Goal: Task Accomplishment & Management: Use online tool/utility

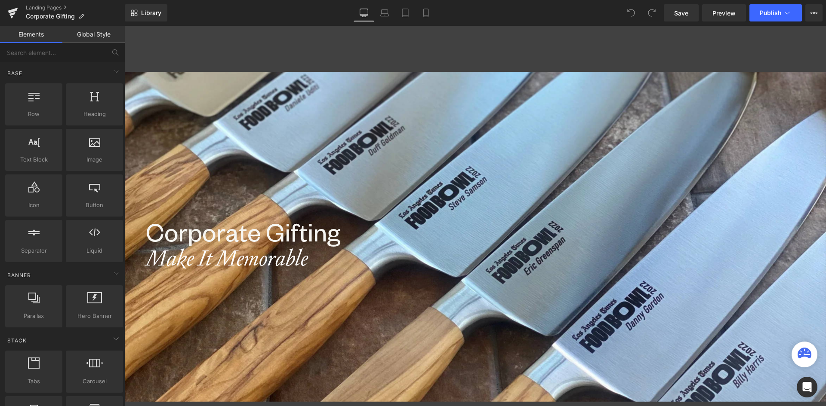
scroll to position [1485, 695]
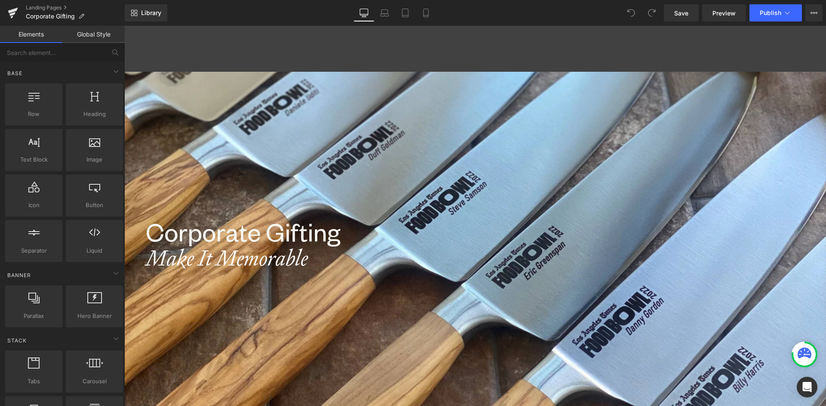
click at [424, 203] on div at bounding box center [474, 219] width 701 height 376
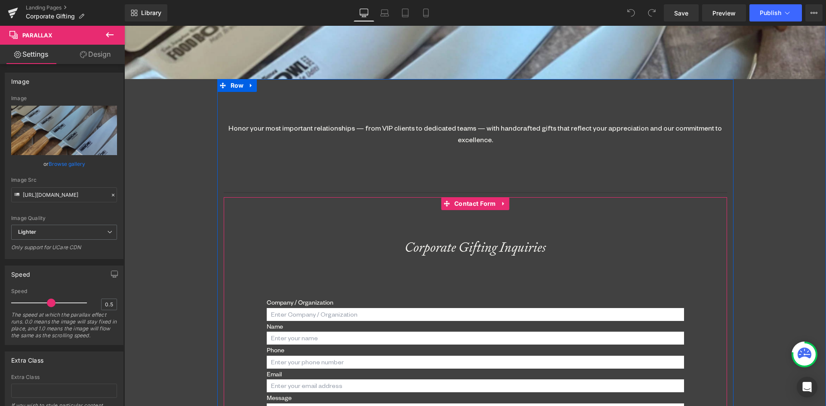
scroll to position [215, 0]
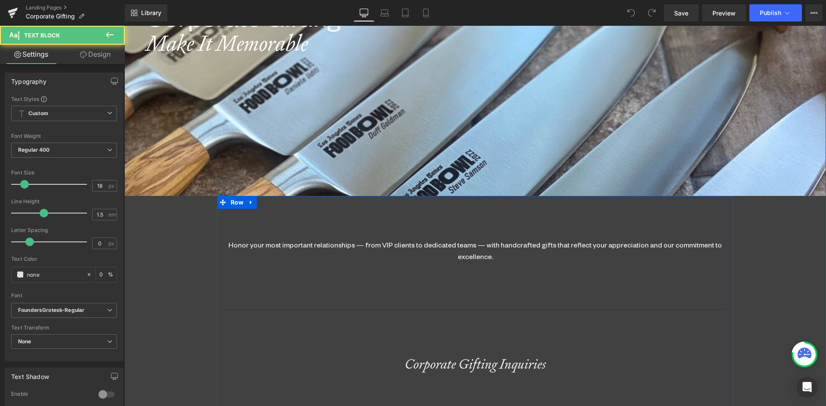
drag, startPoint x: 326, startPoint y: 251, endPoint x: 179, endPoint y: 227, distance: 149.1
click at [326, 251] on div "Honor your most important relationships — from VIP clients to dedicated teams —…" at bounding box center [475, 250] width 503 height 23
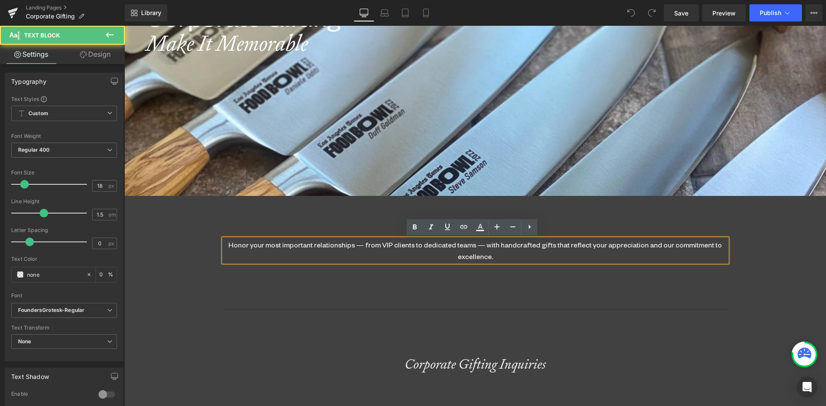
click at [425, 253] on div "Honor your most important relationships — from VIP clients to dedicated teams —…" at bounding box center [475, 250] width 503 height 23
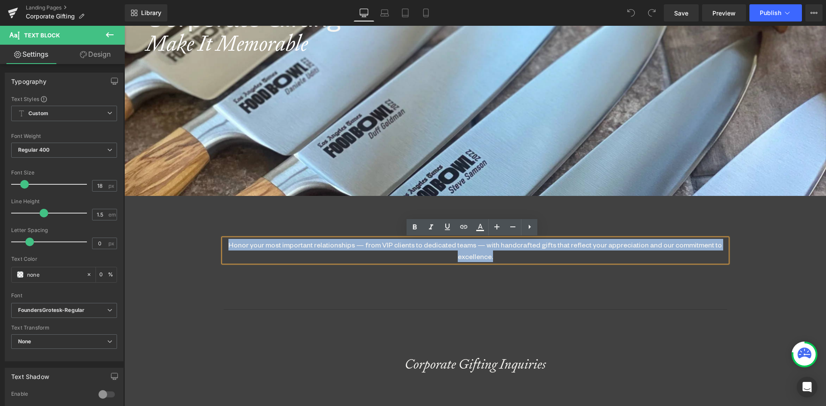
drag, startPoint x: 517, startPoint y: 256, endPoint x: 131, endPoint y: 230, distance: 386.6
click at [131, 230] on div "Corporate Gifting Heading Make It Memorable Heading Parallax Honor your most im…" at bounding box center [474, 357] width 701 height 1000
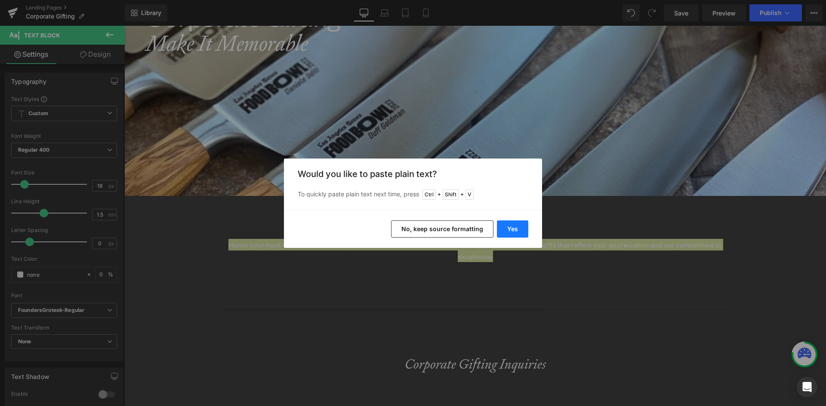
click at [505, 231] on button "Yes" at bounding box center [512, 229] width 31 height 17
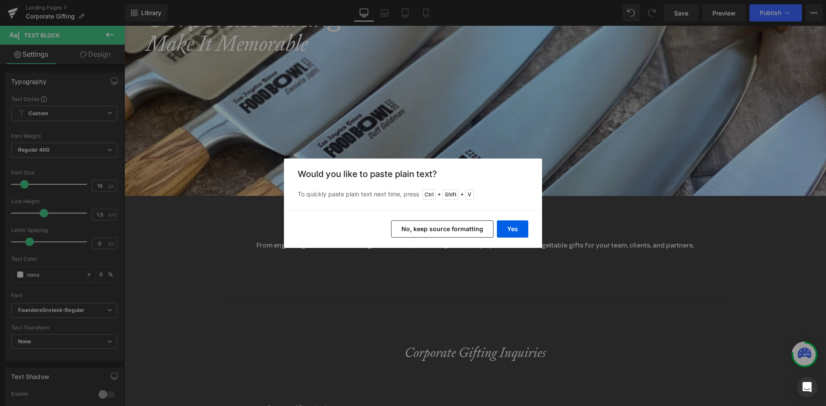
scroll to position [1473, 695]
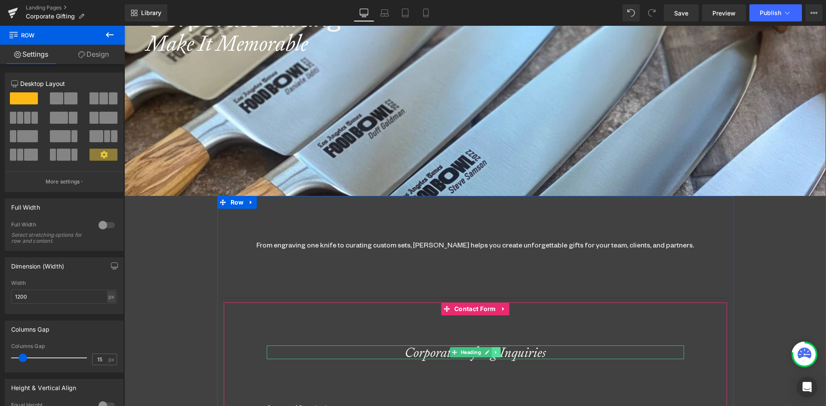
click at [495, 351] on icon at bounding box center [495, 352] width 5 height 5
click at [487, 349] on link at bounding box center [491, 352] width 9 height 10
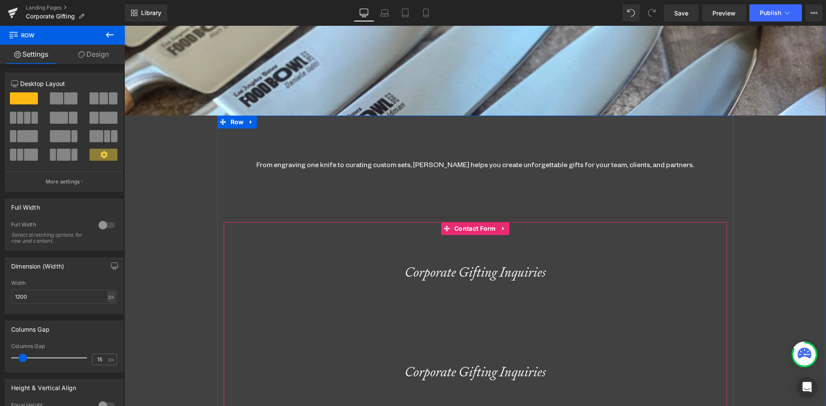
scroll to position [213, 0]
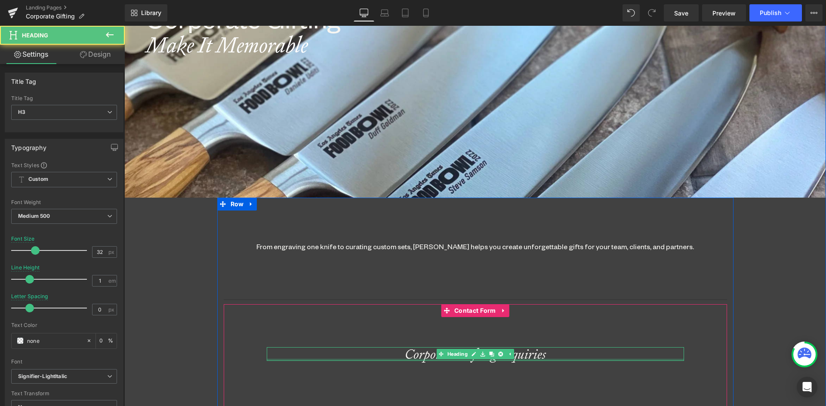
click at [482, 360] on div "Corporate Gifting Inquiries Heading" at bounding box center [475, 354] width 417 height 14
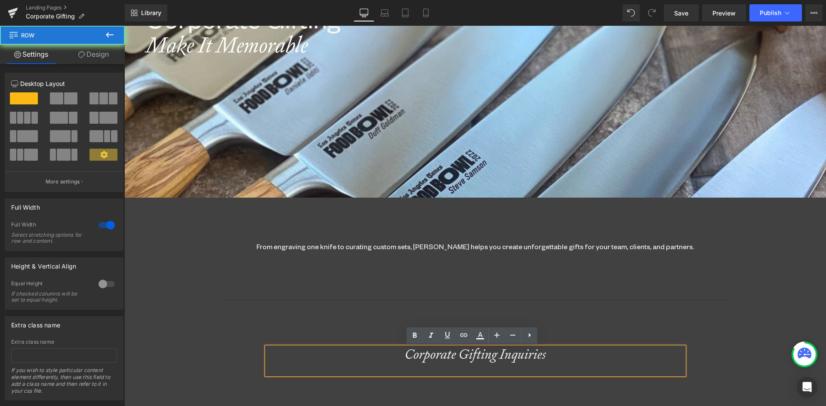
click at [810, 260] on div "Corporate Gifting Heading Make It Memorable Heading Parallax From engraving one…" at bounding box center [474, 410] width 701 height 1103
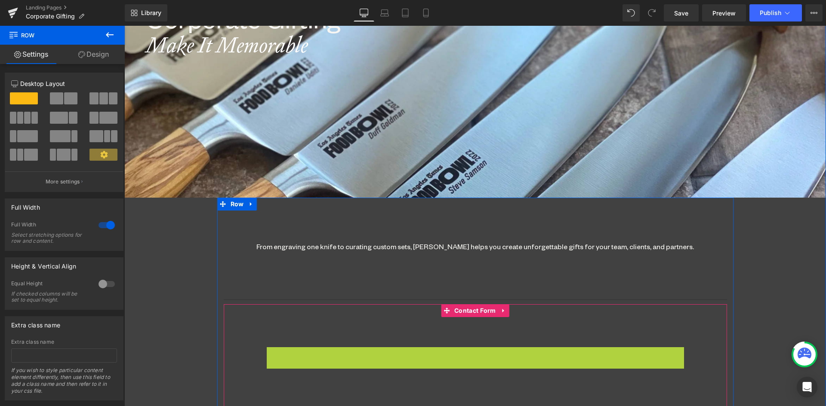
scroll to position [1539, 695]
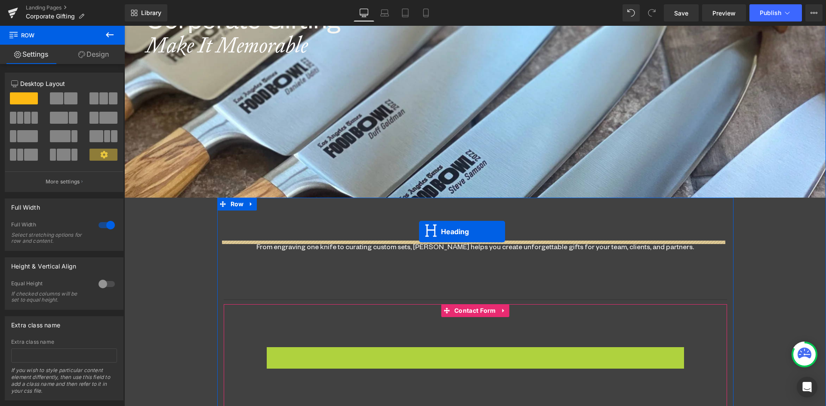
drag, startPoint x: 439, startPoint y: 355, endPoint x: 419, endPoint y: 232, distance: 124.6
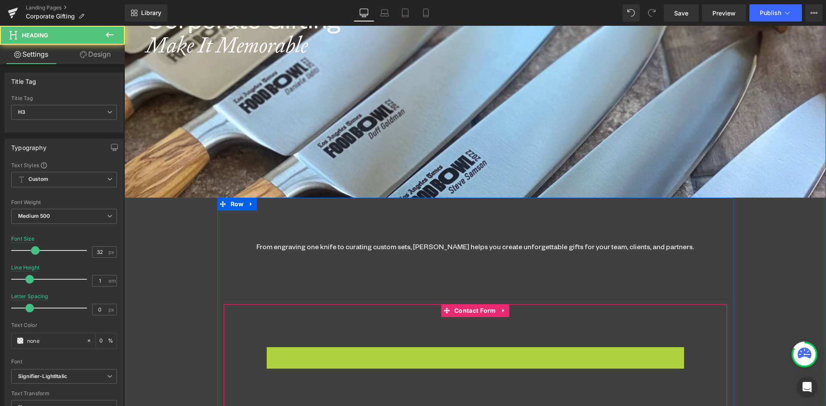
scroll to position [1574, 695]
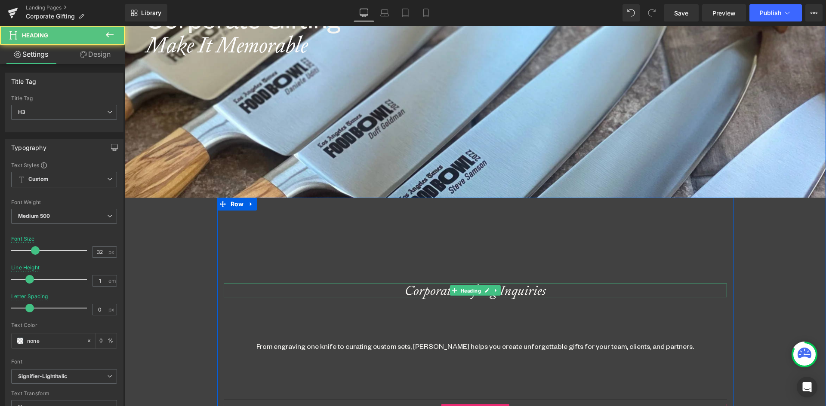
drag, startPoint x: 456, startPoint y: 291, endPoint x: 408, endPoint y: 291, distance: 48.6
click at [458, 291] on span "Heading" at bounding box center [470, 291] width 24 height 10
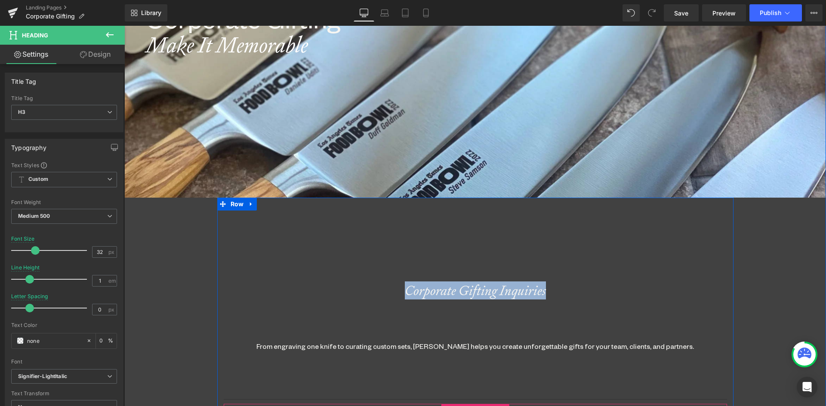
drag, startPoint x: 399, startPoint y: 291, endPoint x: 700, endPoint y: 280, distance: 301.2
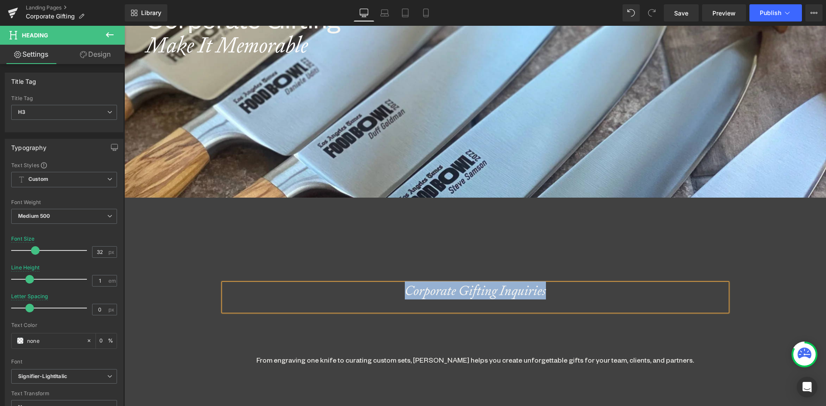
scroll to position [1588, 695]
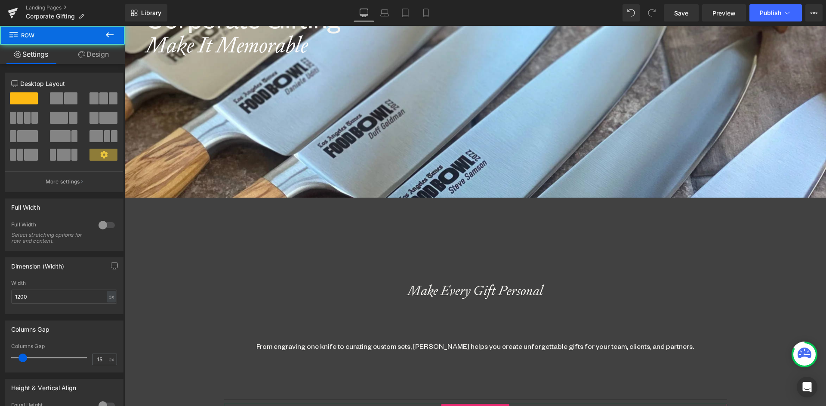
scroll to position [1574, 695]
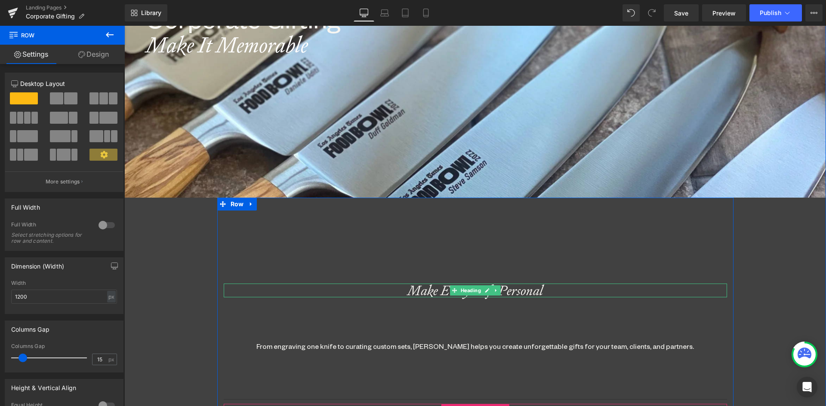
click at [443, 293] on div "Make Every Gift Personal" at bounding box center [475, 291] width 503 height 14
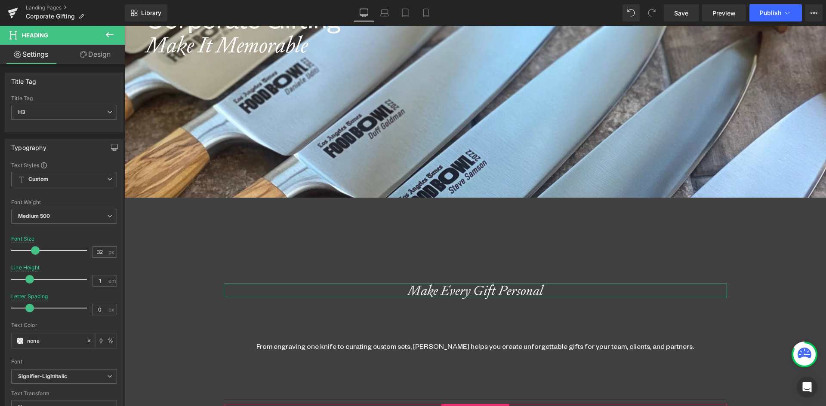
click at [97, 56] on link "Design" at bounding box center [95, 54] width 62 height 19
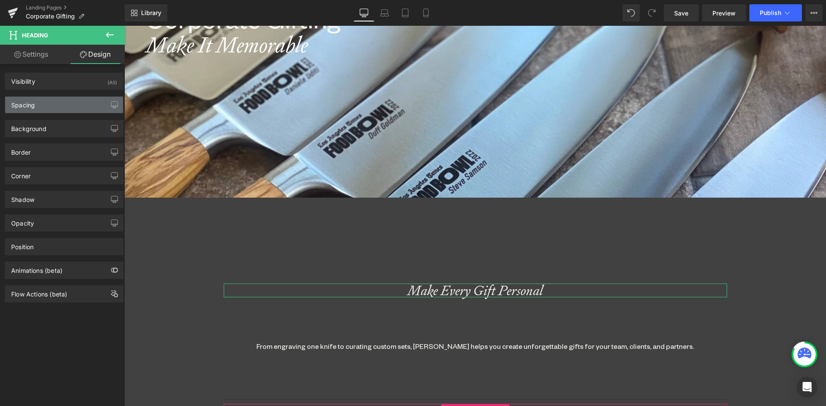
click at [31, 101] on div "Spacing" at bounding box center [23, 103] width 24 height 12
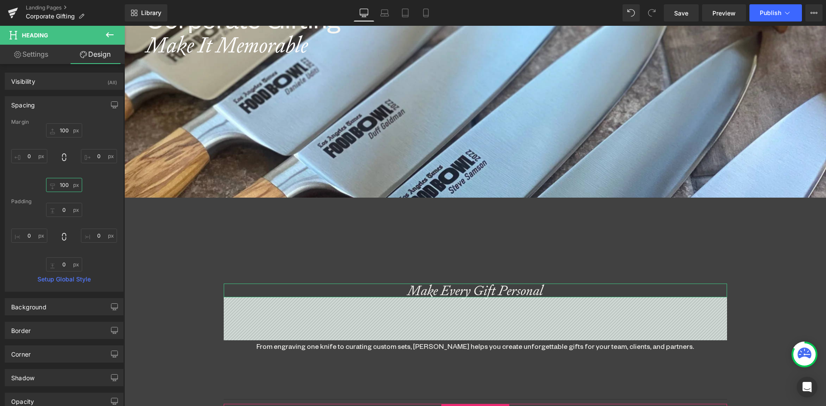
click at [63, 184] on input "100" at bounding box center [64, 185] width 36 height 14
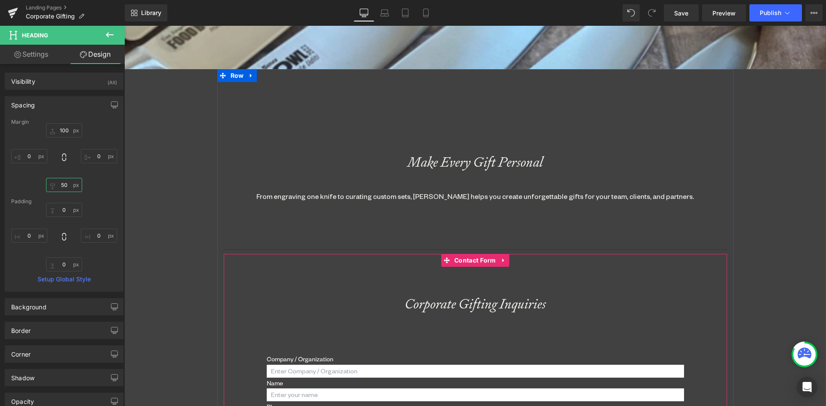
scroll to position [342, 0]
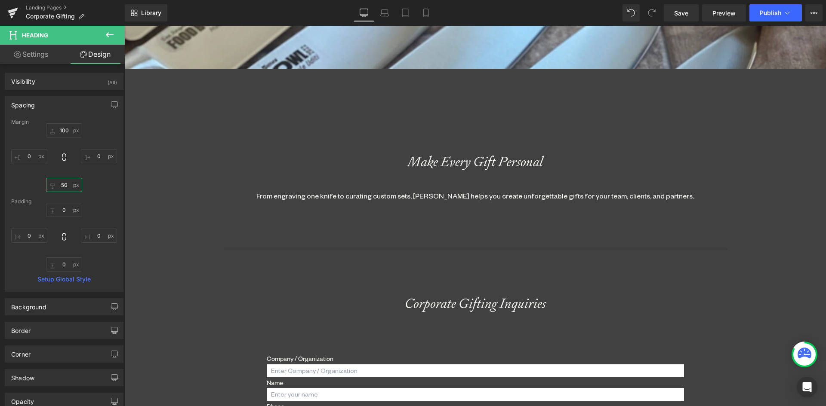
type input "50"
click at [493, 160] on icon at bounding box center [495, 161] width 5 height 5
click at [489, 162] on icon at bounding box center [491, 161] width 5 height 5
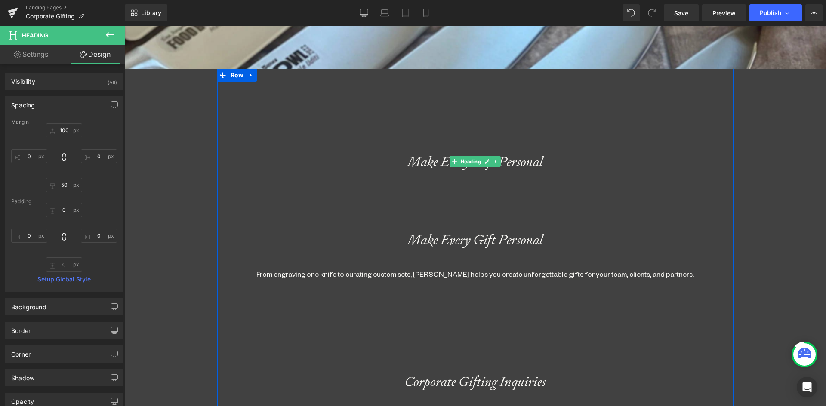
scroll to position [1617, 695]
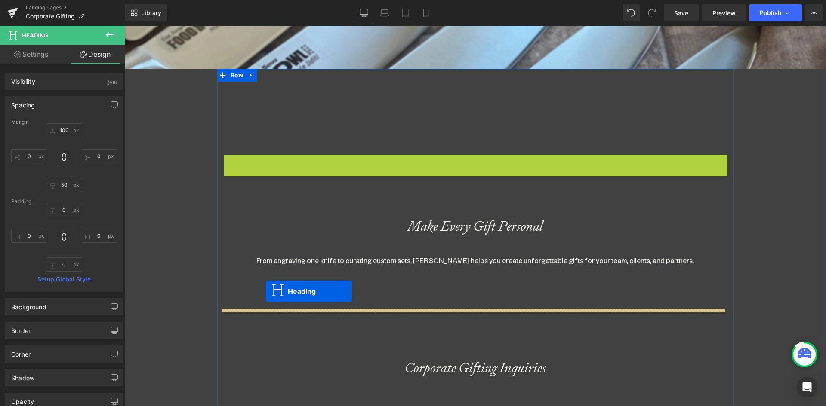
drag, startPoint x: 435, startPoint y: 160, endPoint x: 266, endPoint y: 292, distance: 214.2
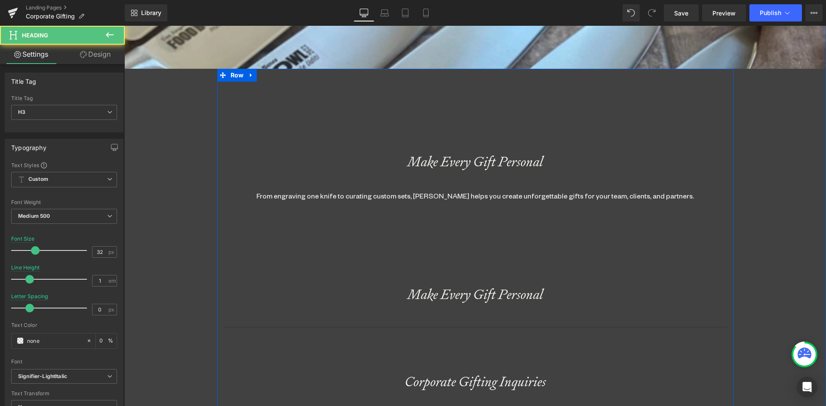
scroll to position [1631, 695]
drag, startPoint x: 412, startPoint y: 297, endPoint x: 403, endPoint y: 295, distance: 9.3
click at [412, 297] on div "Make Every Gift Personal" at bounding box center [475, 295] width 503 height 14
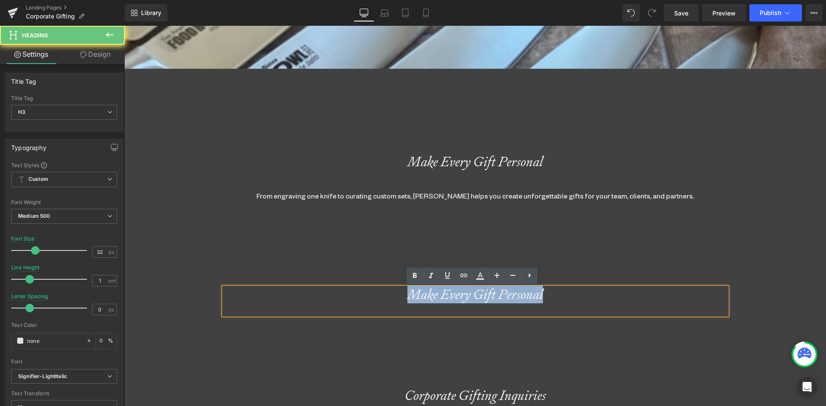
drag, startPoint x: 401, startPoint y: 295, endPoint x: 639, endPoint y: 306, distance: 238.1
click at [639, 306] on div "Make Every Gift Personal" at bounding box center [475, 302] width 503 height 28
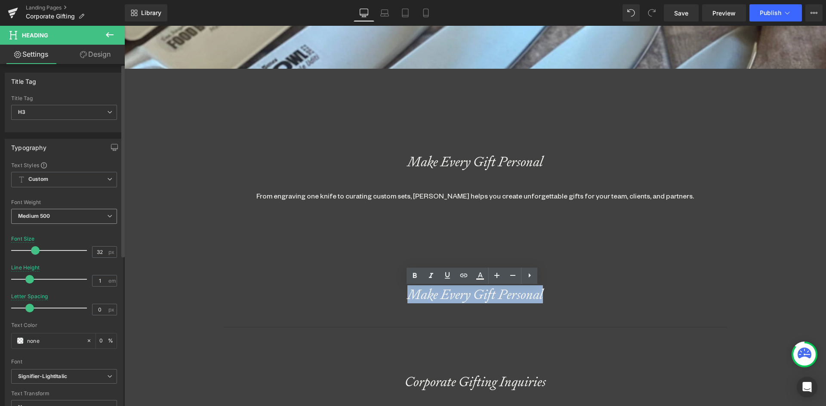
scroll to position [1631, 695]
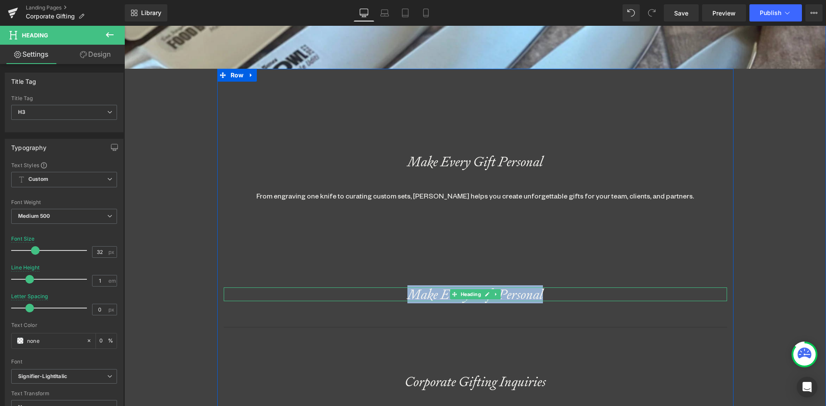
click at [533, 298] on div "Make Every Gift Personal" at bounding box center [475, 295] width 503 height 14
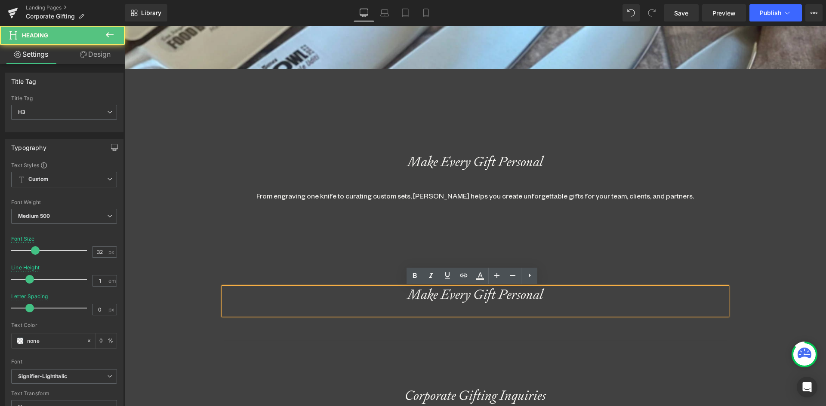
scroll to position [0, 0]
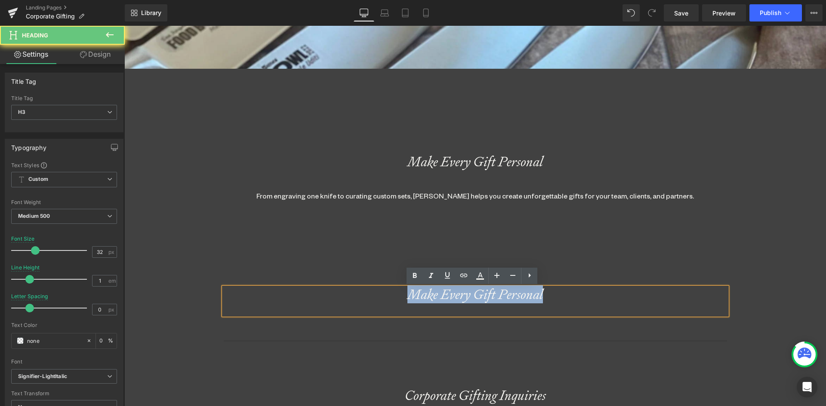
drag, startPoint x: 533, startPoint y: 298, endPoint x: 377, endPoint y: 298, distance: 155.7
click at [377, 298] on div "Make Every Gift Personal" at bounding box center [475, 302] width 503 height 28
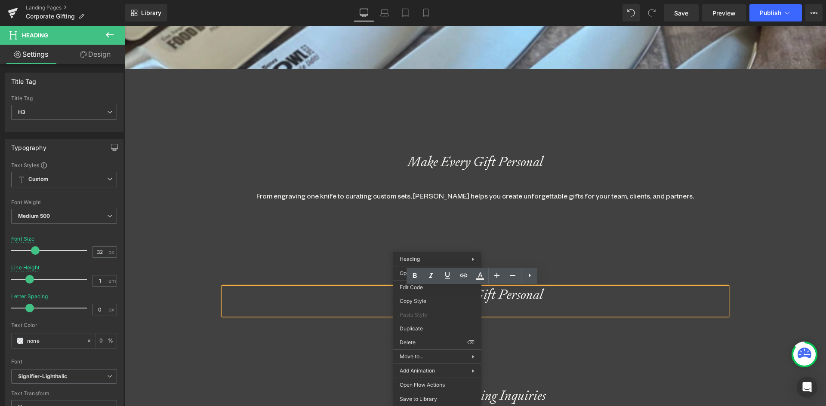
click at [367, 284] on div "Make Every Gift Personal Heading From engraving one knife to curating custom se…" at bounding box center [475, 413] width 516 height 602
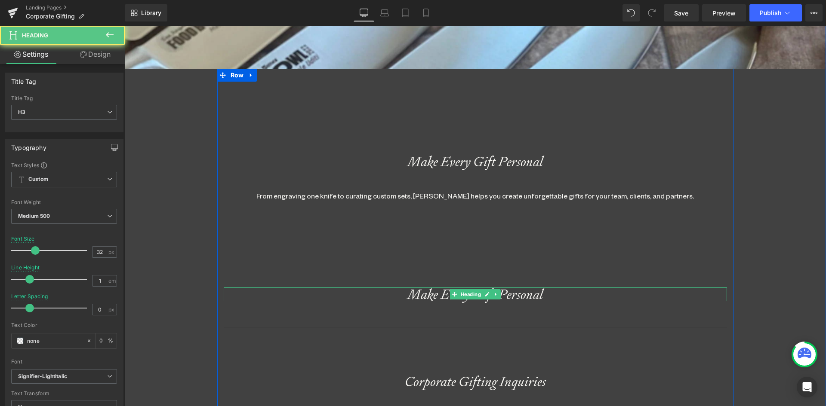
click at [529, 292] on div "Make Every Gift Personal" at bounding box center [475, 295] width 503 height 14
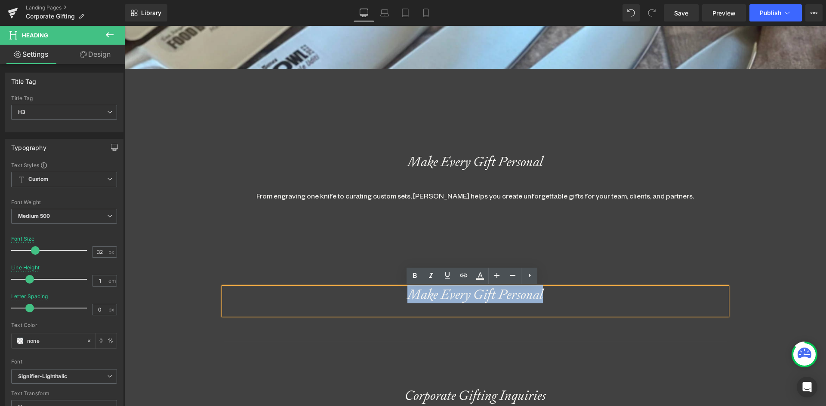
drag, startPoint x: 544, startPoint y: 294, endPoint x: 332, endPoint y: 298, distance: 212.0
click at [332, 298] on div "Make Every Gift Personal" at bounding box center [475, 302] width 503 height 28
paste div
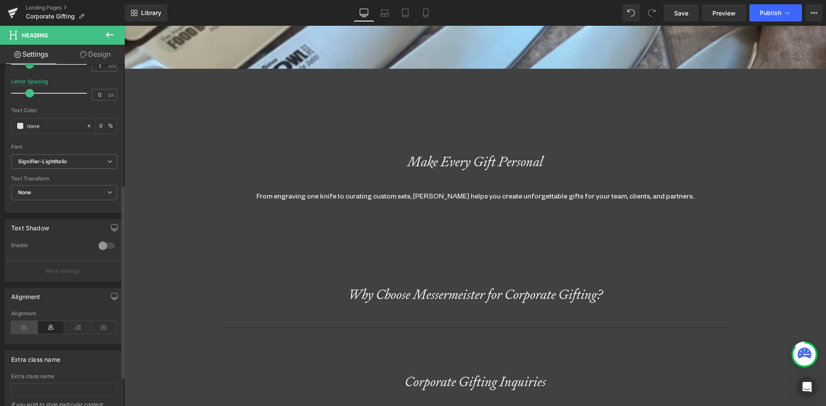
click at [28, 324] on icon at bounding box center [24, 327] width 27 height 13
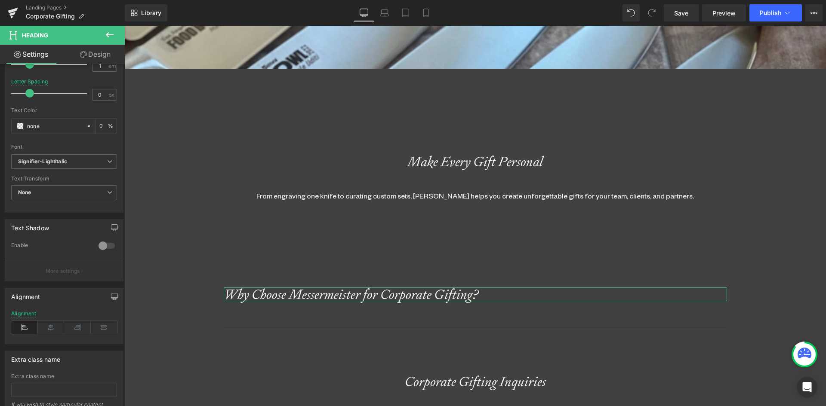
drag, startPoint x: 95, startPoint y: 48, endPoint x: 58, endPoint y: 126, distance: 85.8
click at [95, 49] on link "Design" at bounding box center [95, 54] width 62 height 19
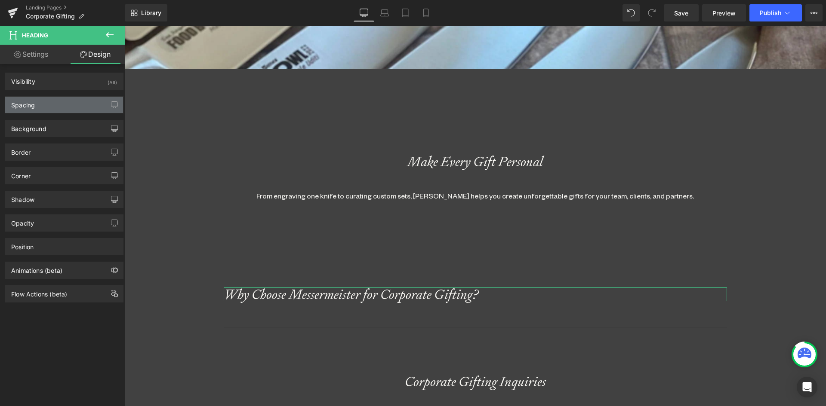
click at [40, 108] on div "Spacing" at bounding box center [64, 105] width 118 height 16
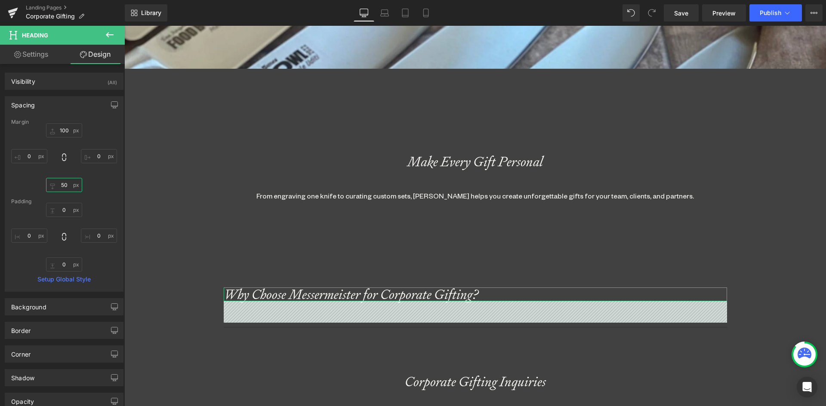
click at [65, 181] on input "50" at bounding box center [64, 185] width 36 height 14
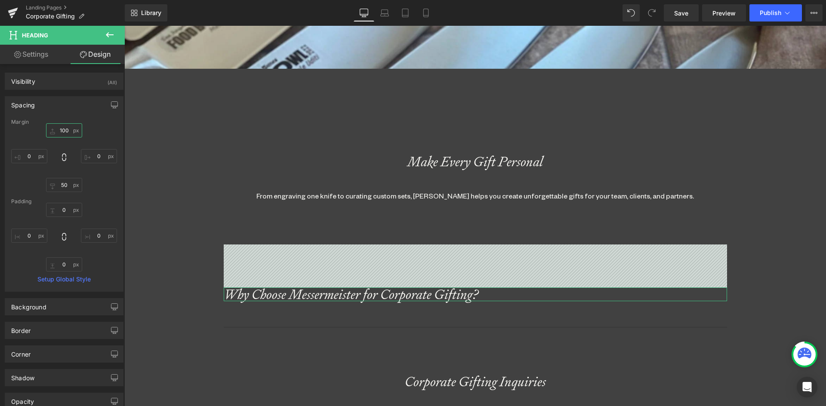
click at [59, 130] on input "100" at bounding box center [64, 130] width 36 height 14
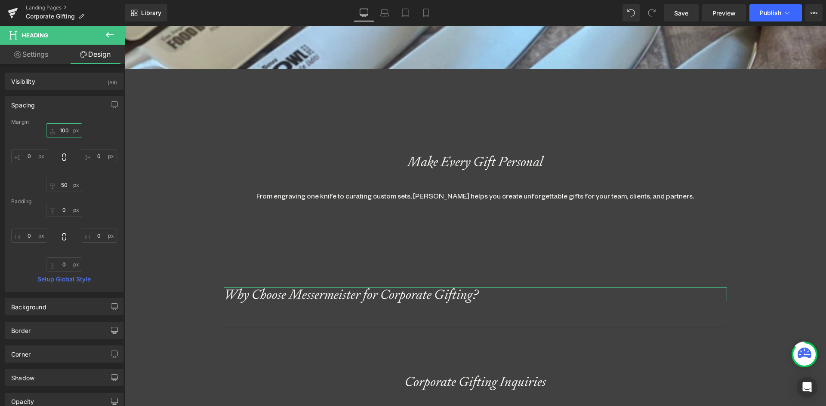
type input "0"
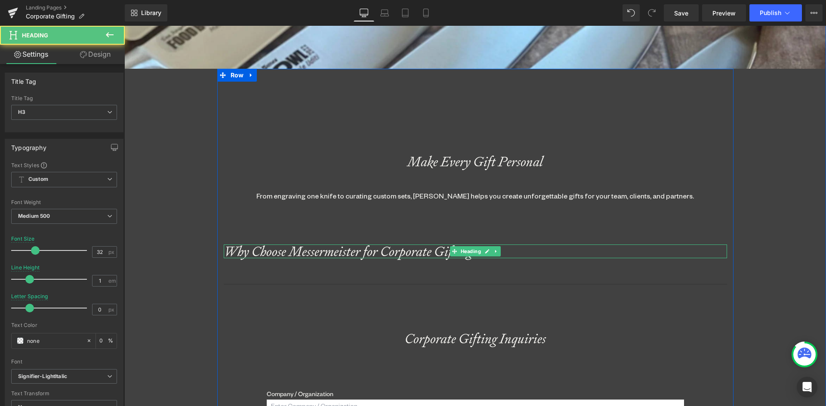
click at [249, 250] on div "Why Choose Messermeister for Corporate Gifting?" at bounding box center [475, 252] width 503 height 14
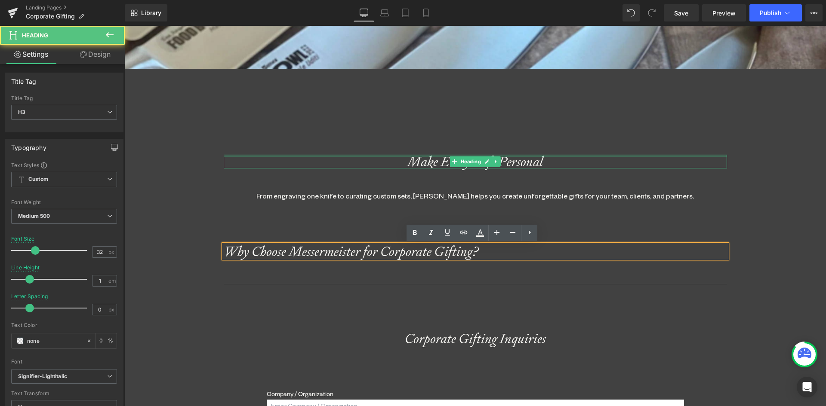
click at [437, 157] on div at bounding box center [475, 156] width 503 height 2
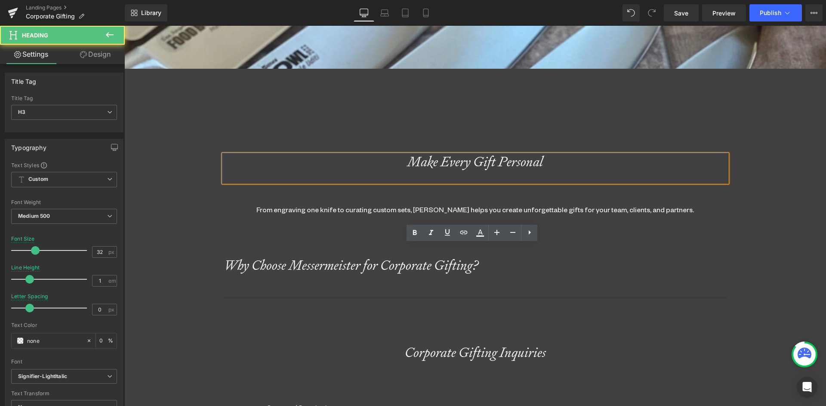
scroll to position [1602, 695]
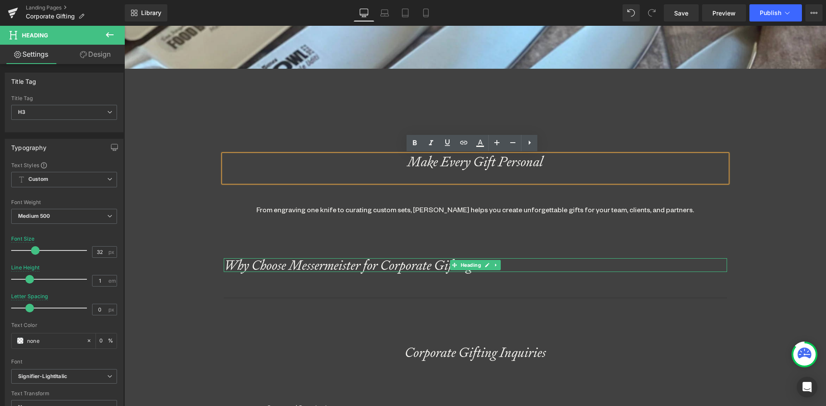
click at [258, 262] on div "Why Choose Messermeister for Corporate Gifting?" at bounding box center [475, 265] width 503 height 14
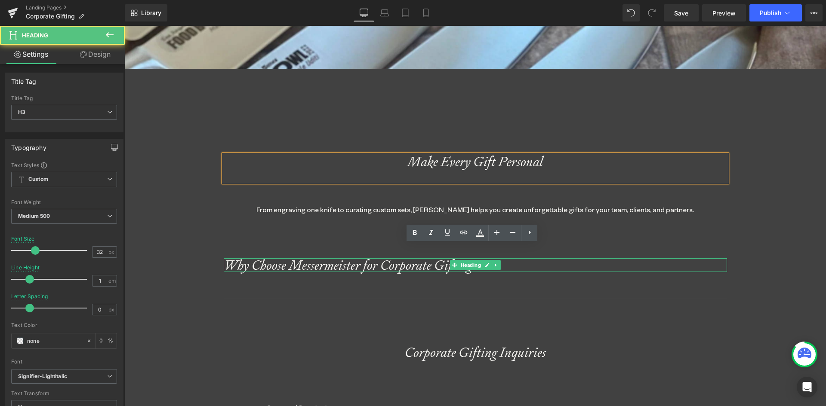
scroll to position [1588, 695]
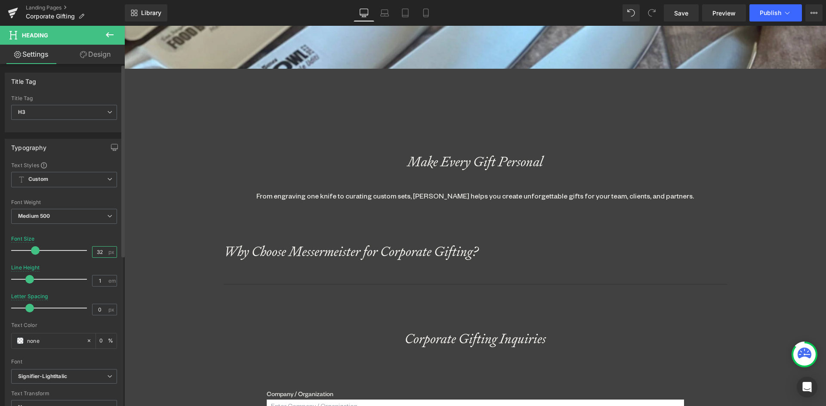
drag, startPoint x: 101, startPoint y: 252, endPoint x: 86, endPoint y: 252, distance: 14.6
click at [86, 252] on div "Font Size 32 px" at bounding box center [64, 250] width 106 height 29
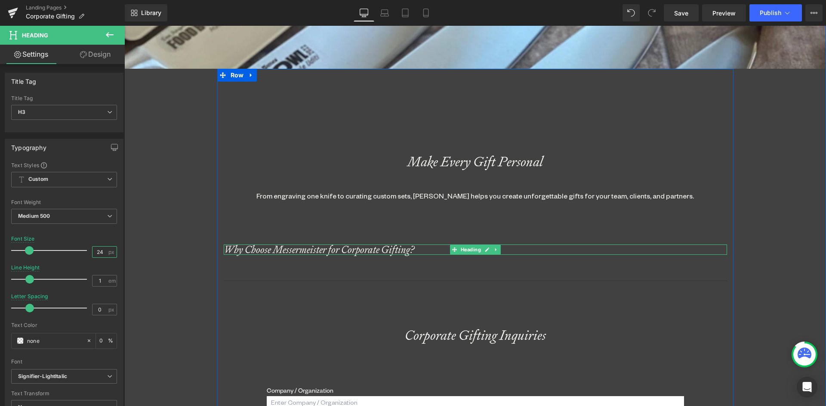
type input "24"
click at [430, 248] on div "Why Choose Messermeister for Corporate Gifting?" at bounding box center [475, 250] width 503 height 10
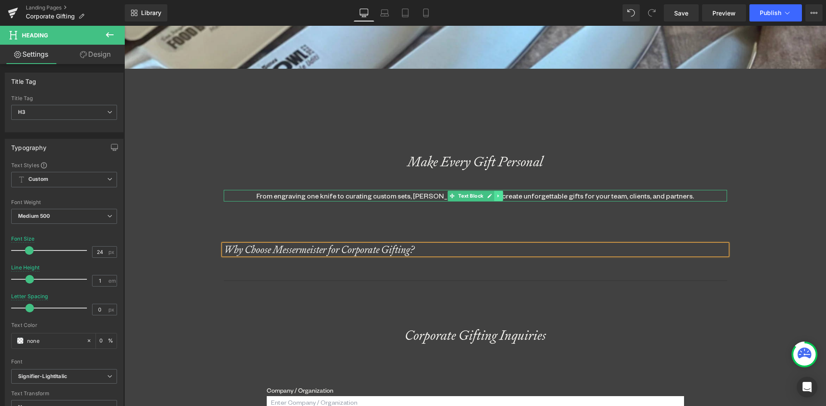
click at [496, 194] on icon at bounding box center [498, 196] width 5 height 5
click at [491, 196] on icon at bounding box center [493, 196] width 5 height 5
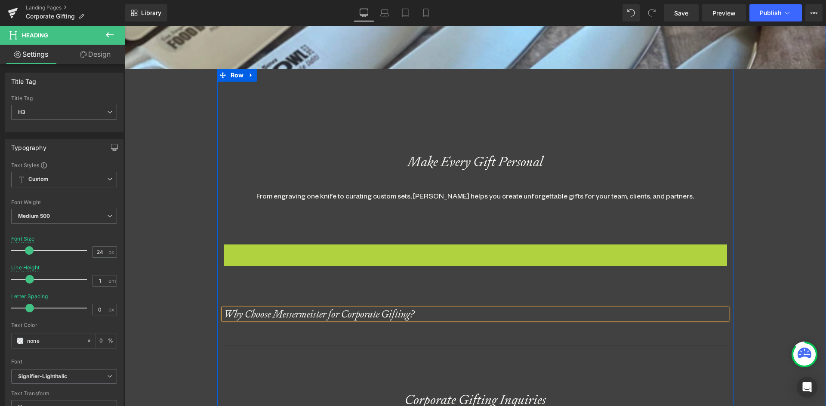
scroll to position [1649, 695]
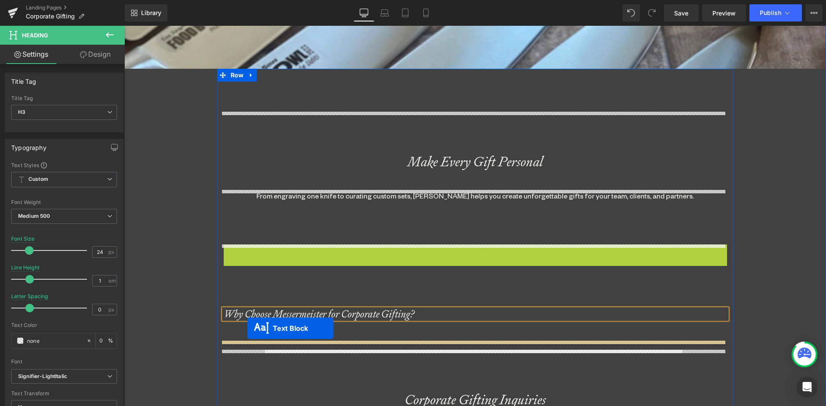
drag, startPoint x: 449, startPoint y: 251, endPoint x: 247, endPoint y: 329, distance: 216.4
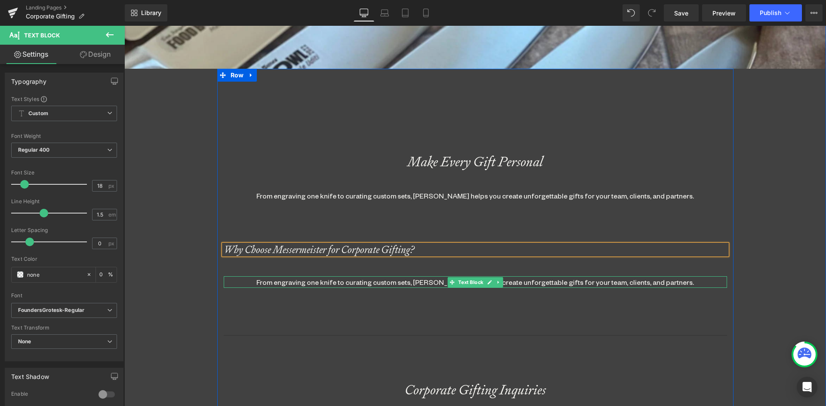
click at [279, 284] on div "From engraving one knife to curating custom sets, Messermeister helps you creat…" at bounding box center [475, 282] width 503 height 12
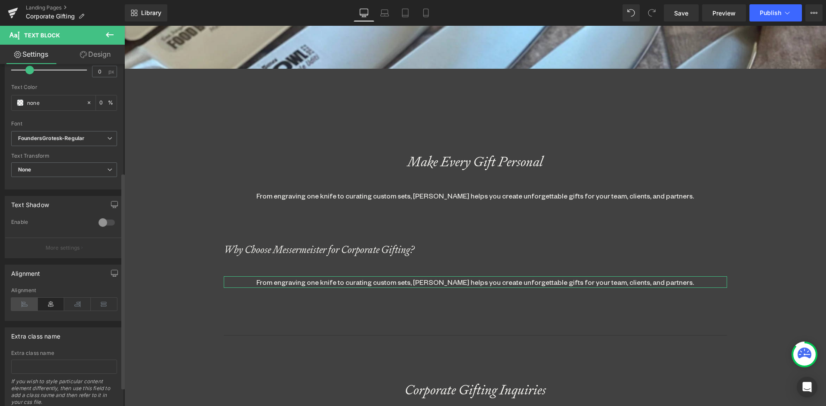
click at [29, 304] on icon at bounding box center [24, 304] width 27 height 13
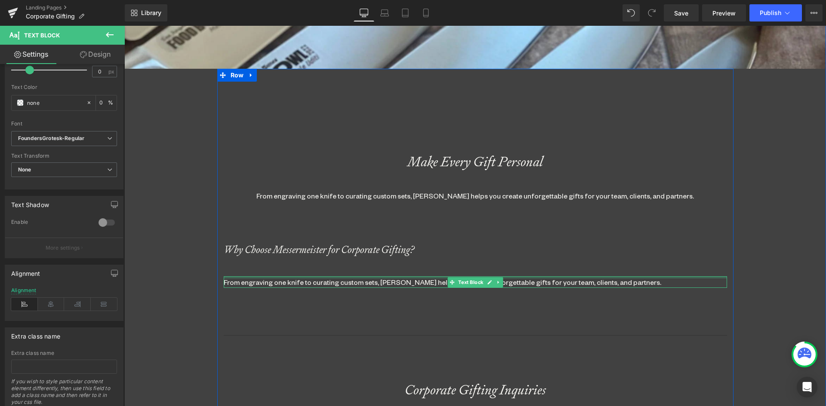
drag, startPoint x: 243, startPoint y: 277, endPoint x: 235, endPoint y: 279, distance: 8.3
click at [243, 277] on div "From engraving one knife to curating custom sets, Messermeister helps you creat…" at bounding box center [475, 282] width 503 height 12
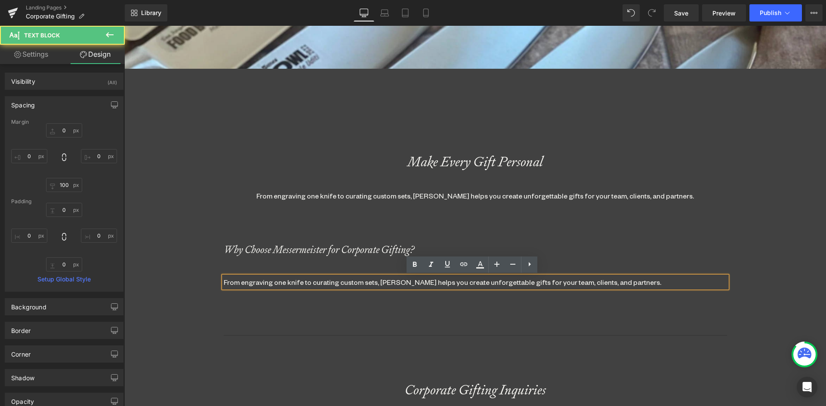
click at [231, 280] on div "From engraving one knife to curating custom sets, Messermeister helps you creat…" at bounding box center [475, 282] width 503 height 12
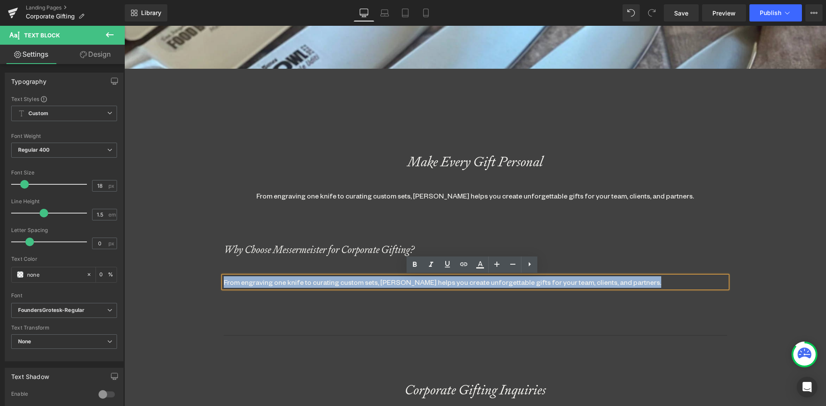
drag, startPoint x: 658, startPoint y: 286, endPoint x: 180, endPoint y: 283, distance: 477.7
click at [180, 283] on div "Corporate Gifting Heading Make It Memorable Heading Parallax 330px Make Every G…" at bounding box center [474, 307] width 701 height 1155
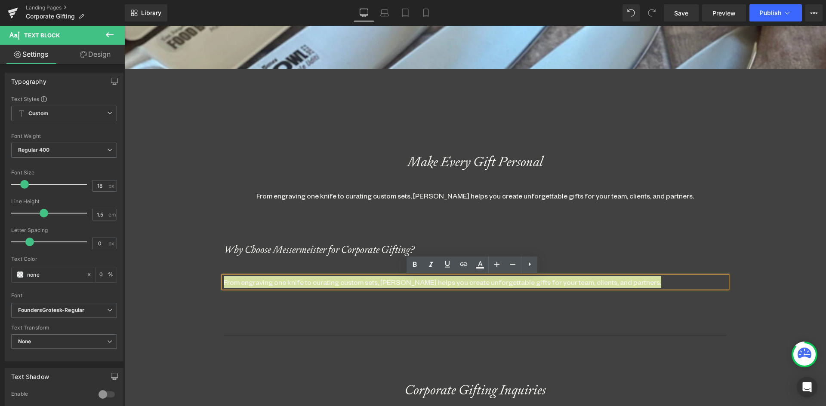
drag, startPoint x: 532, startPoint y: 260, endPoint x: 529, endPoint y: 266, distance: 6.7
click at [532, 260] on icon at bounding box center [529, 264] width 10 height 10
click at [527, 264] on icon at bounding box center [529, 264] width 10 height 10
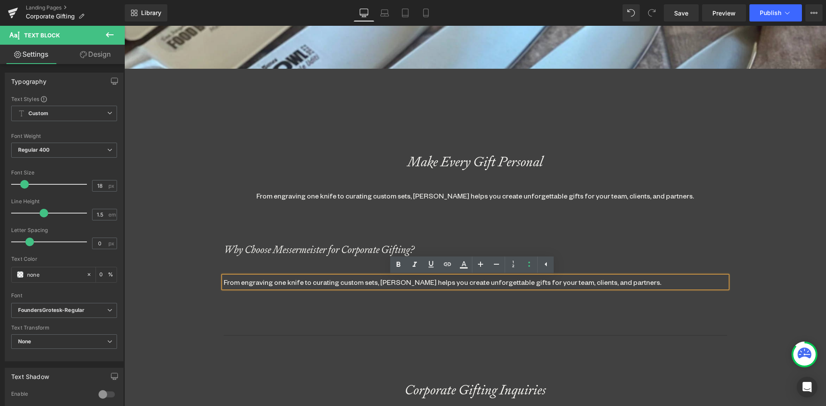
scroll to position [4, 4]
drag, startPoint x: 255, startPoint y: 283, endPoint x: 236, endPoint y: 286, distance: 20.2
click at [255, 283] on li "From engraving one knife to curating custom sets, Messermeister helps you creat…" at bounding box center [475, 282] width 503 height 12
click at [224, 283] on li "From engraving one knife to curating custom sets, Messermeister helps you creat…" at bounding box center [475, 282] width 503 height 12
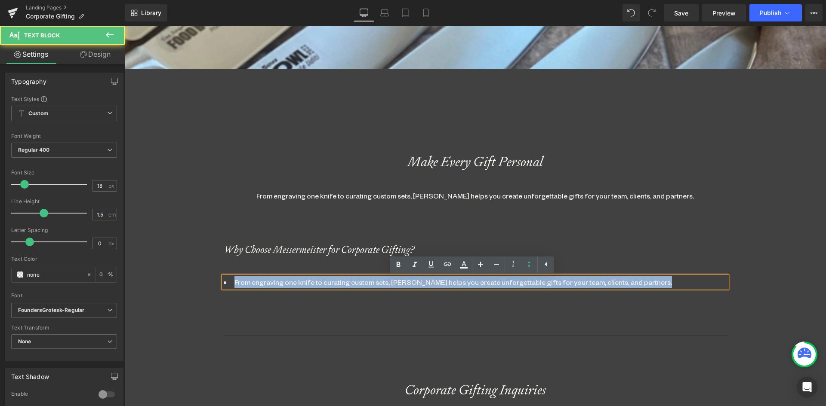
drag, startPoint x: 231, startPoint y: 281, endPoint x: 622, endPoint y: 289, distance: 391.0
click at [726, 288] on div "Make Every Gift Personal Heading From engraving one knife to curating custom se…" at bounding box center [475, 410] width 516 height 596
drag, startPoint x: 289, startPoint y: 281, endPoint x: 274, endPoint y: 282, distance: 15.1
click at [289, 281] on li "From engraving one knife to curating custom sets, Messermeister helps you creat…" at bounding box center [475, 282] width 503 height 12
click at [231, 283] on li "From engraving one knife to curating custom sets, Messermeister helps you creat…" at bounding box center [475, 282] width 503 height 12
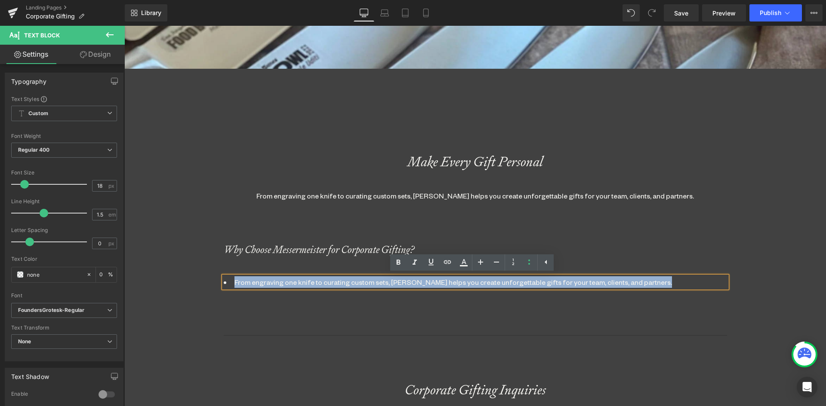
drag, startPoint x: 231, startPoint y: 283, endPoint x: 659, endPoint y: 268, distance: 428.5
click at [659, 268] on div "Make Every Gift Personal Heading From engraving one knife to curating custom se…" at bounding box center [475, 410] width 516 height 596
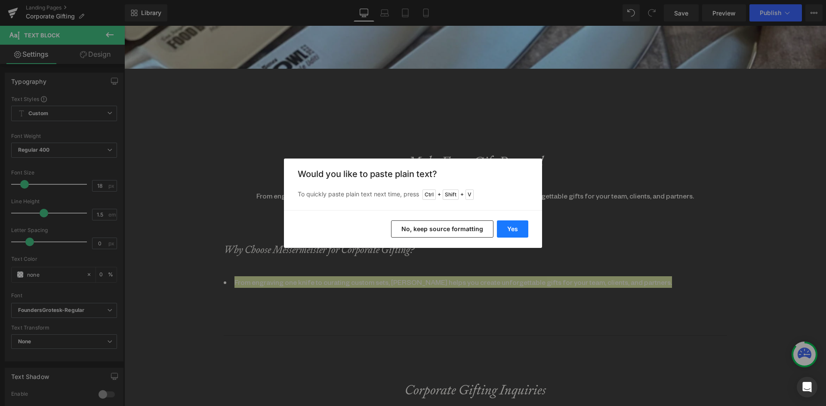
click at [507, 228] on button "Yes" at bounding box center [512, 229] width 31 height 17
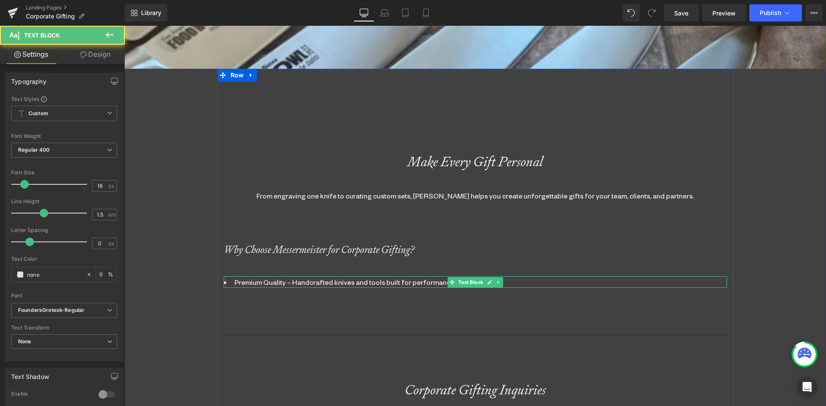
click at [505, 286] on li "Premium Quality – Handcrafted knives and tools built for performance and longev…" at bounding box center [475, 282] width 503 height 12
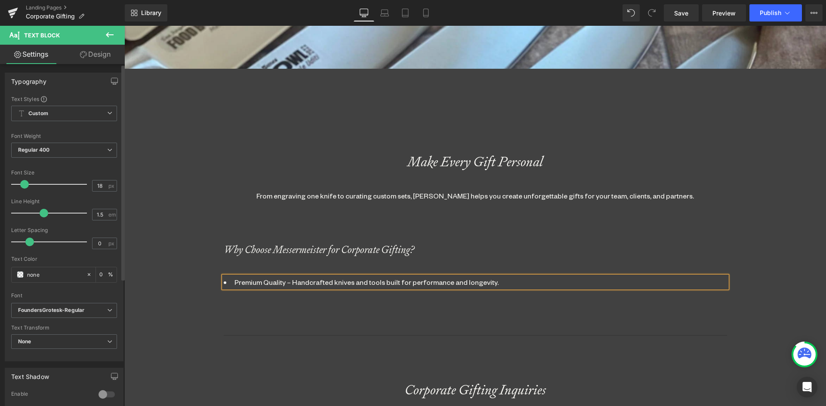
scroll to position [1651, 695]
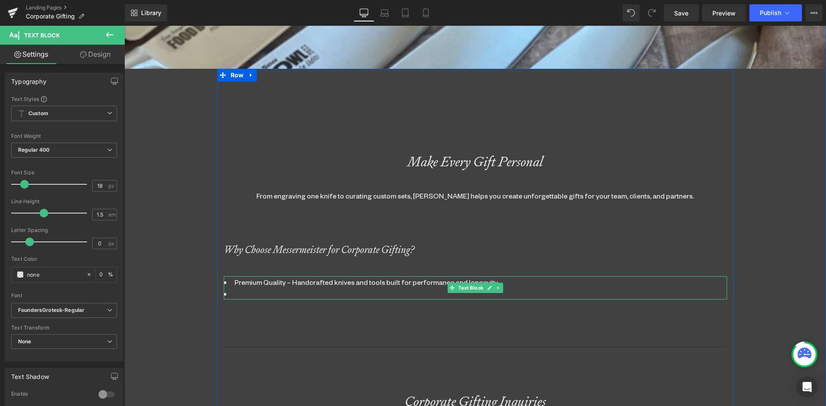
click at [252, 295] on li at bounding box center [475, 294] width 503 height 12
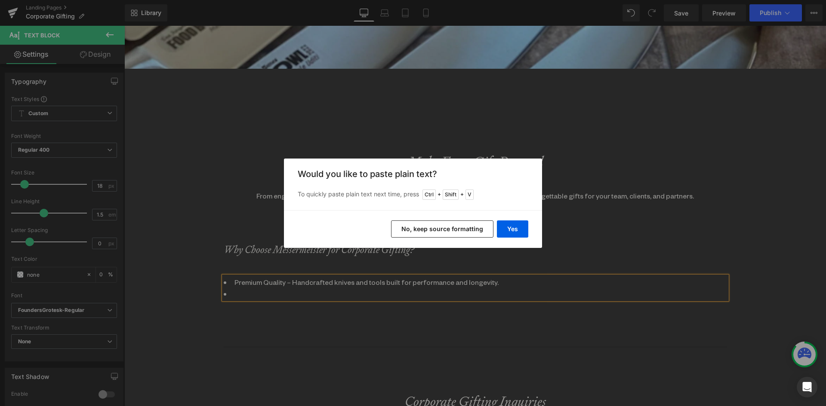
click at [456, 224] on button "No, keep source formatting" at bounding box center [442, 229] width 102 height 17
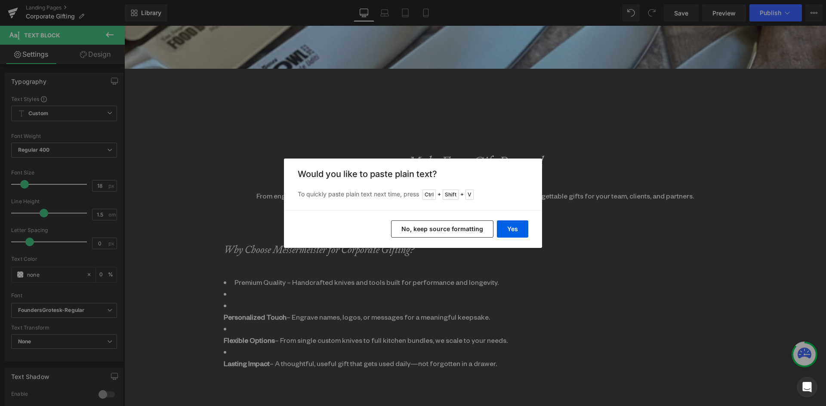
scroll to position [1720, 695]
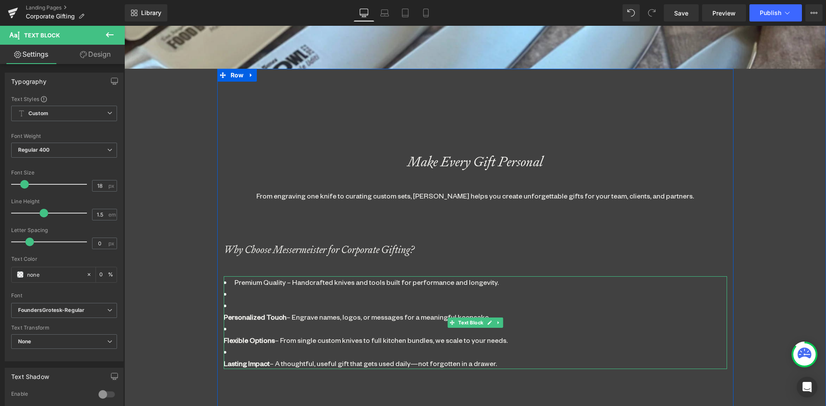
click at [237, 296] on li "Personalized Touch – Engrave names, logos, or messages for a meaningful keepsak…" at bounding box center [475, 328] width 503 height 81
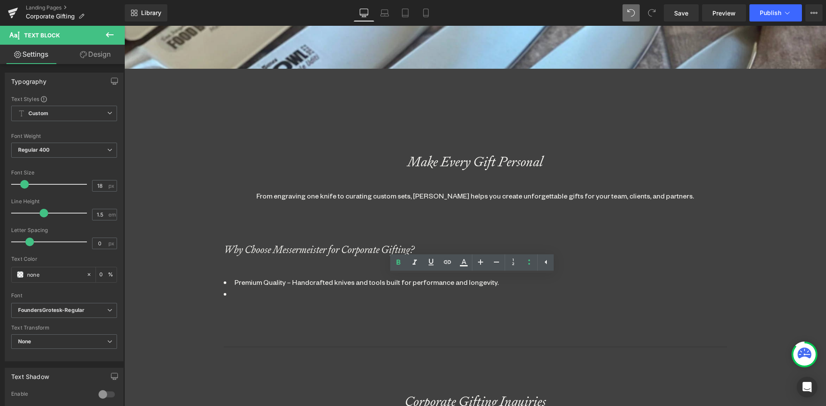
scroll to position [1651, 695]
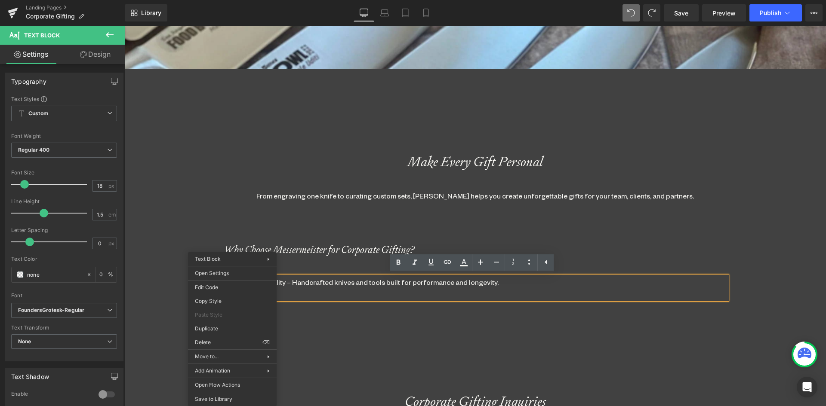
click at [296, 286] on li "Premium Quality – Handcrafted knives and tools built for performance and longev…" at bounding box center [475, 282] width 503 height 12
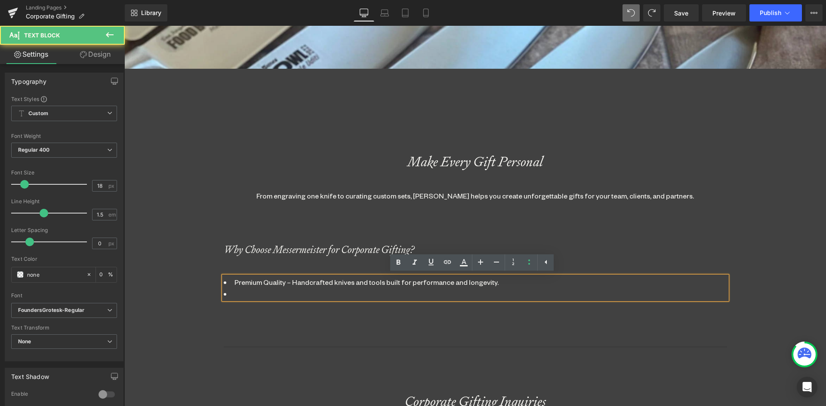
click at [230, 292] on li at bounding box center [475, 294] width 503 height 12
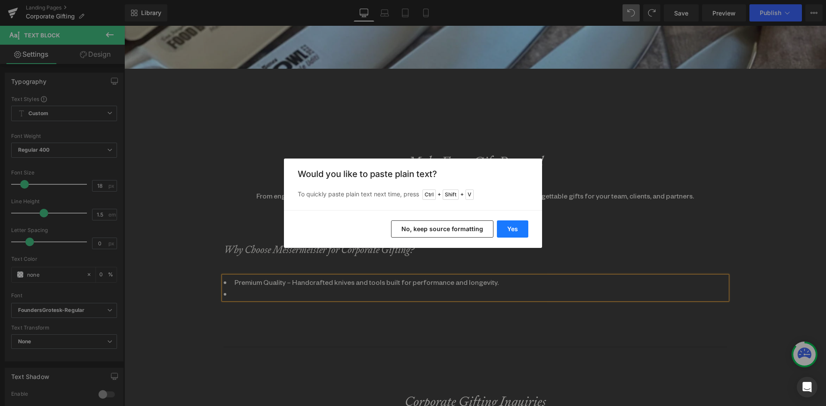
drag, startPoint x: 517, startPoint y: 224, endPoint x: 383, endPoint y: 208, distance: 134.7
click at [517, 224] on button "Yes" at bounding box center [512, 229] width 31 height 17
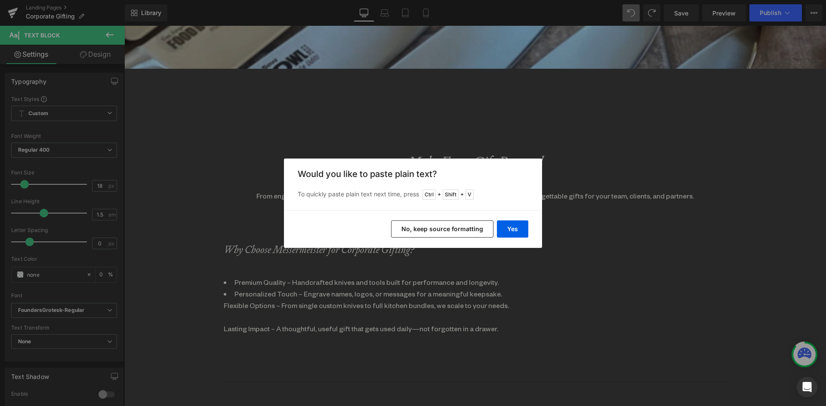
scroll to position [1686, 695]
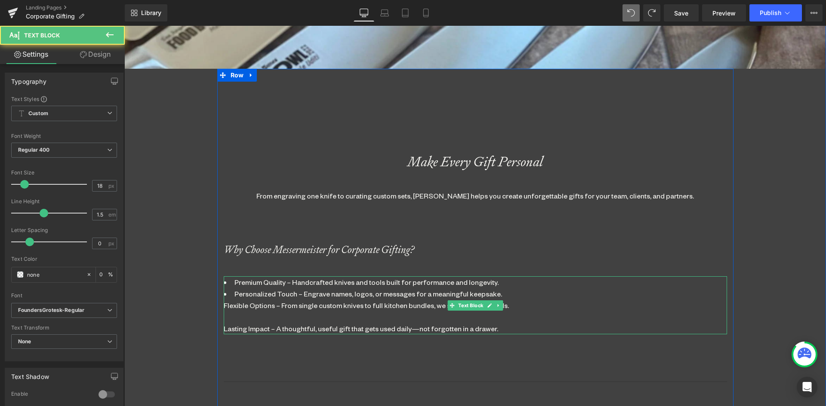
click at [501, 292] on li "Personalized Touch – Engrave names, logos, or messages for a meaningful keepsak…" at bounding box center [475, 294] width 503 height 12
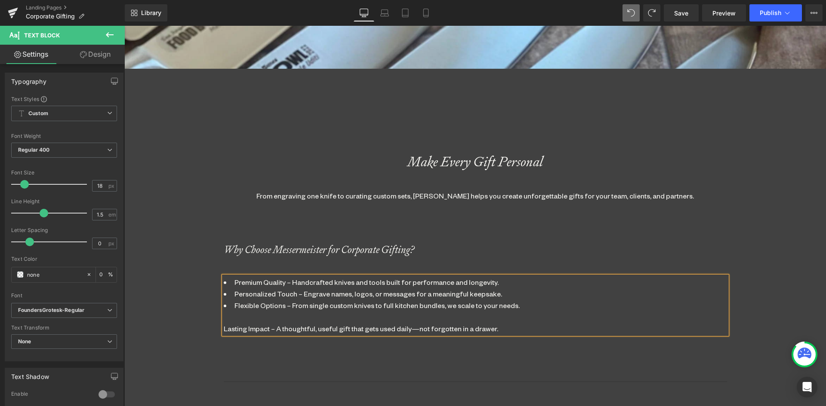
scroll to position [4, 4]
click at [517, 307] on li "Flexible Options – From single custom knives to full kitchen bundles, we scale …" at bounding box center [475, 306] width 503 height 12
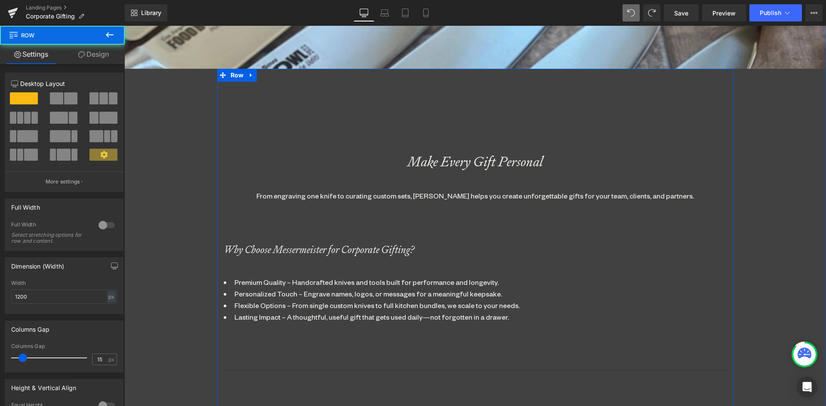
click at [493, 252] on icon at bounding box center [495, 249] width 5 height 5
click at [489, 249] on icon at bounding box center [491, 249] width 5 height 5
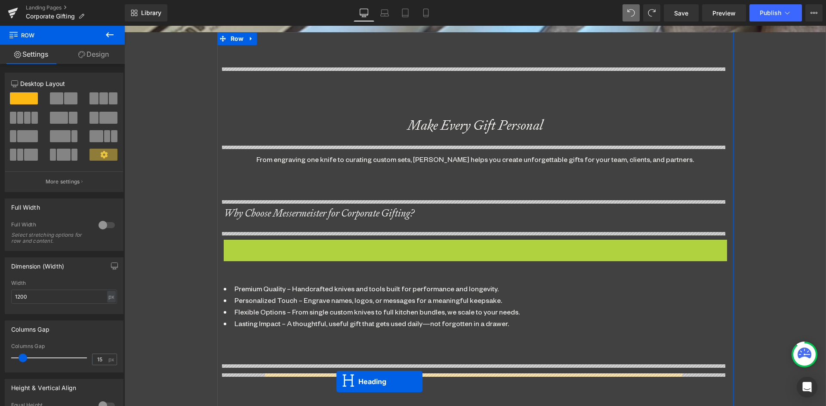
scroll to position [398, 0]
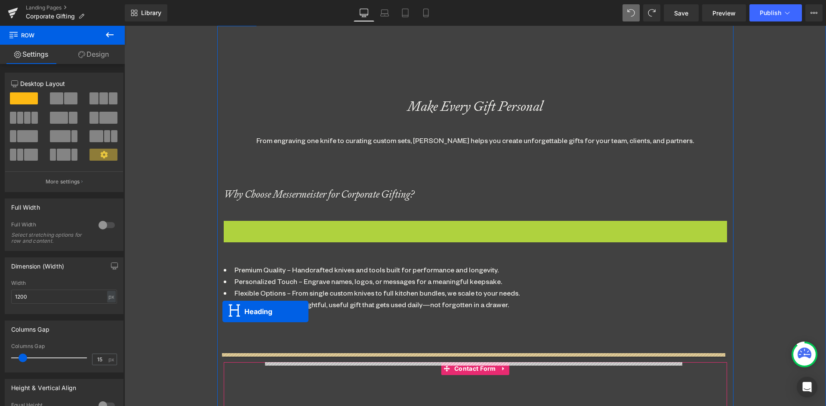
drag, startPoint x: 451, startPoint y: 281, endPoint x: 222, endPoint y: 312, distance: 230.4
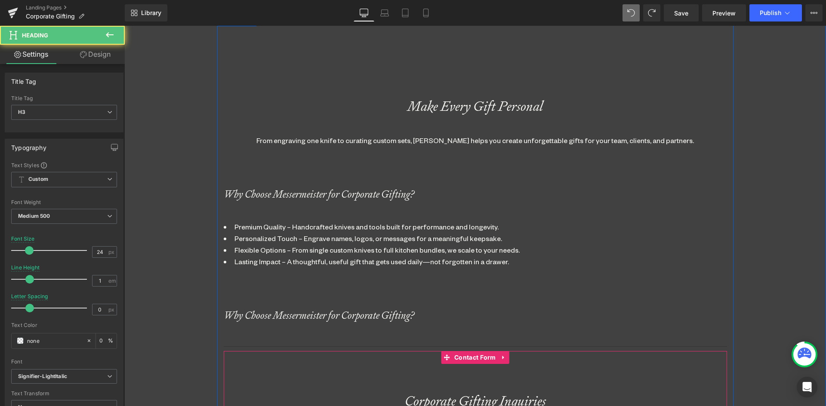
scroll to position [1706, 695]
click at [363, 240] on li "Personalized Touch – Engrave names, logos, or messages for a meaningful keepsak…" at bounding box center [475, 239] width 503 height 12
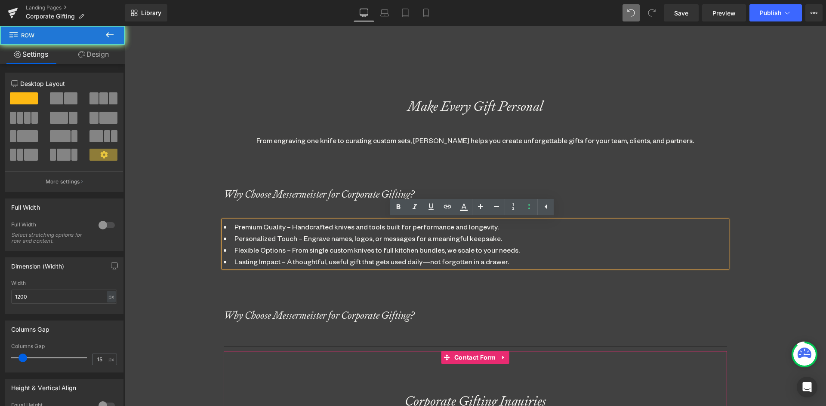
click at [544, 301] on div "Make Every Gift Personal Heading From engraving one knife to curating custom se…" at bounding box center [475, 387] width 516 height 663
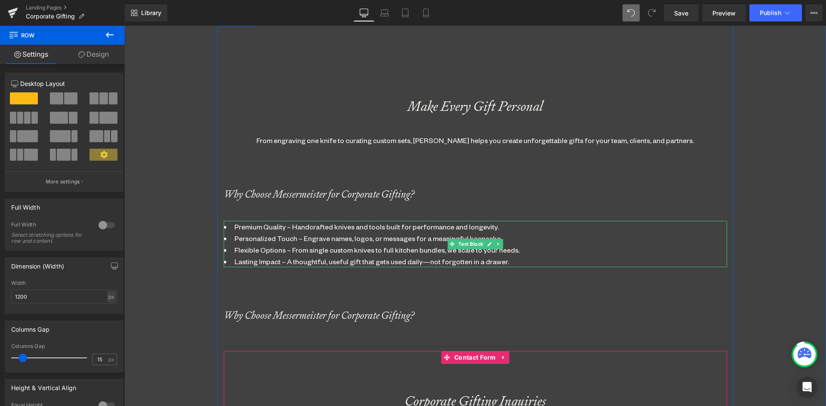
drag, startPoint x: 466, startPoint y: 240, endPoint x: 271, endPoint y: 200, distance: 198.5
click at [465, 240] on span "Text Block" at bounding box center [470, 244] width 28 height 10
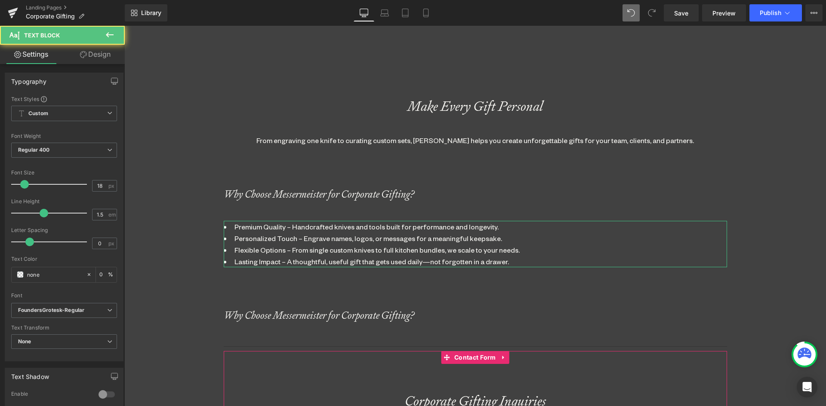
drag, startPoint x: 92, startPoint y: 53, endPoint x: 40, endPoint y: 105, distance: 73.0
click at [92, 53] on link "Design" at bounding box center [95, 54] width 62 height 19
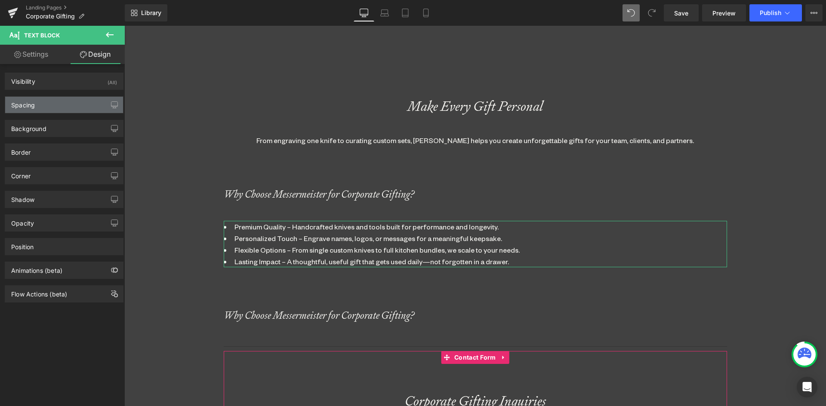
click at [37, 106] on div "Spacing" at bounding box center [64, 105] width 118 height 16
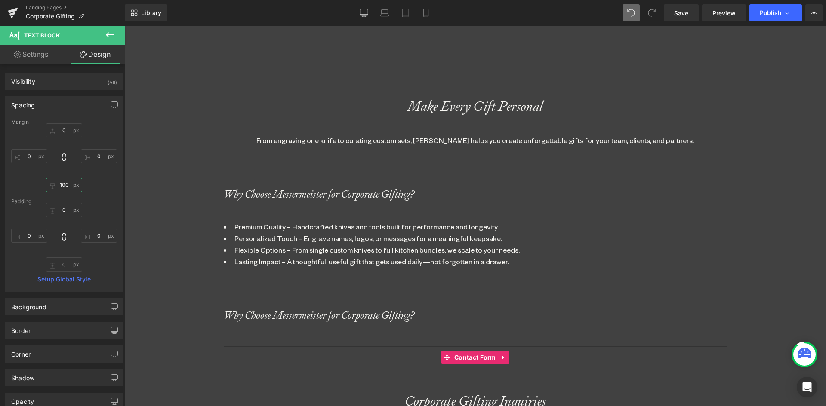
click at [65, 182] on input "text" at bounding box center [64, 185] width 36 height 14
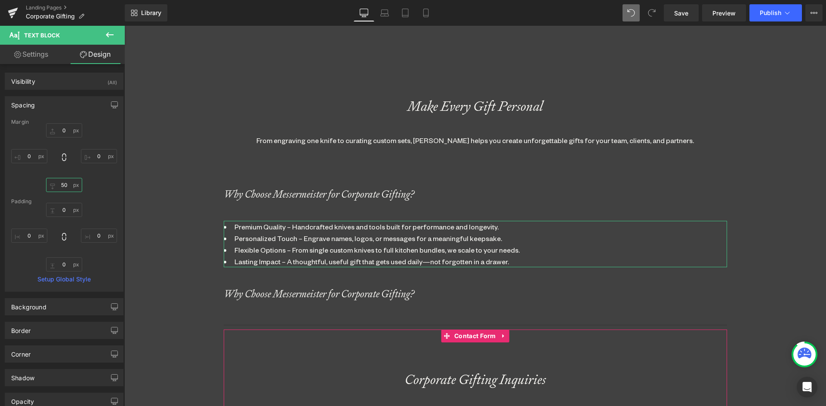
scroll to position [1684, 695]
type input "50"
click at [498, 243] on icon at bounding box center [498, 244] width 5 height 5
drag, startPoint x: 494, startPoint y: 245, endPoint x: 464, endPoint y: 244, distance: 29.2
click at [491, 245] on link at bounding box center [493, 244] width 9 height 10
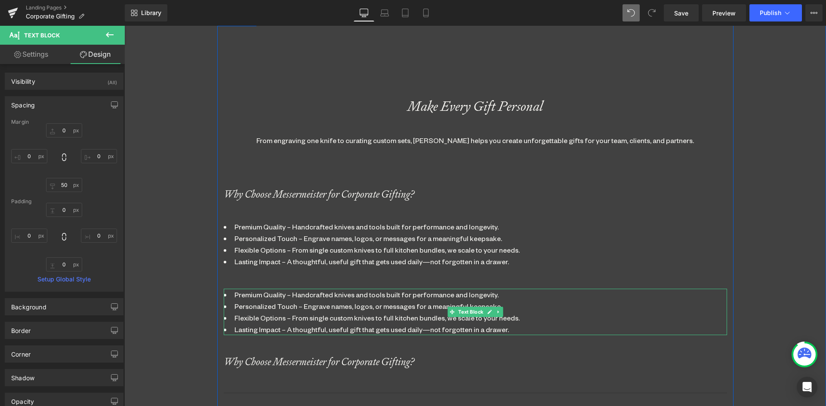
scroll to position [1727, 695]
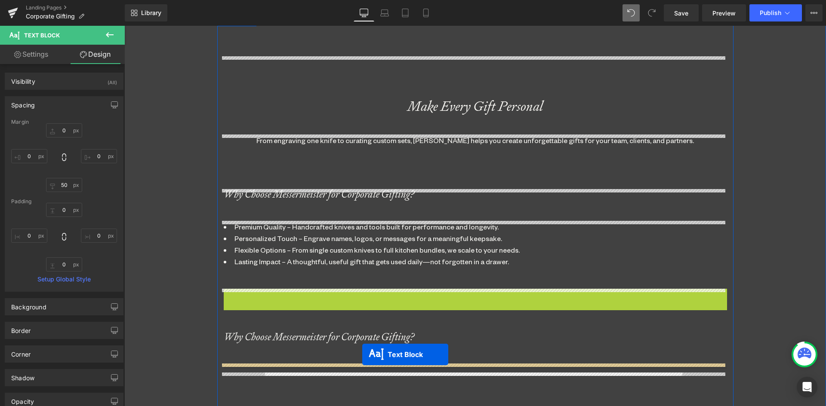
drag, startPoint x: 447, startPoint y: 312, endPoint x: 362, endPoint y: 353, distance: 94.2
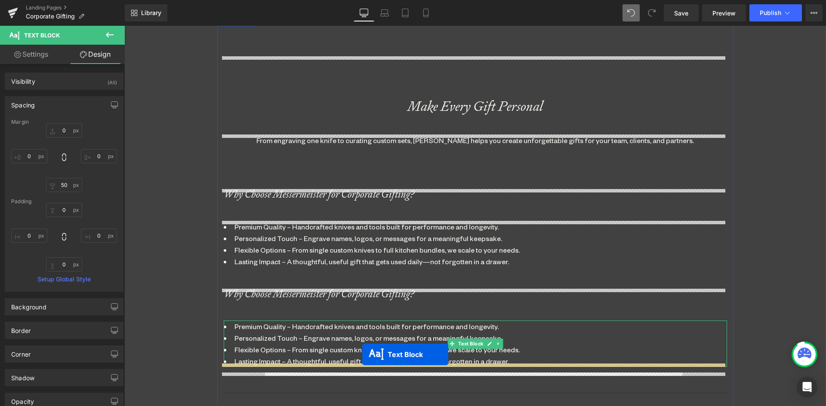
scroll to position [1752, 695]
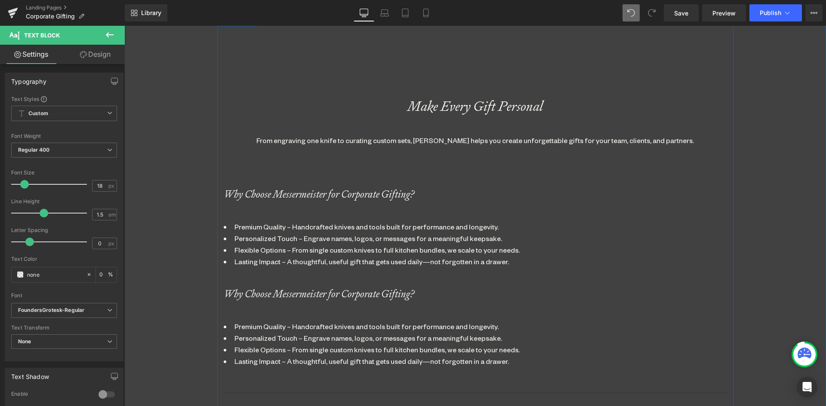
click at [313, 297] on div "Why Choose Messermeister for Corporate Gifting? Heading" at bounding box center [475, 294] width 503 height 10
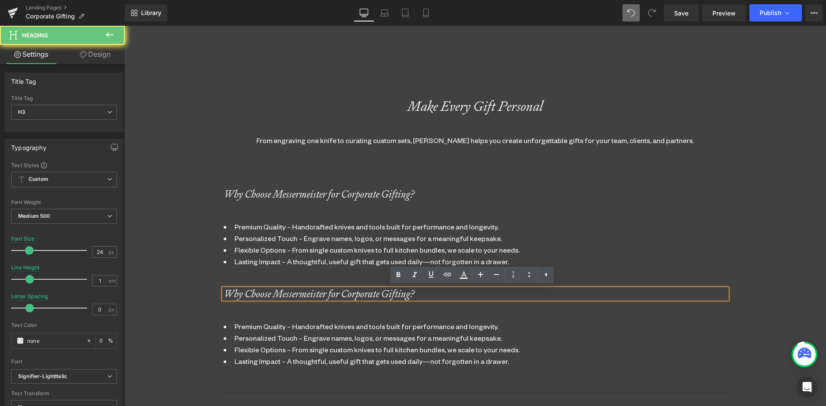
click at [427, 295] on div "Why Choose Messermeister for Corporate Gifting?" at bounding box center [475, 294] width 503 height 10
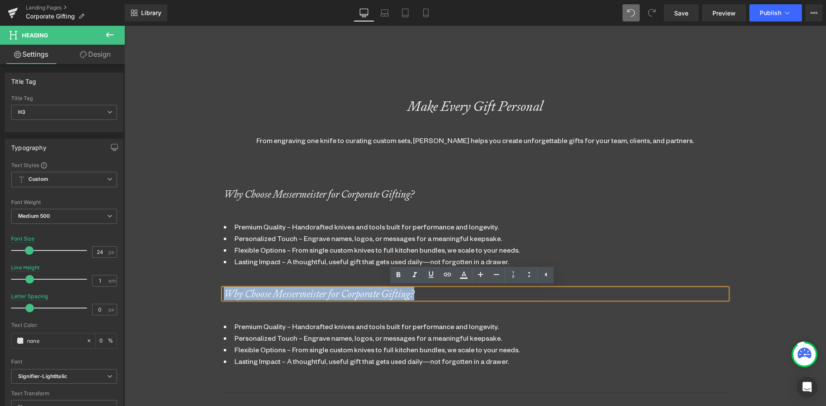
drag, startPoint x: 428, startPoint y: 293, endPoint x: 68, endPoint y: 273, distance: 360.0
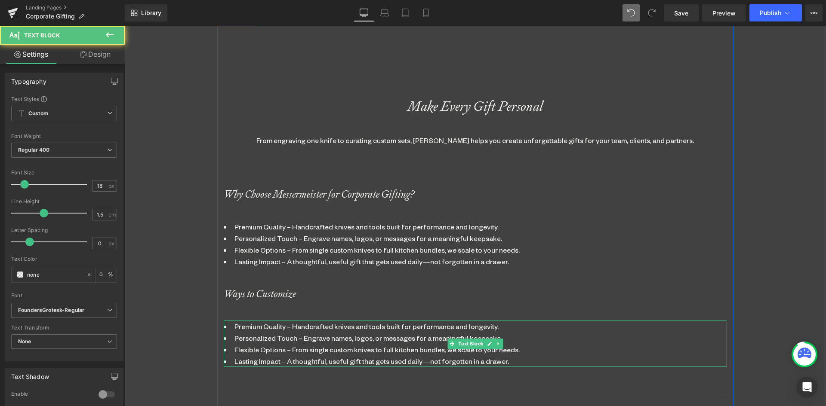
click at [455, 363] on li "Lasting Impact – A thoughtful, useful gift that gets used daily—not forgotten i…" at bounding box center [475, 362] width 503 height 12
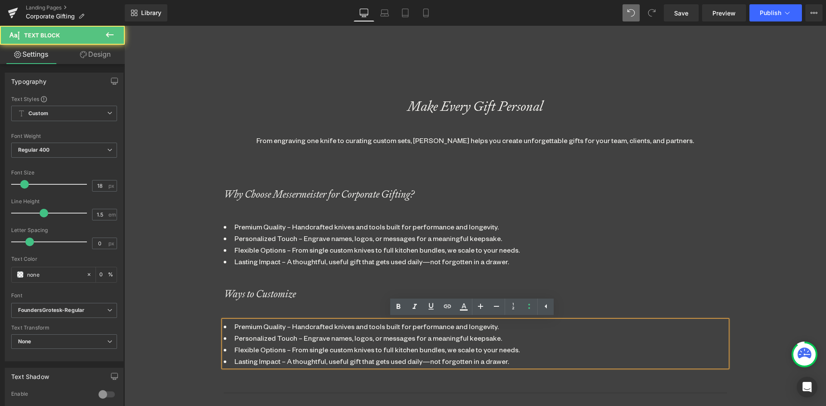
scroll to position [484, 0]
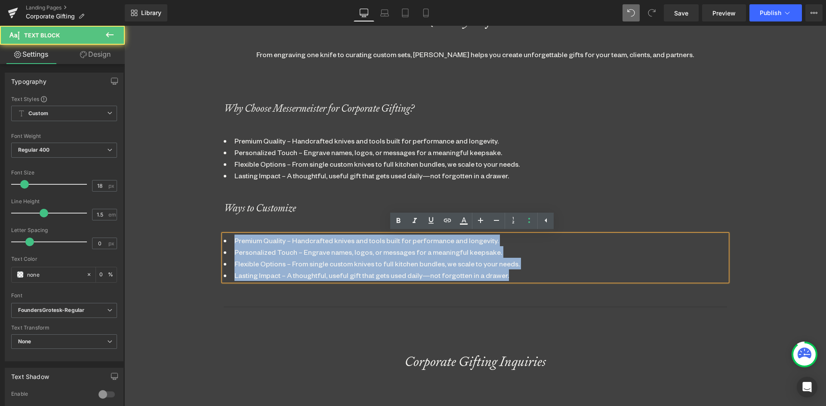
drag, startPoint x: 512, startPoint y: 277, endPoint x: 172, endPoint y: 233, distance: 343.0
click at [172, 233] on div "Corporate Gifting Heading Make It Memorable Heading Parallax 330px Make Every G…" at bounding box center [474, 222] width 701 height 1268
click at [237, 237] on li "Premium Quality – Handcrafted knives and tools built for performance and longev…" at bounding box center [475, 241] width 503 height 12
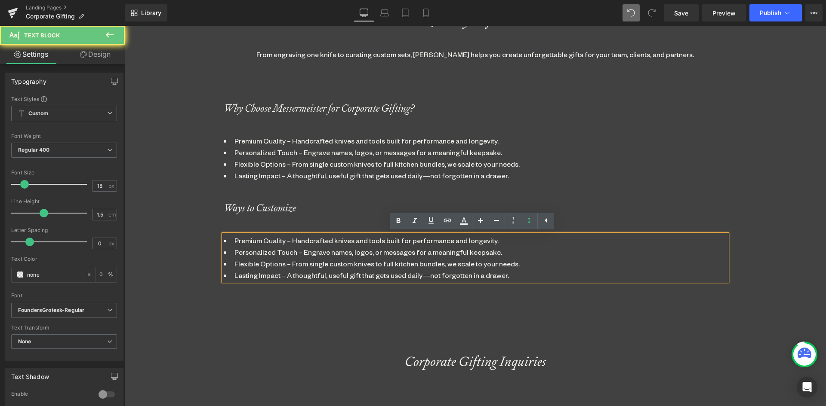
click at [482, 277] on li "Lasting Impact – A thoughtful, useful gift that gets used daily—not forgotten i…" at bounding box center [475, 276] width 503 height 12
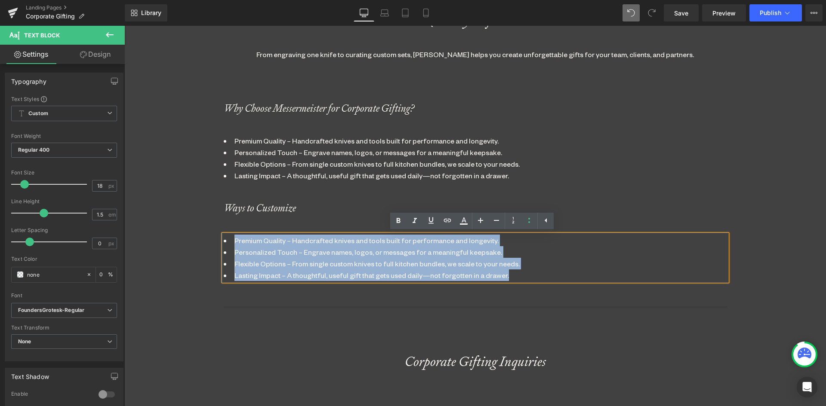
drag, startPoint x: 508, startPoint y: 277, endPoint x: 220, endPoint y: 229, distance: 291.7
click at [220, 229] on div "Make Every Gift Personal Heading From engraving one knife to curating custom se…" at bounding box center [475, 325] width 516 height 710
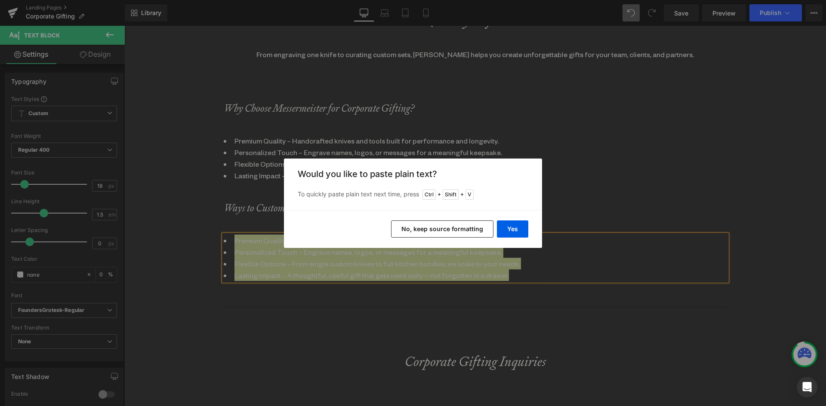
click at [469, 234] on button "No, keep source formatting" at bounding box center [442, 229] width 102 height 17
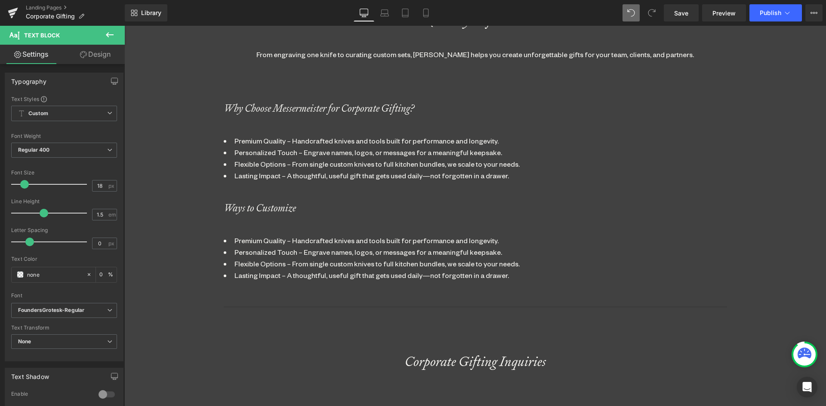
scroll to position [1752, 695]
click at [520, 278] on li "Lasting Impact – A thoughtful, useful gift that gets used daily—not forgotten i…" at bounding box center [475, 276] width 503 height 12
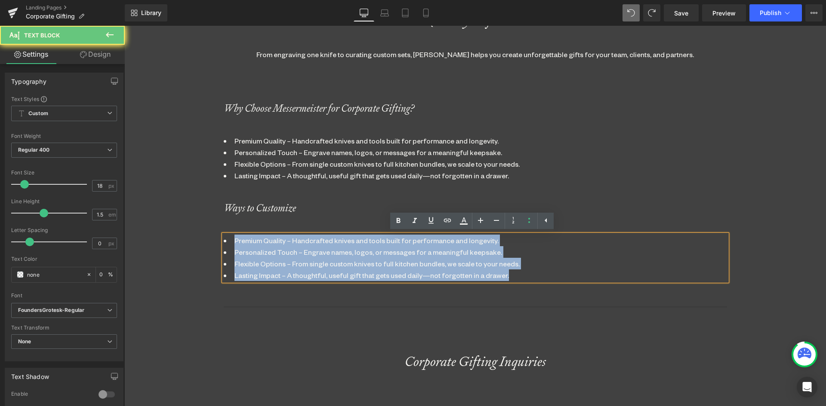
drag, startPoint x: 528, startPoint y: 278, endPoint x: 224, endPoint y: 241, distance: 305.3
click at [224, 241] on ul "Premium Quality – Handcrafted knives and tools built for performance and longev…" at bounding box center [475, 258] width 503 height 46
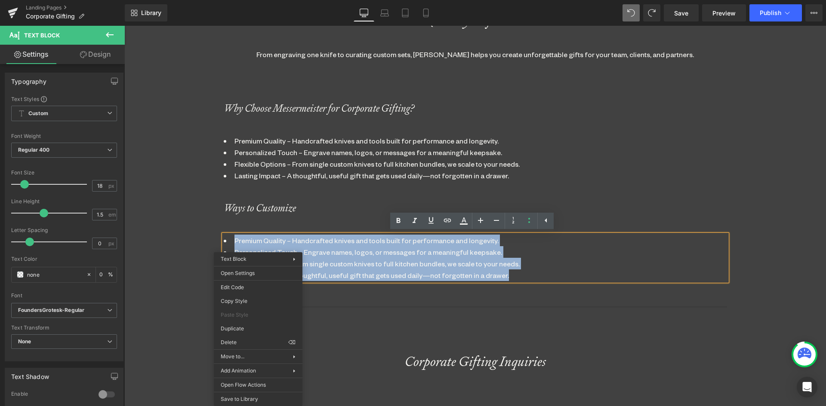
click at [467, 254] on li "Personalized Touch – Engrave names, logos, or messages for a meaningful keepsak…" at bounding box center [475, 252] width 503 height 12
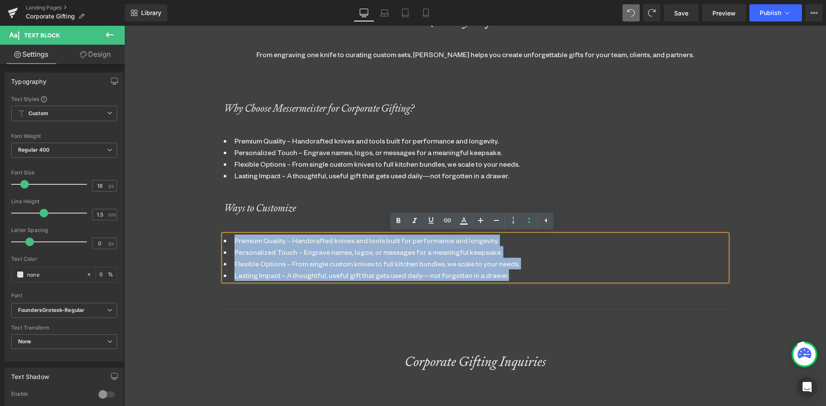
drag, startPoint x: 548, startPoint y: 279, endPoint x: 218, endPoint y: 230, distance: 333.9
click at [218, 230] on div "Make Every Gift Personal Heading From engraving one knife to curating custom se…" at bounding box center [475, 325] width 516 height 710
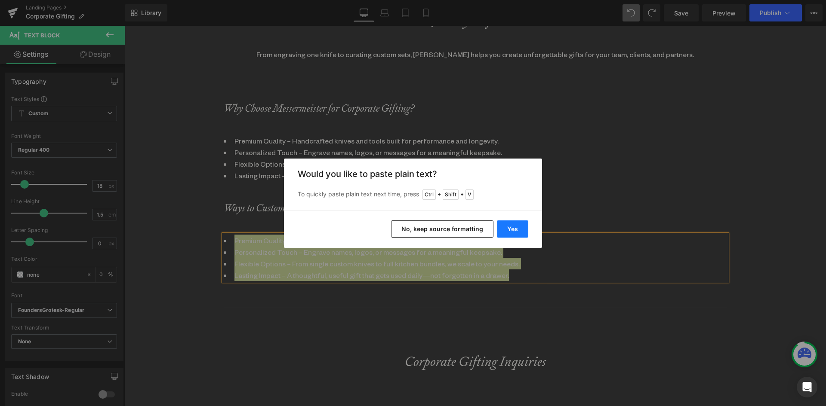
click at [520, 229] on button "Yes" at bounding box center [512, 229] width 31 height 17
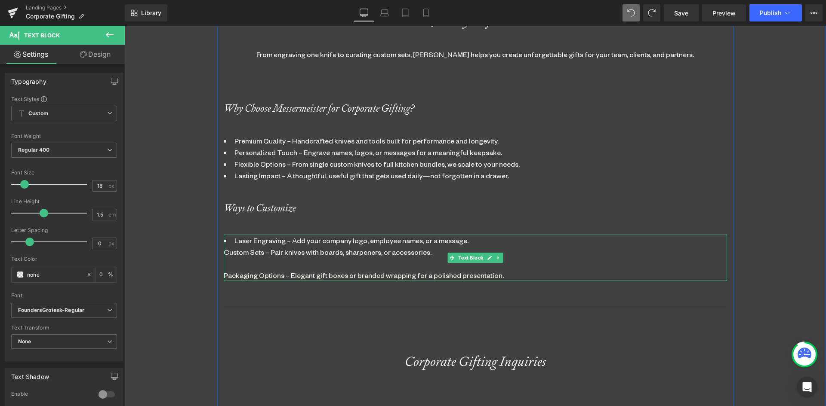
click at [251, 257] on div "Custom Sets – Pair knives with boards, sharpeners, or accessories." at bounding box center [475, 252] width 503 height 12
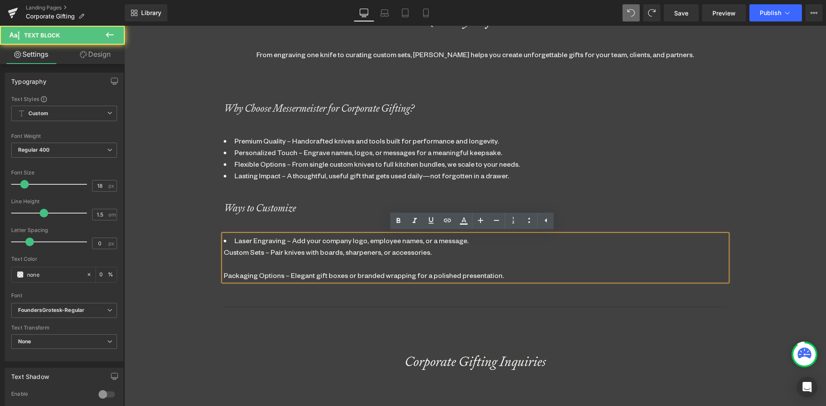
click at [469, 236] on li "Laser Engraving – Add your company logo, employee names, or a message." at bounding box center [475, 241] width 503 height 12
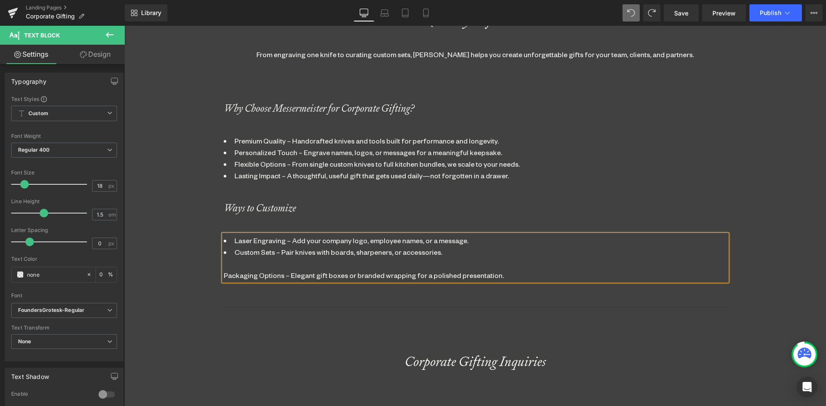
scroll to position [4, 4]
click at [467, 253] on li "Custom Sets – Pair knives with boards, sharpeners, or accessories." at bounding box center [475, 252] width 503 height 12
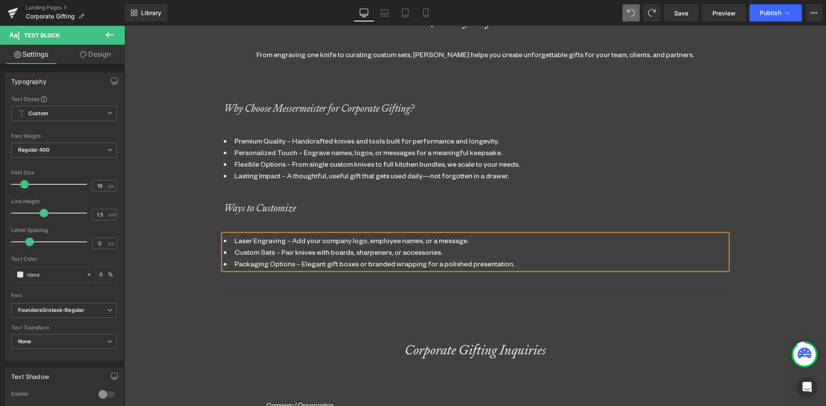
scroll to position [1741, 695]
click at [229, 236] on li "Laser Engraving – Add your company logo, employee names, or a message." at bounding box center [475, 241] width 503 height 12
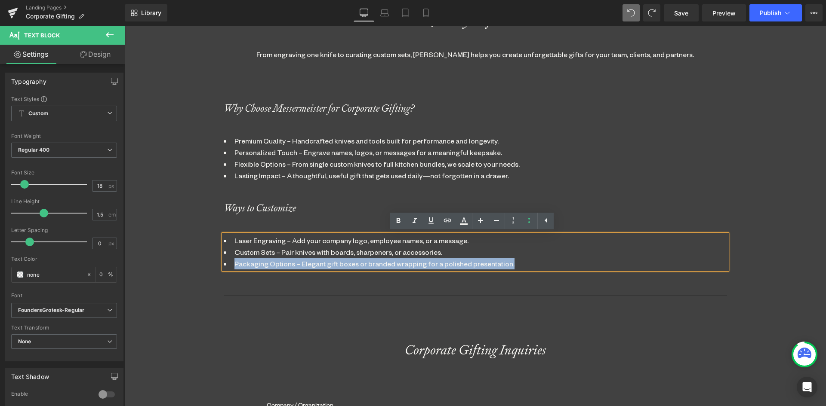
drag, startPoint x: 514, startPoint y: 267, endPoint x: 205, endPoint y: 266, distance: 309.2
click at [205, 266] on div "Corporate Gifting Heading Make It Memorable Heading Parallax 330px Make Every G…" at bounding box center [474, 216] width 701 height 1256
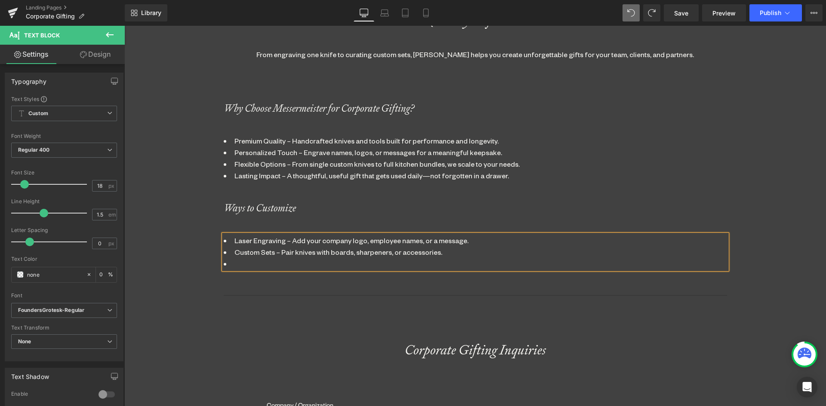
scroll to position [1729, 695]
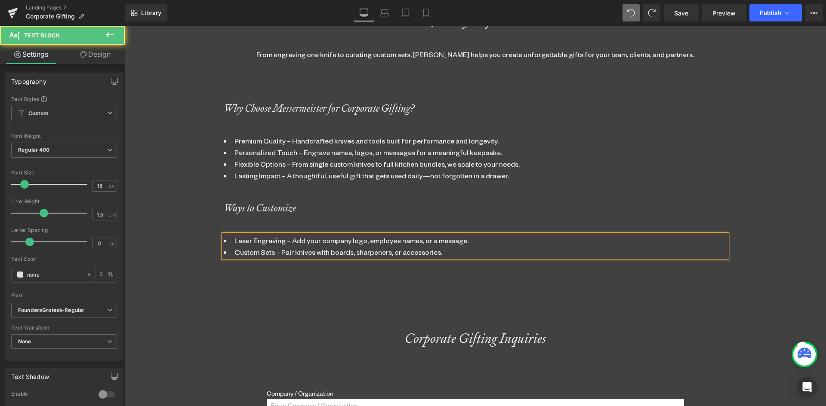
click at [228, 236] on li "Laser Engraving – Add your company logo, employee names, or a message." at bounding box center [475, 241] width 503 height 12
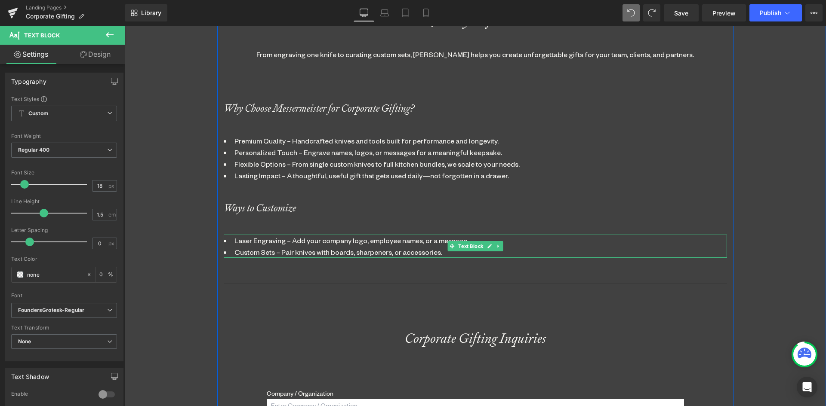
click at [500, 243] on li "Laser Engraving – Add your company logo, employee names, or a message." at bounding box center [475, 241] width 503 height 12
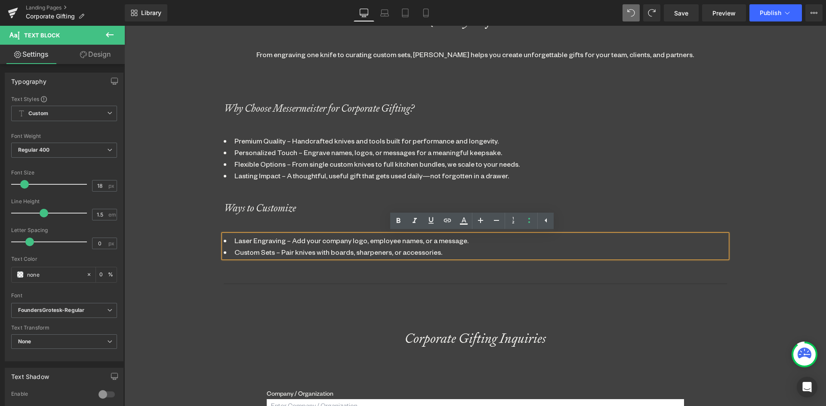
click at [514, 276] on div "Make Every Gift Personal Heading From engraving one knife to curating custom se…" at bounding box center [475, 313] width 516 height 686
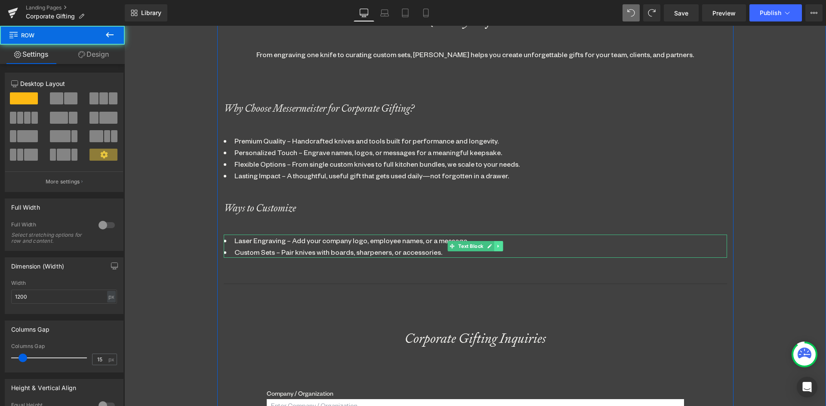
click at [498, 246] on link at bounding box center [498, 246] width 9 height 10
click at [491, 246] on icon at bounding box center [493, 246] width 5 height 5
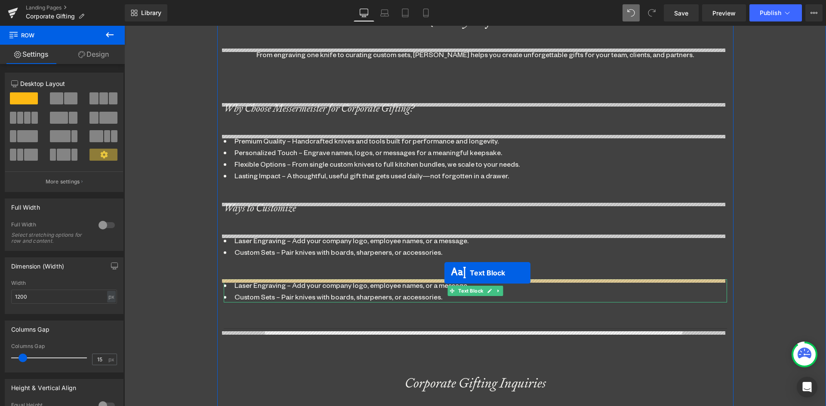
scroll to position [1772, 695]
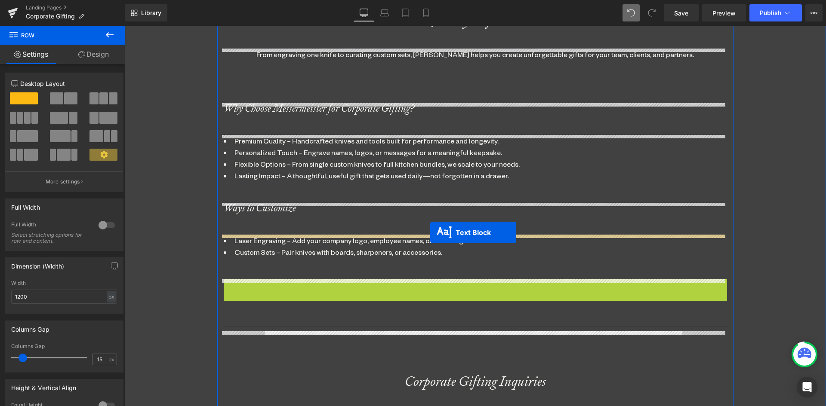
drag, startPoint x: 448, startPoint y: 289, endPoint x: 430, endPoint y: 233, distance: 59.4
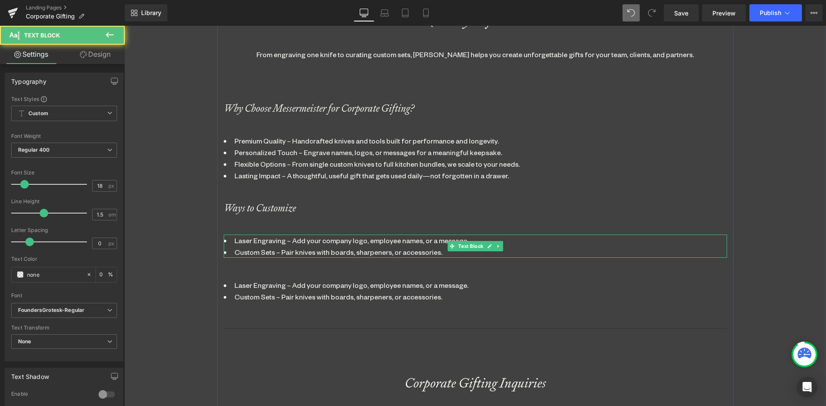
scroll to position [1774, 695]
drag, startPoint x: 255, startPoint y: 254, endPoint x: 422, endPoint y: 261, distance: 166.6
click at [257, 254] on li "Custom Sets – Pair knives with boards, sharpeners, or accessories." at bounding box center [475, 252] width 503 height 12
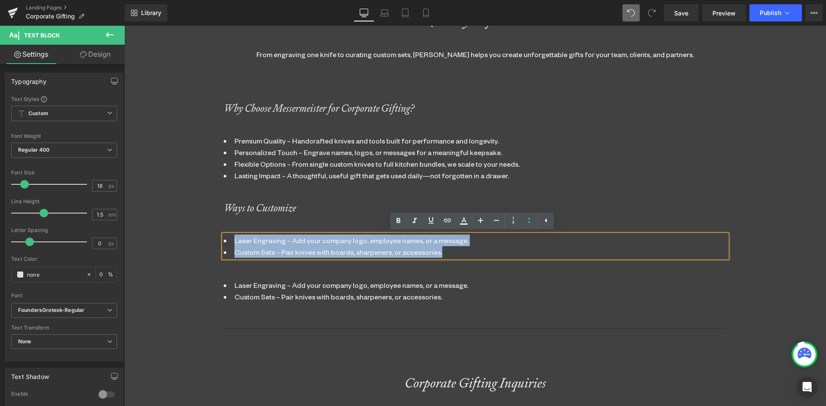
drag, startPoint x: 462, startPoint y: 255, endPoint x: 148, endPoint y: 209, distance: 316.9
click at [148, 209] on div "Corporate Gifting Heading Make It Memorable Heading Parallax 330px Make Every G…" at bounding box center [474, 232] width 701 height 1289
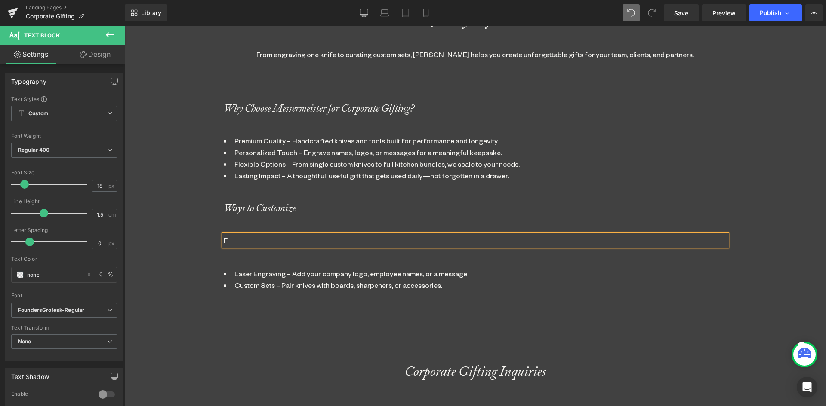
scroll to position [4, 4]
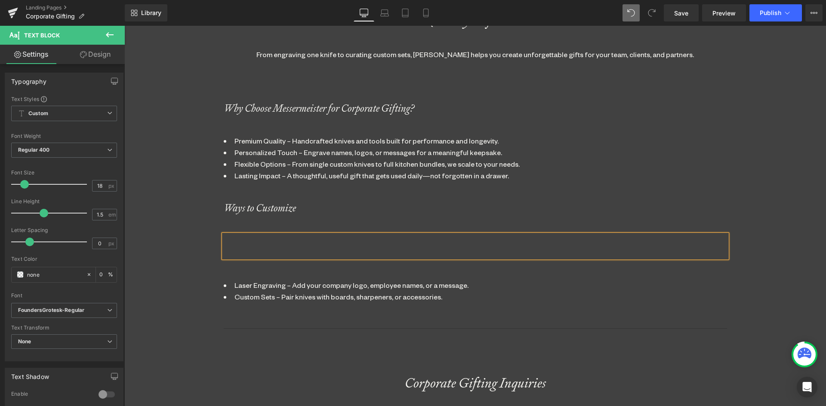
click at [572, 319] on div "Make Every Gift Personal Heading From engraving one knife to curating custom se…" at bounding box center [475, 335] width 516 height 731
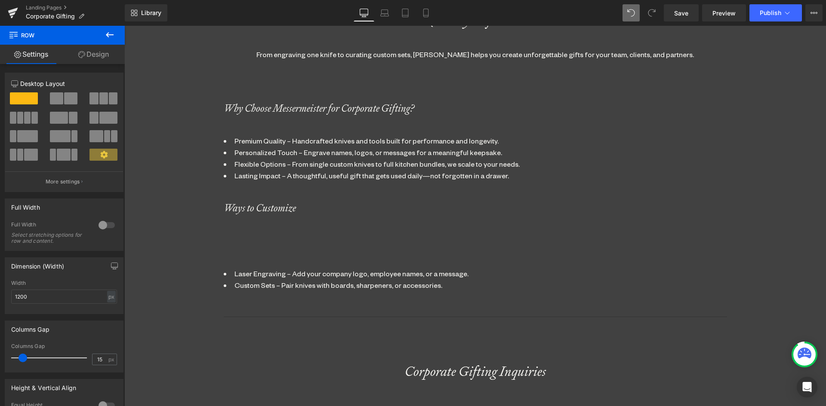
scroll to position [1772, 695]
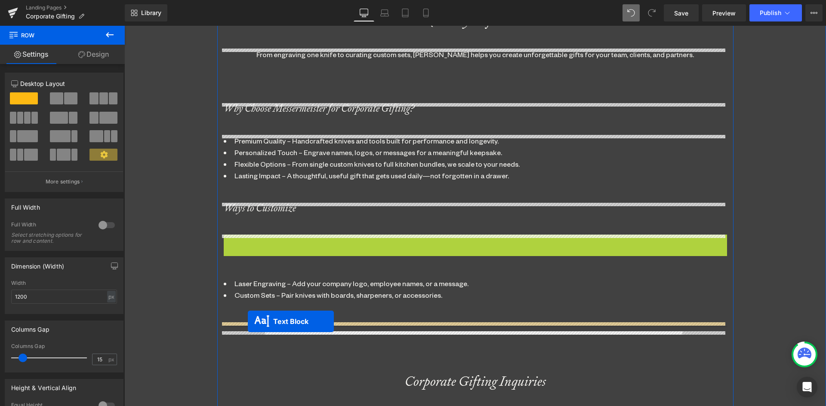
drag, startPoint x: 450, startPoint y: 241, endPoint x: 248, endPoint y: 322, distance: 218.1
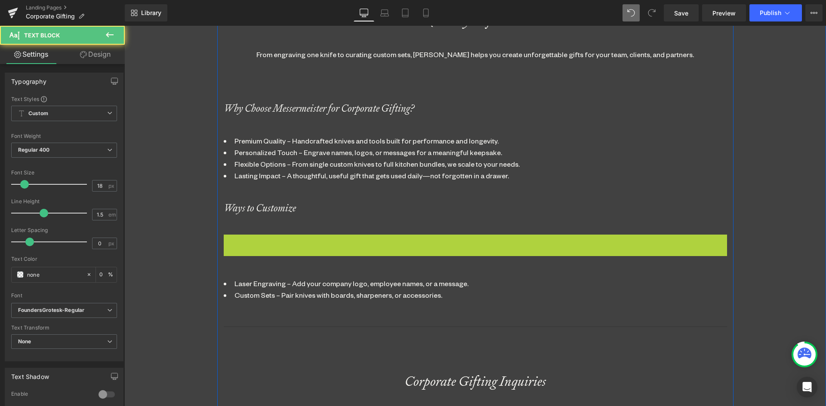
scroll to position [1762, 695]
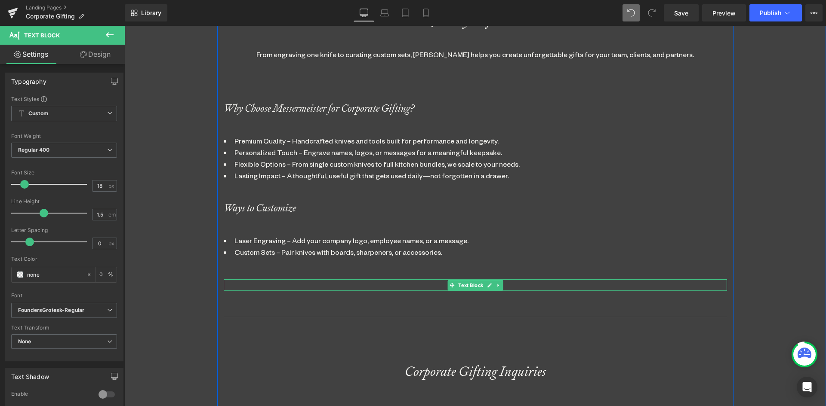
drag, startPoint x: 252, startPoint y: 285, endPoint x: 250, endPoint y: 293, distance: 8.3
click at [250, 293] on div "Make Every Gift Personal Heading From engraving one knife to curating custom se…" at bounding box center [475, 329] width 516 height 719
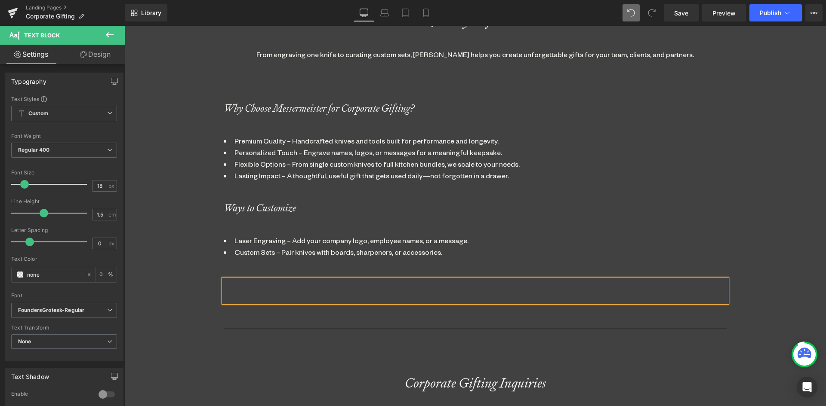
scroll to position [1774, 695]
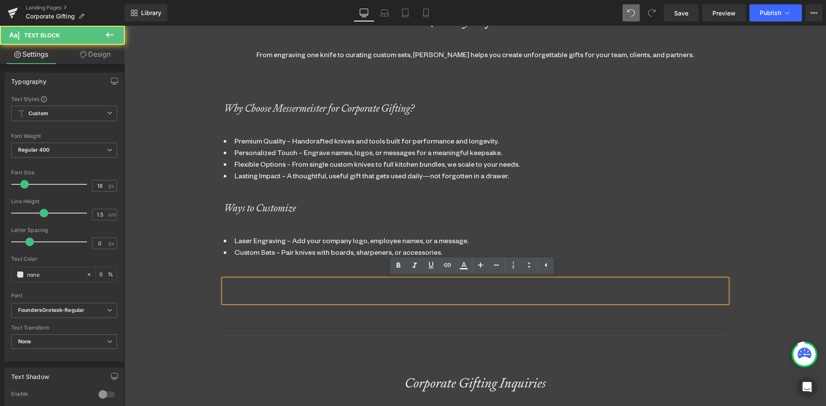
click at [244, 290] on div at bounding box center [475, 291] width 503 height 23
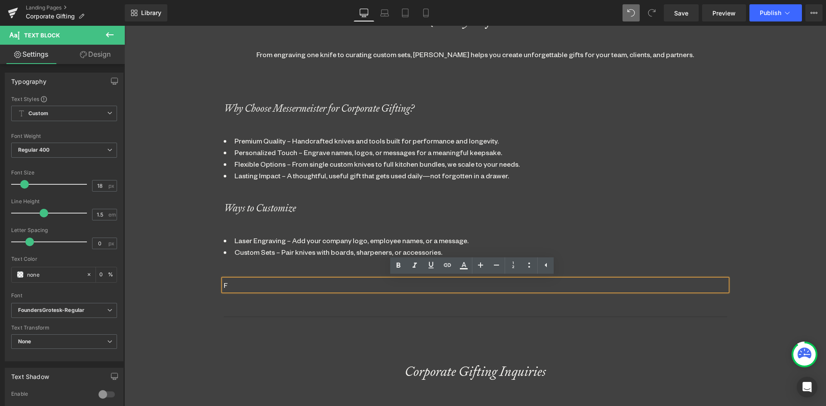
scroll to position [1762, 695]
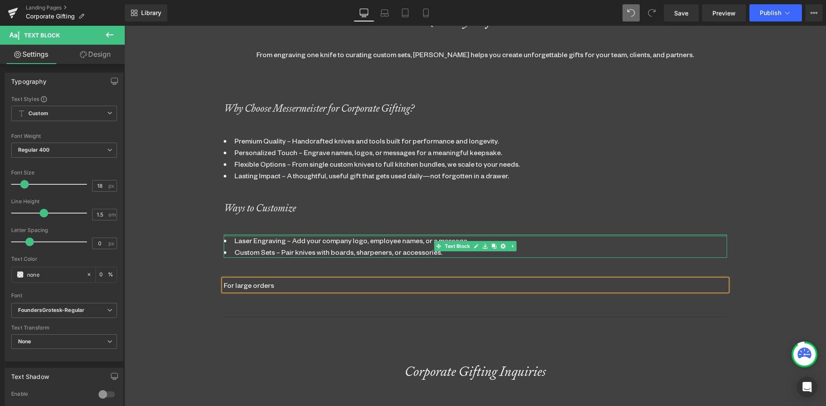
drag, startPoint x: 492, startPoint y: 236, endPoint x: 481, endPoint y: 243, distance: 13.7
click at [491, 240] on li "Laser Engraving – Add your company logo, employee names, or a message." at bounding box center [475, 241] width 503 height 12
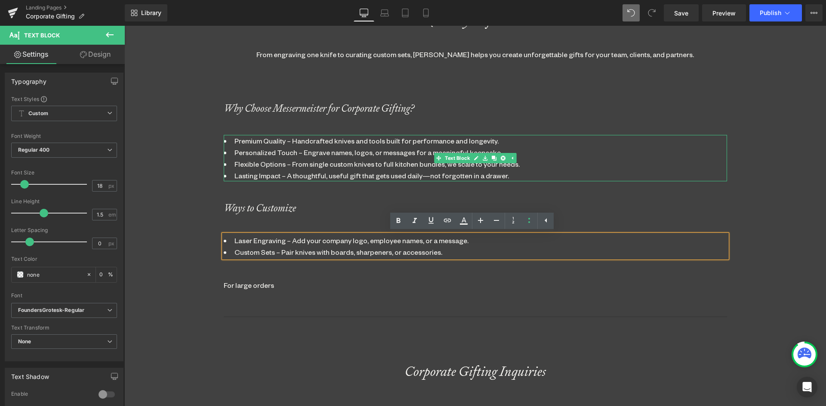
click at [267, 141] on li "Premium Quality – Handcrafted knives and tools built for performance and longev…" at bounding box center [475, 141] width 503 height 12
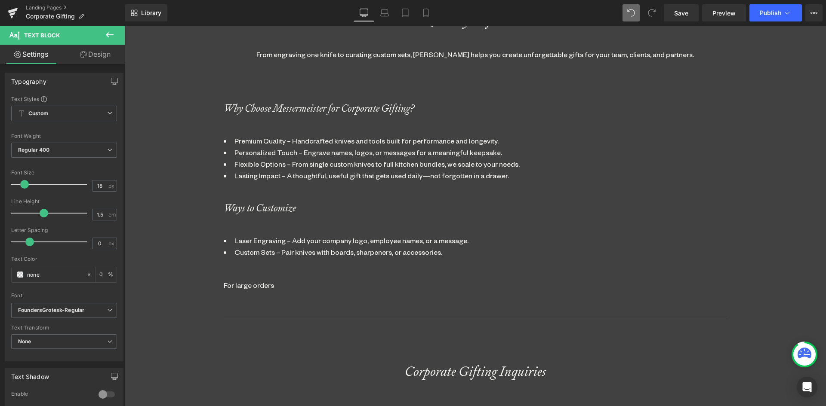
click at [99, 52] on link "Design" at bounding box center [95, 54] width 62 height 19
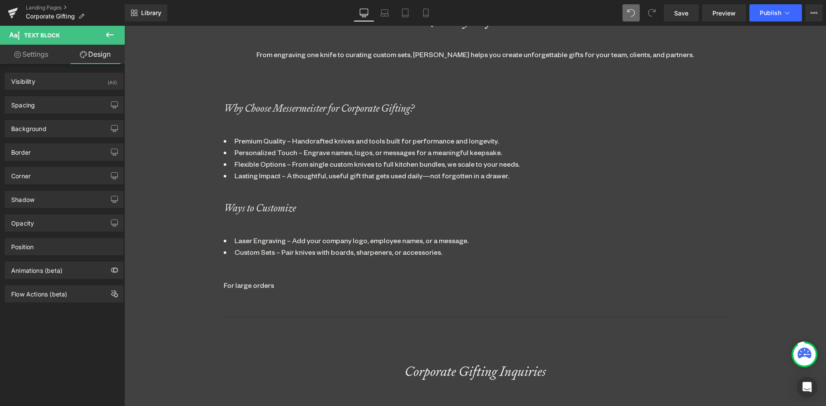
drag, startPoint x: 26, startPoint y: 105, endPoint x: 29, endPoint y: 113, distance: 8.6
click at [26, 105] on div "Spacing" at bounding box center [23, 103] width 24 height 12
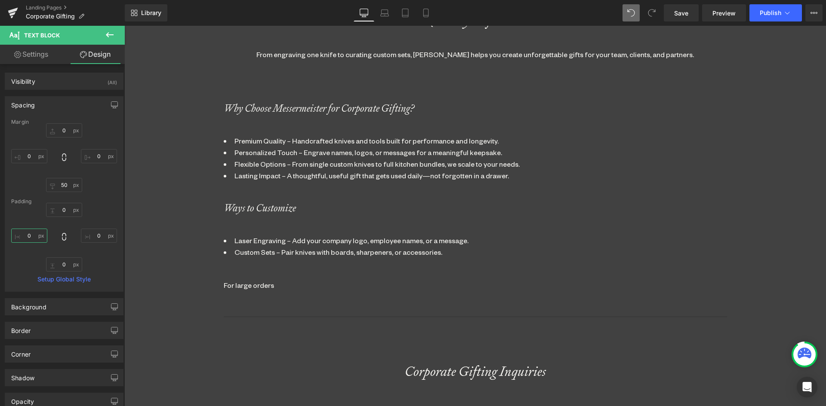
click at [31, 233] on input "text" at bounding box center [29, 236] width 36 height 14
type input "25"
click at [100, 231] on input "text" at bounding box center [99, 236] width 36 height 14
type input "25"
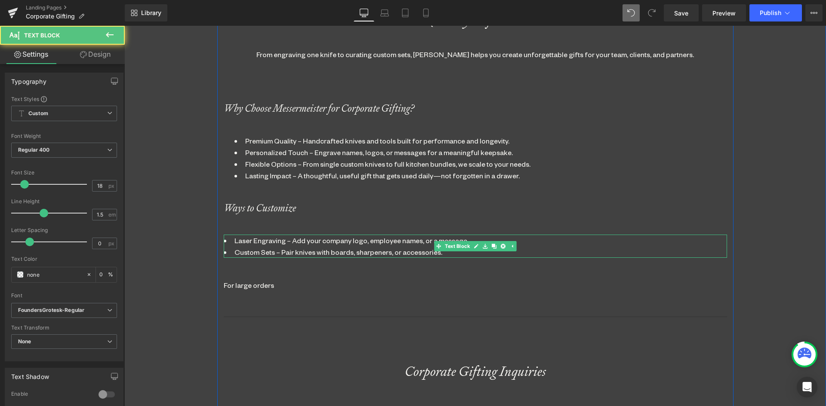
click at [273, 250] on li "Custom Sets – Pair knives with boards, sharpeners, or accessories." at bounding box center [475, 252] width 503 height 12
click at [100, 52] on link "Design" at bounding box center [95, 54] width 62 height 19
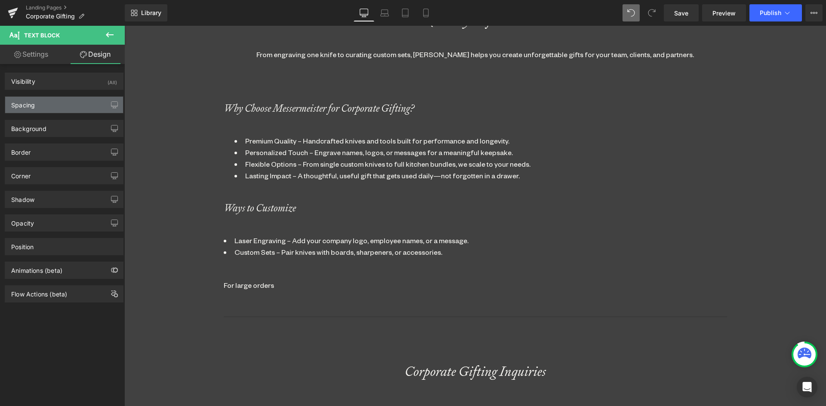
click at [37, 106] on div "Spacing" at bounding box center [64, 105] width 118 height 16
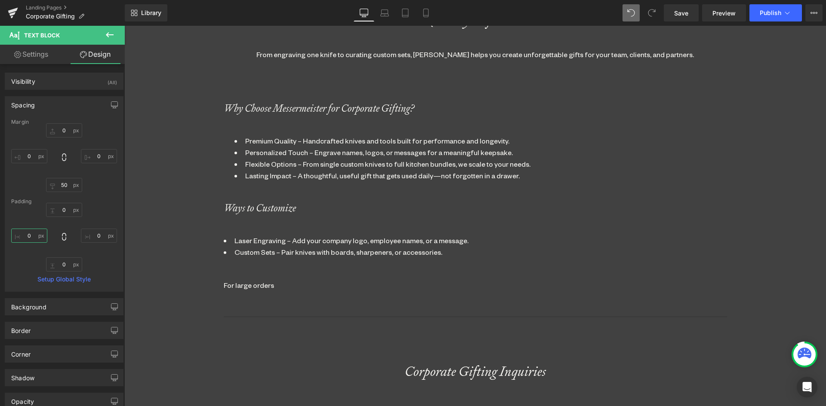
click at [28, 236] on input "0" at bounding box center [29, 236] width 36 height 14
type input "25"
click at [96, 236] on input "2" at bounding box center [99, 236] width 36 height 14
type input "25"
click at [260, 286] on div "For large orders" at bounding box center [475, 286] width 503 height 12
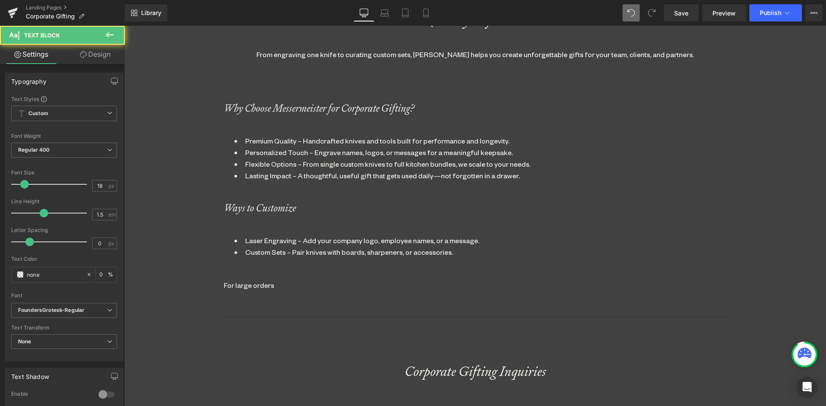
click at [89, 49] on link "Design" at bounding box center [95, 54] width 62 height 19
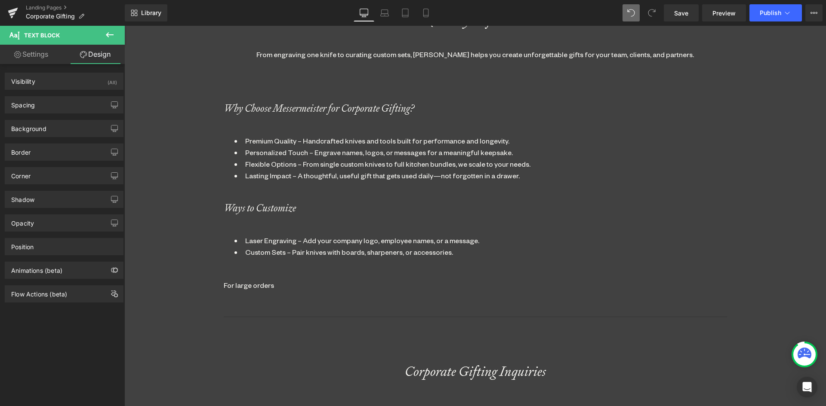
drag, startPoint x: 26, startPoint y: 104, endPoint x: 33, endPoint y: 136, distance: 32.2
click at [26, 105] on div "Spacing" at bounding box center [23, 103] width 24 height 12
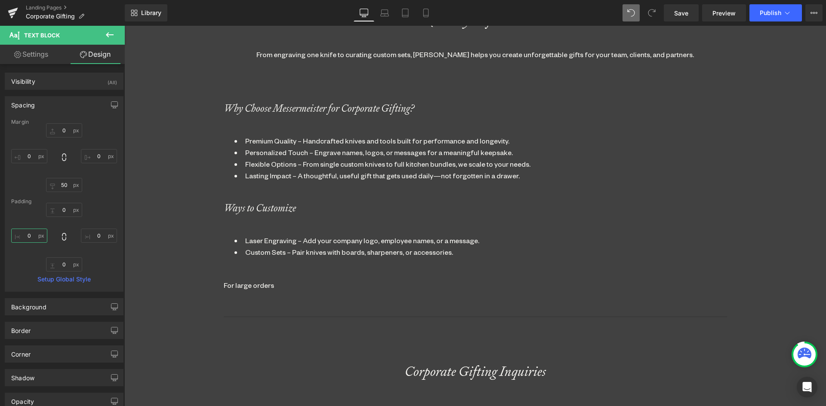
drag, startPoint x: 31, startPoint y: 234, endPoint x: 109, endPoint y: 253, distance: 80.5
click at [31, 234] on input "text" at bounding box center [29, 236] width 36 height 14
type input "25"
click at [97, 236] on input "text" at bounding box center [99, 236] width 36 height 14
type input "25"
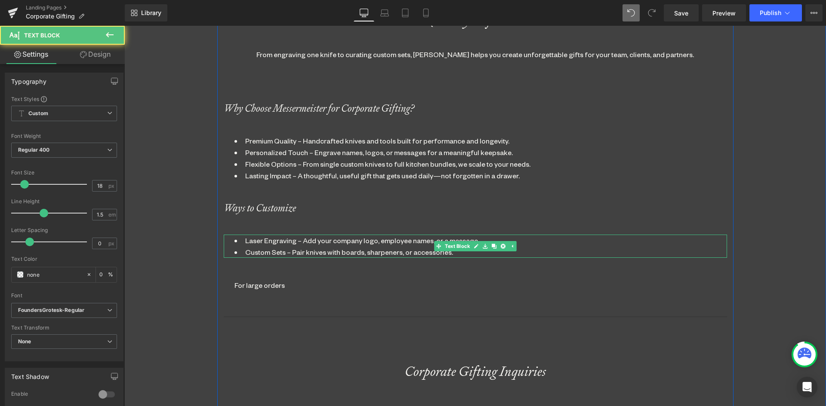
click at [277, 250] on li "Custom Sets – Pair knives with boards, sharpeners, or accessories." at bounding box center [475, 252] width 482 height 12
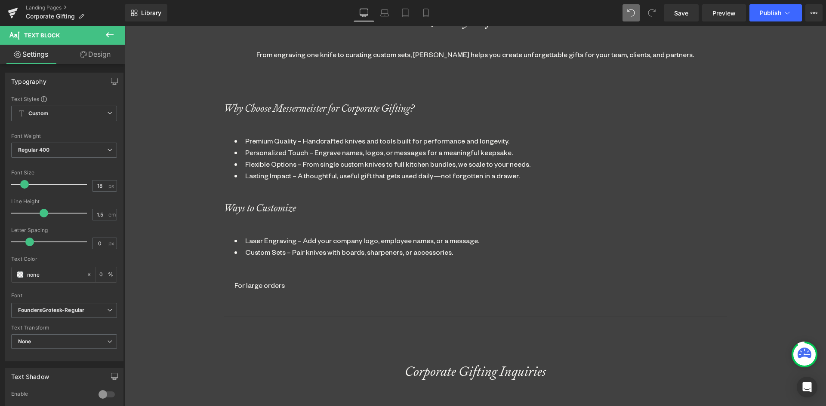
click at [95, 55] on link "Design" at bounding box center [95, 54] width 62 height 19
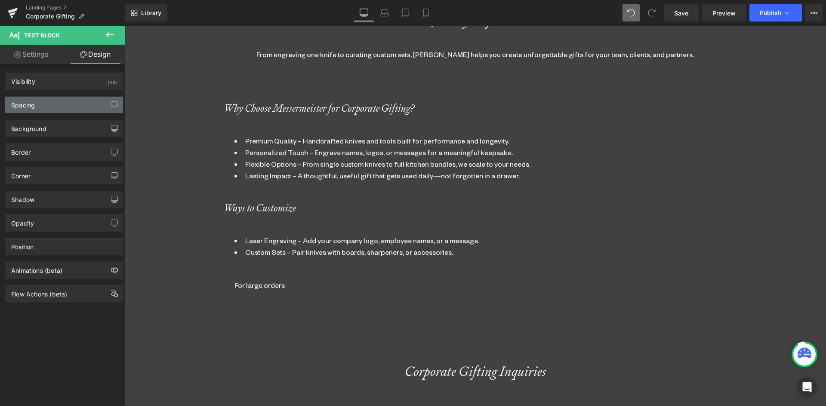
click at [16, 105] on div "Spacing" at bounding box center [23, 103] width 24 height 12
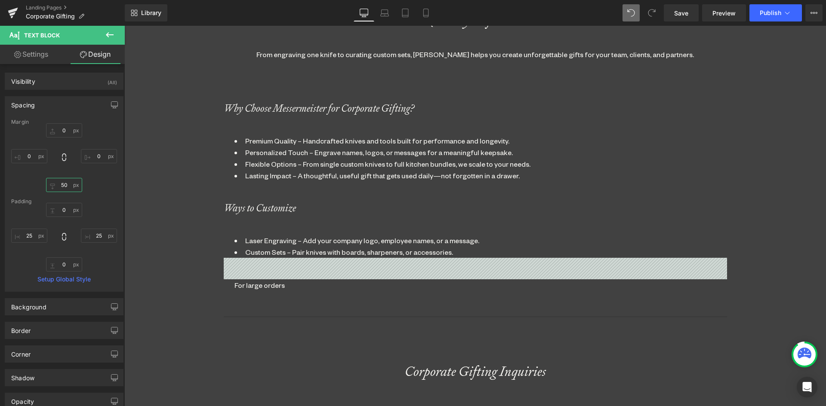
click at [56, 188] on input "50" at bounding box center [64, 185] width 36 height 14
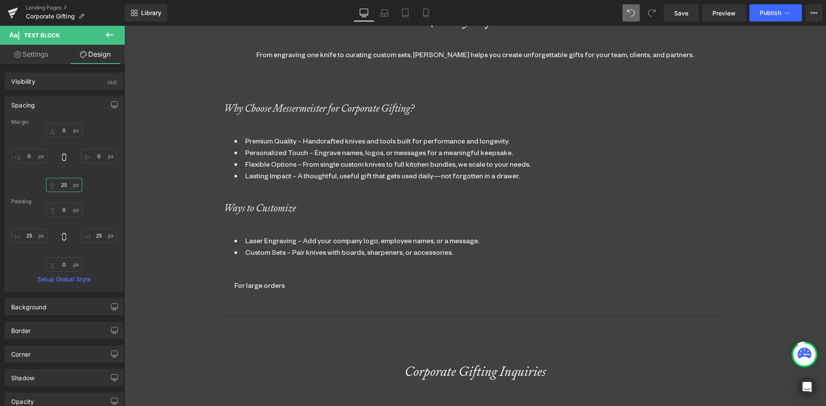
scroll to position [1751, 695]
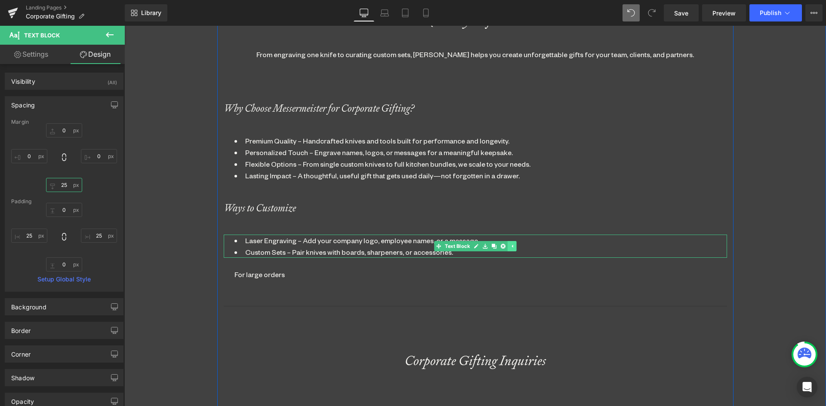
type input "25"
click at [509, 245] on icon at bounding box center [511, 246] width 5 height 5
click at [497, 247] on icon at bounding box center [498, 246] width 5 height 5
click at [491, 244] on icon at bounding box center [493, 246] width 5 height 5
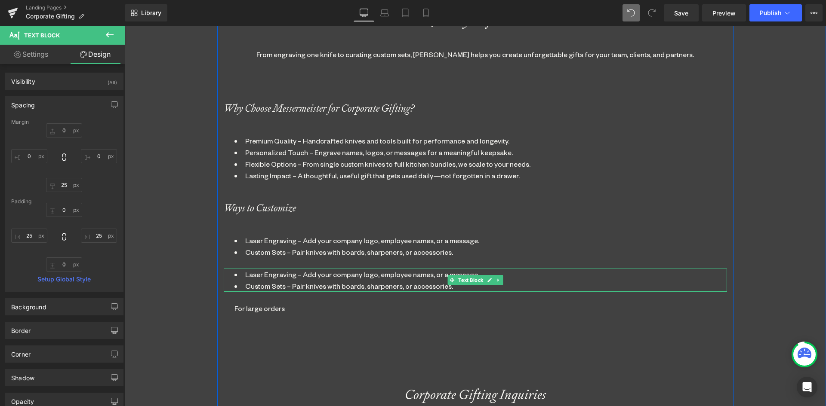
scroll to position [1784, 695]
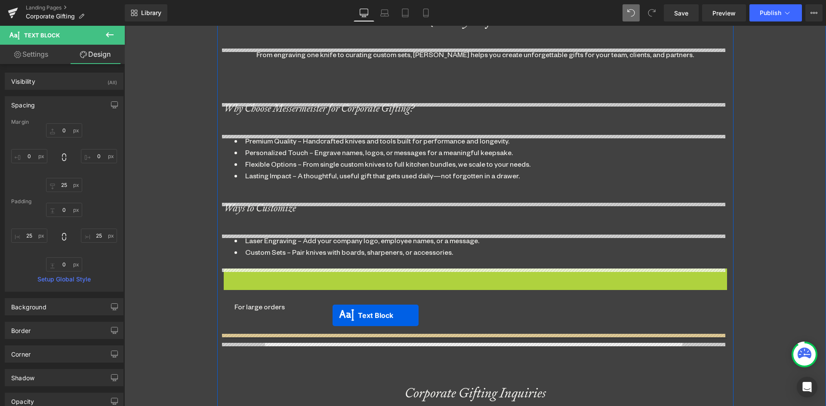
drag, startPoint x: 452, startPoint y: 283, endPoint x: 332, endPoint y: 316, distance: 123.6
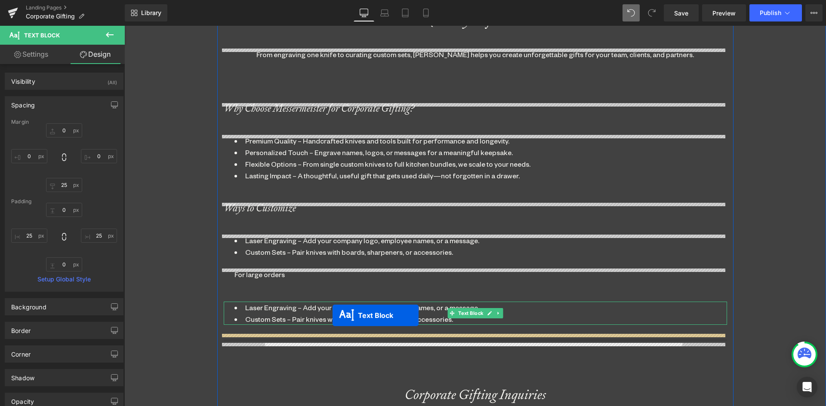
scroll to position [1785, 695]
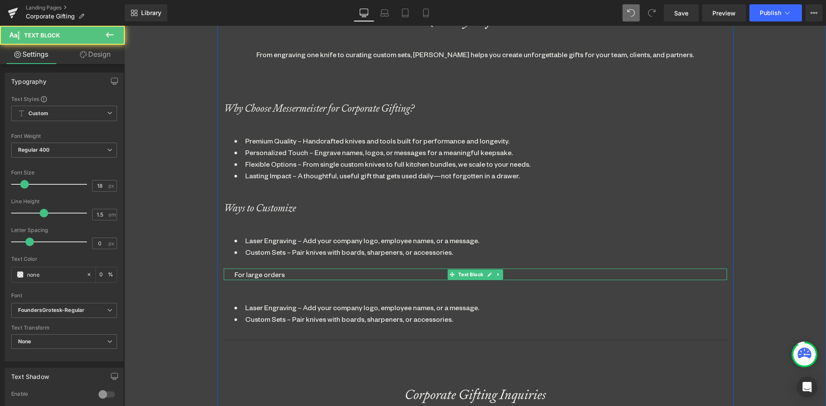
click at [268, 276] on div "For large orders" at bounding box center [475, 275] width 503 height 12
click at [93, 55] on link "Design" at bounding box center [95, 54] width 62 height 19
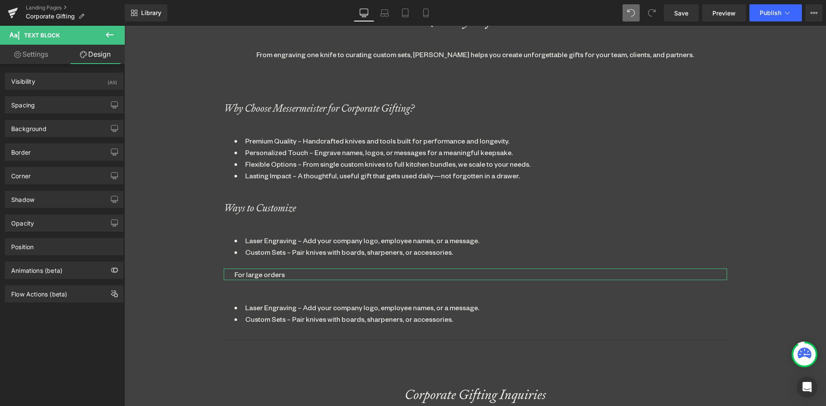
drag, startPoint x: 42, startPoint y: 98, endPoint x: 35, endPoint y: 118, distance: 21.5
click at [41, 98] on div "Spacing" at bounding box center [64, 105] width 118 height 16
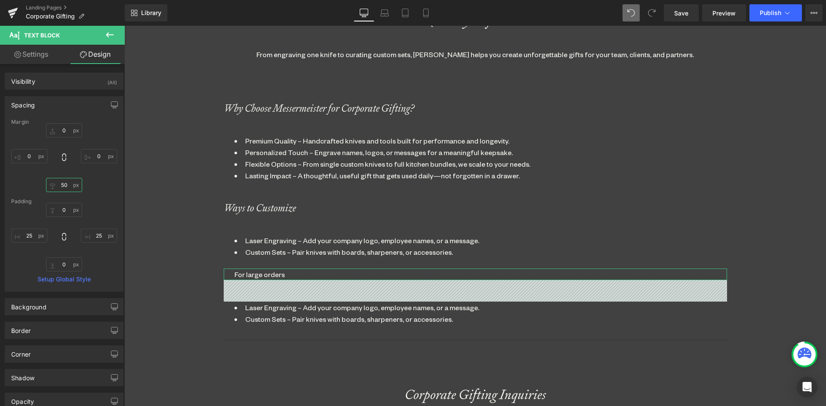
click at [62, 181] on input "50" at bounding box center [64, 185] width 36 height 14
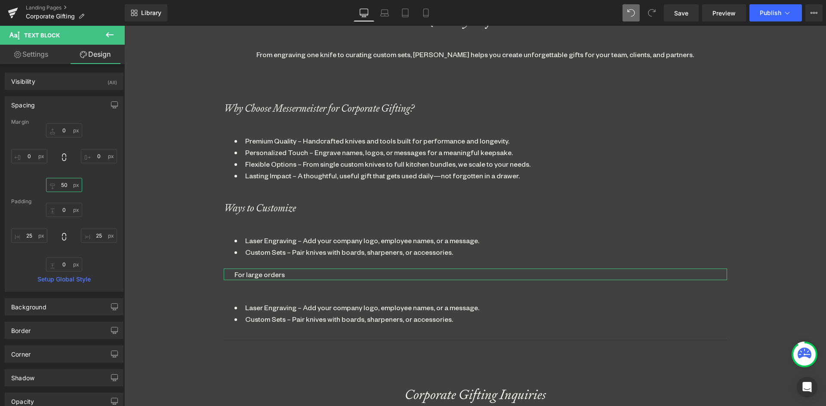
click at [65, 181] on input "50" at bounding box center [64, 185] width 36 height 14
drag, startPoint x: 67, startPoint y: 184, endPoint x: 52, endPoint y: 184, distance: 15.5
click at [52, 184] on input "50" at bounding box center [64, 185] width 36 height 14
type input "25"
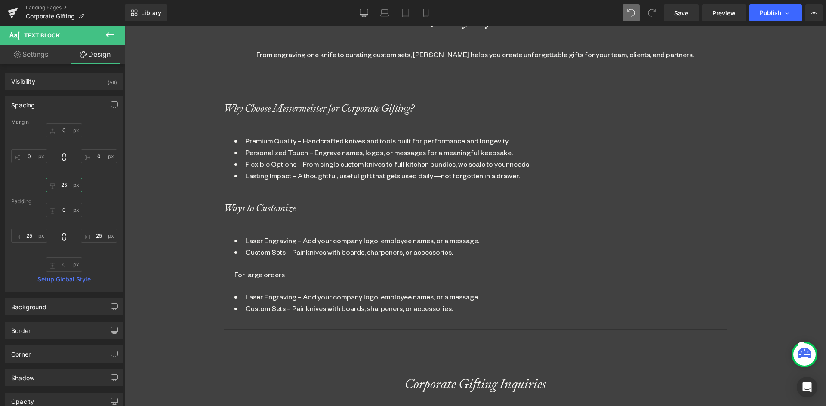
scroll to position [1775, 695]
drag, startPoint x: 280, startPoint y: 298, endPoint x: 401, endPoint y: 321, distance: 122.6
click at [281, 298] on li "Laser Engraving – Add your company logo, employee names, or a message." at bounding box center [475, 297] width 482 height 12
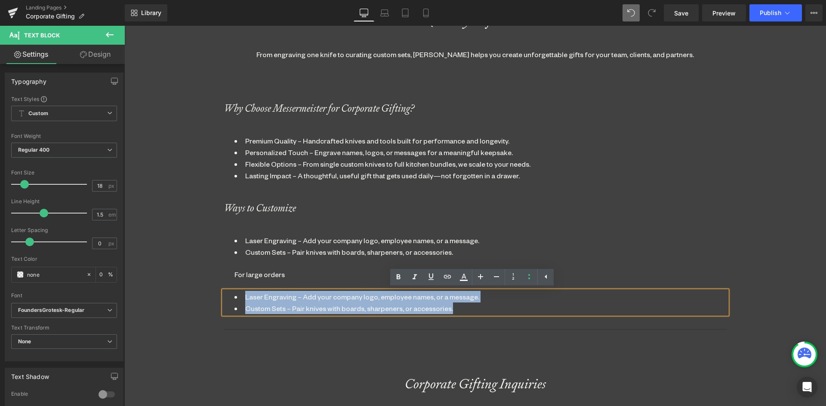
drag, startPoint x: 474, startPoint y: 307, endPoint x: 500, endPoint y: 308, distance: 25.8
click at [241, 300] on ul "Laser Engraving – Add your company logo, employee names, or a message. Custom S…" at bounding box center [475, 302] width 482 height 23
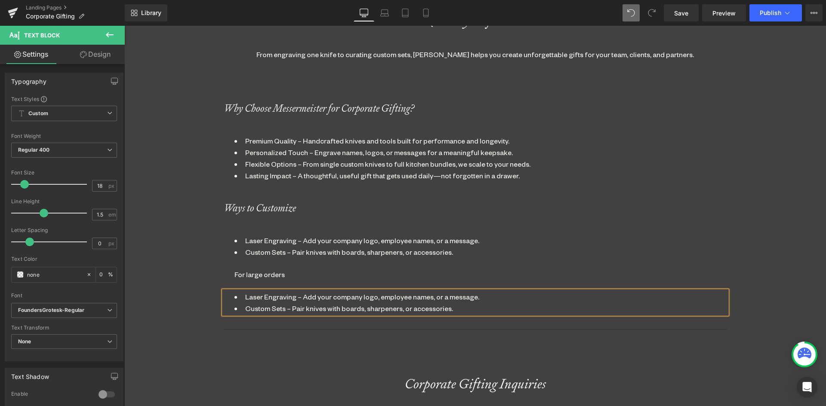
scroll to position [1763, 695]
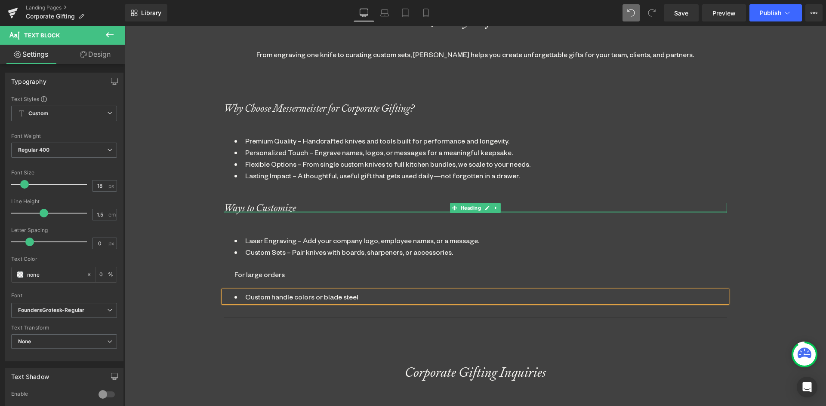
click at [598, 212] on div "Ways to Customize Heading" at bounding box center [475, 208] width 503 height 10
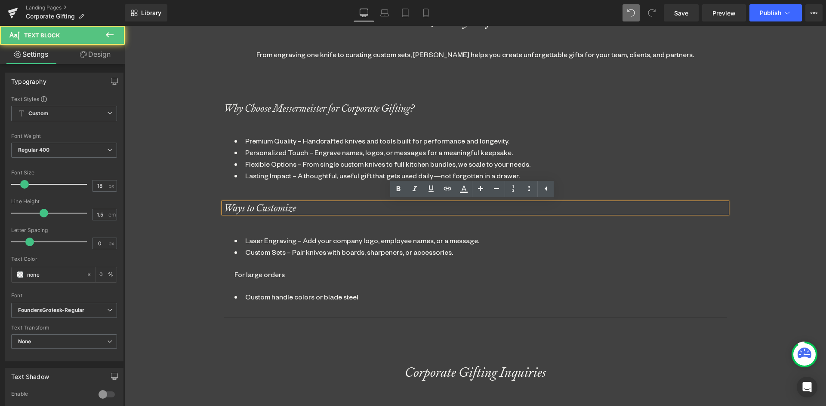
click at [690, 165] on li "Flexible Options – From single custom knives to full kitchen bundles, we scale …" at bounding box center [475, 164] width 482 height 12
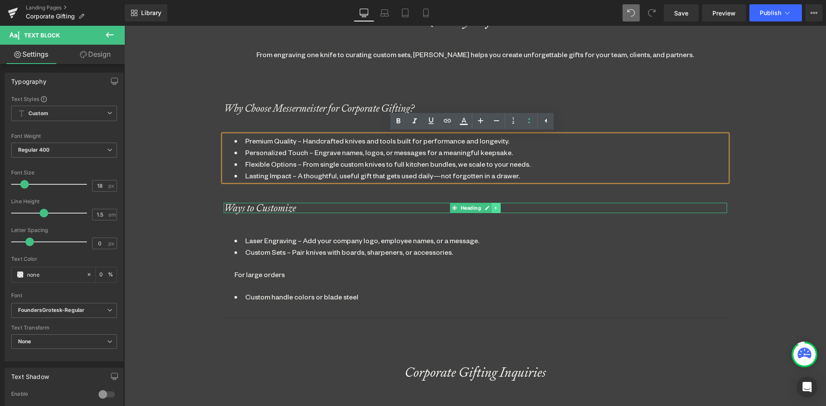
click at [495, 206] on icon at bounding box center [495, 208] width 5 height 5
click at [489, 207] on icon at bounding box center [491, 208] width 5 height 5
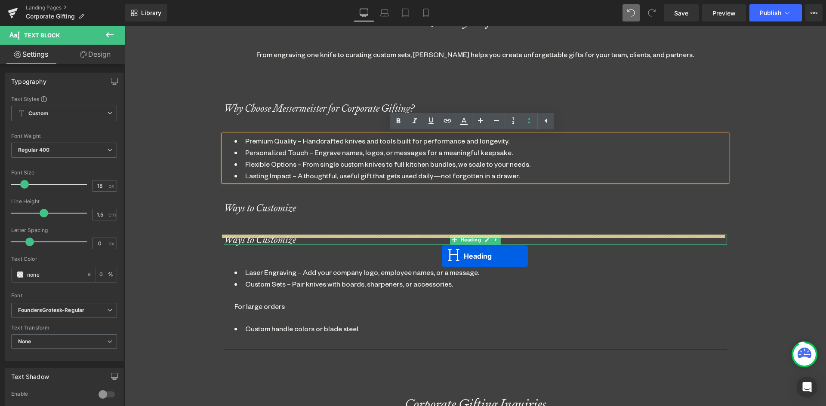
scroll to position [1806, 695]
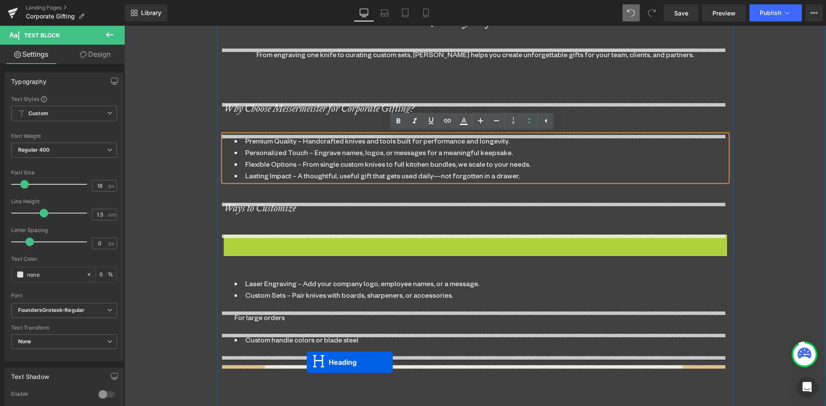
drag, startPoint x: 450, startPoint y: 237, endPoint x: 307, endPoint y: 362, distance: 190.5
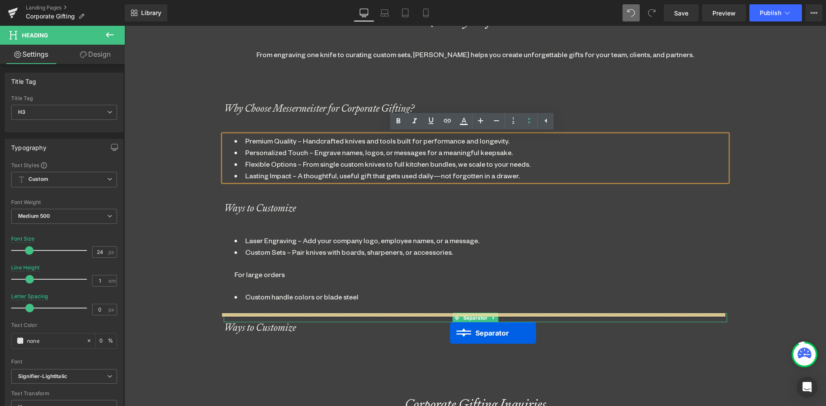
scroll to position [4, 4]
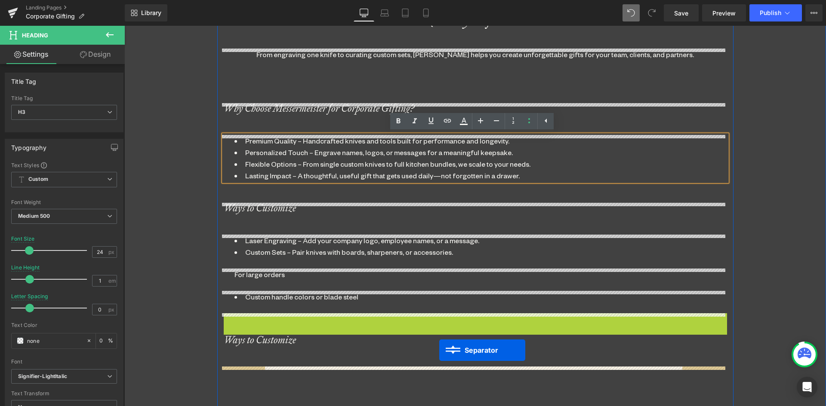
drag, startPoint x: 454, startPoint y: 317, endPoint x: 439, endPoint y: 350, distance: 36.6
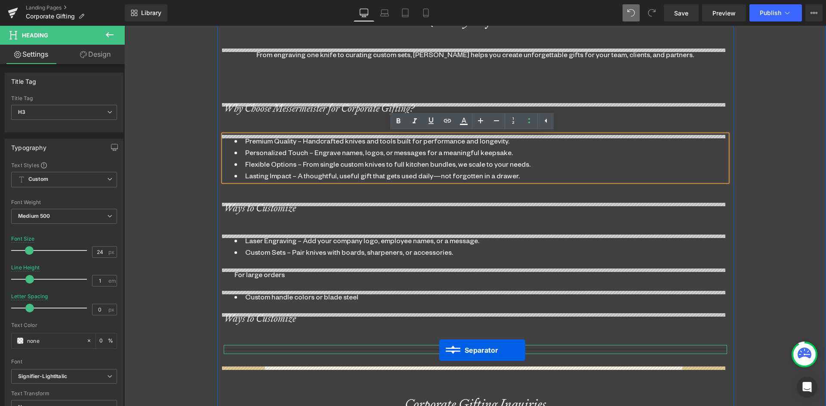
scroll to position [1795, 695]
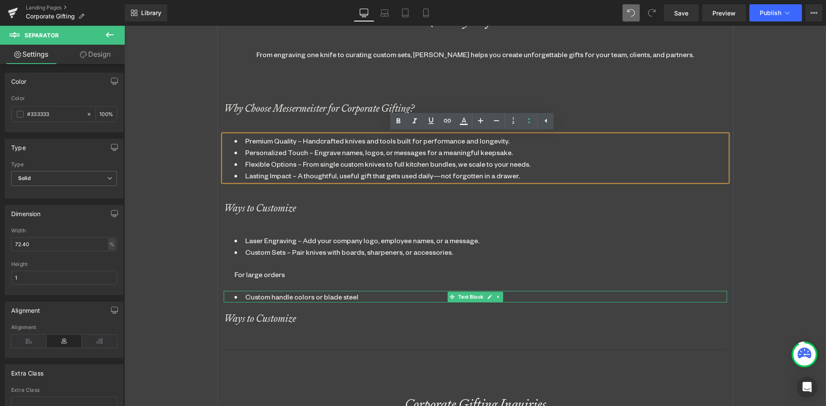
click at [283, 297] on li "Custom handle colors or blade steel" at bounding box center [475, 297] width 482 height 12
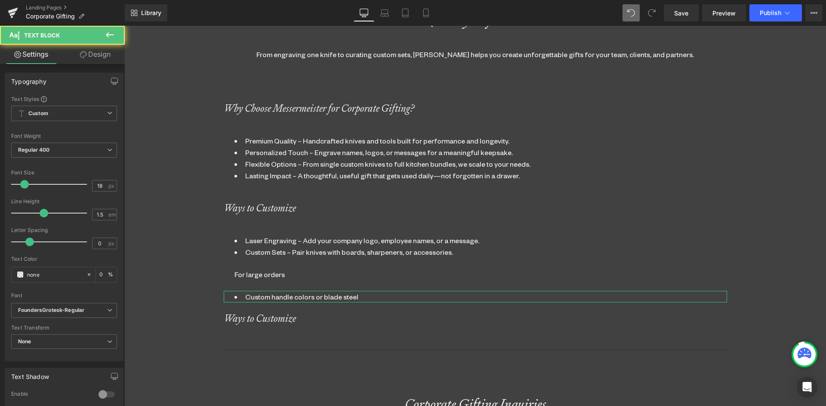
click at [91, 55] on link "Design" at bounding box center [95, 54] width 62 height 19
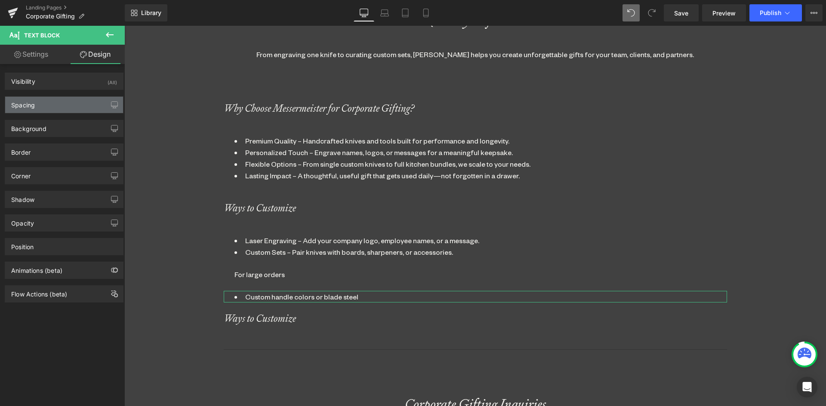
click at [42, 111] on div "Spacing" at bounding box center [64, 105] width 118 height 16
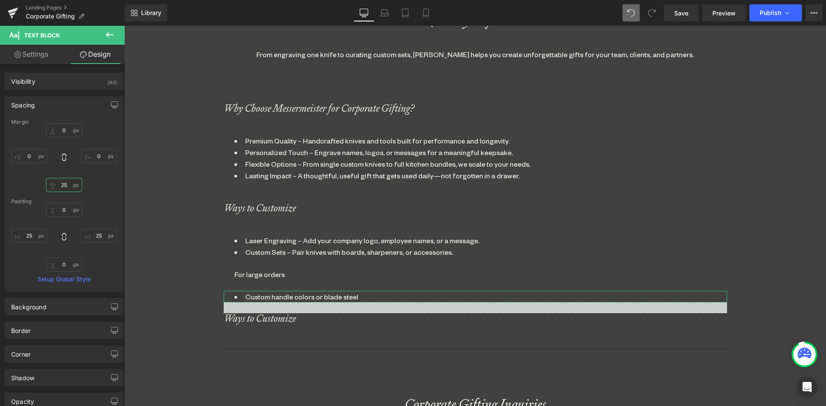
click at [60, 182] on input "text" at bounding box center [64, 185] width 36 height 14
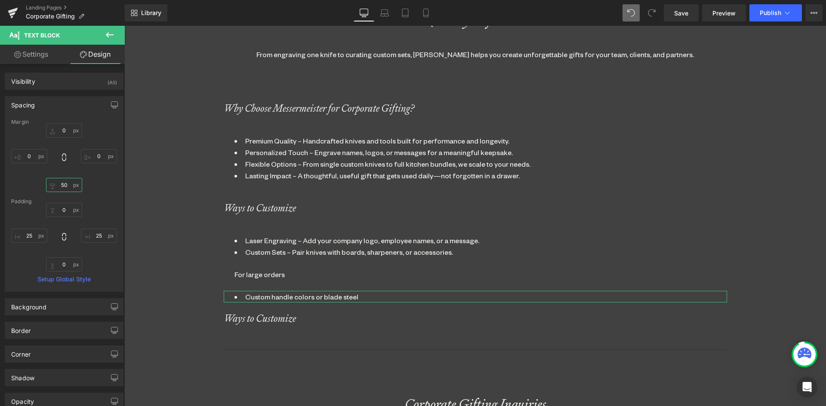
scroll to position [1806, 695]
type input "50"
click at [492, 246] on icon at bounding box center [493, 246] width 5 height 5
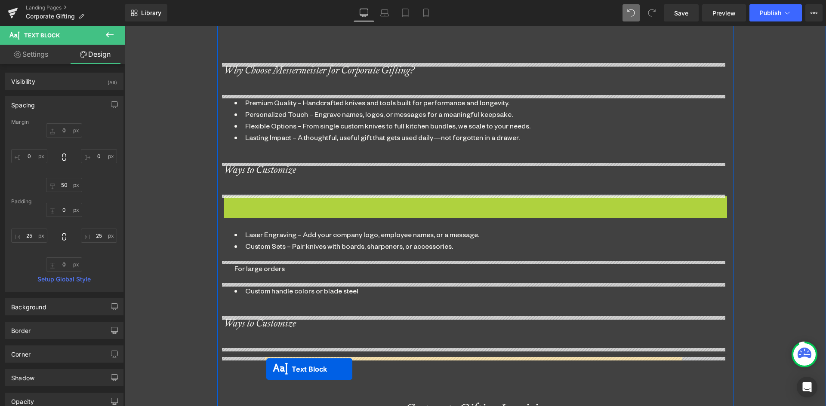
scroll to position [524, 0]
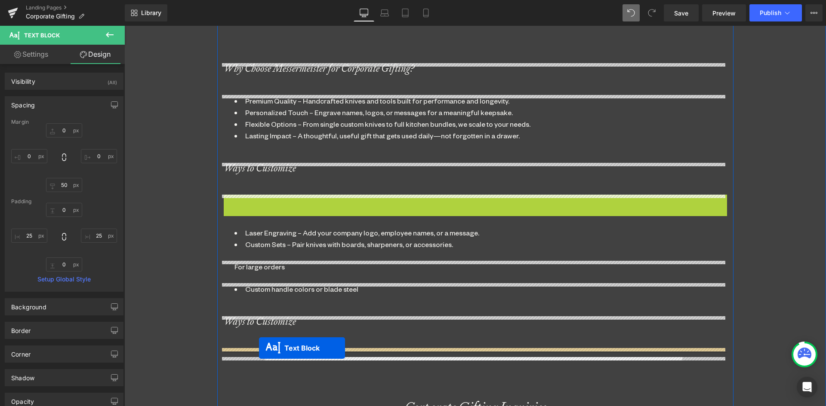
drag, startPoint x: 435, startPoint y: 245, endPoint x: 259, endPoint y: 348, distance: 203.9
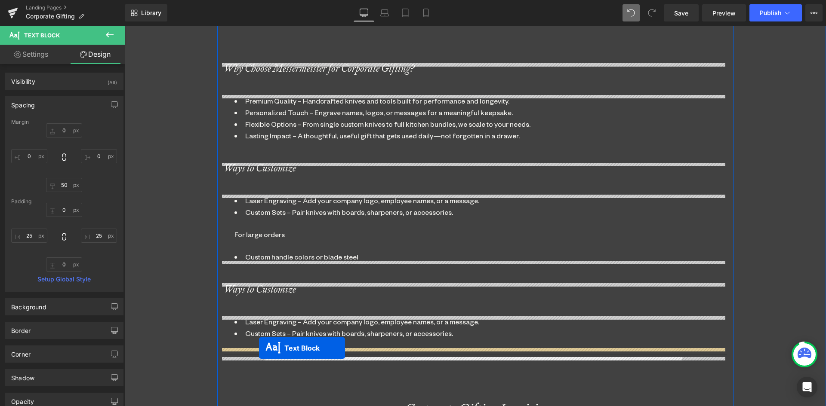
scroll to position [1840, 695]
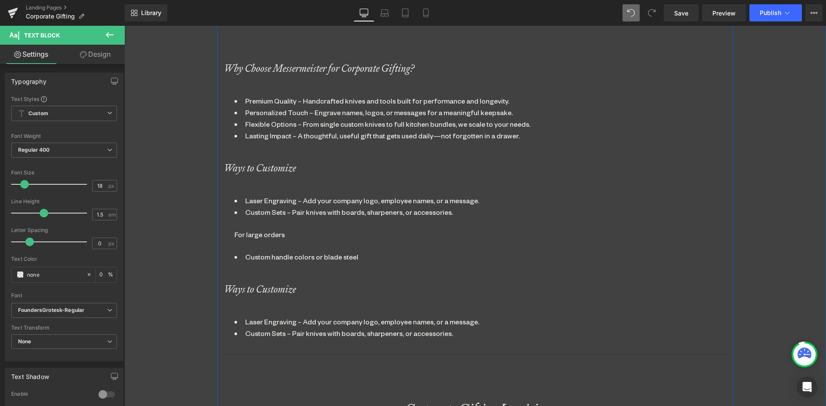
drag, startPoint x: 347, startPoint y: 295, endPoint x: 447, endPoint y: 331, distance: 106.5
click at [348, 295] on div "Make Every Gift Personal Heading From engraving one knife to curating custom se…" at bounding box center [475, 328] width 516 height 797
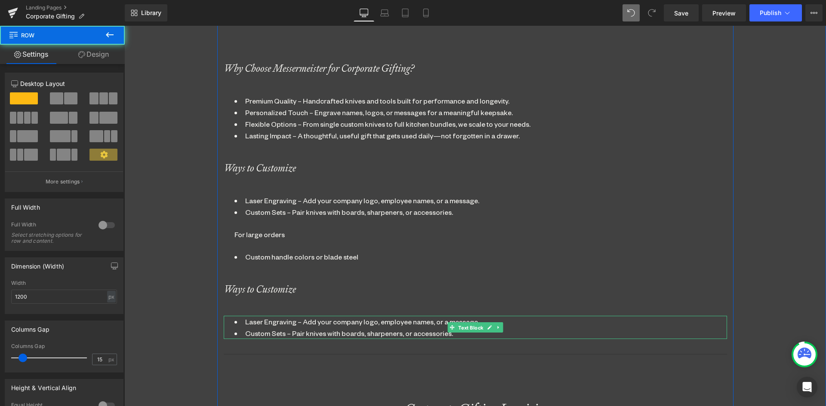
scroll to position [1838, 695]
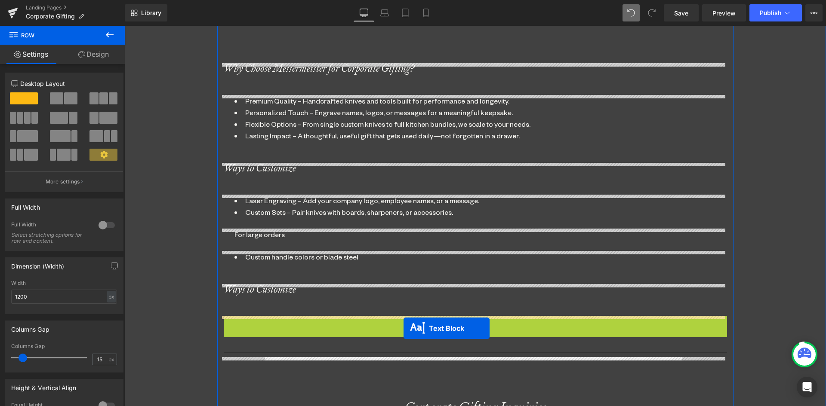
drag, startPoint x: 457, startPoint y: 331, endPoint x: 403, endPoint y: 329, distance: 53.8
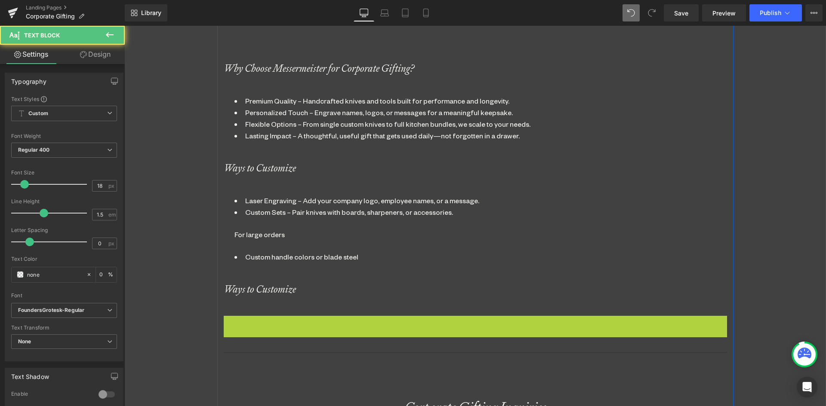
scroll to position [1840, 695]
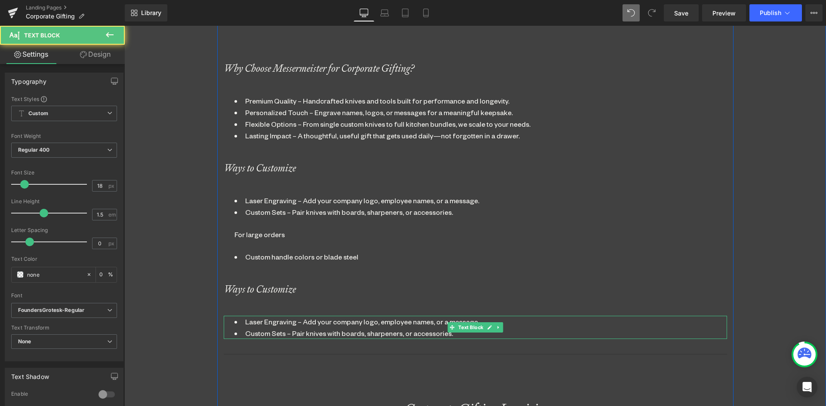
click at [435, 335] on li "Custom Sets – Pair knives with boards, sharpeners, or accessories." at bounding box center [475, 334] width 482 height 12
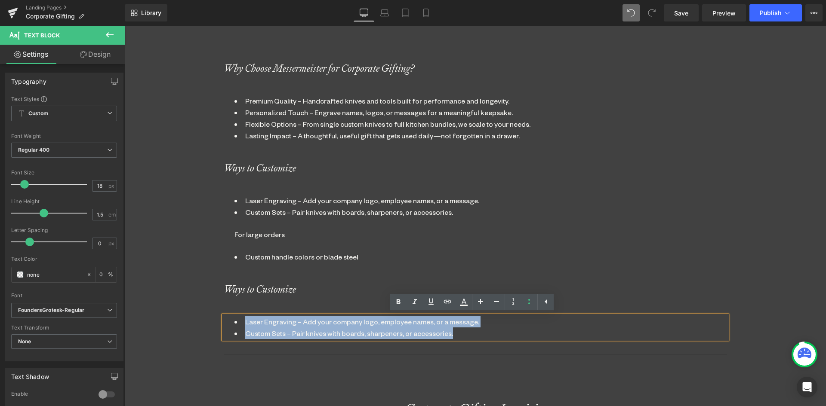
drag, startPoint x: 460, startPoint y: 332, endPoint x: 194, endPoint y: 314, distance: 267.2
click at [194, 314] on div "Corporate Gifting Heading Make It Memorable Heading Parallax 330px Make Every G…" at bounding box center [474, 225] width 701 height 1355
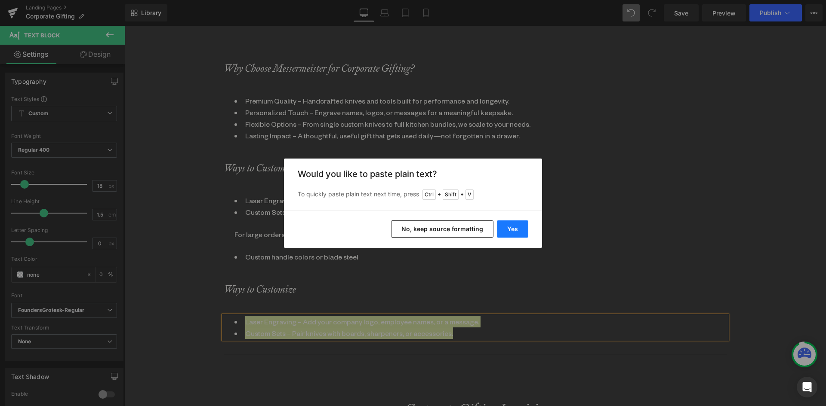
click at [520, 229] on button "Yes" at bounding box center [512, 229] width 31 height 17
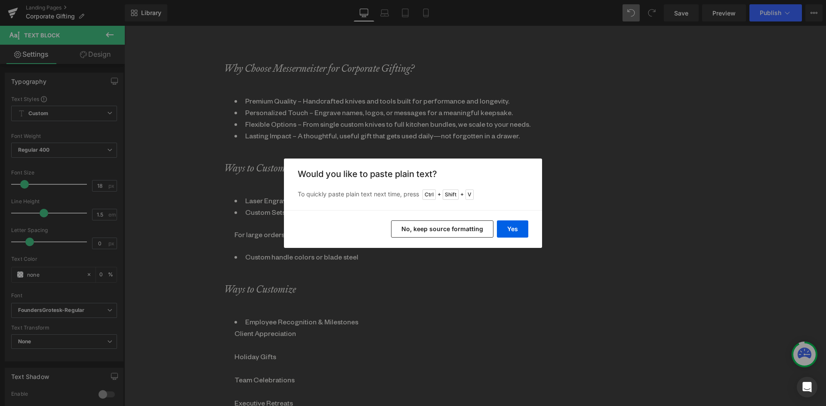
scroll to position [1909, 695]
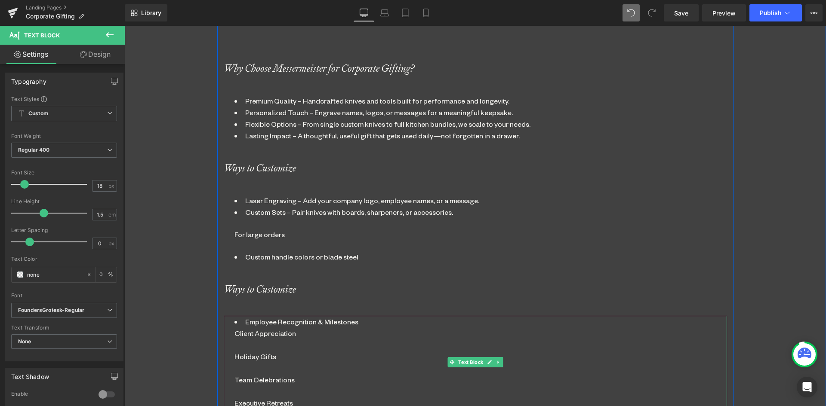
click at [360, 319] on li "Employee Recognition & Milestones" at bounding box center [475, 322] width 482 height 12
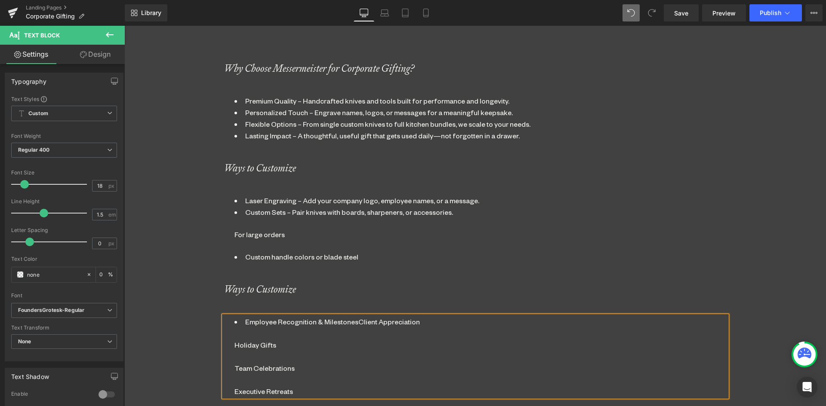
scroll to position [4, 4]
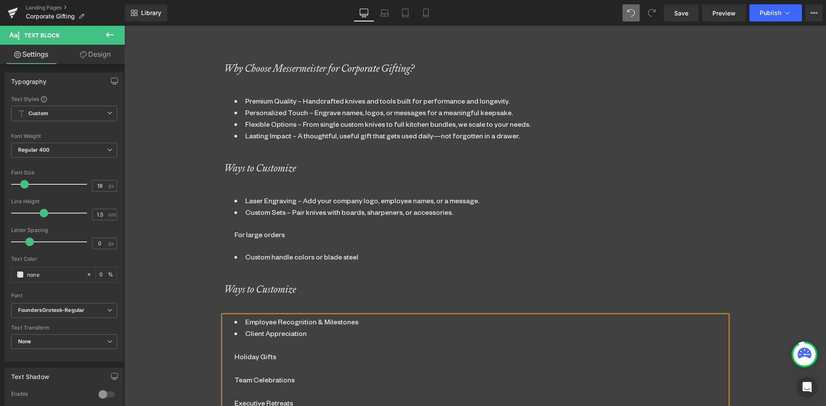
click at [318, 329] on li "Client Appreciation" at bounding box center [475, 334] width 482 height 12
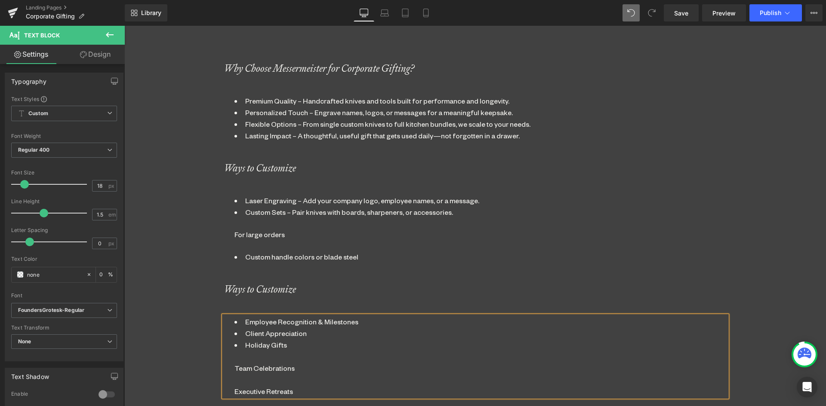
click at [293, 343] on li "Holiday Gifts" at bounding box center [475, 345] width 482 height 12
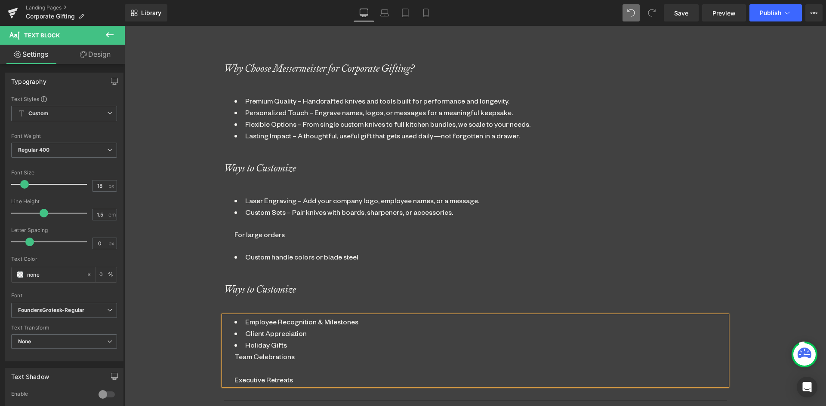
scroll to position [4, 4]
click at [309, 359] on li "Team Celebrations" at bounding box center [475, 357] width 482 height 12
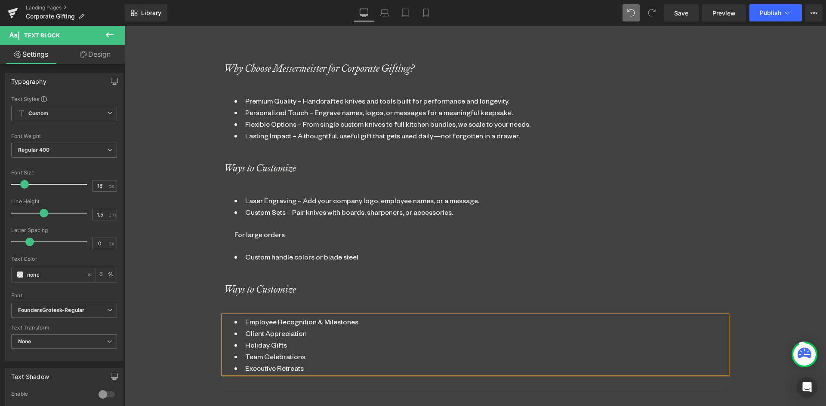
drag, startPoint x: 257, startPoint y: 278, endPoint x: 157, endPoint y: 258, distance: 102.6
click at [256, 278] on div "Make Every Gift Personal Heading From engraving one knife to curating custom se…" at bounding box center [475, 346] width 516 height 832
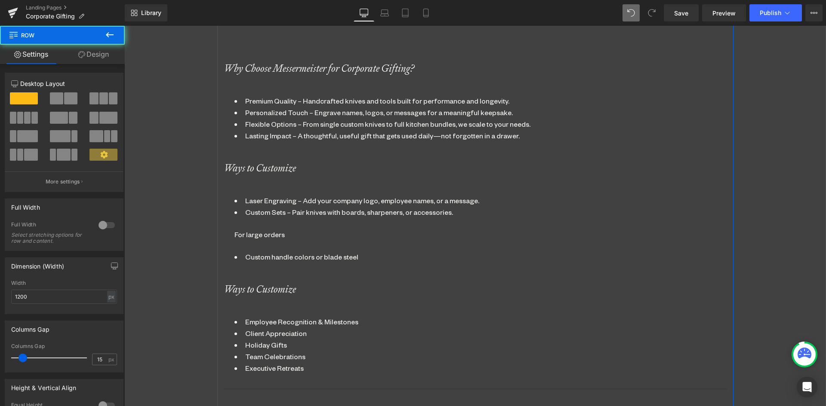
click at [287, 301] on div "Make Every Gift Personal Heading From engraving one knife to curating custom se…" at bounding box center [475, 346] width 516 height 832
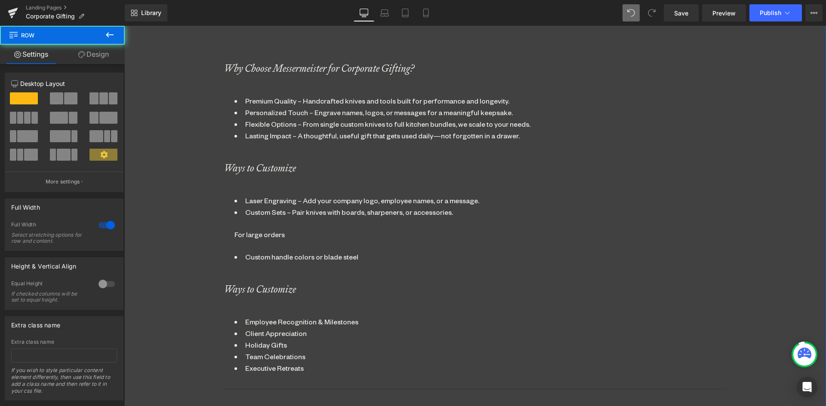
click at [194, 224] on div "Corporate Gifting Heading Make It Memorable Heading Parallax 330px Make Every G…" at bounding box center [474, 243] width 701 height 1390
click at [298, 291] on div "Ways to Customize" at bounding box center [475, 289] width 503 height 10
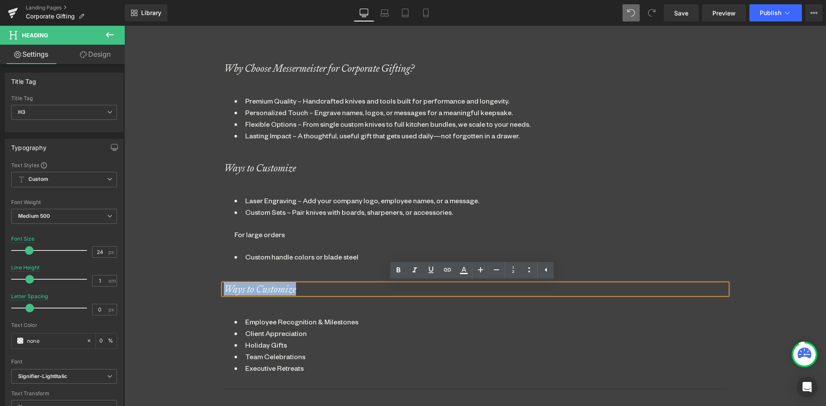
drag, startPoint x: 301, startPoint y: 287, endPoint x: 136, endPoint y: 268, distance: 165.3
click at [136, 268] on div "Corporate Gifting Heading Make It Memorable Heading Parallax 330px Make Every G…" at bounding box center [474, 243] width 701 height 1390
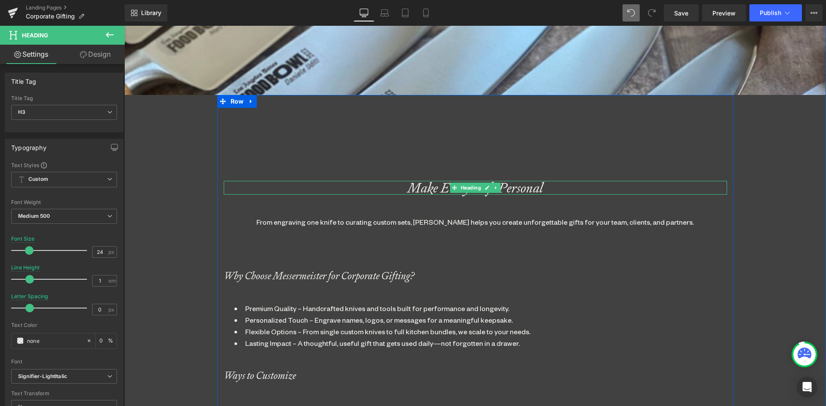
scroll to position [481, 0]
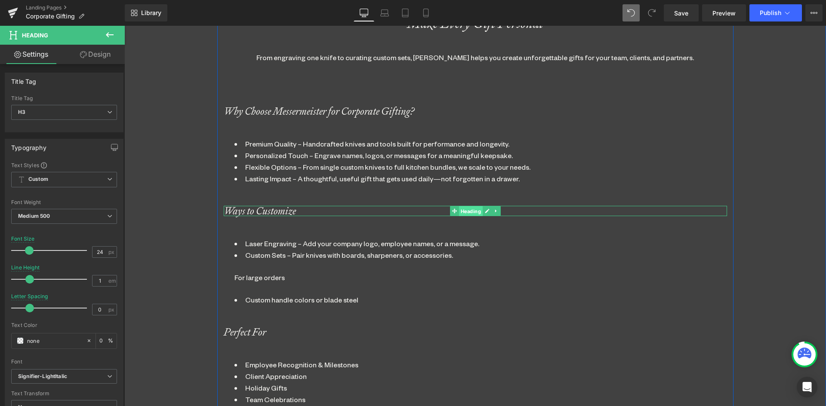
click at [458, 212] on span "Heading" at bounding box center [470, 211] width 24 height 10
click at [44, 340] on input "none" at bounding box center [54, 340] width 55 height 9
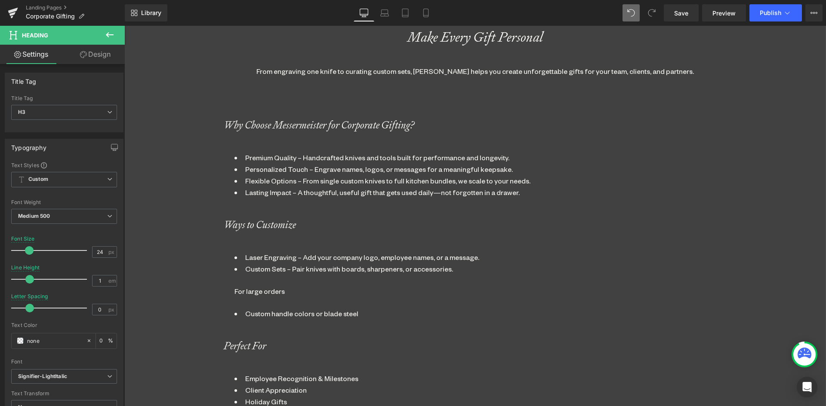
scroll to position [352, 0]
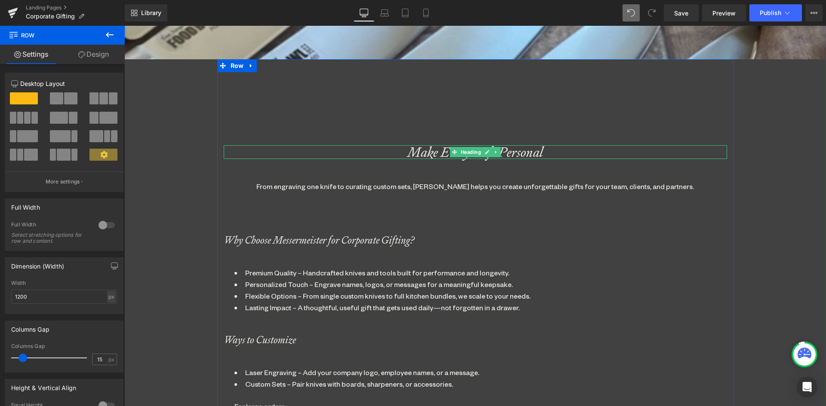
click at [442, 151] on div "Make Every Gift Personal" at bounding box center [475, 152] width 503 height 14
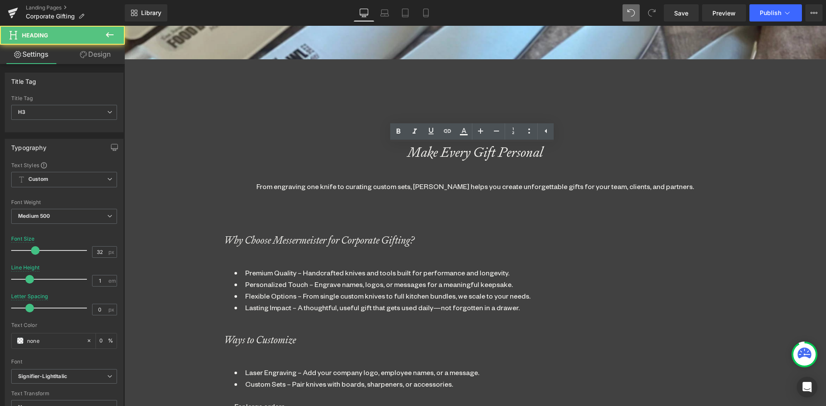
scroll to position [1874, 695]
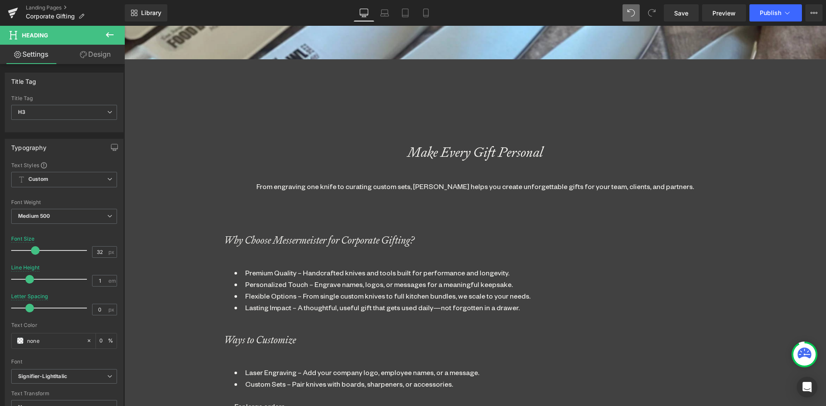
click at [92, 55] on link "Design" at bounding box center [95, 54] width 62 height 19
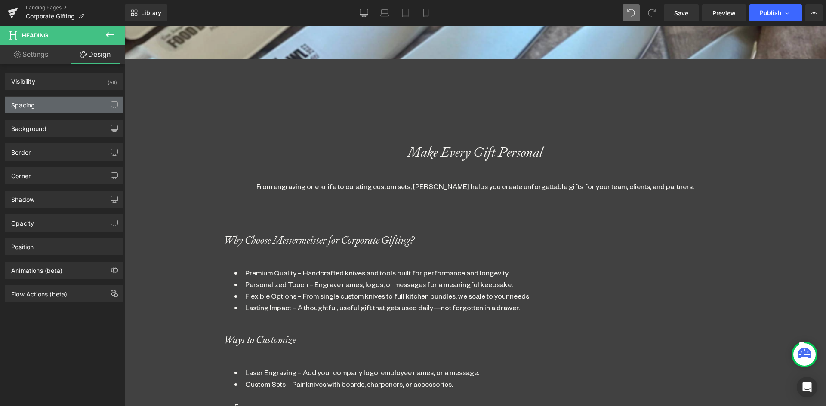
click at [49, 104] on div "Spacing" at bounding box center [64, 105] width 118 height 16
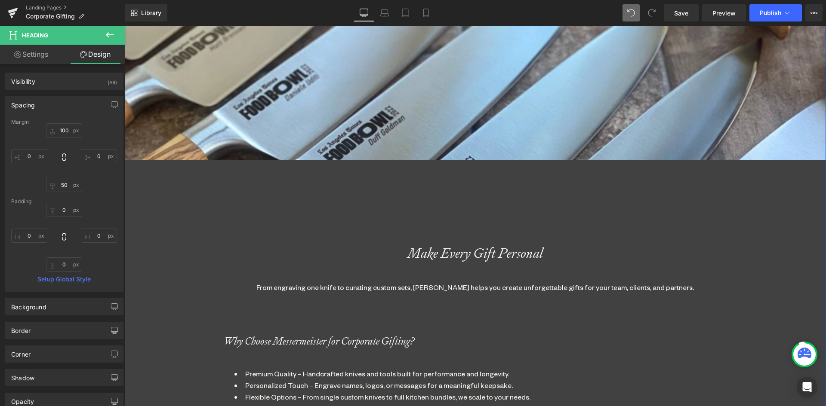
scroll to position [137, 0]
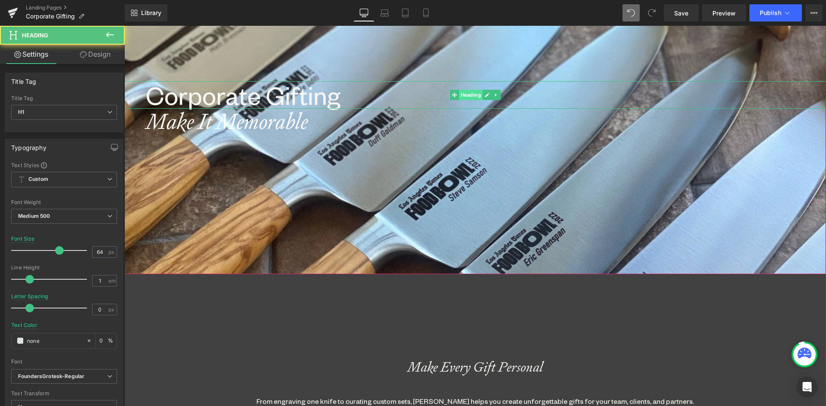
click at [458, 95] on div "Corporate Gifting Heading" at bounding box center [474, 95] width 701 height 28
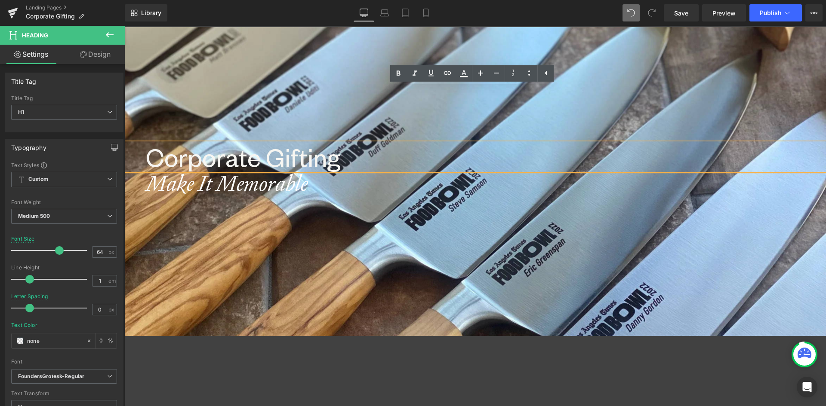
scroll to position [0, 0]
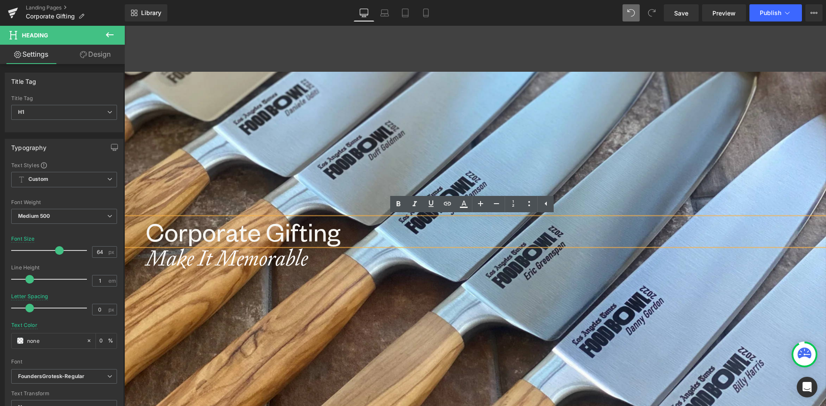
click at [488, 84] on div at bounding box center [474, 219] width 701 height 376
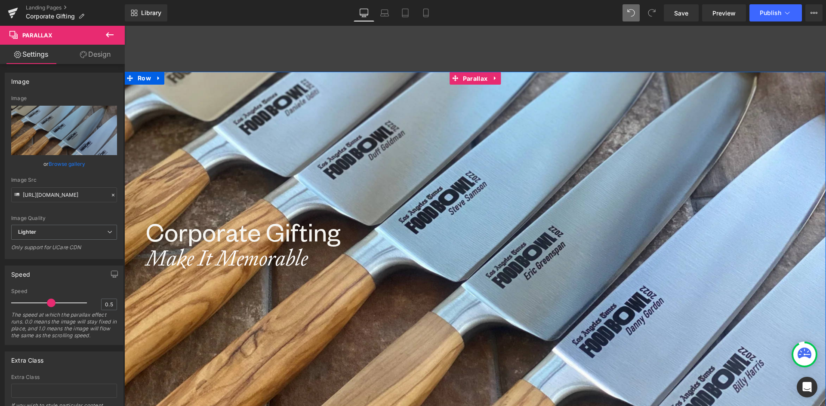
drag, startPoint x: 472, startPoint y: 74, endPoint x: 142, endPoint y: 57, distance: 330.7
click at [472, 74] on span "Parallax" at bounding box center [475, 78] width 29 height 13
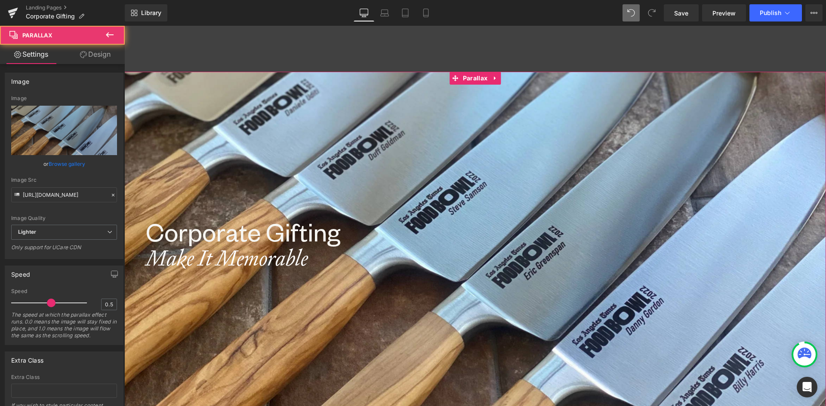
click at [93, 55] on link "Design" at bounding box center [95, 54] width 62 height 19
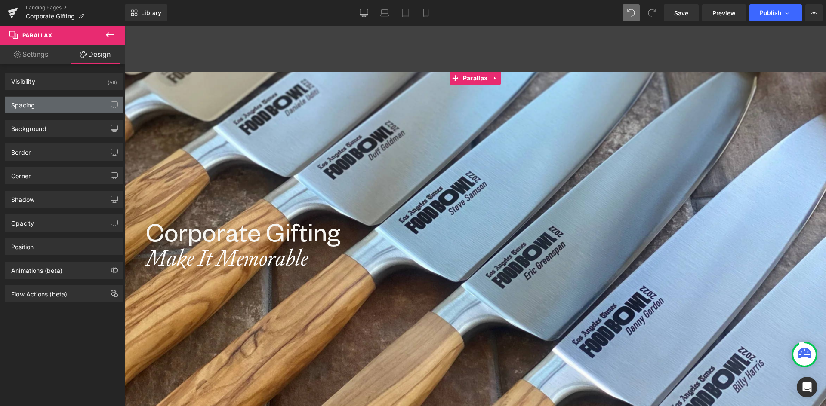
click at [27, 107] on div "Spacing" at bounding box center [23, 103] width 24 height 12
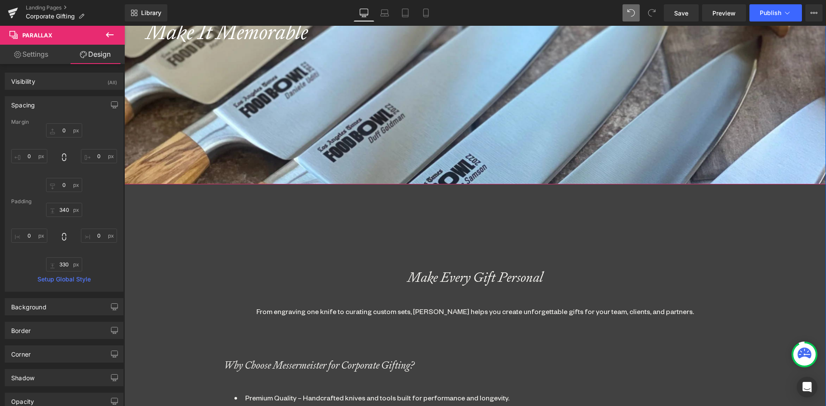
scroll to position [301, 0]
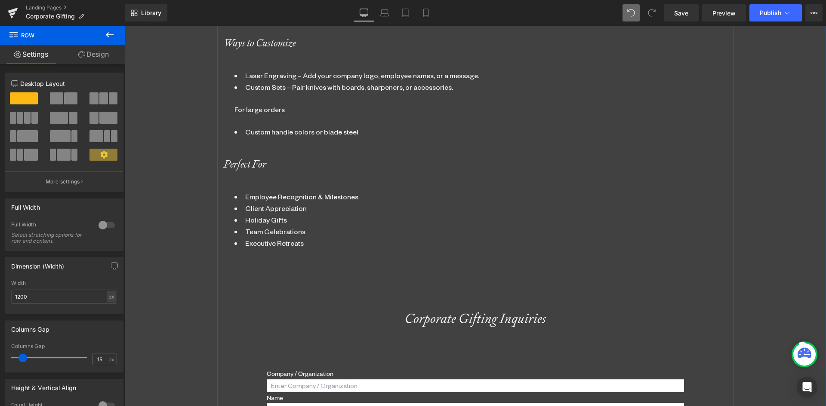
scroll to position [559, 0]
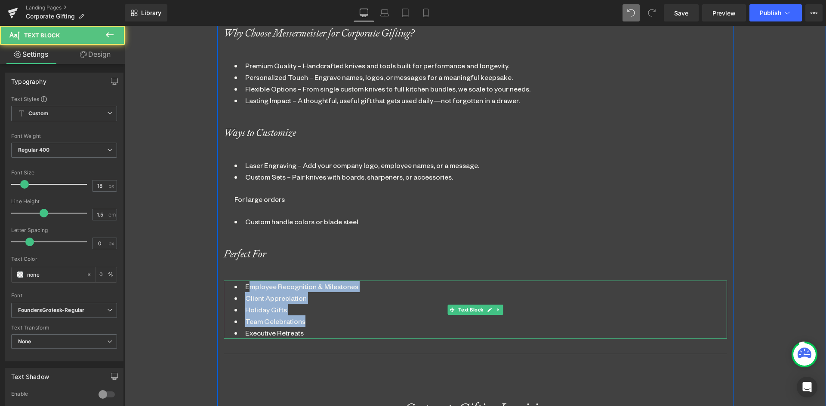
drag, startPoint x: 244, startPoint y: 286, endPoint x: 331, endPoint y: 335, distance: 99.5
click at [331, 335] on ul "Employee Recognition & Milestones Client Appreciation Holiday Gifts Team Celebr…" at bounding box center [475, 310] width 482 height 58
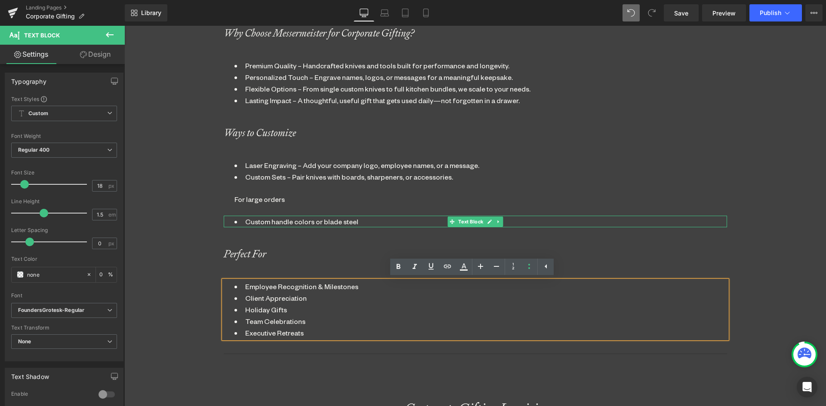
click at [293, 224] on li "Custom handle colors or blade steel" at bounding box center [475, 222] width 482 height 12
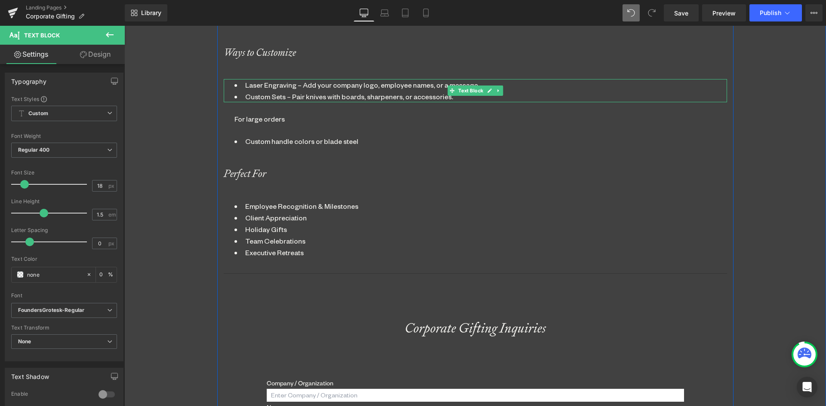
scroll to position [645, 0]
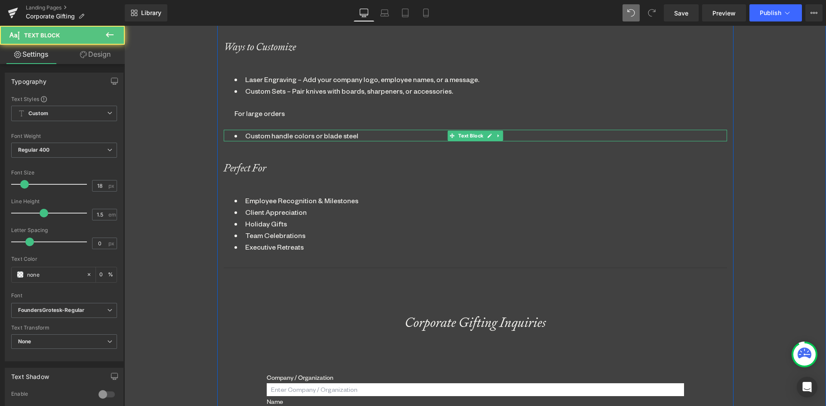
click at [294, 135] on li "Custom handle colors or blade steel" at bounding box center [475, 136] width 482 height 12
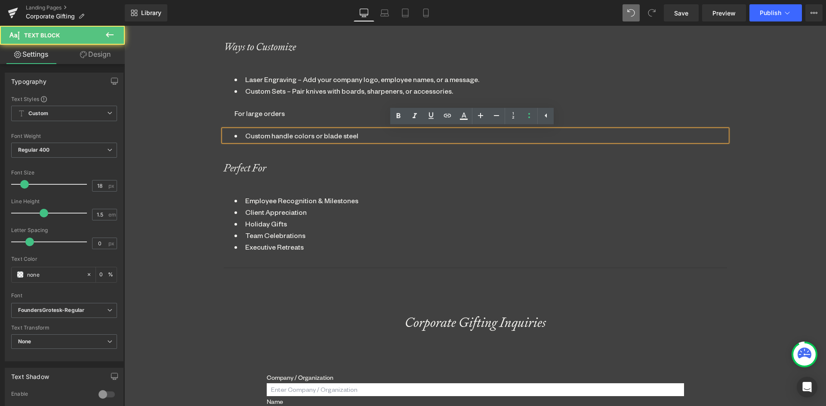
click at [241, 137] on li "Custom handle colors or blade steel" at bounding box center [475, 136] width 482 height 12
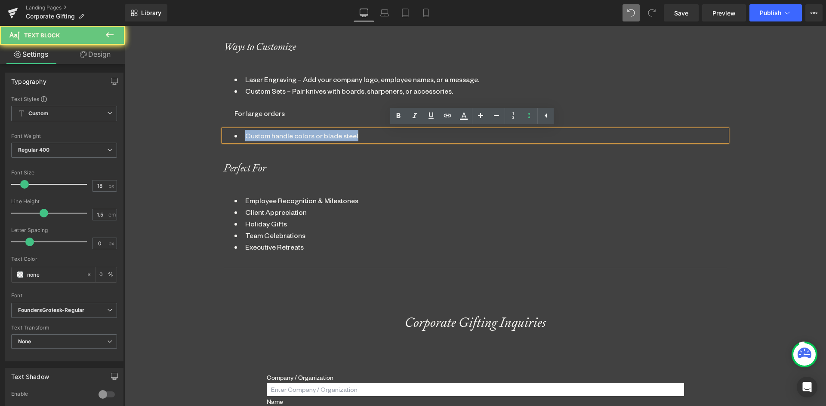
drag, startPoint x: 241, startPoint y: 137, endPoint x: 439, endPoint y: 139, distance: 197.8
click at [439, 139] on li "Custom handle colors or blade steel" at bounding box center [475, 136] width 482 height 12
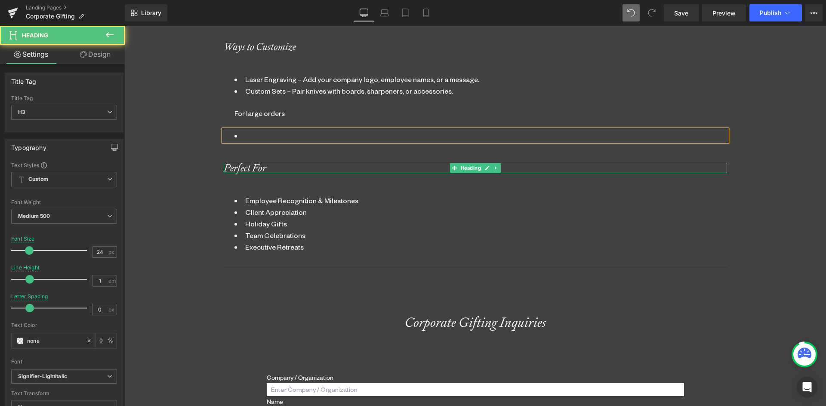
click at [651, 167] on div "Perfect For" at bounding box center [475, 168] width 503 height 10
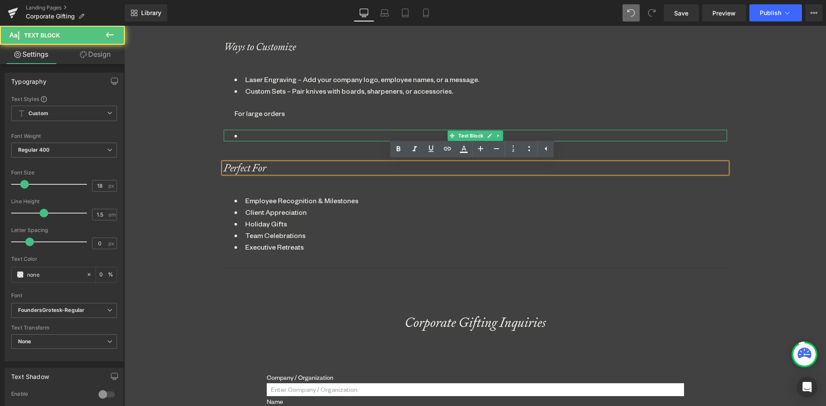
drag, startPoint x: 375, startPoint y: 137, endPoint x: 391, endPoint y: 137, distance: 15.9
click at [375, 137] on li at bounding box center [475, 136] width 482 height 12
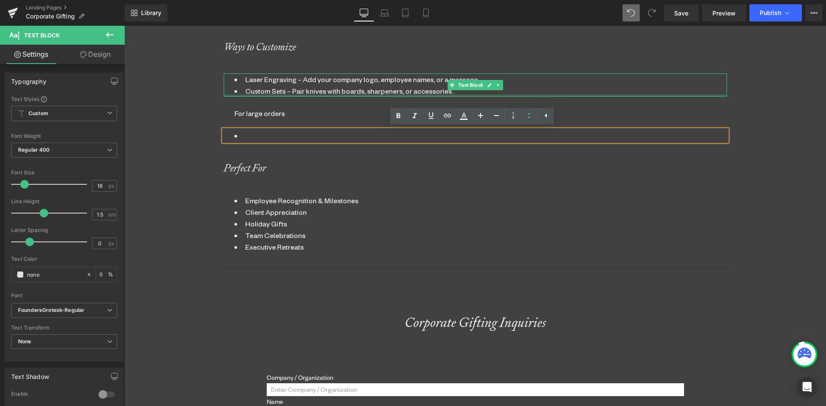
click at [704, 96] on div "Laser Engraving – Add your company logo, employee names, or a message. Custom S…" at bounding box center [475, 85] width 503 height 23
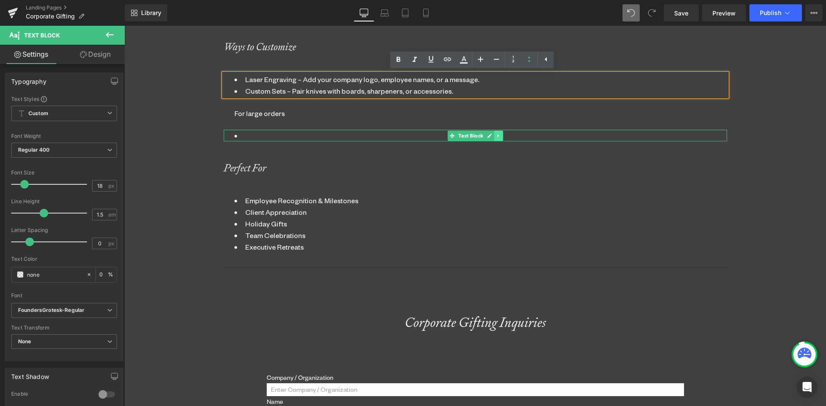
click at [496, 137] on icon at bounding box center [498, 135] width 5 height 5
drag, startPoint x: 498, startPoint y: 137, endPoint x: 326, endPoint y: 140, distance: 172.5
click at [500, 137] on icon at bounding box center [502, 135] width 5 height 5
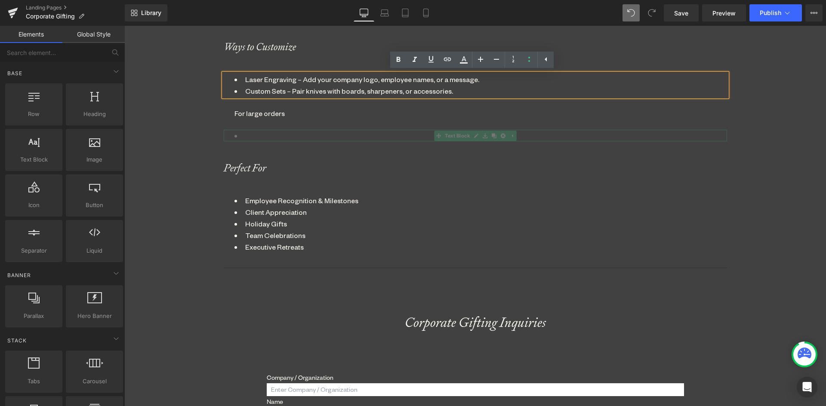
scroll to position [1841, 695]
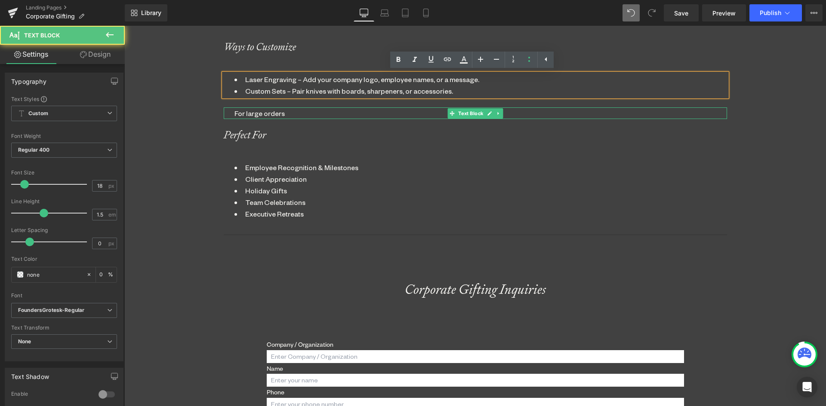
click at [292, 114] on div "For large orders" at bounding box center [475, 114] width 503 height 12
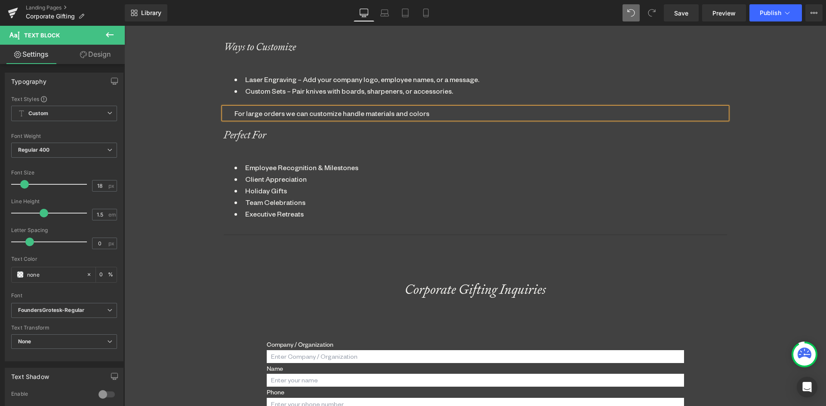
click at [303, 113] on div "For large orders we can customize handle materials and colors" at bounding box center [475, 114] width 503 height 12
drag, startPoint x: 418, startPoint y: 114, endPoint x: 402, endPoint y: 115, distance: 15.1
click at [402, 115] on div "For large orders we can even customize handle materials and colors" at bounding box center [475, 114] width 503 height 12
click at [465, 115] on div "For large orders we can even customize handle materials, handle colors" at bounding box center [475, 114] width 503 height 12
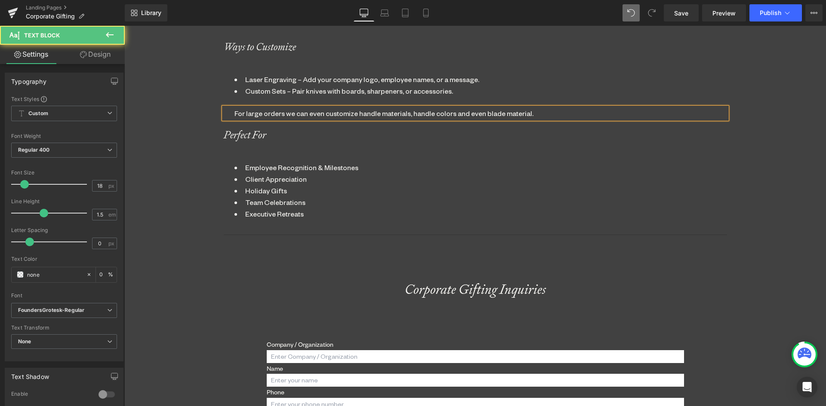
click at [539, 80] on li "Laser Engraving – Add your company logo, employee names, or a message." at bounding box center [475, 80] width 482 height 12
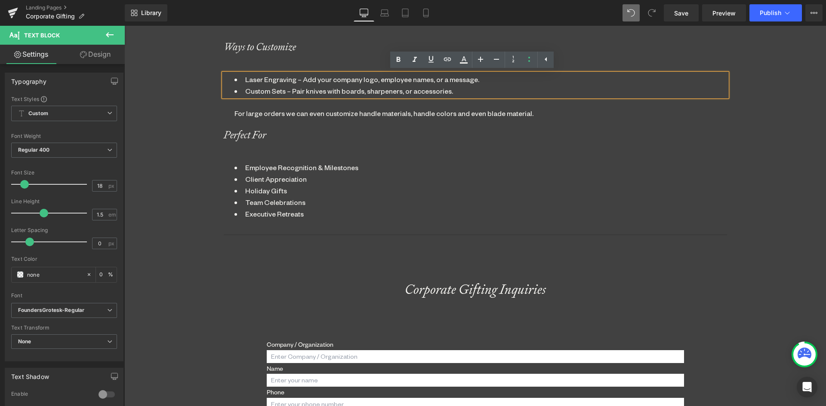
drag, startPoint x: 514, startPoint y: 118, endPoint x: 159, endPoint y: 122, distance: 354.8
click at [159, 122] on div "Corporate Gifting Heading Make It Memorable Heading Parallax 330px Make Every G…" at bounding box center [474, 105] width 701 height 1357
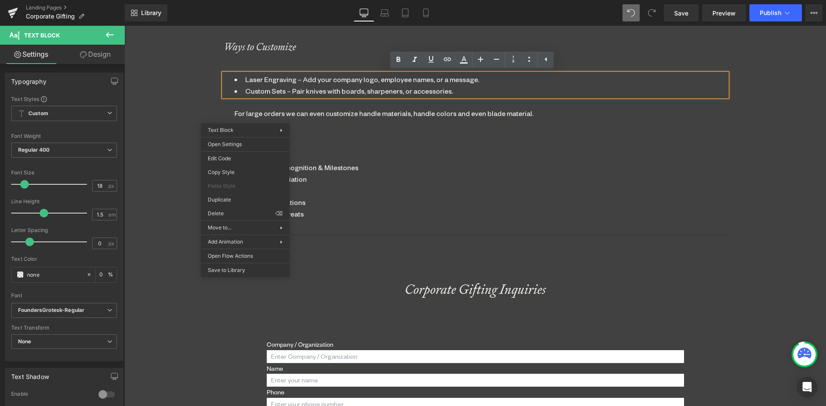
click at [249, 112] on div "For large orders we can even customize handle materials, handle colors and even…" at bounding box center [475, 114] width 503 height 12
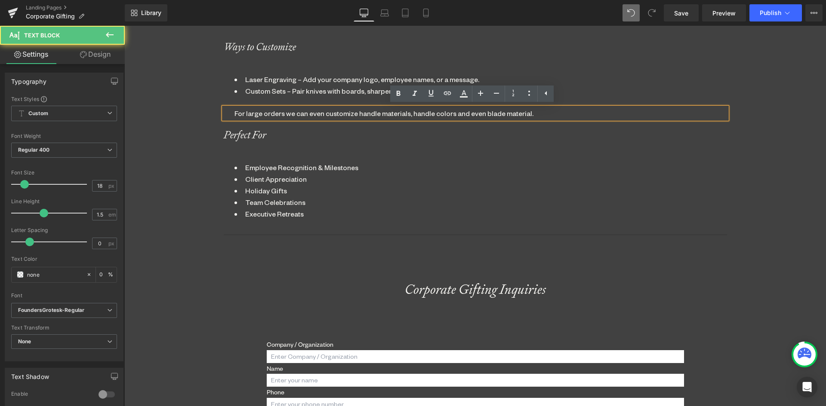
click at [233, 113] on div "For large orders we can even customize handle materials, handle colors and even…" at bounding box center [475, 114] width 503 height 12
drag, startPoint x: 231, startPoint y: 113, endPoint x: 624, endPoint y: 120, distance: 392.2
click at [624, 119] on div "For large orders we can even customize handle materials, handle colors and even…" at bounding box center [475, 114] width 503 height 12
copy div "For large orders we can even customize handle materials, handle colors and even…"
click at [562, 94] on li "Custom Sets – Pair knives with boards, sharpeners, or accessories." at bounding box center [475, 91] width 482 height 12
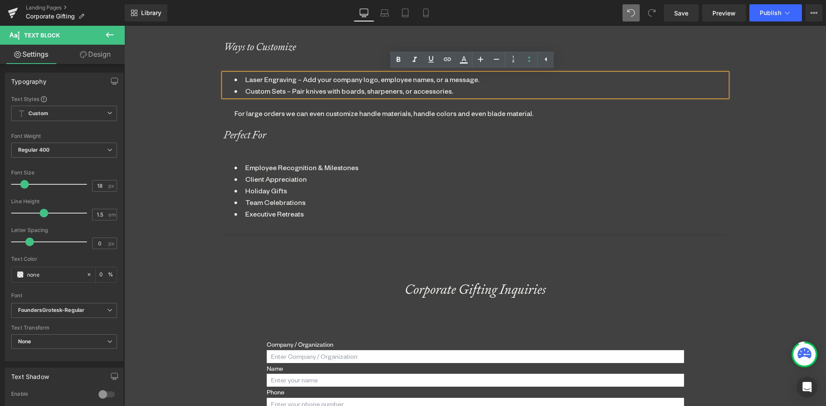
scroll to position [1853, 695]
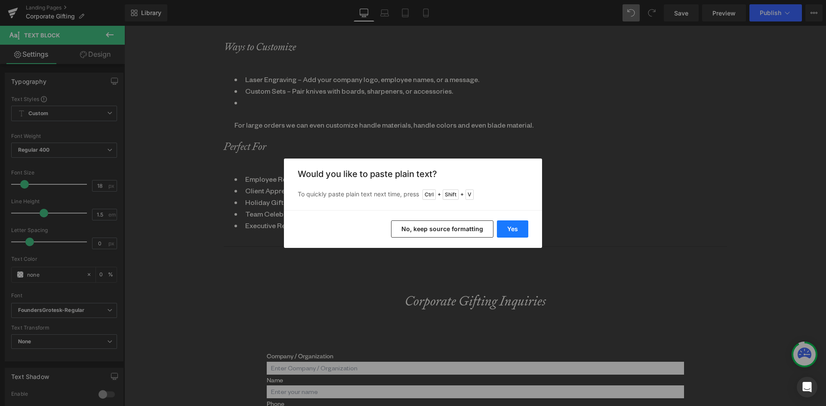
click at [507, 225] on button "Yes" at bounding box center [512, 229] width 31 height 17
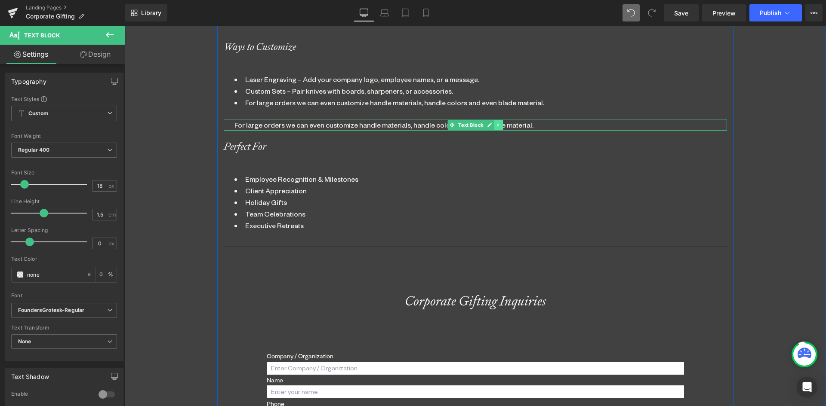
click at [496, 126] on icon at bounding box center [498, 125] width 5 height 5
click at [500, 127] on icon at bounding box center [502, 125] width 5 height 5
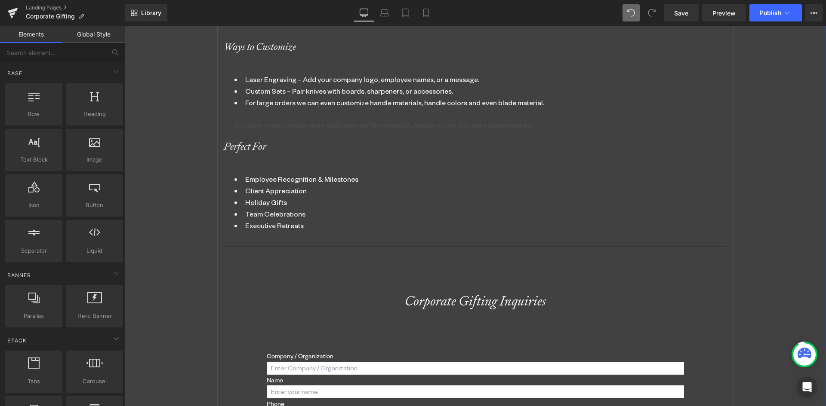
scroll to position [1831, 695]
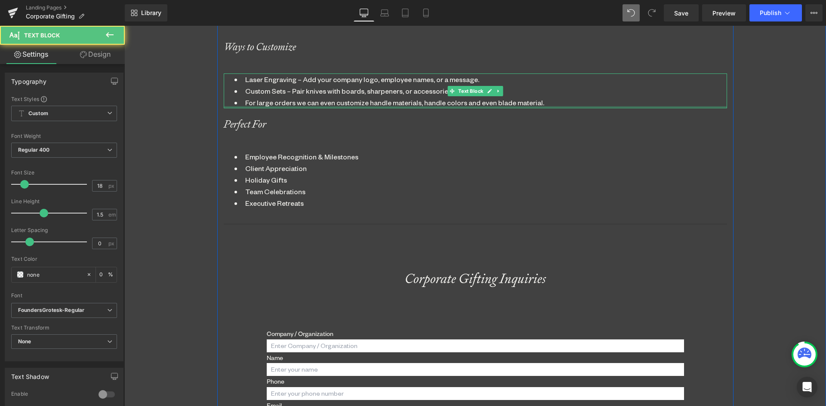
click at [470, 107] on div at bounding box center [475, 107] width 503 height 2
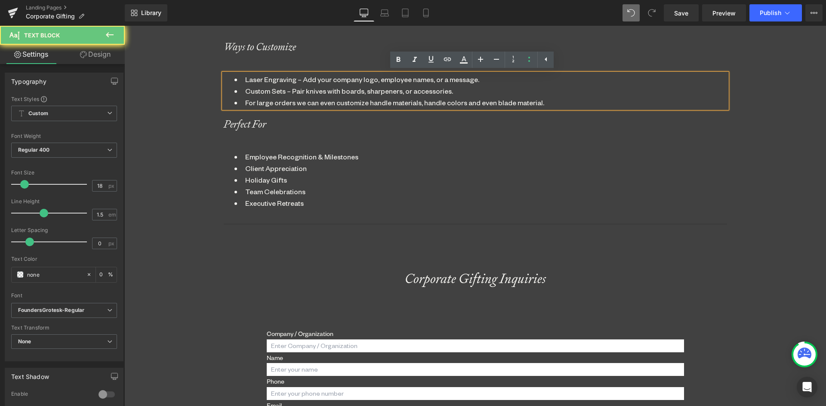
click at [474, 102] on li "For large orders we can even customize handle materials, handle colors and even…" at bounding box center [475, 103] width 482 height 12
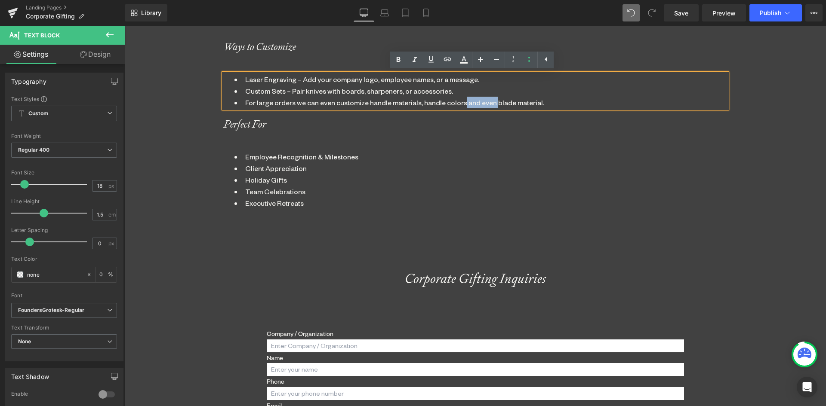
drag, startPoint x: 490, startPoint y: 101, endPoint x: 457, endPoint y: 104, distance: 32.9
click at [457, 104] on li "For large orders we can even customize handle materials, handle colors and even…" at bounding box center [475, 103] width 482 height 12
drag, startPoint x: 505, startPoint y: 102, endPoint x: 694, endPoint y: 176, distance: 203.3
click at [510, 105] on li "For large orders we can even customize handle materials, handle colors, blade m…" at bounding box center [475, 103] width 482 height 12
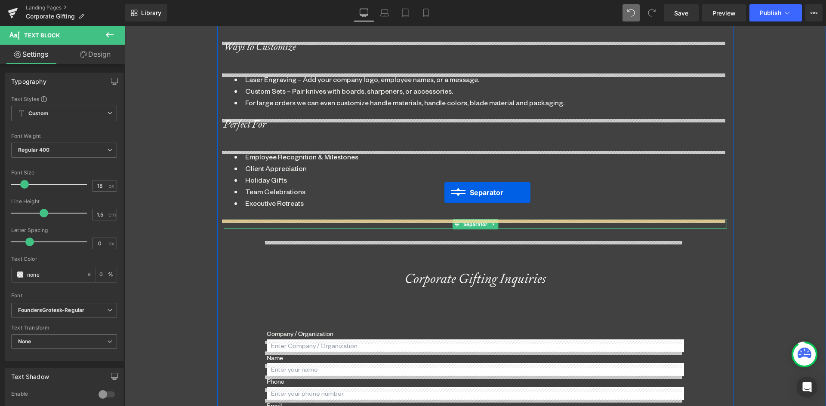
scroll to position [1843, 695]
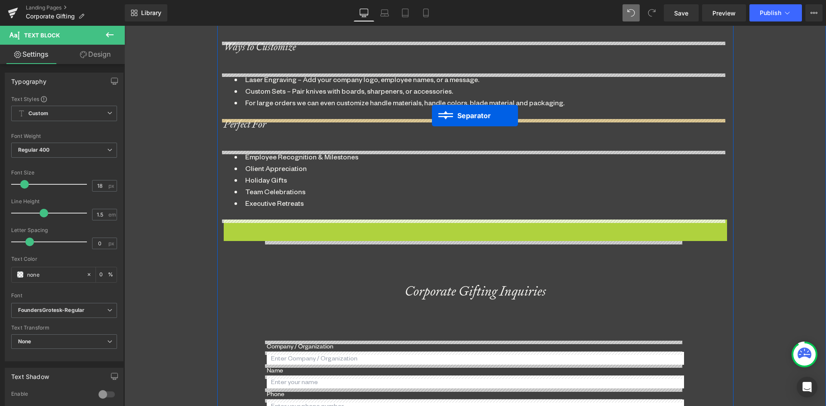
drag, startPoint x: 451, startPoint y: 228, endPoint x: 432, endPoint y: 116, distance: 113.8
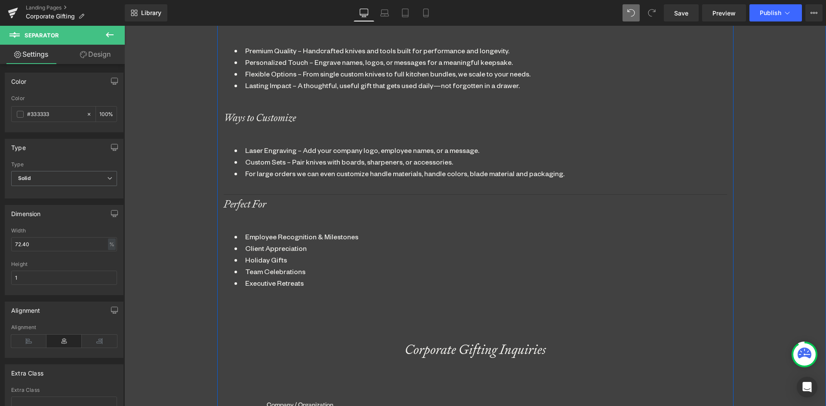
scroll to position [559, 0]
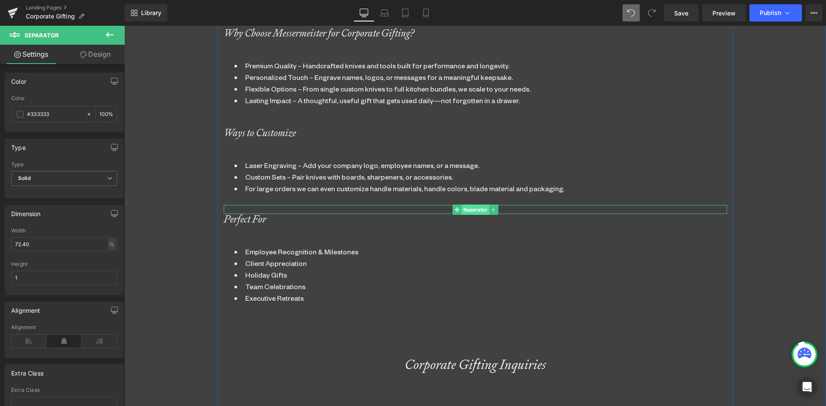
click at [467, 210] on span "Separator" at bounding box center [475, 210] width 28 height 10
click at [95, 52] on link "Design" at bounding box center [95, 54] width 62 height 19
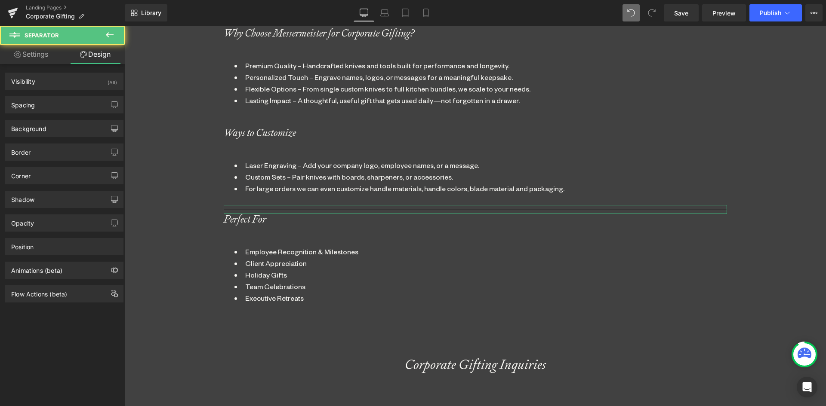
click at [34, 92] on div "Spacing Margin 0 0 0 0 Padding 0 0 10 0 Setup Global Style" at bounding box center [64, 102] width 129 height 24
click at [21, 114] on div "Background Color & Image color Color transparent 0 % Image Replace Image Upload…" at bounding box center [64, 126] width 129 height 24
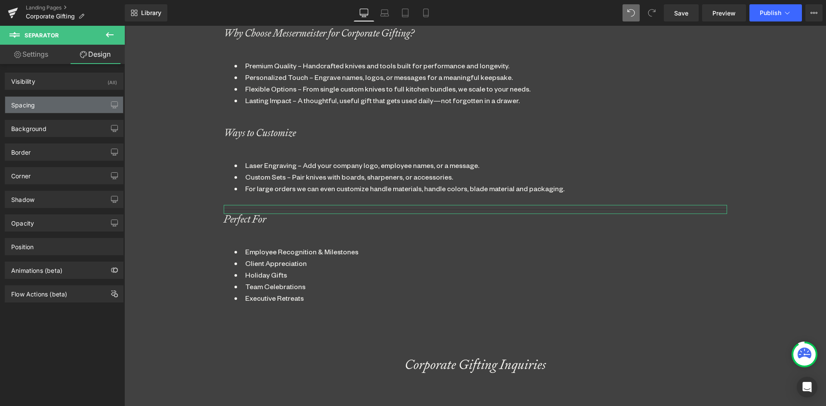
click at [21, 106] on div "Spacing" at bounding box center [23, 103] width 24 height 12
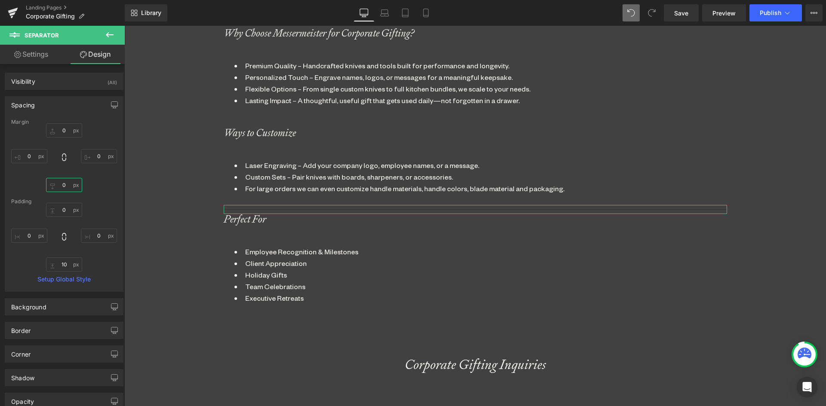
click at [61, 187] on input "0" at bounding box center [64, 185] width 36 height 14
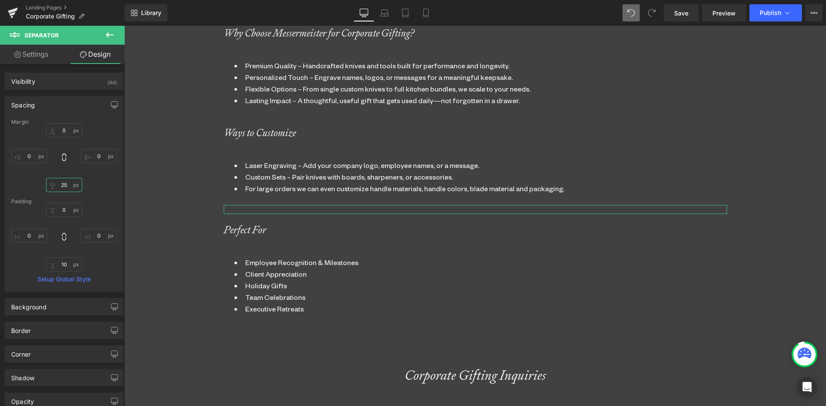
scroll to position [1841, 695]
type input "25"
click at [491, 209] on icon at bounding box center [493, 209] width 5 height 5
click at [486, 211] on icon at bounding box center [488, 209] width 5 height 5
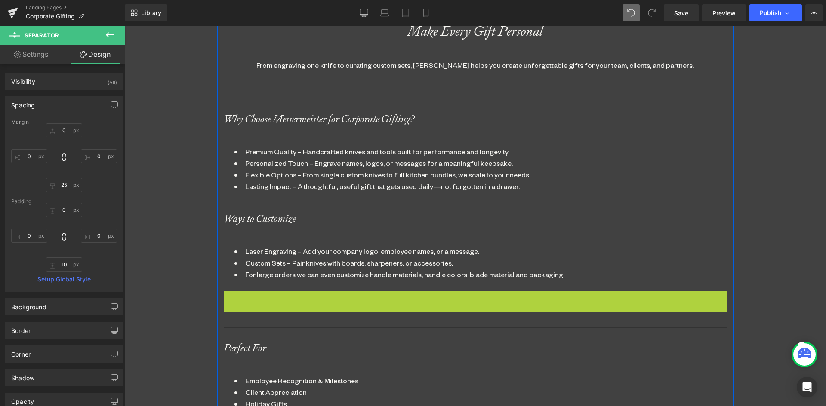
scroll to position [4, 4]
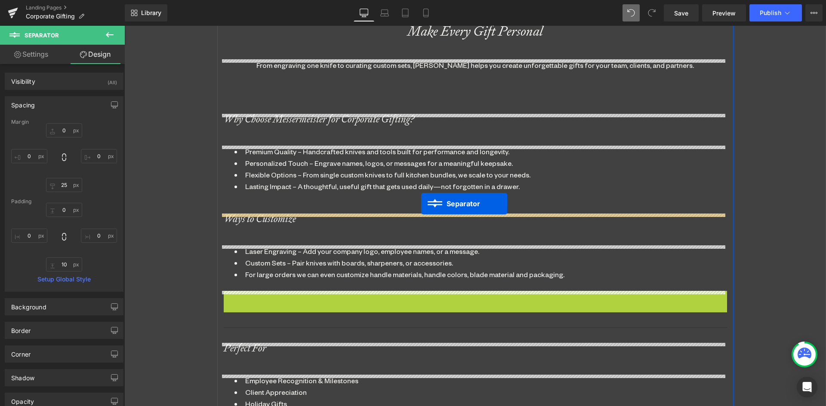
drag, startPoint x: 437, startPoint y: 289, endPoint x: 421, endPoint y: 204, distance: 86.3
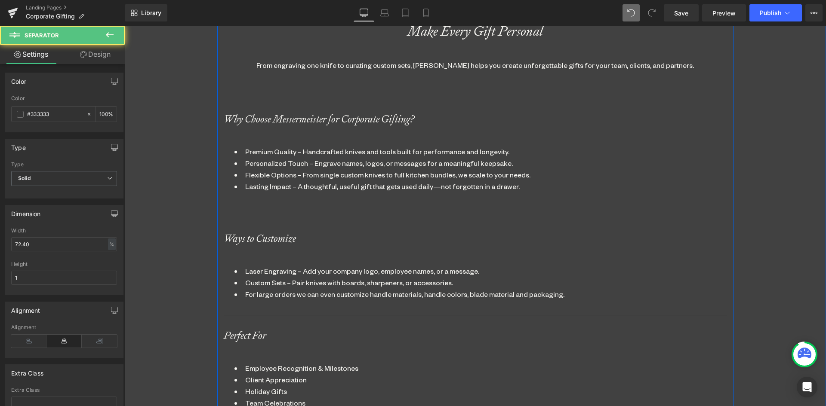
scroll to position [1861, 695]
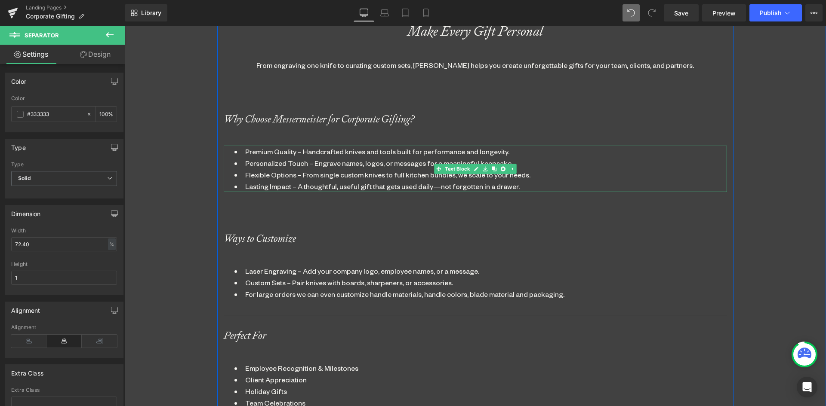
click at [513, 188] on li "Lasting Impact – A thoughtful, useful gift that gets used daily—not forgotten i…" at bounding box center [475, 187] width 482 height 12
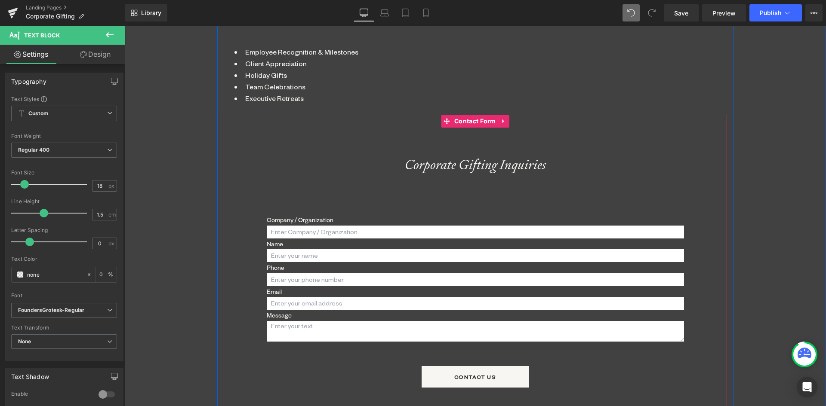
scroll to position [817, 0]
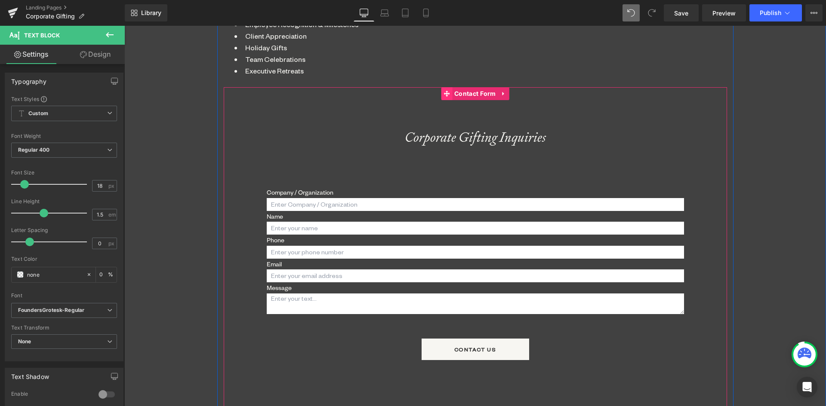
click at [443, 91] on icon at bounding box center [446, 94] width 6 height 6
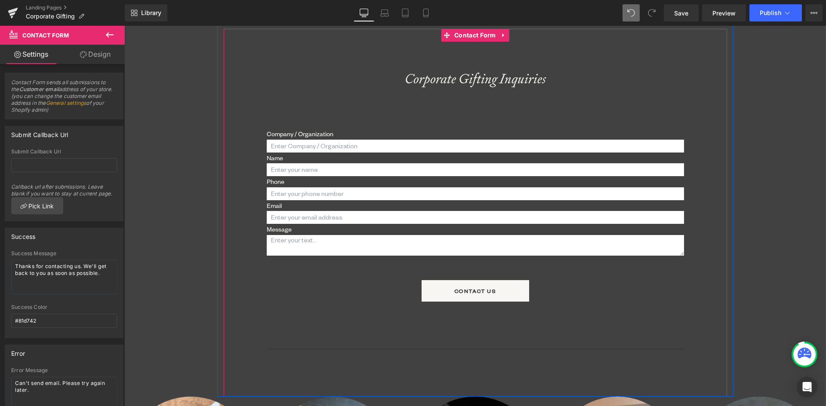
scroll to position [860, 0]
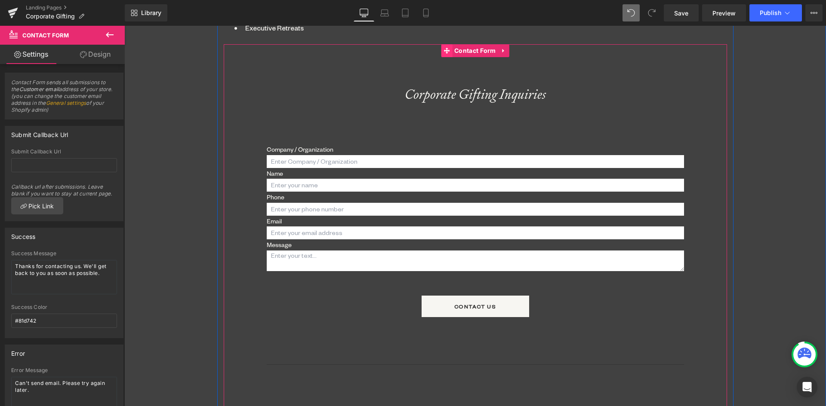
click at [443, 49] on icon at bounding box center [446, 51] width 6 height 6
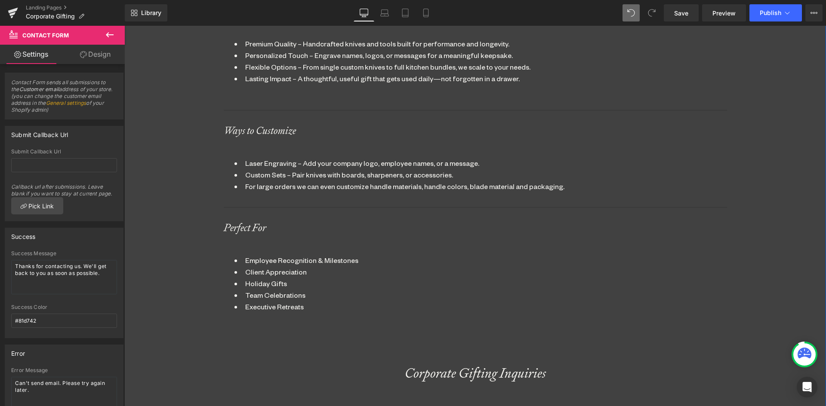
scroll to position [645, 0]
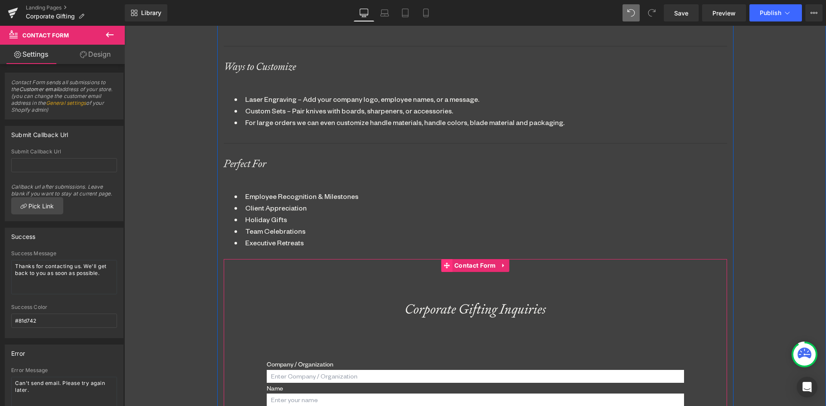
click at [443, 263] on icon at bounding box center [446, 266] width 6 height 6
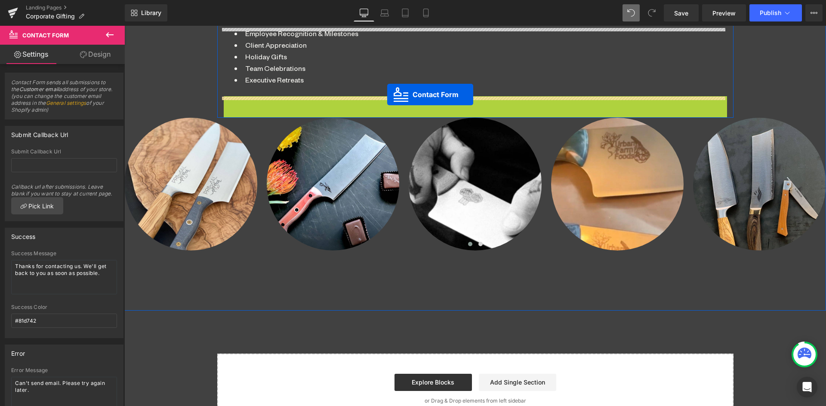
scroll to position [808, 0]
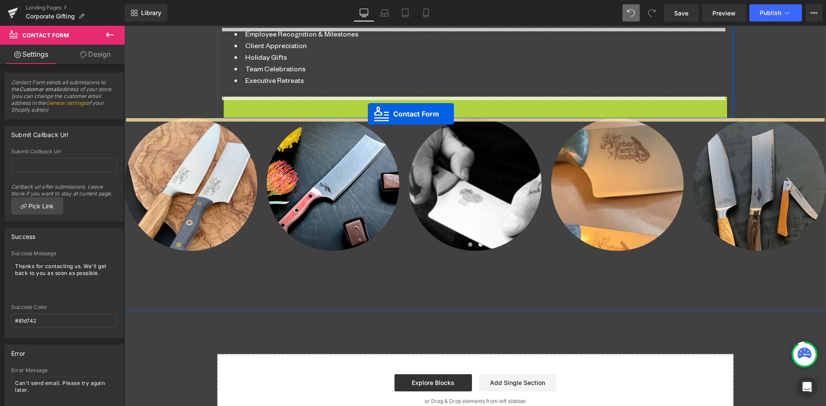
drag, startPoint x: 442, startPoint y: 52, endPoint x: 368, endPoint y: 114, distance: 97.1
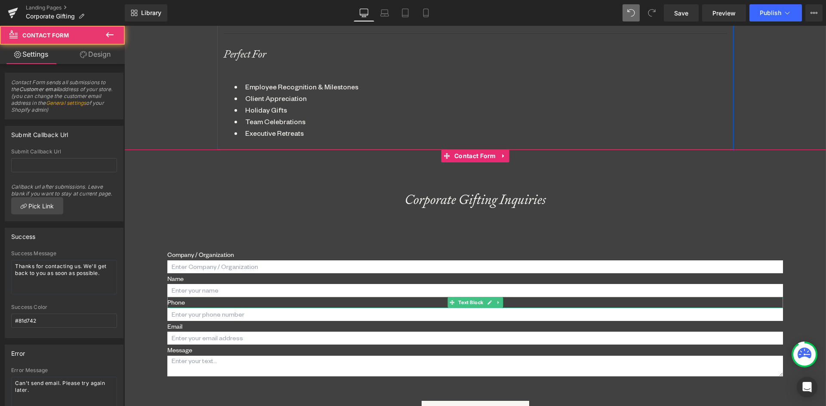
scroll to position [636, 0]
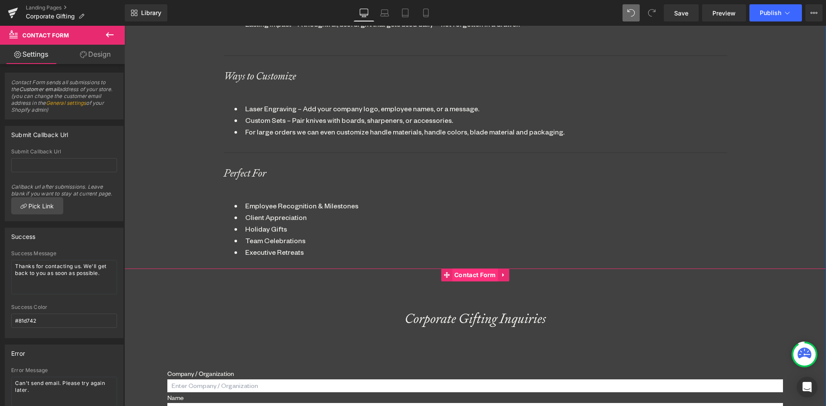
click at [471, 273] on span "Contact Form" at bounding box center [475, 275] width 46 height 13
drag, startPoint x: 17, startPoint y: 318, endPoint x: 92, endPoint y: 314, distance: 74.9
click at [91, 315] on input "#81d742" at bounding box center [64, 321] width 106 height 14
type input "#292929"
click at [87, 304] on div "Success Color" at bounding box center [64, 307] width 106 height 6
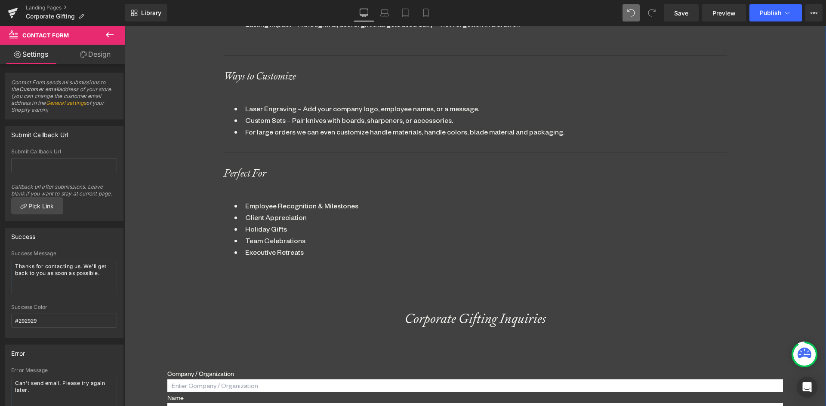
scroll to position [765, 0]
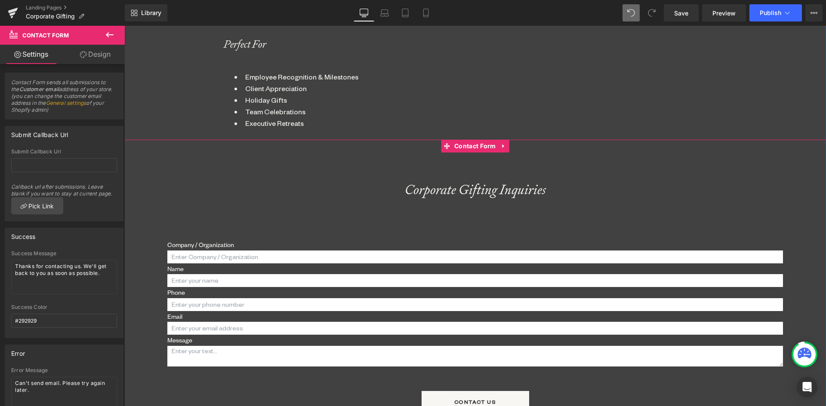
click at [439, 217] on div "Corporate Gifting Inquiries Heading Company / Organization Text Block Text Fiel…" at bounding box center [474, 302] width 615 height 325
click at [463, 144] on span "Contact Form" at bounding box center [475, 146] width 46 height 13
drag, startPoint x: 101, startPoint y: 52, endPoint x: 97, endPoint y: 53, distance: 4.3
click at [101, 52] on link "Design" at bounding box center [95, 54] width 62 height 19
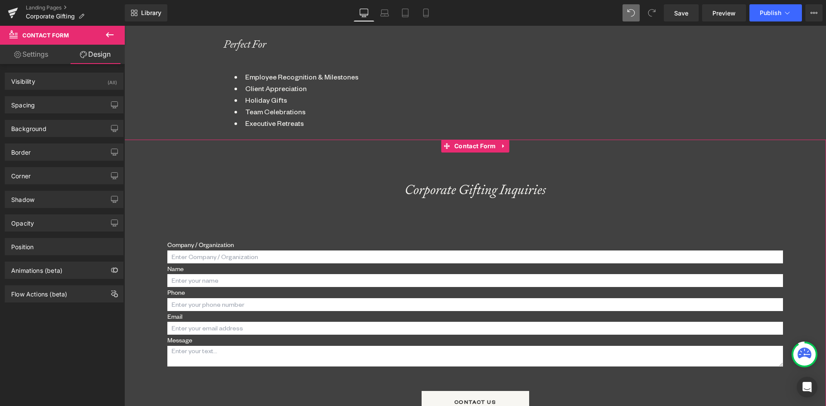
drag, startPoint x: 23, startPoint y: 126, endPoint x: 46, endPoint y: 170, distance: 50.0
click at [23, 126] on div "Background" at bounding box center [28, 126] width 35 height 12
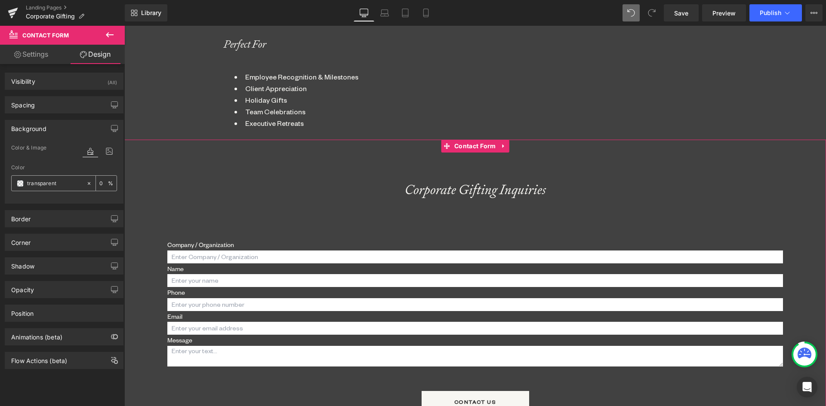
click at [38, 182] on input "transparent" at bounding box center [54, 183] width 55 height 9
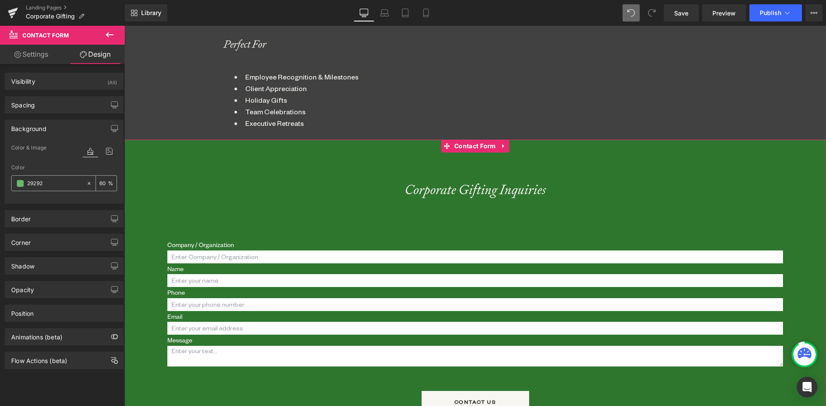
type input "292929"
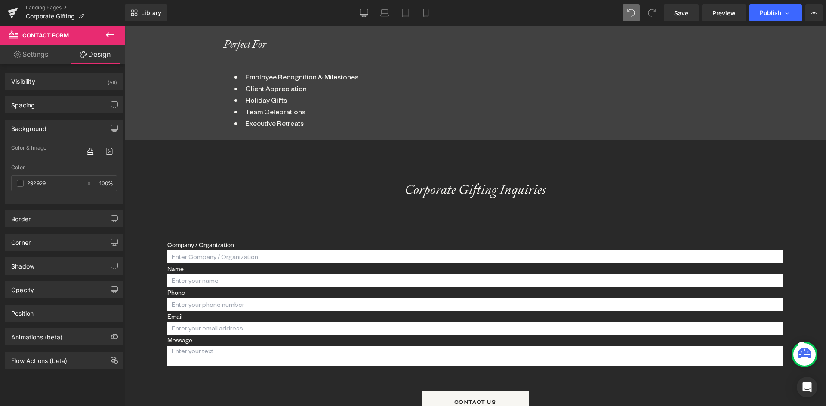
click at [463, 174] on div "Corporate Gifting Inquiries Heading Company / Organization Text Block Text Fiel…" at bounding box center [474, 302] width 615 height 325
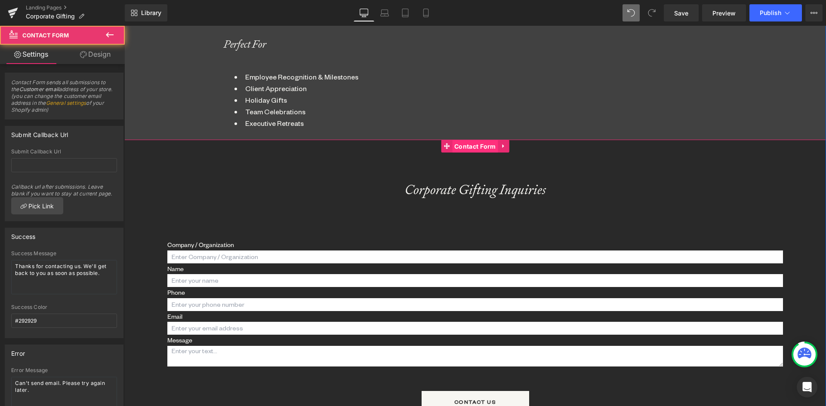
click at [477, 147] on span "Contact Form" at bounding box center [475, 146] width 46 height 13
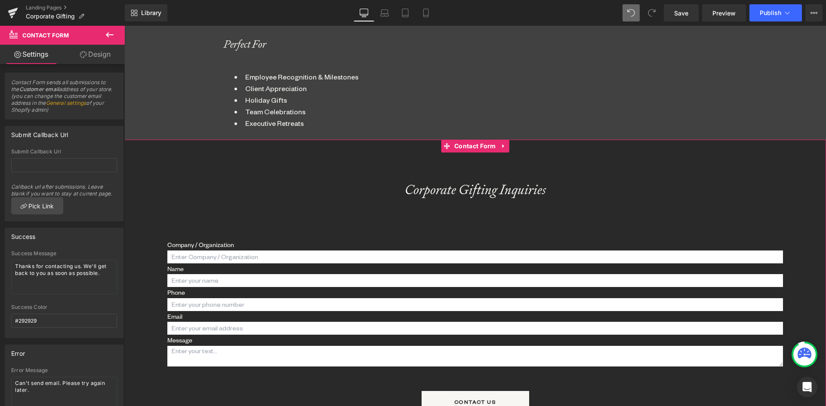
drag, startPoint x: 97, startPoint y: 52, endPoint x: 29, endPoint y: 110, distance: 89.6
click at [98, 52] on link "Design" at bounding box center [95, 54] width 62 height 19
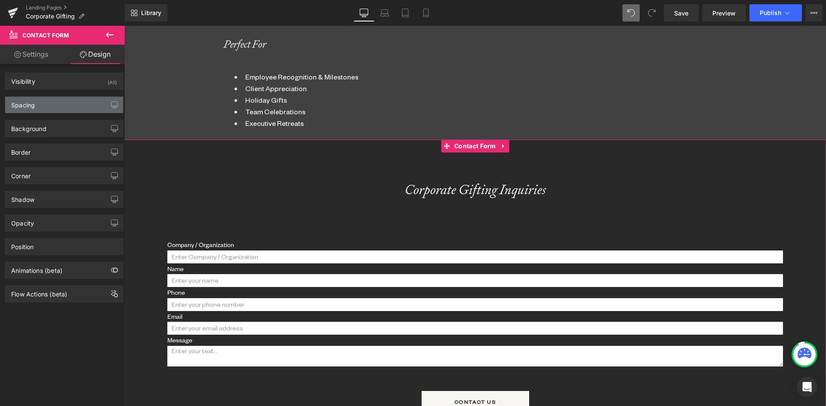
click at [17, 101] on div "Spacing" at bounding box center [23, 103] width 24 height 12
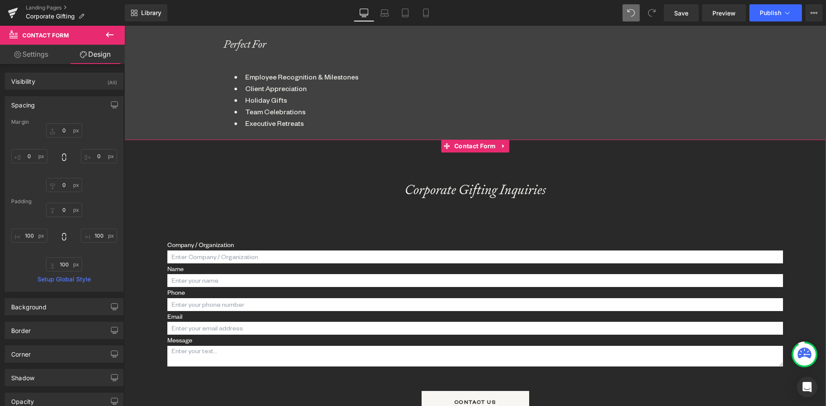
click at [24, 244] on div "0 100 100 100" at bounding box center [64, 237] width 106 height 69
click at [28, 236] on input "100" at bounding box center [29, 236] width 36 height 14
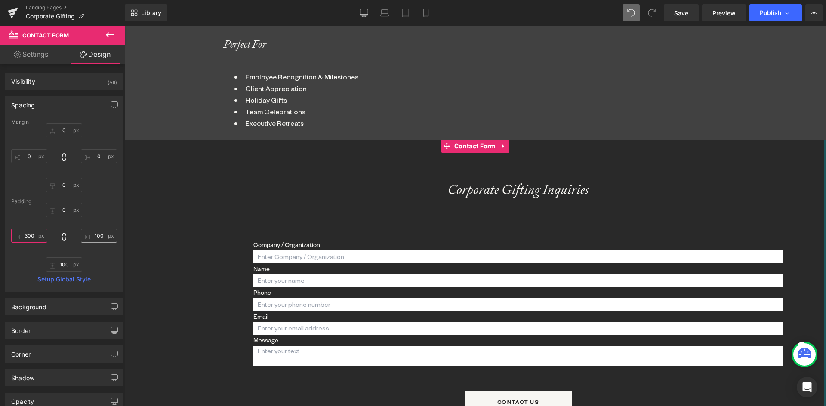
type input "300"
click at [93, 233] on input "100" at bounding box center [99, 236] width 36 height 14
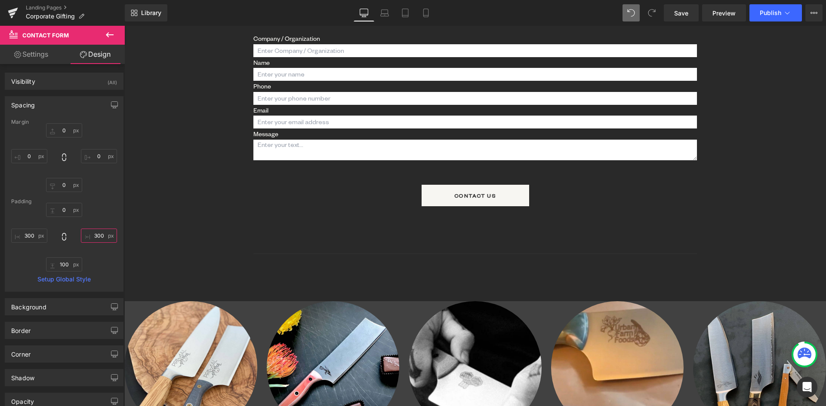
scroll to position [980, 0]
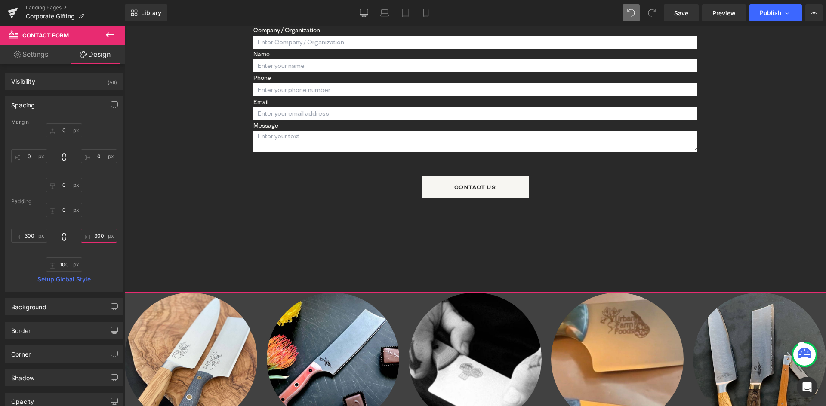
type input "300"
click at [491, 245] on icon at bounding box center [493, 245] width 5 height 5
click at [495, 246] on icon at bounding box center [497, 245] width 5 height 5
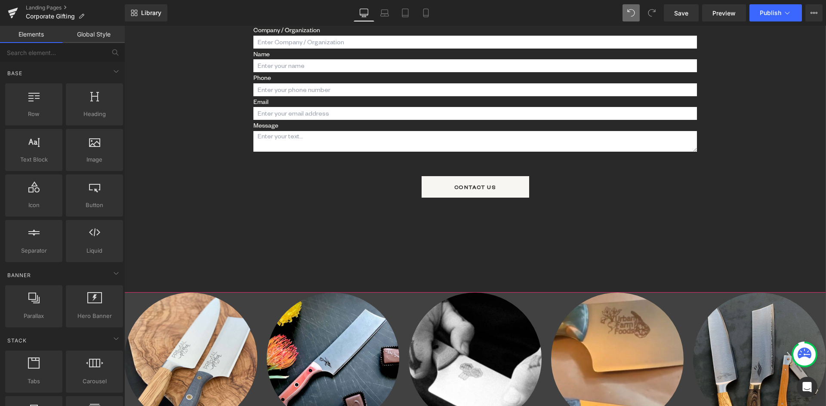
scroll to position [1809, 695]
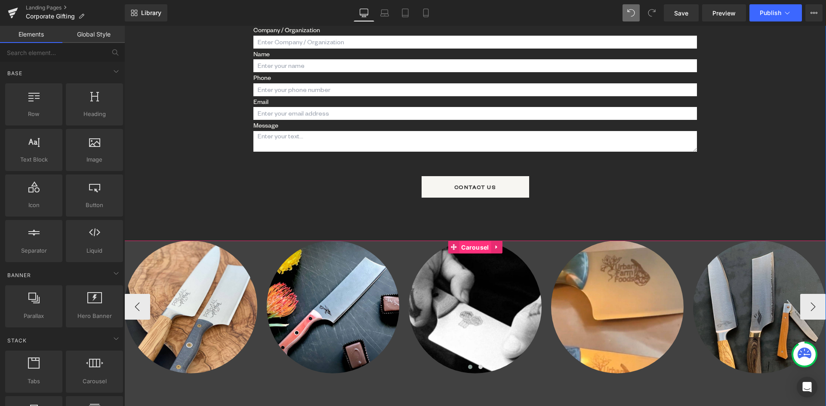
click at [470, 245] on span "Carousel" at bounding box center [475, 247] width 32 height 13
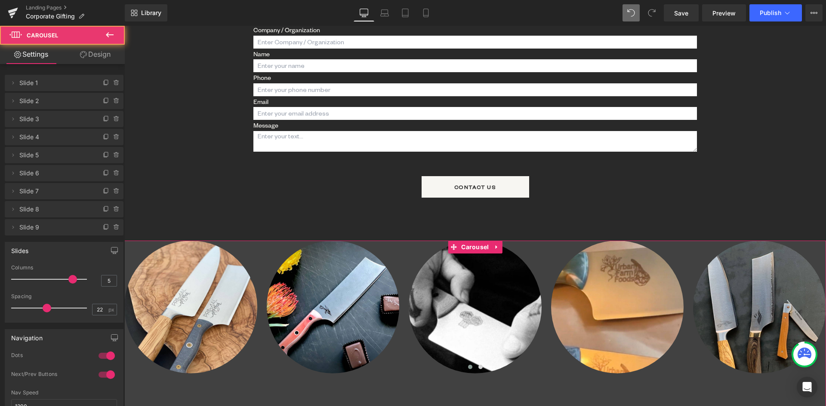
click at [106, 52] on link "Design" at bounding box center [95, 54] width 62 height 19
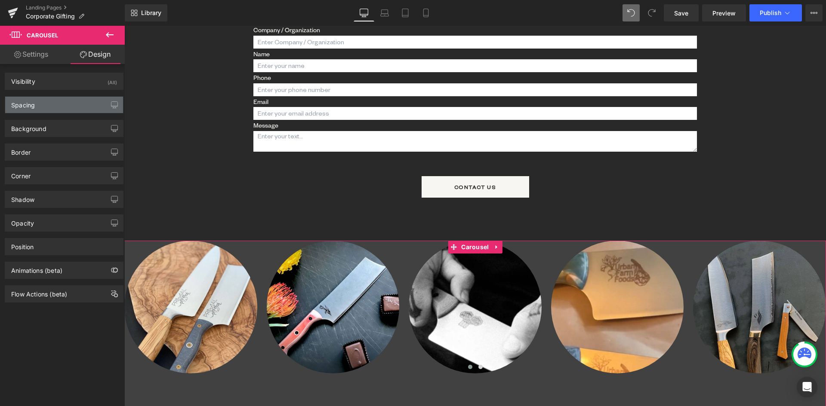
click at [27, 104] on div "Spacing" at bounding box center [23, 103] width 24 height 12
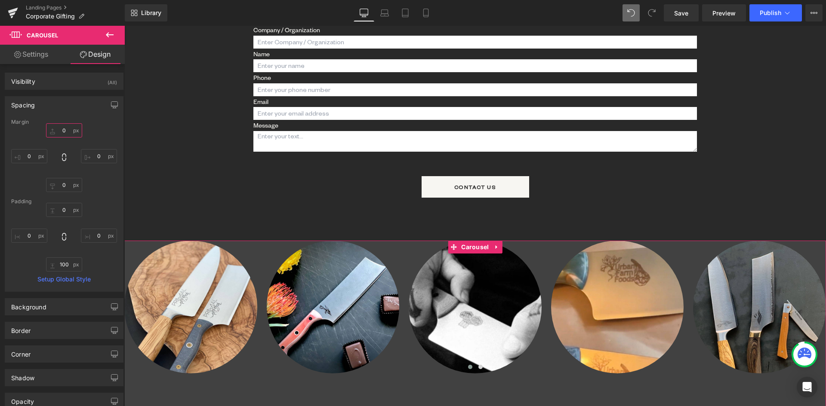
click at [61, 131] on input "0" at bounding box center [64, 130] width 36 height 14
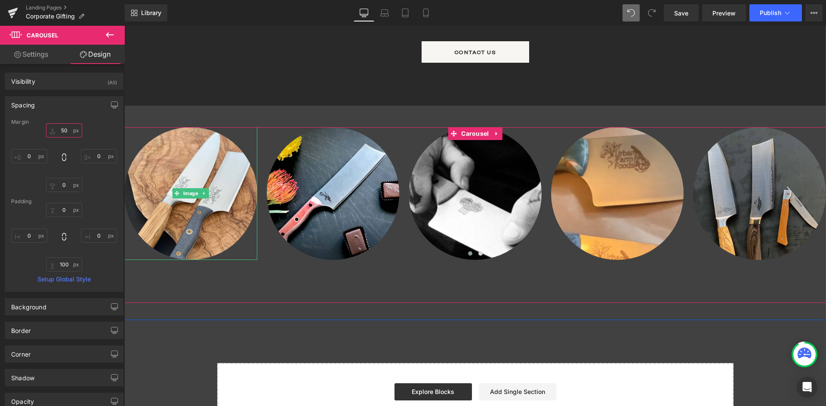
scroll to position [1023, 0]
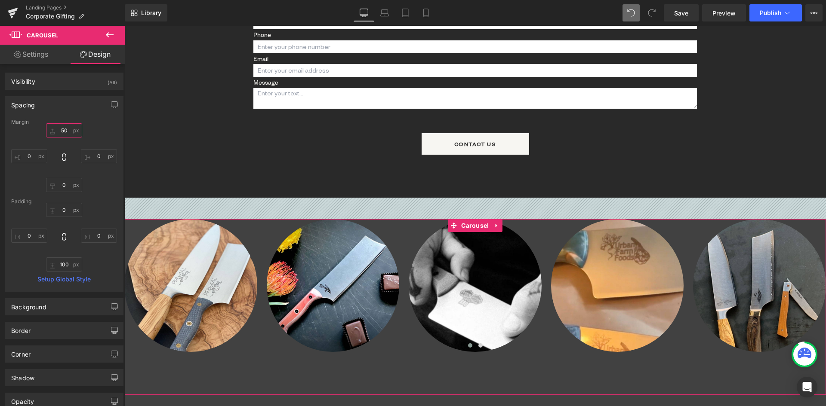
click at [61, 129] on input "50" at bounding box center [64, 130] width 36 height 14
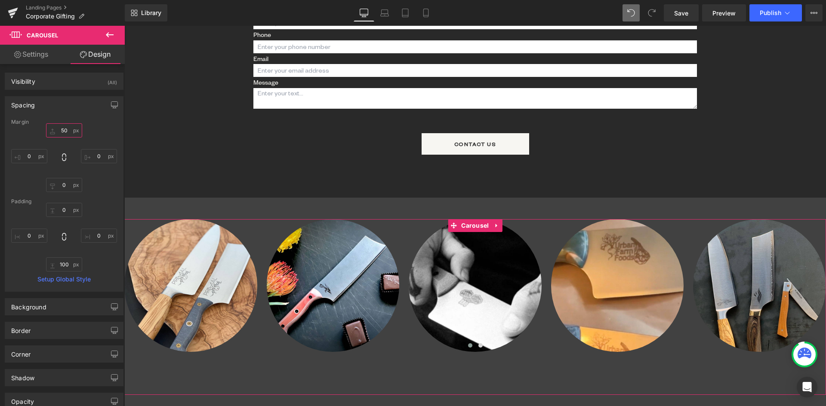
drag, startPoint x: 59, startPoint y: 129, endPoint x: 68, endPoint y: 129, distance: 9.5
click at [71, 127] on input "50" at bounding box center [64, 130] width 36 height 14
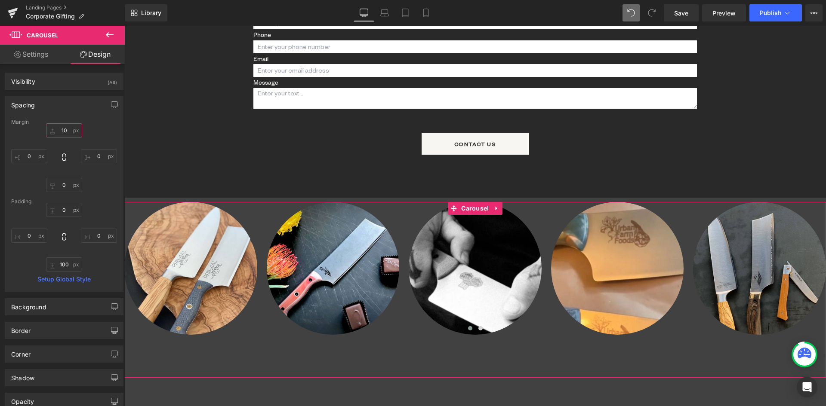
type input "100"
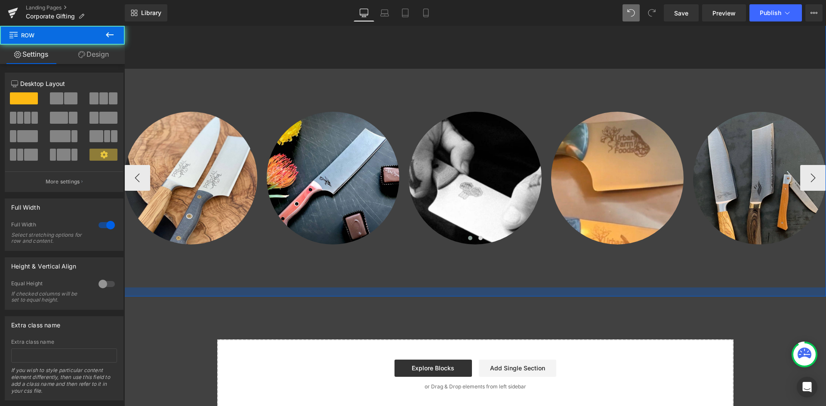
scroll to position [1835, 695]
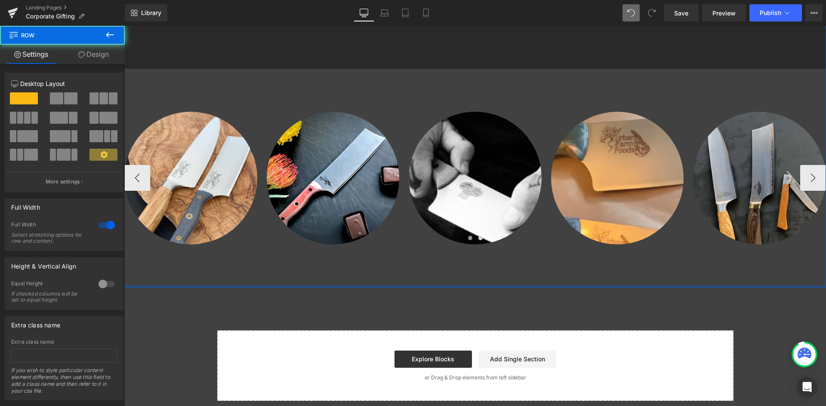
drag, startPoint x: 454, startPoint y: 303, endPoint x: 450, endPoint y: 259, distance: 44.4
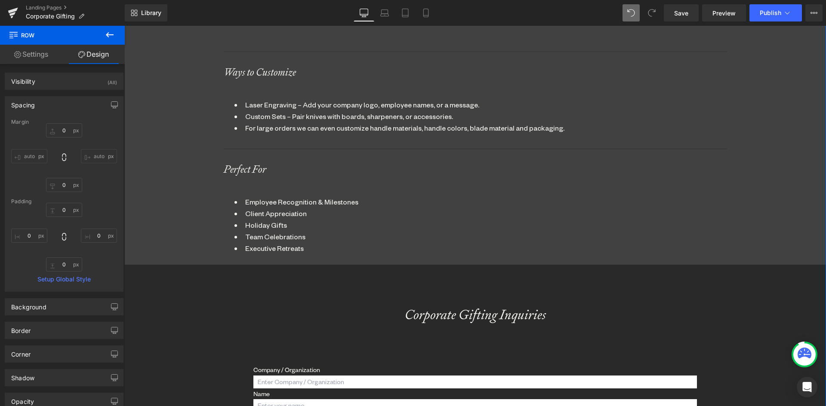
scroll to position [636, 0]
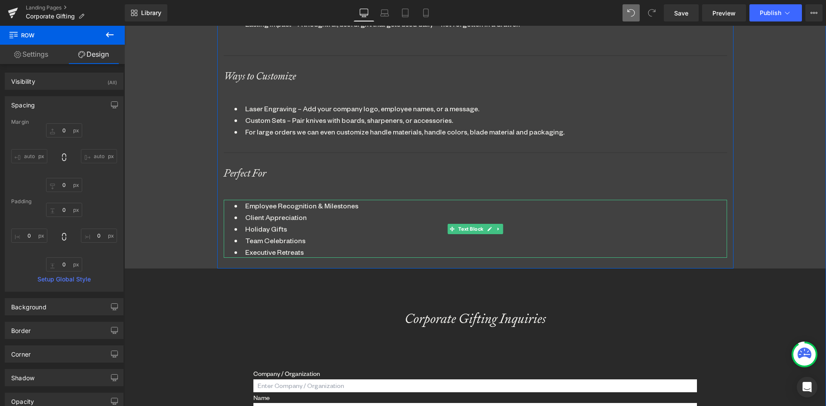
click at [313, 253] on li "Executive Retreats" at bounding box center [475, 252] width 482 height 12
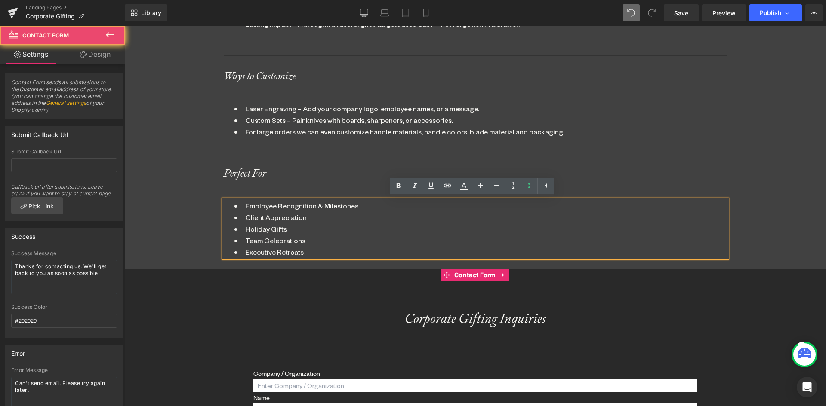
click at [372, 286] on div "Corporate Gifting Inquiries Heading Company / Organization Text Block Text Fiel…" at bounding box center [474, 405] width 443 height 273
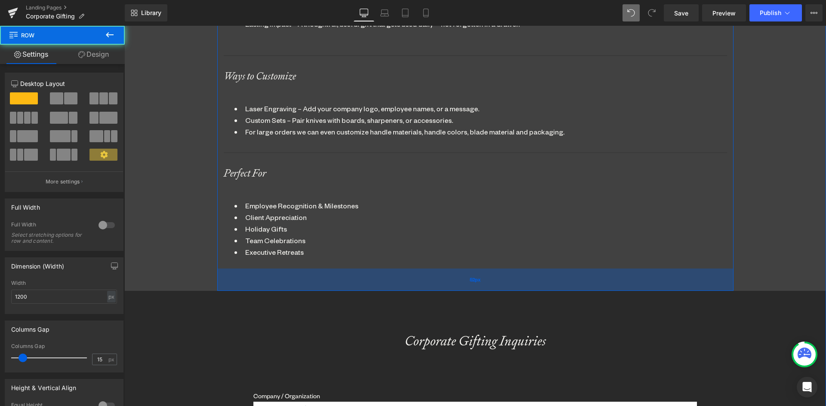
scroll to position [4, 4]
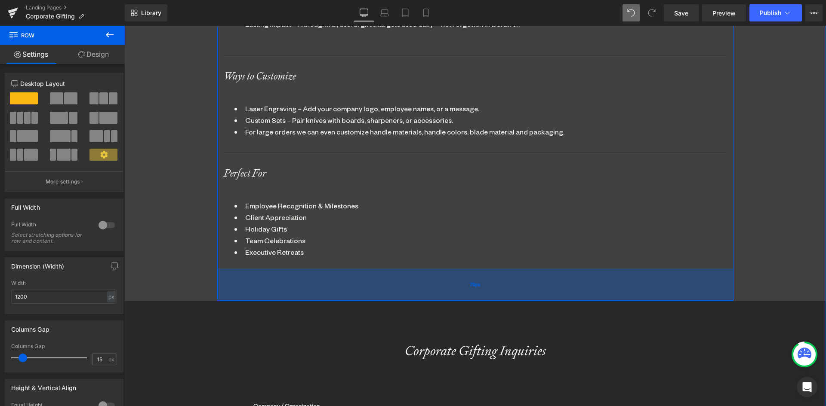
drag, startPoint x: 418, startPoint y: 267, endPoint x: 405, endPoint y: 299, distance: 34.4
click at [405, 299] on div "75px" at bounding box center [475, 285] width 516 height 32
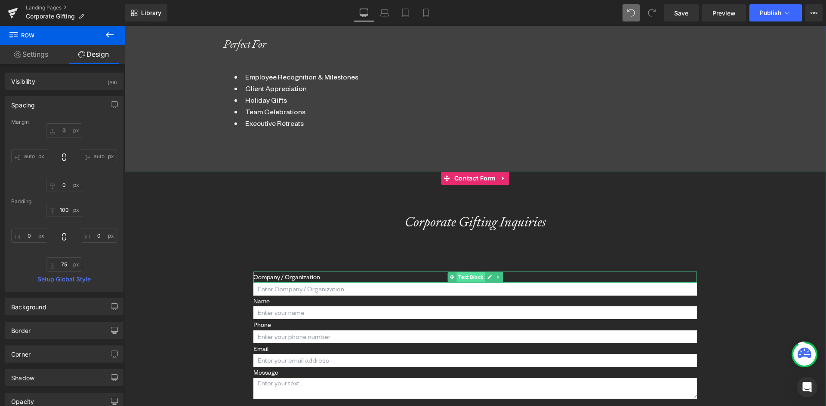
click at [472, 274] on span "Text Block" at bounding box center [470, 277] width 28 height 10
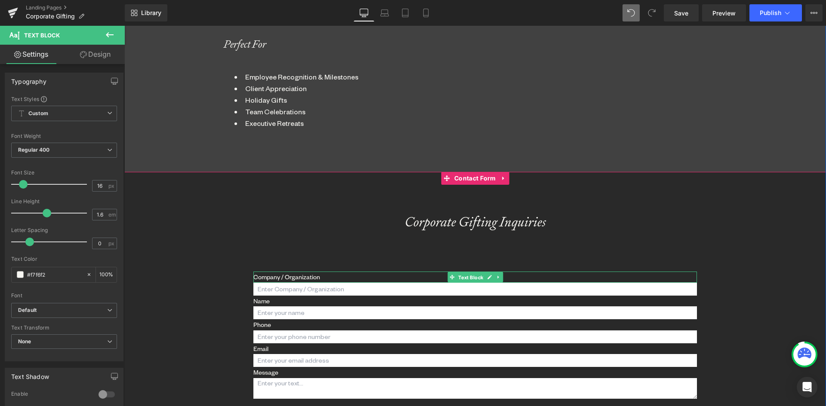
click at [461, 273] on span "Text Block" at bounding box center [470, 278] width 28 height 10
click at [470, 179] on span "Contact Form" at bounding box center [475, 178] width 46 height 13
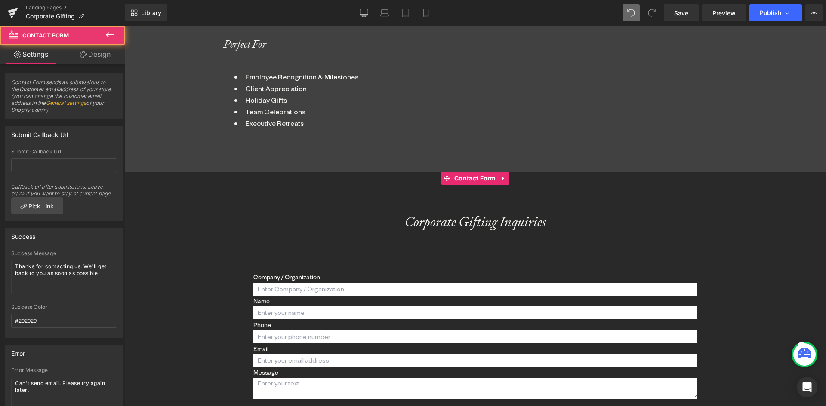
drag, startPoint x: 95, startPoint y: 58, endPoint x: 46, endPoint y: 104, distance: 67.2
click at [94, 58] on link "Design" at bounding box center [95, 54] width 62 height 19
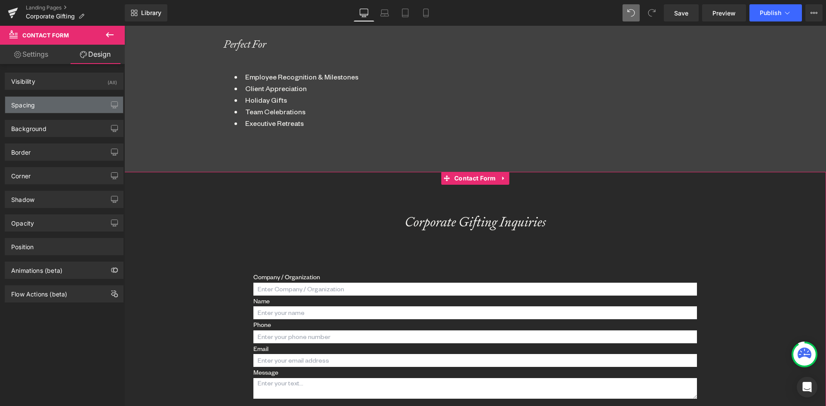
click at [28, 108] on div "Spacing" at bounding box center [23, 103] width 24 height 12
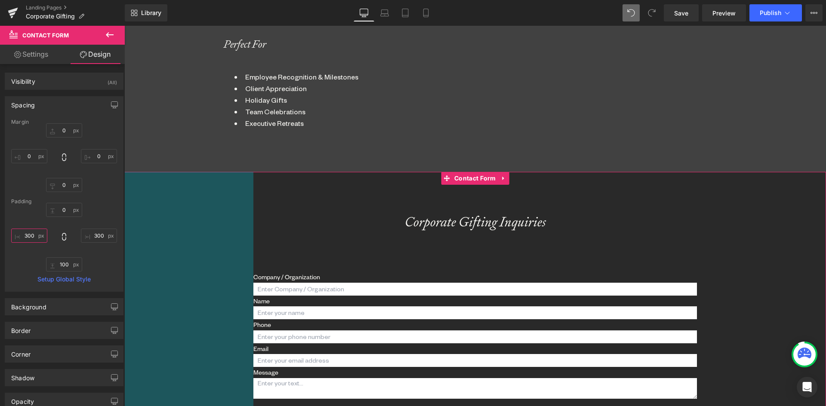
click at [34, 234] on input "text" at bounding box center [29, 236] width 36 height 14
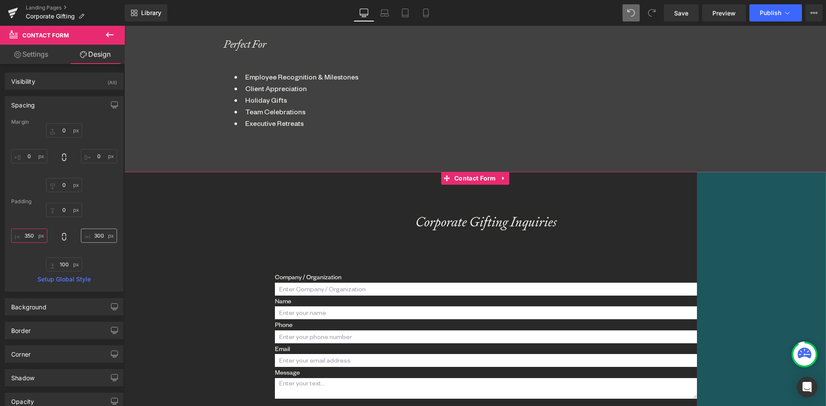
type input "350"
click at [96, 235] on input "text" at bounding box center [99, 236] width 36 height 14
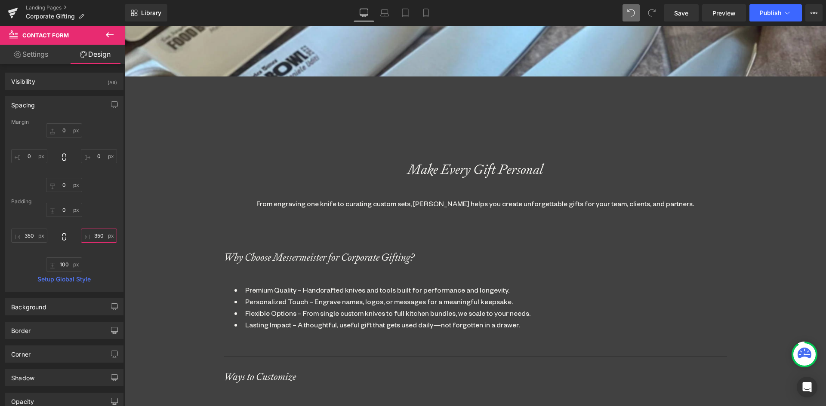
type input "350"
click at [109, 32] on icon at bounding box center [109, 35] width 10 height 10
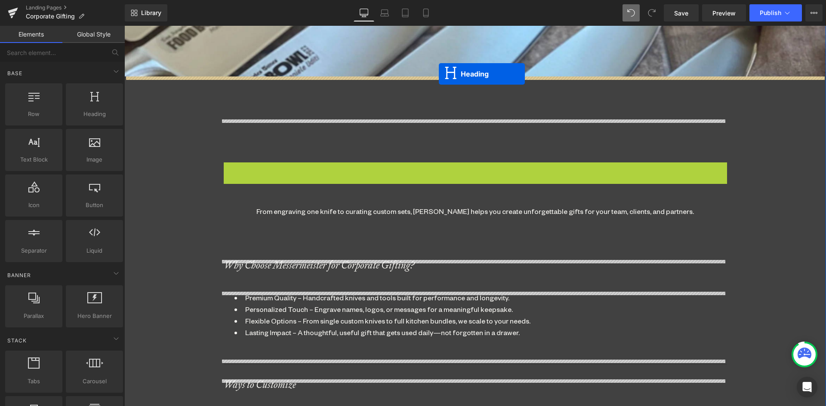
drag, startPoint x: 452, startPoint y: 170, endPoint x: 428, endPoint y: 111, distance: 63.5
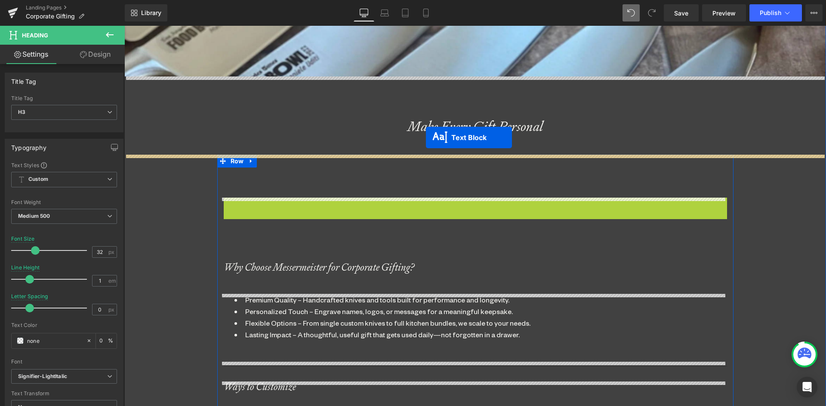
drag, startPoint x: 435, startPoint y: 204, endPoint x: 426, endPoint y: 138, distance: 67.3
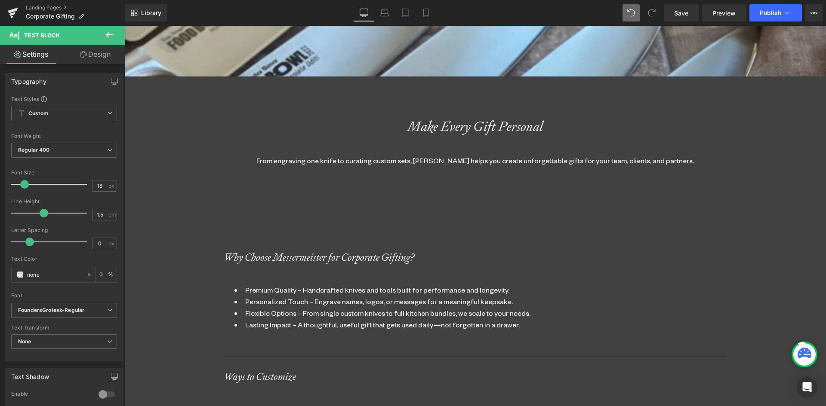
click at [105, 32] on icon at bounding box center [109, 35] width 10 height 10
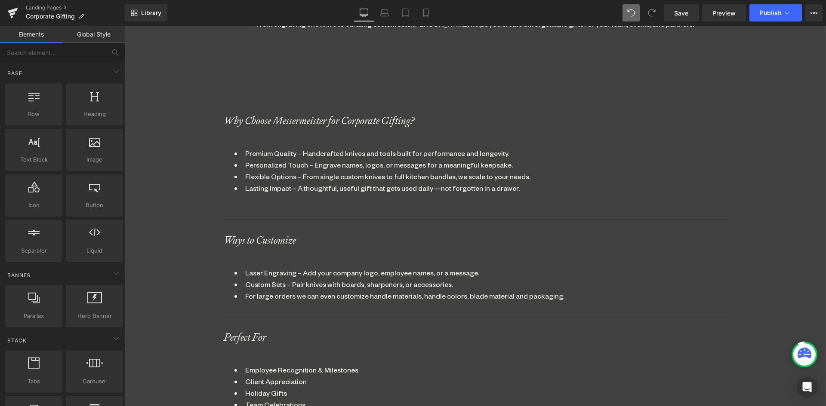
scroll to position [335, 0]
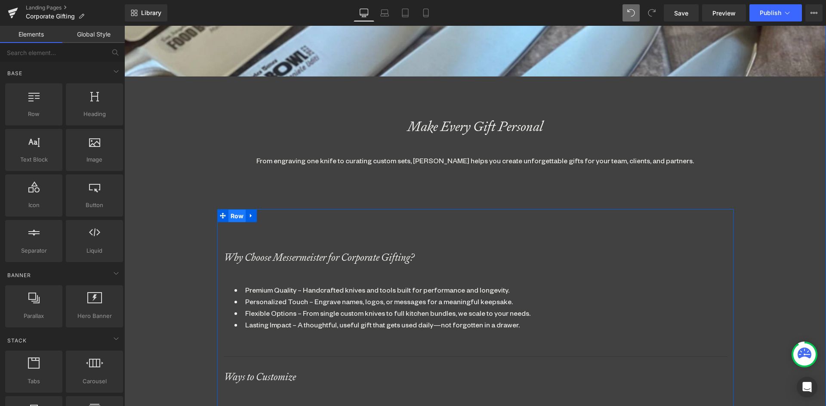
click at [230, 214] on span "Row" at bounding box center [237, 216] width 18 height 13
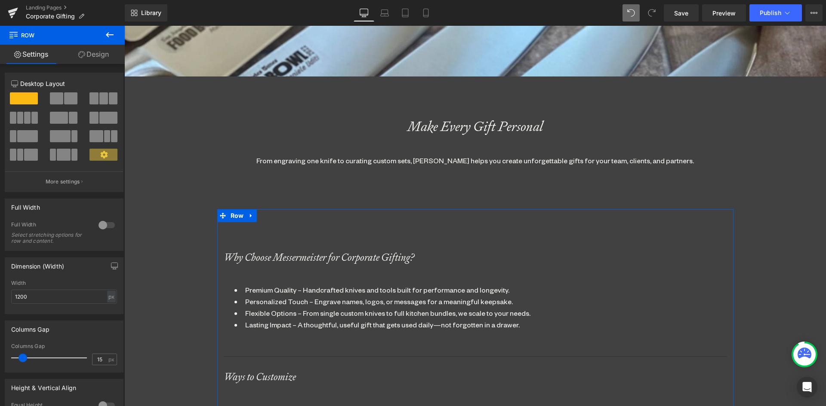
click at [97, 221] on div at bounding box center [106, 225] width 21 height 14
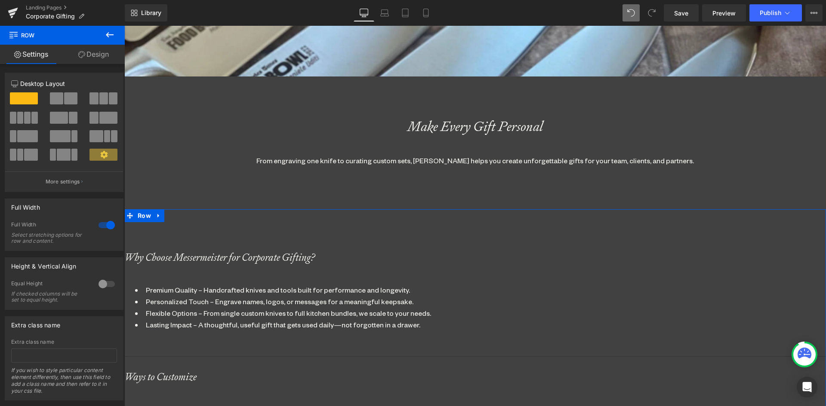
drag, startPoint x: 99, startPoint y: 53, endPoint x: 70, endPoint y: 85, distance: 43.5
click at [98, 53] on link "Design" at bounding box center [93, 54] width 62 height 19
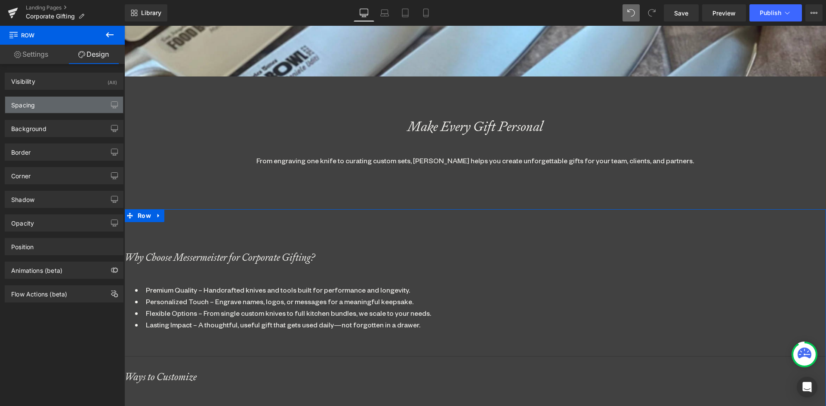
click at [31, 104] on div "Spacing" at bounding box center [23, 103] width 24 height 12
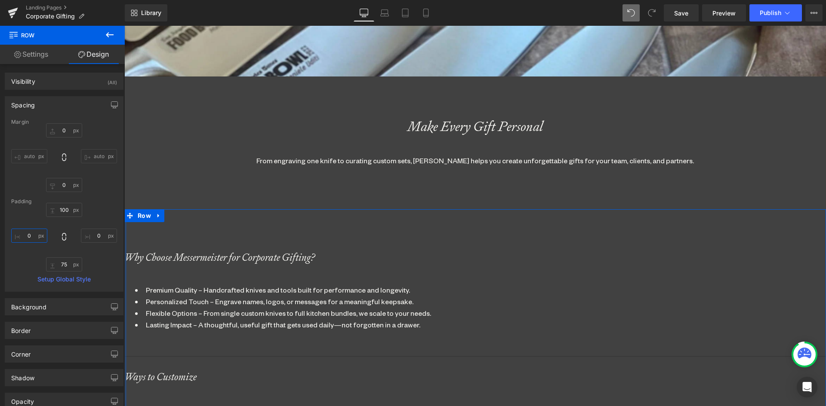
click at [36, 234] on input "text" at bounding box center [29, 236] width 36 height 14
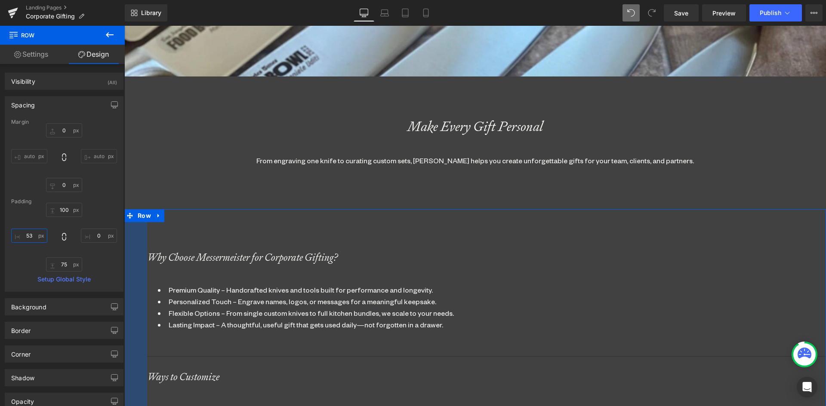
click at [37, 236] on input "53" at bounding box center [29, 236] width 36 height 14
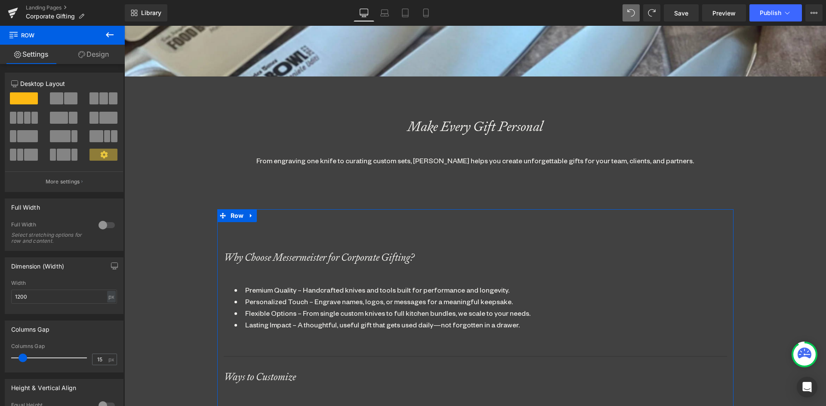
drag, startPoint x: 99, startPoint y: 224, endPoint x: 106, endPoint y: 225, distance: 6.5
click at [106, 225] on div at bounding box center [106, 225] width 21 height 14
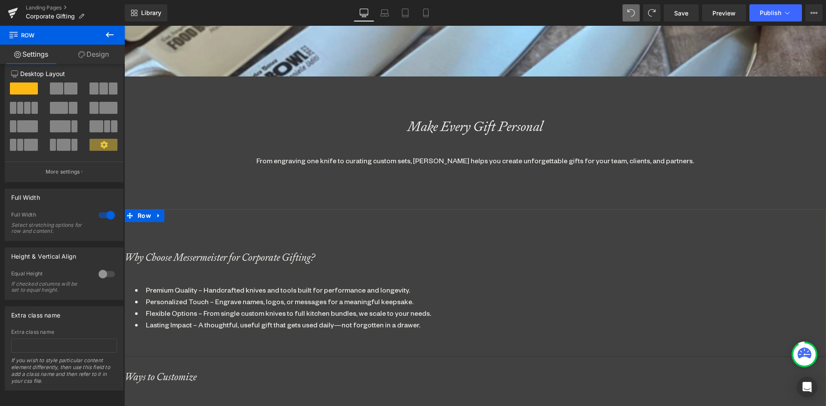
scroll to position [18, 0]
click at [89, 55] on link "Design" at bounding box center [93, 54] width 62 height 19
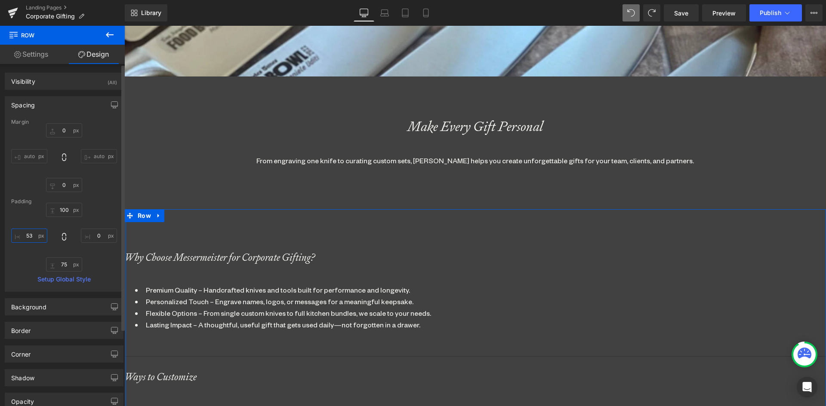
click at [26, 233] on input "53" at bounding box center [29, 236] width 36 height 14
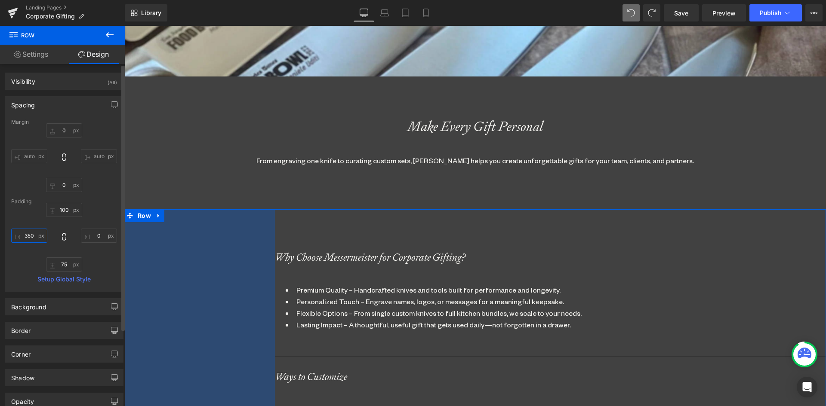
drag, startPoint x: 35, startPoint y: 236, endPoint x: 5, endPoint y: 236, distance: 29.7
click at [5, 236] on div "Margin auto auto Padding 350 Setup Global Style" at bounding box center [64, 205] width 118 height 172
click at [33, 236] on input "350" at bounding box center [29, 236] width 36 height 14
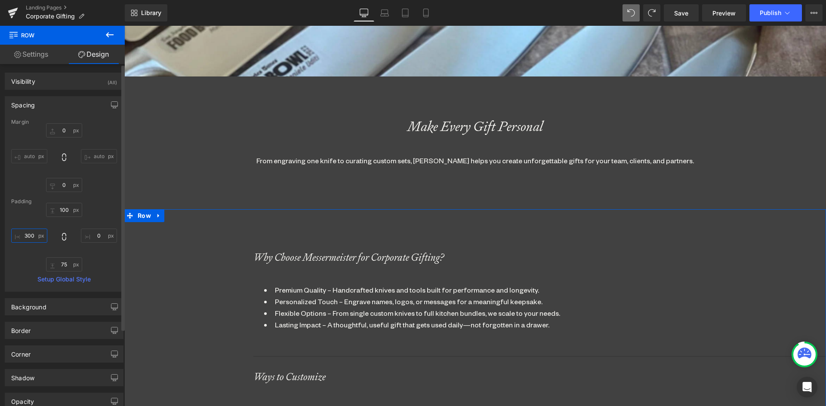
click at [38, 237] on input "300" at bounding box center [29, 236] width 36 height 14
drag, startPoint x: 31, startPoint y: 237, endPoint x: 1, endPoint y: 237, distance: 29.7
click at [1, 237] on div "Spacing Margin auto auto Padding 300 Setup Global Style" at bounding box center [64, 191] width 129 height 202
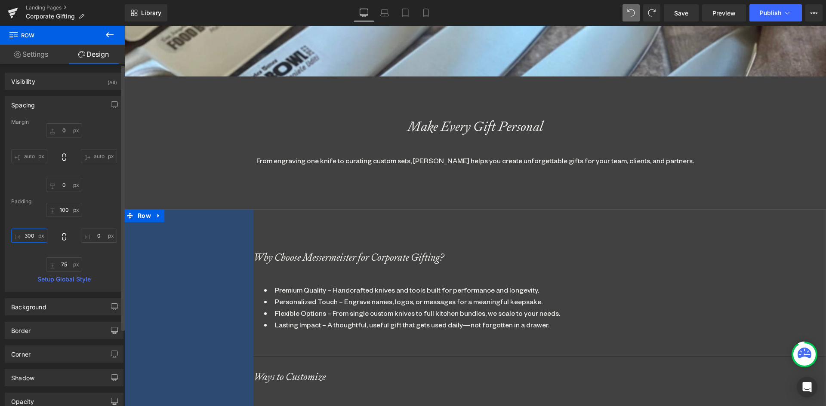
click at [29, 238] on input "300" at bounding box center [29, 236] width 36 height 14
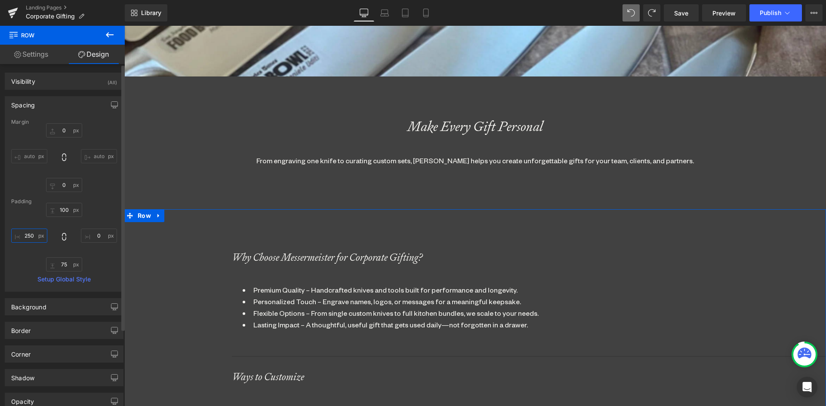
drag, startPoint x: 34, startPoint y: 236, endPoint x: 16, endPoint y: 235, distance: 17.7
click at [16, 235] on input "250" at bounding box center [29, 236] width 36 height 14
type input "3"
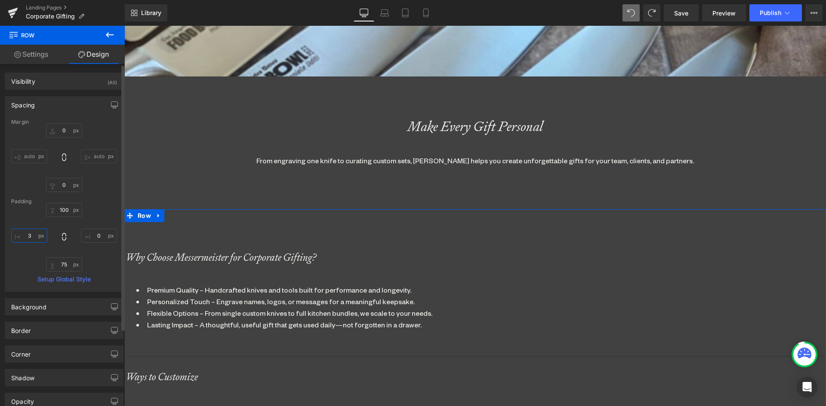
click at [30, 237] on input "3" at bounding box center [29, 236] width 36 height 14
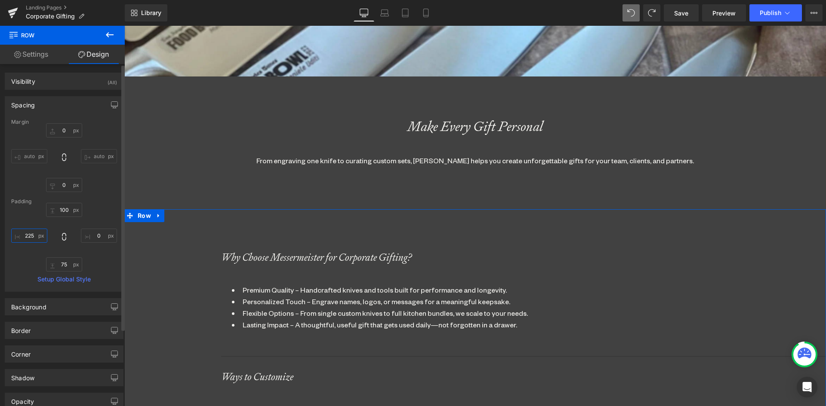
drag, startPoint x: 34, startPoint y: 236, endPoint x: 16, endPoint y: 234, distance: 17.7
click at [16, 234] on input "225" at bounding box center [29, 236] width 36 height 14
click at [35, 236] on input "230" at bounding box center [29, 236] width 36 height 14
type input "235"
click at [87, 236] on input "text" at bounding box center [99, 236] width 36 height 14
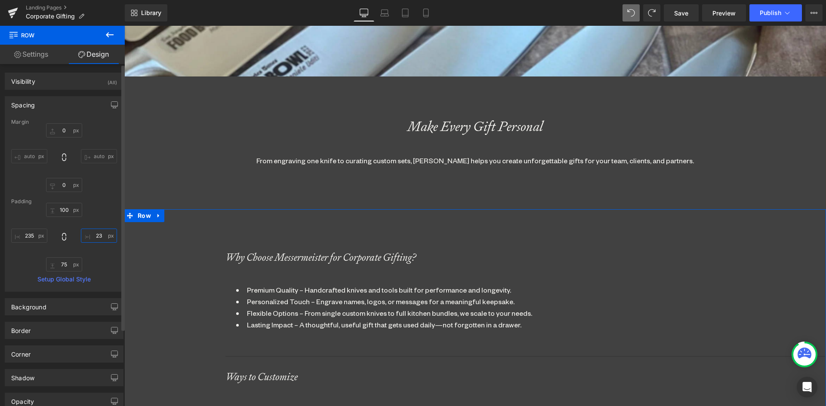
type input "235"
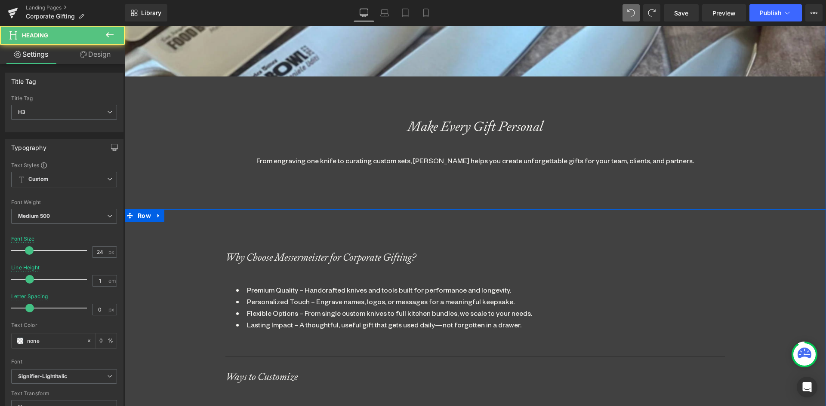
click at [124, 26] on div at bounding box center [124, 26] width 0 height 0
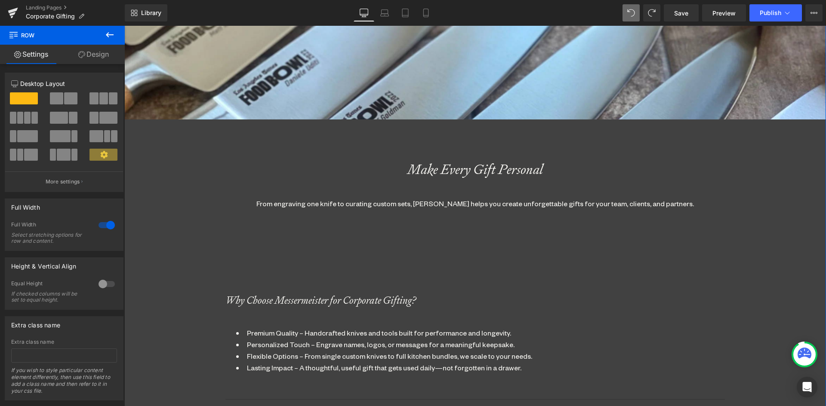
scroll to position [378, 0]
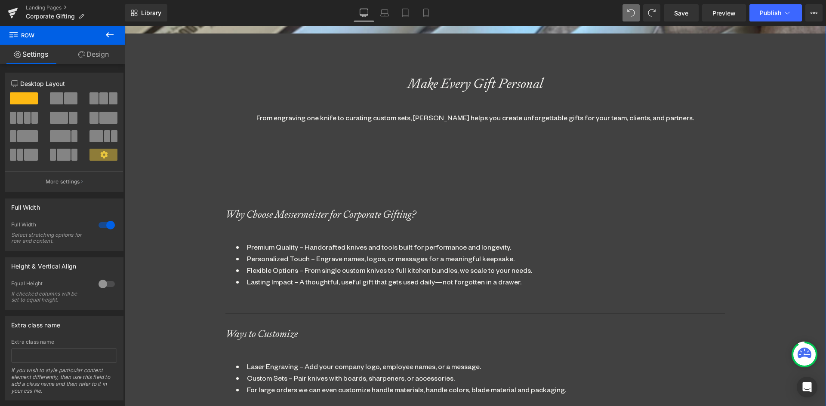
drag, startPoint x: 160, startPoint y: 137, endPoint x: 160, endPoint y: 144, distance: 6.9
click at [160, 137] on div "Corporate Gifting Heading Make It Memorable Heading Parallax 330px Make Every G…" at bounding box center [474, 394] width 701 height 1400
click at [146, 174] on span "Row" at bounding box center [144, 173] width 18 height 13
click at [100, 45] on link "Design" at bounding box center [93, 54] width 62 height 19
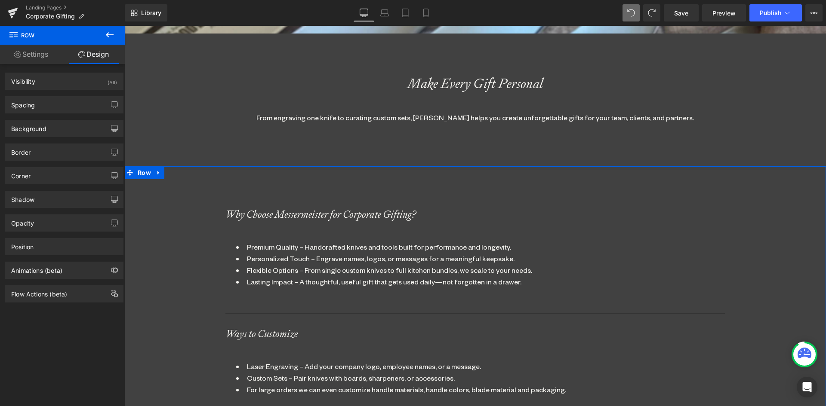
click at [95, 58] on link "Design" at bounding box center [93, 54] width 62 height 19
click at [48, 130] on div "Background" at bounding box center [64, 128] width 118 height 16
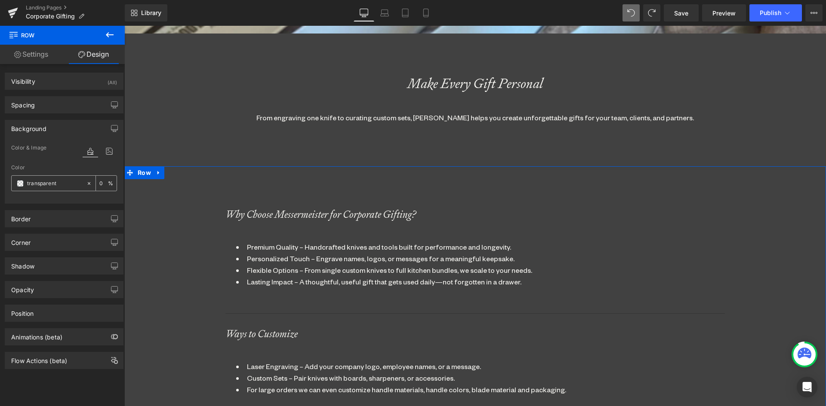
click at [46, 185] on input "text" at bounding box center [54, 183] width 55 height 9
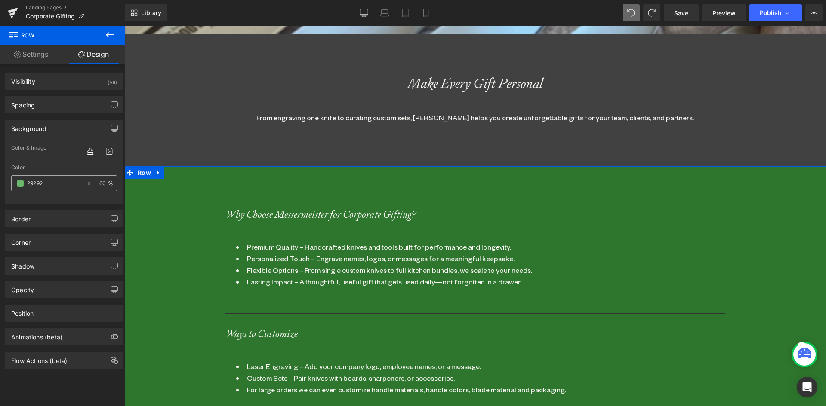
type input "292929"
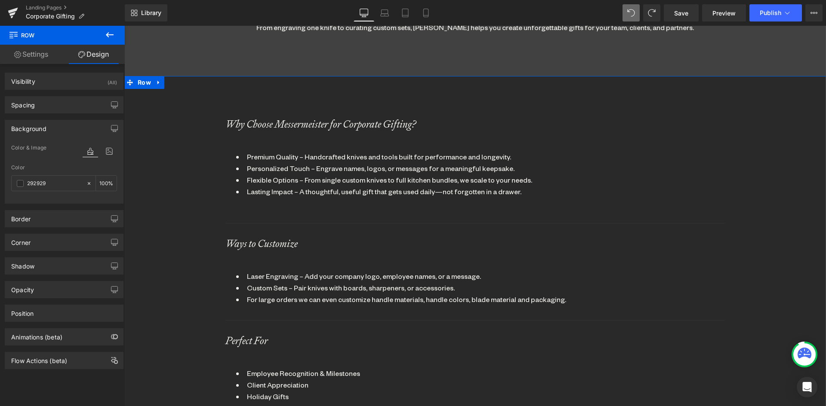
scroll to position [464, 0]
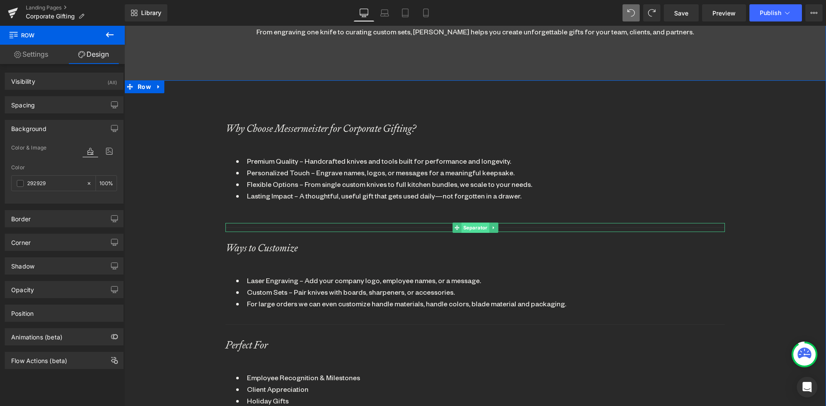
click at [473, 230] on span "Separator" at bounding box center [475, 228] width 28 height 10
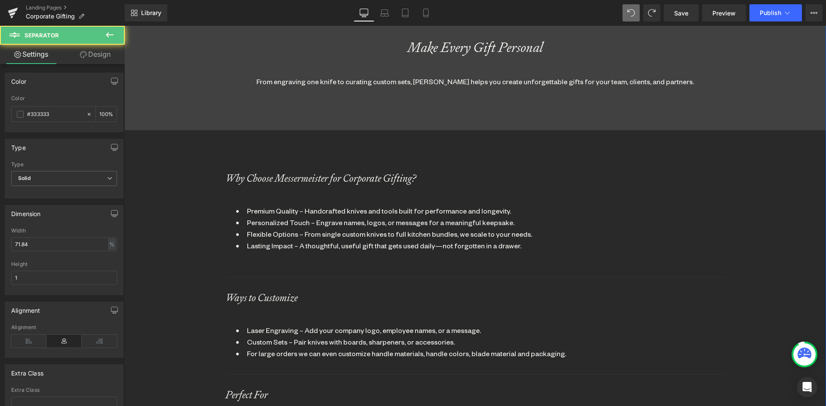
scroll to position [335, 0]
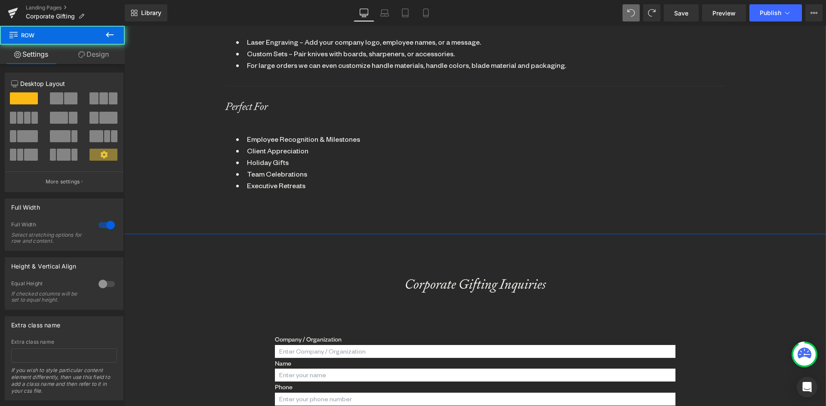
scroll to position [722, 0]
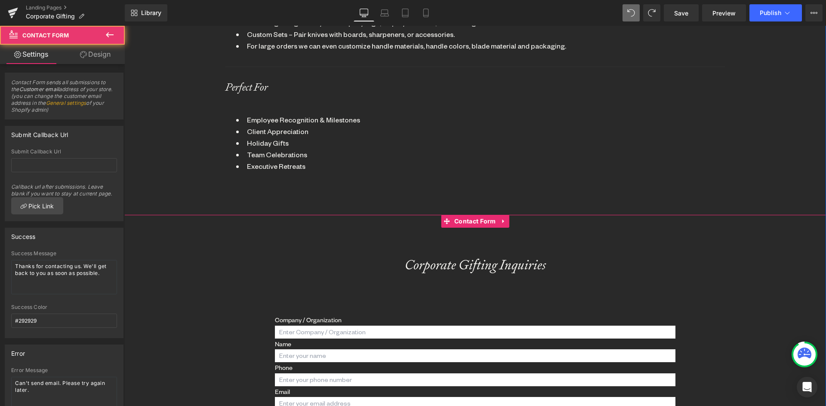
click at [415, 227] on div "Corporate Gifting Inquiries Heading Company / Organization Text Block Text Fiel…" at bounding box center [475, 351] width 400 height 273
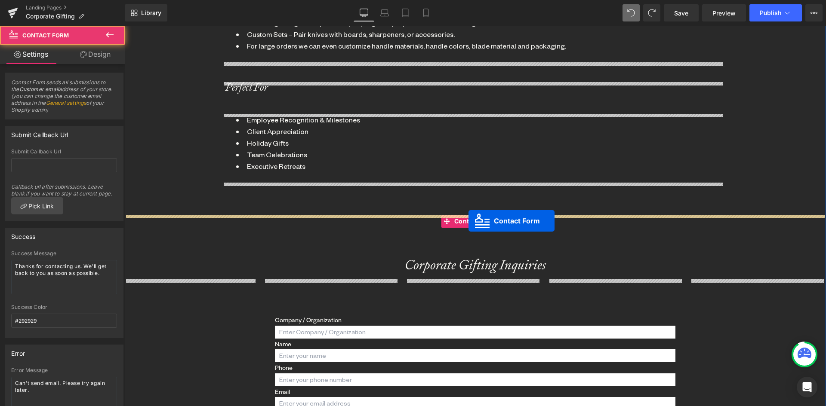
scroll to position [4, 4]
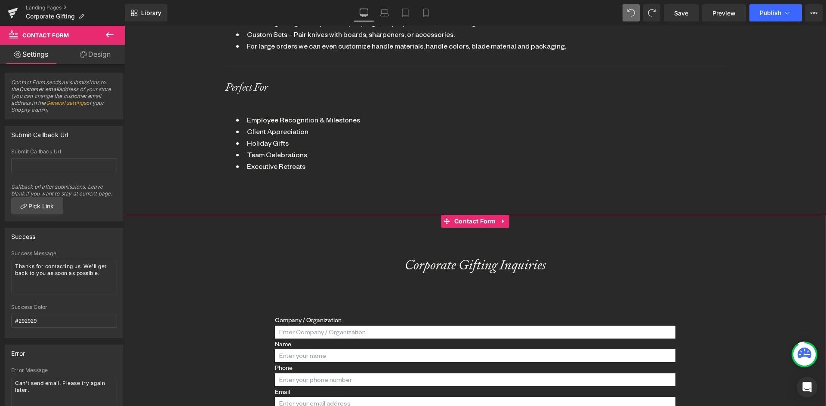
click at [99, 57] on link "Design" at bounding box center [95, 54] width 62 height 19
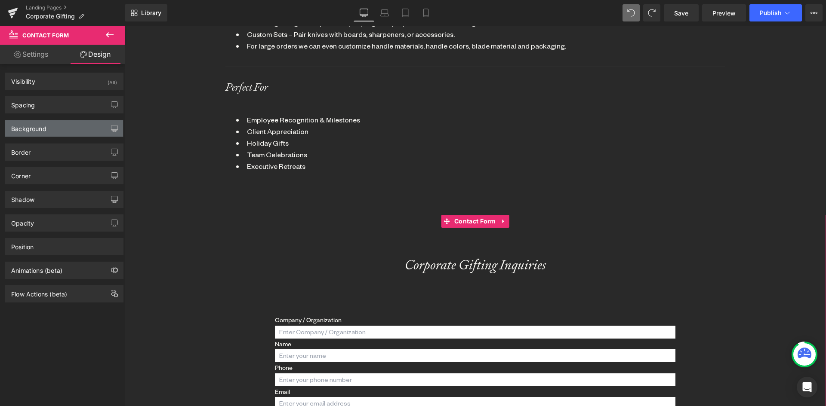
click at [27, 130] on div "Background" at bounding box center [28, 126] width 35 height 12
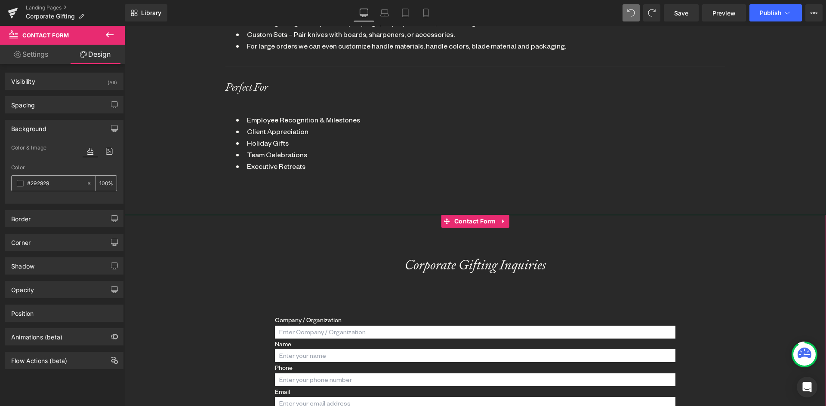
click at [86, 183] on icon at bounding box center [89, 184] width 6 height 6
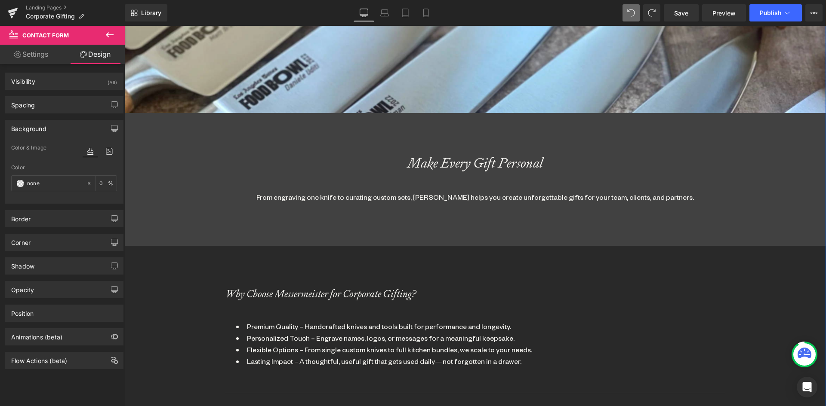
scroll to position [464, 0]
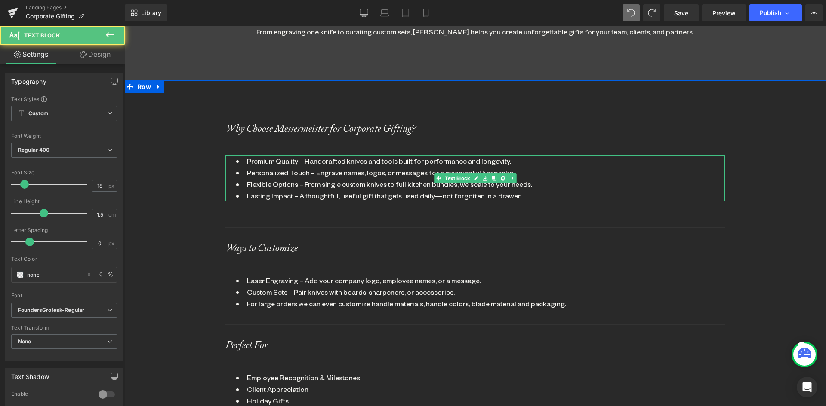
click at [498, 160] on li "Premium Quality – Handcrafted knives and tools built for performance and longev…" at bounding box center [475, 161] width 478 height 12
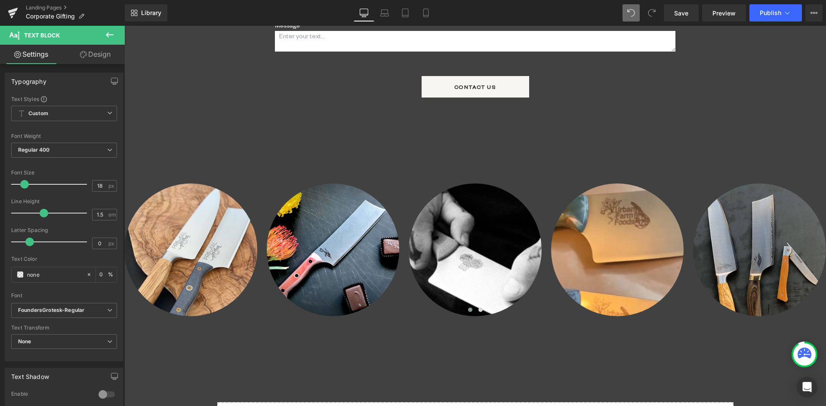
scroll to position [1109, 0]
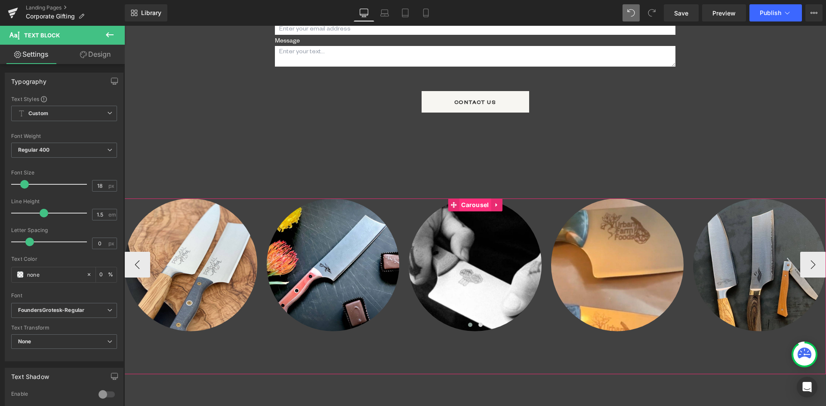
click at [469, 199] on span "Carousel" at bounding box center [475, 205] width 32 height 13
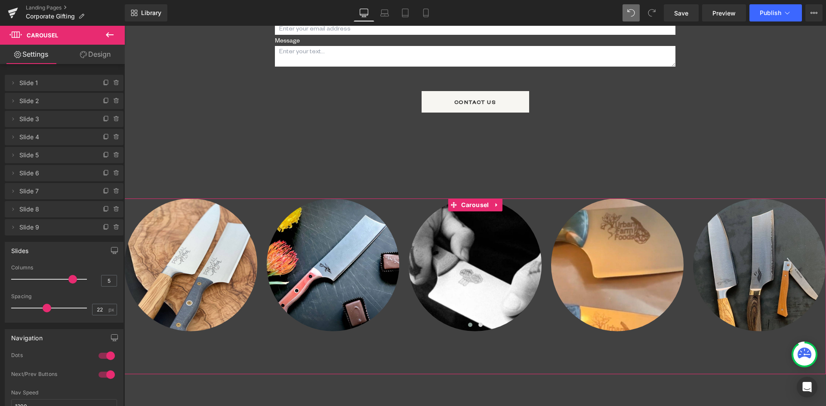
click at [99, 52] on link "Design" at bounding box center [95, 54] width 62 height 19
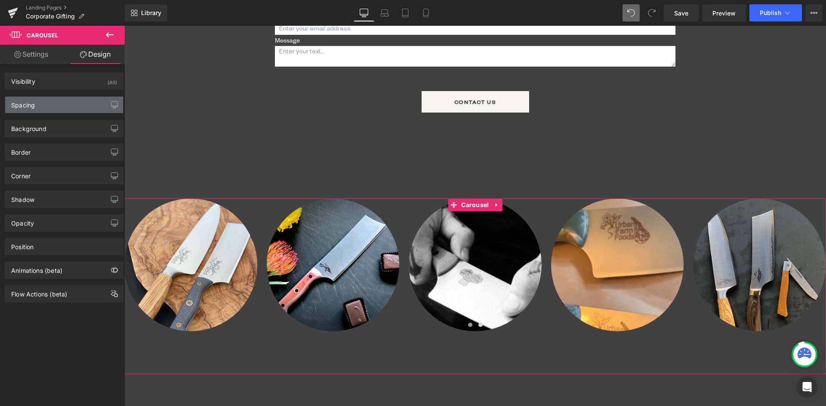
click at [25, 108] on div "Spacing" at bounding box center [23, 103] width 24 height 12
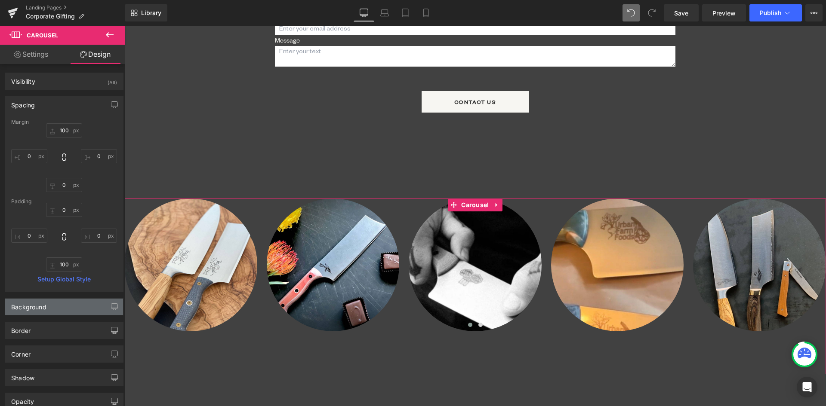
click at [32, 310] on div "Background" at bounding box center [28, 305] width 35 height 12
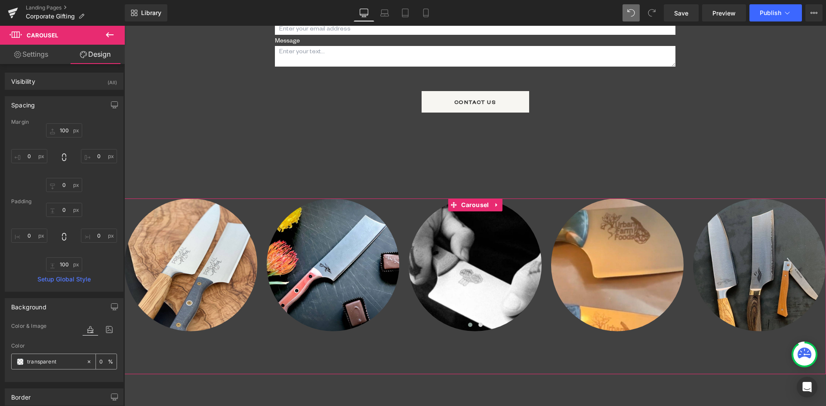
click at [43, 367] on div "transparent" at bounding box center [49, 361] width 74 height 15
click at [54, 359] on input "transparent" at bounding box center [54, 361] width 55 height 9
type input "292929"
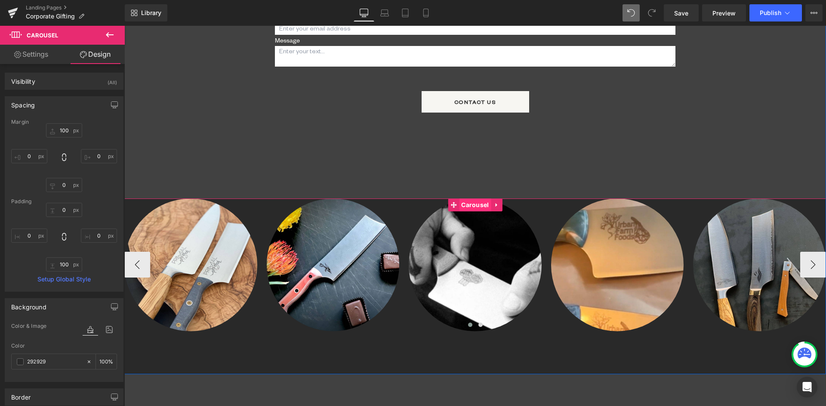
click at [467, 199] on span "Carousel" at bounding box center [475, 205] width 32 height 13
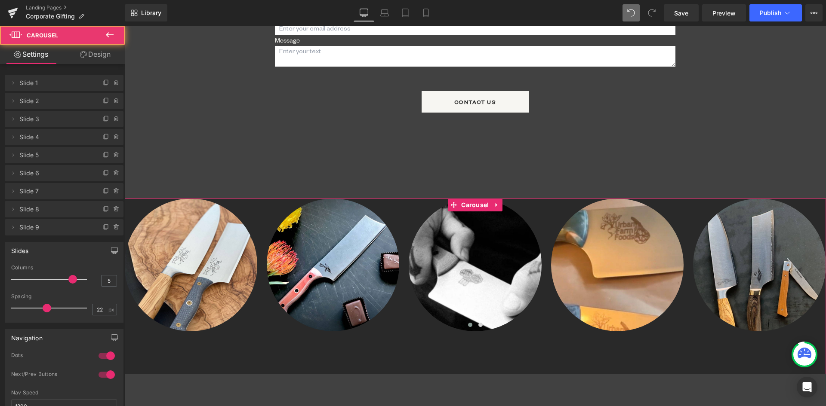
click at [101, 53] on link "Design" at bounding box center [95, 54] width 62 height 19
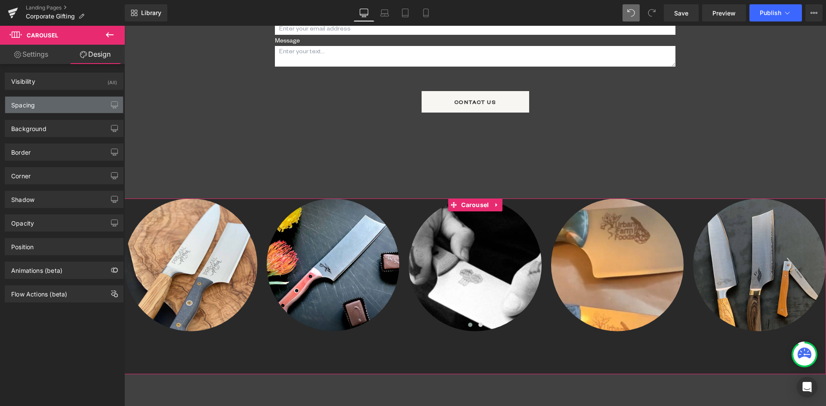
click at [31, 107] on div "Spacing" at bounding box center [23, 103] width 24 height 12
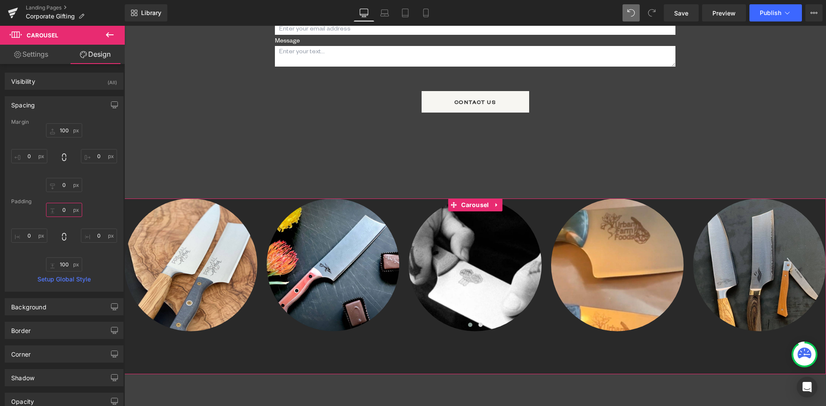
click at [66, 206] on input "0" at bounding box center [64, 210] width 36 height 14
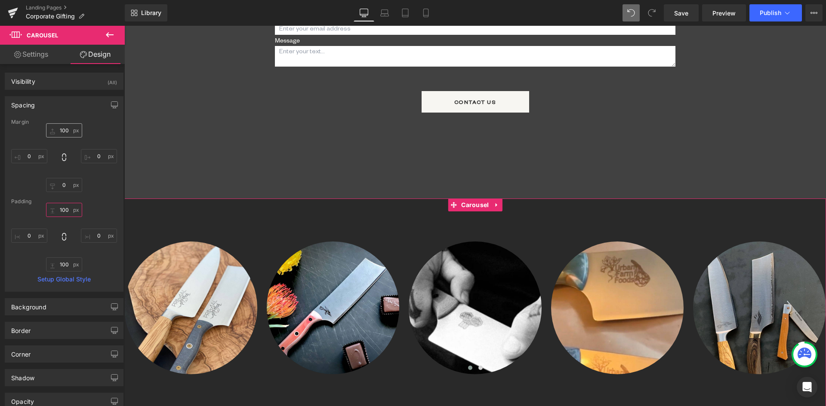
scroll to position [1910, 695]
type input "100"
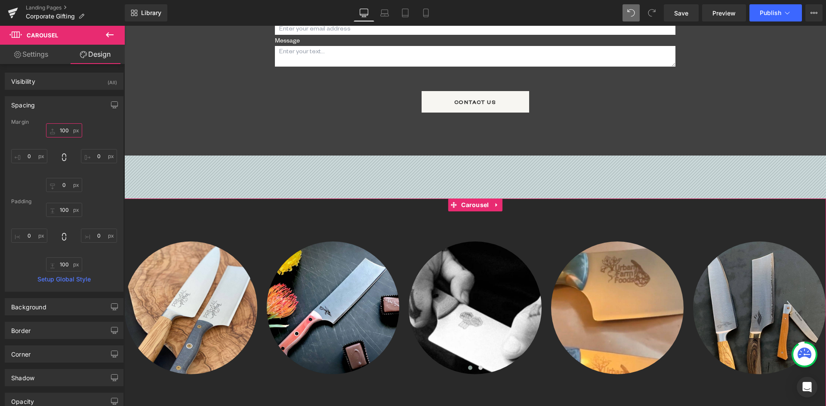
scroll to position [4, 4]
click at [59, 129] on input "100" at bounding box center [64, 130] width 36 height 14
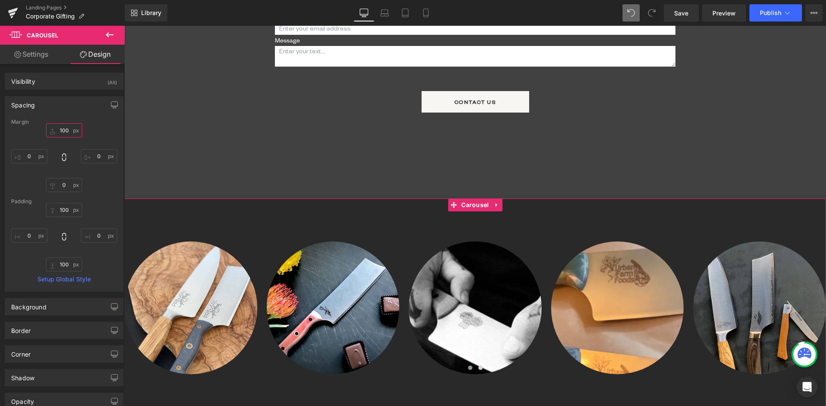
type input "0"
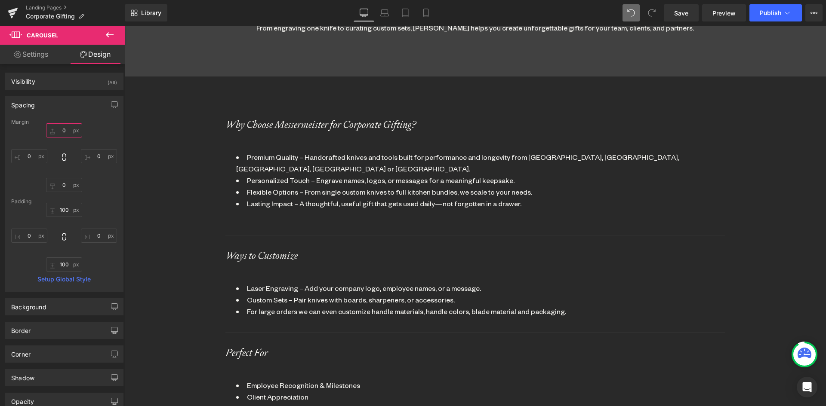
scroll to position [550, 0]
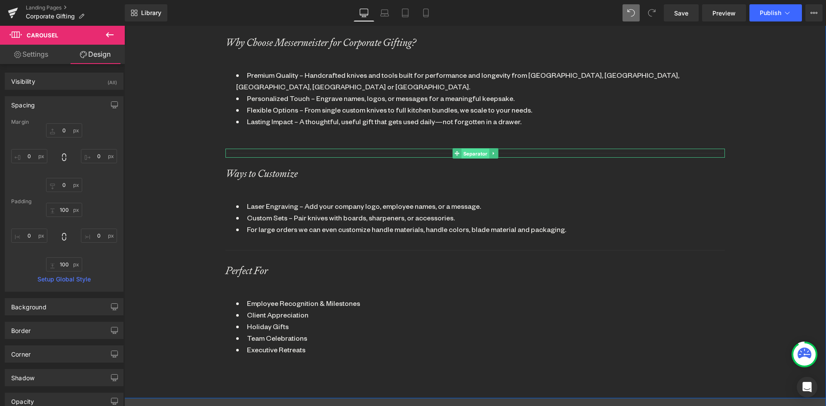
click at [468, 148] on span "Separator" at bounding box center [475, 153] width 28 height 10
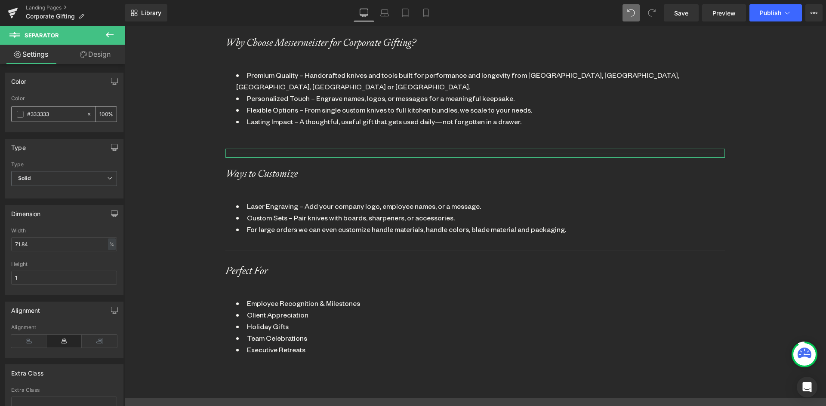
click at [86, 116] on icon at bounding box center [89, 114] width 6 height 6
click at [35, 113] on input "#333333" at bounding box center [54, 114] width 55 height 9
drag, startPoint x: 41, startPoint y: 116, endPoint x: 21, endPoint y: 116, distance: 20.2
click at [21, 116] on div "#333333" at bounding box center [49, 114] width 74 height 15
type input "ffffff"
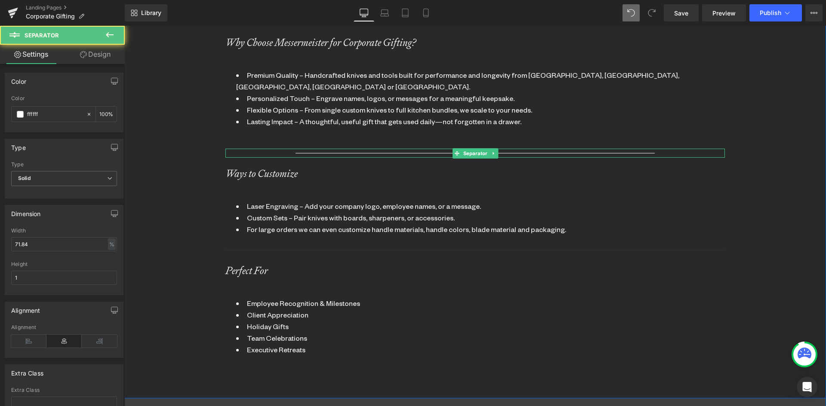
click at [369, 153] on hr at bounding box center [474, 155] width 359 height 5
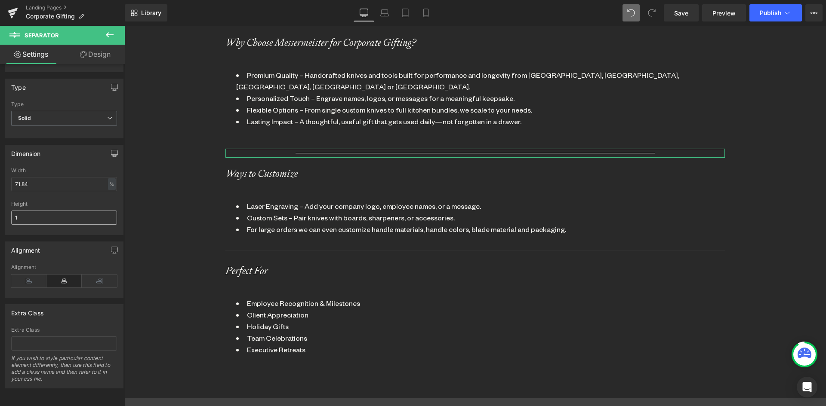
scroll to position [67, 0]
drag, startPoint x: 7, startPoint y: 175, endPoint x: -15, endPoint y: 173, distance: 22.0
click at [0, 173] on html "Separator You are previewing how the will restyle your page. You can not edit E…" at bounding box center [413, 203] width 826 height 406
type input "100"
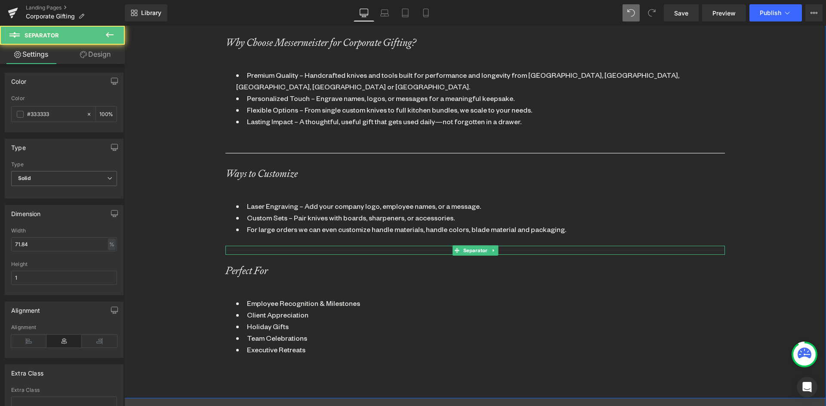
click at [245, 250] on hr at bounding box center [474, 252] width 499 height 5
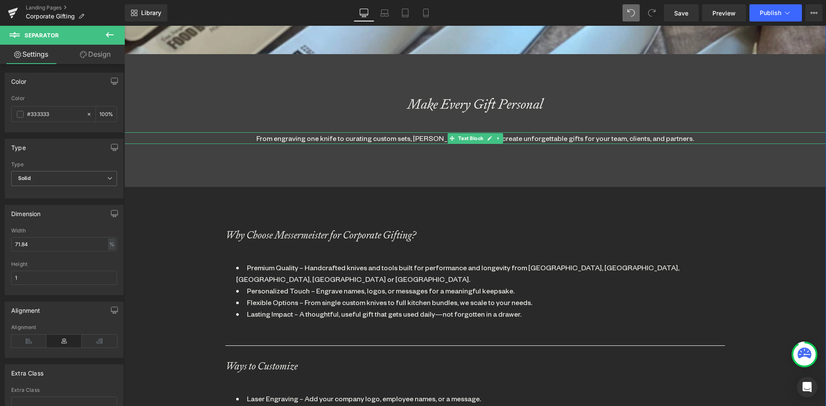
scroll to position [378, 0]
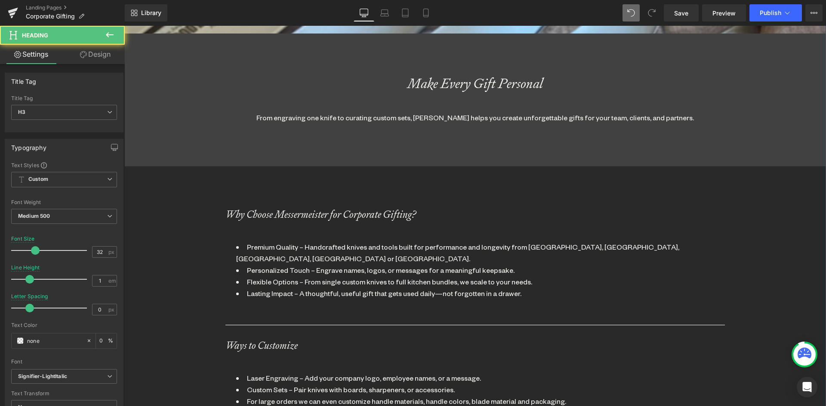
drag, startPoint x: 154, startPoint y: 86, endPoint x: 200, endPoint y: 128, distance: 62.1
click at [200, 127] on div "Corporate Gifting Heading Make It Memorable Heading Parallax 330px Make Every G…" at bounding box center [474, 399] width 701 height 1411
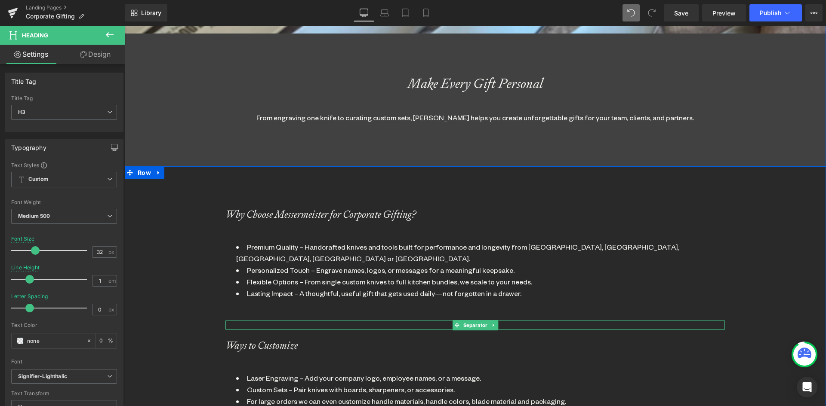
click at [415, 321] on div "Separator" at bounding box center [474, 325] width 499 height 9
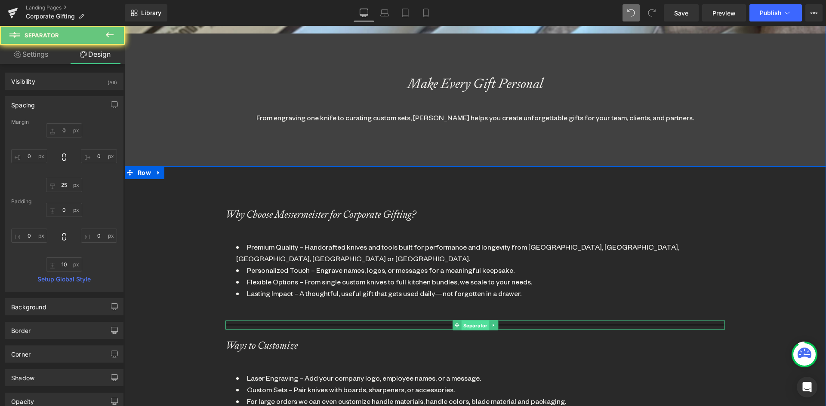
click at [467, 320] on span "Separator" at bounding box center [475, 325] width 28 height 10
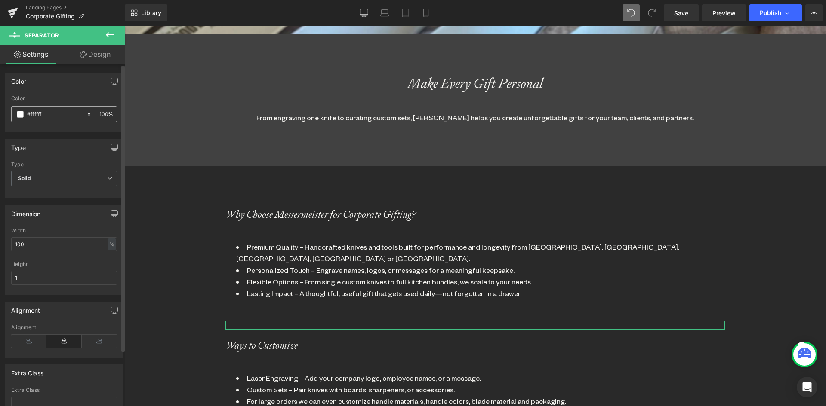
drag, startPoint x: 45, startPoint y: 111, endPoint x: 21, endPoint y: 114, distance: 24.7
click at [21, 114] on div "#ffffff" at bounding box center [49, 114] width 74 height 15
type input "414141"
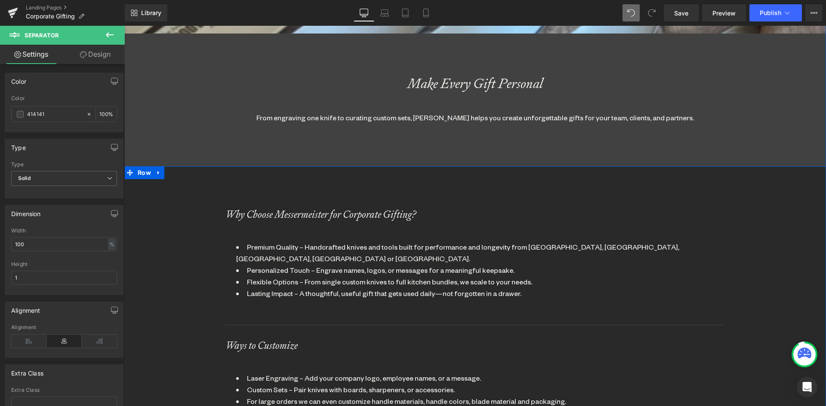
click at [472, 347] on div "Why Choose Messermeister for Corporate Gifting? Heading Premium Quality – Handc…" at bounding box center [474, 373] width 499 height 329
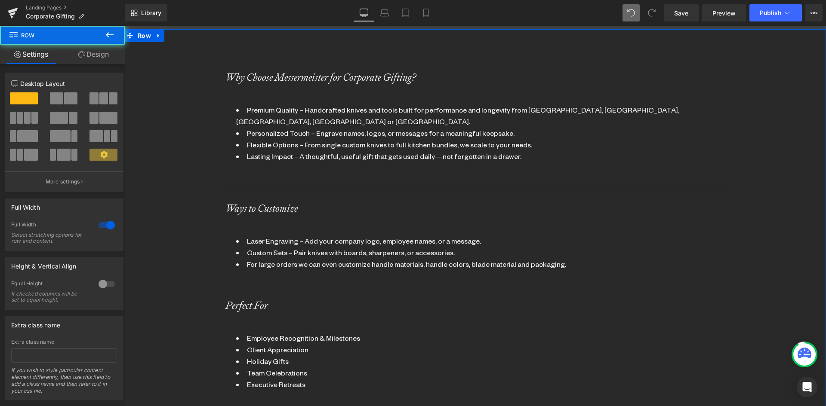
scroll to position [550, 0]
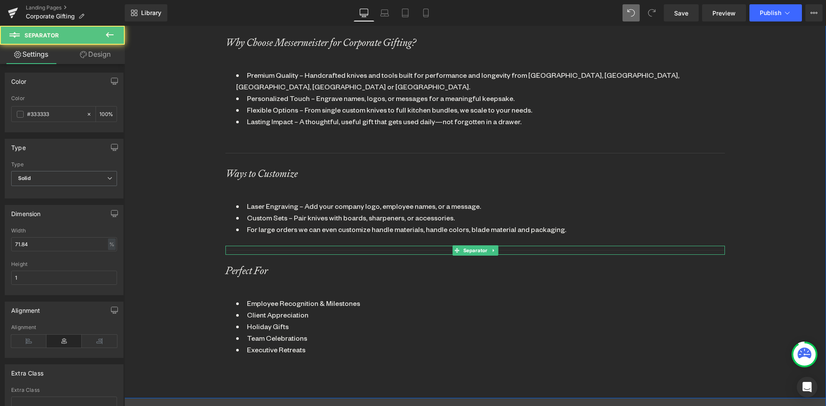
click at [411, 246] on div at bounding box center [474, 250] width 499 height 9
click at [469, 246] on span "Separator" at bounding box center [475, 251] width 28 height 10
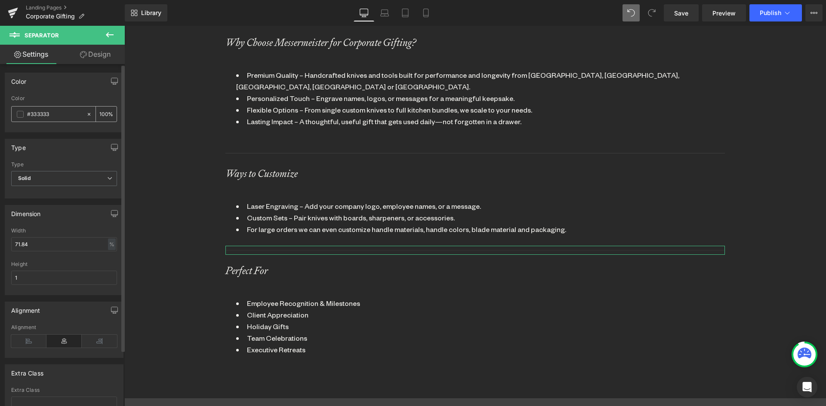
drag, startPoint x: 56, startPoint y: 112, endPoint x: 15, endPoint y: 115, distance: 41.9
click at [14, 113] on div "#333333" at bounding box center [49, 114] width 74 height 15
click at [469, 246] on span "Separator" at bounding box center [475, 251] width 28 height 10
type input "414141"
drag, startPoint x: 55, startPoint y: 243, endPoint x: -43, endPoint y: 247, distance: 98.1
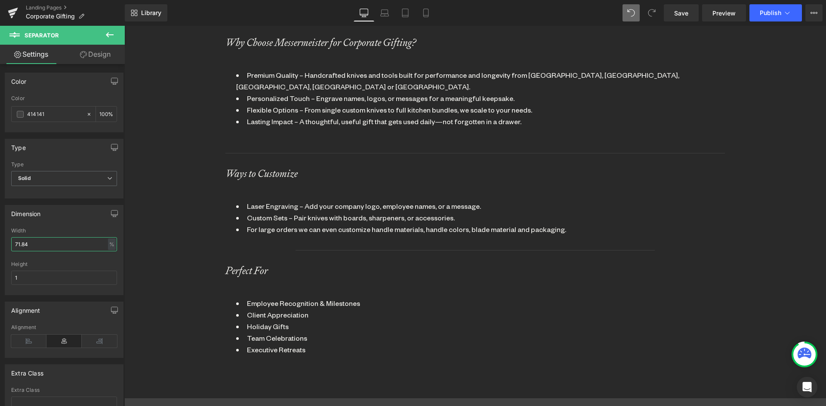
click at [0, 247] on html "Separator You are previewing how the will restyle your page. You can not edit E…" at bounding box center [413, 203] width 826 height 406
type input "100"
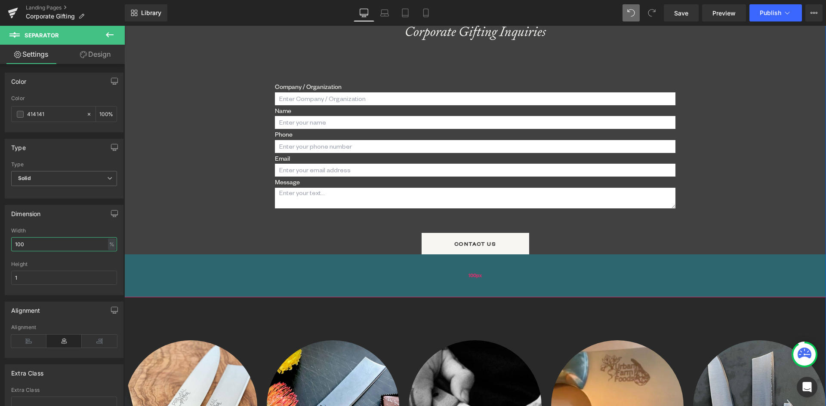
scroll to position [1023, 0]
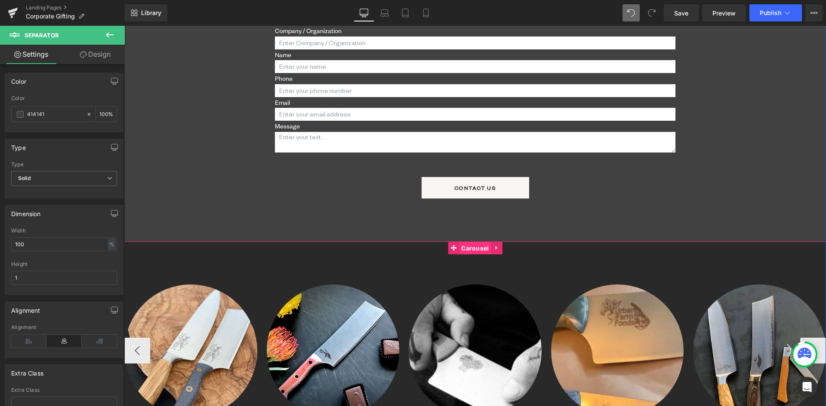
click at [473, 242] on span "Carousel" at bounding box center [475, 248] width 32 height 13
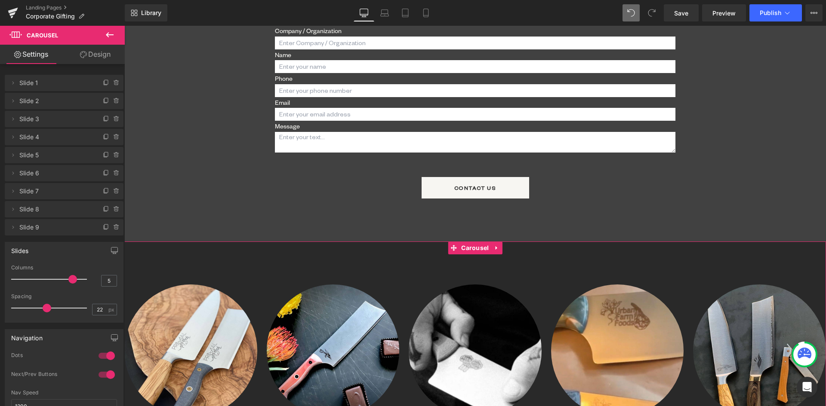
click at [98, 54] on link "Design" at bounding box center [95, 54] width 62 height 19
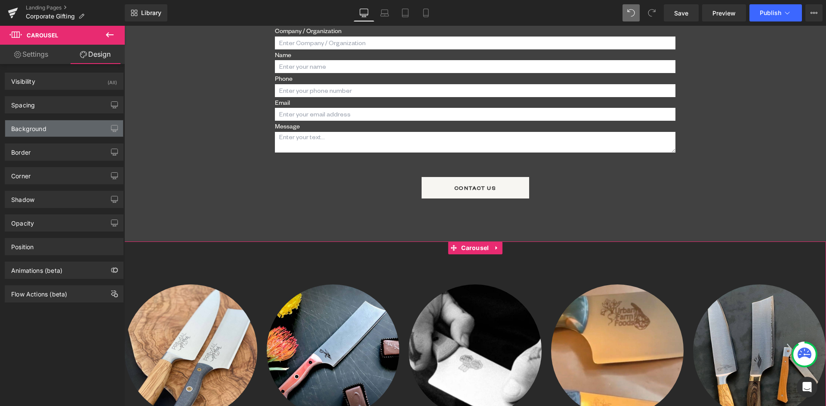
click at [30, 130] on div "Background" at bounding box center [28, 126] width 35 height 12
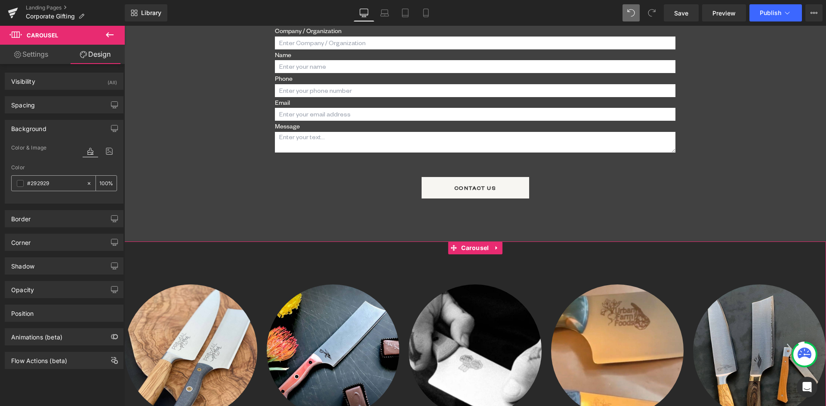
click at [86, 183] on icon at bounding box center [89, 184] width 6 height 6
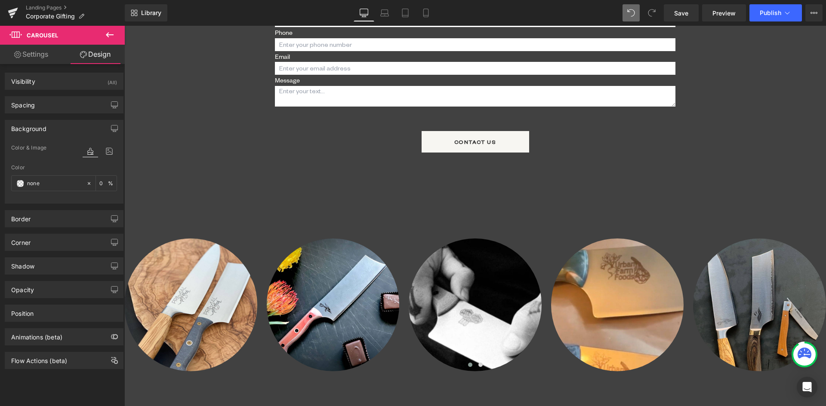
scroll to position [1066, 0]
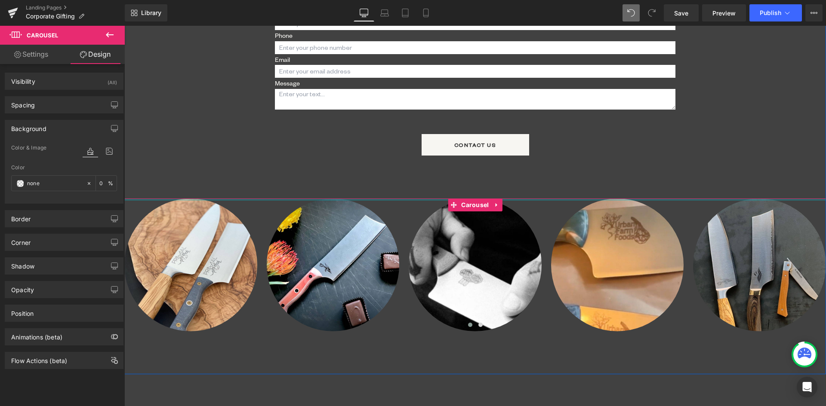
drag, startPoint x: 470, startPoint y: 215, endPoint x: 470, endPoint y: 169, distance: 46.4
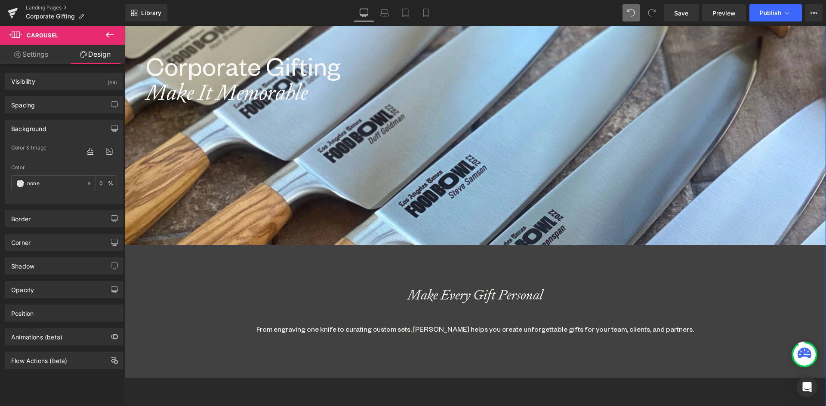
scroll to position [163, 0]
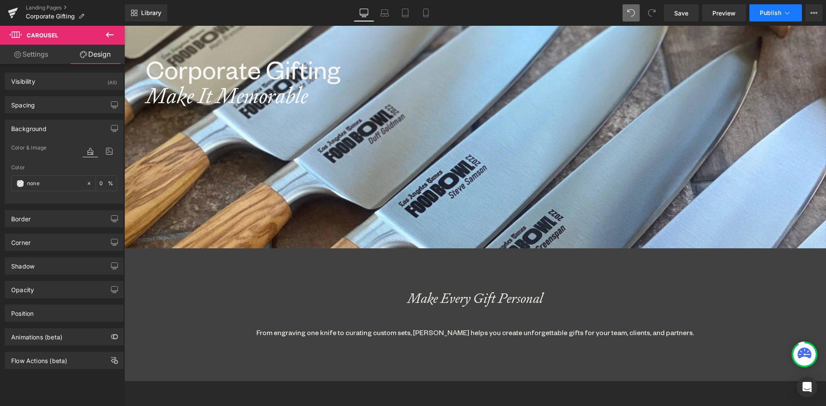
click at [771, 9] on button "Publish" at bounding box center [775, 12] width 52 height 17
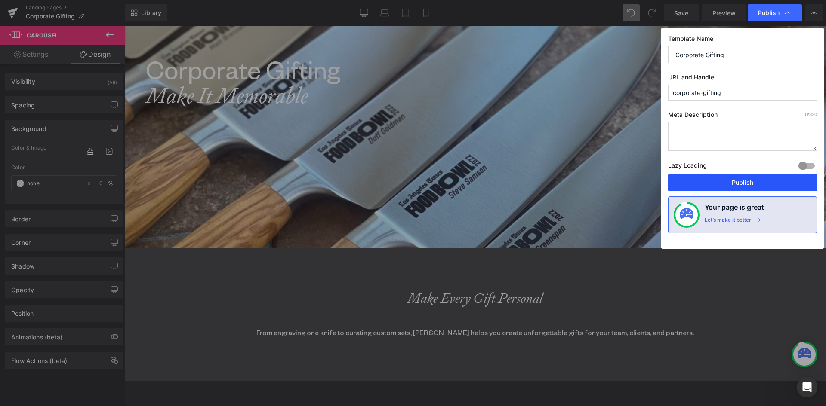
click at [739, 177] on button "Publish" at bounding box center [742, 182] width 149 height 17
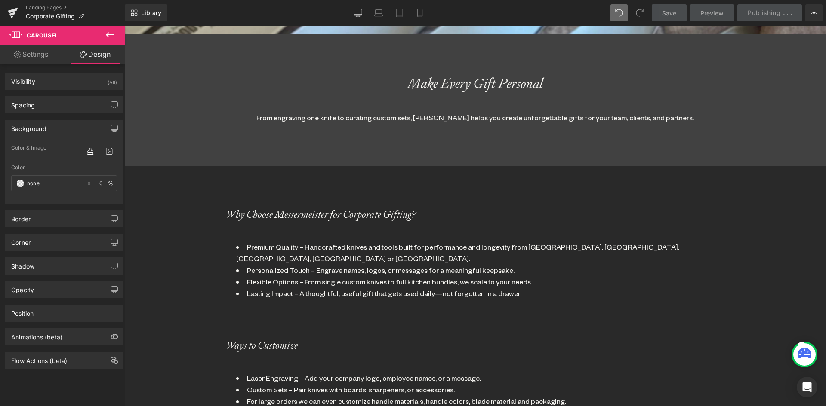
scroll to position [507, 0]
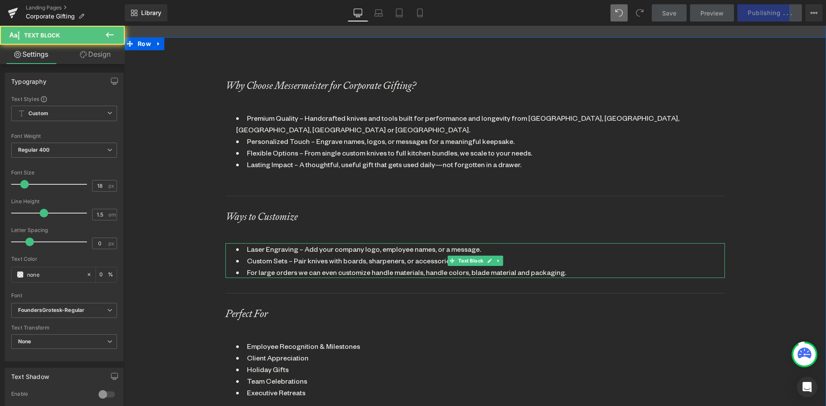
drag, startPoint x: 554, startPoint y: 261, endPoint x: 559, endPoint y: 260, distance: 5.6
click at [559, 267] on li "For large orders we can even customize handle materials, handle colors, blade m…" at bounding box center [475, 273] width 478 height 12
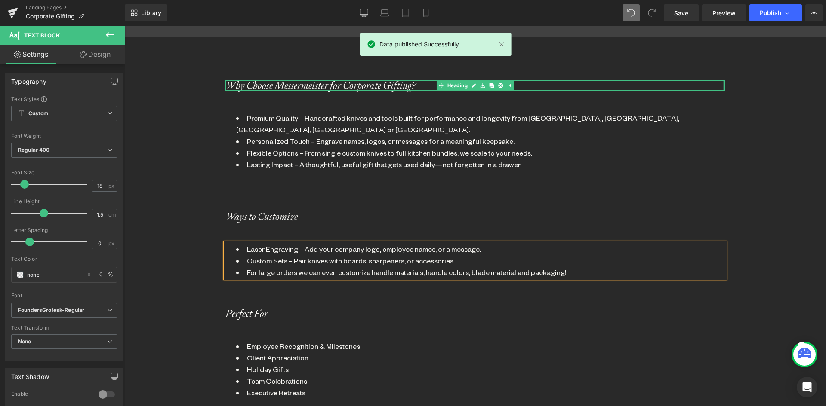
scroll to position [550, 0]
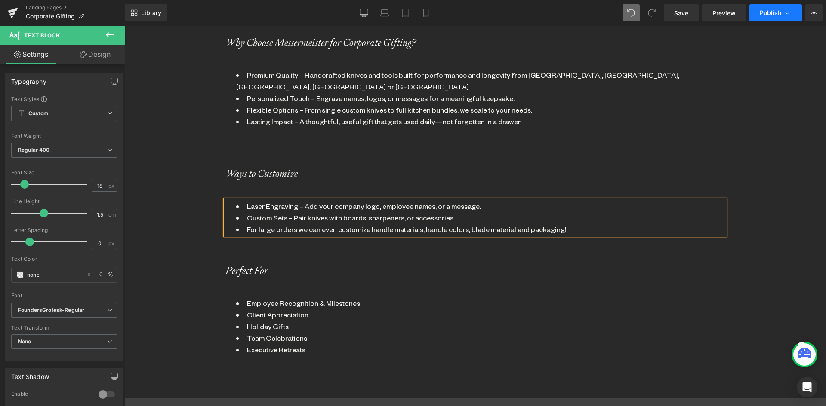
click at [770, 12] on span "Publish" at bounding box center [770, 12] width 22 height 7
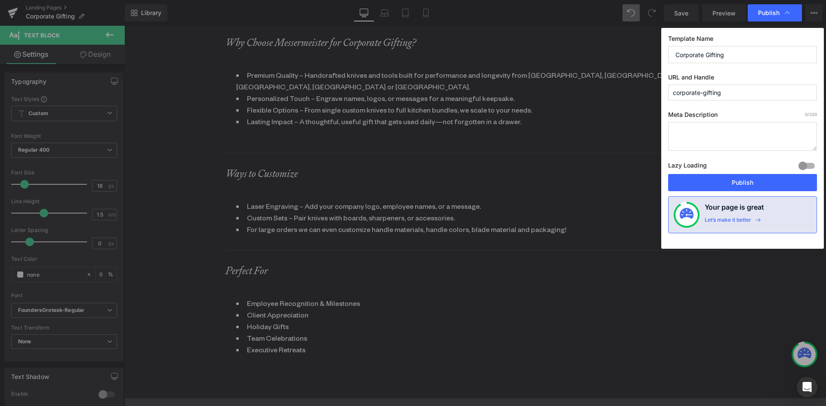
drag, startPoint x: 713, startPoint y: 188, endPoint x: 36, endPoint y: 34, distance: 693.7
click at [711, 188] on button "Publish" at bounding box center [742, 182] width 149 height 17
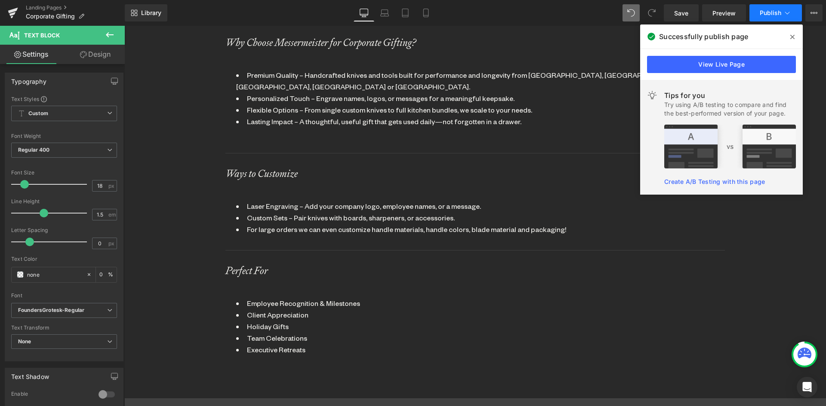
click at [765, 8] on button "Publish" at bounding box center [775, 12] width 52 height 17
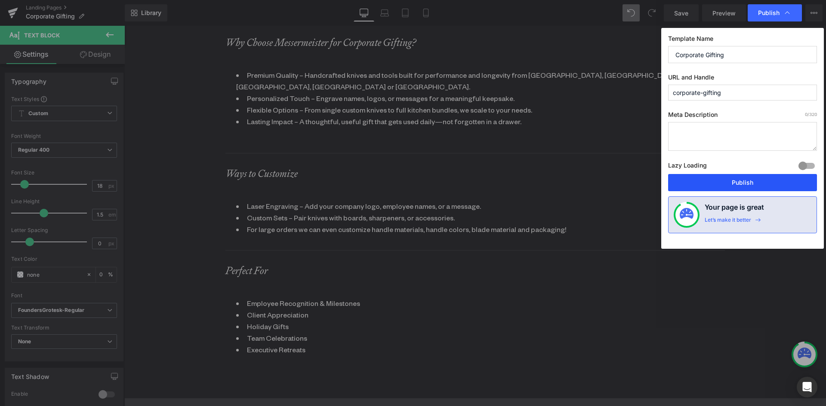
click at [700, 180] on button "Publish" at bounding box center [742, 182] width 149 height 17
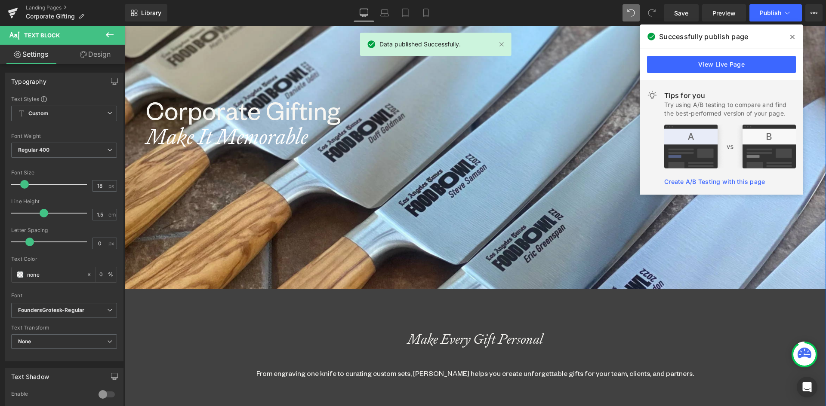
scroll to position [43, 0]
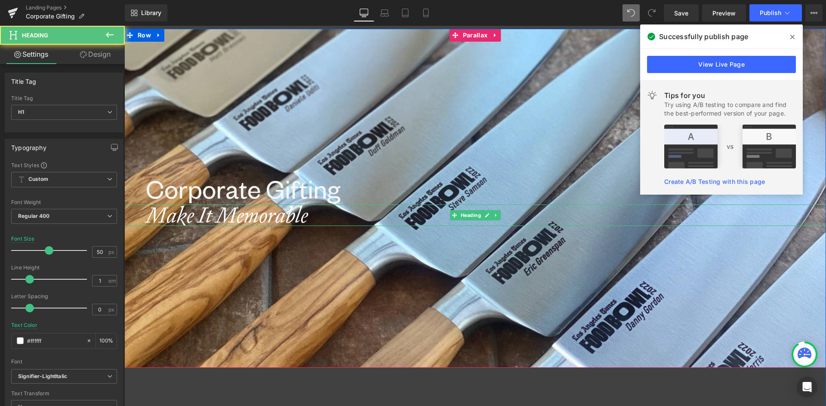
click at [258, 208] on icon "Make It Memorable" at bounding box center [227, 215] width 162 height 28
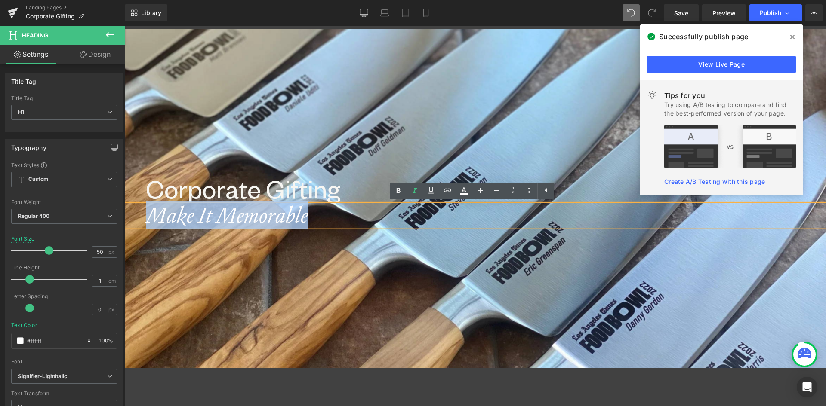
drag, startPoint x: 232, startPoint y: 214, endPoint x: 135, endPoint y: 212, distance: 97.6
click at [135, 212] on div "Make It Memorable" at bounding box center [474, 216] width 701 height 22
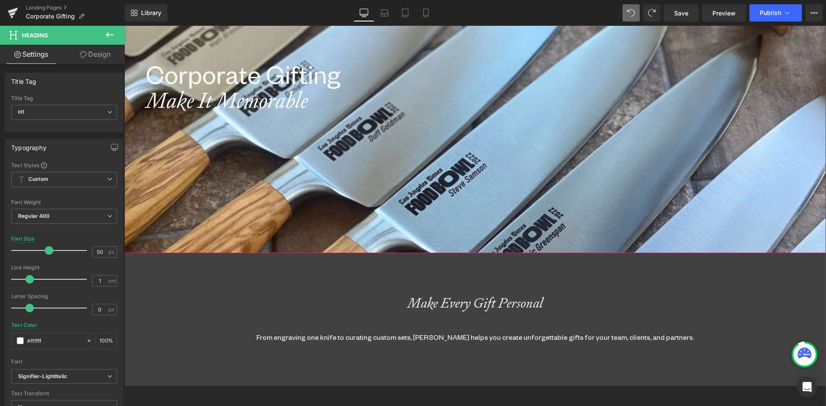
scroll to position [258, 0]
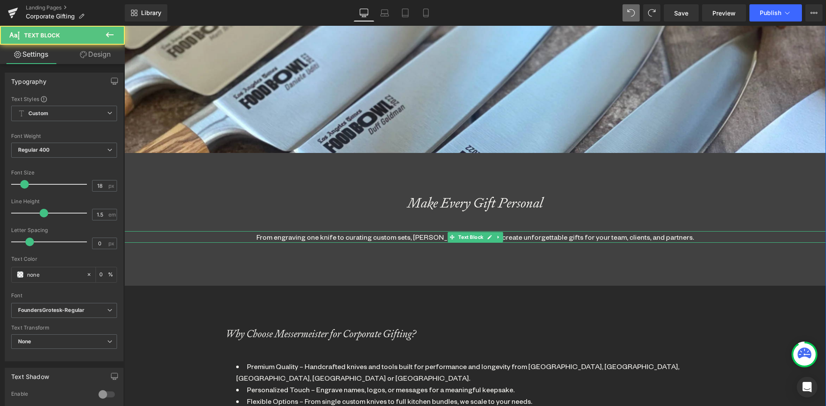
click at [273, 240] on div "From engraving one knife to curating custom sets, Messermeister helps you creat…" at bounding box center [474, 237] width 701 height 12
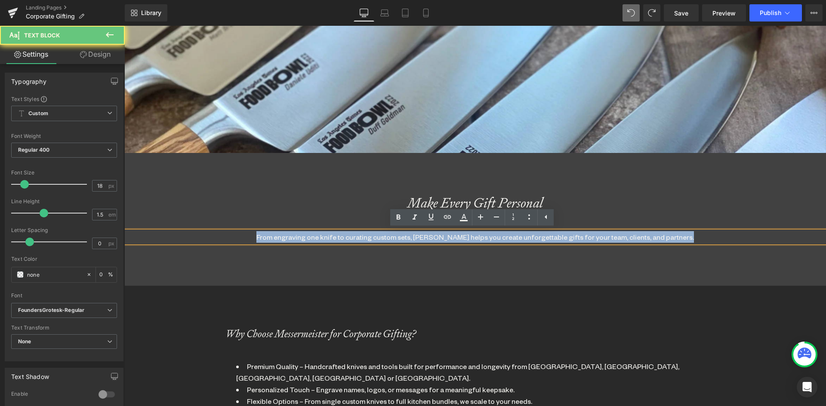
drag, startPoint x: 260, startPoint y: 238, endPoint x: 775, endPoint y: 230, distance: 515.2
click at [775, 231] on div "From engraving one knife to curating custom sets, Messermeister helps you creat…" at bounding box center [474, 237] width 701 height 12
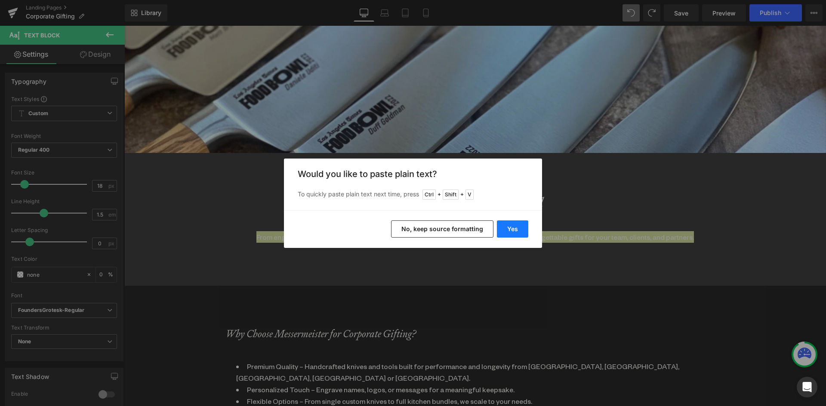
click at [510, 230] on button "Yes" at bounding box center [512, 229] width 31 height 17
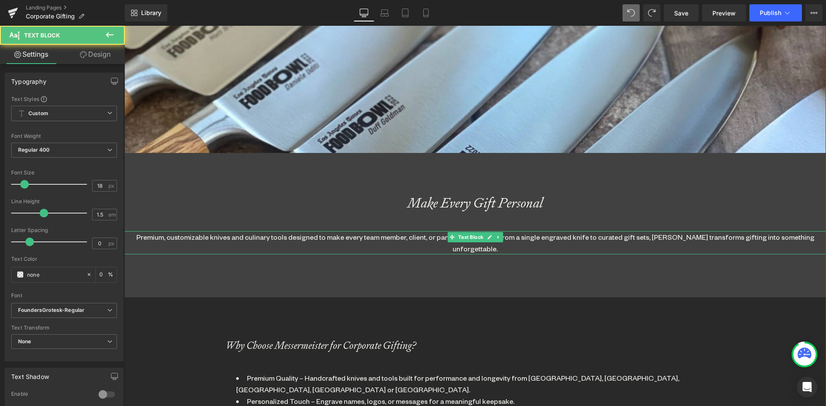
click at [397, 237] on div "Premium, customizable knives and culinary tools designed to make every team mem…" at bounding box center [474, 242] width 701 height 23
click at [95, 58] on link "Design" at bounding box center [95, 54] width 62 height 19
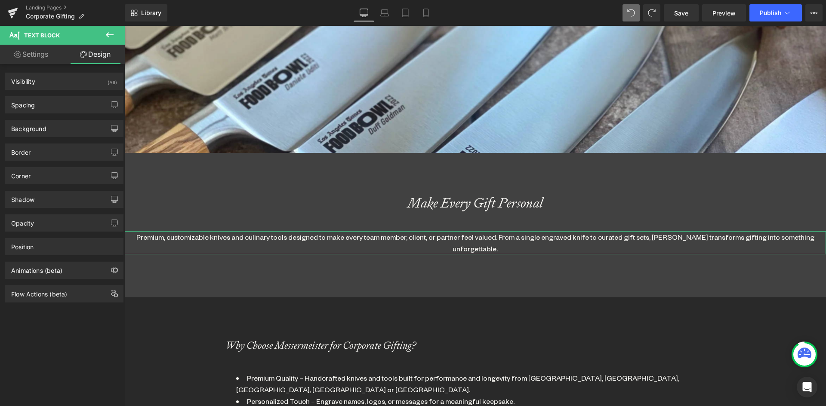
drag, startPoint x: 37, startPoint y: 102, endPoint x: 40, endPoint y: 131, distance: 29.0
click at [37, 103] on div "Spacing" at bounding box center [64, 105] width 118 height 16
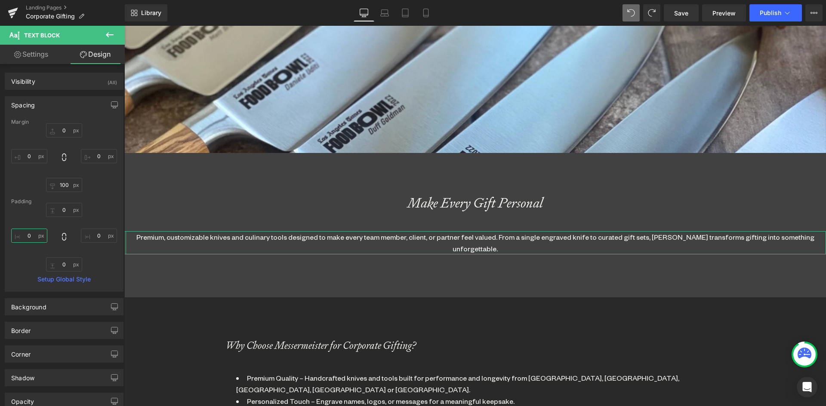
click at [29, 237] on input "0" at bounding box center [29, 236] width 36 height 14
type input "235"
click at [95, 239] on input "0" at bounding box center [99, 236] width 36 height 14
type input "235"
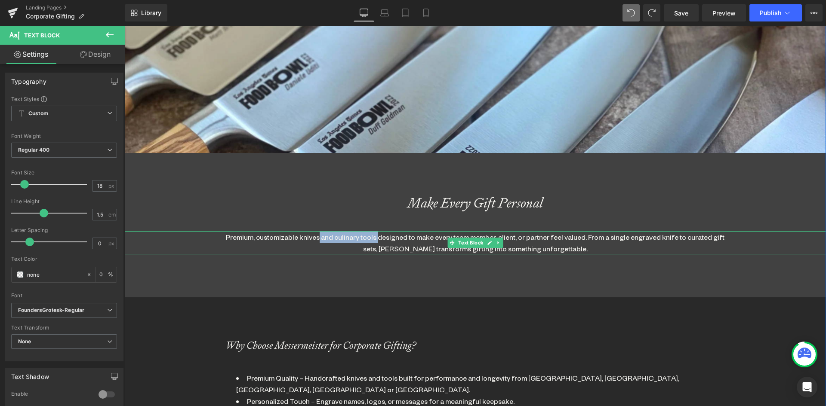
drag, startPoint x: 320, startPoint y: 236, endPoint x: 377, endPoint y: 240, distance: 56.9
click at [377, 240] on div "Premium, customizable knives and culinary tools designed to make every team mem…" at bounding box center [474, 242] width 499 height 23
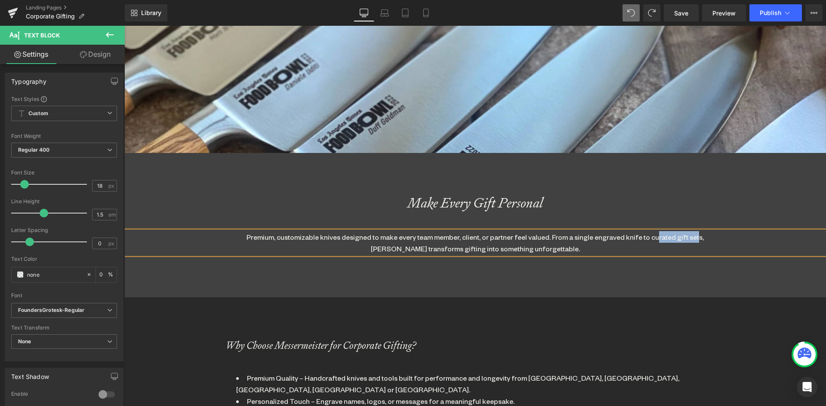
drag, startPoint x: 670, startPoint y: 237, endPoint x: 629, endPoint y: 236, distance: 40.9
click at [629, 236] on div "Premium, customizable knives designed to make every team member, client, or par…" at bounding box center [474, 242] width 499 height 23
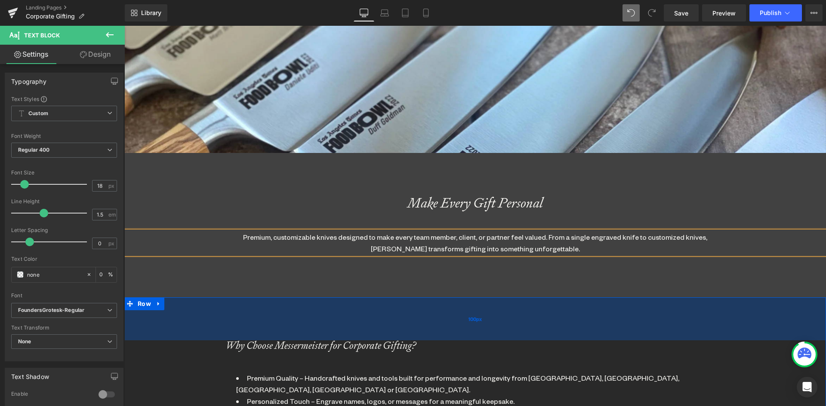
click at [347, 310] on div "100px" at bounding box center [474, 319] width 701 height 43
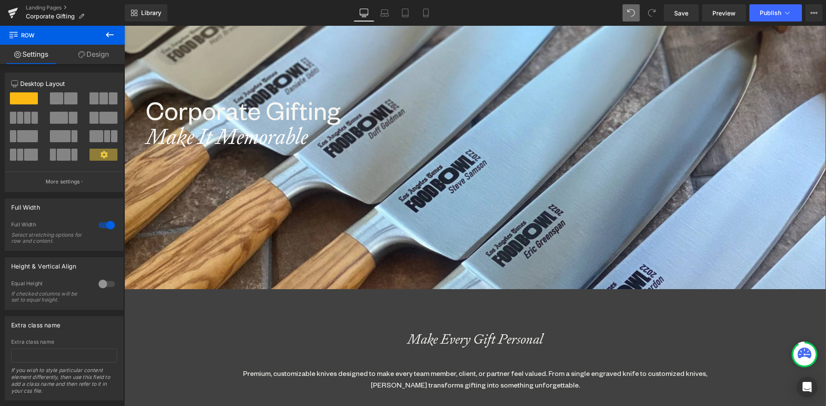
scroll to position [215, 0]
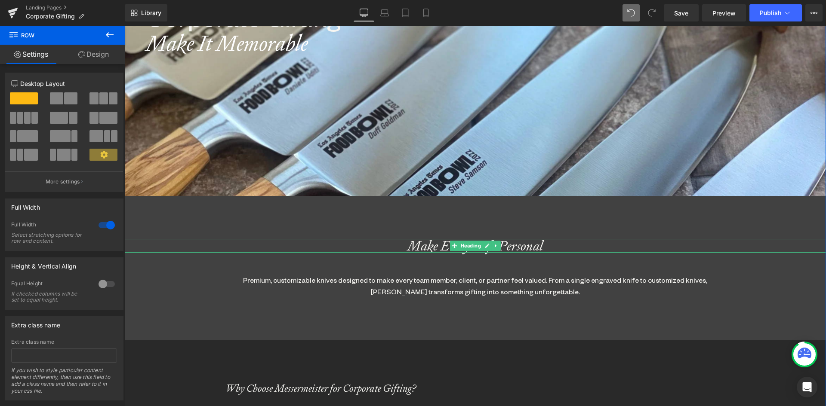
click at [409, 246] on div "Make Every Gift Personal" at bounding box center [474, 246] width 701 height 14
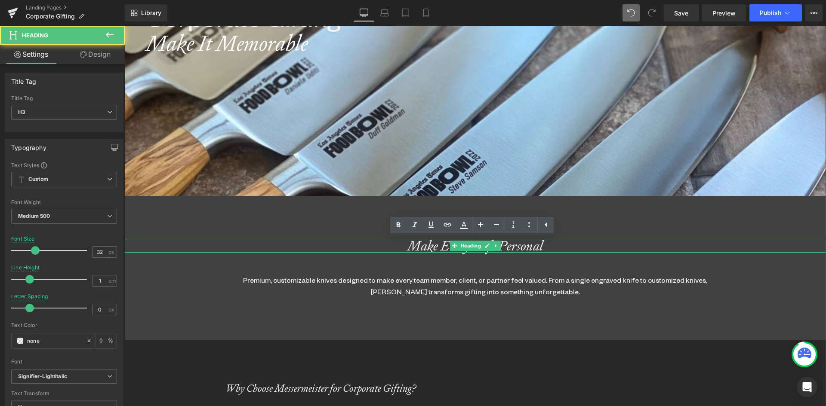
scroll to position [1849, 695]
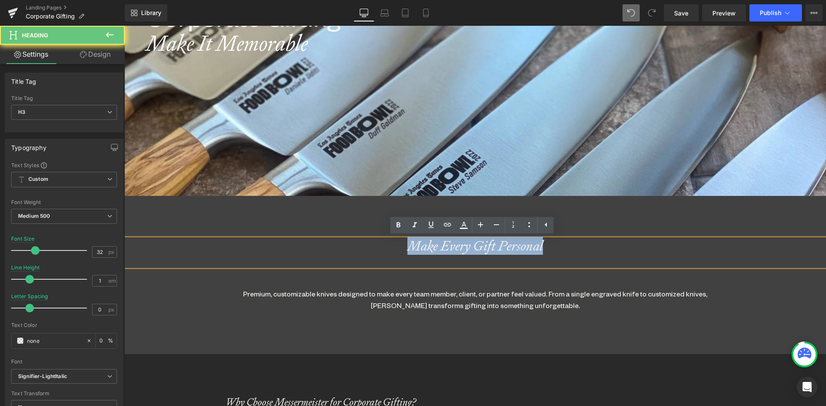
drag, startPoint x: 403, startPoint y: 243, endPoint x: 681, endPoint y: 254, distance: 277.6
click at [689, 255] on div "Make Every Gift Personal" at bounding box center [474, 253] width 701 height 28
paste div
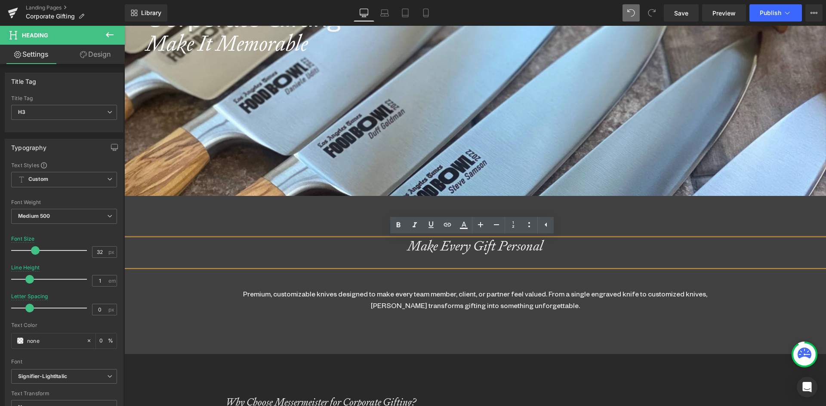
scroll to position [1836, 695]
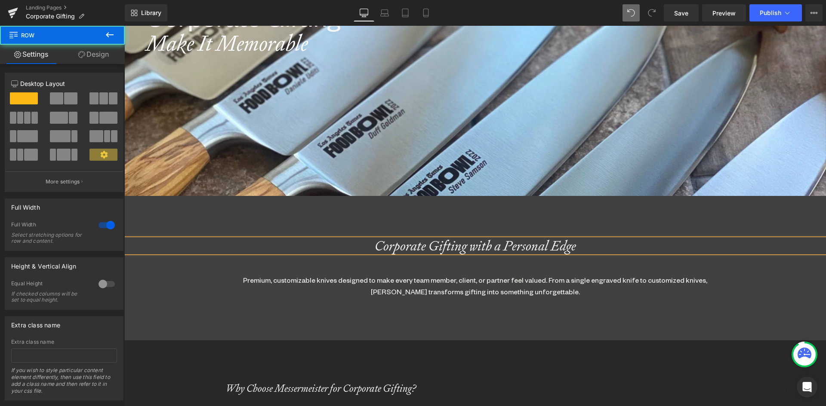
drag, startPoint x: 463, startPoint y: 298, endPoint x: 455, endPoint y: 297, distance: 7.4
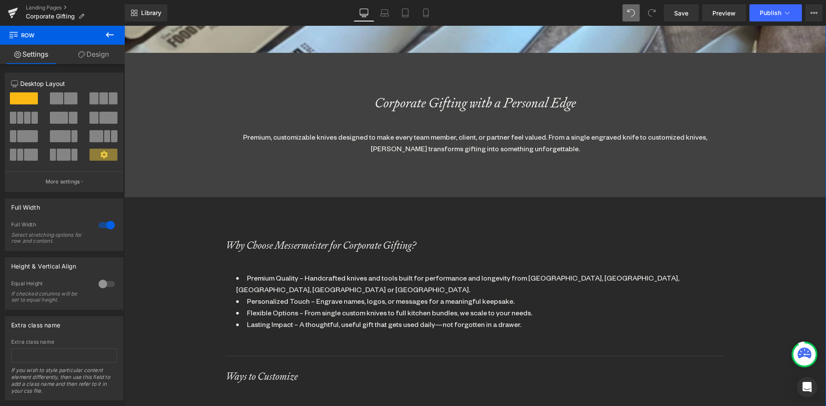
scroll to position [430, 0]
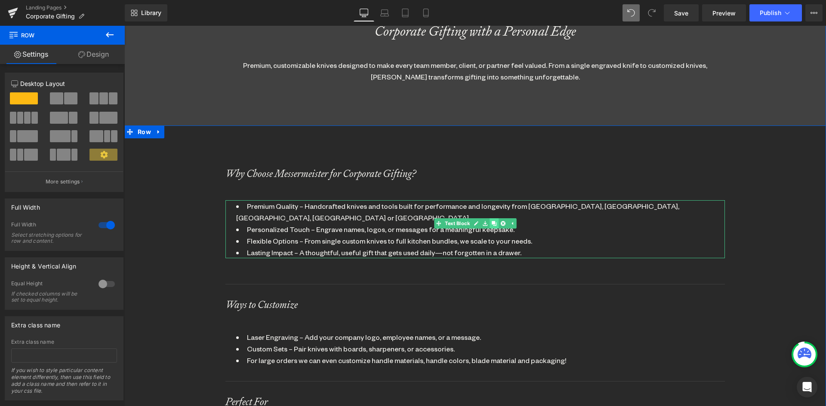
click at [491, 224] on icon at bounding box center [493, 223] width 5 height 5
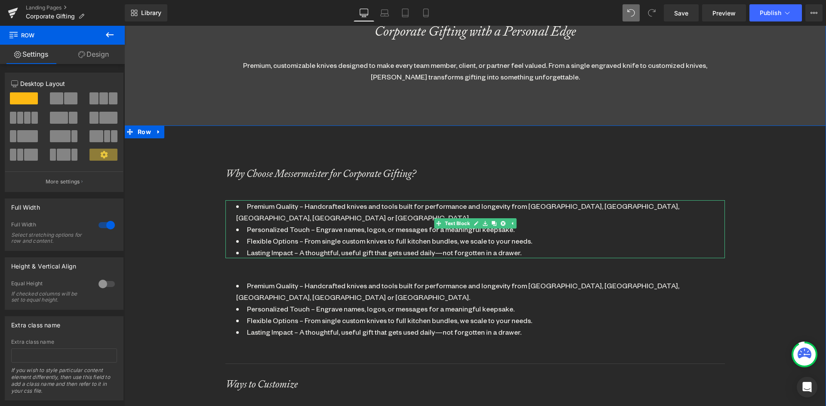
click at [523, 247] on li "Lasting Impact – A thoughtful, useful gift that gets used daily—not forgotten i…" at bounding box center [475, 253] width 478 height 12
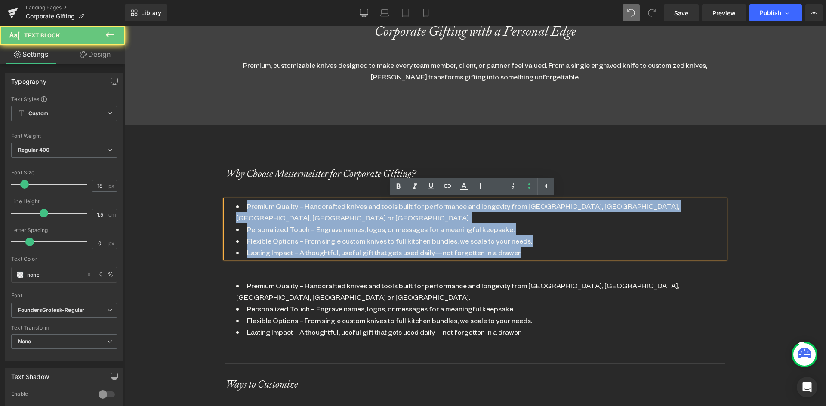
drag, startPoint x: 542, startPoint y: 242, endPoint x: 230, endPoint y: 204, distance: 314.0
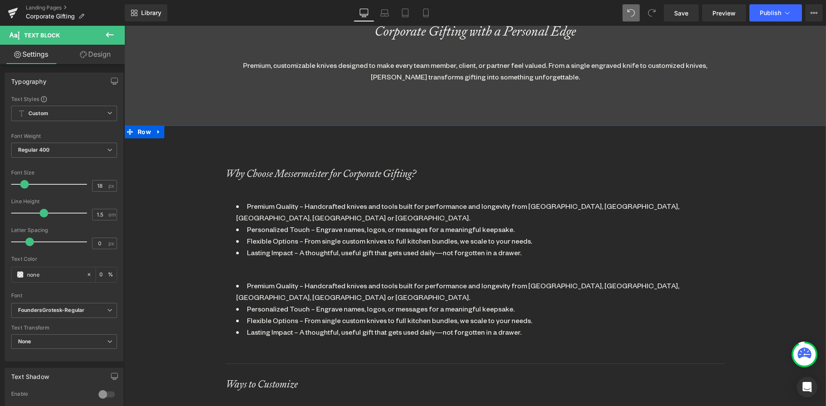
scroll to position [1869, 695]
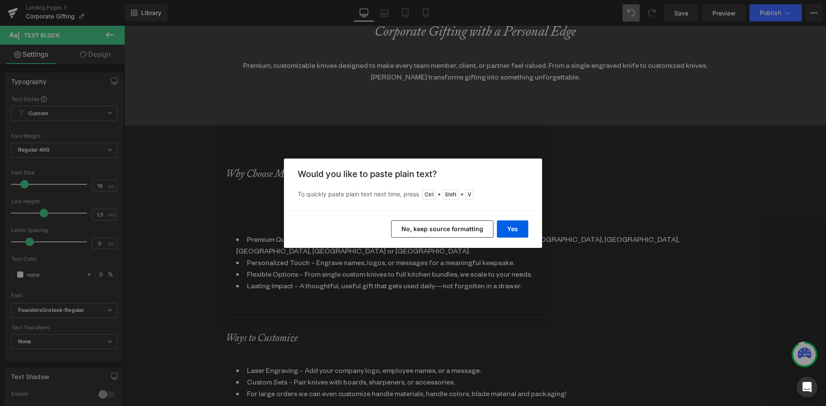
click at [422, 227] on button "No, keep source formatting" at bounding box center [442, 229] width 102 height 17
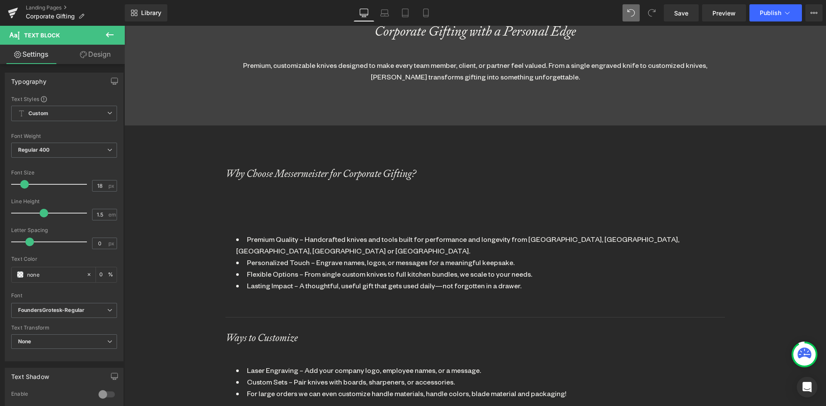
scroll to position [1892, 695]
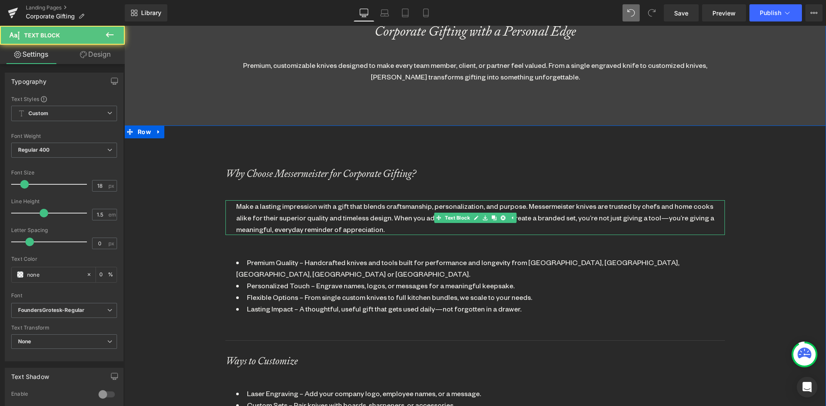
click at [237, 207] on div "Make a lasting impression with a gift that blends craftsmanship, personalizatio…" at bounding box center [475, 217] width 478 height 35
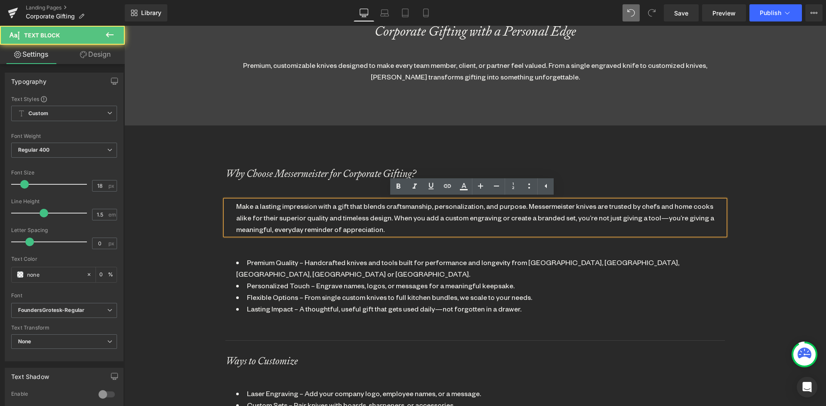
click at [232, 205] on div "Make a lasting impression with a gift that blends craftsmanship, personalizatio…" at bounding box center [474, 217] width 499 height 35
click at [663, 312] on div "Why Choose Messermeister for Corporate Gifting? Heading Make a lasting impressi…" at bounding box center [474, 361] width 499 height 385
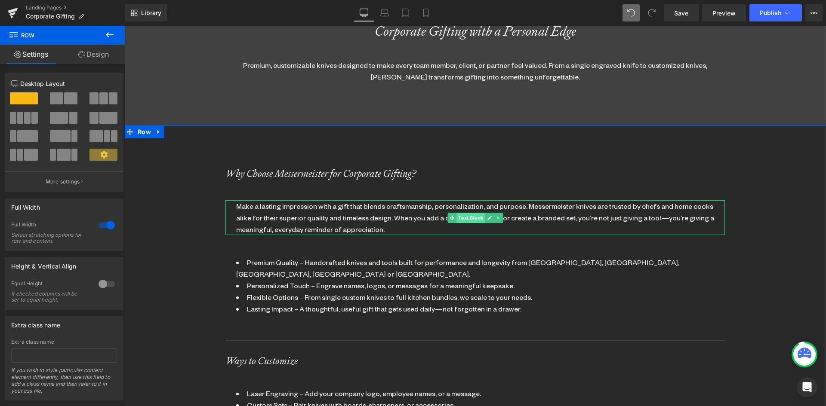
click at [447, 221] on link "Text Block" at bounding box center [465, 218] width 37 height 10
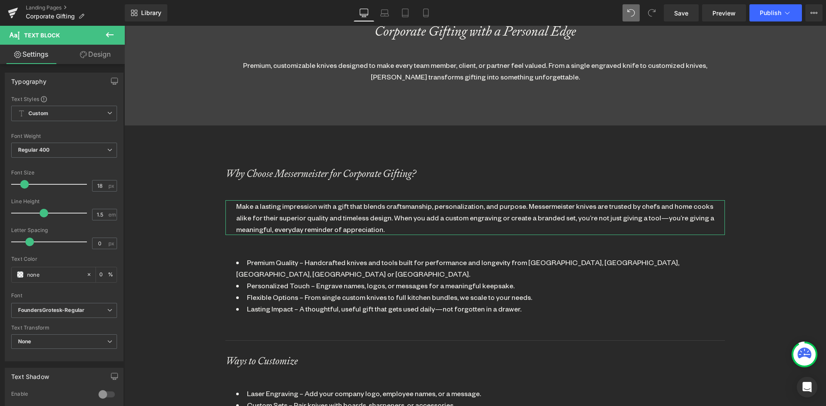
click at [99, 54] on link "Design" at bounding box center [95, 54] width 62 height 19
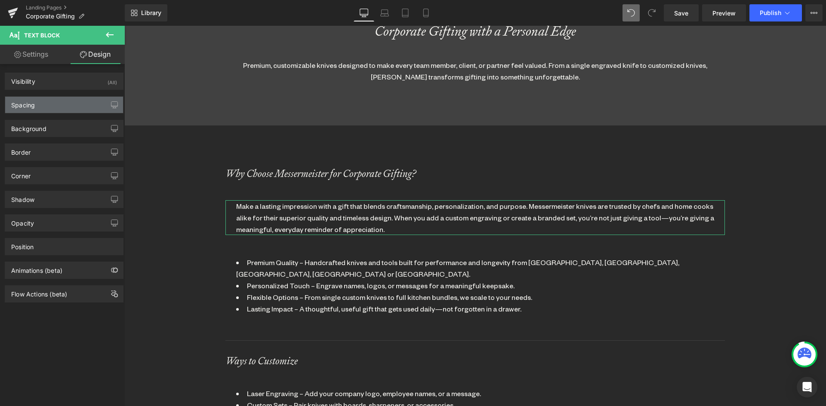
click at [27, 104] on div "Spacing" at bounding box center [23, 103] width 24 height 12
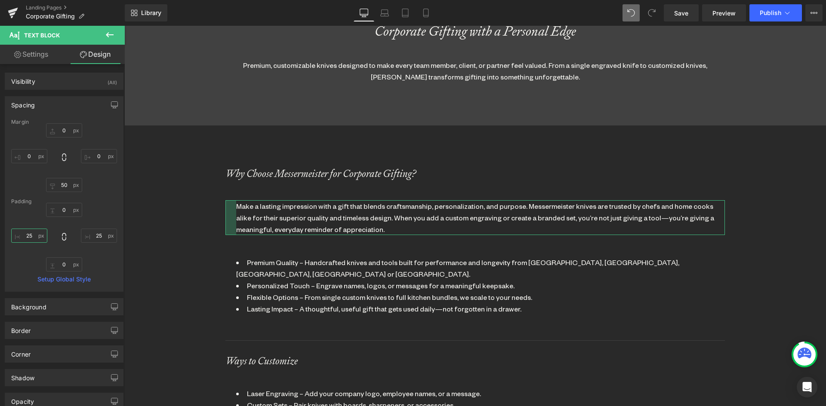
click at [30, 235] on input "25" at bounding box center [29, 236] width 36 height 14
type input "0"
click at [95, 237] on input "25" at bounding box center [99, 236] width 36 height 14
type input "0"
click at [227, 206] on div "Make a lasting impression with a gift that blends craftsmanship, personalizatio…" at bounding box center [474, 217] width 499 height 35
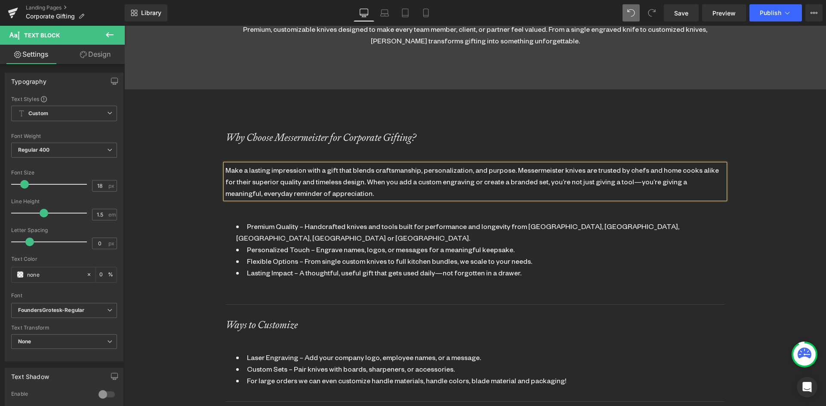
scroll to position [516, 0]
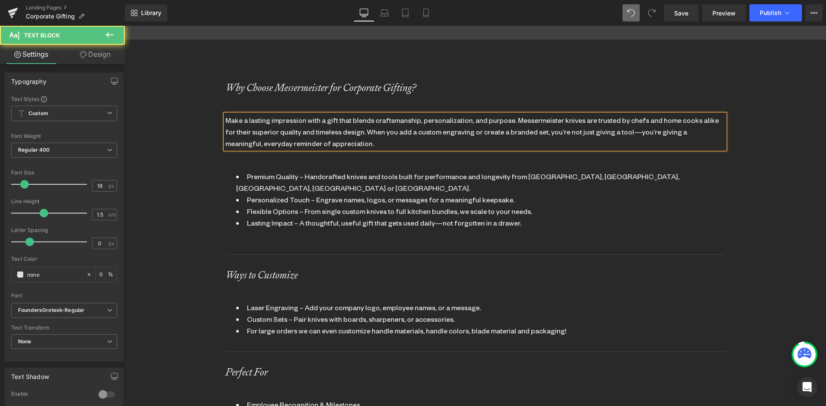
click at [695, 206] on li "Flexible Options – From single custom knives to full kitchen bundles, we scale …" at bounding box center [475, 212] width 478 height 12
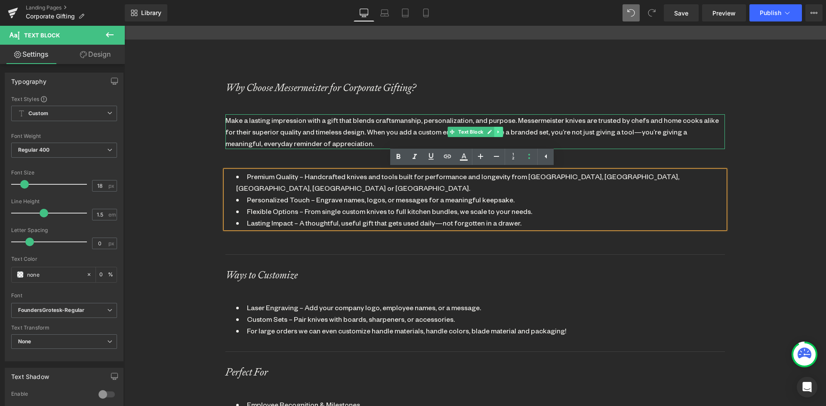
drag, startPoint x: 497, startPoint y: 133, endPoint x: 491, endPoint y: 135, distance: 5.6
click at [496, 133] on icon at bounding box center [498, 131] width 5 height 5
click at [489, 133] on link at bounding box center [493, 132] width 9 height 10
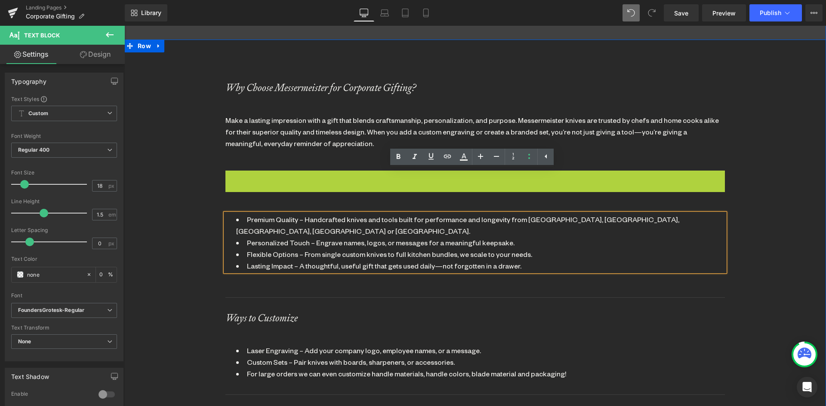
scroll to position [1935, 695]
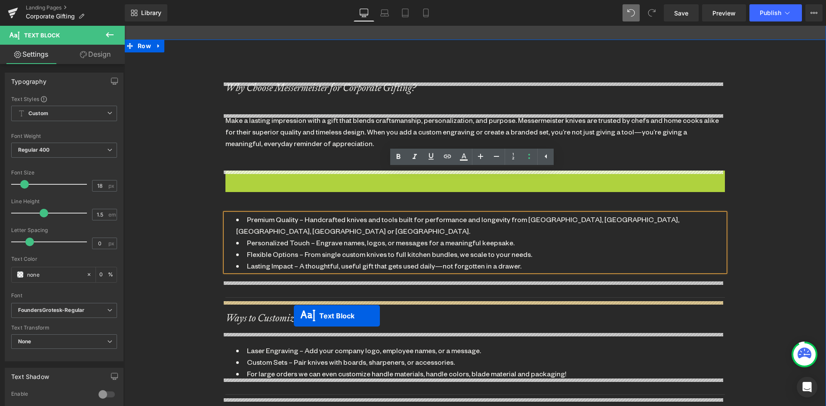
drag, startPoint x: 450, startPoint y: 187, endPoint x: 294, endPoint y: 316, distance: 202.8
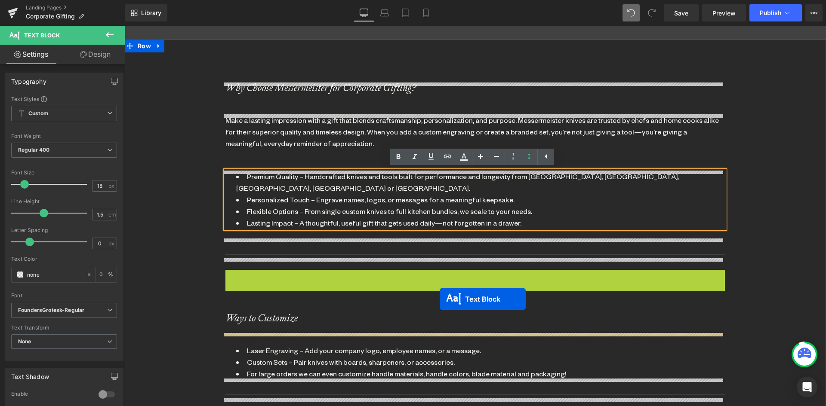
drag, startPoint x: 447, startPoint y: 276, endPoint x: 439, endPoint y: 299, distance: 23.9
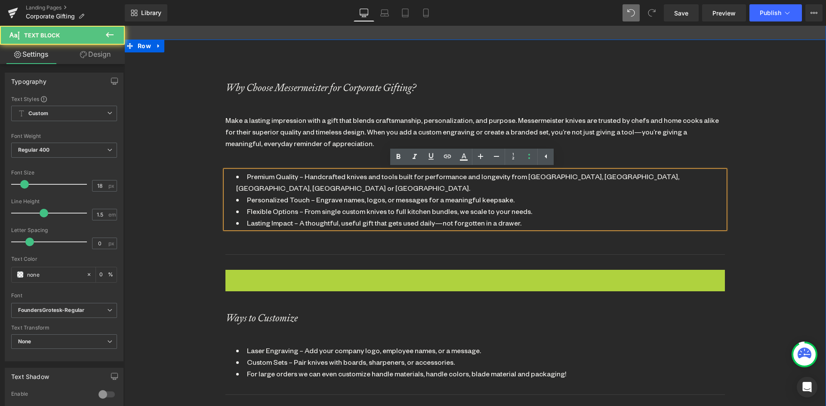
scroll to position [1948, 695]
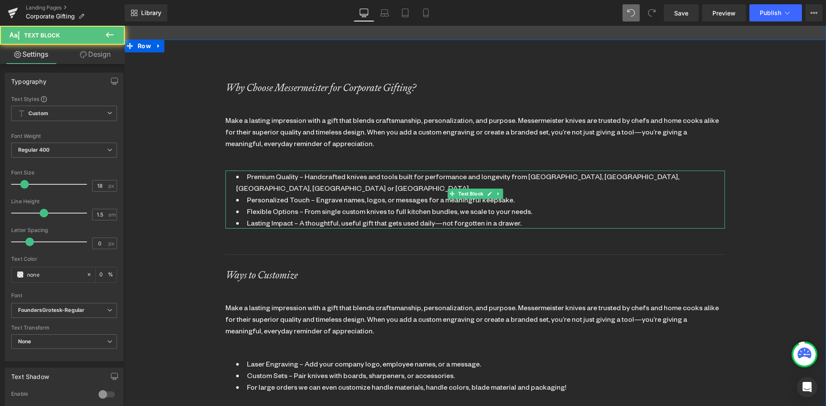
click at [265, 217] on li "Lasting Impact – A thoughtful, useful gift that gets used daily—not forgotten i…" at bounding box center [475, 223] width 478 height 12
drag, startPoint x: 386, startPoint y: 214, endPoint x: 409, endPoint y: 211, distance: 22.9
click at [386, 217] on li "Lasting, Unforgettable Impact – A thoughtful, useful gift that gets used daily—…" at bounding box center [475, 223] width 478 height 12
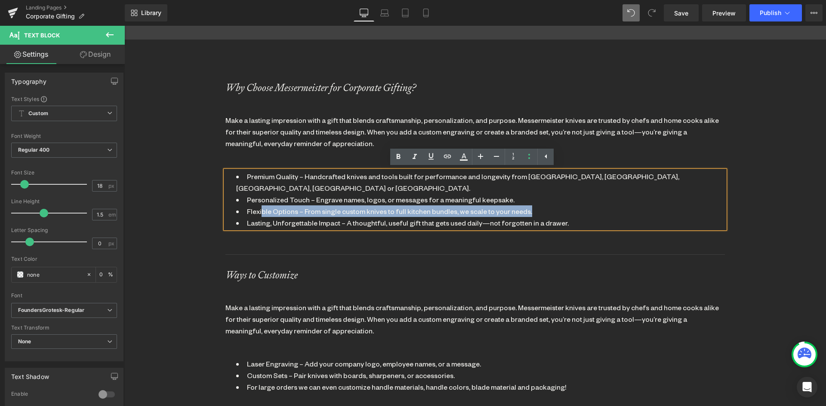
drag, startPoint x: 522, startPoint y: 200, endPoint x: 258, endPoint y: 201, distance: 264.9
click at [258, 206] on li "Flexible Options – From single custom knives to full kitchen bundles, we scale …" at bounding box center [475, 212] width 478 height 12
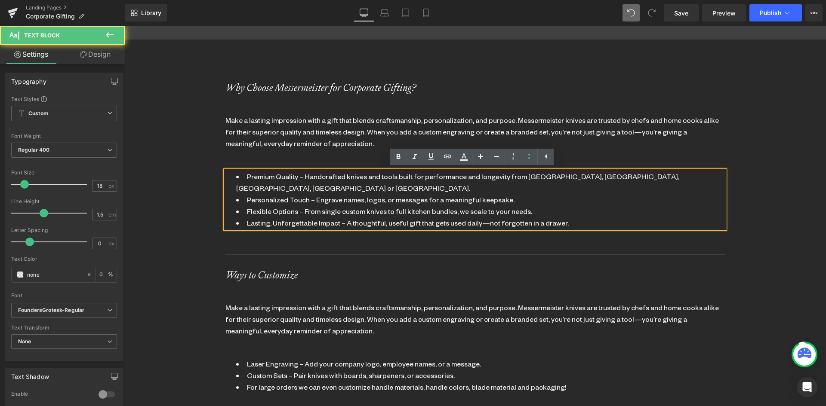
click at [244, 206] on li "Flexible Options – From single custom knives to full kitchen bundles, we scale …" at bounding box center [475, 212] width 478 height 12
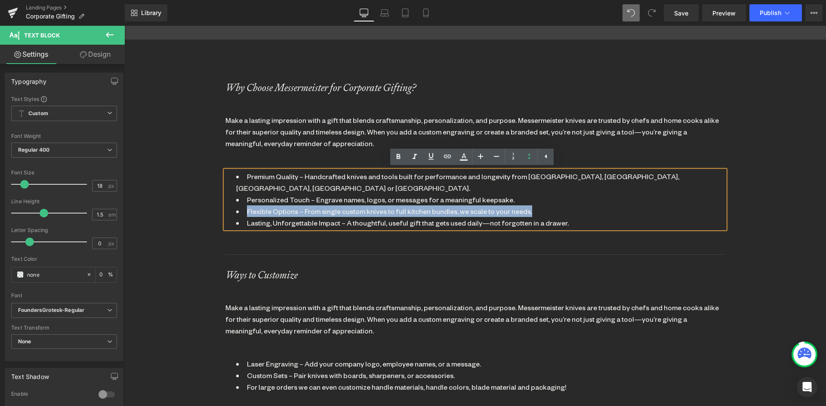
drag, startPoint x: 244, startPoint y: 200, endPoint x: 485, endPoint y: 198, distance: 241.7
click at [526, 206] on li "Flexible Options – From single custom knives to full kitchen bundles, we scale …" at bounding box center [475, 212] width 478 height 12
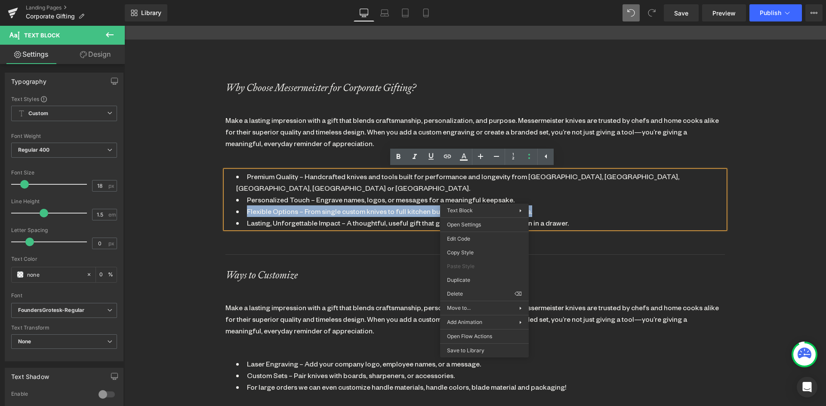
click at [259, 206] on li "Flexible Options – From single custom knives to full kitchen bundles, we scale …" at bounding box center [475, 212] width 478 height 12
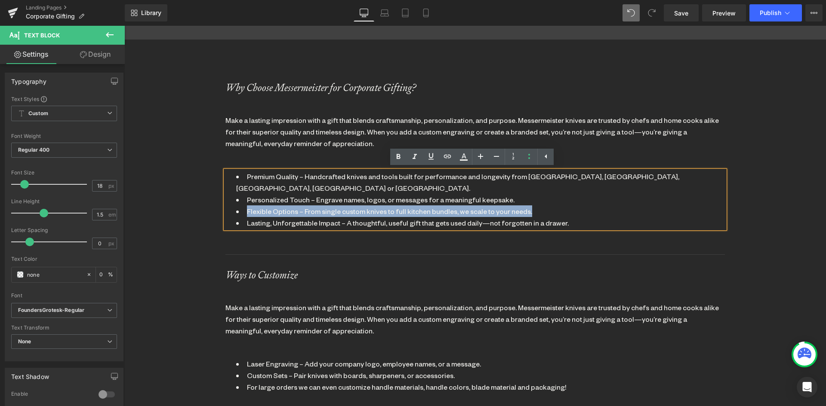
drag, startPoint x: 243, startPoint y: 198, endPoint x: 527, endPoint y: 196, distance: 284.2
click at [527, 206] on li "Flexible Options – From single custom knives to full kitchen bundles, we scale …" at bounding box center [475, 212] width 478 height 12
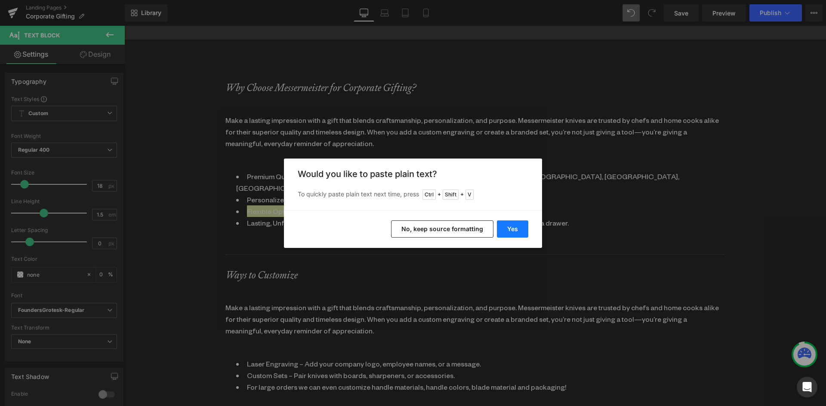
click at [509, 231] on button "Yes" at bounding box center [512, 229] width 31 height 17
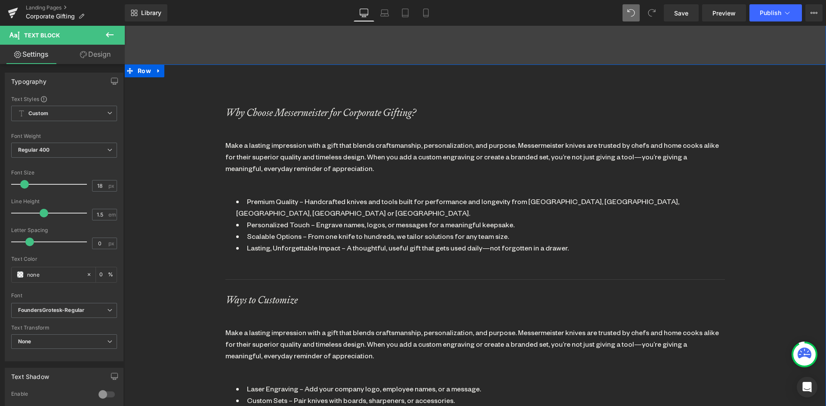
scroll to position [473, 0]
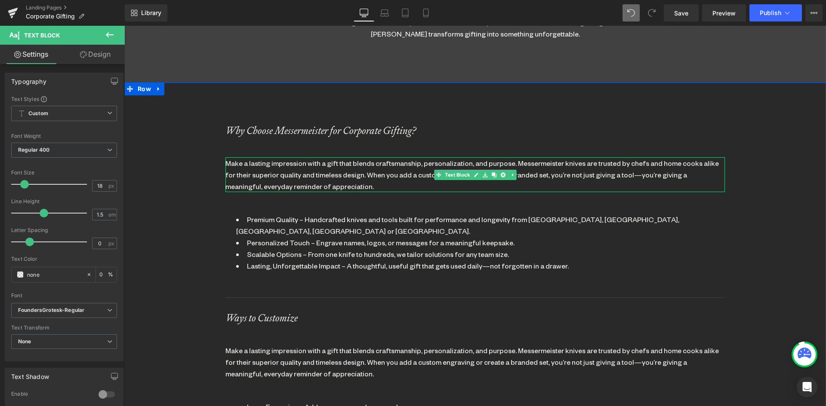
click at [225, 164] on div "Make a lasting impression with a gift that blends craftsmanship, personalizatio…" at bounding box center [474, 174] width 499 height 35
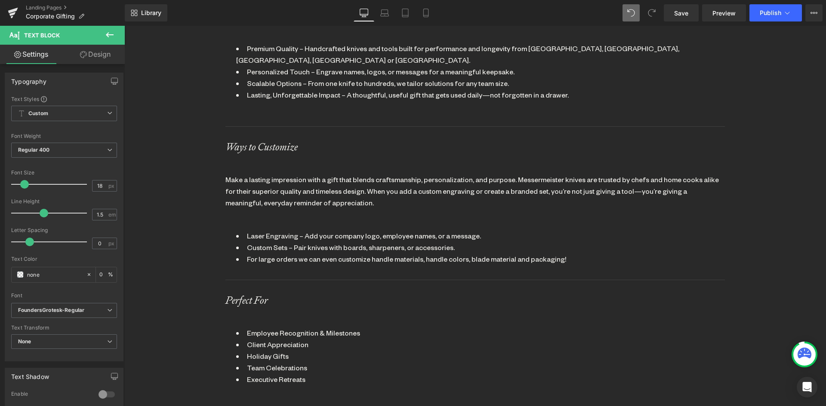
scroll to position [645, 0]
click at [262, 173] on div "Make a lasting impression with a gift that blends craftsmanship, personalizatio…" at bounding box center [474, 190] width 499 height 35
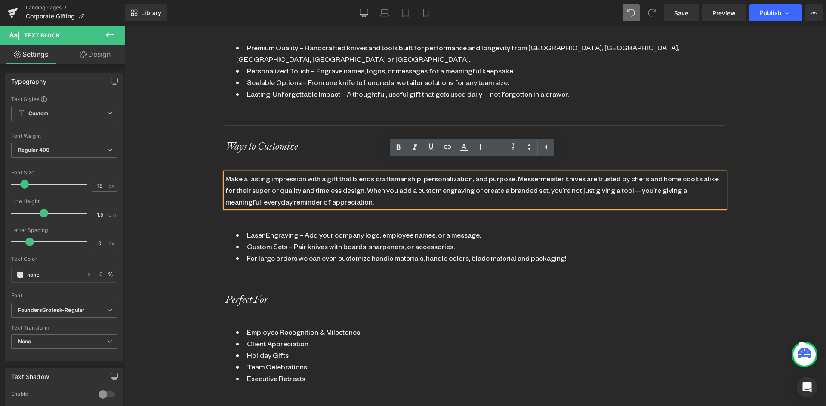
drag, startPoint x: 337, startPoint y: 190, endPoint x: 132, endPoint y: 134, distance: 212.8
click at [132, 134] on div "Why Choose Messermeister for Corporate Gifting? Heading Make a lasting impressi…" at bounding box center [474, 169] width 701 height 517
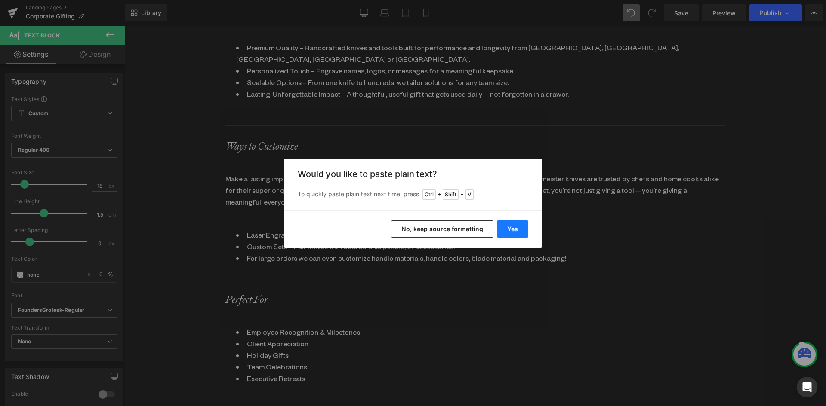
click at [513, 227] on button "Yes" at bounding box center [512, 229] width 31 height 17
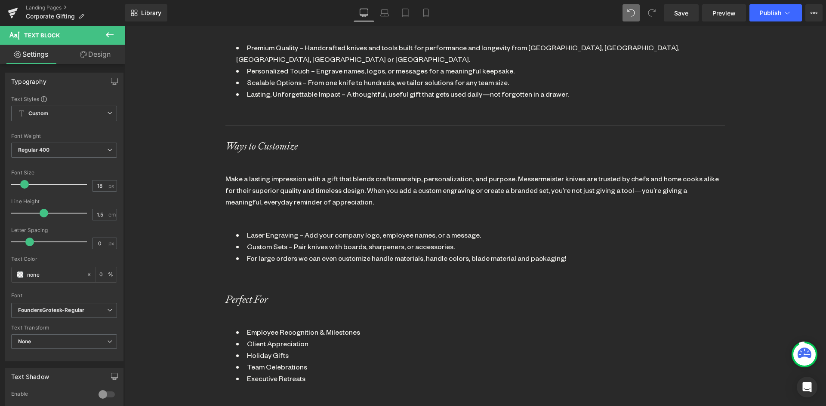
scroll to position [1937, 695]
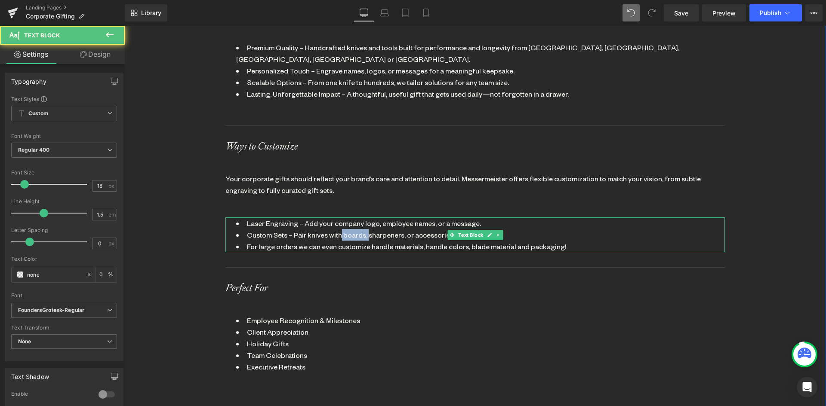
drag, startPoint x: 362, startPoint y: 223, endPoint x: 337, endPoint y: 223, distance: 25.8
click at [336, 229] on li "Custom Sets – Pair knives with boards, sharpeners, or accessories." at bounding box center [475, 235] width 478 height 12
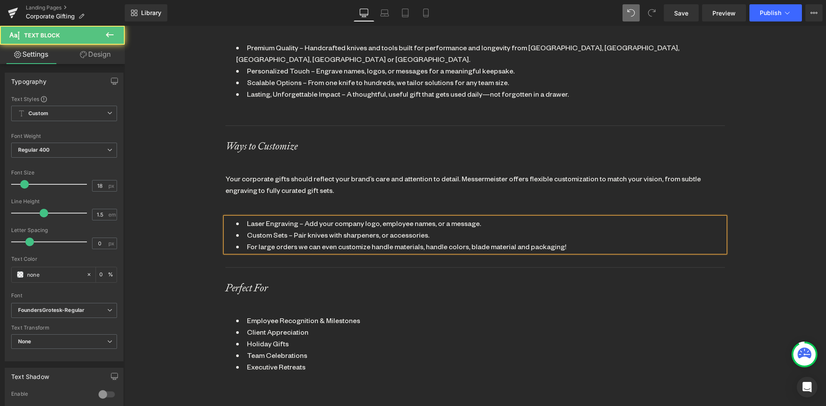
drag, startPoint x: 374, startPoint y: 224, endPoint x: 377, endPoint y: 228, distance: 4.9
click at [374, 229] on li "Custom Sets – Pair knives with sharpeners, or accessories." at bounding box center [475, 235] width 478 height 12
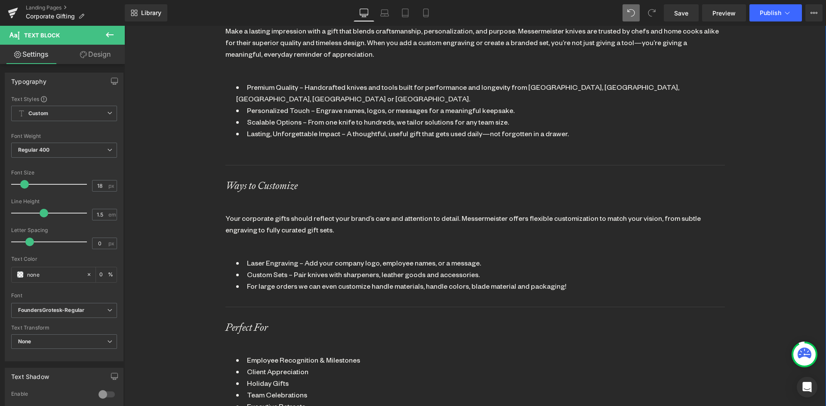
scroll to position [688, 0]
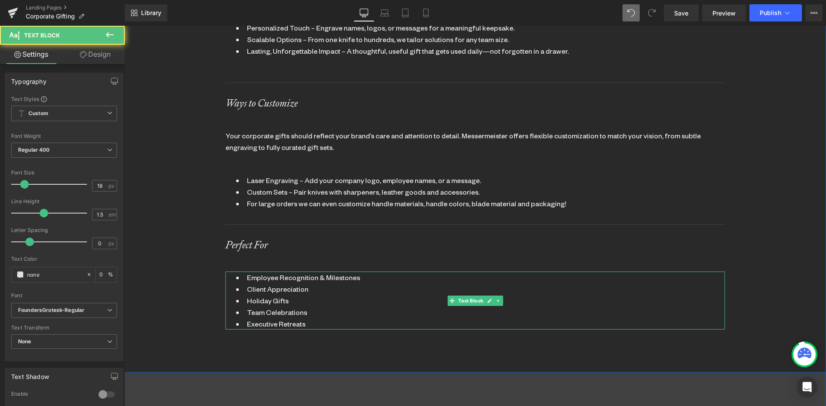
drag, startPoint x: 419, startPoint y: 290, endPoint x: 390, endPoint y: 304, distance: 32.1
click at [419, 295] on li "Holiday Gifts" at bounding box center [475, 301] width 478 height 12
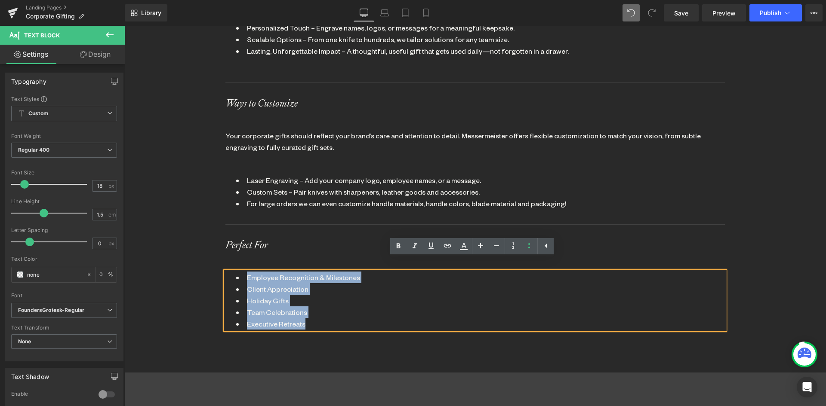
drag, startPoint x: 314, startPoint y: 307, endPoint x: 229, endPoint y: 266, distance: 94.6
click at [229, 272] on div "Employee Recognition & Milestones Client Appreciation Holiday Gifts Team Celebr…" at bounding box center [474, 301] width 499 height 58
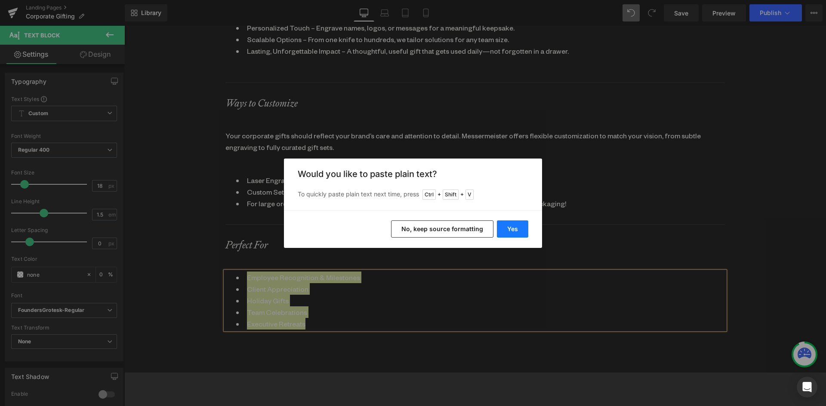
click at [509, 227] on button "Yes" at bounding box center [512, 229] width 31 height 17
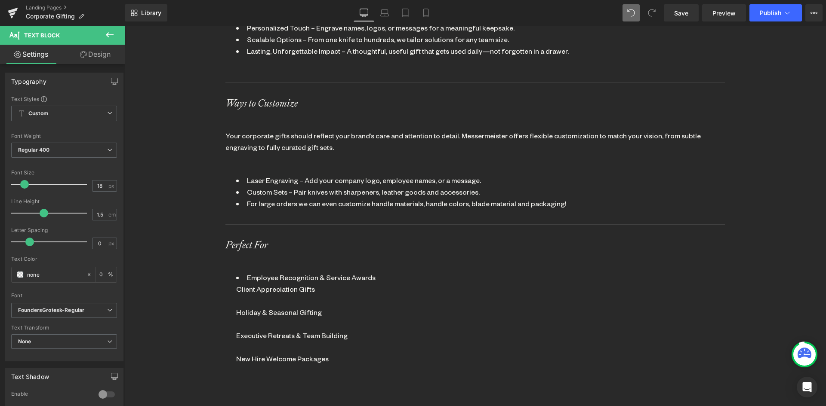
scroll to position [4, 4]
click at [381, 272] on li "Employee Recognition & Service Awards" at bounding box center [475, 278] width 478 height 12
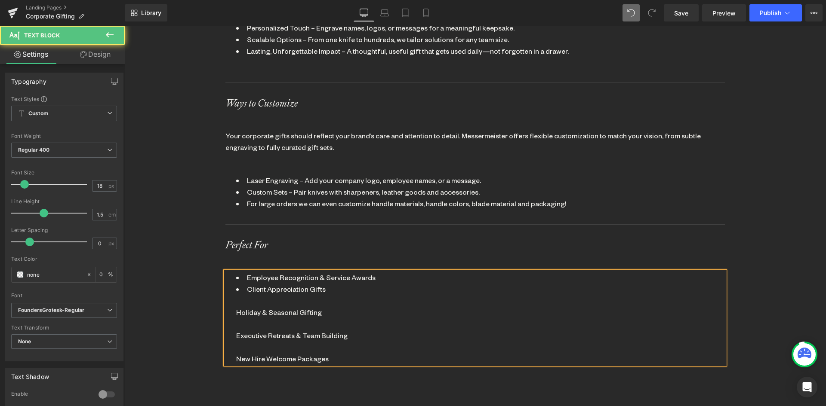
click at [366, 283] on li "Client Appreciation Gifts" at bounding box center [475, 289] width 478 height 12
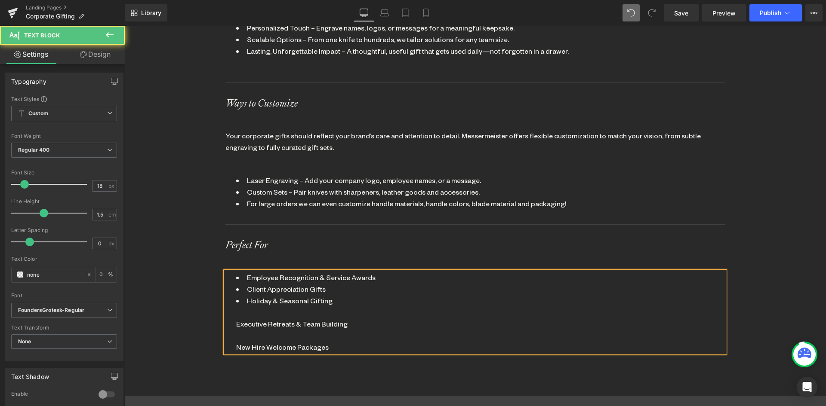
click at [348, 295] on li "Holiday & Seasonal Gifting" at bounding box center [475, 301] width 478 height 12
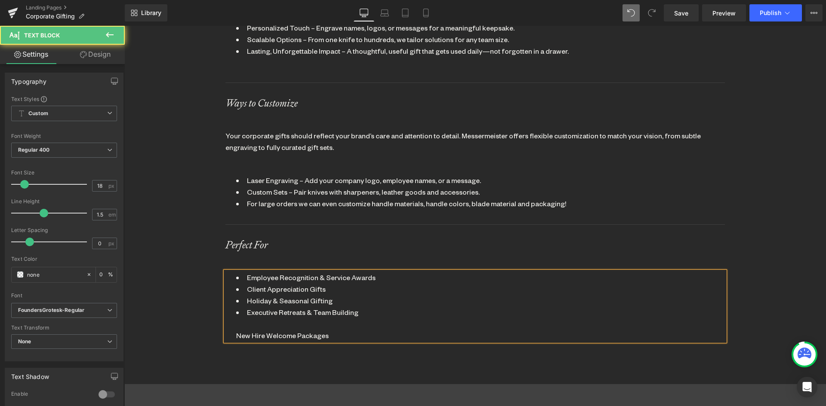
click at [357, 307] on li "Executive Retreats & Team Building" at bounding box center [475, 313] width 478 height 12
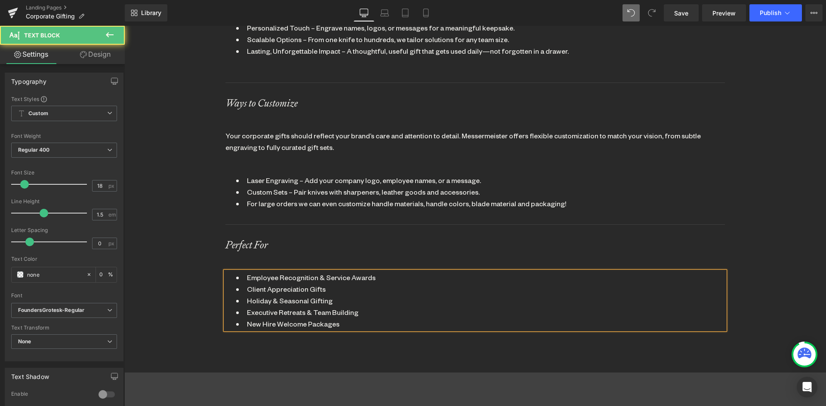
scroll to position [1937, 695]
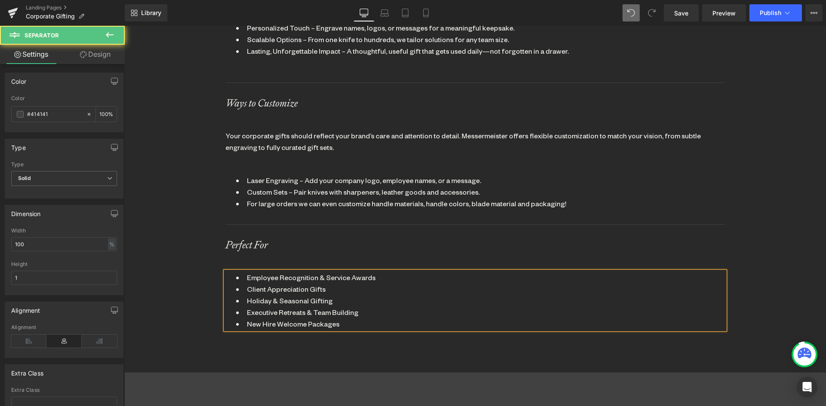
click at [461, 220] on div "Separator" at bounding box center [474, 224] width 499 height 9
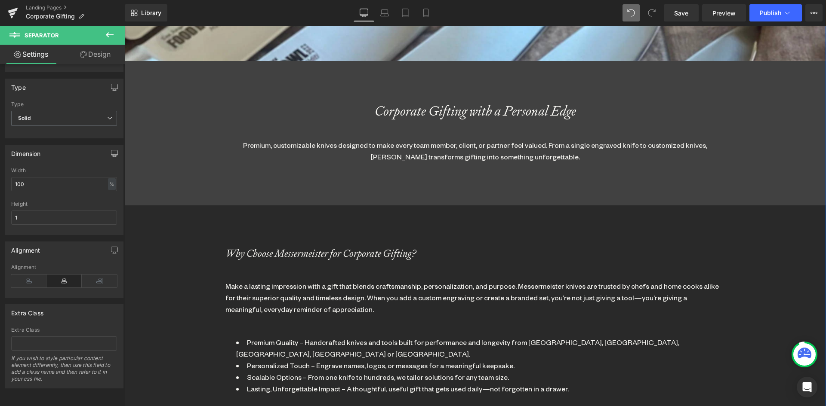
scroll to position [430, 0]
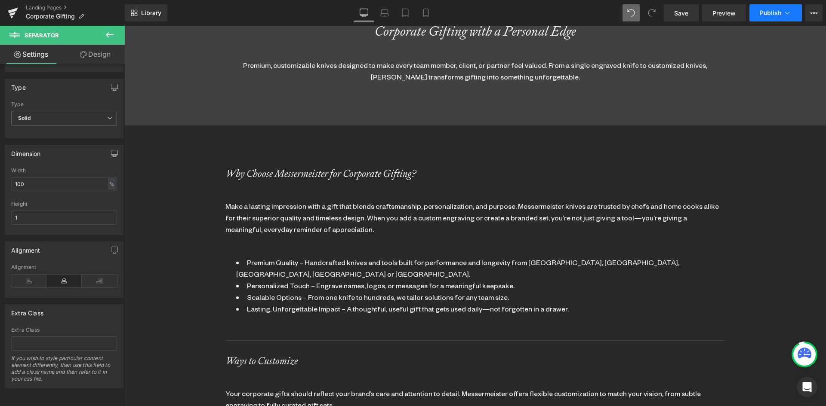
click at [774, 16] on button "Publish" at bounding box center [775, 12] width 52 height 17
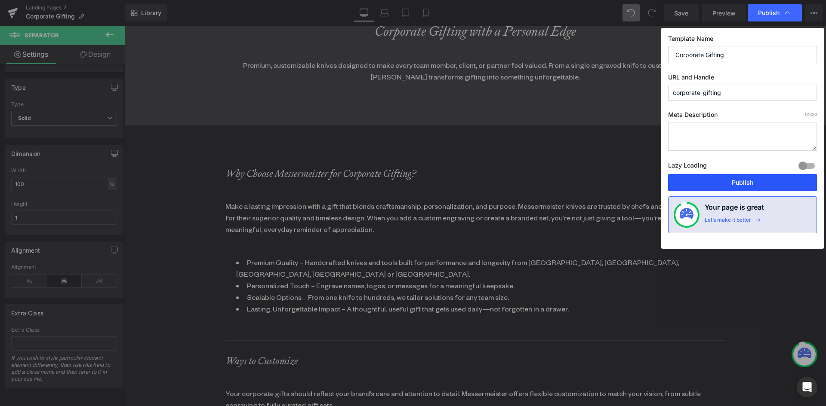
click at [753, 178] on button "Publish" at bounding box center [742, 182] width 149 height 17
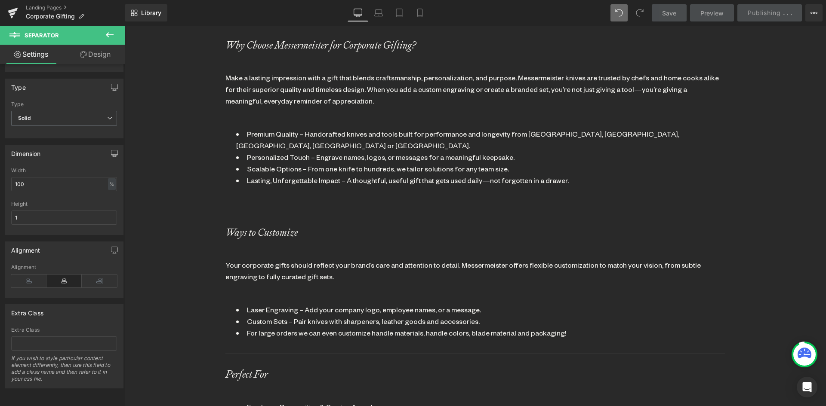
scroll to position [688, 0]
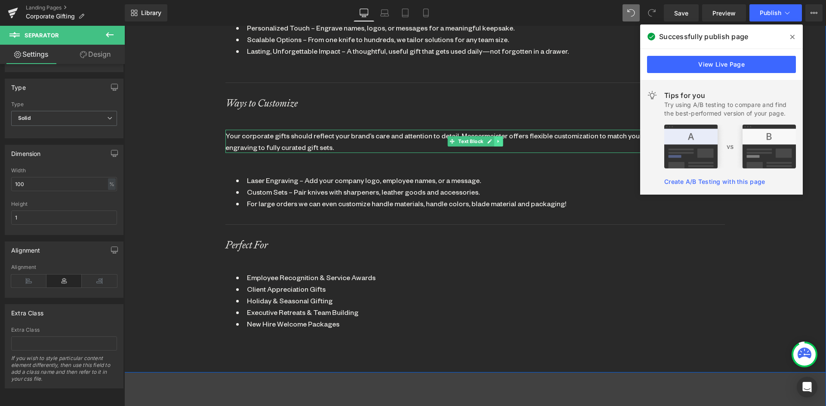
click at [497, 139] on icon at bounding box center [498, 141] width 5 height 5
click at [491, 139] on icon at bounding box center [493, 141] width 5 height 5
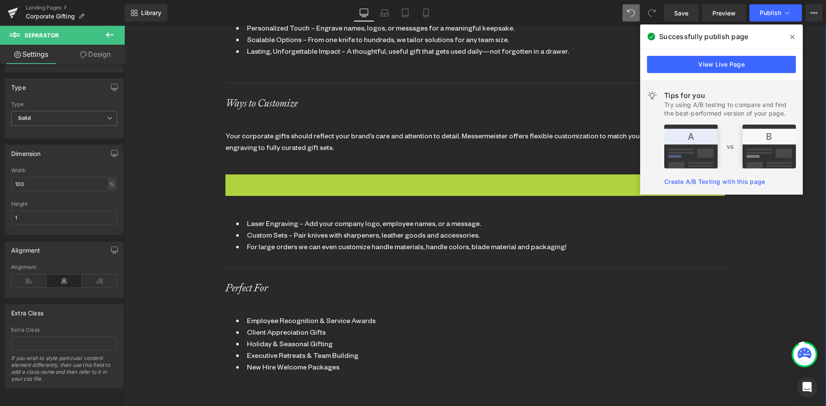
scroll to position [1980, 695]
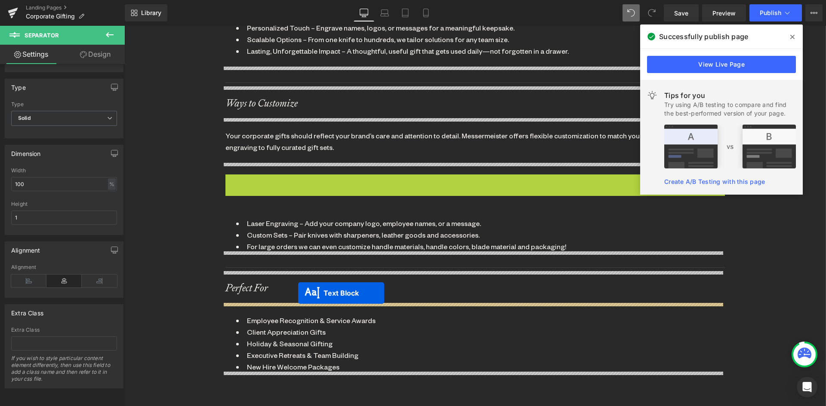
drag, startPoint x: 447, startPoint y: 173, endPoint x: 295, endPoint y: 294, distance: 194.0
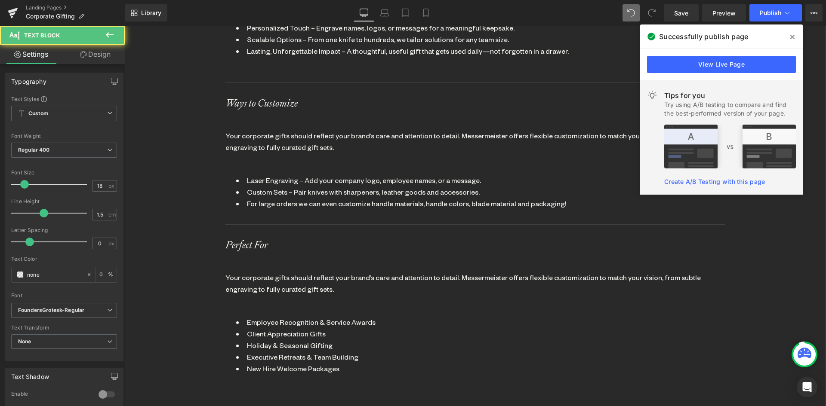
scroll to position [1981, 695]
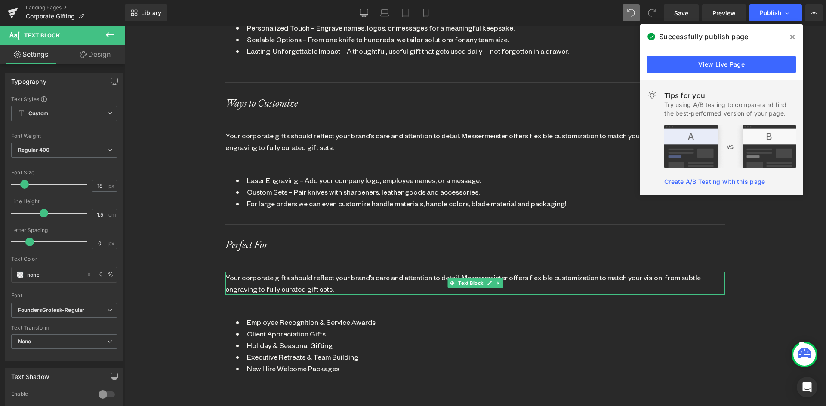
click at [286, 277] on div "Your corporate gifts should reflect your brand’s care and attention to detail. …" at bounding box center [474, 283] width 499 height 23
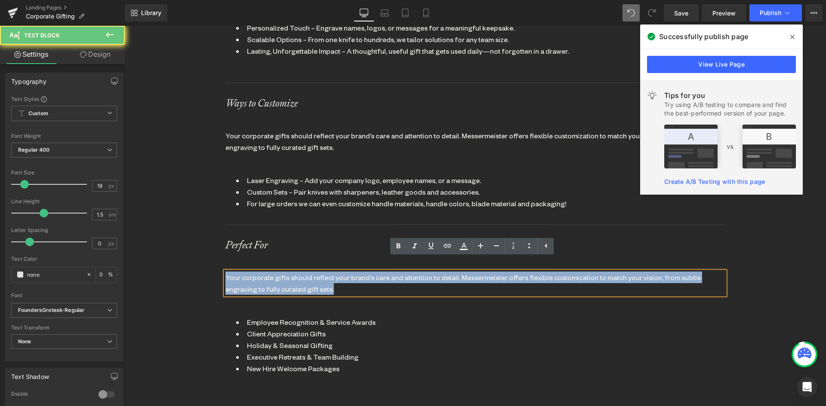
drag, startPoint x: 300, startPoint y: 278, endPoint x: 128, endPoint y: 263, distance: 173.1
click at [128, 263] on div "Why Choose Messermeister for Corporate Gifting? Heading Make a lasting impressi…" at bounding box center [474, 143] width 701 height 550
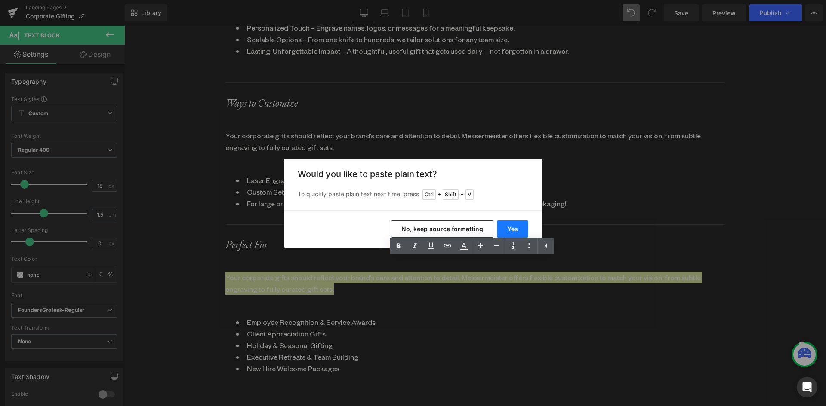
click at [514, 225] on button "Yes" at bounding box center [512, 229] width 31 height 17
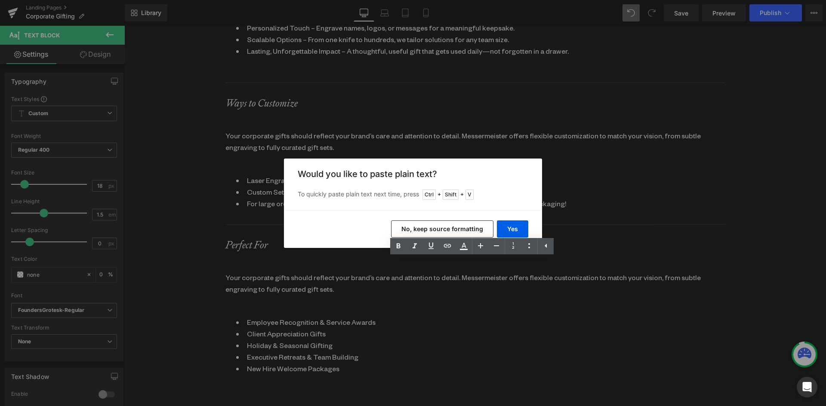
scroll to position [1970, 695]
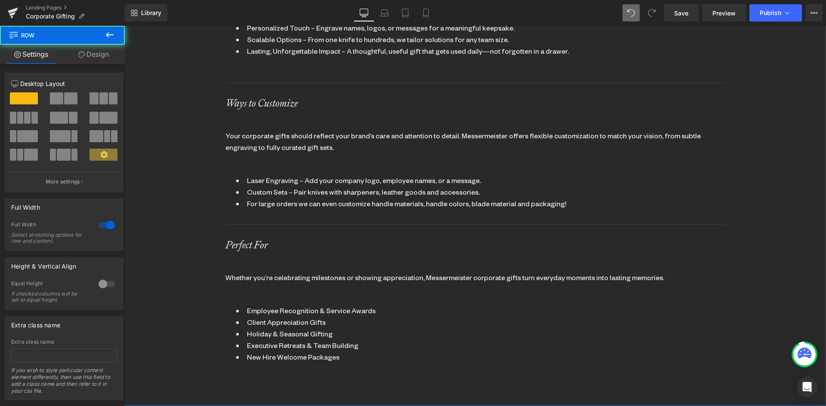
click at [252, 273] on div "Why Choose Messermeister for Corporate Gifting? Heading Make a lasting impressi…" at bounding box center [474, 142] width 499 height 463
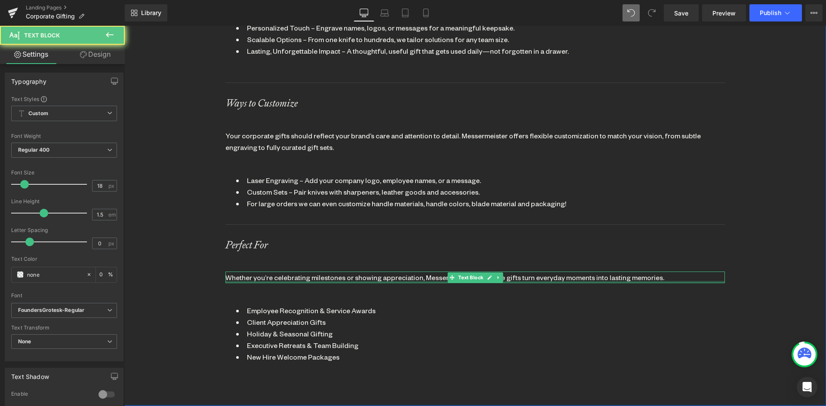
click at [711, 272] on div "Whether you’re celebrating milestones or showing appreciation, Messermeister co…" at bounding box center [474, 278] width 499 height 12
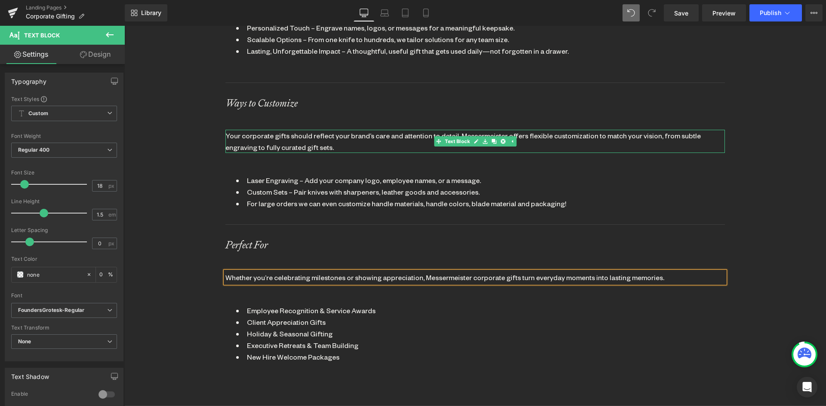
click at [632, 138] on div "Your corporate gifts should reflect your brand’s care and attention to detail. …" at bounding box center [474, 141] width 499 height 23
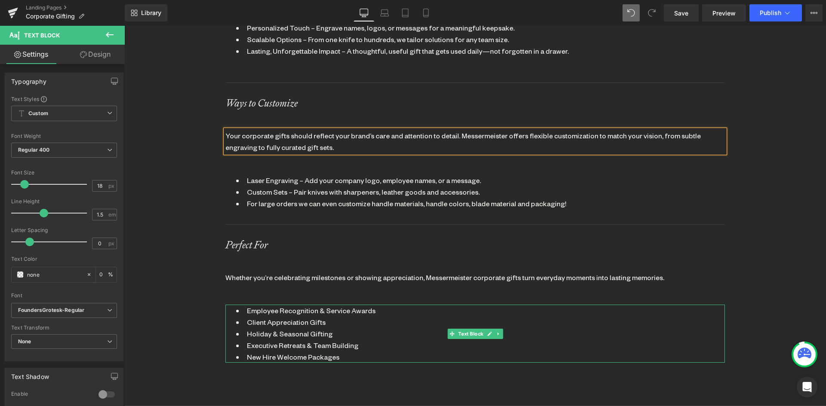
click at [565, 328] on li "Holiday & Seasonal Gifting" at bounding box center [475, 334] width 478 height 12
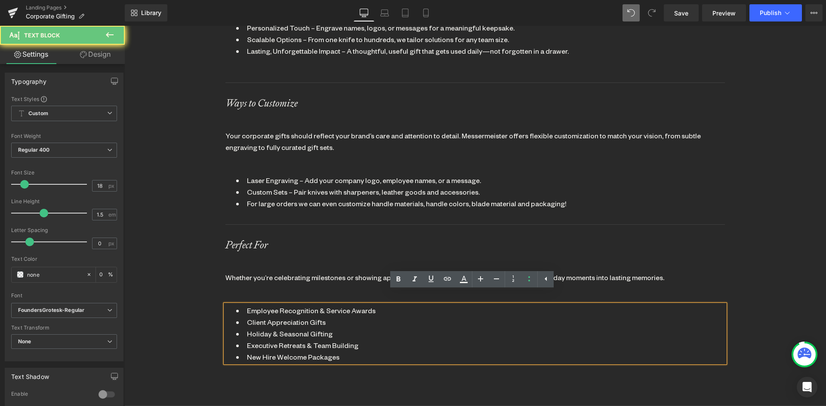
click at [650, 133] on div "Your corporate gifts should reflect your brand’s care and attention to detail. …" at bounding box center [474, 141] width 499 height 23
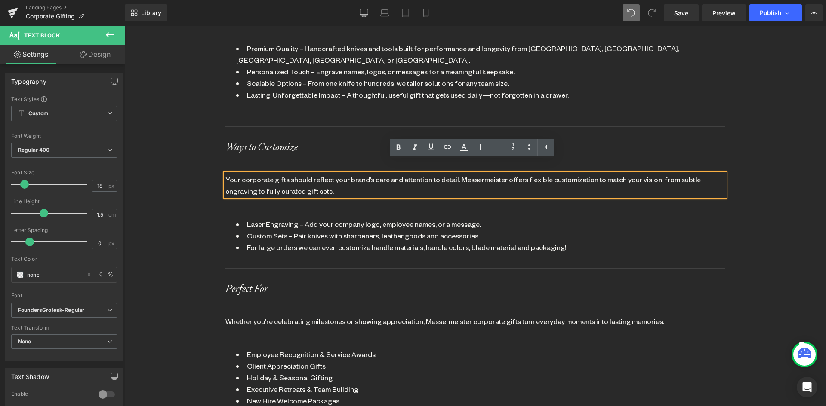
scroll to position [645, 0]
click at [590, 241] on li "For large orders we can even customize handle materials, handle colors, blade m…" at bounding box center [475, 247] width 478 height 12
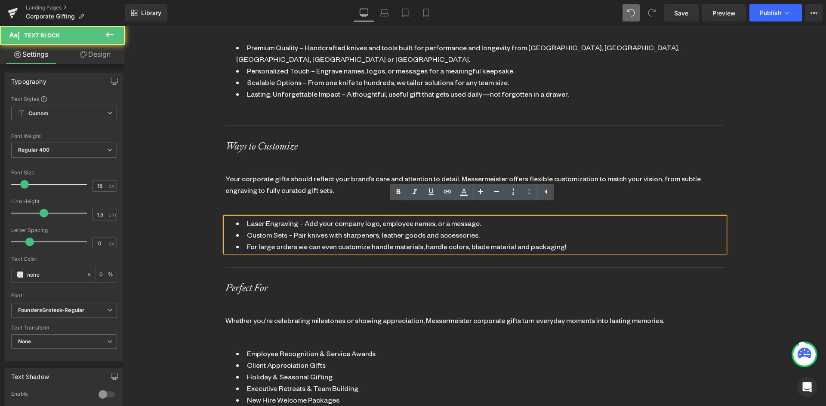
click at [743, 359] on div "Why Choose Messermeister for Corporate Gifting? Heading Make a lasting impressi…" at bounding box center [474, 180] width 701 height 538
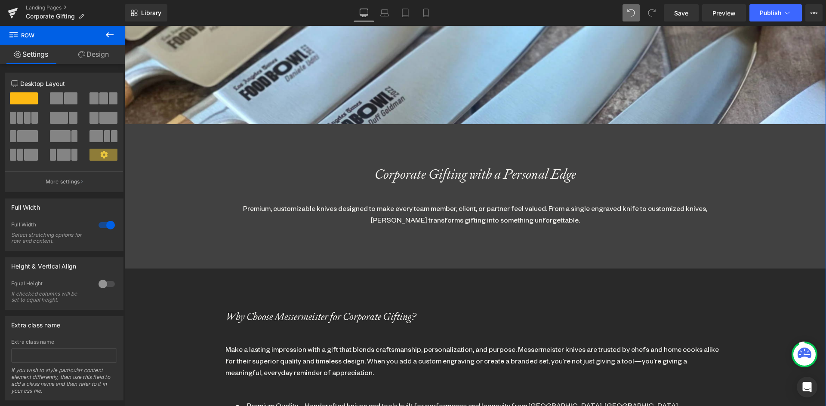
scroll to position [172, 0]
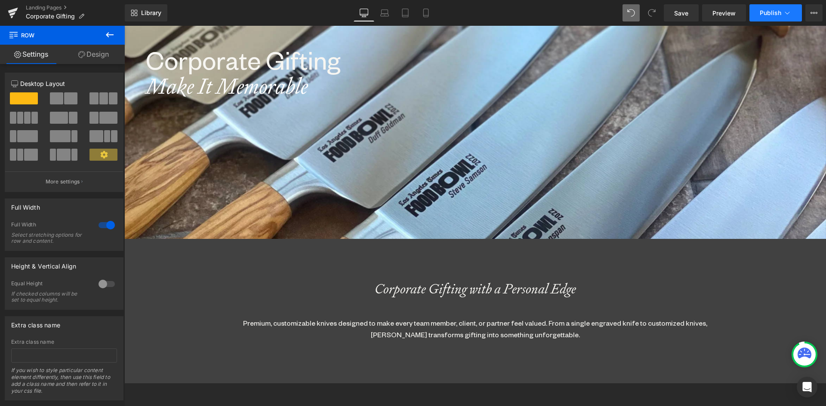
click at [770, 14] on span "Publish" at bounding box center [770, 12] width 22 height 7
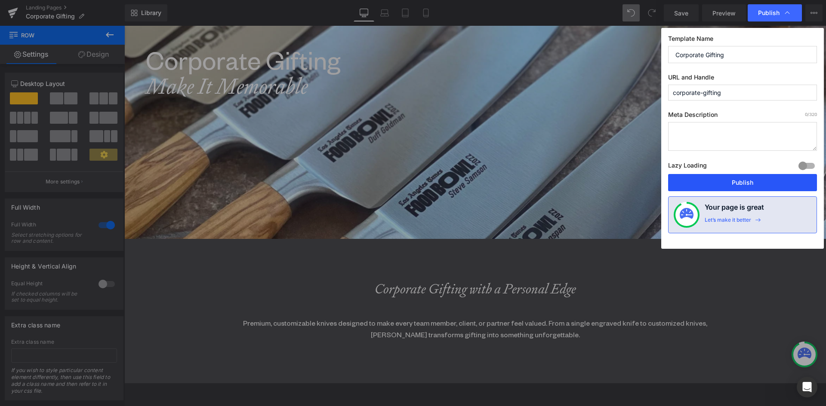
click at [730, 180] on button "Publish" at bounding box center [742, 182] width 149 height 17
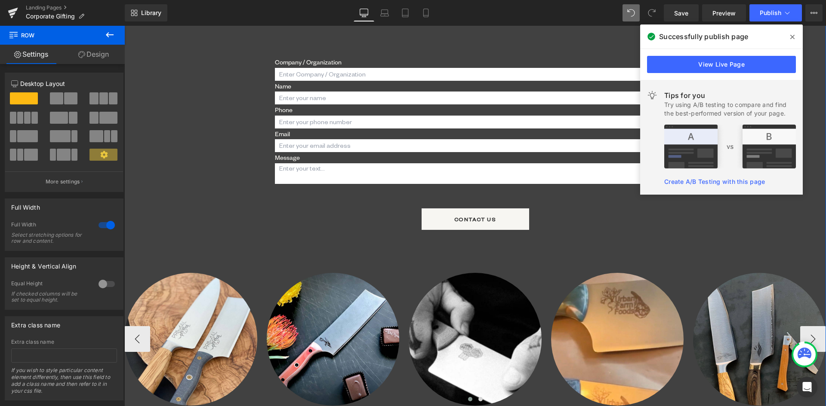
scroll to position [1247, 0]
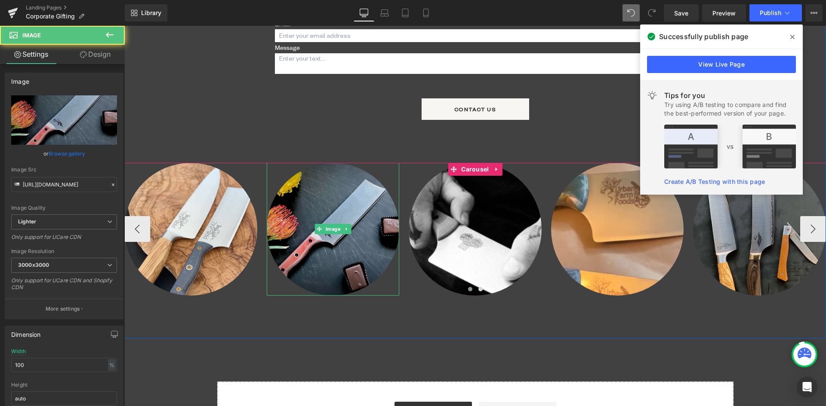
click at [361, 212] on img at bounding box center [333, 229] width 133 height 133
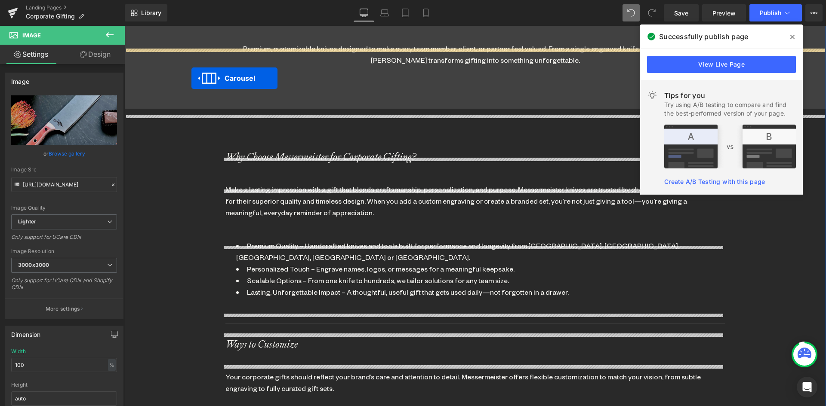
scroll to position [441, 0]
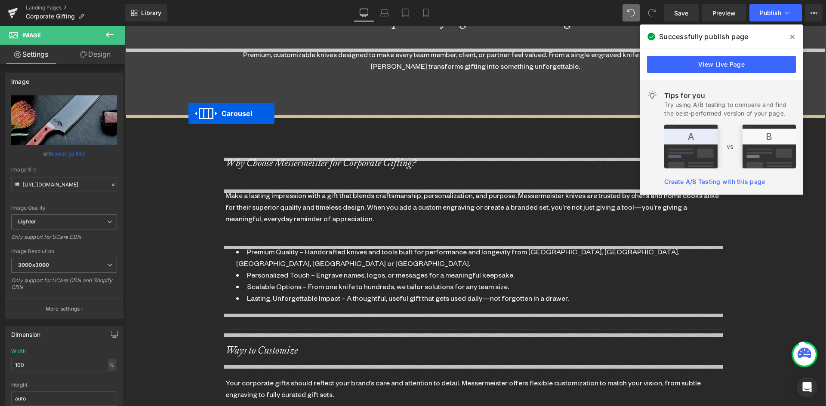
drag, startPoint x: 448, startPoint y: 157, endPoint x: 192, endPoint y: 97, distance: 262.3
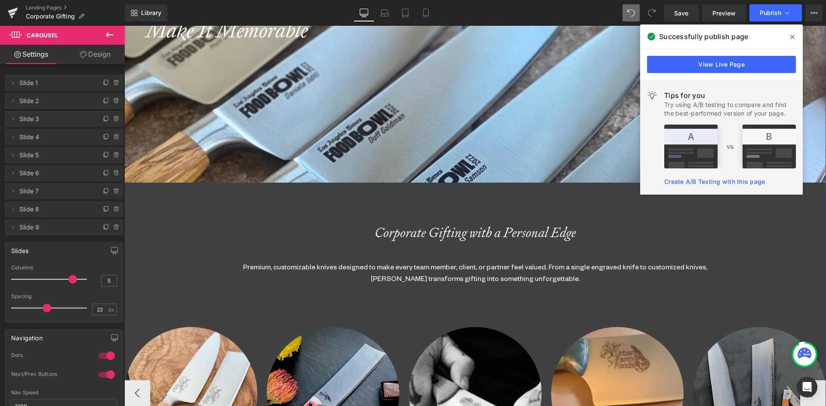
scroll to position [355, 0]
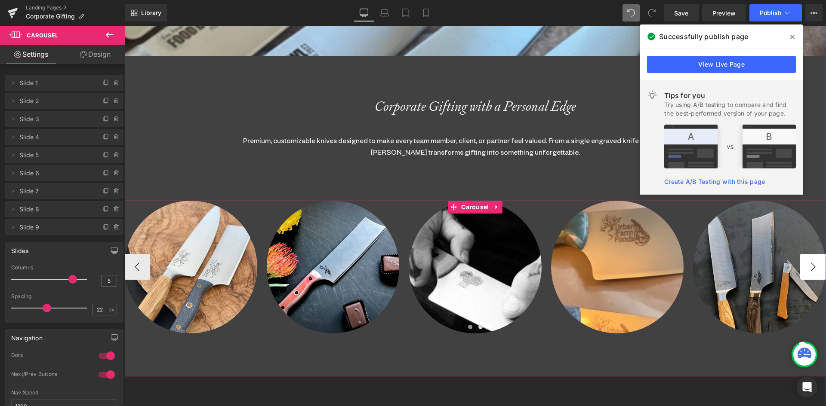
click at [816, 262] on button "›" at bounding box center [813, 267] width 26 height 26
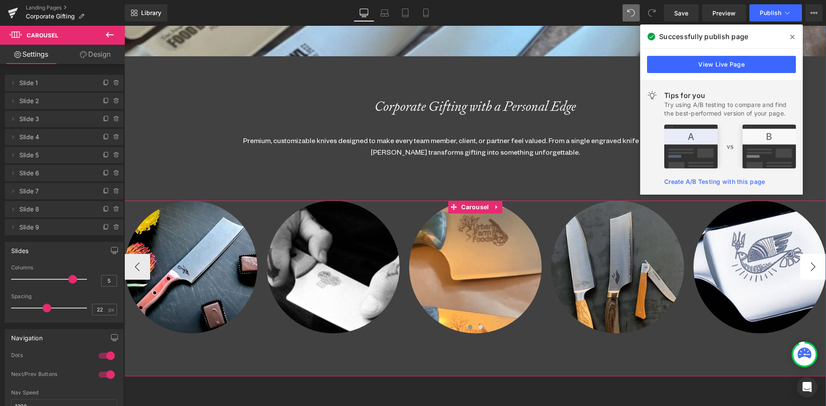
click at [814, 262] on button "›" at bounding box center [813, 267] width 26 height 26
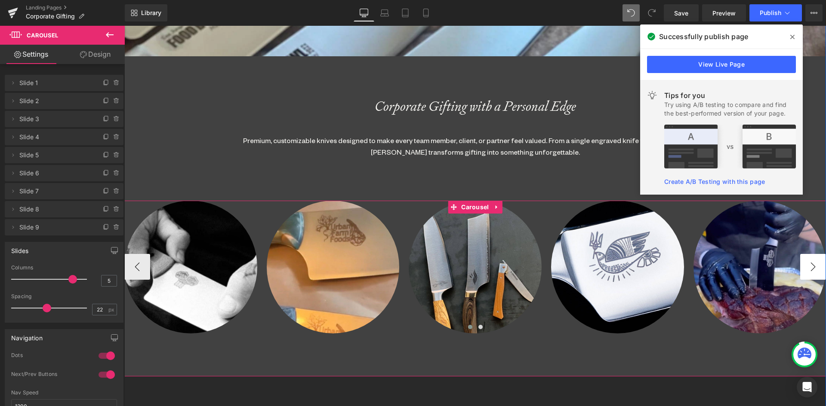
click at [814, 262] on button "›" at bounding box center [813, 267] width 26 height 26
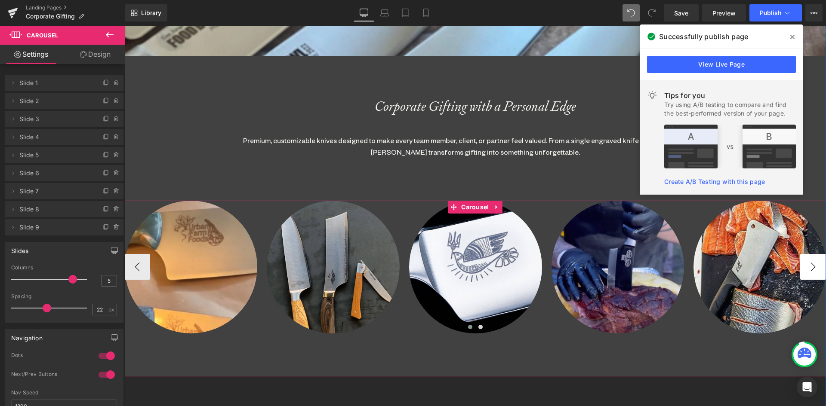
click at [814, 262] on button "›" at bounding box center [813, 267] width 26 height 26
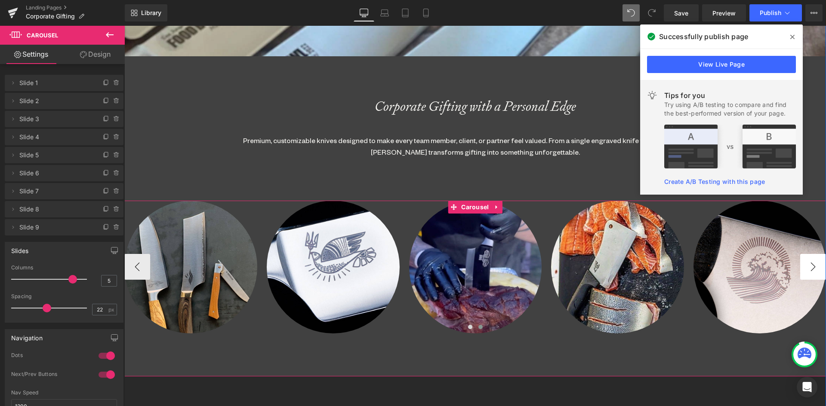
click at [814, 262] on button "›" at bounding box center [813, 267] width 26 height 26
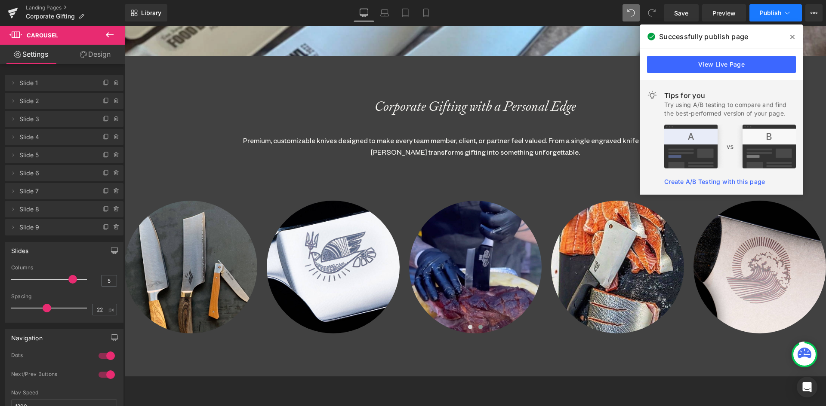
click at [773, 12] on span "Publish" at bounding box center [770, 12] width 22 height 7
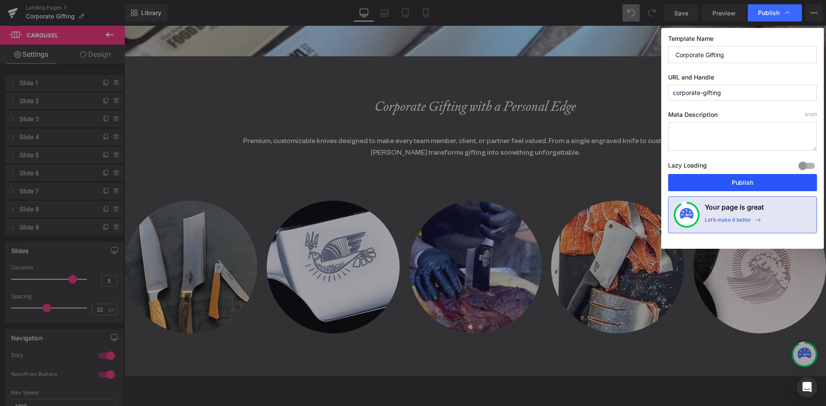
click at [740, 187] on button "Publish" at bounding box center [742, 182] width 149 height 17
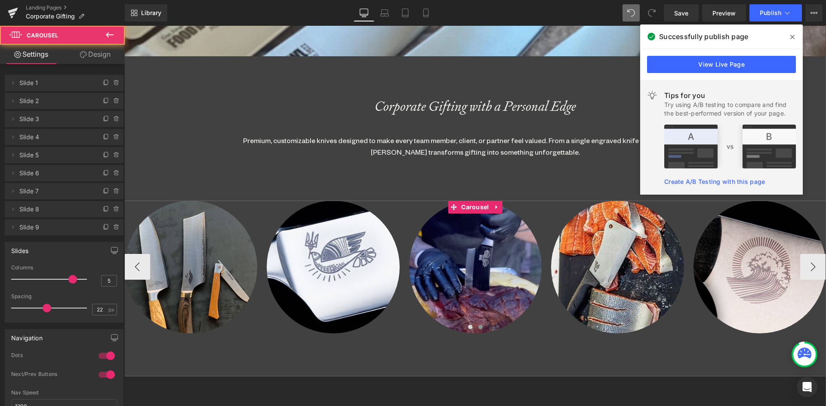
click at [478, 328] on span at bounding box center [480, 327] width 4 height 4
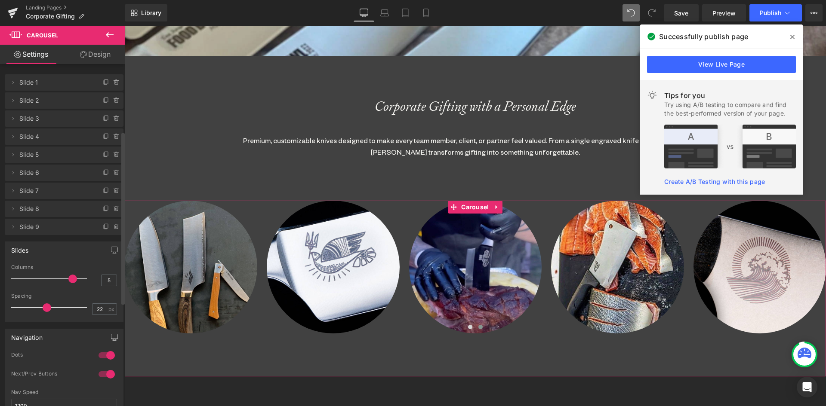
scroll to position [0, 0]
click at [465, 204] on span "Carousel" at bounding box center [475, 207] width 32 height 13
click at [88, 54] on link "Design" at bounding box center [95, 54] width 62 height 19
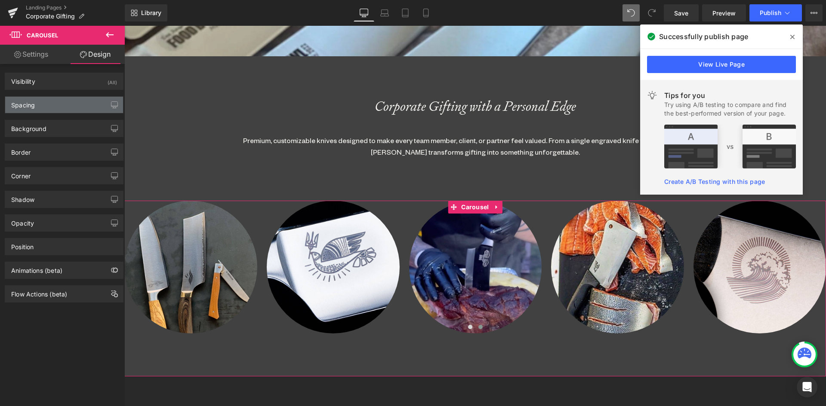
click at [37, 104] on div "Spacing" at bounding box center [64, 105] width 118 height 16
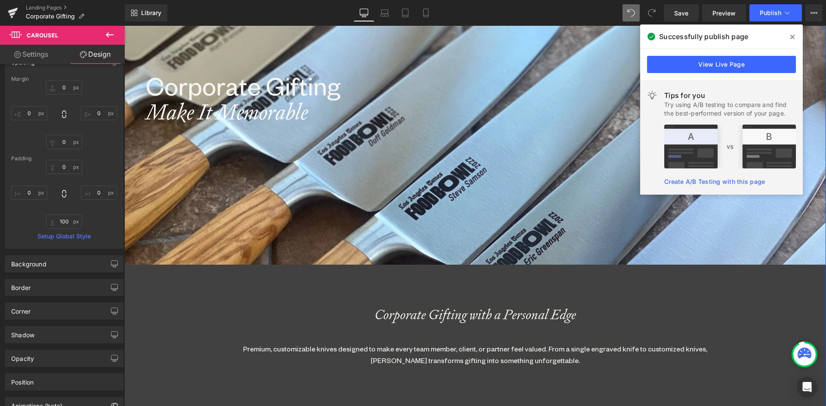
scroll to position [140, 0]
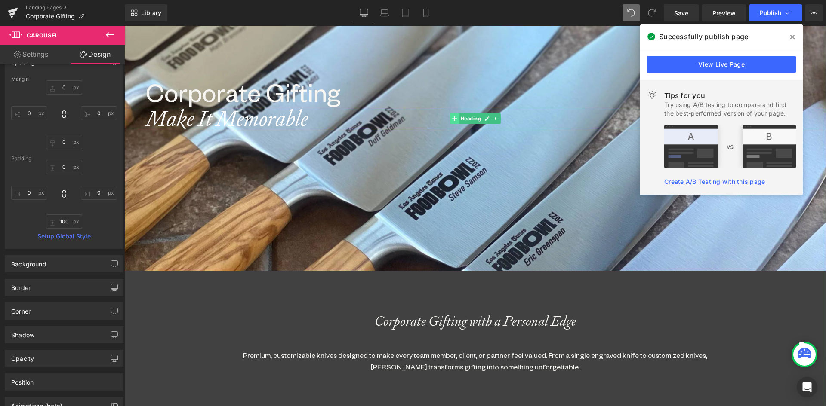
click at [452, 118] on icon at bounding box center [454, 118] width 5 height 5
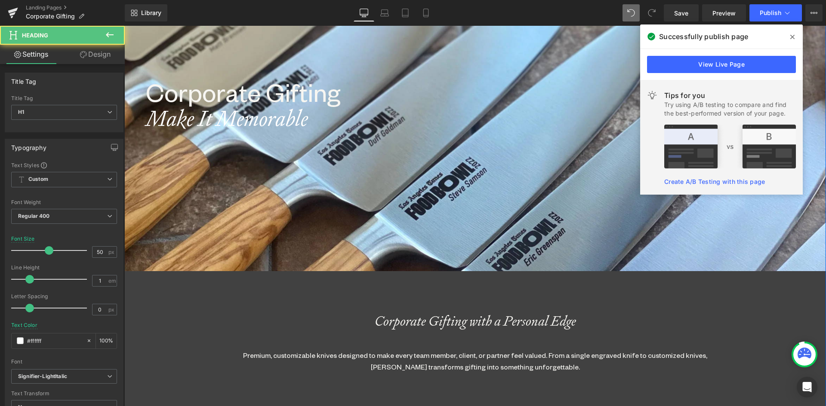
click at [314, 117] on h1 "Make It Memorable" at bounding box center [486, 119] width 680 height 22
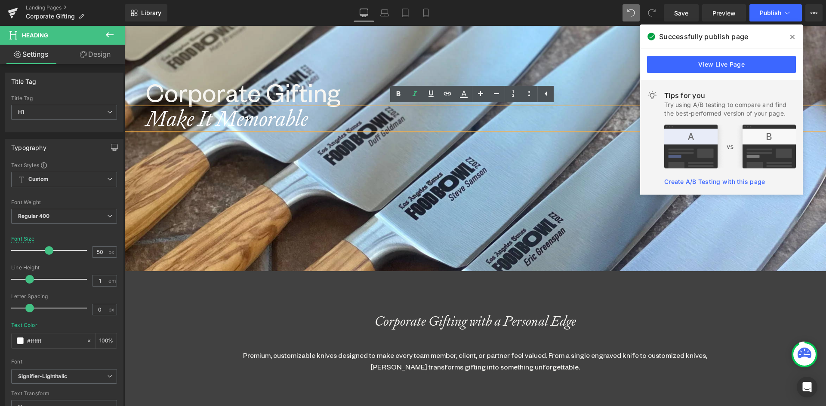
click at [432, 220] on div at bounding box center [474, 204] width 701 height 376
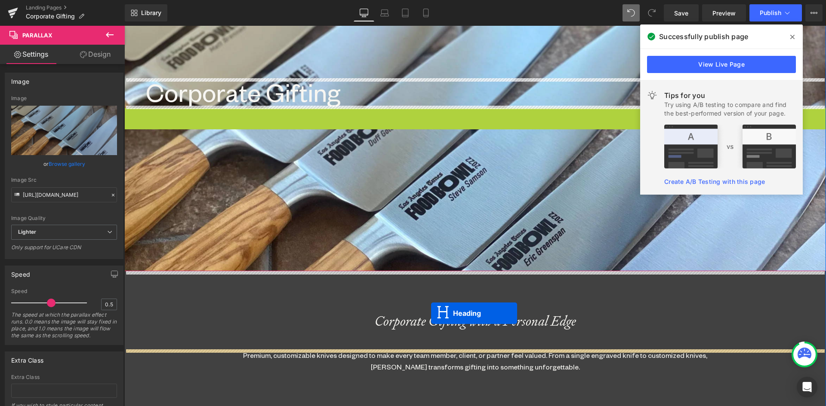
drag, startPoint x: 450, startPoint y: 120, endPoint x: 431, endPoint y: 313, distance: 194.0
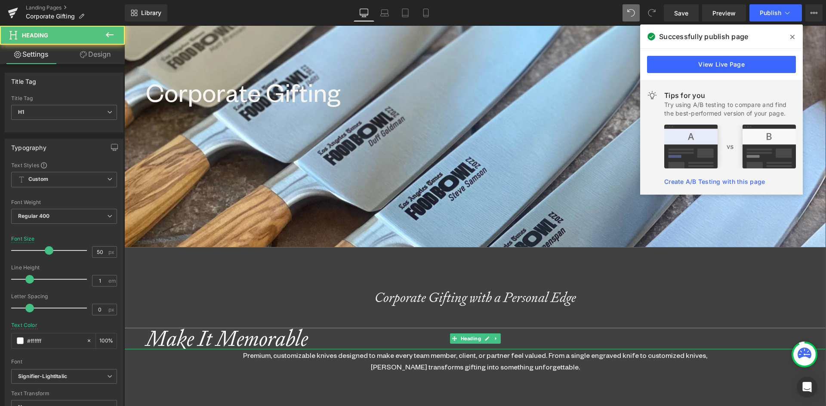
click at [285, 336] on icon "Make It Memorable" at bounding box center [227, 339] width 162 height 28
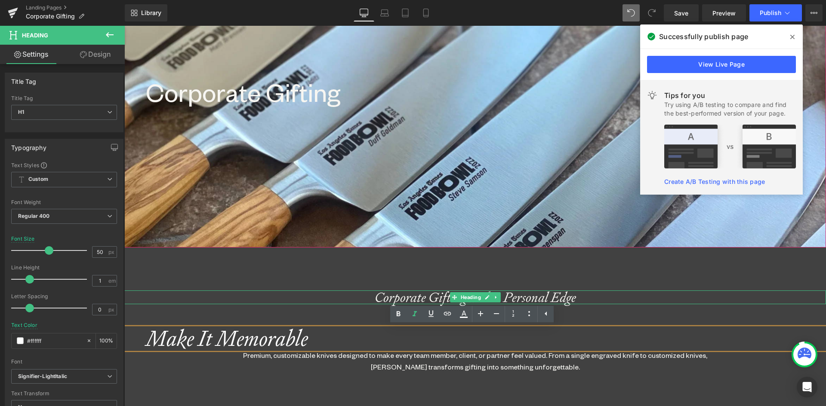
click at [392, 294] on div "Corporate Gifting with a Personal Edge" at bounding box center [474, 298] width 701 height 14
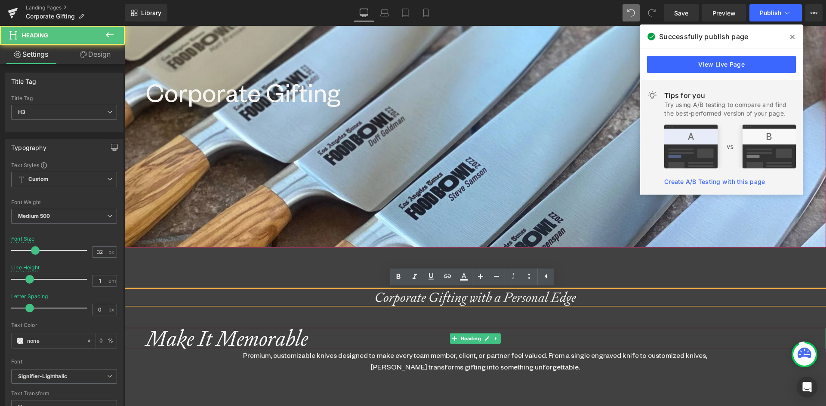
drag, startPoint x: 308, startPoint y: 337, endPoint x: 293, endPoint y: 336, distance: 15.1
click at [307, 337] on h1 "Make It Memorable" at bounding box center [486, 339] width 680 height 22
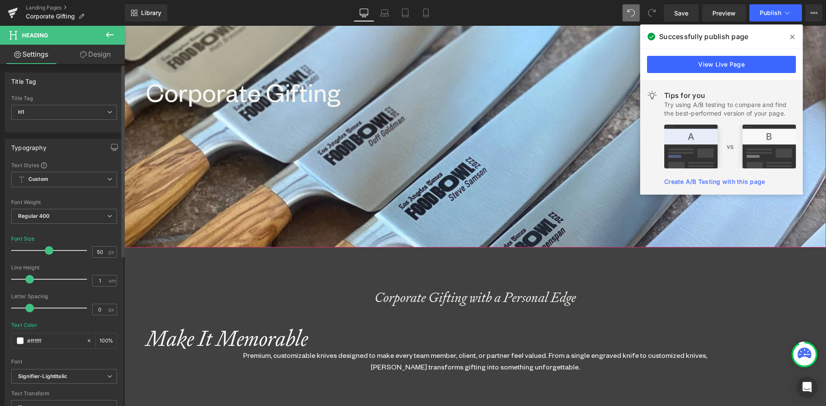
drag, startPoint x: 100, startPoint y: 248, endPoint x: 65, endPoint y: 251, distance: 35.0
click at [65, 251] on div "Font Size 50 px" at bounding box center [64, 250] width 106 height 29
type input "32"
click at [86, 338] on icon at bounding box center [89, 341] width 6 height 6
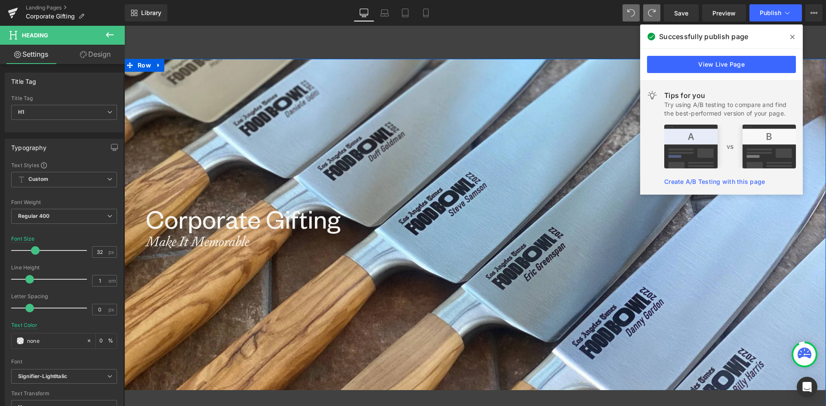
scroll to position [7, 0]
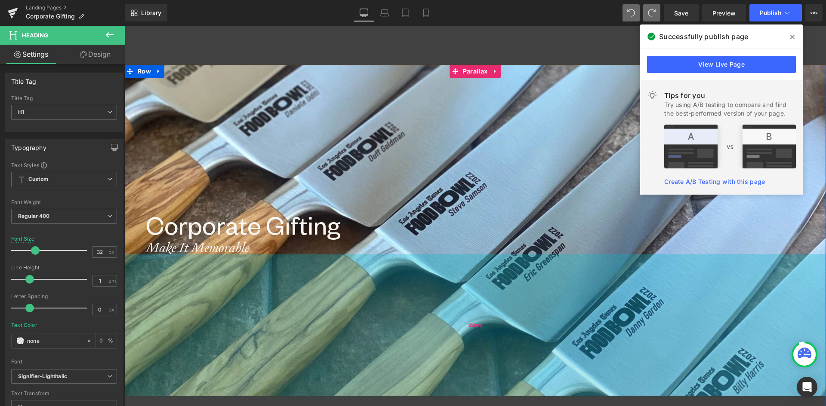
click at [210, 255] on div "330px" at bounding box center [474, 326] width 701 height 142
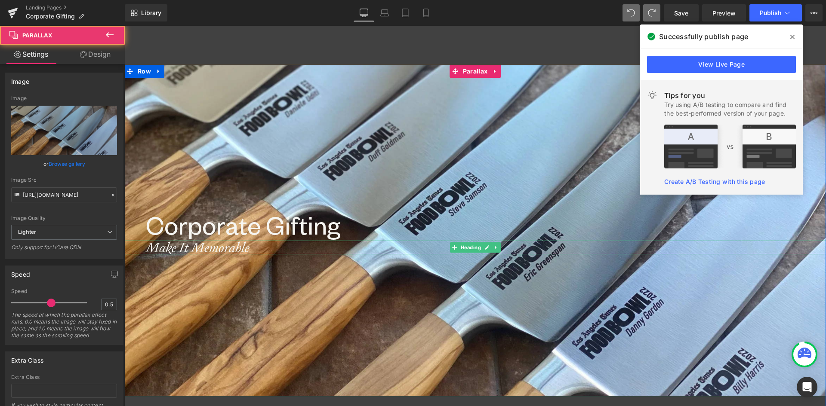
click at [207, 243] on icon "Make It Memorable" at bounding box center [198, 248] width 104 height 18
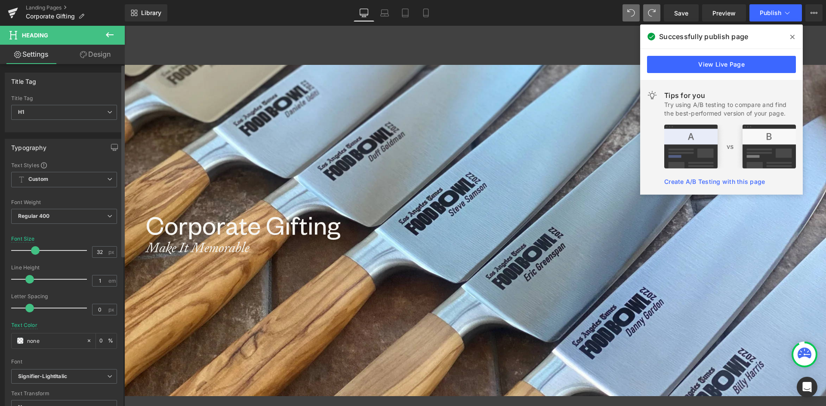
drag, startPoint x: 99, startPoint y: 254, endPoint x: 65, endPoint y: 255, distance: 34.0
click at [65, 255] on div "Font Size 32 px" at bounding box center [64, 250] width 106 height 29
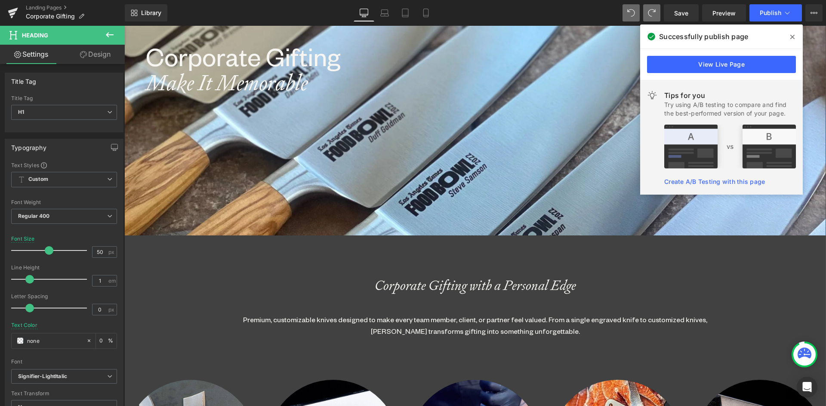
scroll to position [179, 0]
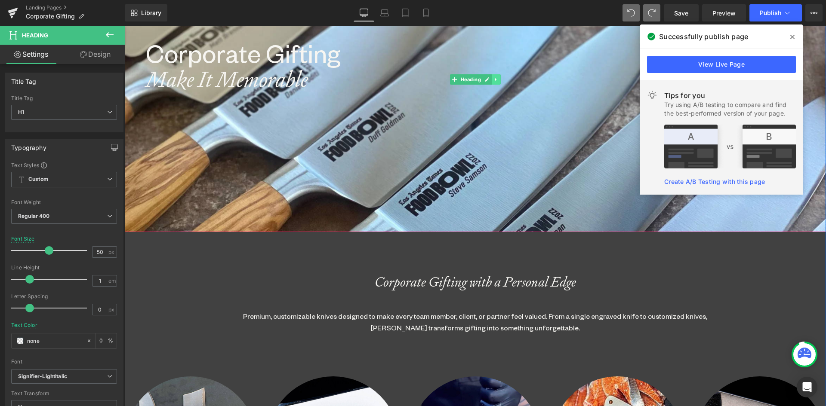
type input "50"
click at [493, 82] on icon at bounding box center [495, 79] width 5 height 5
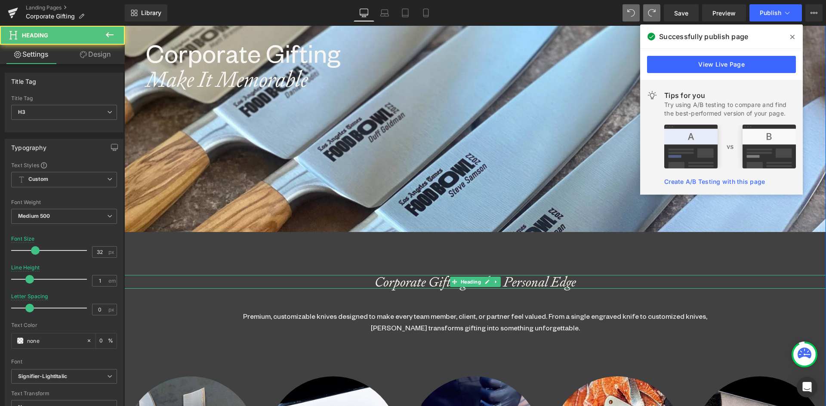
click at [428, 281] on div "Corporate Gifting with a Personal Edge" at bounding box center [474, 282] width 701 height 14
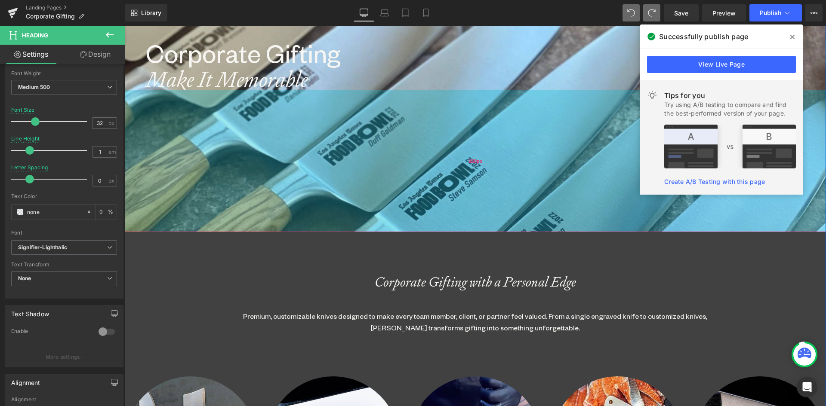
scroll to position [50, 0]
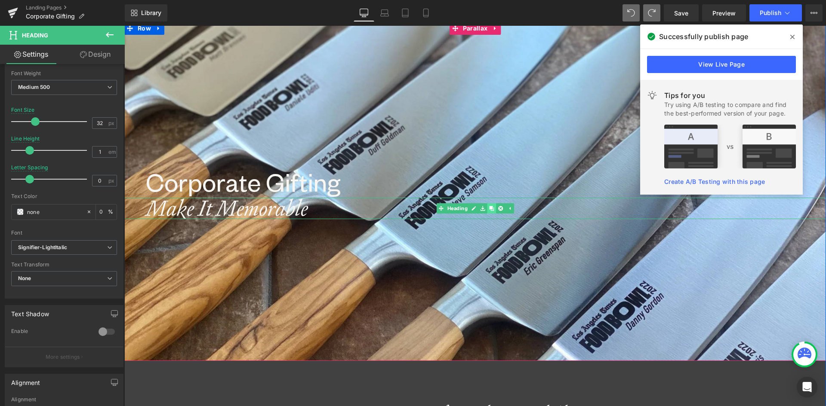
click at [489, 210] on icon at bounding box center [491, 208] width 5 height 5
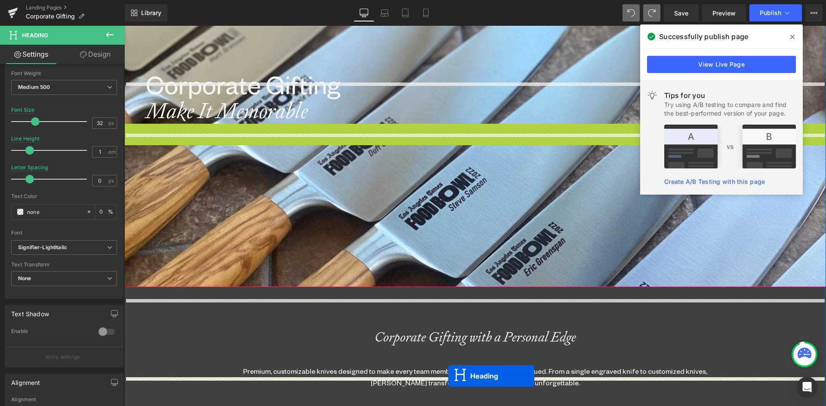
scroll to position [149, 0]
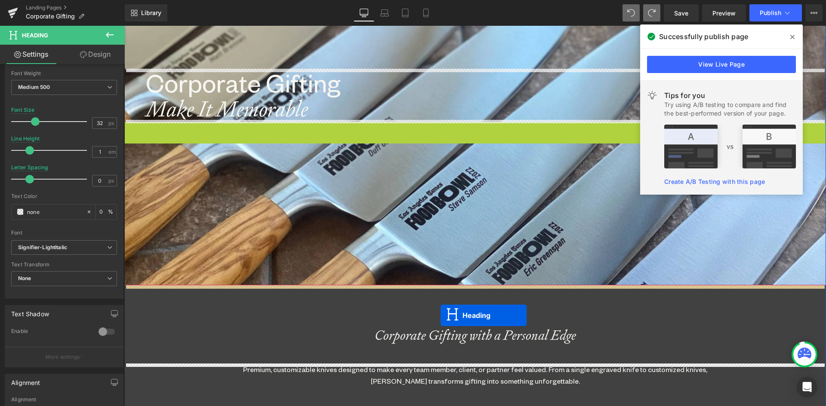
drag, startPoint x: 450, startPoint y: 233, endPoint x: 440, endPoint y: 316, distance: 83.5
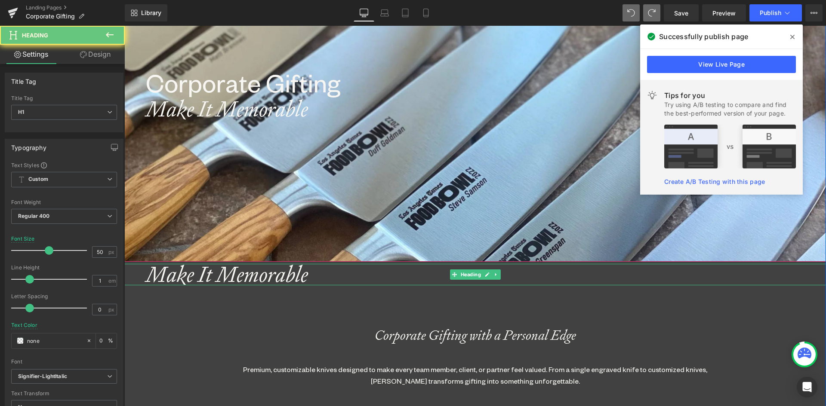
click at [274, 278] on icon "Make It Memorable" at bounding box center [227, 275] width 162 height 28
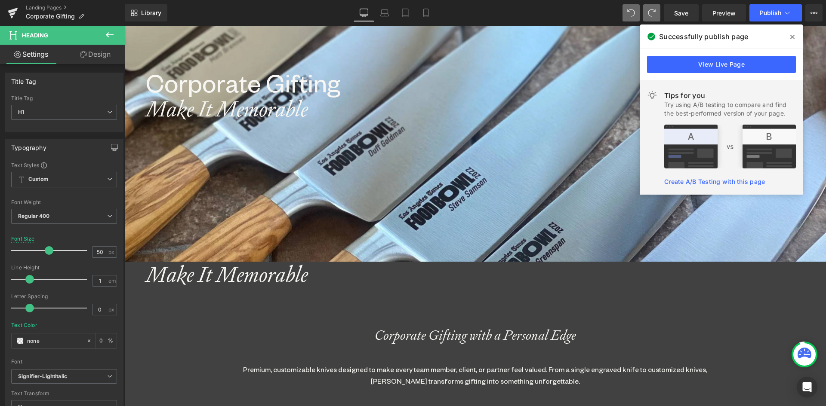
click at [87, 54] on link "Design" at bounding box center [95, 54] width 62 height 19
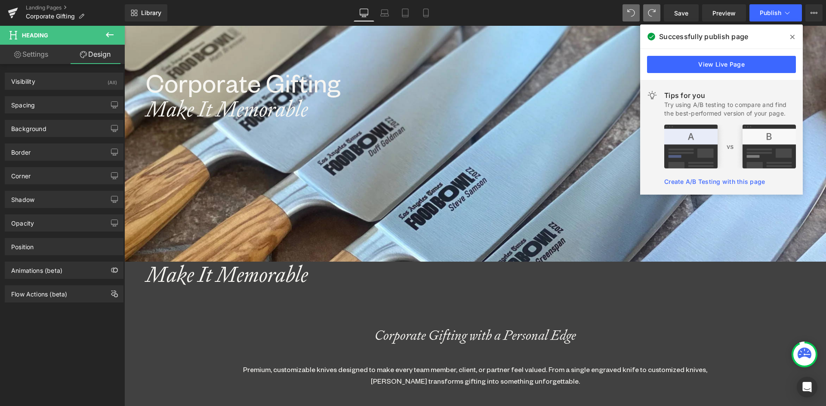
drag, startPoint x: 64, startPoint y: 108, endPoint x: 60, endPoint y: 132, distance: 24.0
click at [64, 108] on div "Spacing" at bounding box center [64, 105] width 118 height 16
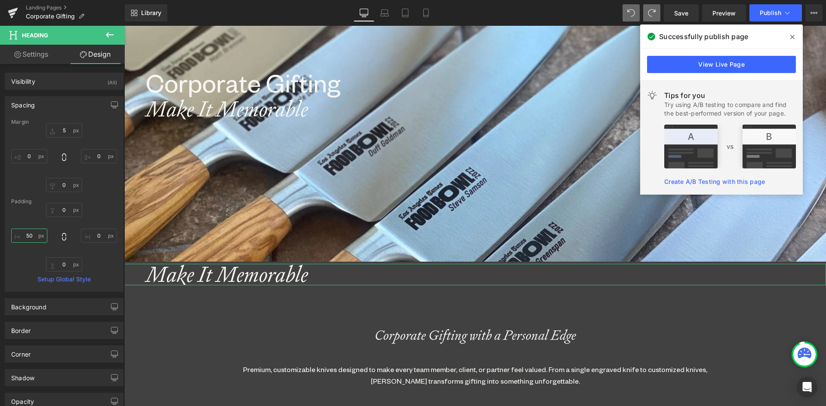
click at [33, 232] on input "text" at bounding box center [29, 236] width 36 height 14
type input "0"
click at [35, 58] on link "Settings" at bounding box center [31, 54] width 62 height 19
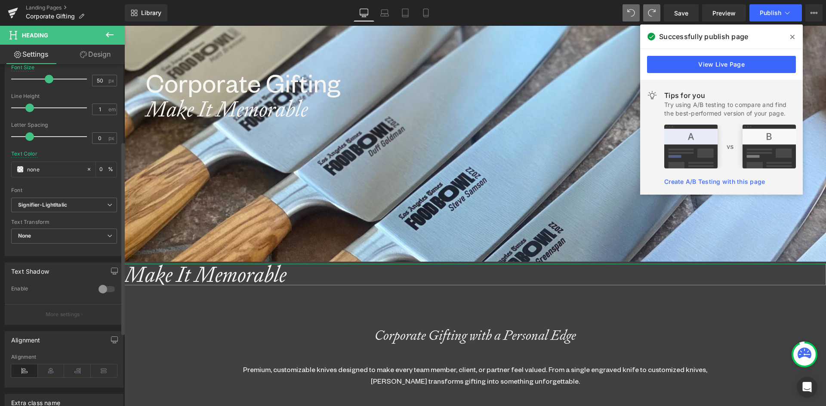
scroll to position [172, 0]
click at [52, 372] on icon at bounding box center [51, 370] width 27 height 13
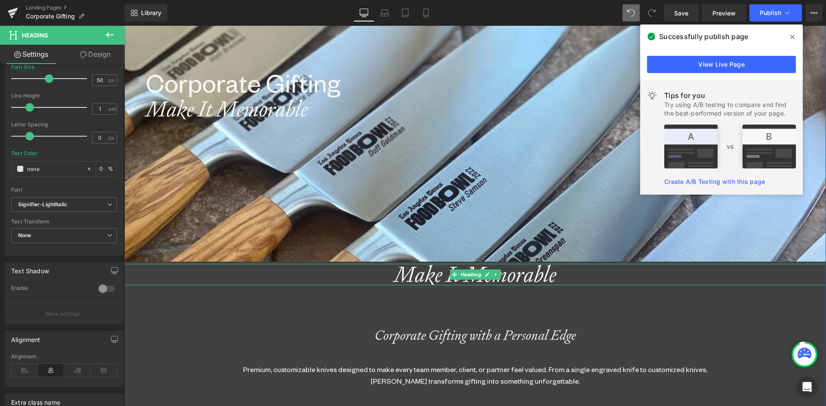
click at [452, 277] on icon at bounding box center [454, 274] width 5 height 5
click at [394, 272] on icon "Make It Memorable" at bounding box center [475, 275] width 162 height 28
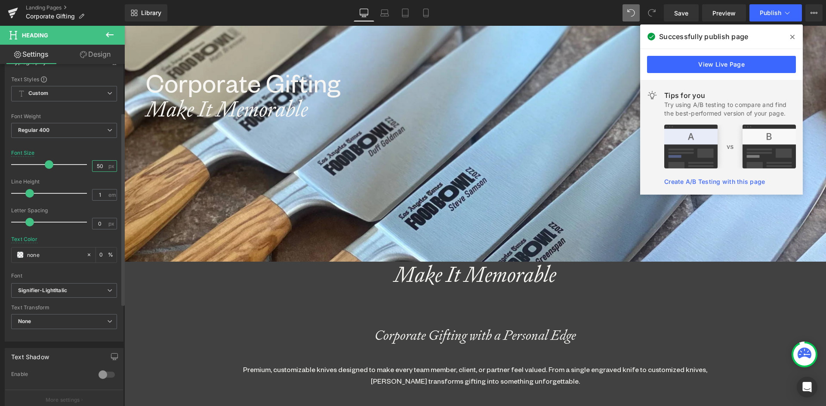
drag, startPoint x: 103, startPoint y: 166, endPoint x: 82, endPoint y: 167, distance: 20.7
click at [82, 167] on div "Font Size 50 px" at bounding box center [64, 164] width 106 height 29
type input "32"
click at [96, 56] on link "Design" at bounding box center [95, 54] width 62 height 19
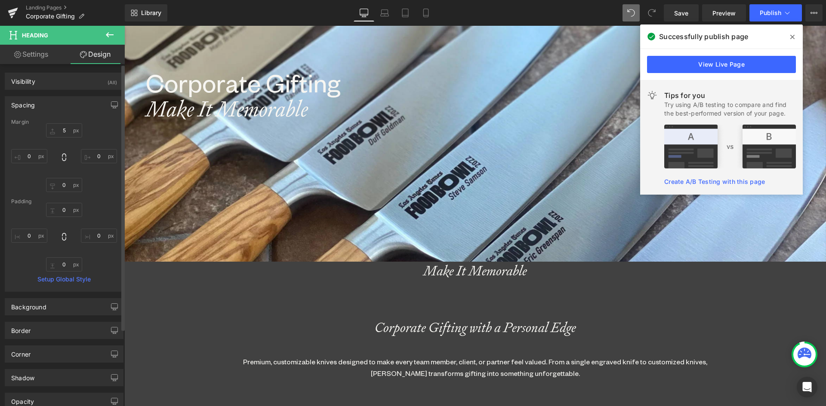
click at [52, 108] on div "Spacing" at bounding box center [64, 105] width 118 height 16
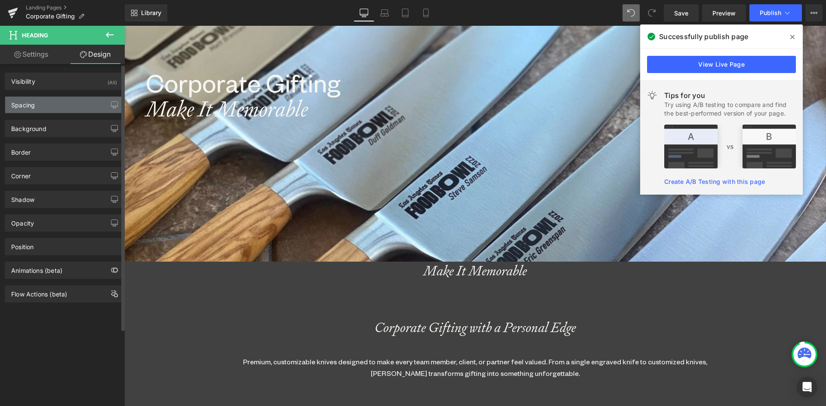
click at [49, 103] on div "Spacing" at bounding box center [64, 105] width 118 height 16
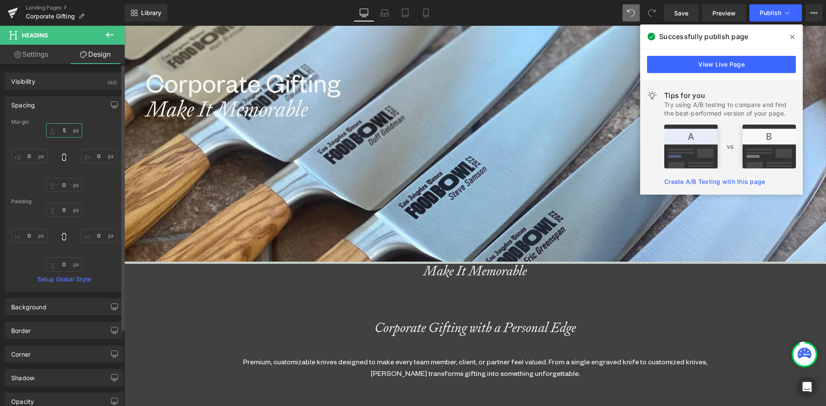
click at [64, 132] on input "text" at bounding box center [64, 130] width 36 height 14
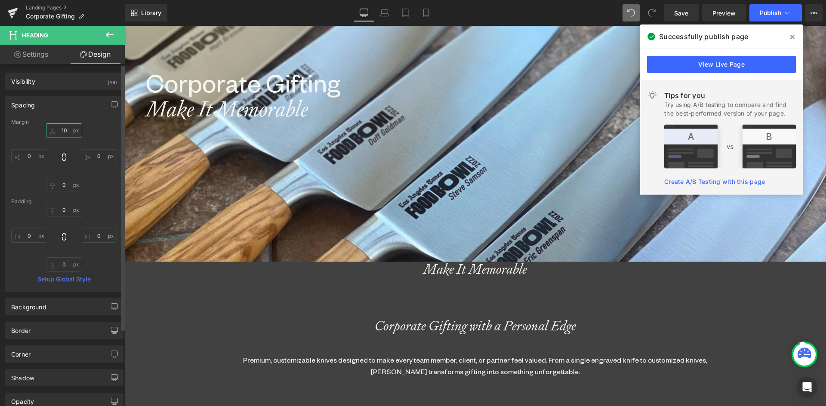
scroll to position [1984, 695]
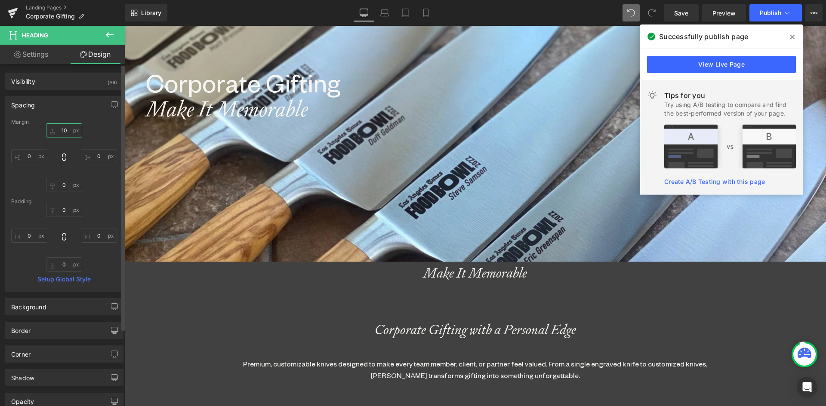
type input "100"
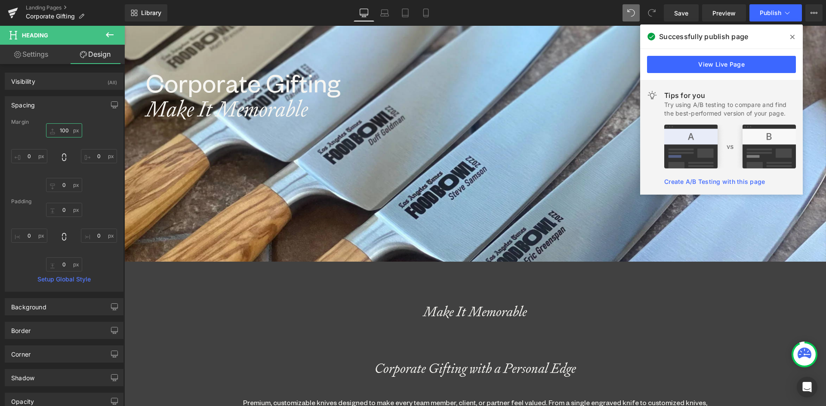
scroll to position [2027, 695]
click at [559, 369] on div "Corporate Gifting with a Personal Edge" at bounding box center [474, 369] width 701 height 14
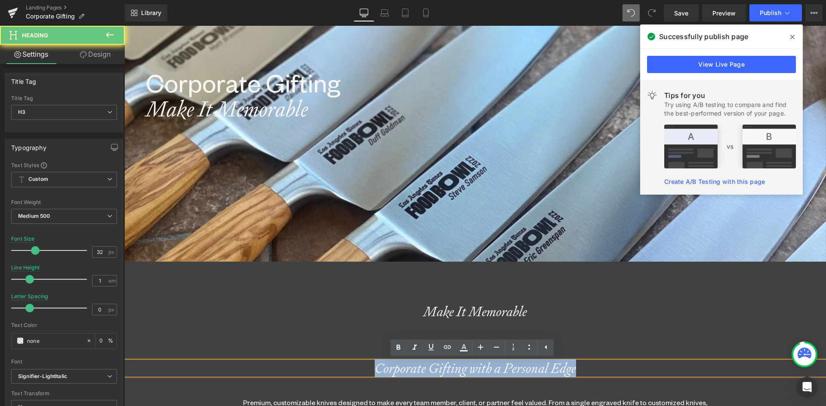
drag, startPoint x: 577, startPoint y: 369, endPoint x: 235, endPoint y: 334, distance: 344.1
copy div "Corporate Gifting with a Personal Edge"
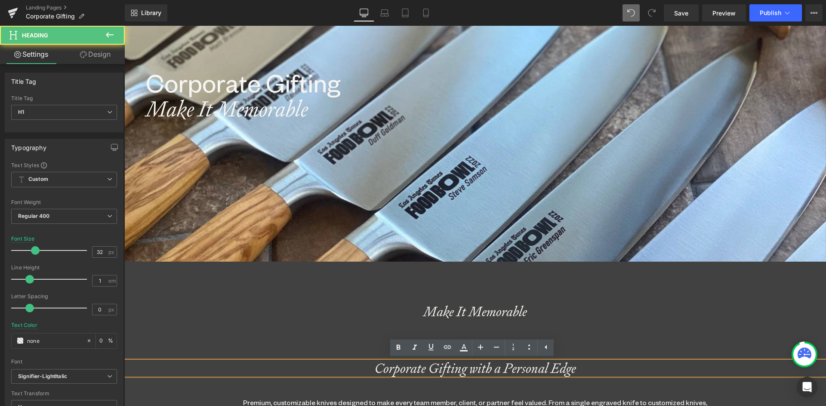
click at [499, 314] on icon "Make It Memorable" at bounding box center [475, 312] width 104 height 18
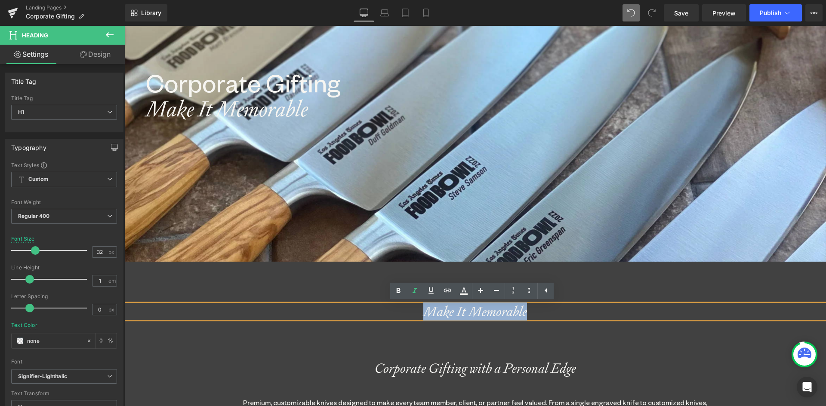
drag, startPoint x: 525, startPoint y: 310, endPoint x: 325, endPoint y: 312, distance: 200.4
click at [325, 312] on h1 "Make It Memorable" at bounding box center [474, 312] width 701 height 14
paste div
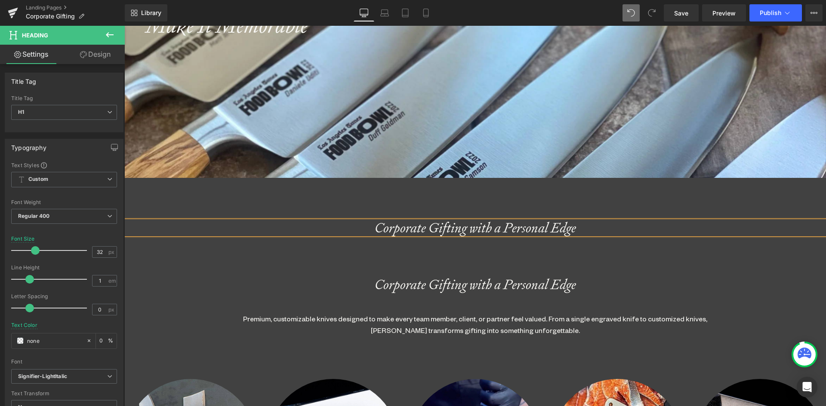
scroll to position [235, 0]
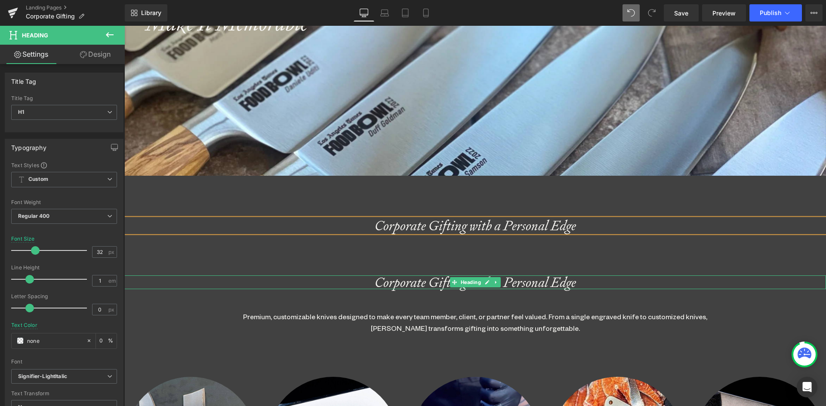
click at [461, 283] on div "Corporate Gifting with a Personal Edge Heading" at bounding box center [474, 283] width 701 height 14
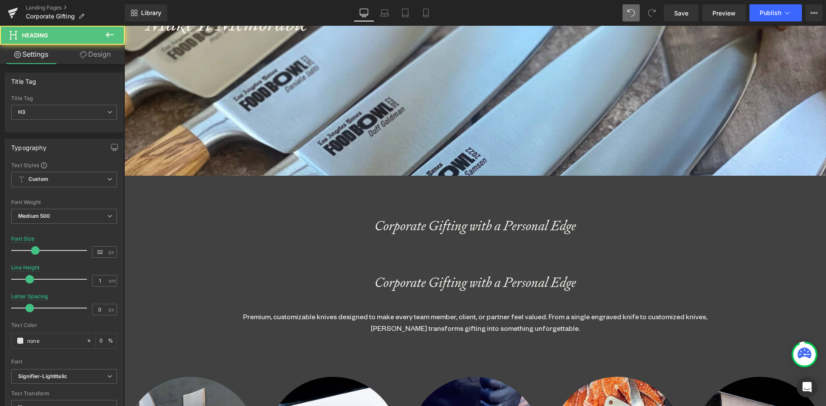
click at [92, 58] on link "Design" at bounding box center [95, 54] width 62 height 19
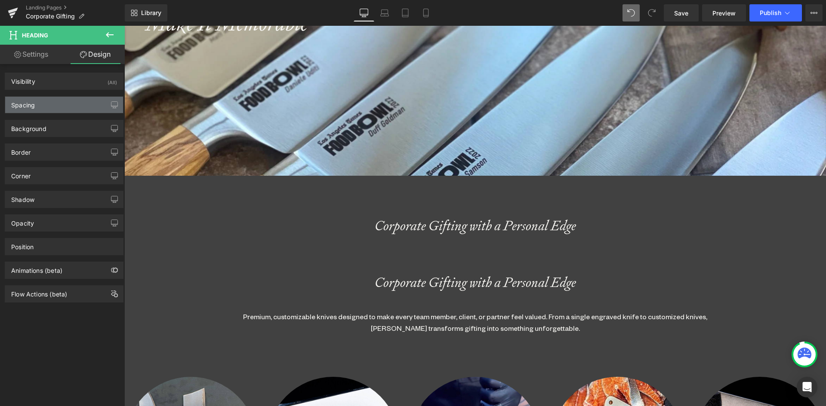
click at [62, 111] on div "Spacing" at bounding box center [64, 105] width 118 height 16
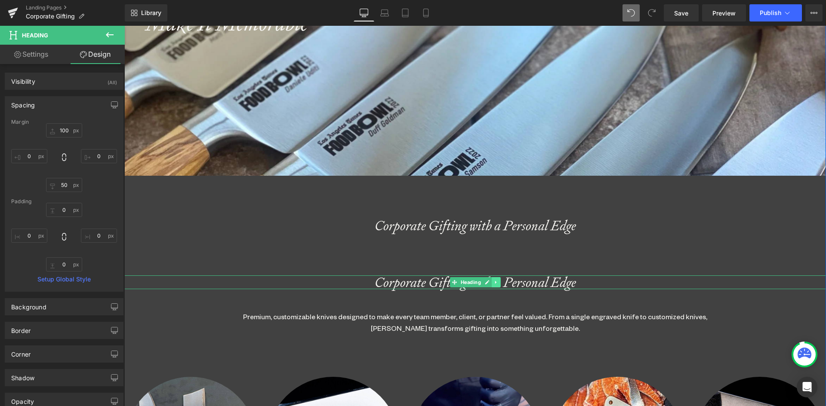
click at [491, 280] on link at bounding box center [495, 282] width 9 height 10
click at [498, 282] on icon at bounding box center [500, 282] width 5 height 5
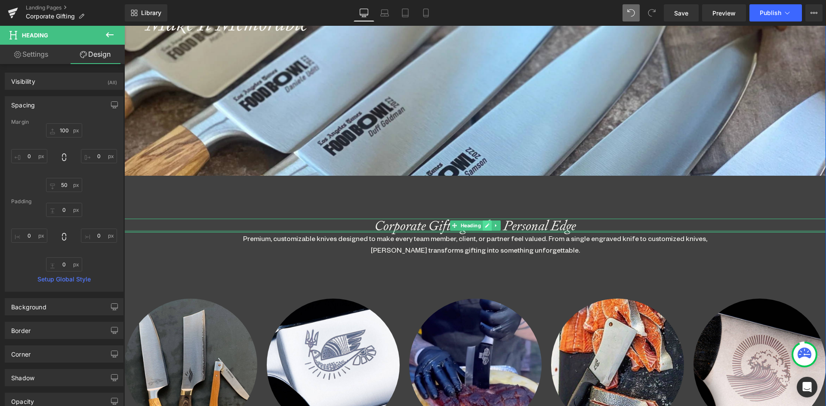
scroll to position [1948, 695]
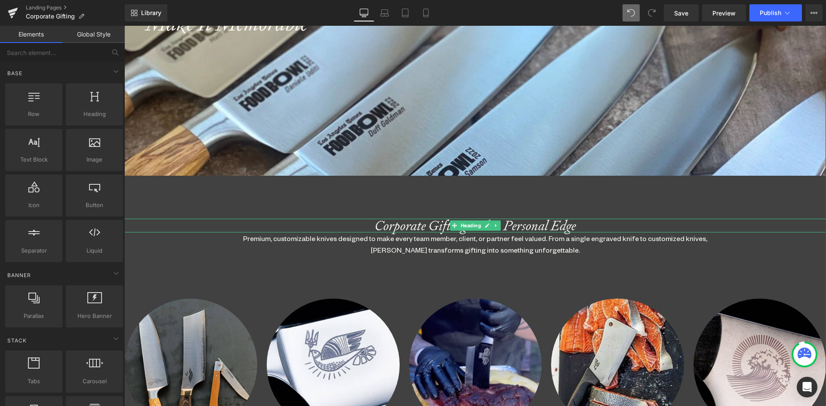
click at [422, 223] on icon "Corporate Gifting with a Personal Edge" at bounding box center [475, 226] width 201 height 18
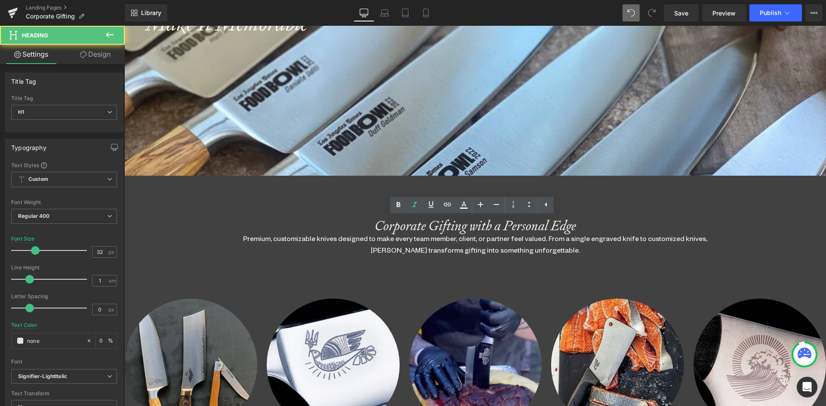
click at [97, 54] on link "Design" at bounding box center [95, 54] width 62 height 19
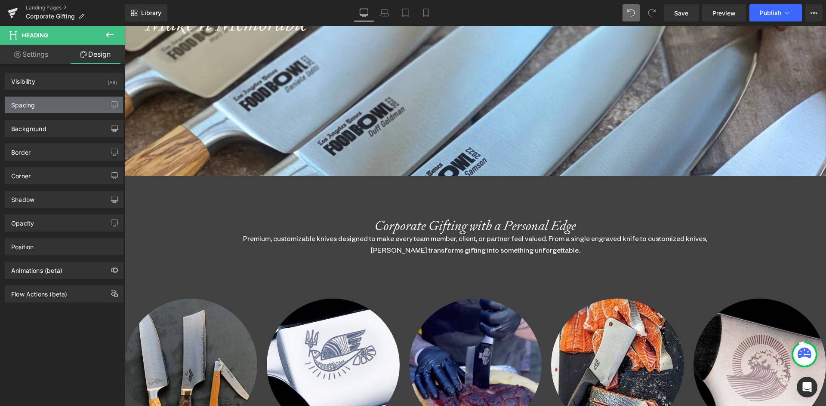
click at [20, 103] on div "Spacing" at bounding box center [23, 103] width 24 height 12
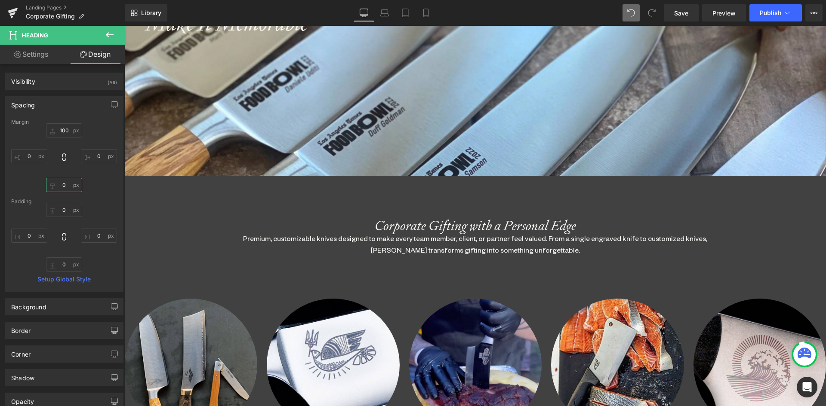
click at [62, 184] on input "text" at bounding box center [64, 185] width 36 height 14
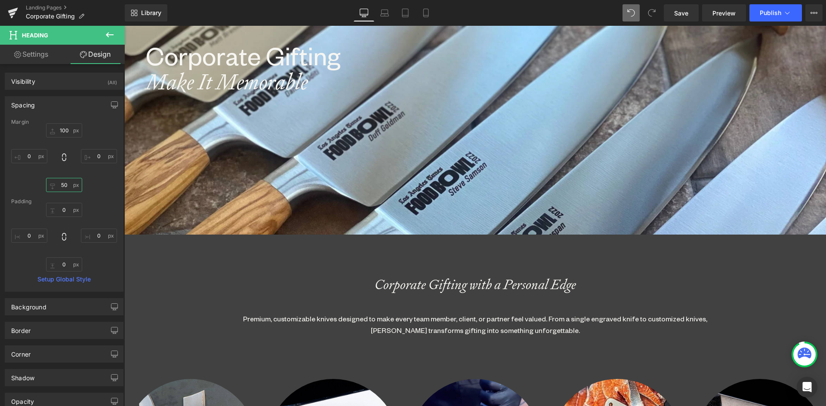
scroll to position [0, 0]
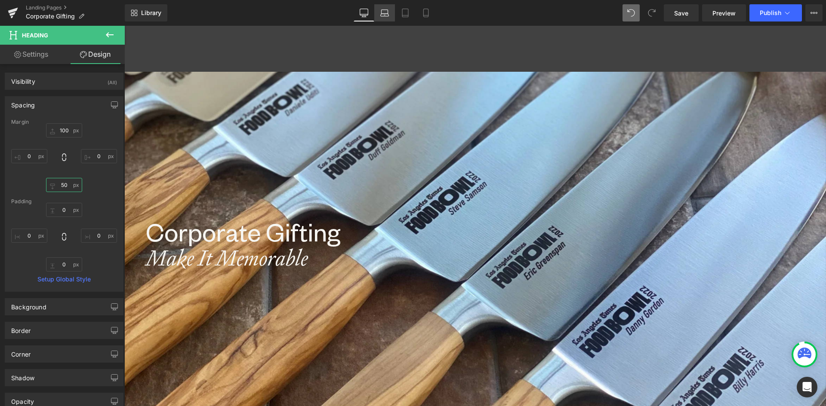
type input "50"
click at [385, 10] on icon at bounding box center [384, 12] width 6 height 4
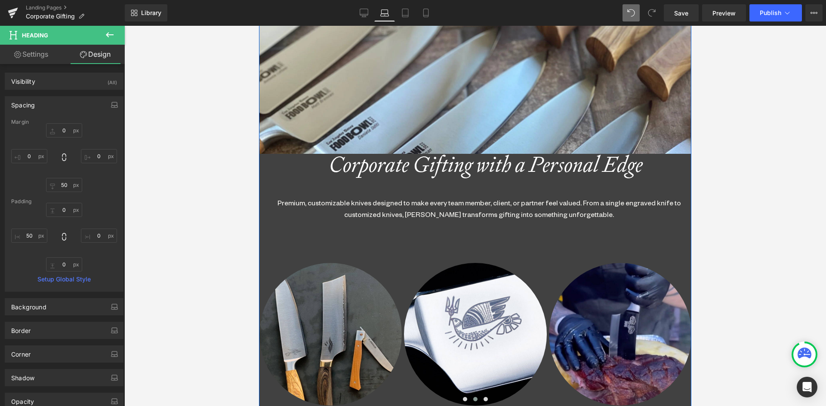
scroll to position [86, 0]
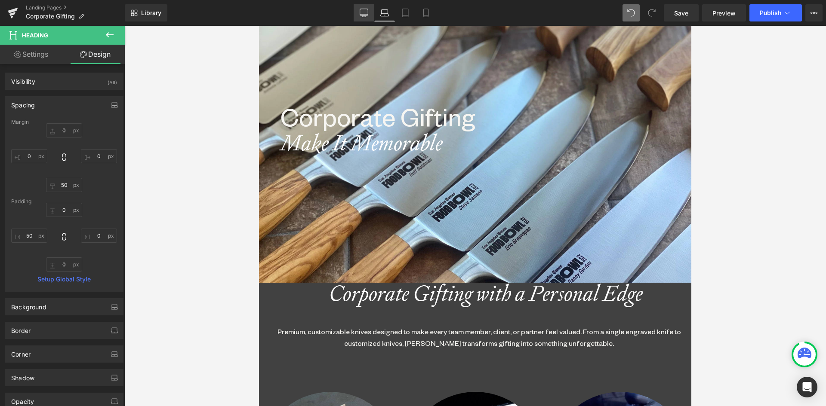
click at [360, 8] on link "Desktop" at bounding box center [363, 12] width 21 height 17
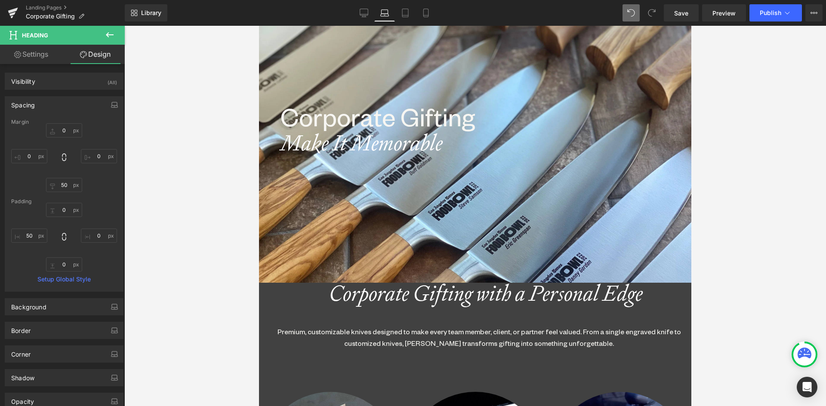
scroll to position [1980, 695]
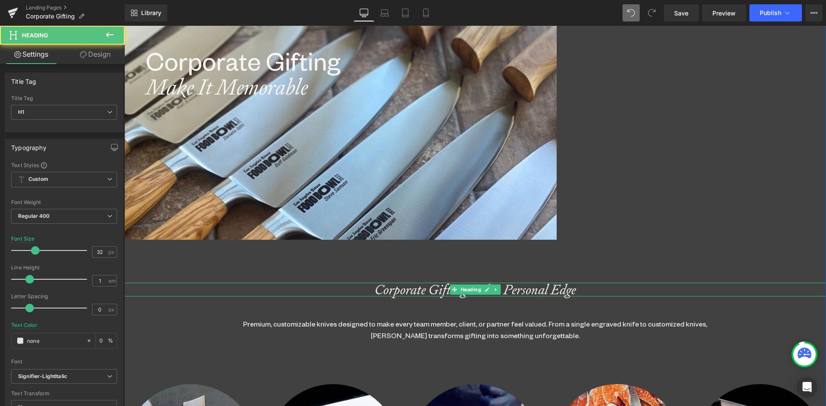
click at [401, 289] on icon "Corporate Gifting with a Personal Edge" at bounding box center [475, 290] width 201 height 18
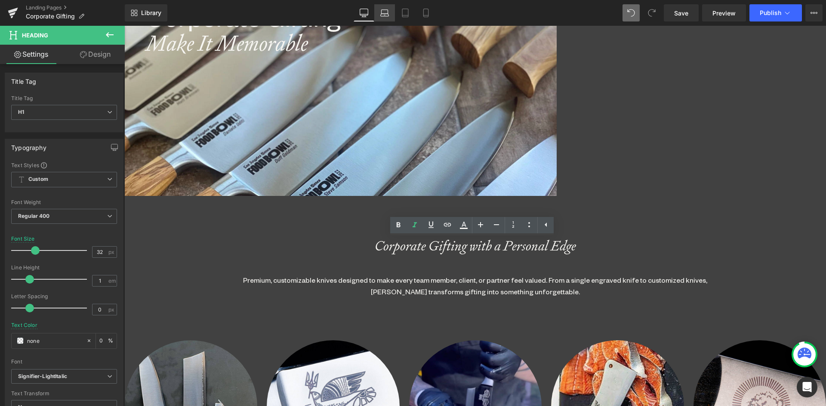
click at [384, 13] on icon at bounding box center [384, 13] width 9 height 9
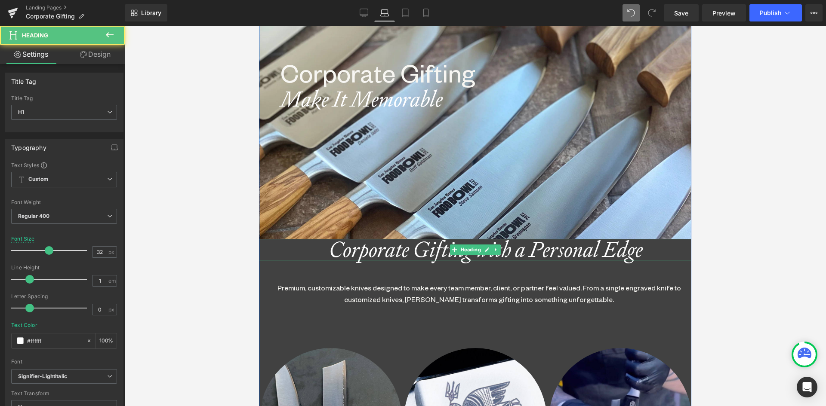
click at [378, 249] on icon "Corporate Gifting with a Personal Edge" at bounding box center [485, 250] width 313 height 28
drag, startPoint x: 98, startPoint y: 253, endPoint x: 74, endPoint y: 253, distance: 23.7
click at [74, 253] on div "Font Size 32 px" at bounding box center [64, 250] width 106 height 29
click at [96, 254] on input "32" at bounding box center [99, 252] width 15 height 11
drag, startPoint x: 100, startPoint y: 253, endPoint x: 74, endPoint y: 254, distance: 25.8
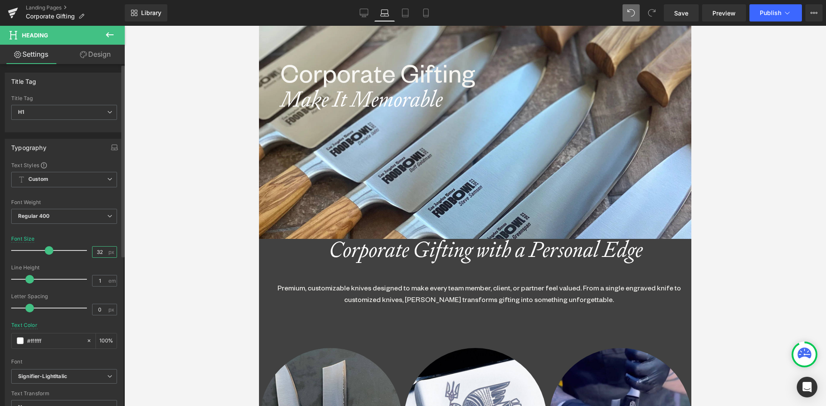
click at [74, 254] on div "Font Size 32 px" at bounding box center [64, 250] width 106 height 29
type input "32"
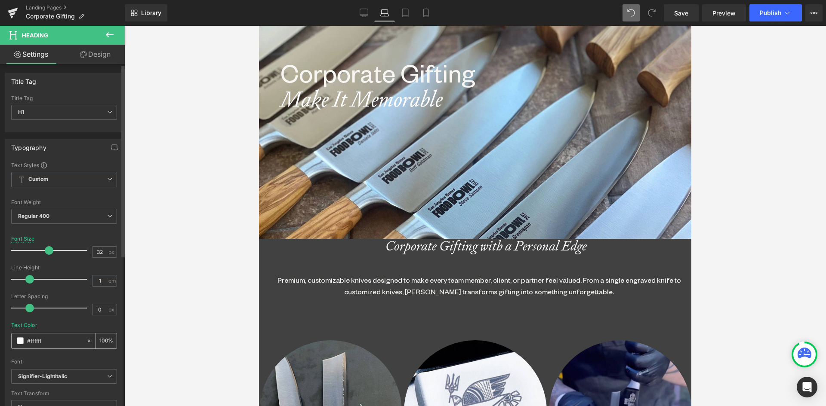
click at [86, 344] on icon at bounding box center [89, 341] width 6 height 6
drag, startPoint x: 105, startPoint y: 53, endPoint x: 46, endPoint y: 104, distance: 78.0
click at [104, 54] on link "Design" at bounding box center [95, 54] width 62 height 19
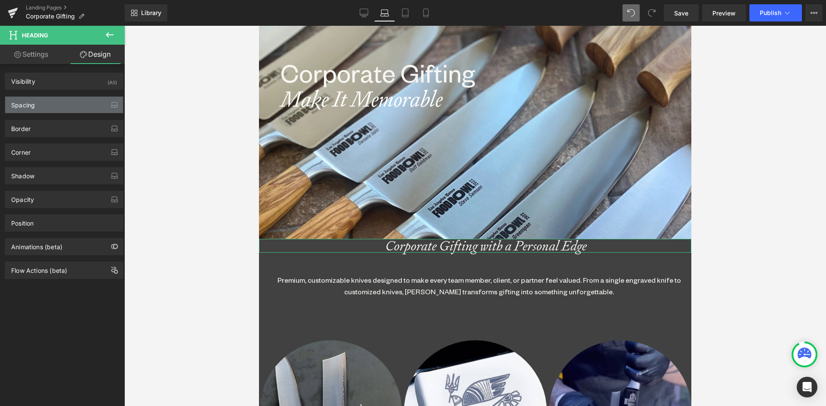
drag, startPoint x: 35, startPoint y: 111, endPoint x: 59, endPoint y: 154, distance: 49.9
click at [35, 111] on div "Spacing" at bounding box center [64, 105] width 118 height 16
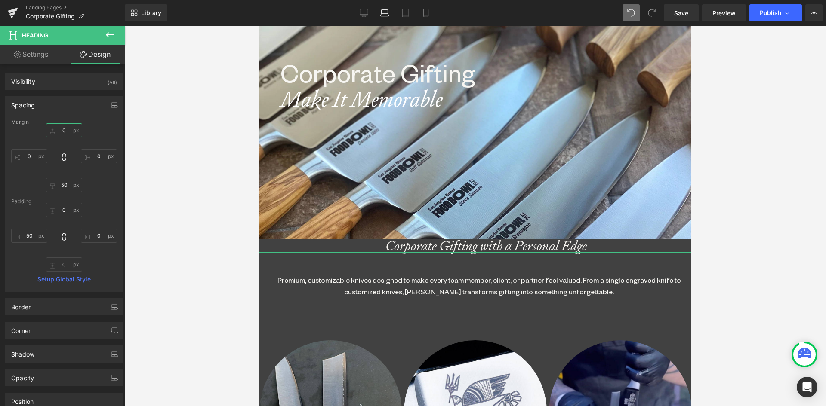
click at [59, 129] on input "text" at bounding box center [64, 130] width 36 height 14
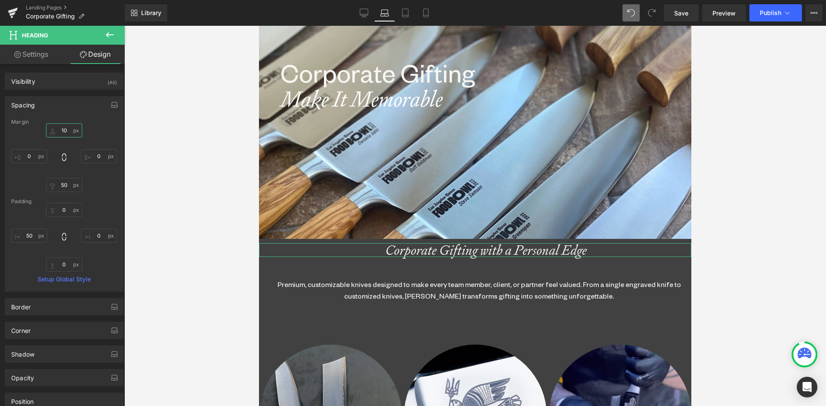
type input "100"
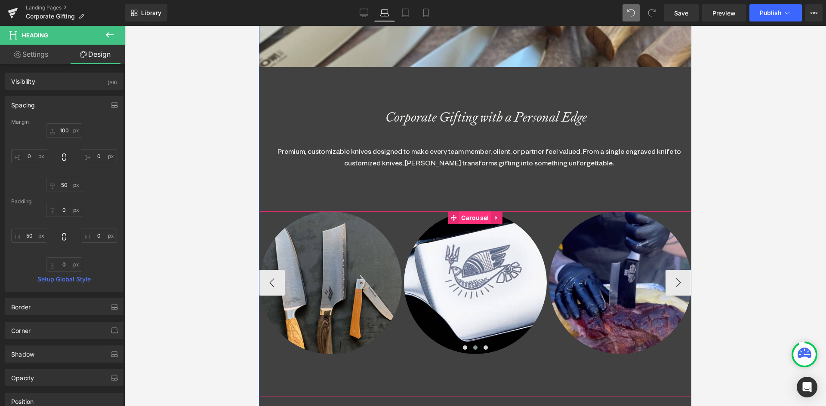
click at [476, 222] on span "Carousel" at bounding box center [475, 218] width 32 height 13
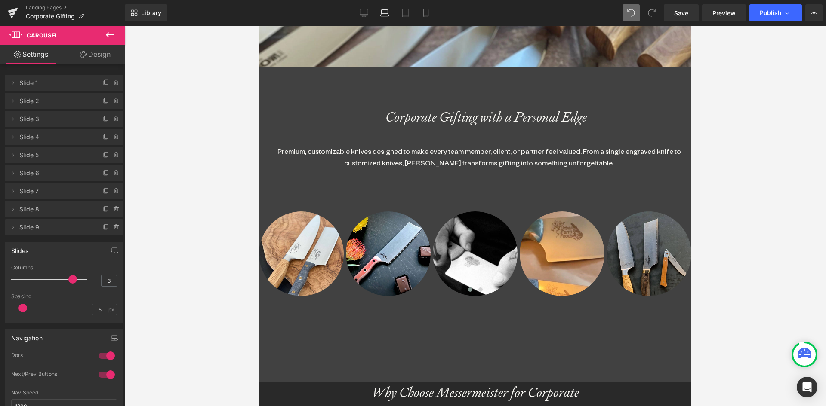
drag, startPoint x: 43, startPoint y: 282, endPoint x: 69, endPoint y: 280, distance: 25.5
click at [68, 280] on span at bounding box center [72, 279] width 9 height 9
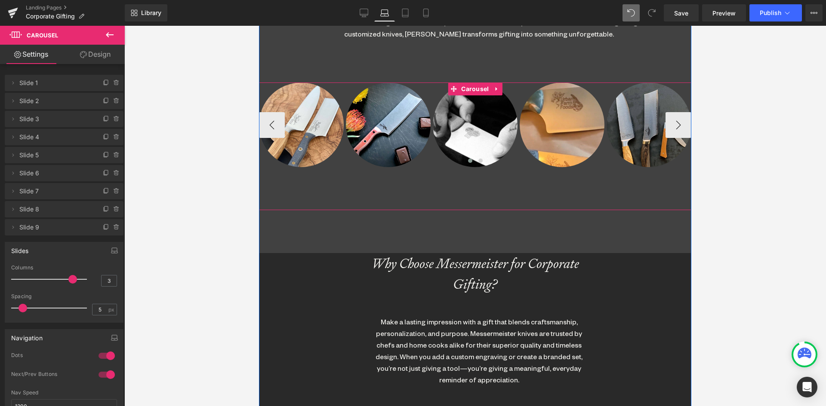
click at [484, 190] on div "Image Image Image Image Image" at bounding box center [475, 147] width 432 height 128
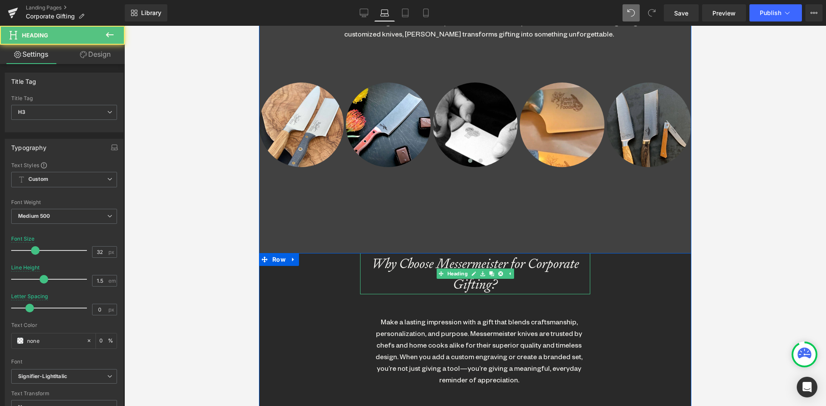
click at [471, 264] on div "Why Choose Messermeister for Corporate Gifting?" at bounding box center [475, 273] width 230 height 41
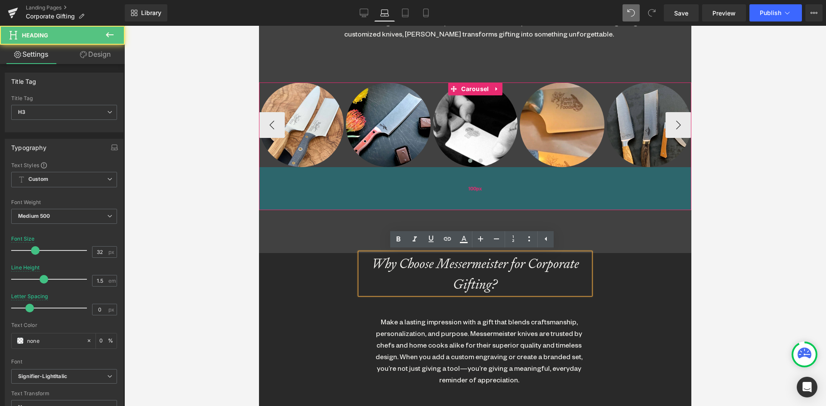
click at [470, 206] on div "Image Image Image Image Image" at bounding box center [475, 147] width 432 height 128
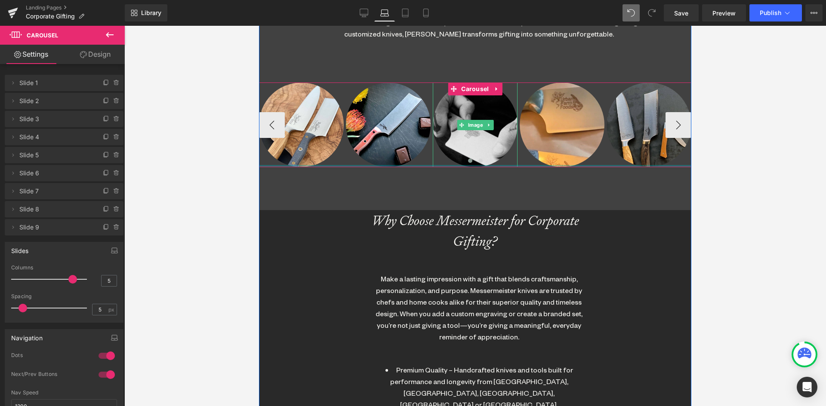
drag, startPoint x: 484, startPoint y: 205, endPoint x: 485, endPoint y: 145, distance: 60.2
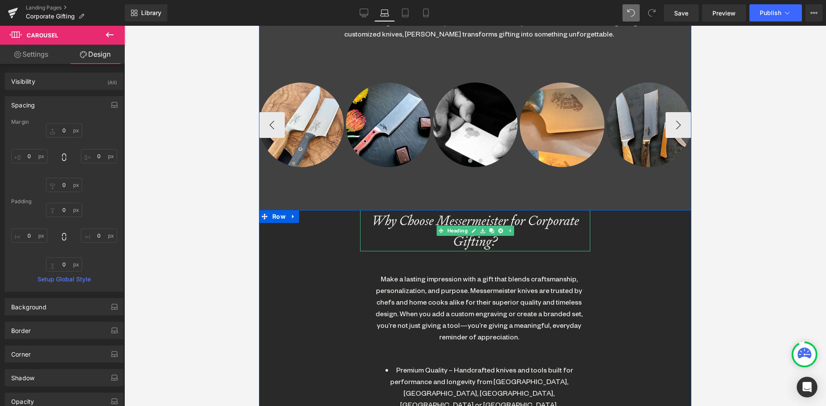
click at [447, 219] on div "Why Choose Messermeister for Corporate Gifting?" at bounding box center [475, 230] width 230 height 41
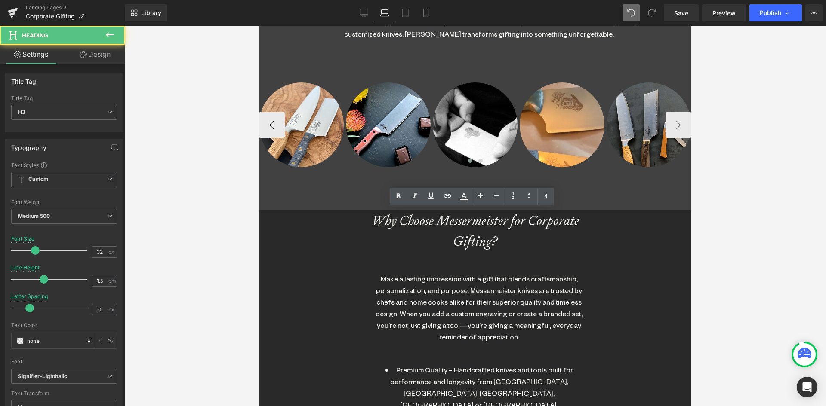
click at [693, 292] on div at bounding box center [474, 216] width 701 height 381
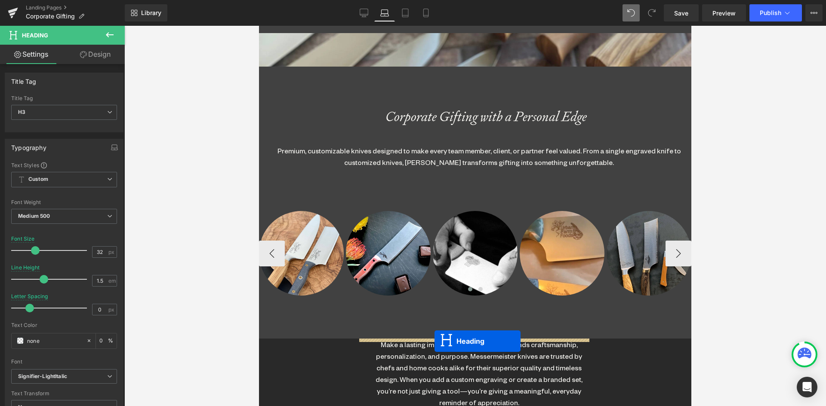
drag, startPoint x: 453, startPoint y: 65, endPoint x: 434, endPoint y: 341, distance: 276.7
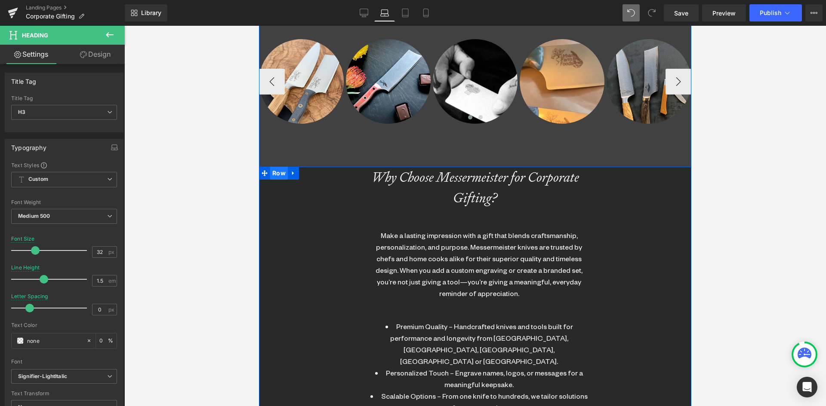
click at [280, 177] on span "Row" at bounding box center [279, 173] width 18 height 13
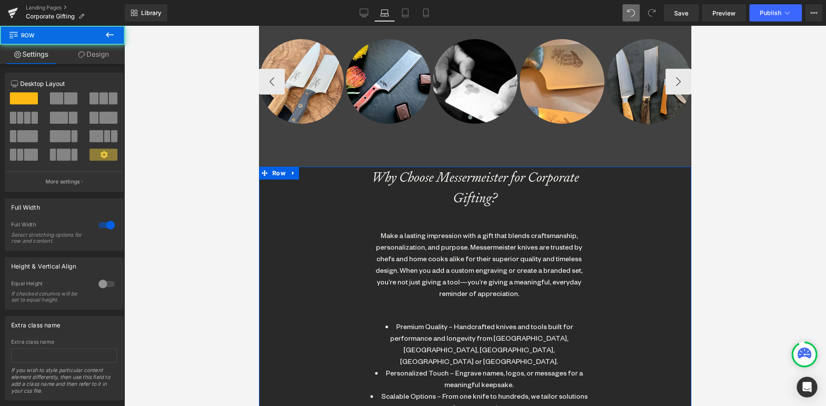
click at [89, 57] on link "Design" at bounding box center [93, 54] width 62 height 19
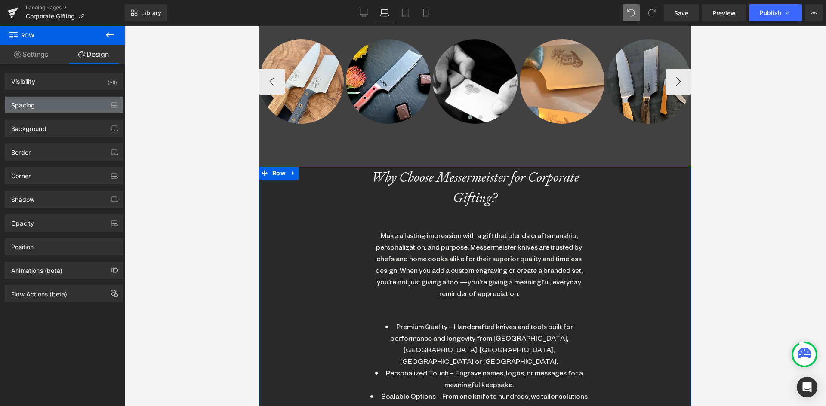
click at [34, 108] on div "Spacing" at bounding box center [23, 103] width 24 height 12
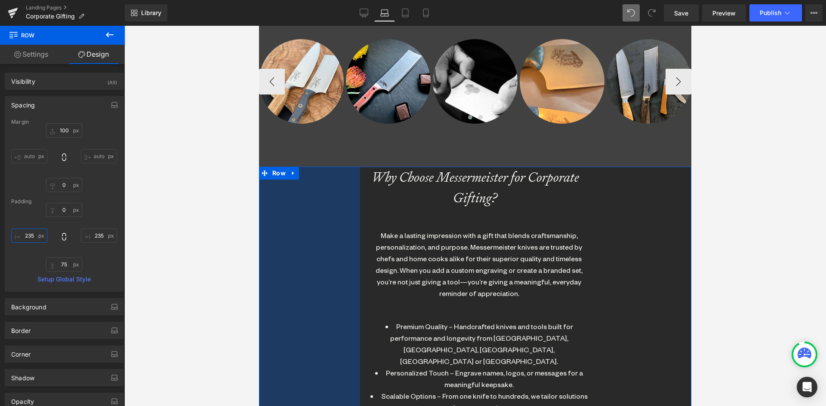
click at [28, 238] on input "text" at bounding box center [29, 236] width 36 height 14
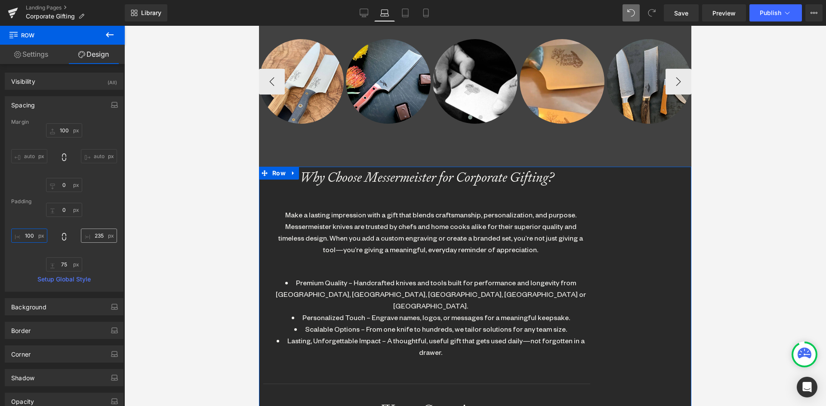
type input "100"
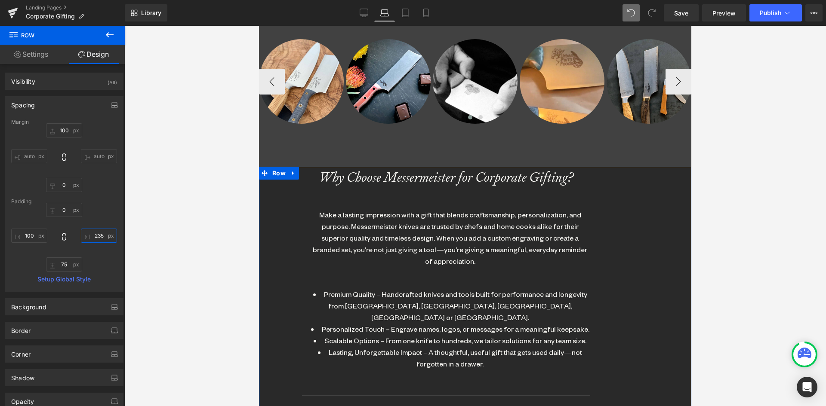
click at [98, 234] on input "text" at bounding box center [99, 236] width 36 height 14
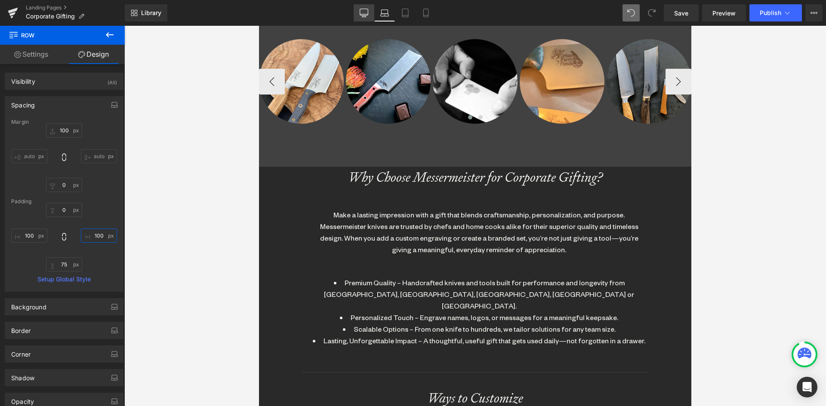
type input "100"
click at [364, 14] on icon at bounding box center [363, 13] width 9 height 9
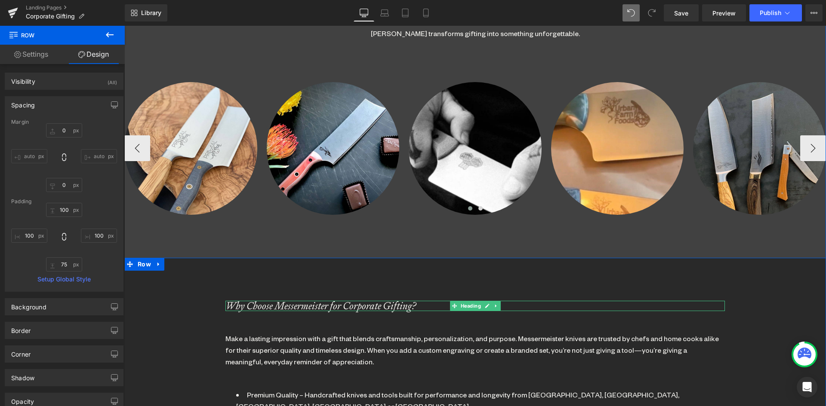
click at [244, 303] on div "Why Choose Messermeister for Corporate Gifting?" at bounding box center [474, 306] width 499 height 10
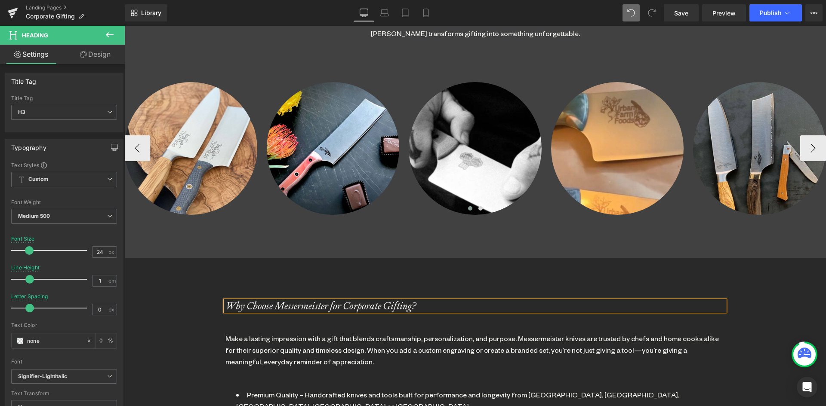
drag, startPoint x: 387, startPoint y: 8, endPoint x: 384, endPoint y: 23, distance: 15.4
click at [387, 9] on link "Laptop" at bounding box center [384, 12] width 21 height 17
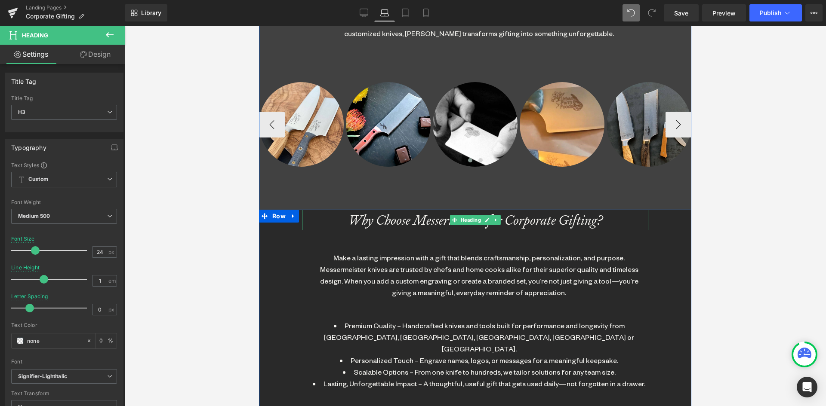
click at [367, 223] on div "Why Choose Messermeister for Corporate Gifting?" at bounding box center [475, 220] width 346 height 21
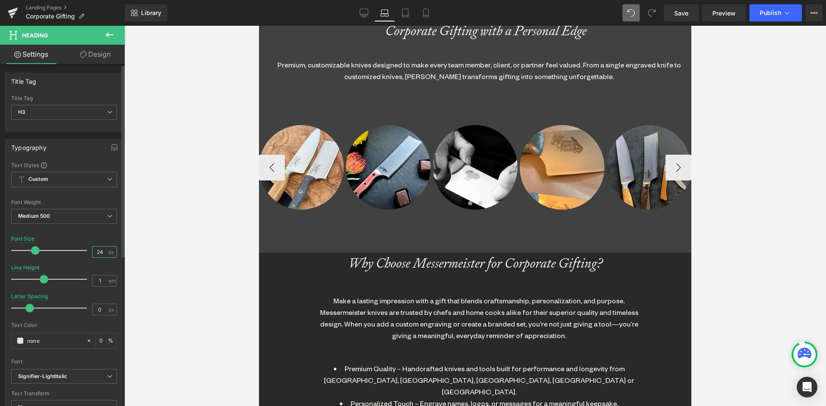
drag, startPoint x: 98, startPoint y: 252, endPoint x: 84, endPoint y: 250, distance: 14.3
click at [84, 250] on div "Font Size 24 px" at bounding box center [64, 250] width 106 height 29
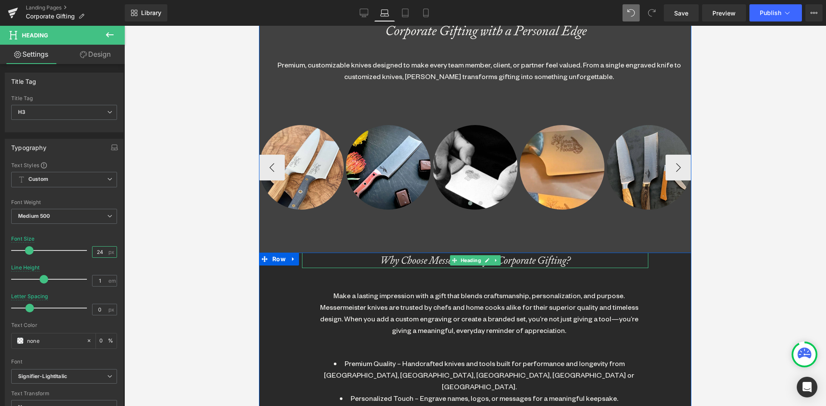
type input "24"
drag, startPoint x: 419, startPoint y: 264, endPoint x: 286, endPoint y: 282, distance: 134.4
click at [418, 264] on div "Why Choose Messermeister for Corporate Gifting?" at bounding box center [475, 260] width 346 height 15
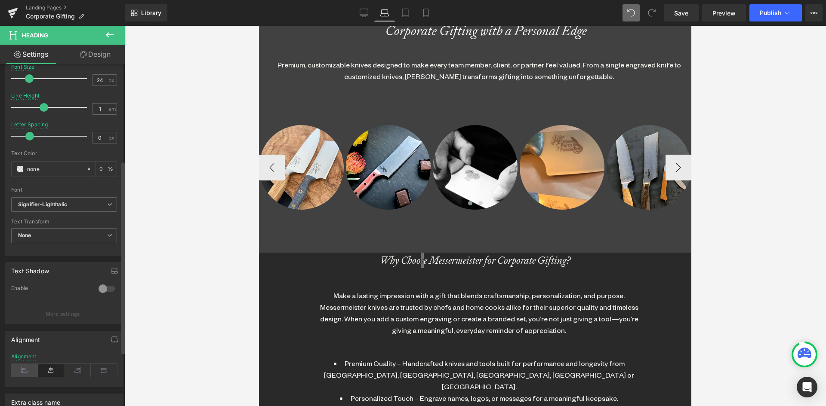
click at [27, 370] on icon at bounding box center [24, 370] width 27 height 13
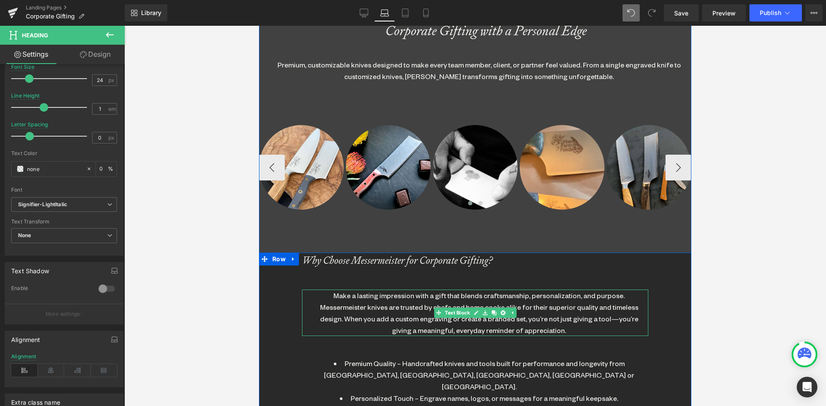
click at [383, 312] on div "Make a lasting impression with a gift that blends craftsmanship, personalizatio…" at bounding box center [478, 313] width 337 height 46
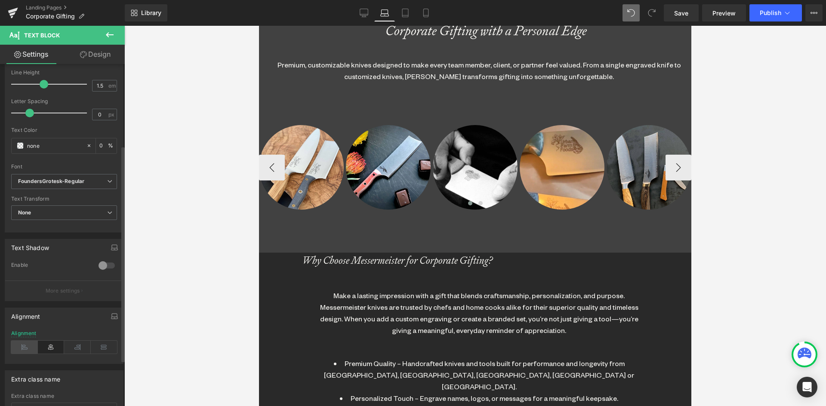
click at [25, 344] on icon at bounding box center [24, 347] width 27 height 13
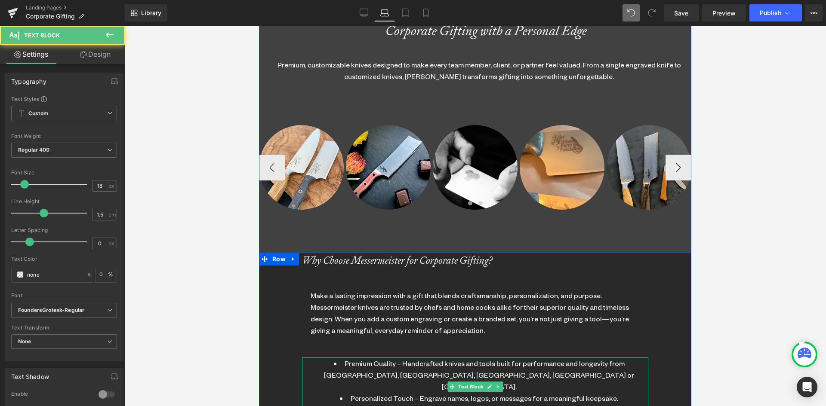
click at [366, 364] on li "Premium Quality – Handcrafted knives and tools built for performance and longev…" at bounding box center [478, 375] width 337 height 35
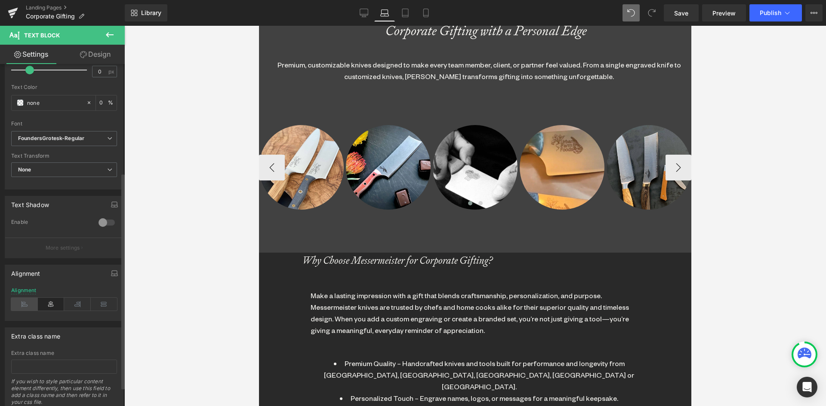
click at [17, 308] on icon at bounding box center [24, 304] width 27 height 13
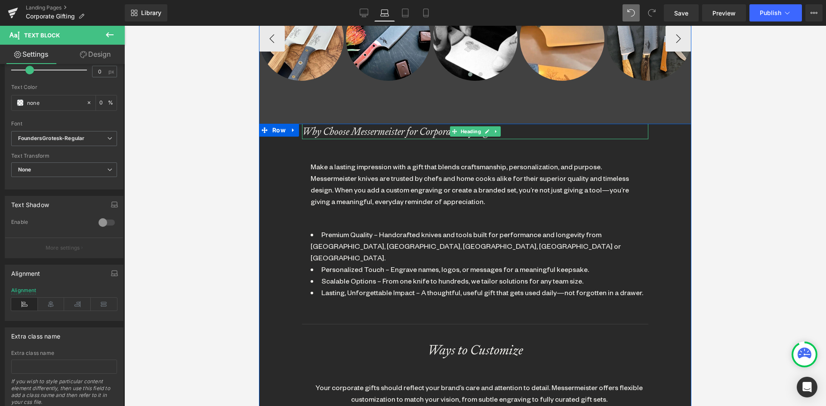
click at [345, 129] on div "Why Choose Messermeister for Corporate Gifting?" at bounding box center [475, 131] width 346 height 15
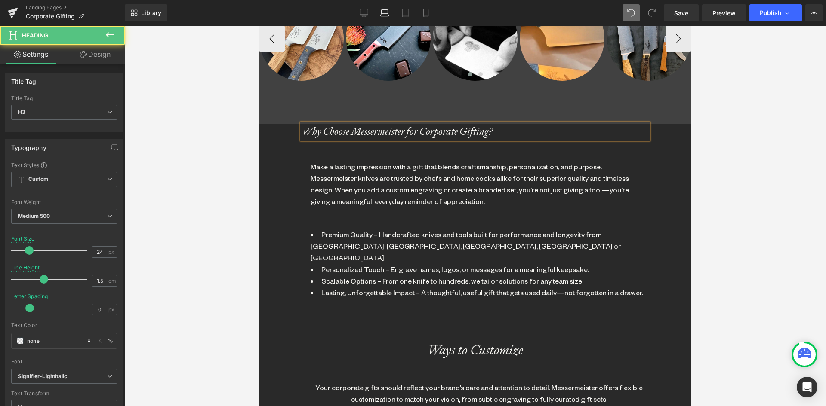
click at [92, 47] on link "Design" at bounding box center [95, 54] width 62 height 19
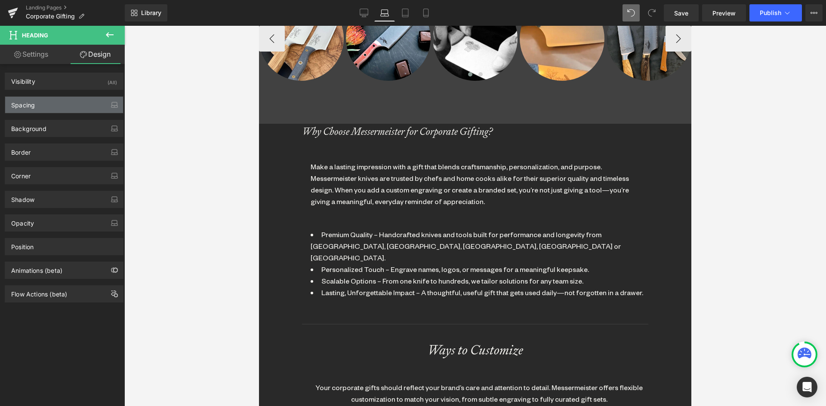
click at [28, 112] on div "Spacing" at bounding box center [64, 105] width 118 height 16
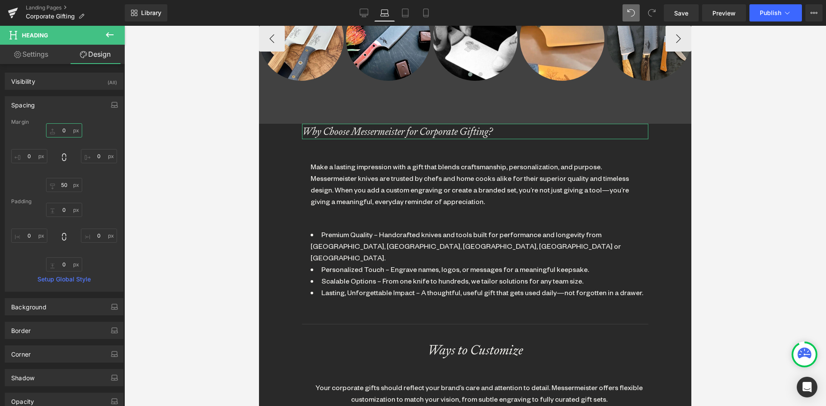
click at [62, 131] on input "0" at bounding box center [64, 130] width 36 height 14
type input "100"
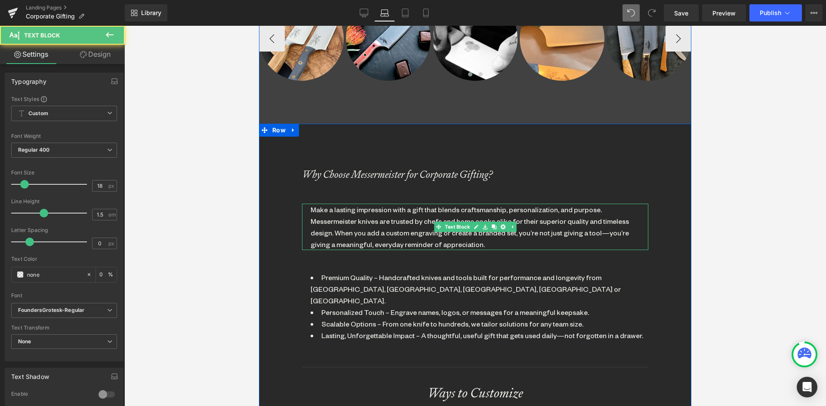
click at [307, 214] on div "Make a lasting impression with a gift that blends craftsmanship, personalizatio…" at bounding box center [475, 227] width 346 height 46
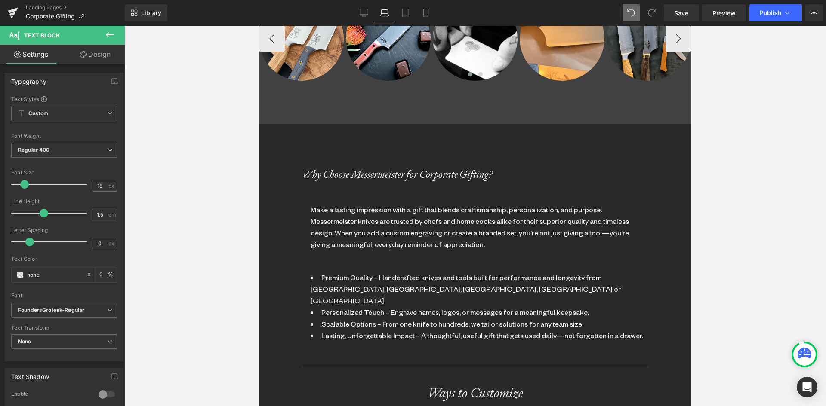
drag, startPoint x: 107, startPoint y: 56, endPoint x: 65, endPoint y: 103, distance: 63.0
click at [107, 56] on link "Design" at bounding box center [95, 54] width 62 height 19
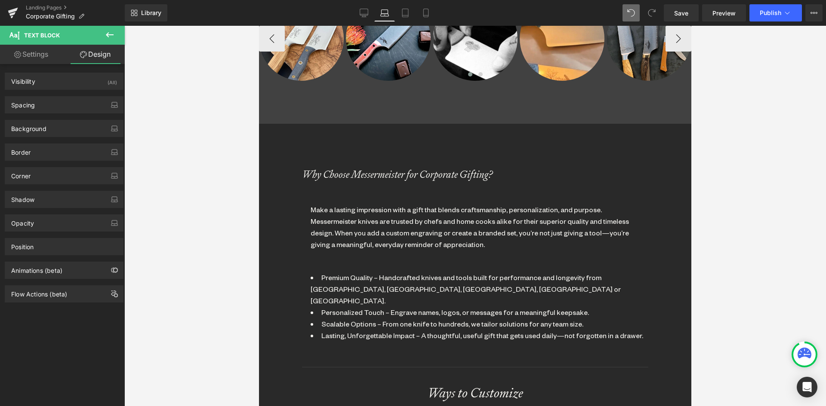
drag, startPoint x: 46, startPoint y: 107, endPoint x: 46, endPoint y: 252, distance: 145.3
click at [46, 108] on div "Spacing" at bounding box center [64, 105] width 118 height 16
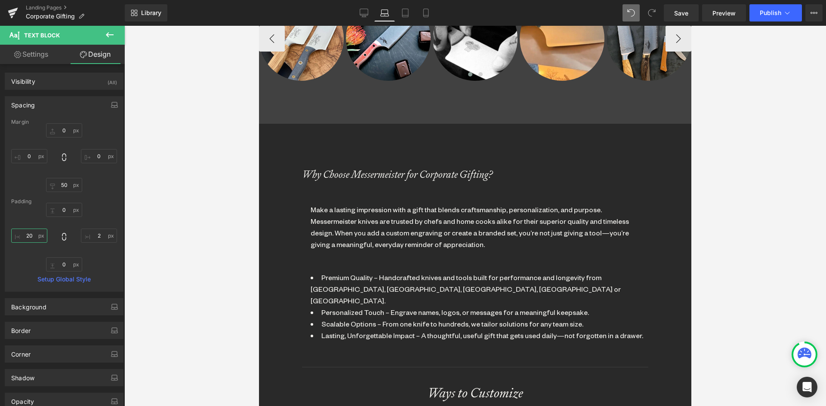
click at [29, 239] on input "20" at bounding box center [29, 236] width 36 height 14
type input "0"
click at [95, 231] on input "2" at bounding box center [99, 236] width 36 height 14
type input "0"
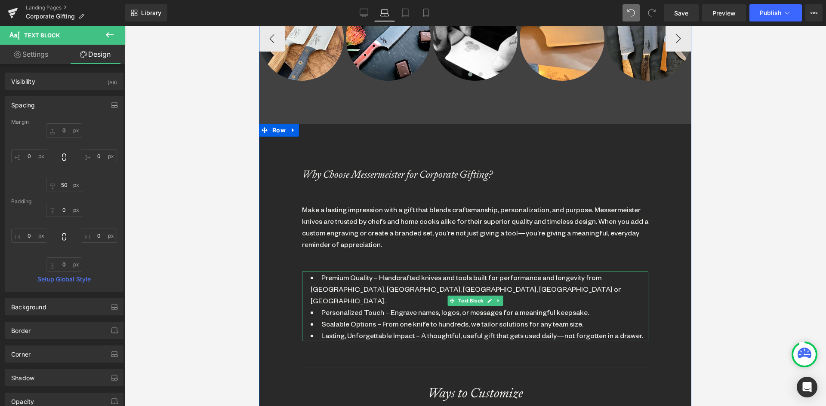
click at [331, 284] on li "Premium Quality – Handcrafted knives and tools built for performance and longev…" at bounding box center [478, 289] width 337 height 35
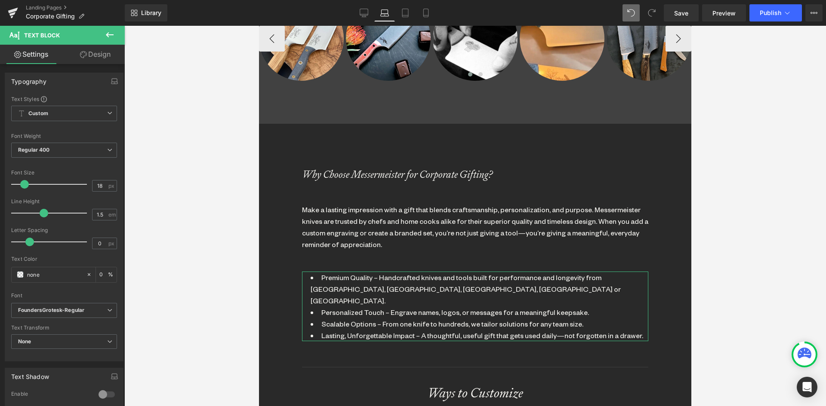
click at [103, 57] on link "Design" at bounding box center [95, 54] width 62 height 19
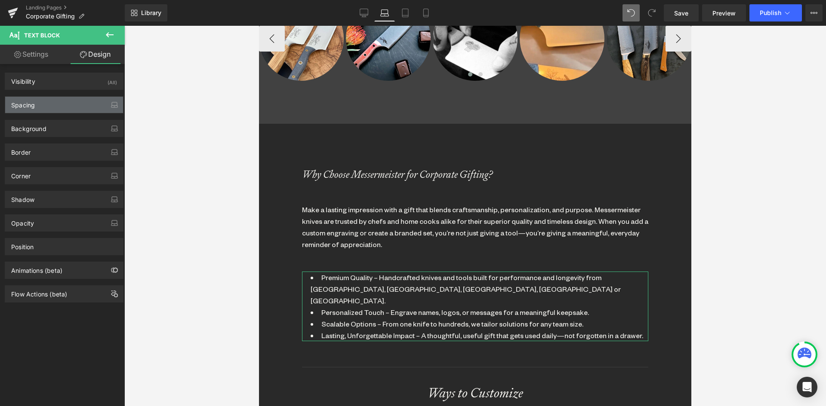
click at [46, 105] on div "Spacing" at bounding box center [64, 105] width 118 height 16
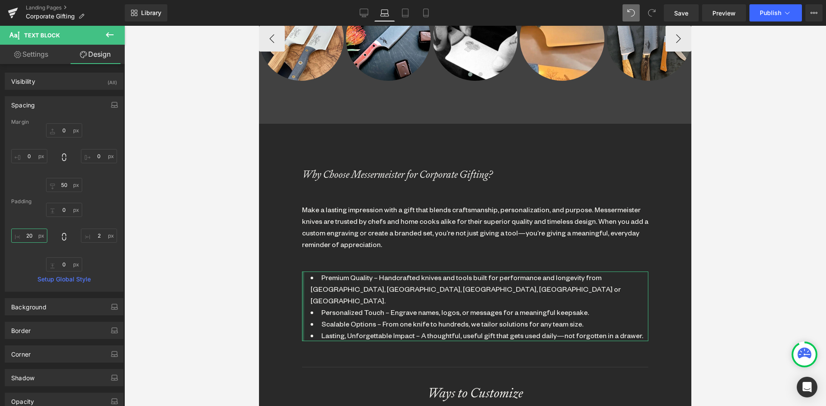
click at [32, 231] on input "20" at bounding box center [29, 236] width 36 height 14
type input "0"
click at [96, 234] on input "2" at bounding box center [99, 236] width 36 height 14
type input "0"
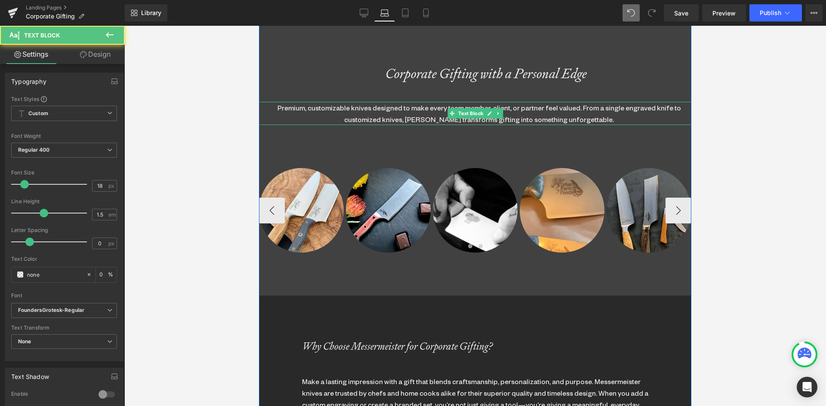
click at [410, 110] on div "Premium, customizable knives designed to make every team member, client, or par…" at bounding box center [478, 113] width 423 height 23
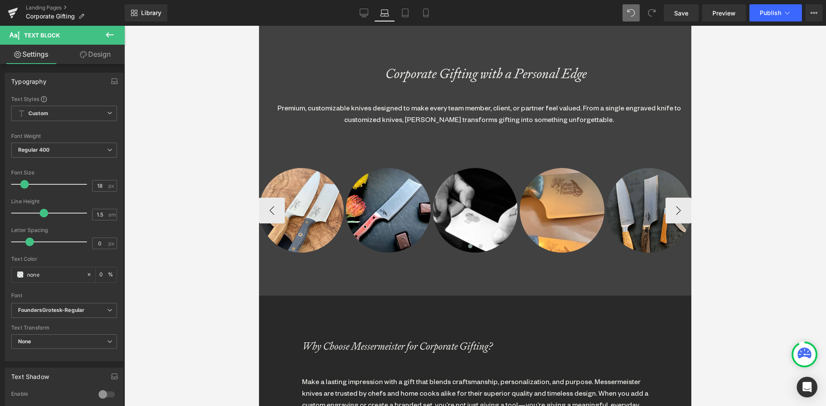
click at [92, 54] on link "Design" at bounding box center [95, 54] width 62 height 19
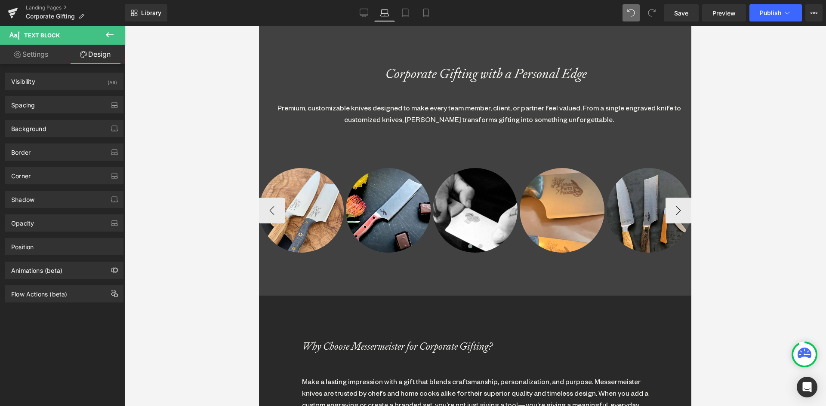
drag, startPoint x: 53, startPoint y: 95, endPoint x: 50, endPoint y: 111, distance: 16.3
click at [53, 96] on div "Spacing Margin 0 0 100 0 Padding 0 2 0 20 Setup Global Style" at bounding box center [64, 102] width 129 height 24
click at [49, 111] on div "Spacing" at bounding box center [64, 105] width 118 height 16
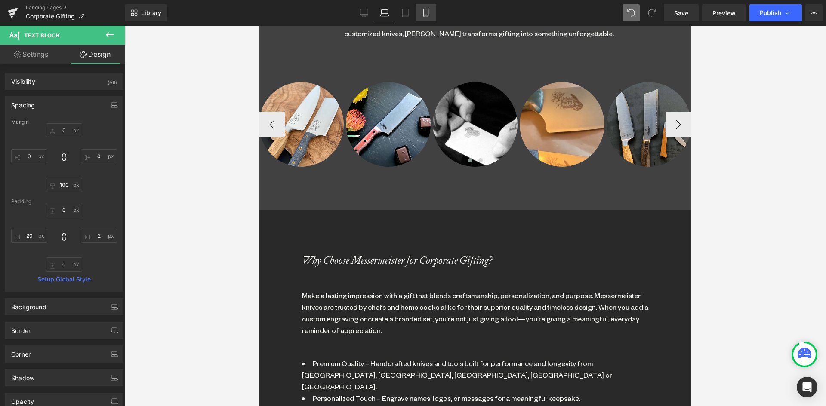
click at [423, 10] on icon at bounding box center [425, 13] width 9 height 9
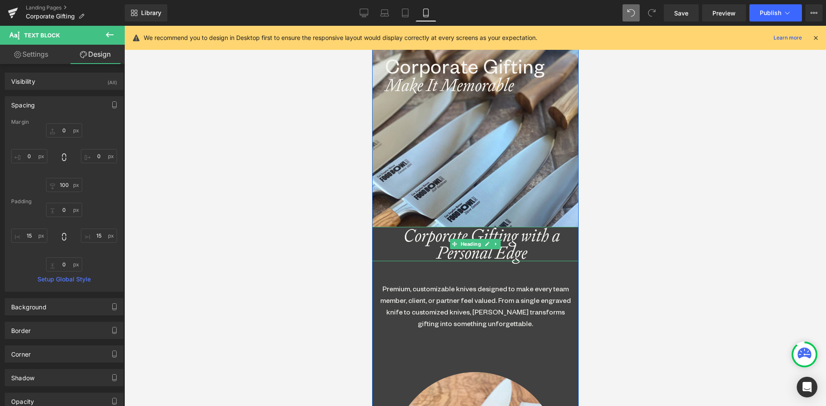
click at [452, 232] on icon "Corporate Gifting with a Personal Edge" at bounding box center [481, 244] width 157 height 40
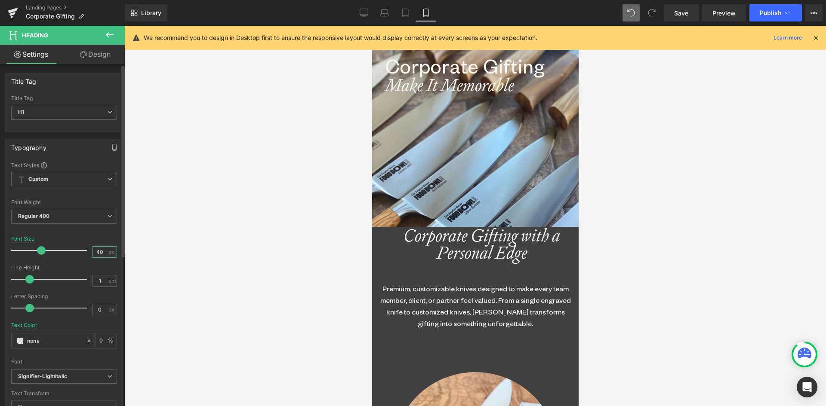
drag, startPoint x: 99, startPoint y: 251, endPoint x: 78, endPoint y: 247, distance: 21.4
click at [78, 247] on div "Font Size 40 px" at bounding box center [64, 250] width 106 height 29
type input "32"
click at [96, 52] on link "Design" at bounding box center [95, 54] width 62 height 19
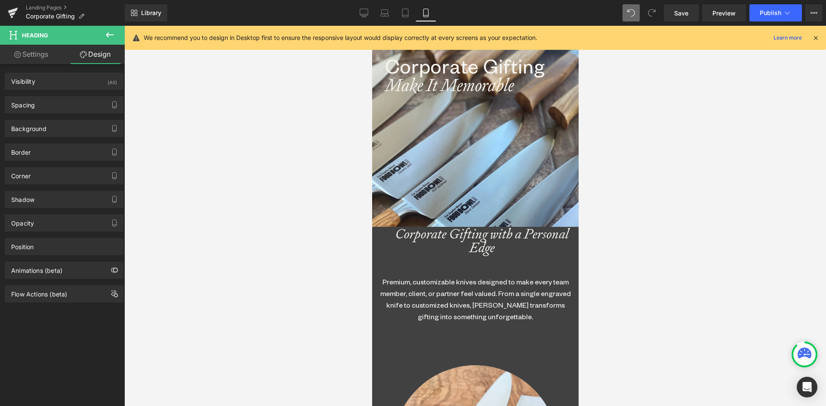
drag, startPoint x: 52, startPoint y: 103, endPoint x: 59, endPoint y: 189, distance: 86.3
click at [52, 103] on div "Spacing" at bounding box center [64, 105] width 118 height 16
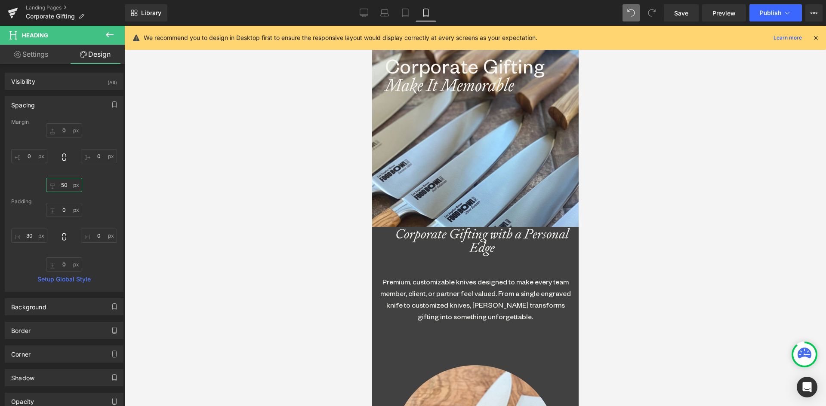
click at [59, 190] on input "50" at bounding box center [64, 185] width 36 height 14
click at [61, 136] on input "0" at bounding box center [64, 130] width 36 height 14
type input "100"
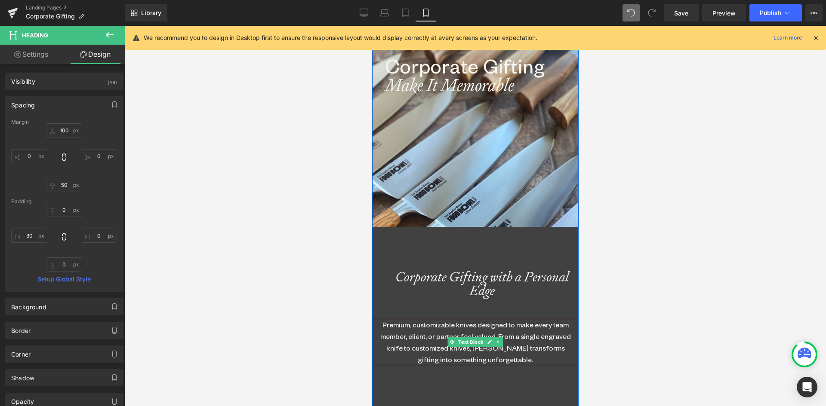
click at [421, 335] on div "Premium, customizable knives designed to make every team member, client, or par…" at bounding box center [475, 342] width 194 height 46
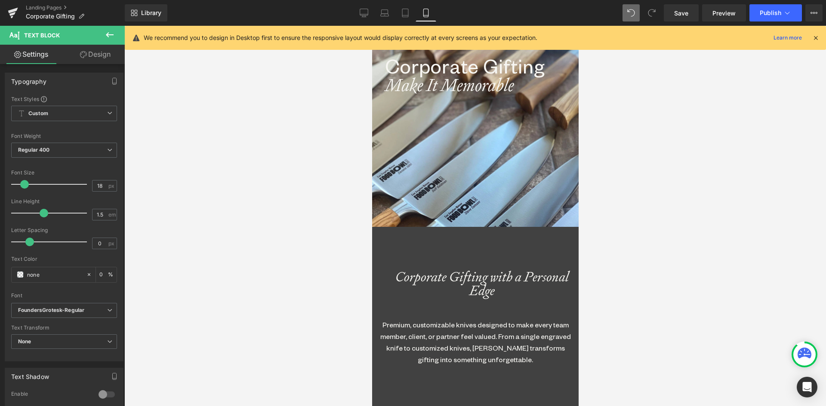
click at [99, 52] on link "Design" at bounding box center [95, 54] width 62 height 19
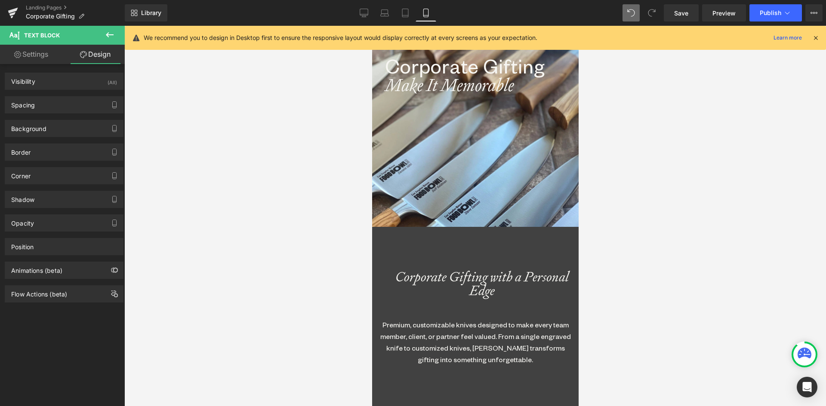
drag, startPoint x: 27, startPoint y: 105, endPoint x: 33, endPoint y: 167, distance: 62.2
click at [27, 106] on div "Spacing" at bounding box center [23, 103] width 24 height 12
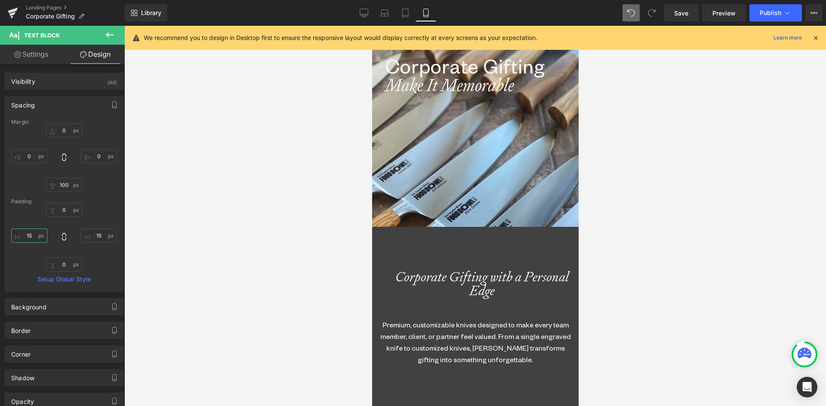
click at [28, 239] on input "15" at bounding box center [29, 236] width 36 height 14
type input "20"
click at [100, 236] on input "15" at bounding box center [99, 236] width 36 height 14
type input "20"
click at [447, 277] on icon "Corporate Gifting with a Personal Edge" at bounding box center [481, 284] width 173 height 32
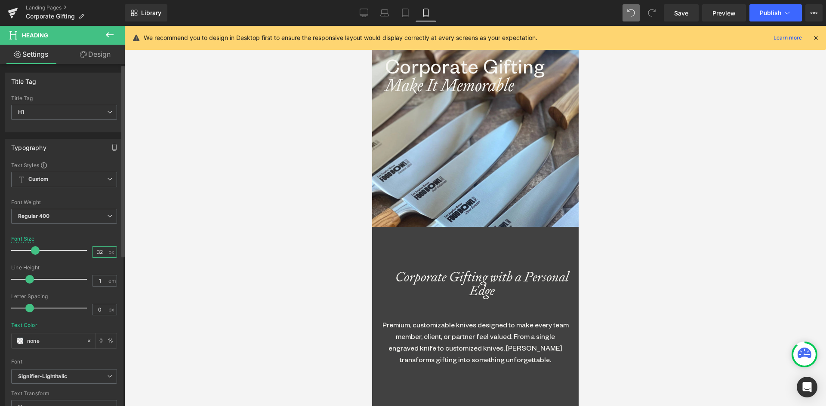
click at [98, 251] on input "32" at bounding box center [99, 252] width 15 height 11
drag, startPoint x: 99, startPoint y: 251, endPoint x: 87, endPoint y: 252, distance: 12.1
click at [87, 252] on div "Font Size 32 px" at bounding box center [64, 250] width 106 height 29
type input "26"
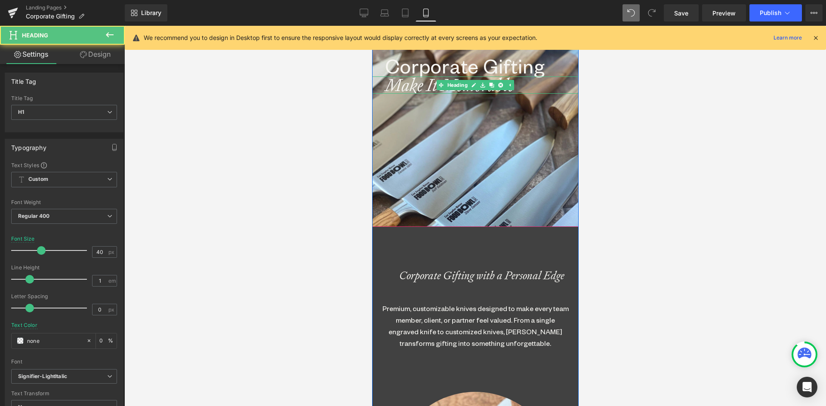
click at [410, 86] on icon "Make It Memorable" at bounding box center [448, 85] width 129 height 22
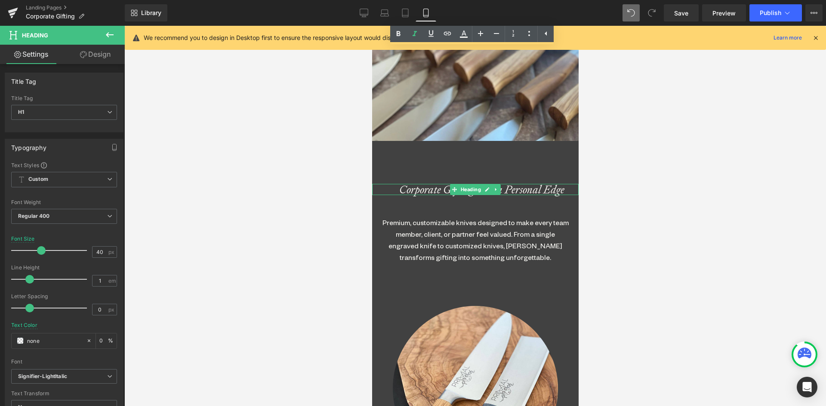
drag, startPoint x: 423, startPoint y: 190, endPoint x: 395, endPoint y: 190, distance: 28.4
click at [422, 190] on icon "Corporate Gifting with a Personal Edge" at bounding box center [481, 189] width 165 height 15
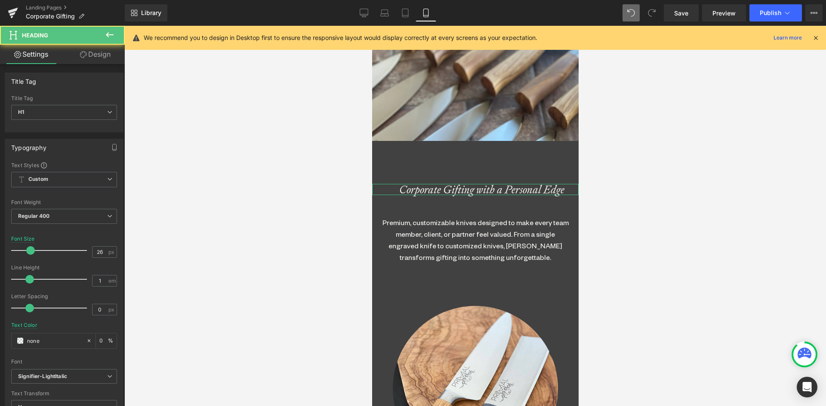
click at [89, 57] on link "Design" at bounding box center [95, 54] width 62 height 19
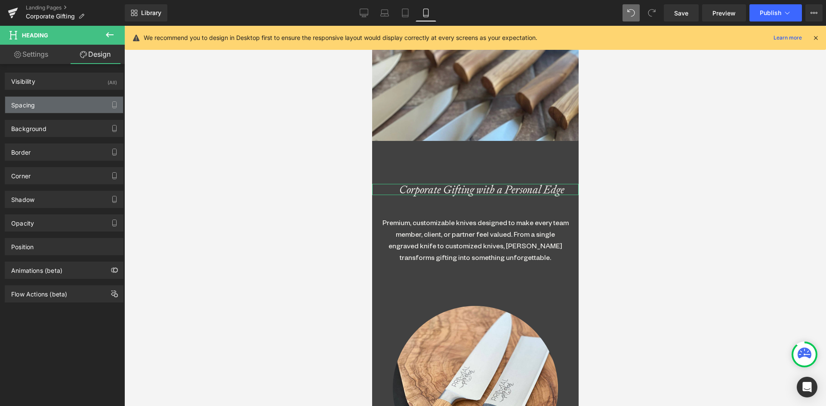
click at [29, 105] on div "Spacing" at bounding box center [23, 103] width 24 height 12
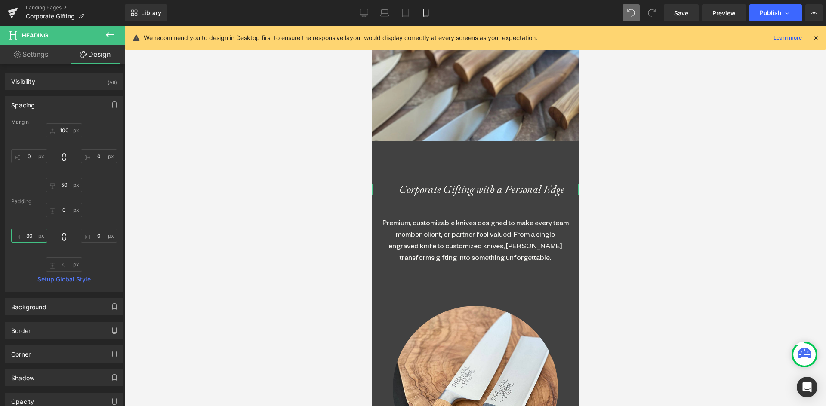
click at [27, 234] on input "30" at bounding box center [29, 236] width 36 height 14
type input "0"
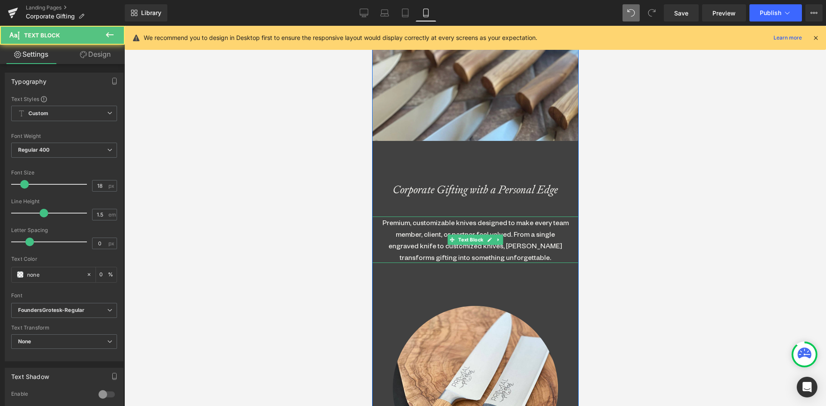
click at [527, 252] on div "Premium, customizable knives designed to make every team member, client, or par…" at bounding box center [474, 240] width 189 height 46
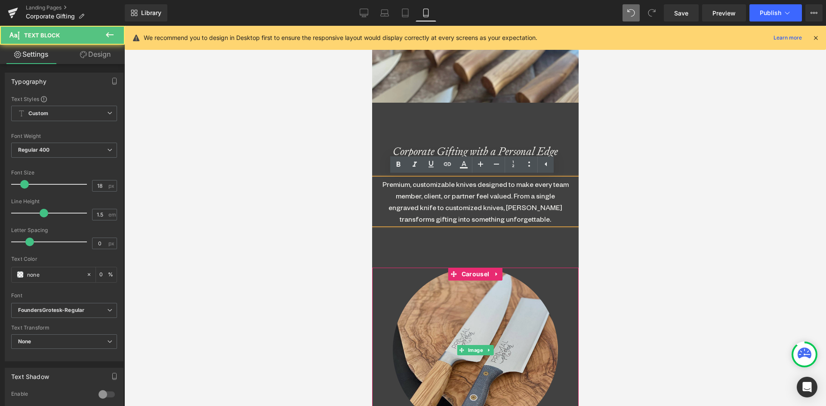
scroll to position [298, 0]
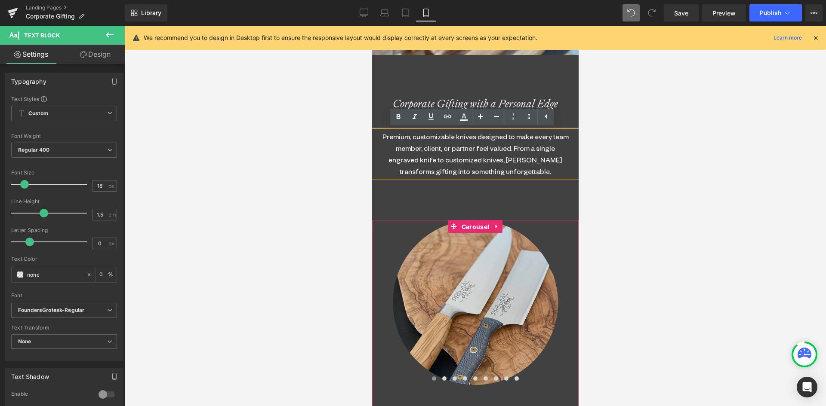
drag, startPoint x: 471, startPoint y: 225, endPoint x: 482, endPoint y: 240, distance: 18.8
click at [471, 225] on span "Carousel" at bounding box center [475, 227] width 32 height 13
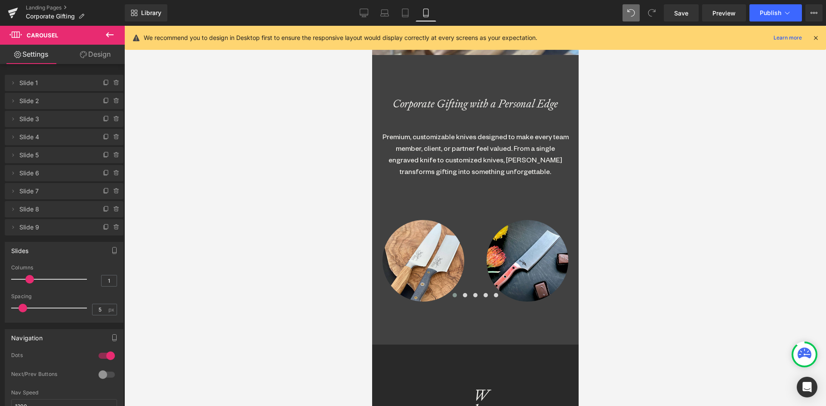
scroll to position [17895, 200]
drag, startPoint x: 15, startPoint y: 278, endPoint x: 30, endPoint y: 279, distance: 15.1
click at [30, 279] on span at bounding box center [29, 279] width 9 height 9
drag, startPoint x: 99, startPoint y: 306, endPoint x: 85, endPoint y: 304, distance: 13.8
click at [85, 304] on div "Spacing 5 px" at bounding box center [64, 308] width 106 height 29
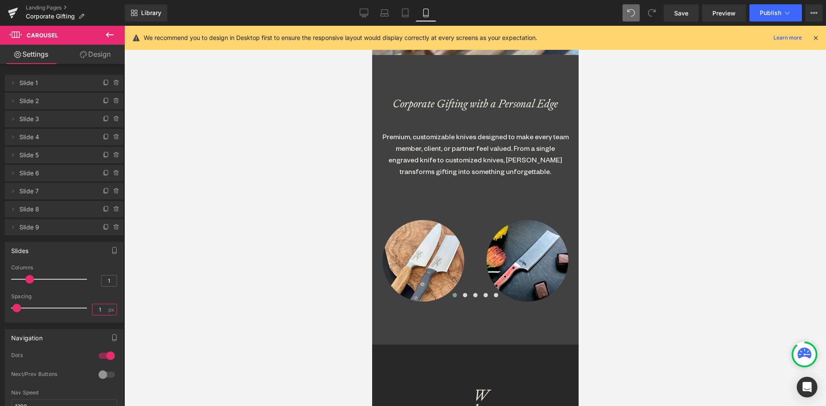
scroll to position [4, 4]
drag, startPoint x: 97, startPoint y: 311, endPoint x: 85, endPoint y: 310, distance: 12.5
click at [84, 309] on div "Spacing 1 px" at bounding box center [64, 308] width 106 height 29
type input "0"
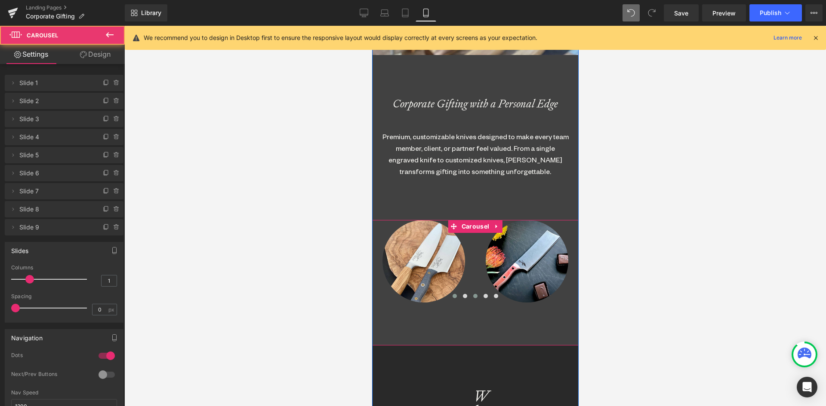
click at [473, 295] on span at bounding box center [475, 296] width 4 height 4
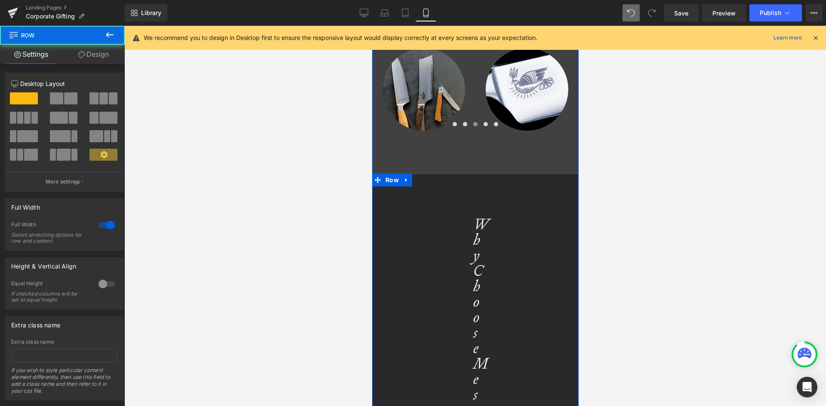
click at [393, 178] on span "Row" at bounding box center [392, 180] width 18 height 13
drag, startPoint x: 99, startPoint y: 58, endPoint x: 67, endPoint y: 108, distance: 59.8
click at [99, 58] on link "Design" at bounding box center [93, 54] width 62 height 19
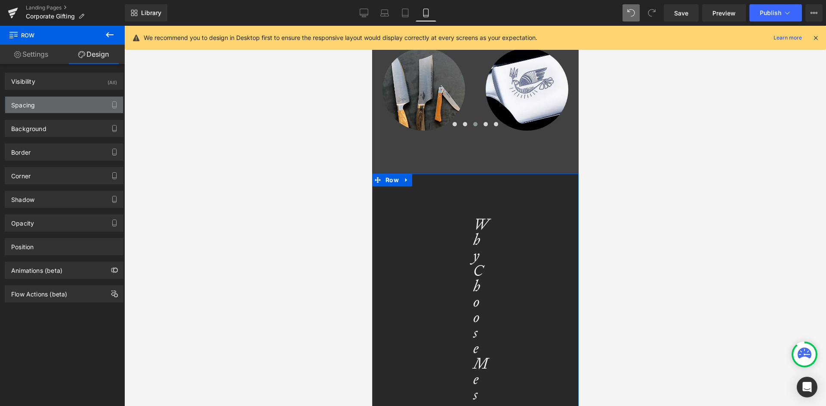
click at [42, 101] on div "Spacing" at bounding box center [64, 105] width 118 height 16
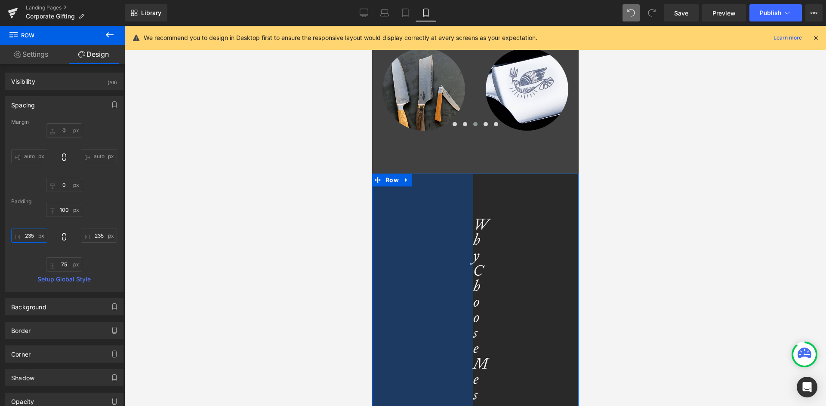
click at [32, 234] on input "235" at bounding box center [29, 236] width 36 height 14
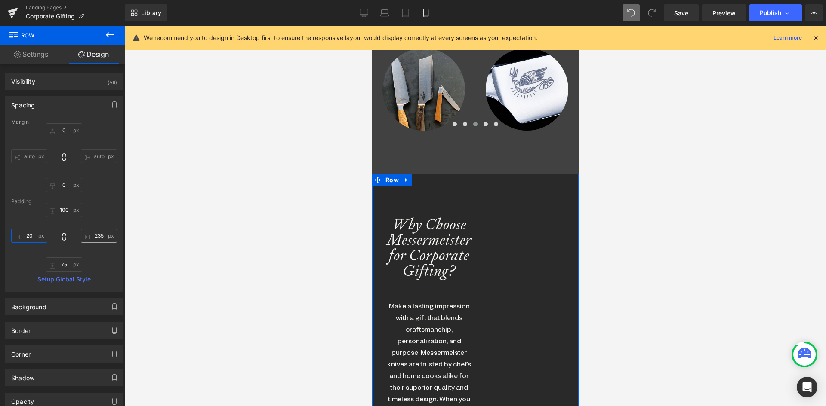
type input "20"
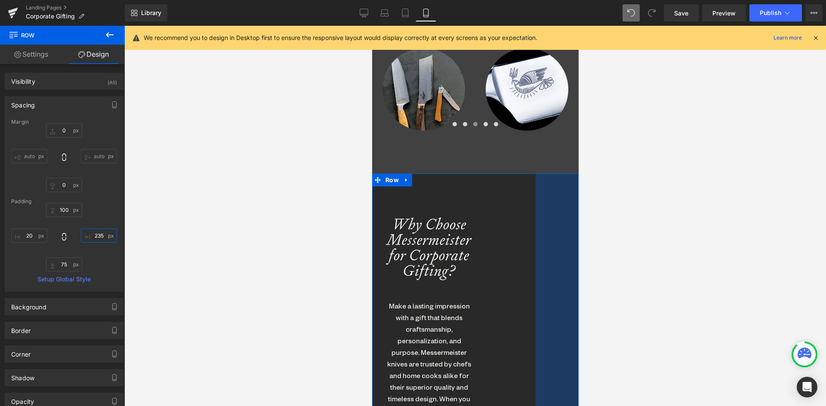
click at [95, 235] on input "235" at bounding box center [99, 236] width 36 height 14
type input "20"
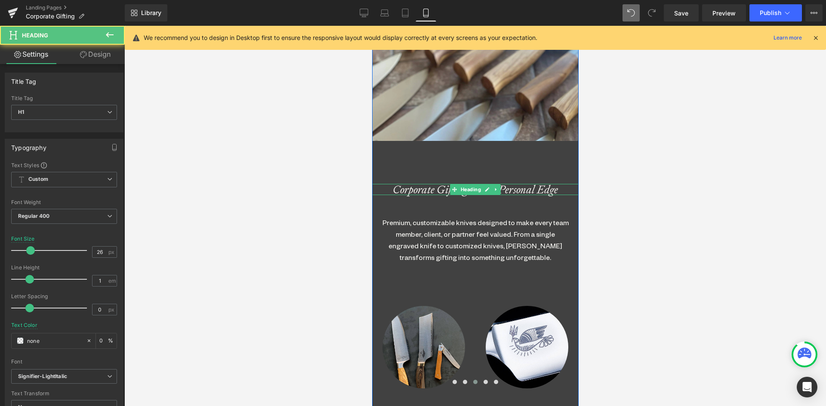
click at [406, 187] on icon "Corporate Gifting with a Personal Edge" at bounding box center [474, 189] width 165 height 15
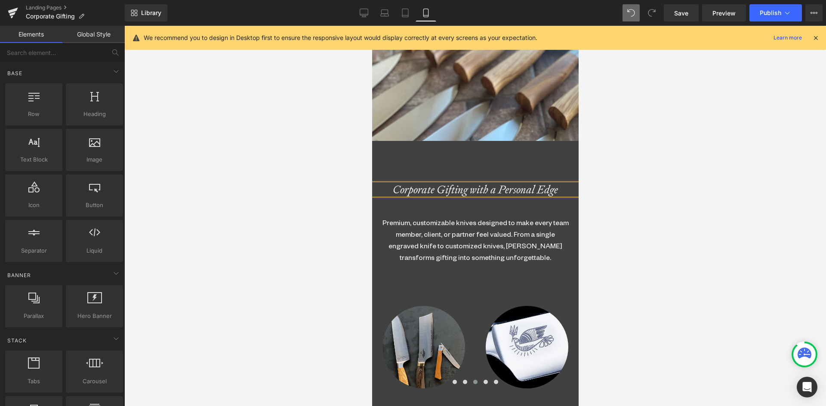
click at [712, 216] on div at bounding box center [474, 216] width 701 height 381
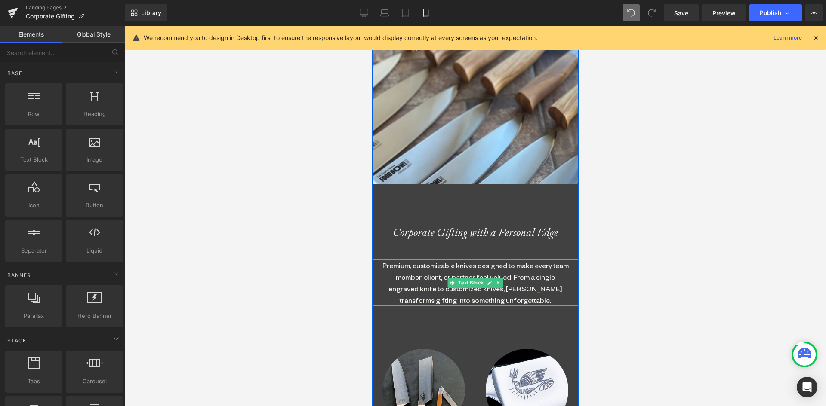
click at [421, 270] on div "Premium, customizable knives designed to make every team member, client, or par…" at bounding box center [474, 283] width 189 height 46
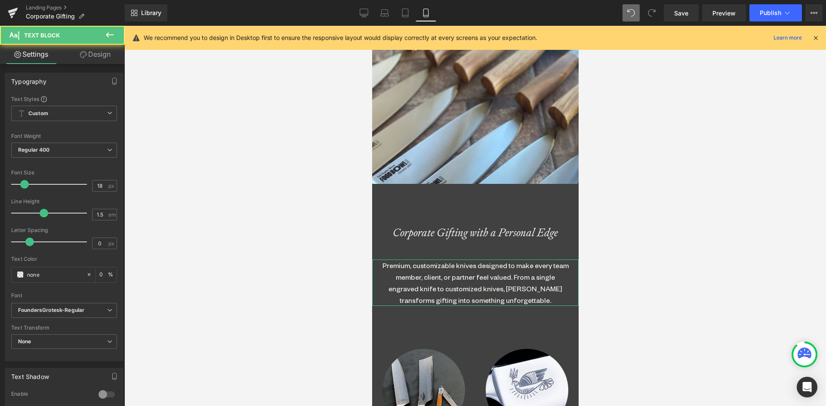
click at [96, 54] on link "Design" at bounding box center [95, 54] width 62 height 19
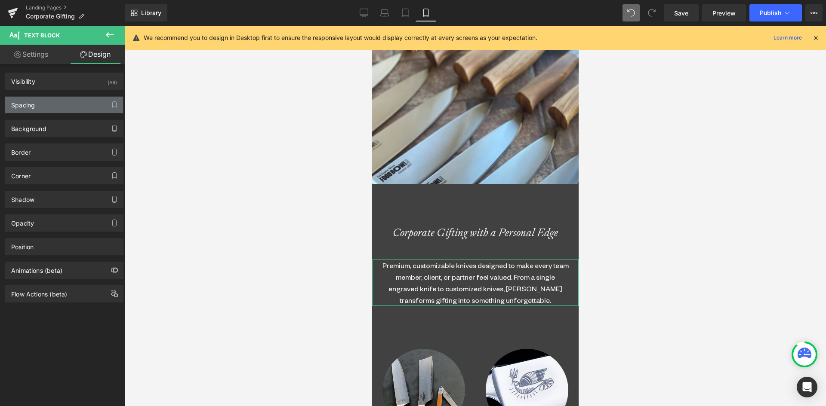
click at [51, 102] on div "Spacing" at bounding box center [64, 105] width 118 height 16
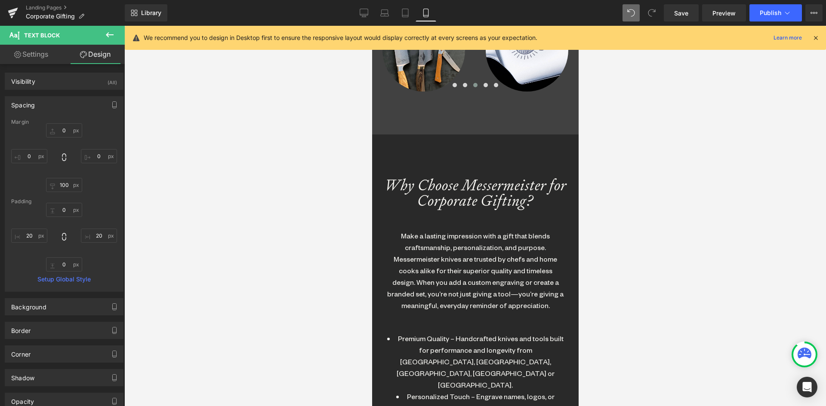
scroll to position [513, 0]
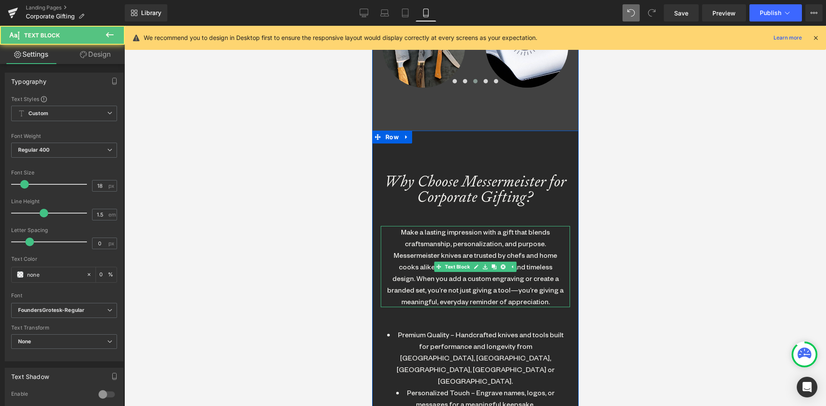
click at [438, 247] on div "Make a lasting impression with a gift that blends craftsmanship, personalizatio…" at bounding box center [475, 266] width 176 height 81
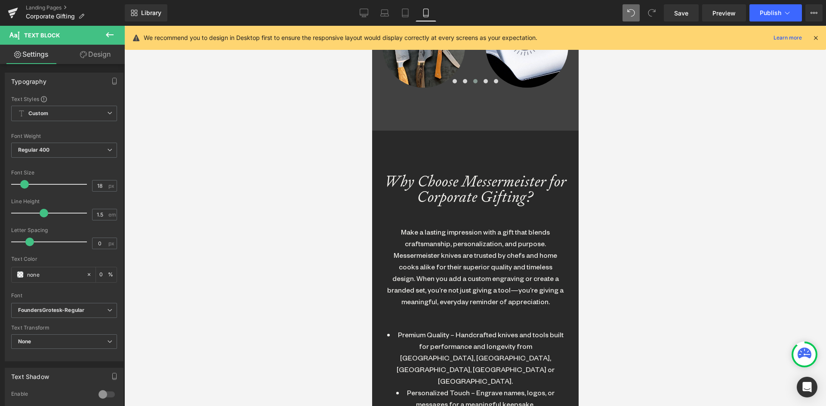
click at [93, 55] on link "Design" at bounding box center [95, 54] width 62 height 19
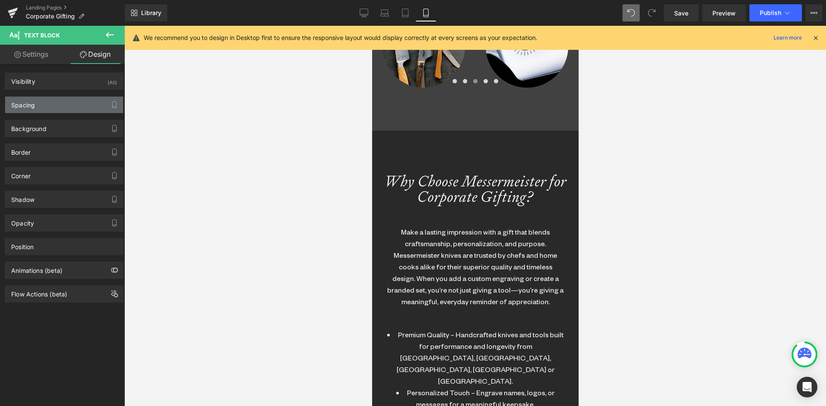
click at [30, 108] on div "Spacing" at bounding box center [23, 103] width 24 height 12
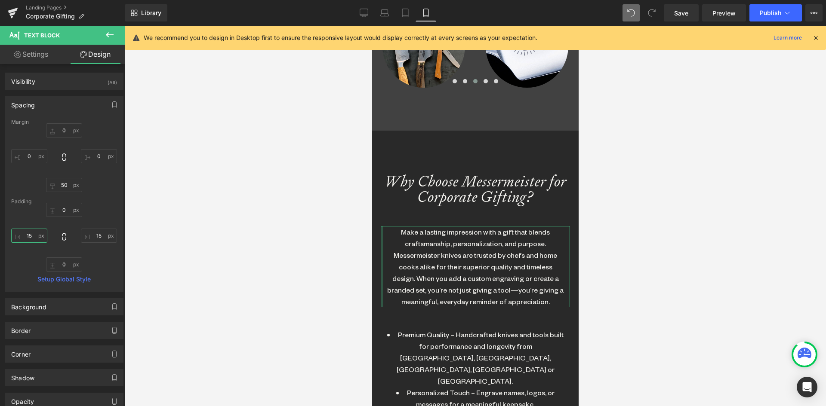
click at [28, 233] on input "text" at bounding box center [29, 236] width 36 height 14
type input "20"
click at [92, 239] on input "text" at bounding box center [99, 236] width 36 height 14
type input "20"
click at [442, 345] on li "Premium Quality – Handcrafted knives and tools built for performance and longev…" at bounding box center [475, 358] width 176 height 58
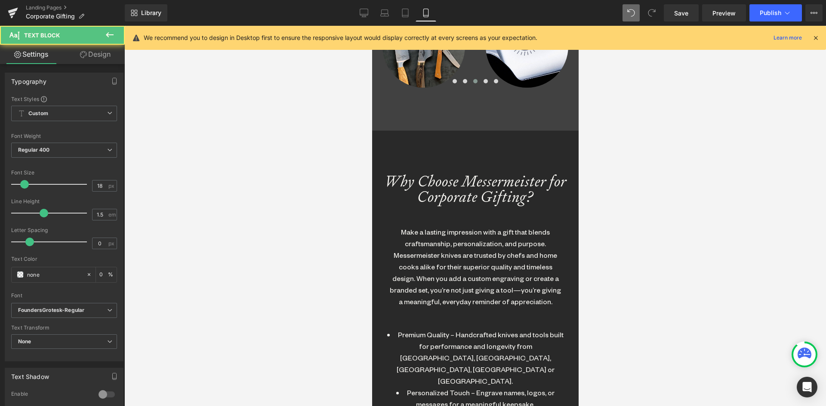
drag, startPoint x: 99, startPoint y: 52, endPoint x: 49, endPoint y: 100, distance: 69.7
click at [99, 52] on link "Design" at bounding box center [95, 54] width 62 height 19
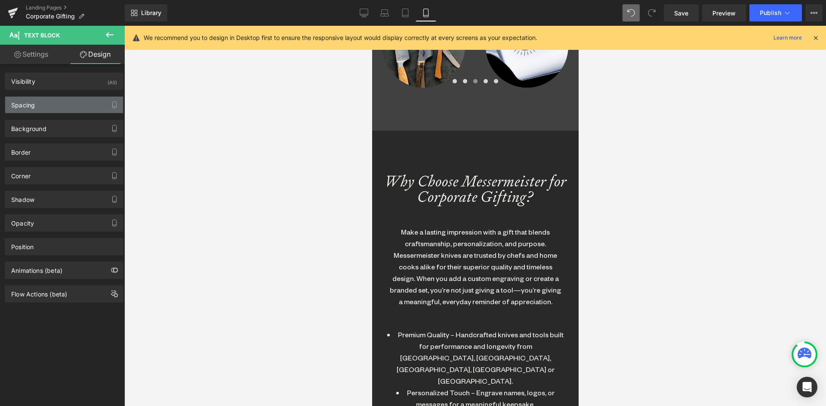
click at [43, 104] on div "Spacing" at bounding box center [64, 105] width 118 height 16
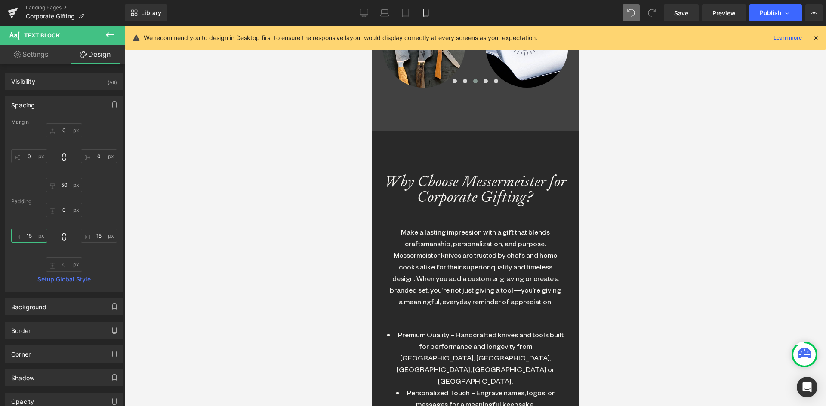
click at [31, 231] on input "text" at bounding box center [29, 236] width 36 height 14
type input "20"
click at [95, 234] on input "text" at bounding box center [99, 236] width 36 height 14
type input "20"
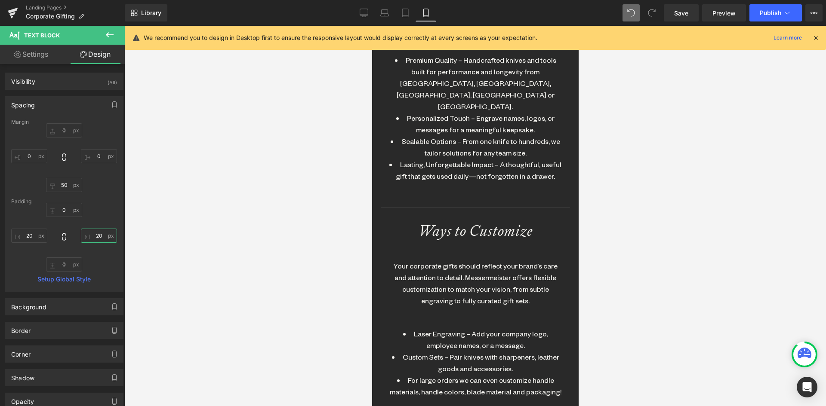
scroll to position [900, 0]
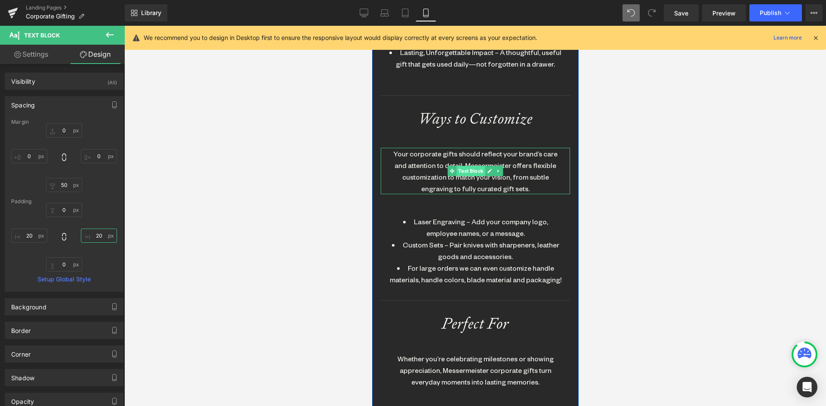
drag, startPoint x: 444, startPoint y: 143, endPoint x: 716, endPoint y: 166, distance: 273.1
click at [447, 166] on link "Text Block" at bounding box center [465, 171] width 37 height 10
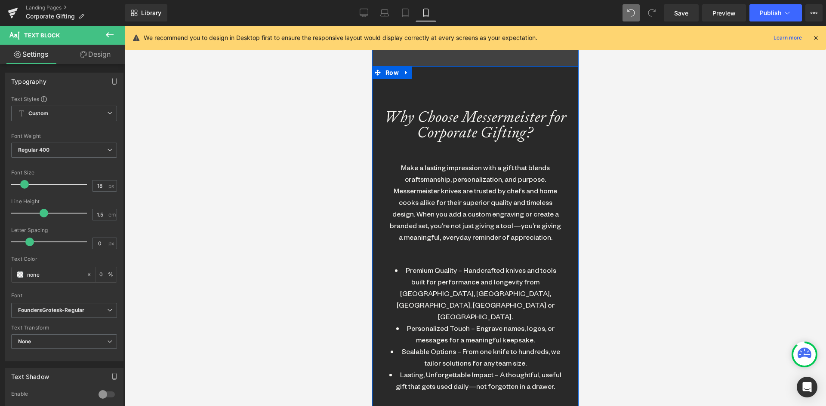
scroll to position [470, 0]
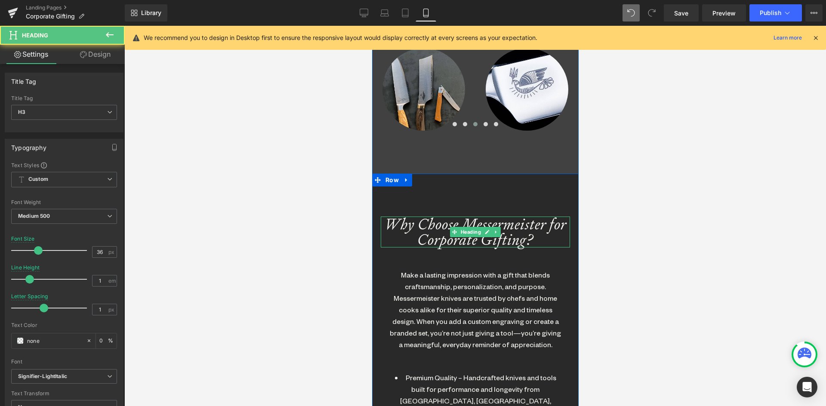
drag, startPoint x: 423, startPoint y: 226, endPoint x: 427, endPoint y: 224, distance: 5.0
click at [424, 226] on div "Why Choose Messermeister for Corporate Gifting?" at bounding box center [474, 232] width 189 height 31
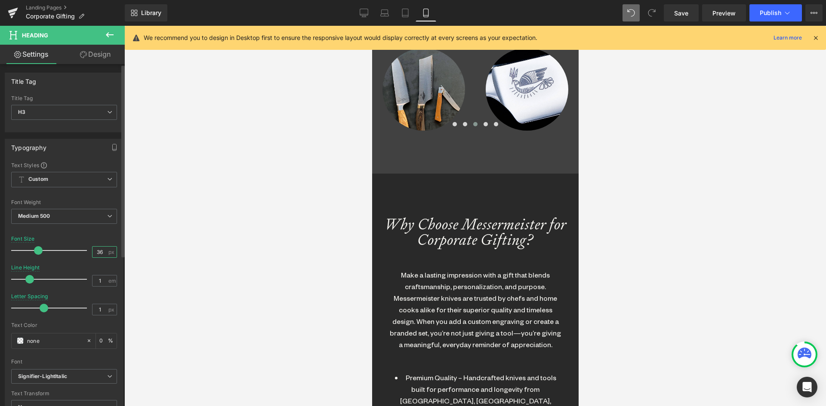
drag, startPoint x: 101, startPoint y: 253, endPoint x: 82, endPoint y: 249, distance: 19.7
click at [82, 249] on div "Font Size 36 px" at bounding box center [64, 250] width 106 height 29
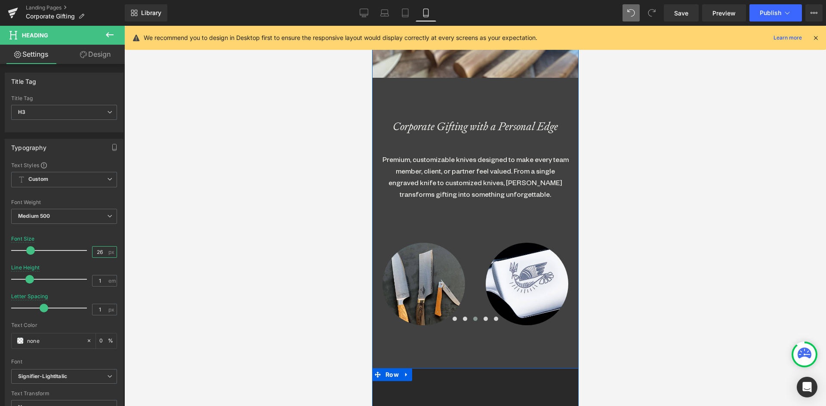
scroll to position [212, 0]
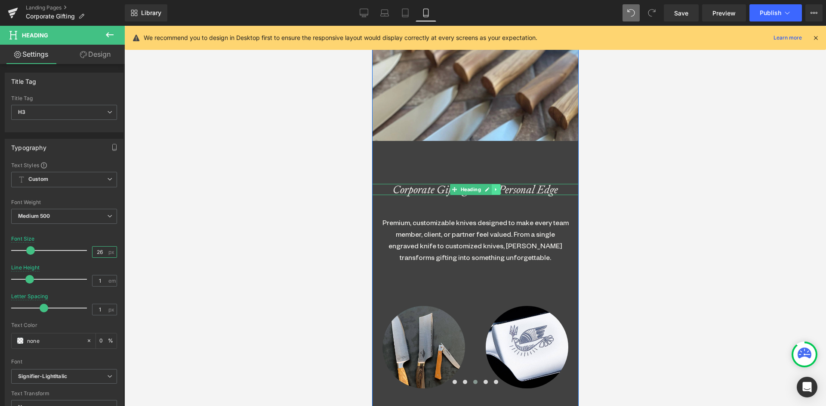
type input "26"
click at [493, 191] on icon at bounding box center [495, 189] width 5 height 5
click at [488, 187] on icon at bounding box center [490, 189] width 5 height 5
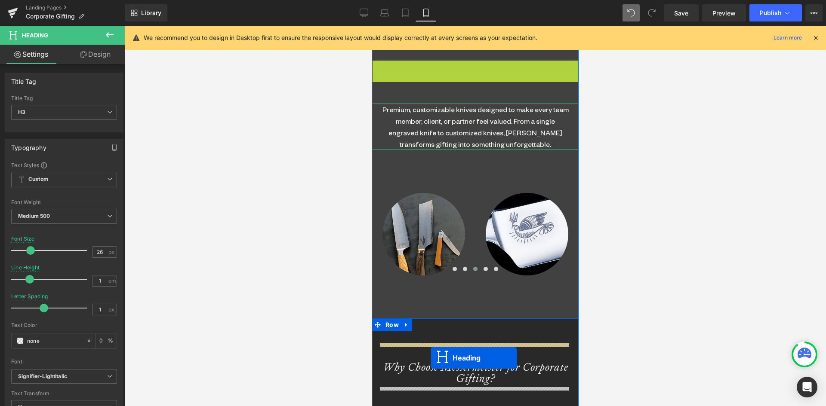
scroll to position [429, 0]
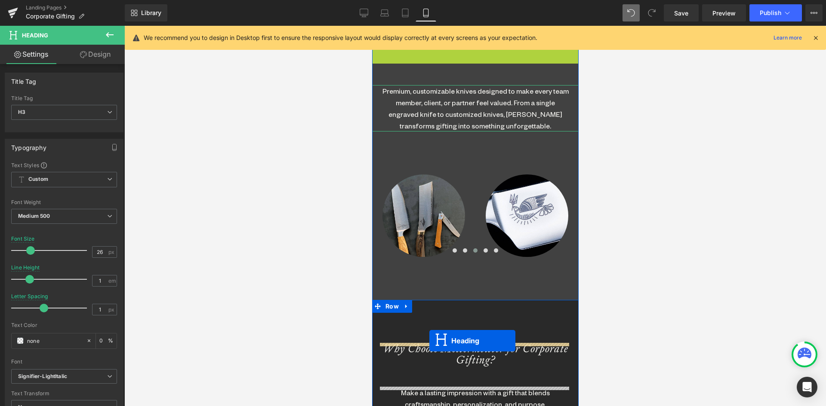
drag, startPoint x: 450, startPoint y: 136, endPoint x: 433, endPoint y: 336, distance: 201.1
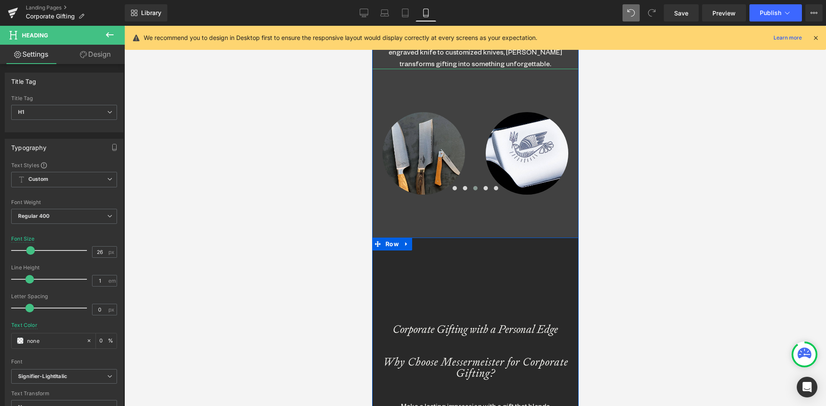
scroll to position [515, 0]
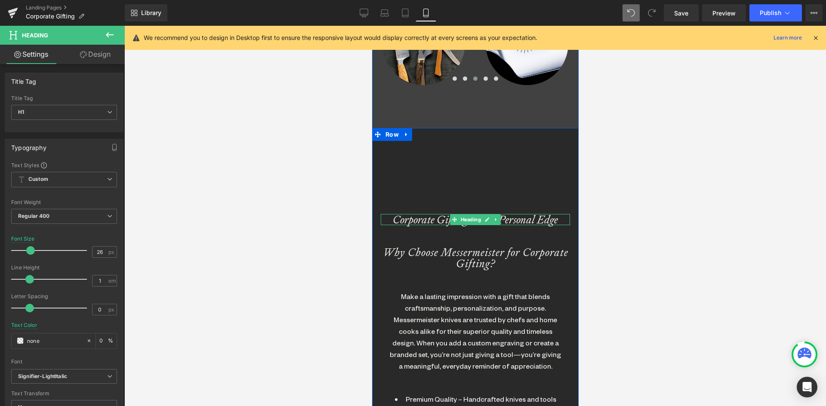
click at [412, 219] on icon "Corporate Gifting with a Personal Edge" at bounding box center [474, 219] width 165 height 15
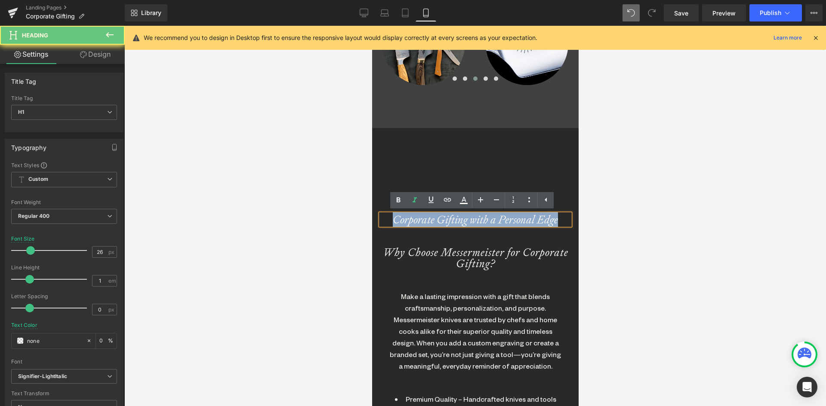
drag, startPoint x: 390, startPoint y: 218, endPoint x: 792, endPoint y: 236, distance: 401.6
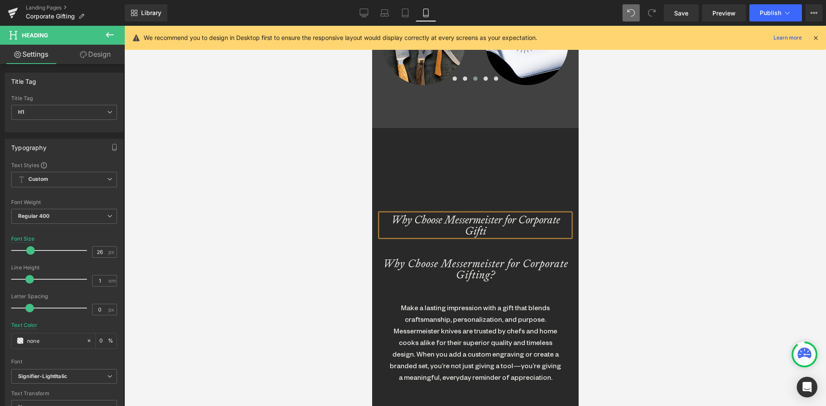
scroll to position [2452, 200]
click at [493, 270] on icon at bounding box center [495, 269] width 5 height 5
drag, startPoint x: 495, startPoint y: 270, endPoint x: 986, endPoint y: 307, distance: 491.6
click at [498, 270] on icon at bounding box center [500, 269] width 5 height 5
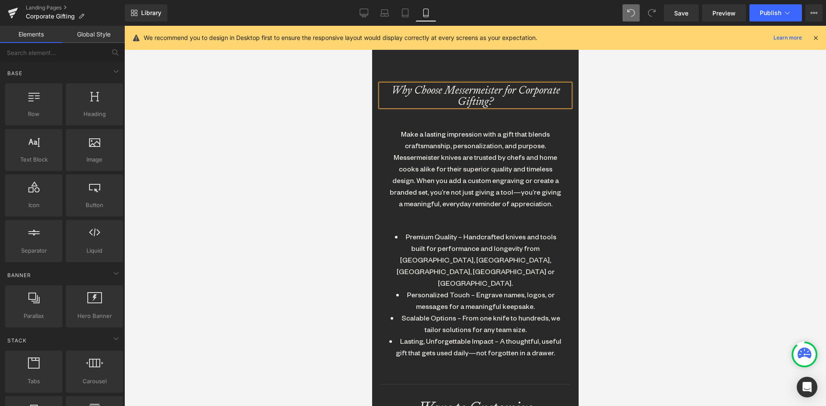
scroll to position [644, 0]
drag, startPoint x: 729, startPoint y: 108, endPoint x: 583, endPoint y: 105, distance: 146.2
click at [727, 108] on div at bounding box center [474, 216] width 701 height 381
click at [403, 12] on icon at bounding box center [405, 13] width 9 height 9
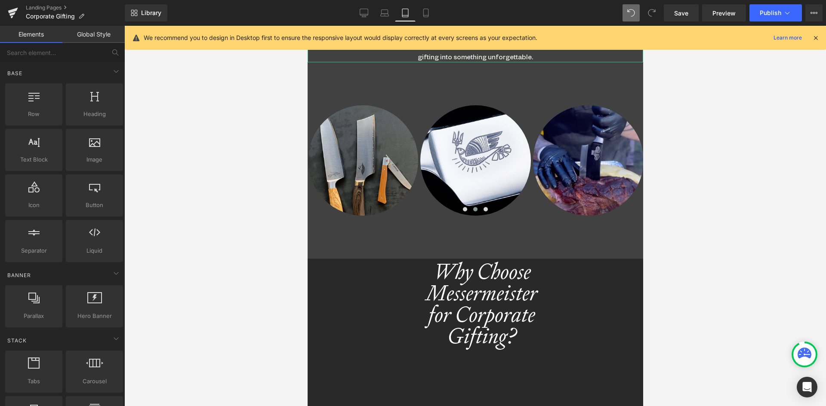
scroll to position [601, 0]
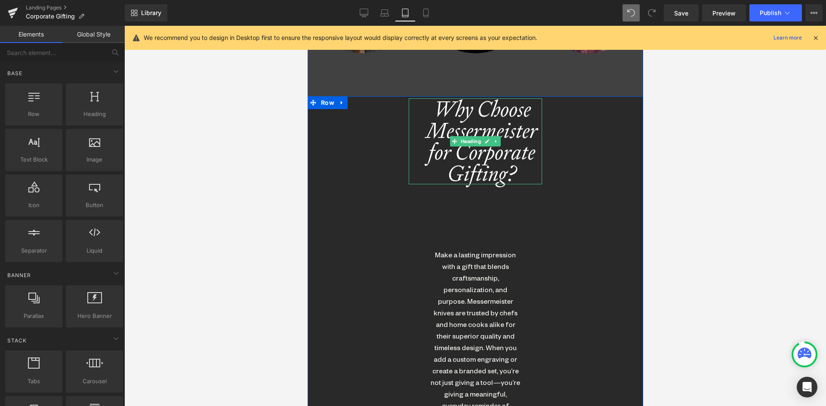
click at [464, 113] on icon "Why Choose Messermeister for Corporate Gifting?" at bounding box center [481, 141] width 112 height 92
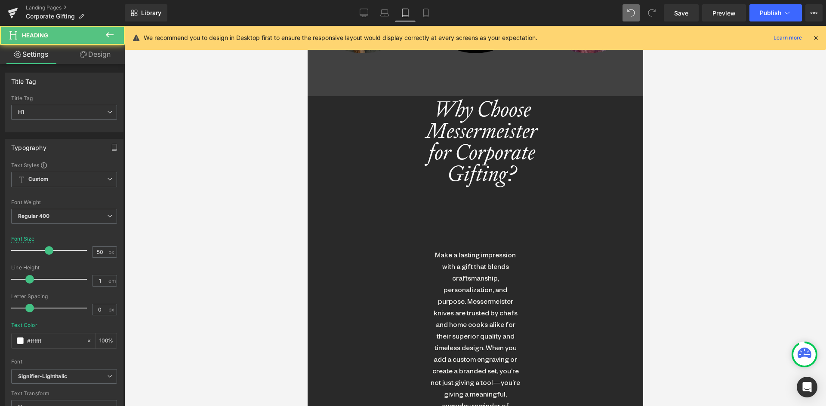
click at [101, 58] on link "Design" at bounding box center [95, 54] width 62 height 19
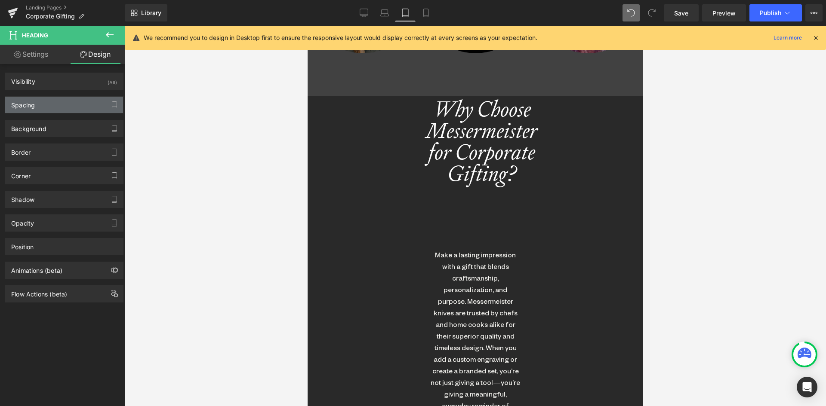
click at [54, 104] on div "Spacing" at bounding box center [64, 105] width 118 height 16
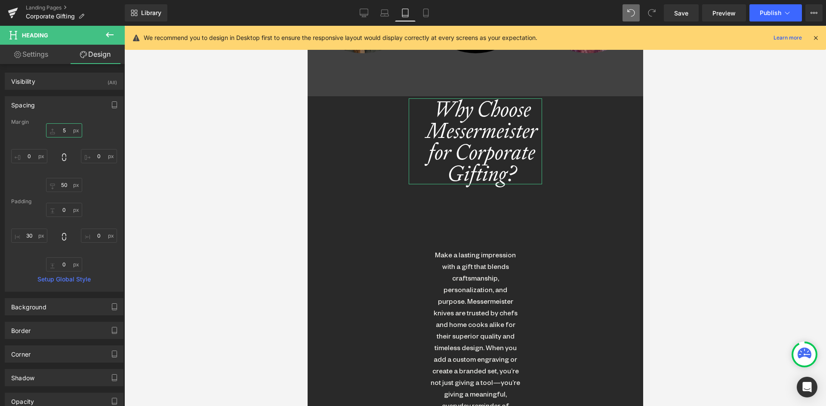
click at [61, 131] on input "text" at bounding box center [64, 130] width 36 height 14
type input "100"
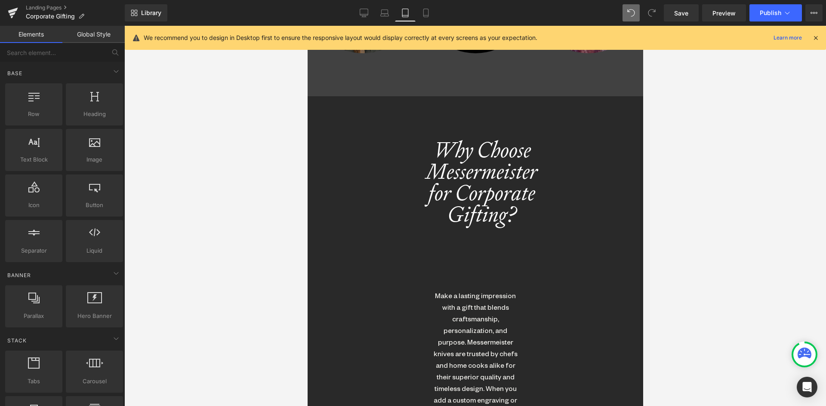
drag, startPoint x: 825, startPoint y: 123, endPoint x: 820, endPoint y: 122, distance: 5.2
click at [824, 123] on div at bounding box center [474, 216] width 701 height 381
click at [321, 103] on span "Row" at bounding box center [327, 103] width 18 height 13
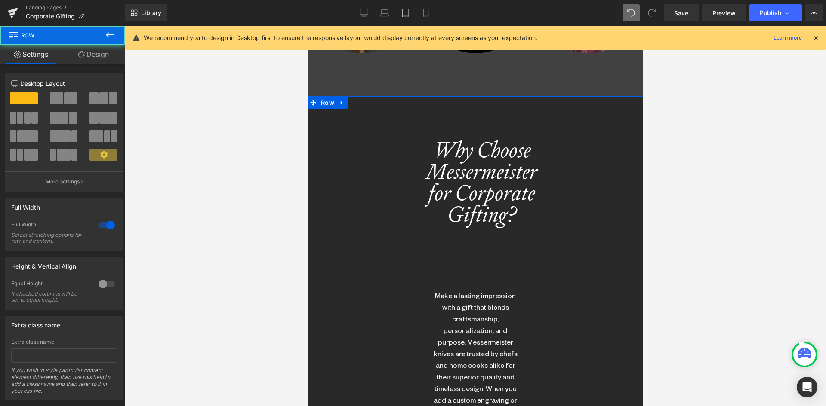
click at [100, 52] on link "Design" at bounding box center [93, 54] width 62 height 19
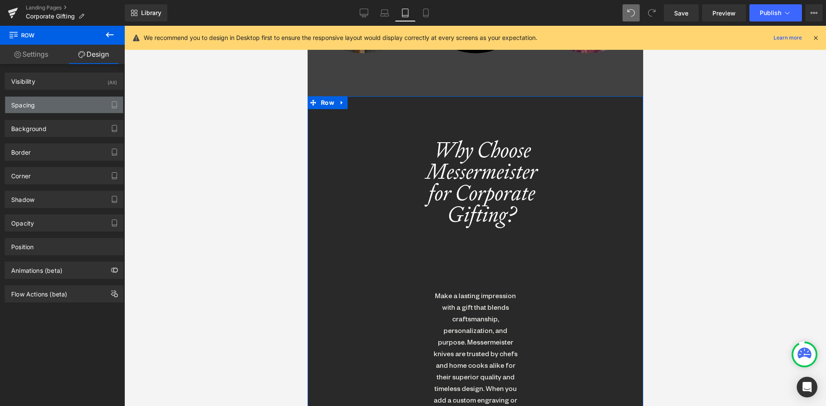
click at [28, 107] on div "Spacing" at bounding box center [23, 103] width 24 height 12
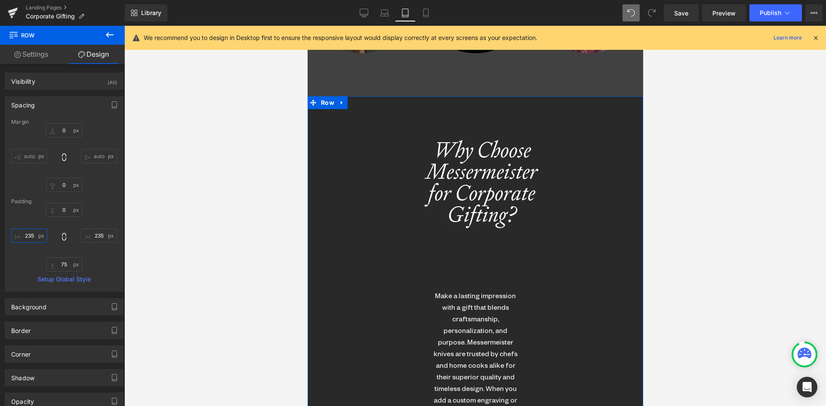
click at [29, 234] on input "235" at bounding box center [29, 236] width 36 height 14
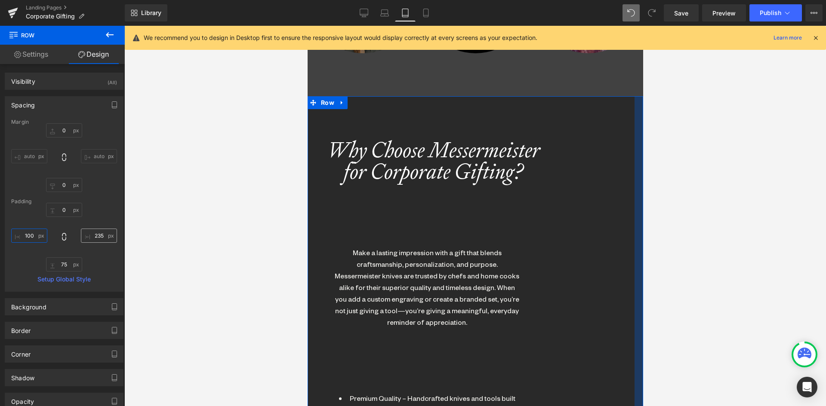
type input "100"
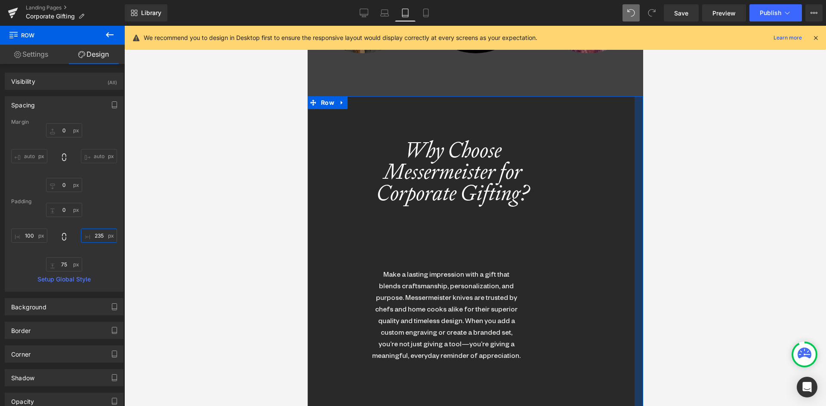
click at [97, 233] on input "235" at bounding box center [99, 236] width 36 height 14
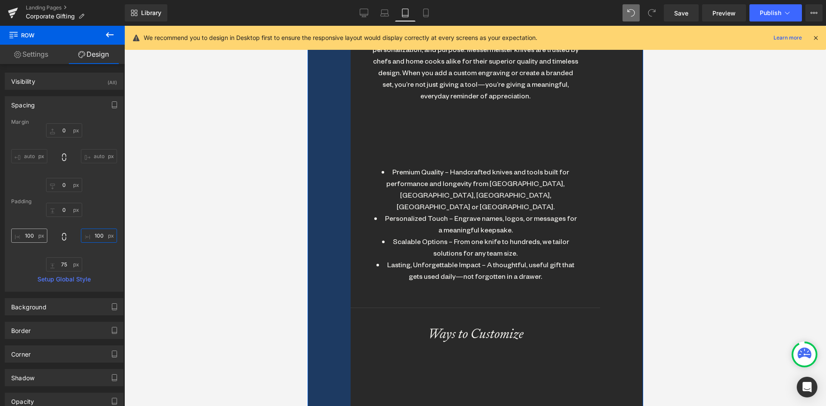
type input "100"
click at [24, 234] on input "100" at bounding box center [29, 236] width 36 height 14
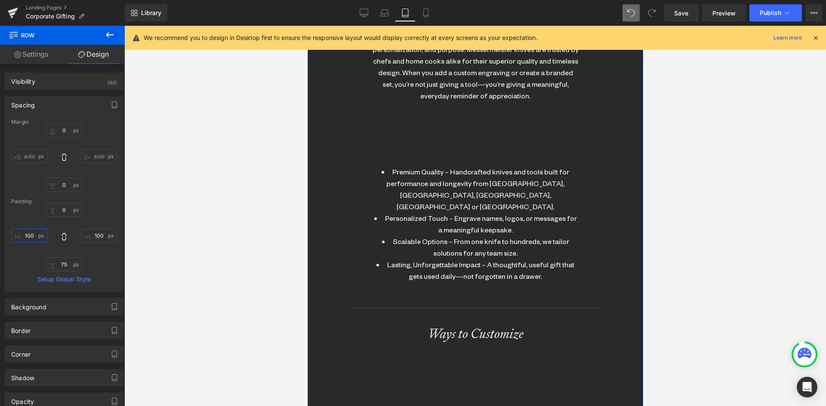
drag, startPoint x: 33, startPoint y: 231, endPoint x: 13, endPoint y: 229, distance: 19.9
click at [13, 229] on input "100" at bounding box center [29, 236] width 36 height 14
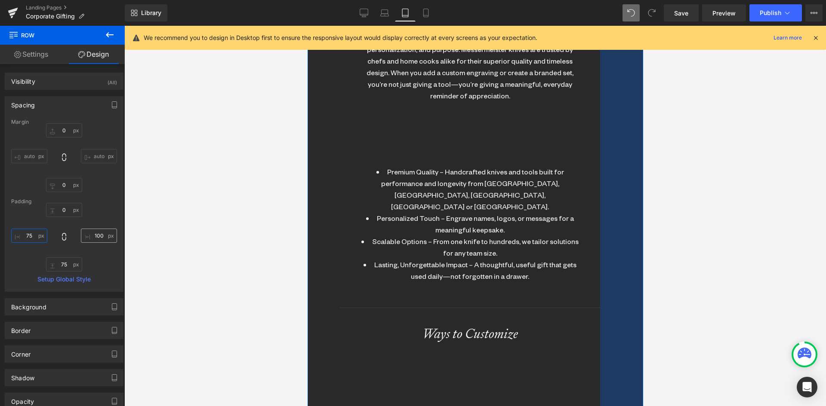
type input "75"
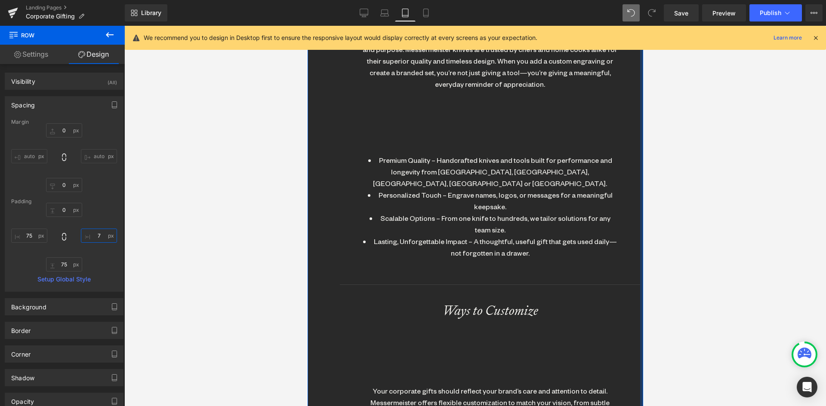
type input "75"
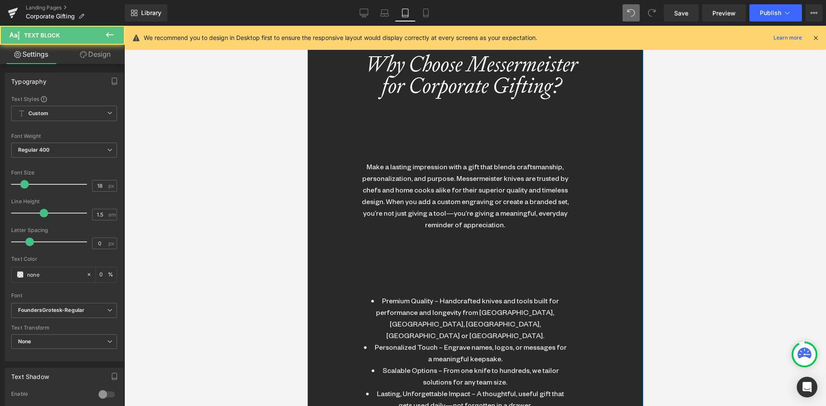
click at [375, 184] on div "Make a lasting impression with a gift that blends craftsmanship, personalizatio…" at bounding box center [464, 196] width 207 height 70
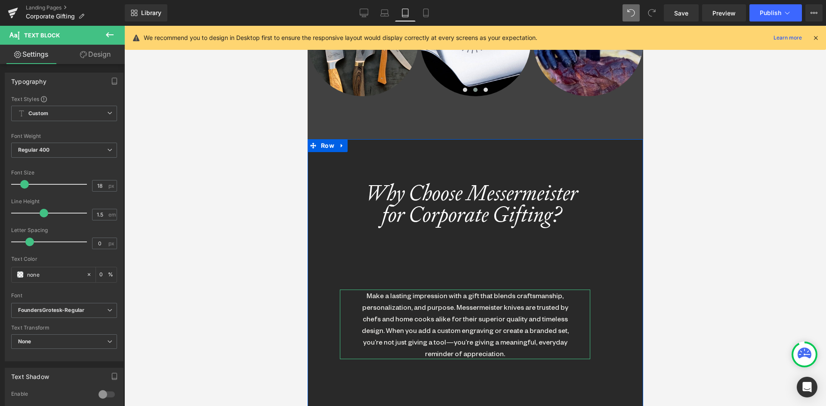
click at [98, 62] on link "Design" at bounding box center [95, 54] width 62 height 19
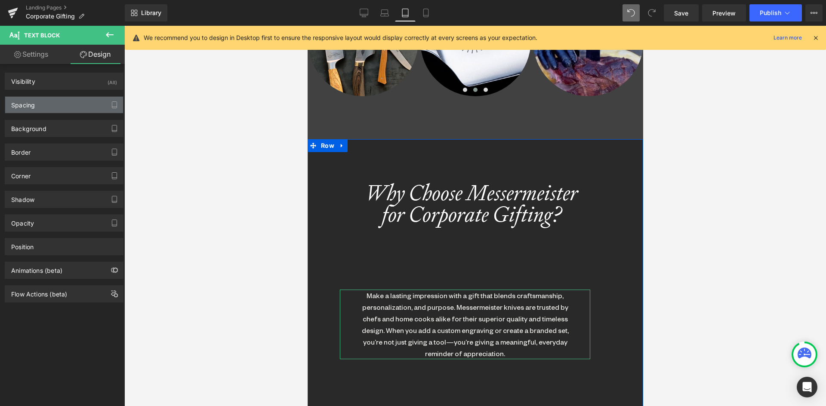
click at [74, 98] on div "Spacing" at bounding box center [64, 105] width 118 height 16
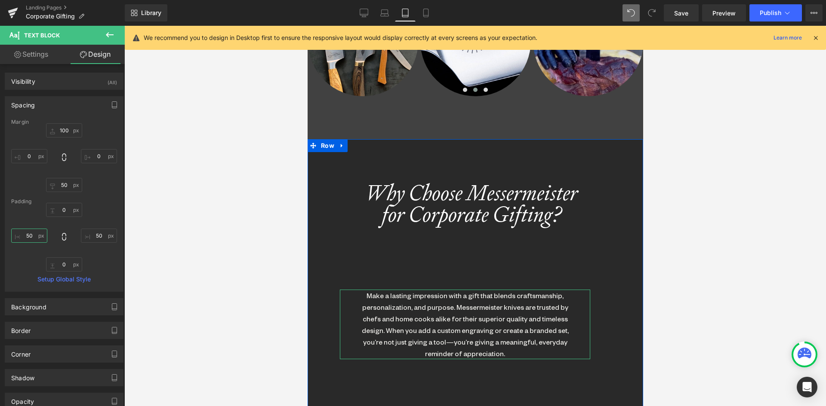
click at [30, 240] on input "50" at bounding box center [29, 236] width 36 height 14
type input "0"
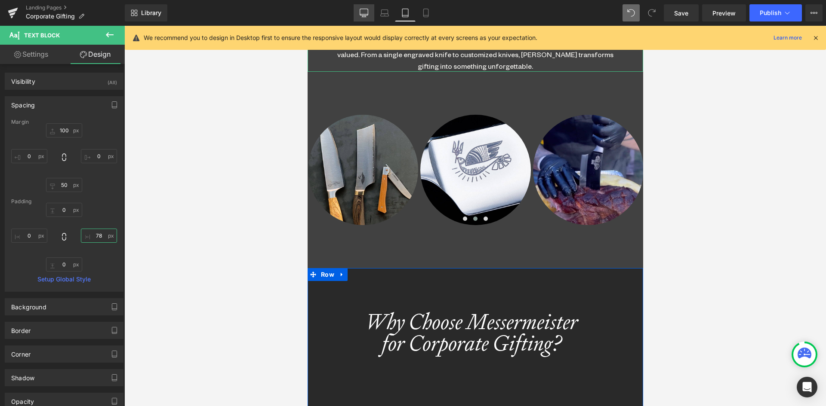
type input "27"
click at [365, 11] on icon at bounding box center [363, 13] width 9 height 9
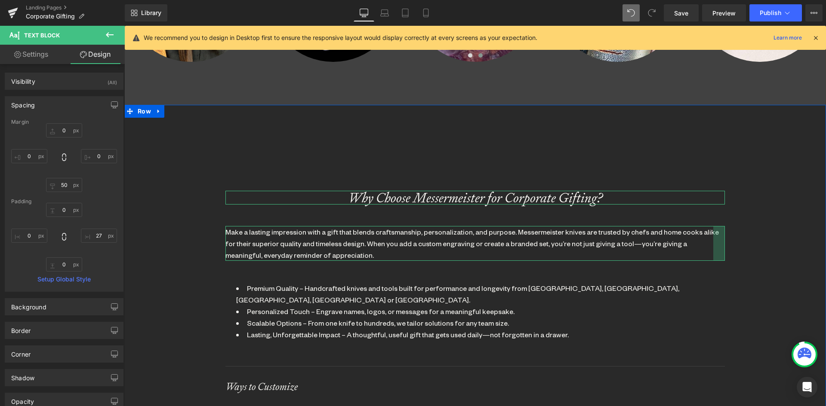
click at [397, 200] on icon "Why Choose Messermeister for Corporate Gifting?" at bounding box center [475, 198] width 255 height 18
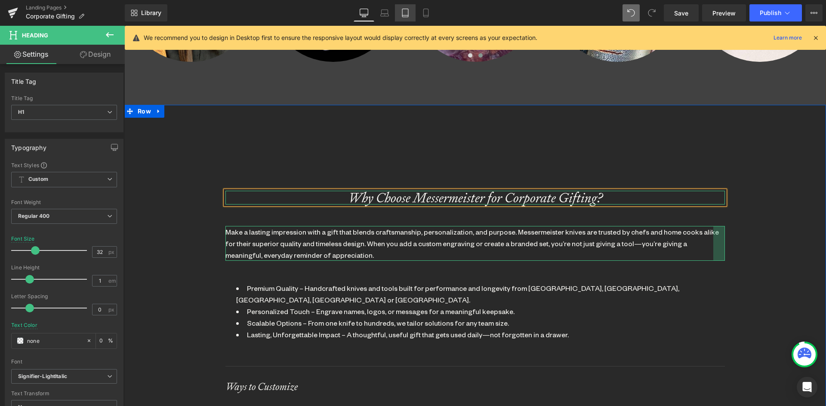
drag, startPoint x: 404, startPoint y: 8, endPoint x: 396, endPoint y: 9, distance: 8.7
click at [403, 8] on link "Tablet" at bounding box center [405, 12] width 21 height 17
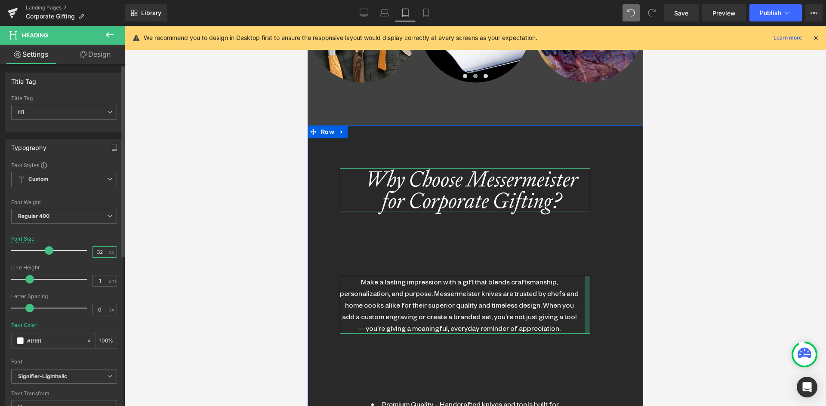
click at [86, 250] on div "Font Size 32 px" at bounding box center [64, 250] width 106 height 29
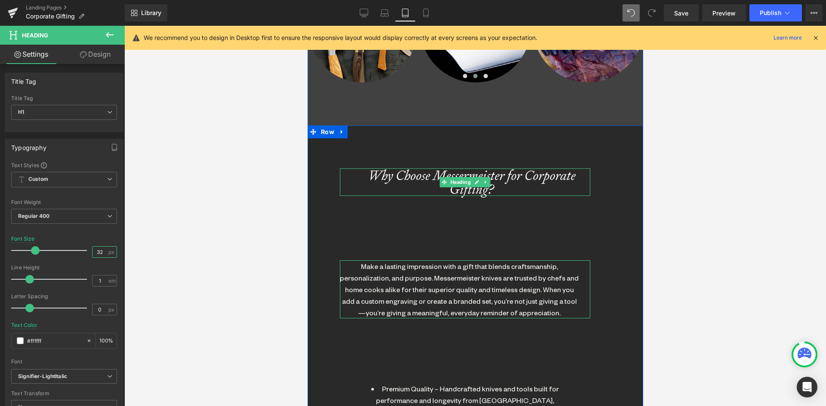
type input "32"
click at [367, 177] on icon "Why Choose Messermeister for Corporate Gifting?" at bounding box center [471, 182] width 208 height 32
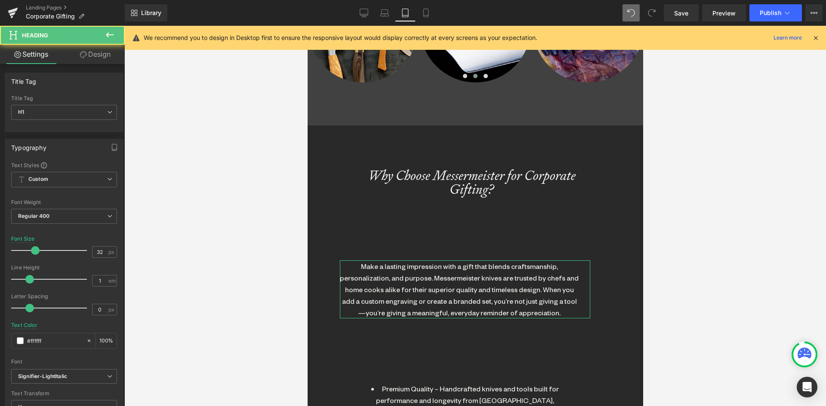
drag, startPoint x: 92, startPoint y: 55, endPoint x: 41, endPoint y: 118, distance: 81.0
click at [92, 56] on link "Design" at bounding box center [95, 54] width 62 height 19
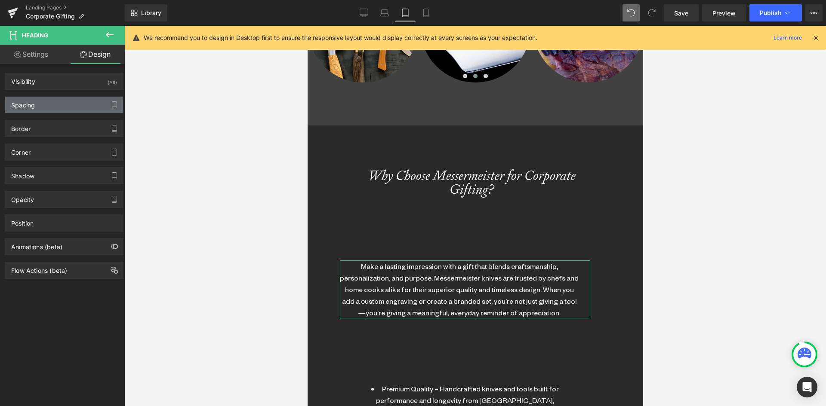
drag, startPoint x: 31, startPoint y: 104, endPoint x: 47, endPoint y: 215, distance: 111.6
click at [31, 105] on div "Spacing" at bounding box center [23, 103] width 24 height 12
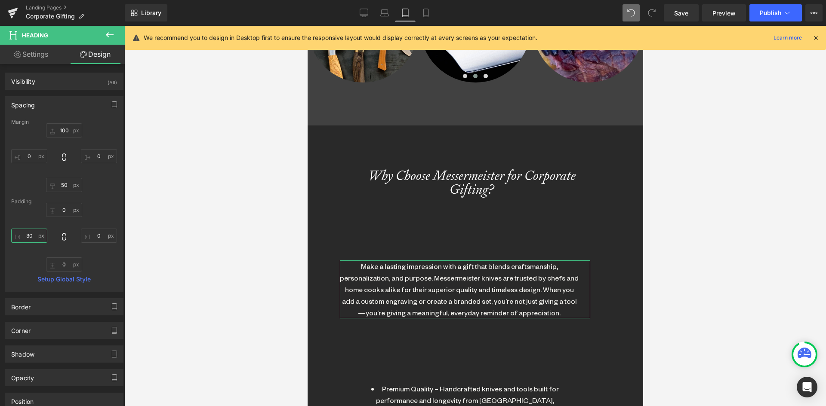
click at [27, 240] on input "30" at bounding box center [29, 236] width 36 height 14
type input "0"
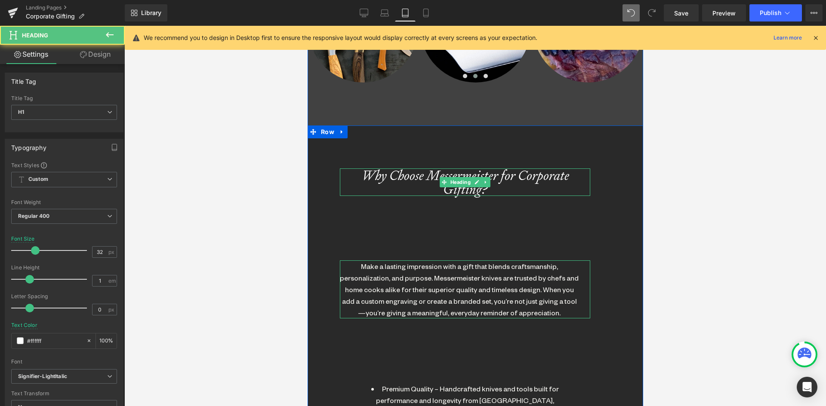
click at [513, 189] on h1 "Why Choose Messermeister for Corporate Gifting?" at bounding box center [464, 183] width 250 height 28
drag, startPoint x: 462, startPoint y: 180, endPoint x: 333, endPoint y: 149, distance: 133.1
click at [461, 180] on span "Heading" at bounding box center [460, 182] width 24 height 10
drag, startPoint x: 102, startPoint y: 54, endPoint x: 40, endPoint y: 105, distance: 80.3
click at [101, 54] on link "Design" at bounding box center [95, 54] width 62 height 19
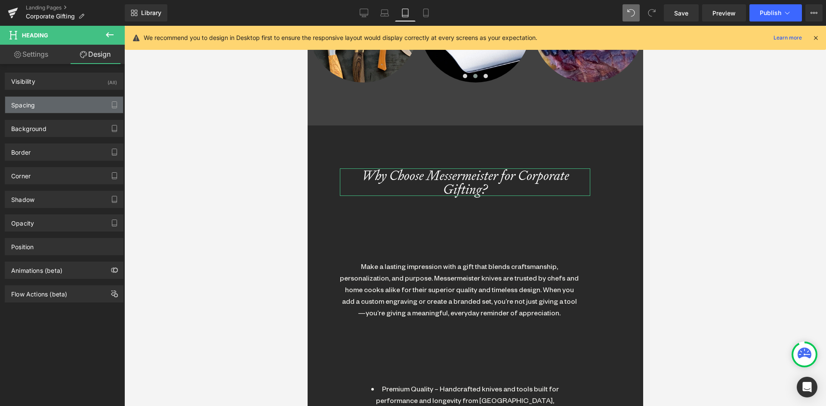
click at [28, 106] on div "Spacing" at bounding box center [23, 103] width 24 height 12
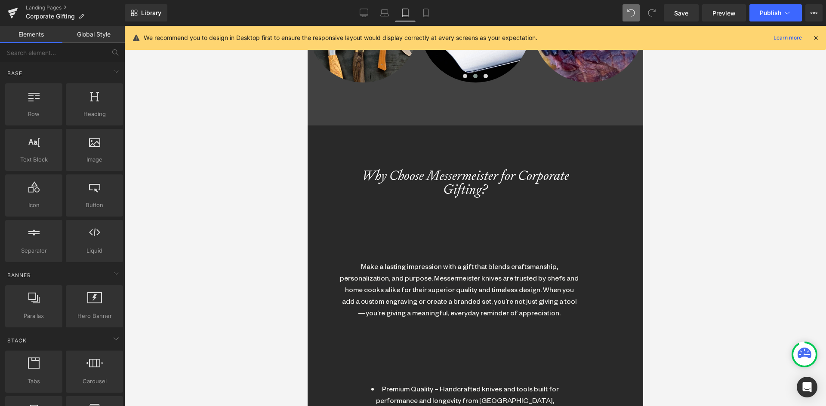
click at [778, 240] on div at bounding box center [474, 216] width 701 height 381
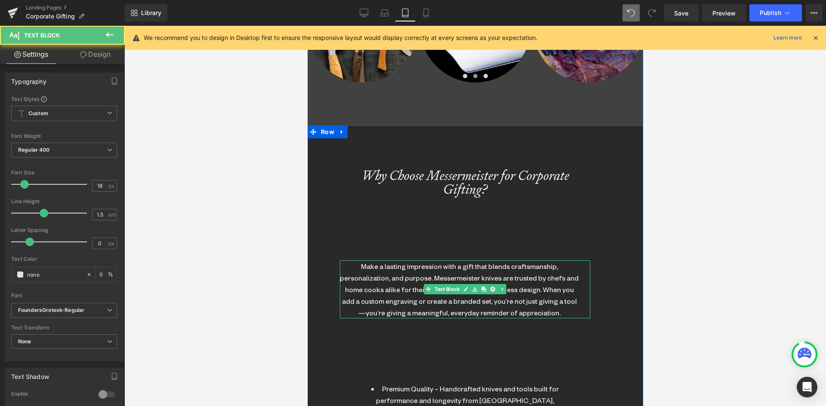
drag, startPoint x: 547, startPoint y: 271, endPoint x: 540, endPoint y: 270, distance: 6.5
click at [546, 271] on div "Make a lasting impression with a gift that blends craftsmanship, personalizatio…" at bounding box center [458, 290] width 239 height 58
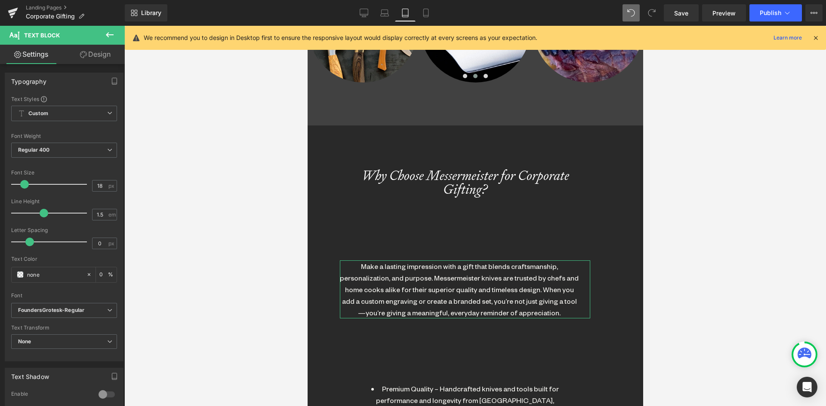
click at [95, 57] on link "Design" at bounding box center [95, 54] width 62 height 19
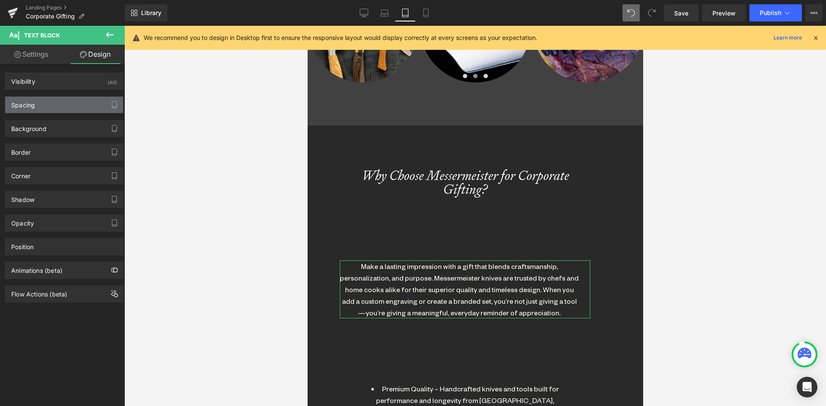
click at [34, 110] on div "Spacing" at bounding box center [64, 105] width 118 height 16
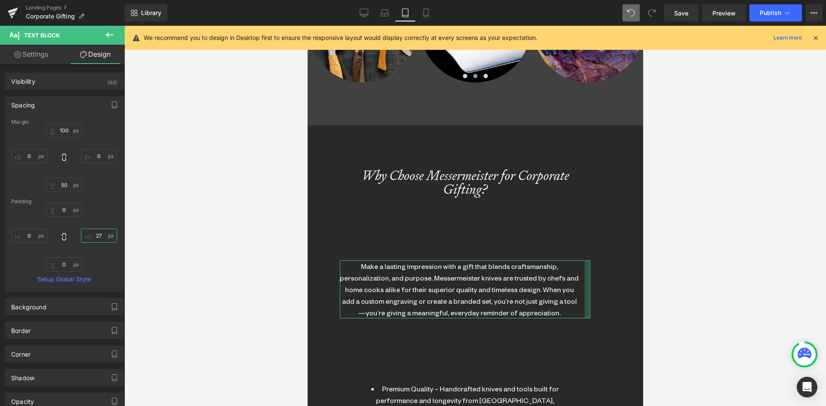
click at [95, 236] on input "27" at bounding box center [99, 236] width 36 height 14
type input "0"
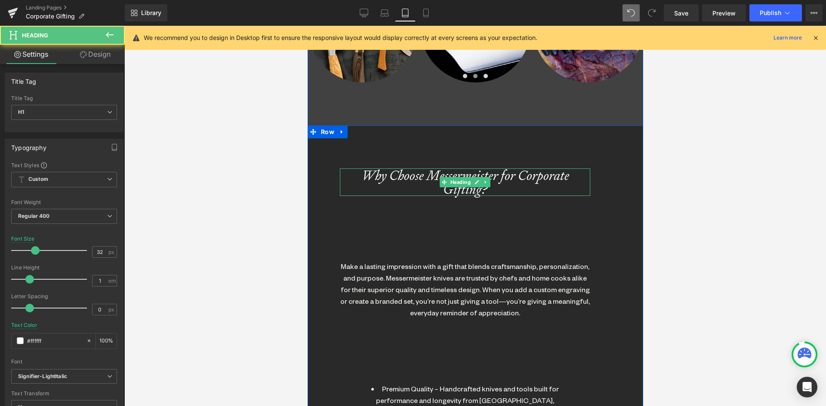
click at [504, 174] on icon "Why Choose Messermeister for Corporate Gifting?" at bounding box center [465, 182] width 208 height 32
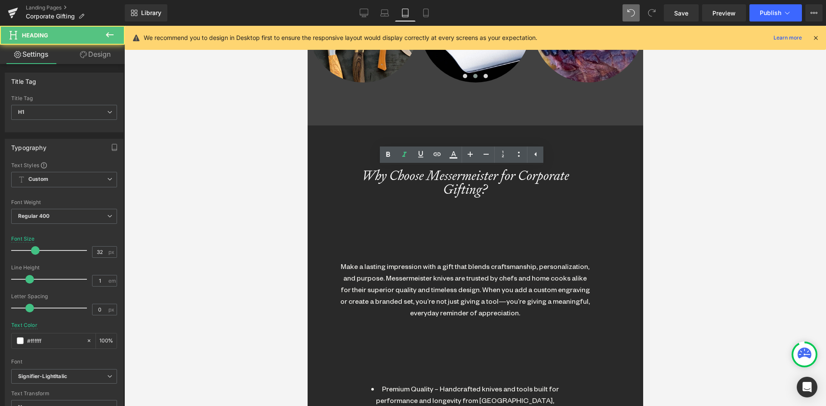
drag, startPoint x: 91, startPoint y: 51, endPoint x: 34, endPoint y: 114, distance: 84.3
click at [89, 51] on link "Design" at bounding box center [95, 54] width 62 height 19
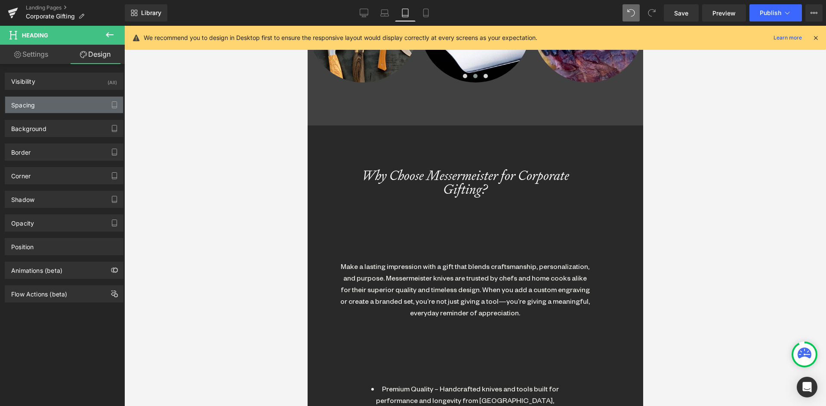
click at [32, 114] on div "Background Color & Image color Color % Image Replace Image Upload image or Brow…" at bounding box center [64, 126] width 129 height 24
click at [32, 109] on div "Spacing" at bounding box center [64, 105] width 118 height 16
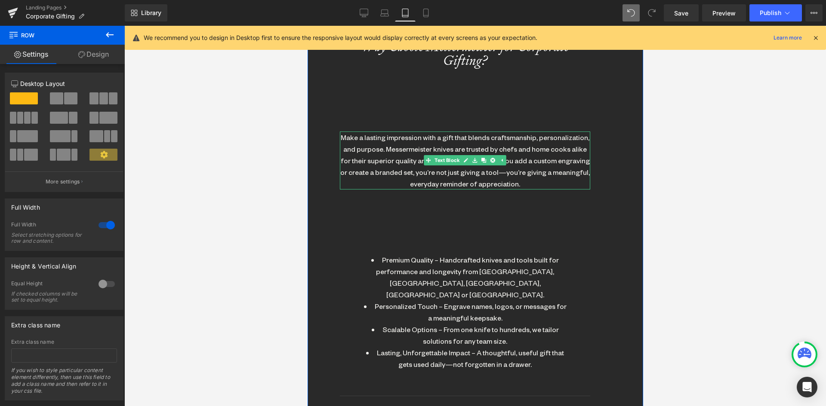
drag, startPoint x: 448, startPoint y: 160, endPoint x: 319, endPoint y: 120, distance: 134.4
click at [448, 160] on span "Text Block" at bounding box center [446, 160] width 28 height 10
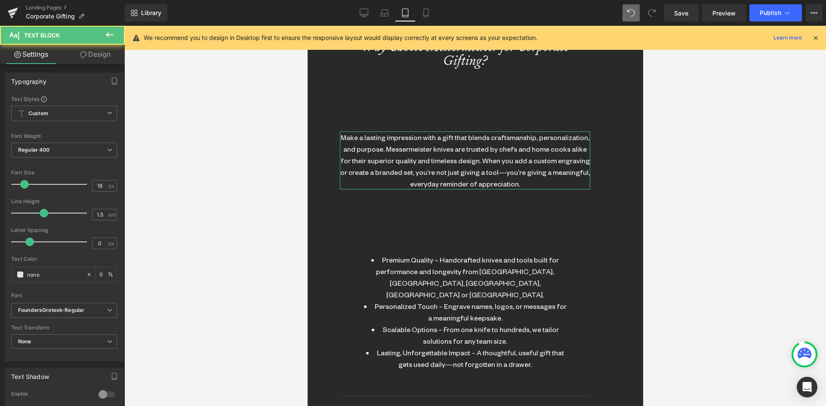
click at [96, 55] on link "Design" at bounding box center [95, 54] width 62 height 19
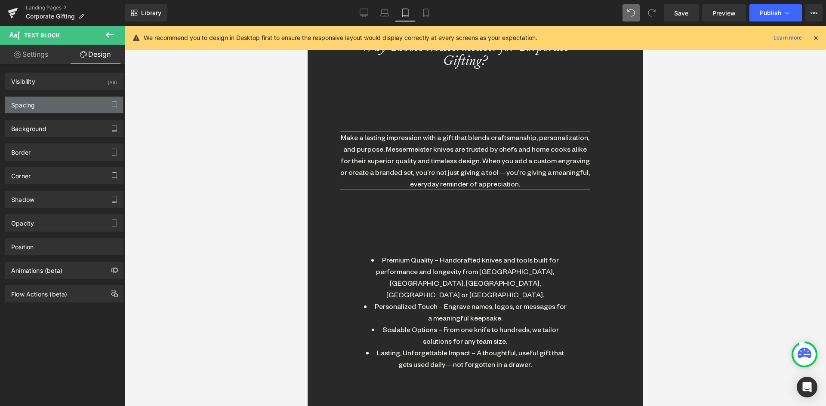
click at [6, 103] on div "Spacing" at bounding box center [64, 105] width 118 height 16
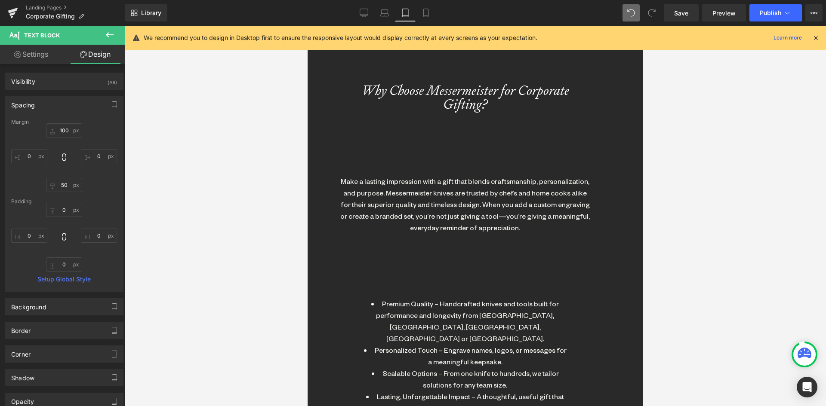
scroll to position [615, 0]
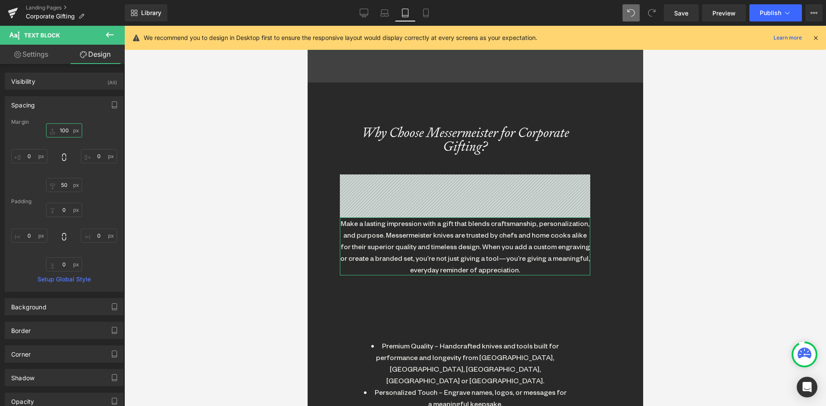
click at [59, 130] on input "100" at bounding box center [64, 130] width 36 height 14
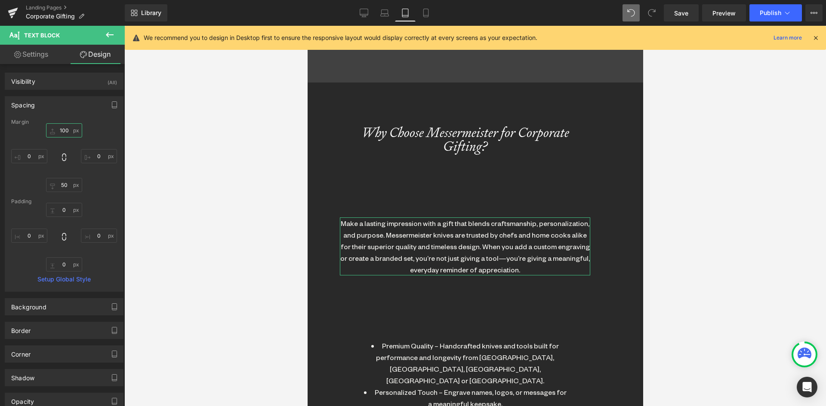
type input "0"
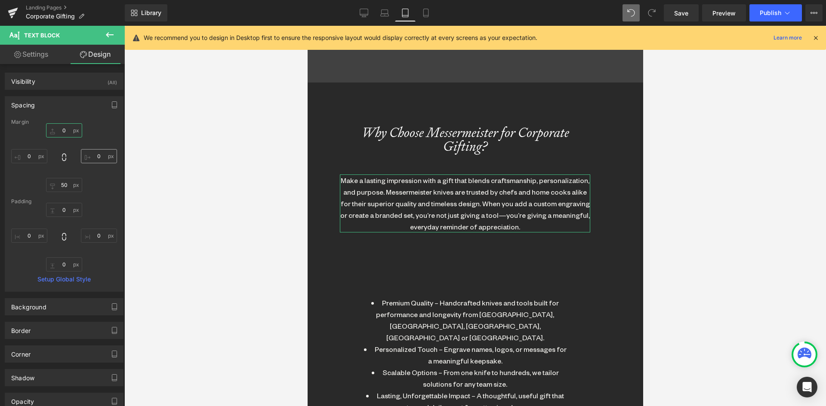
scroll to position [2607, 329]
click at [461, 351] on span "Text Block" at bounding box center [459, 349] width 28 height 10
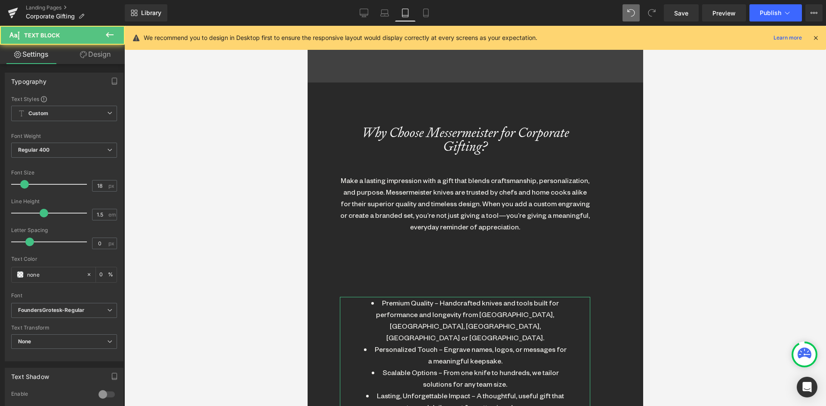
drag, startPoint x: 99, startPoint y: 54, endPoint x: 36, endPoint y: 105, distance: 81.3
click at [98, 54] on link "Design" at bounding box center [95, 54] width 62 height 19
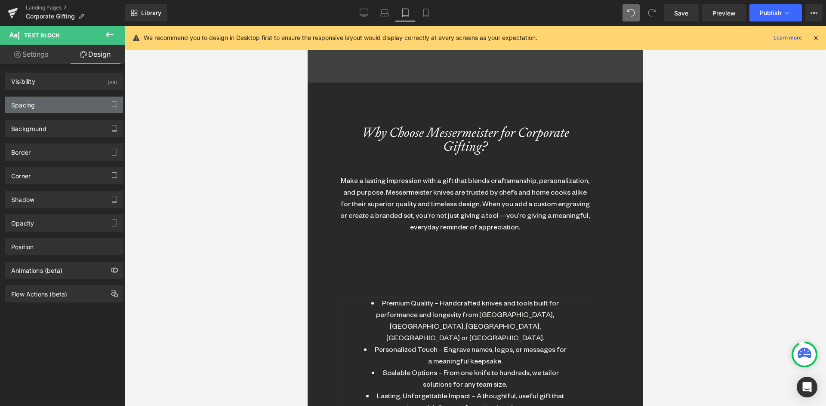
click at [26, 107] on div "Spacing" at bounding box center [23, 103] width 24 height 12
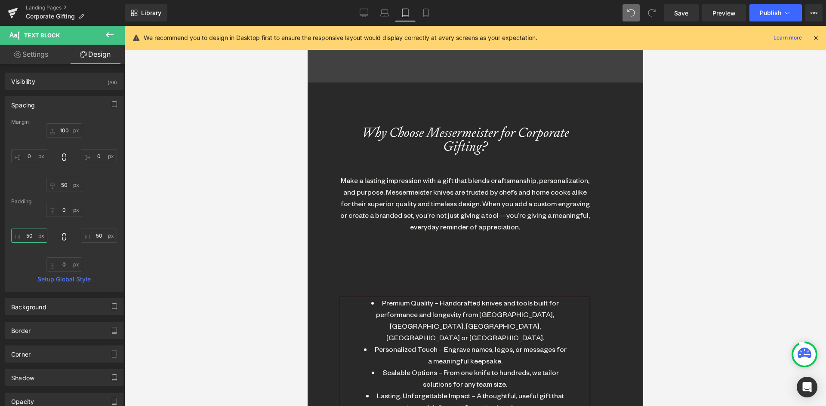
click at [26, 230] on input "text" at bounding box center [29, 236] width 36 height 14
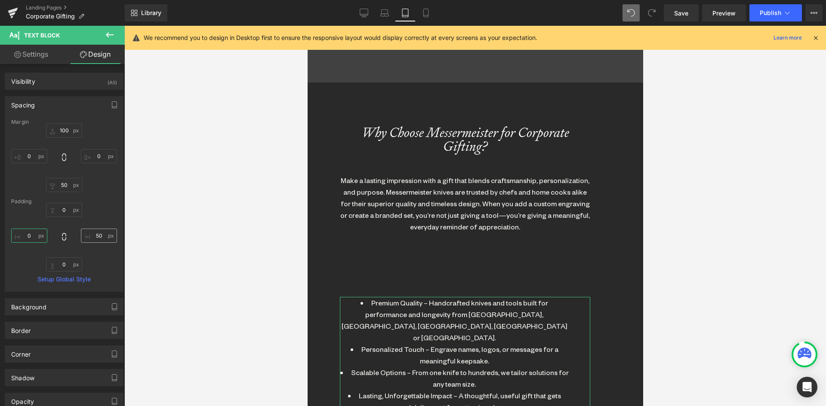
scroll to position [2595, 329]
type input "0"
click at [87, 237] on input "text" at bounding box center [99, 236] width 36 height 14
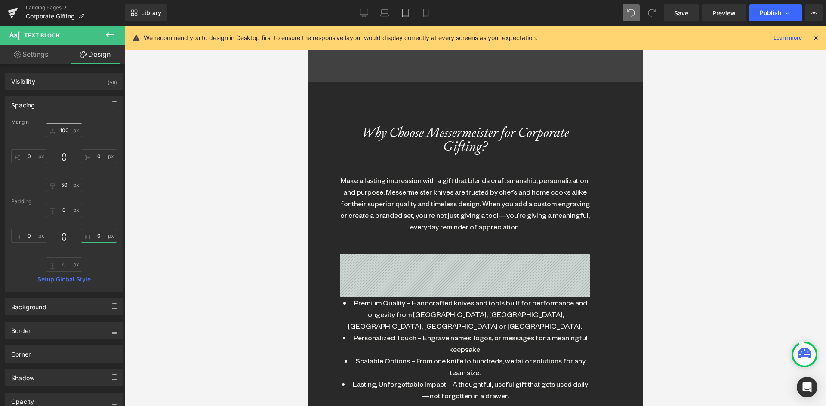
type input "0"
click at [63, 131] on input "text" at bounding box center [64, 130] width 36 height 14
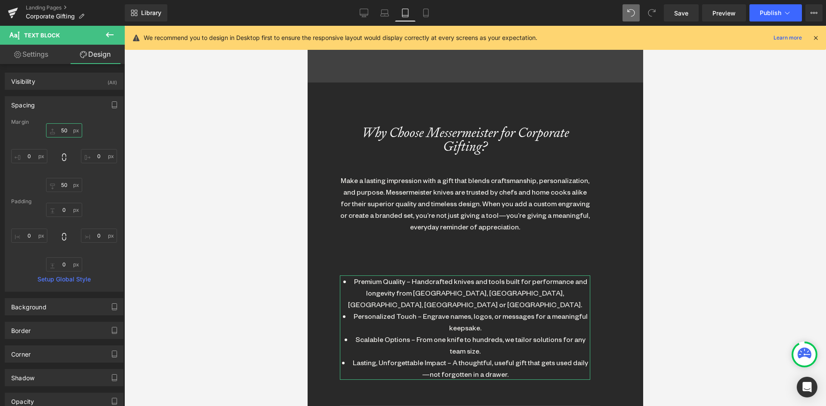
scroll to position [2574, 329]
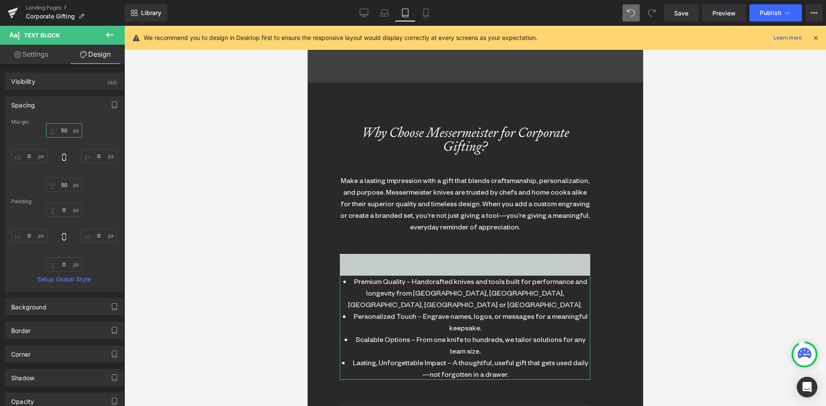
drag, startPoint x: 68, startPoint y: 132, endPoint x: 54, endPoint y: 130, distance: 13.9
click at [54, 130] on input "50" at bounding box center [64, 130] width 36 height 14
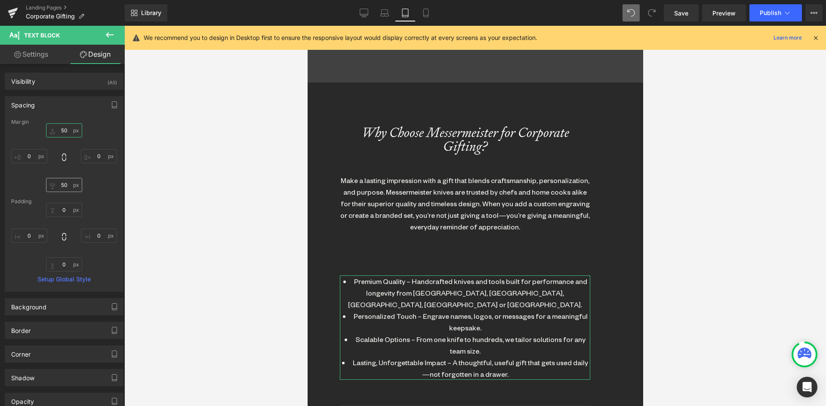
type input "0"
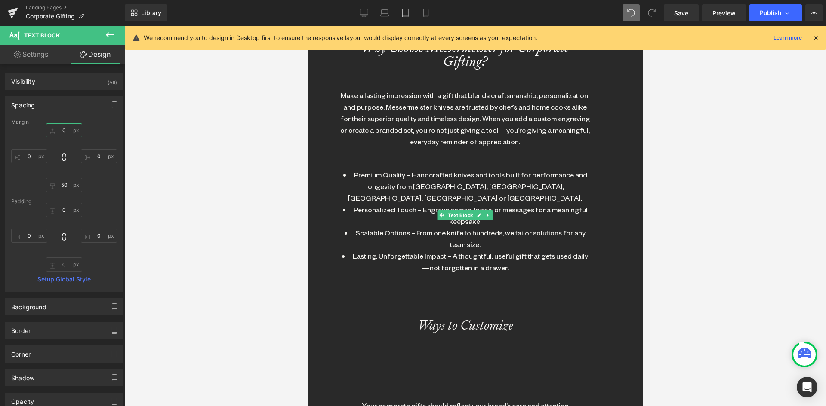
scroll to position [701, 0]
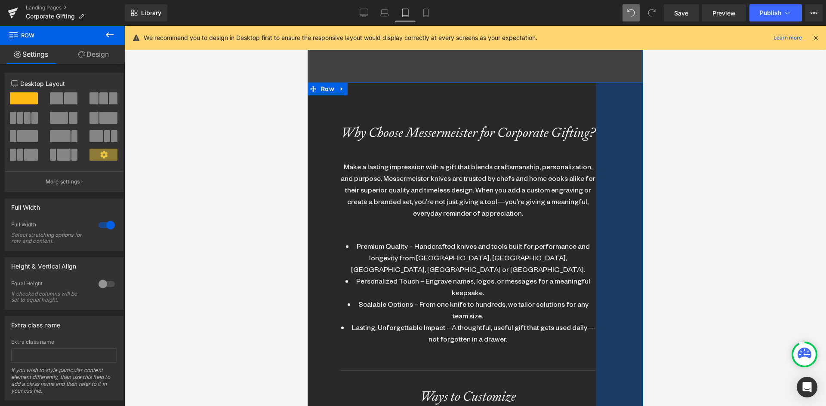
scroll to position [2539, 329]
drag, startPoint x: 588, startPoint y: 187, endPoint x: 600, endPoint y: 185, distance: 11.7
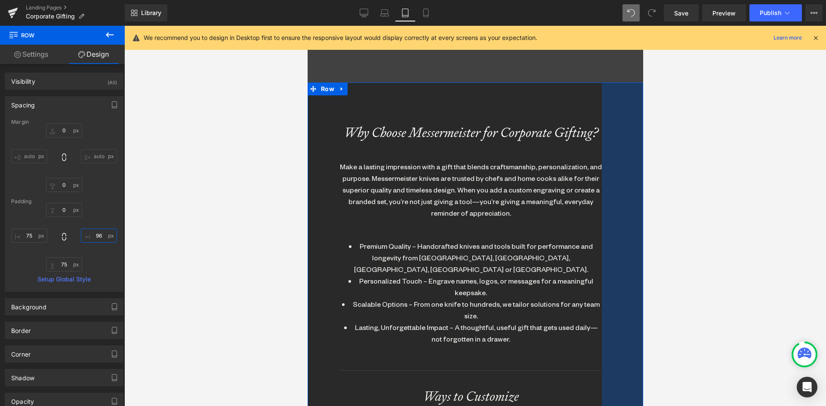
click at [98, 233] on input "text" at bounding box center [99, 236] width 36 height 14
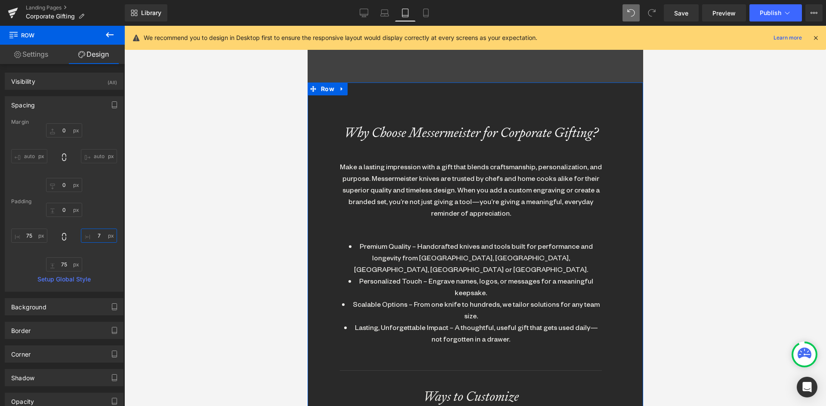
type input "75"
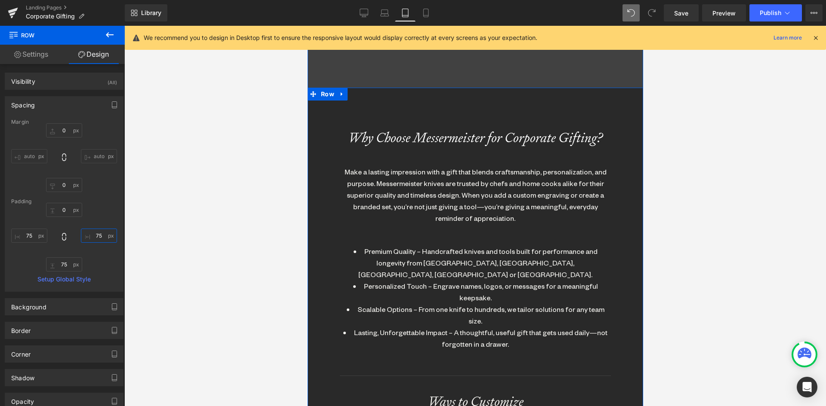
scroll to position [615, 0]
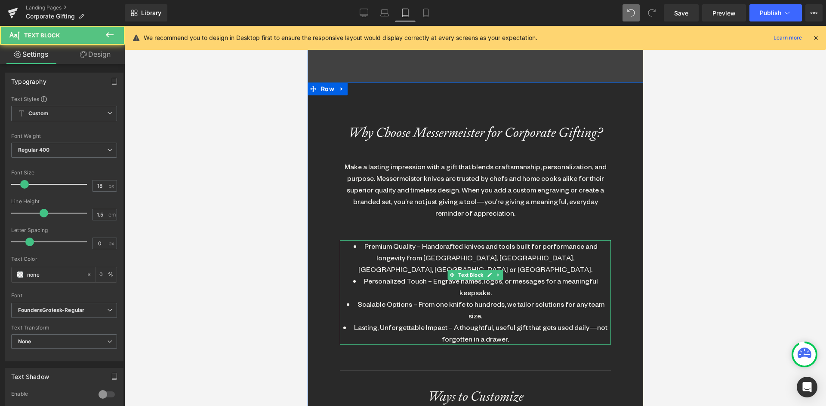
click at [390, 262] on li "Premium Quality – Handcrafted knives and tools built for performance and longev…" at bounding box center [474, 257] width 271 height 35
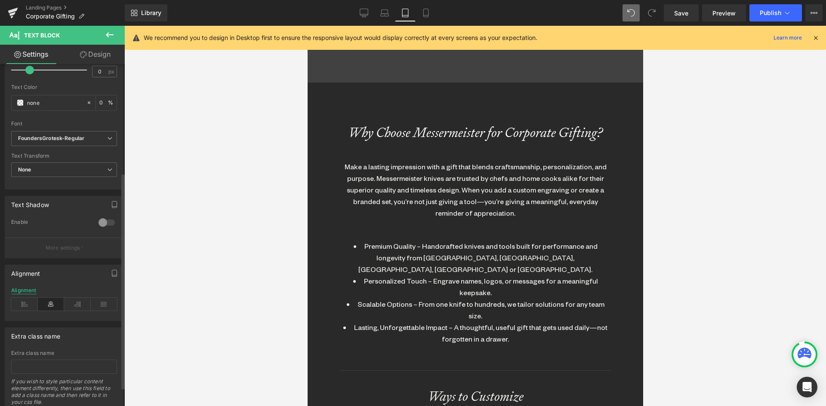
click at [22, 292] on div "Alignment" at bounding box center [23, 291] width 25 height 6
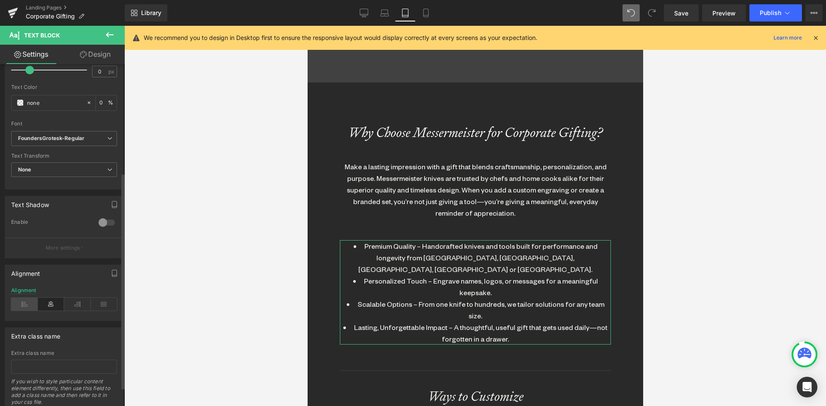
drag, startPoint x: 24, startPoint y: 304, endPoint x: 294, endPoint y: 279, distance: 270.8
click at [25, 304] on icon at bounding box center [24, 304] width 27 height 13
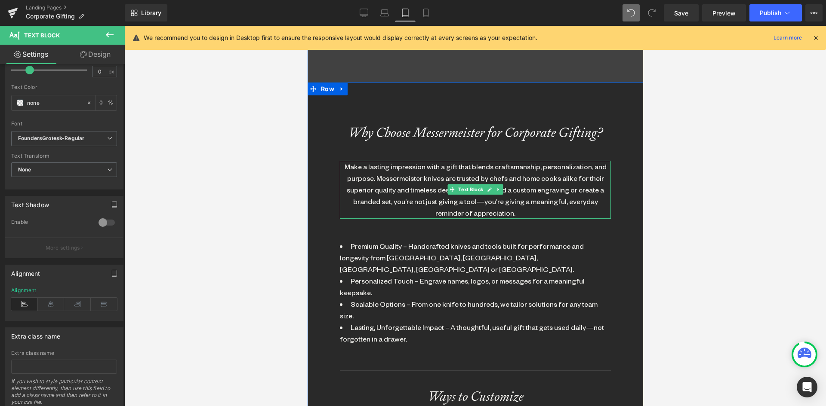
click at [385, 181] on div "Make a lasting impression with a gift that blends craftsmanship, personalizatio…" at bounding box center [474, 190] width 271 height 58
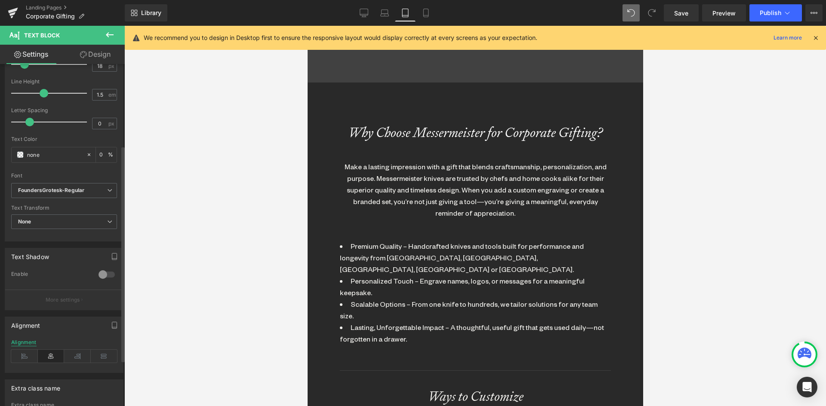
scroll to position [129, 0]
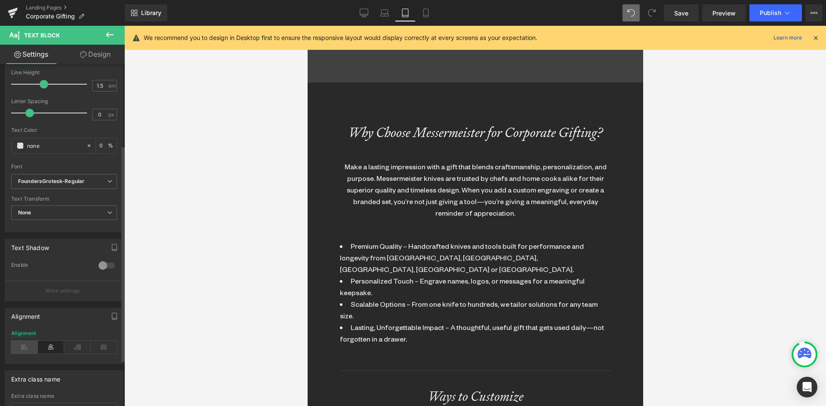
click at [26, 346] on icon at bounding box center [24, 347] width 27 height 13
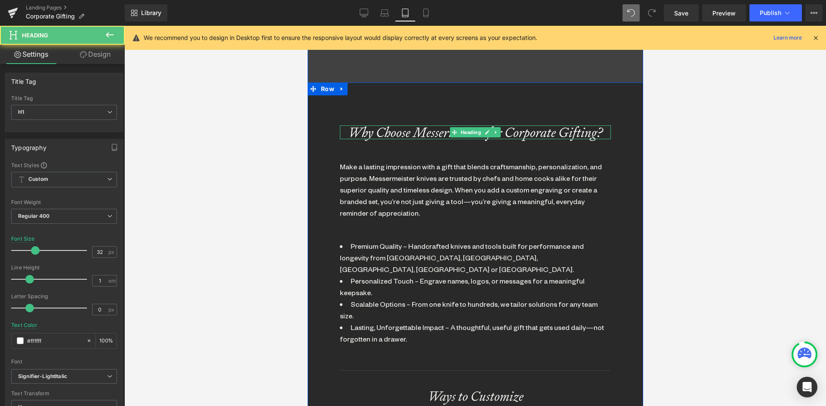
click at [391, 132] on icon "Why Choose Messermeister for Corporate Gifting?" at bounding box center [474, 132] width 255 height 18
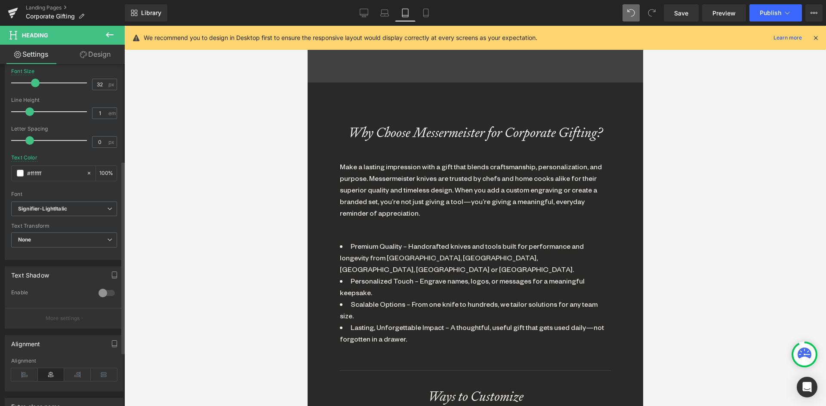
scroll to position [172, 0]
click at [23, 372] on icon at bounding box center [24, 370] width 27 height 13
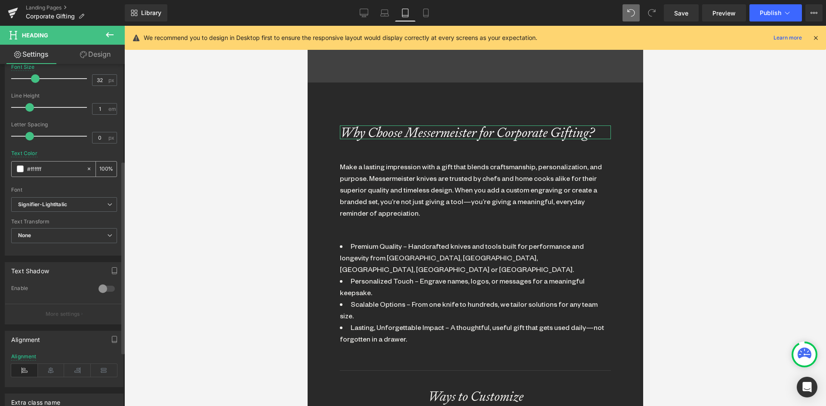
click at [86, 171] on icon at bounding box center [89, 169] width 6 height 6
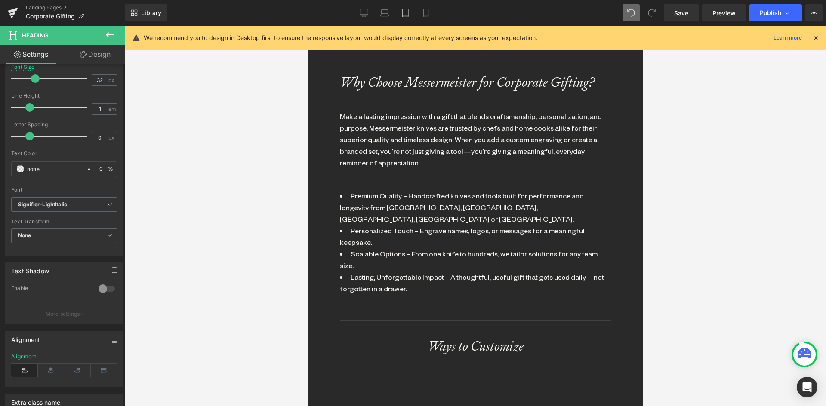
scroll to position [615, 0]
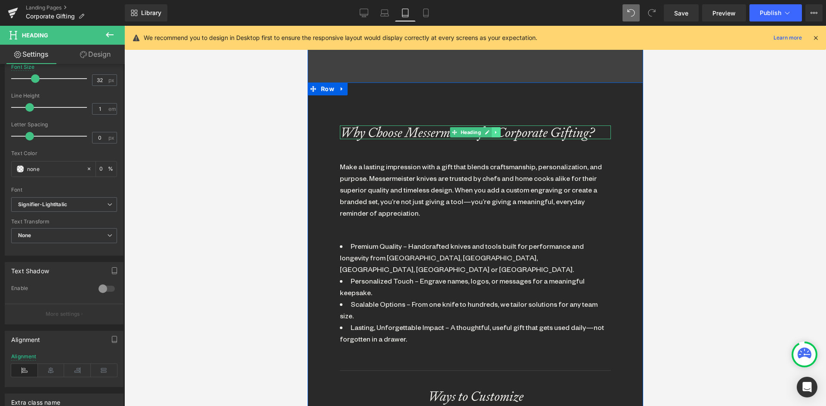
click at [496, 131] on link at bounding box center [495, 132] width 9 height 10
click at [488, 132] on icon at bounding box center [490, 132] width 5 height 5
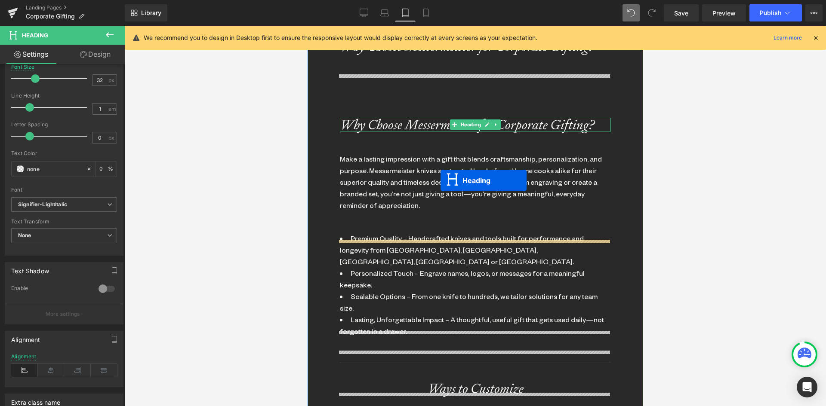
scroll to position [4, 4]
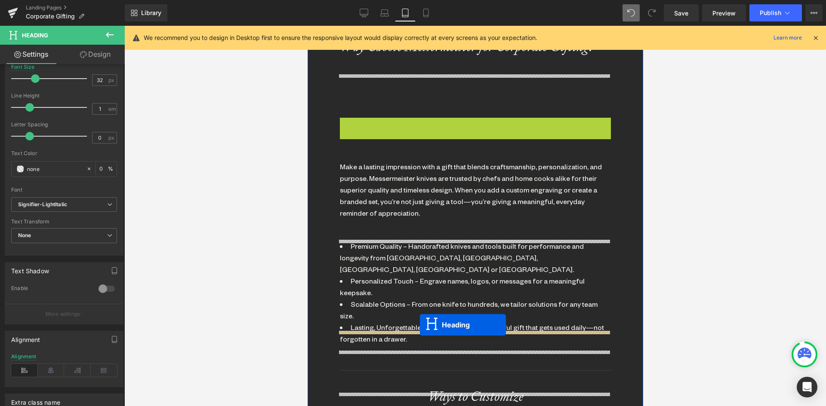
drag, startPoint x: 448, startPoint y: 123, endPoint x: 419, endPoint y: 325, distance: 204.1
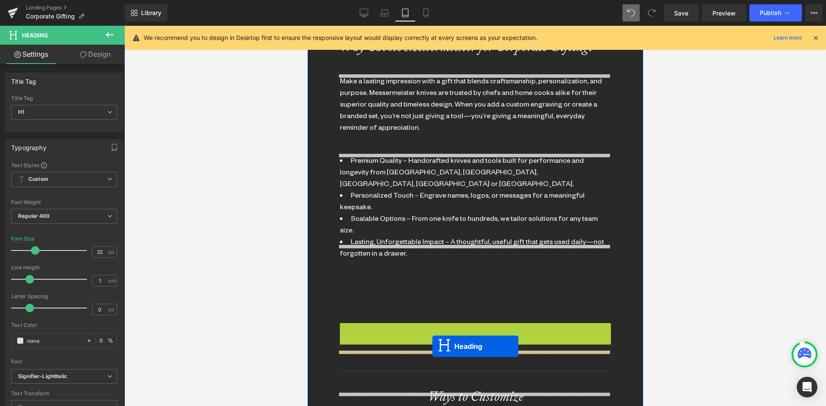
drag, startPoint x: 449, startPoint y: 294, endPoint x: 432, endPoint y: 347, distance: 55.3
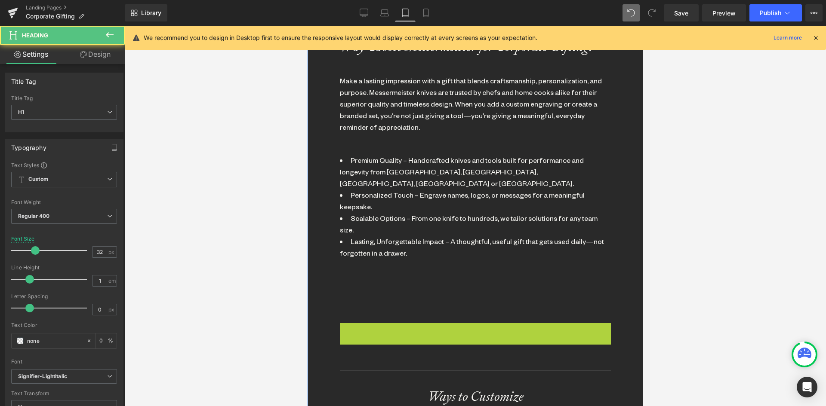
scroll to position [2594, 329]
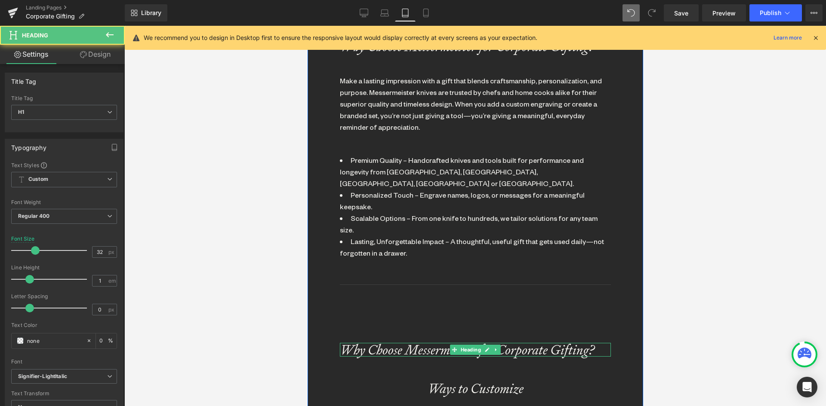
click at [394, 341] on icon "Why Choose Messermeister for Corporate Gifting?" at bounding box center [466, 350] width 255 height 18
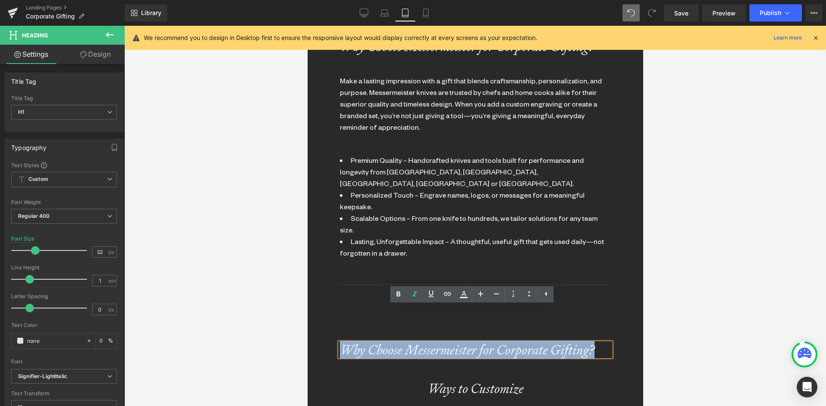
drag, startPoint x: 339, startPoint y: 313, endPoint x: 734, endPoint y: 321, distance: 395.3
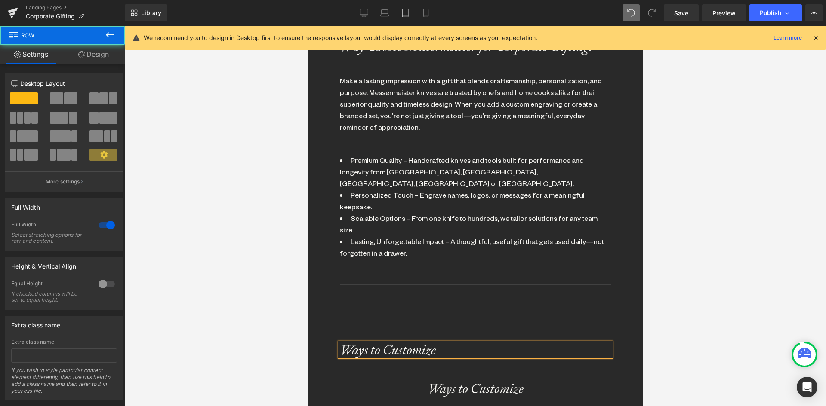
drag, startPoint x: 512, startPoint y: 293, endPoint x: 819, endPoint y: 323, distance: 308.1
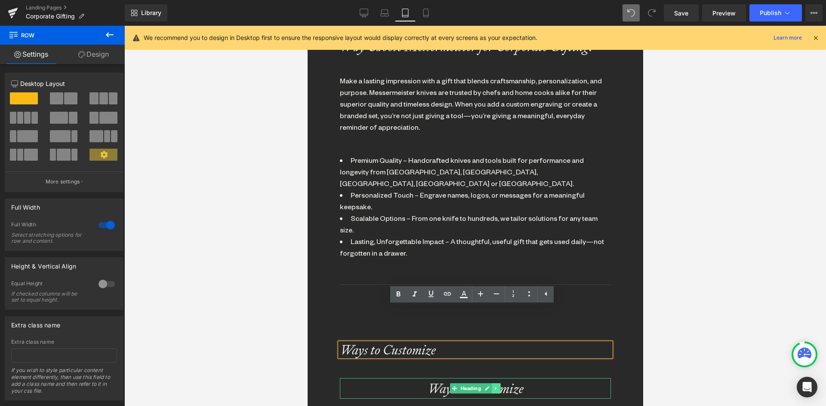
click at [493, 386] on icon at bounding box center [495, 388] width 5 height 5
click at [498, 386] on icon at bounding box center [500, 388] width 5 height 5
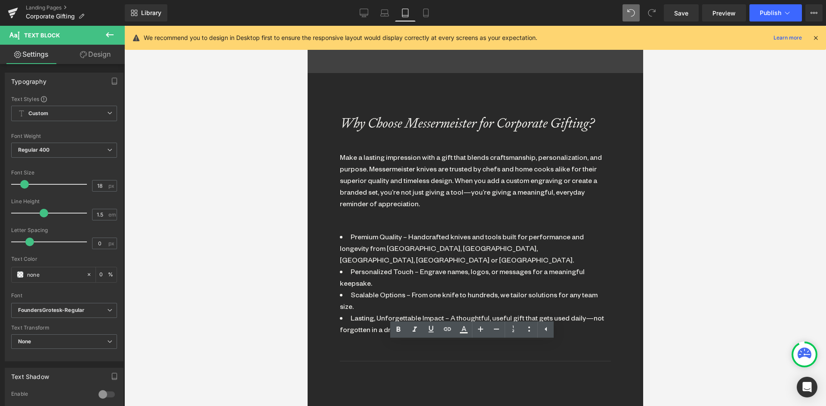
scroll to position [744, 0]
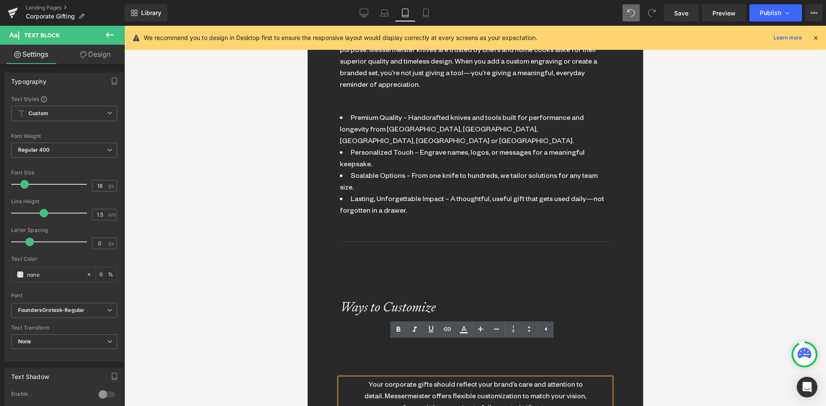
click at [384, 378] on div "Your corporate gifts should reflect your brand’s care and attention to detail. …" at bounding box center [475, 395] width 228 height 35
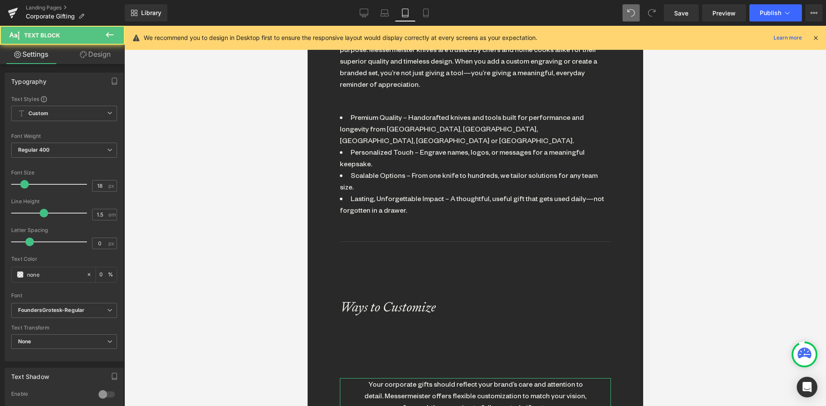
click at [97, 53] on link "Design" at bounding box center [95, 54] width 62 height 19
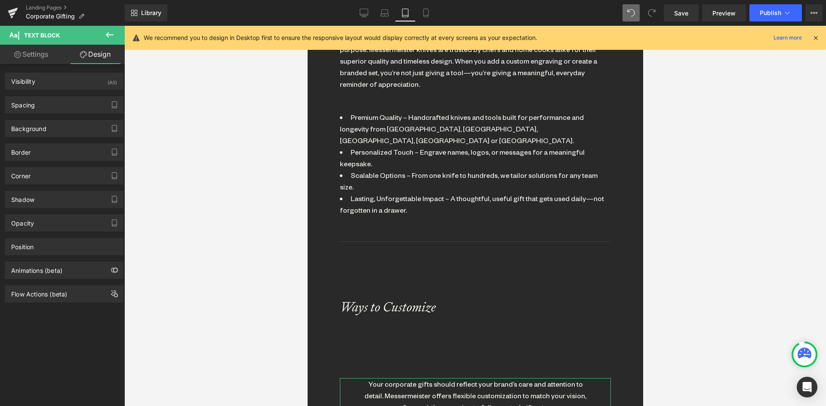
drag, startPoint x: 58, startPoint y: 102, endPoint x: 67, endPoint y: 128, distance: 26.8
click at [58, 103] on div "Spacing" at bounding box center [64, 105] width 118 height 16
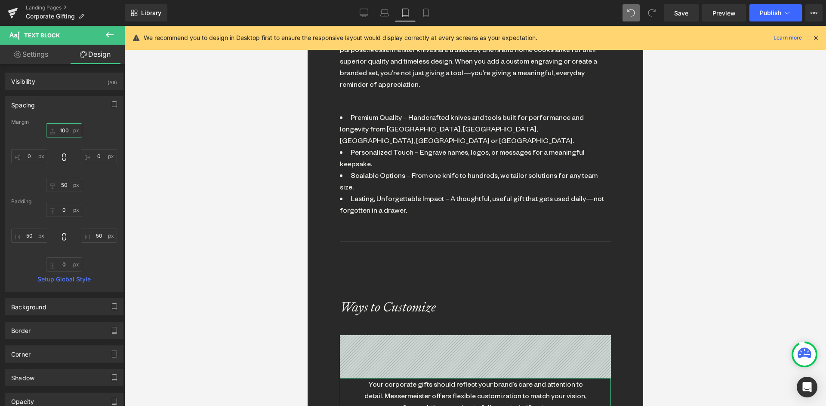
click at [66, 129] on input "100" at bounding box center [64, 130] width 36 height 14
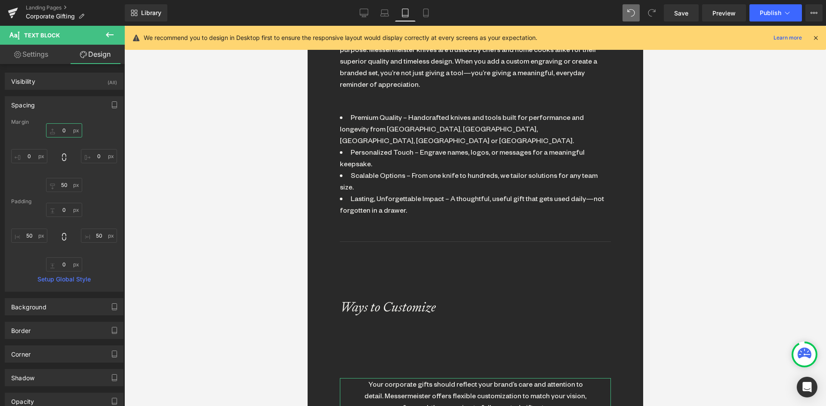
scroll to position [2509, 329]
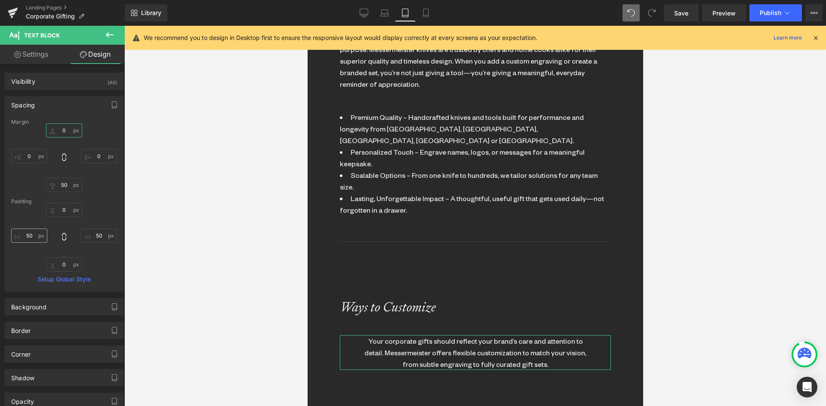
type input "0"
click at [27, 238] on input "50" at bounding box center [29, 236] width 36 height 14
type input "0"
click at [97, 235] on input "50" at bounding box center [99, 236] width 36 height 14
type input "0"
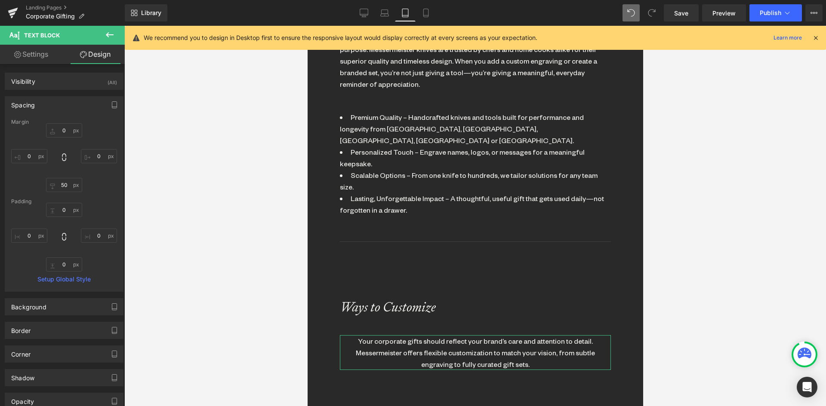
click at [38, 49] on link "Settings" at bounding box center [31, 54] width 62 height 19
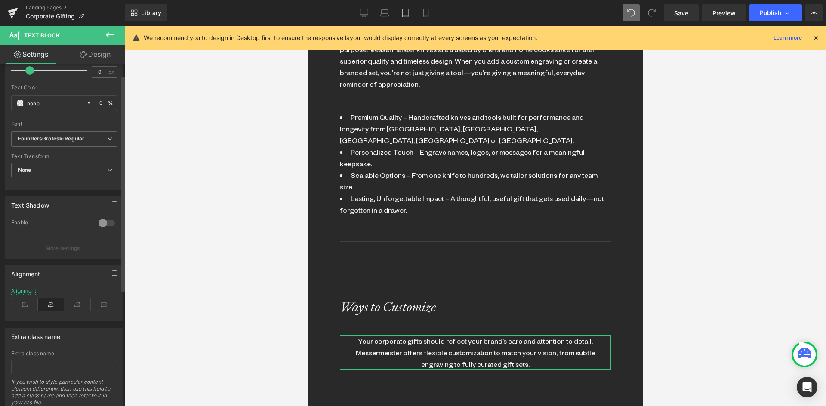
scroll to position [172, 0]
click at [30, 304] on icon at bounding box center [24, 304] width 27 height 13
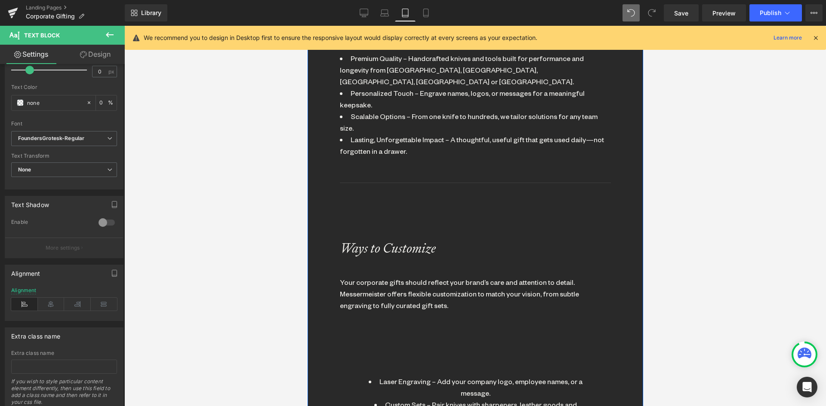
scroll to position [830, 0]
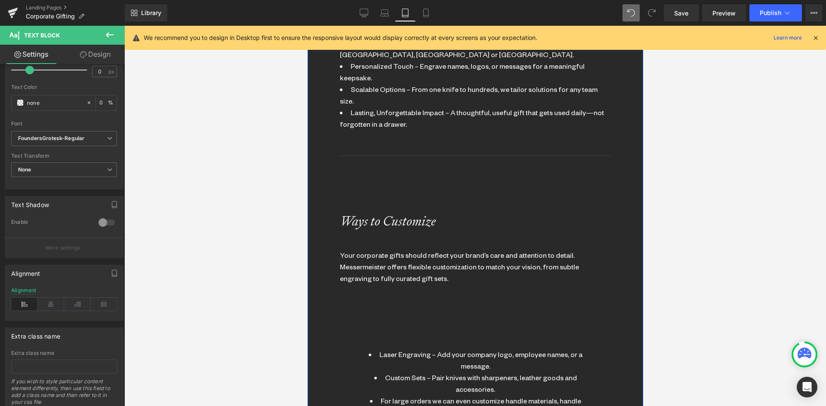
click at [423, 349] on li "Laser Engraving – Add your company logo, employee names, or a message." at bounding box center [475, 360] width 228 height 23
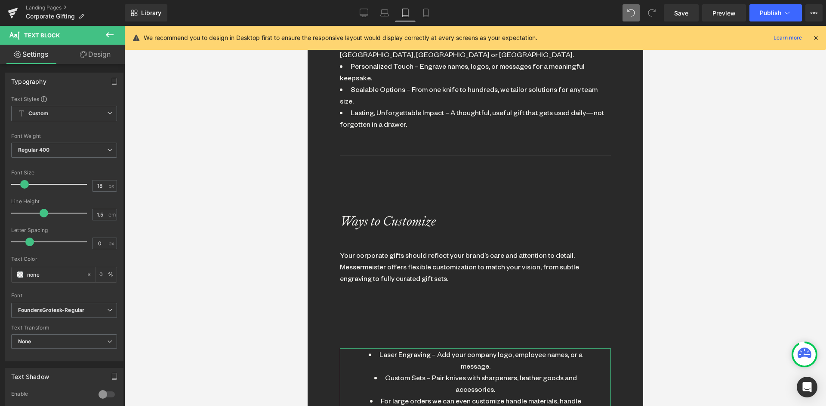
click at [92, 55] on link "Design" at bounding box center [95, 54] width 62 height 19
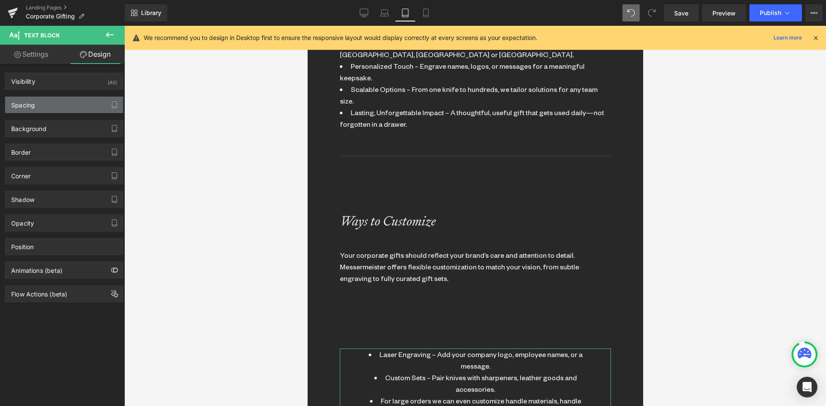
click at [43, 108] on div "Spacing" at bounding box center [64, 105] width 118 height 16
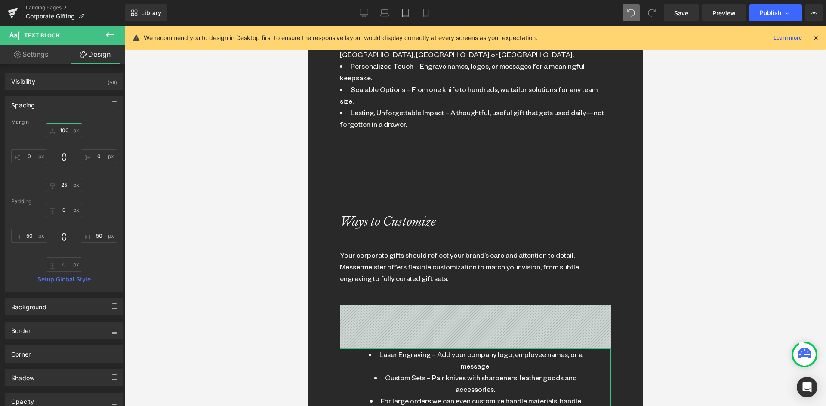
click at [66, 131] on input "100" at bounding box center [64, 130] width 36 height 14
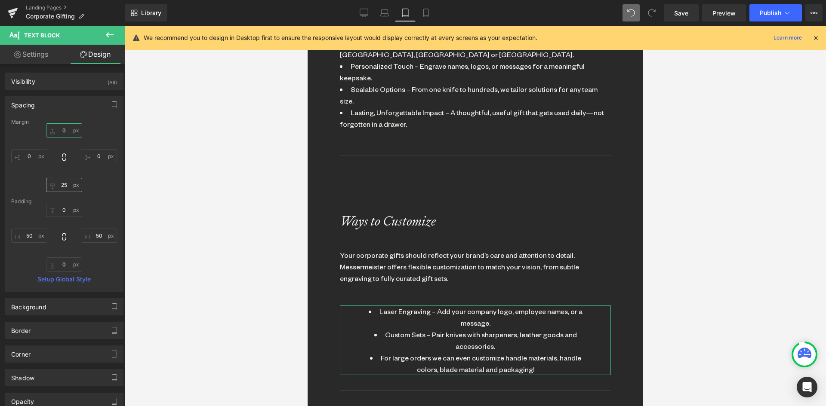
scroll to position [2466, 329]
type input "0"
click at [63, 182] on input "25" at bounding box center [64, 185] width 36 height 14
type input "50"
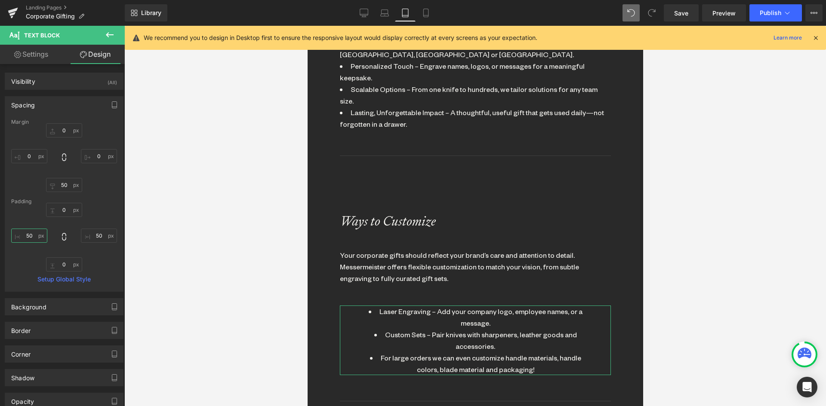
drag, startPoint x: 30, startPoint y: 238, endPoint x: 99, endPoint y: 242, distance: 68.9
click at [31, 238] on input "50" at bounding box center [29, 236] width 36 height 14
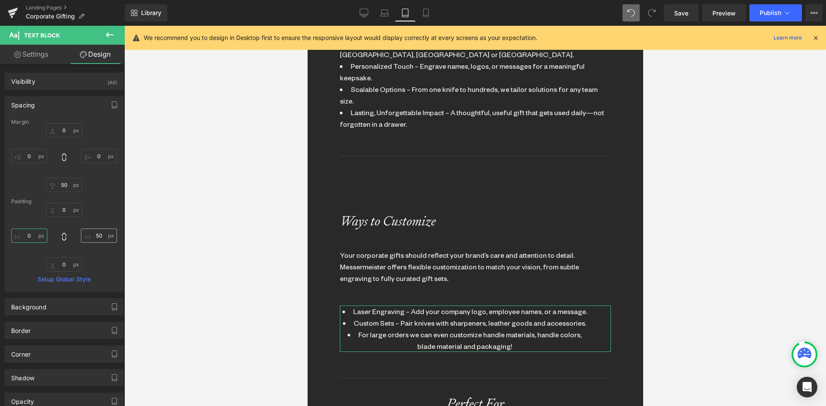
scroll to position [2453, 329]
type input "0"
click at [95, 235] on input "50" at bounding box center [99, 236] width 36 height 14
type input "0"
click at [37, 54] on link "Settings" at bounding box center [31, 54] width 62 height 19
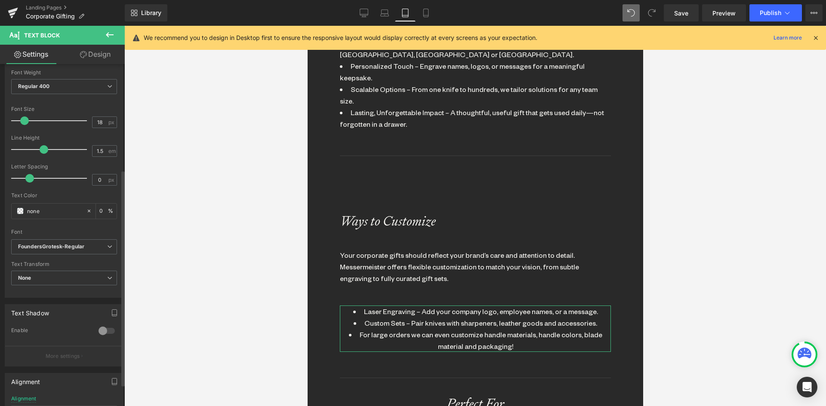
scroll to position [172, 0]
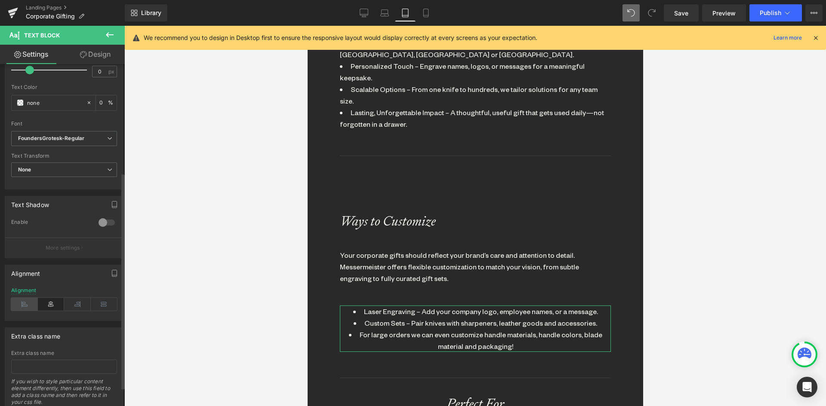
click at [23, 302] on icon at bounding box center [24, 304] width 27 height 13
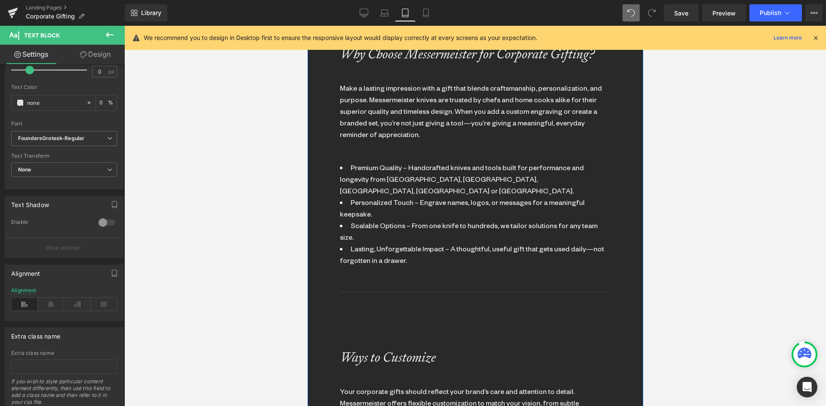
scroll to position [744, 0]
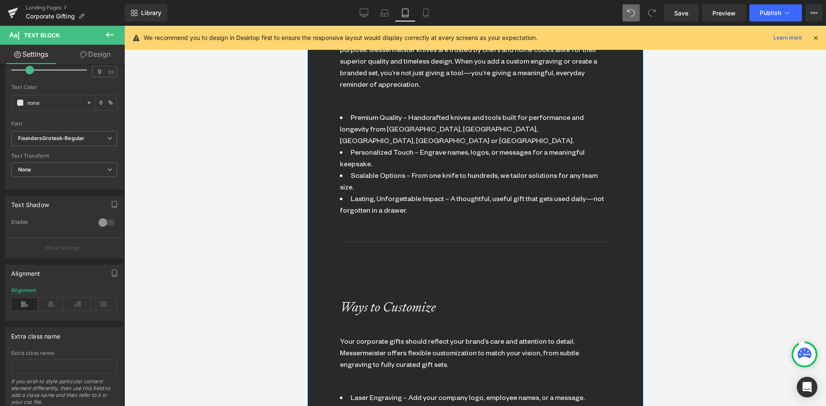
click at [404, 225] on div "Why Choose Messermeister for Corporate Gifting? Heading Make a lasting impressi…" at bounding box center [474, 343] width 271 height 779
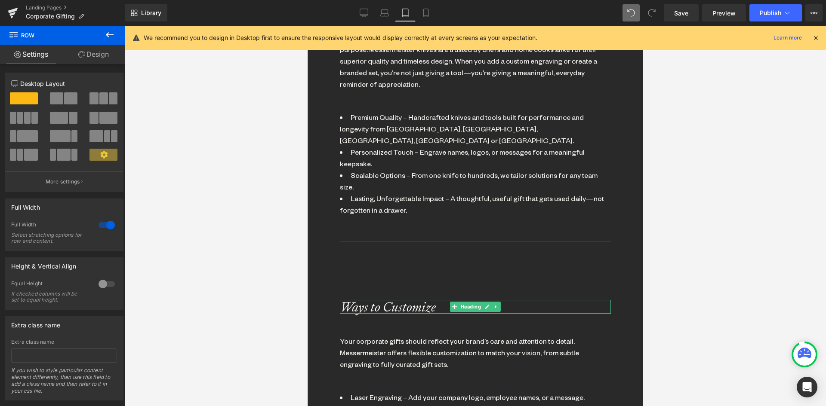
drag, startPoint x: 383, startPoint y: 271, endPoint x: 560, endPoint y: 228, distance: 182.8
click at [383, 298] on icon "Ways to Customize" at bounding box center [387, 307] width 96 height 18
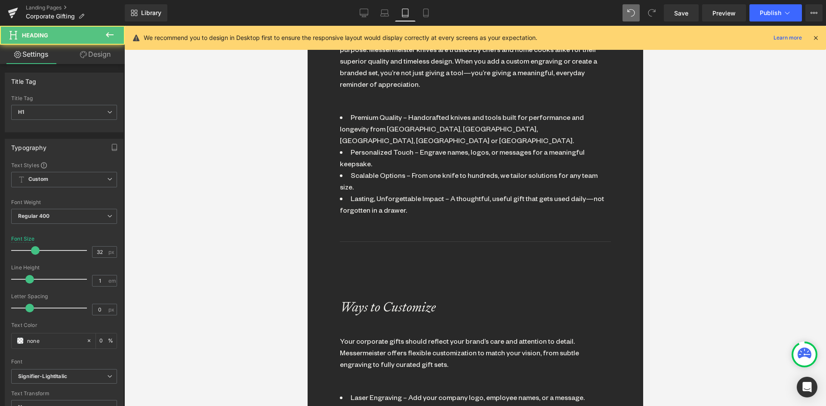
click at [98, 54] on link "Design" at bounding box center [95, 54] width 62 height 19
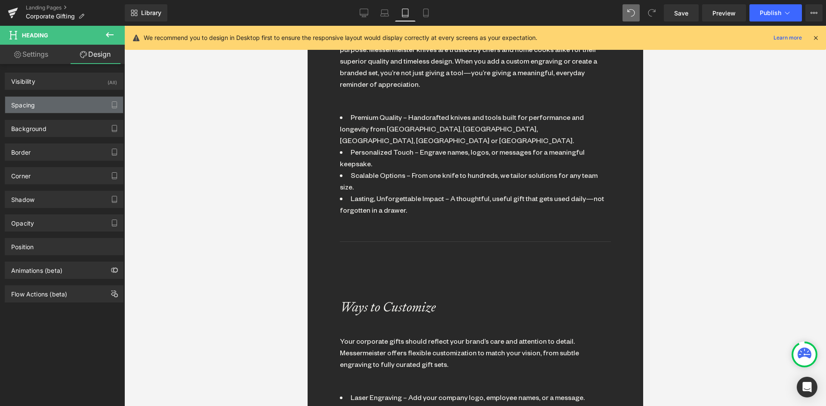
click at [50, 106] on div "Spacing" at bounding box center [64, 105] width 118 height 16
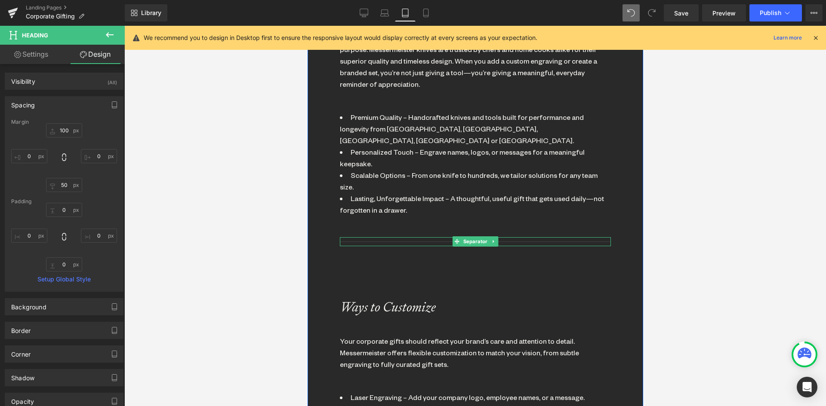
click at [426, 237] on div at bounding box center [474, 241] width 271 height 9
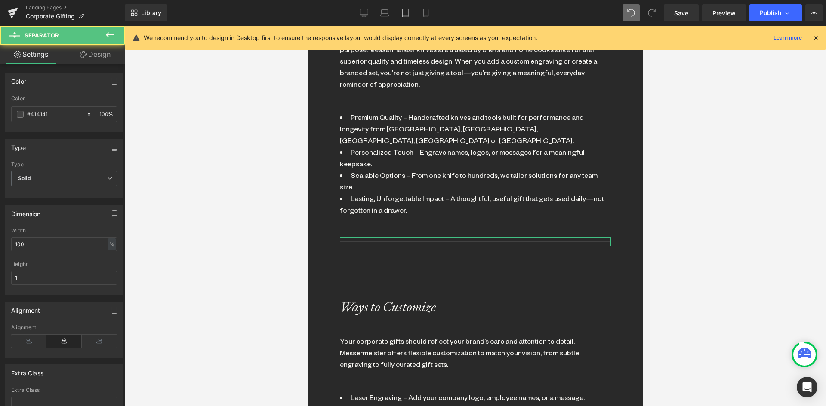
click at [86, 57] on icon at bounding box center [83, 54] width 7 height 7
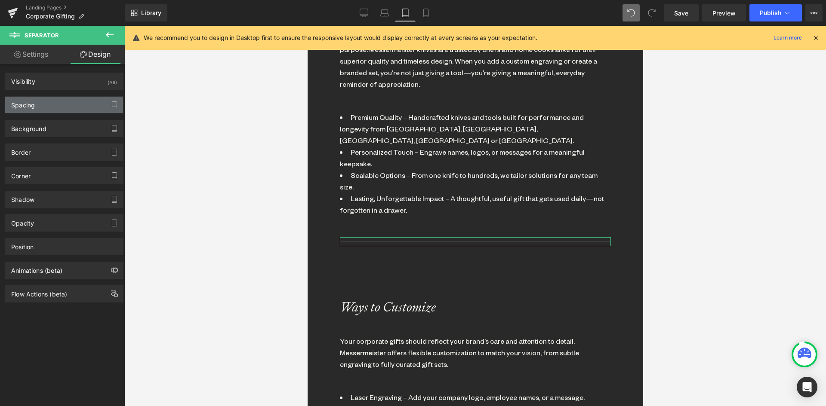
drag, startPoint x: 37, startPoint y: 104, endPoint x: 43, endPoint y: 123, distance: 19.3
click at [37, 105] on div "Spacing" at bounding box center [64, 105] width 118 height 16
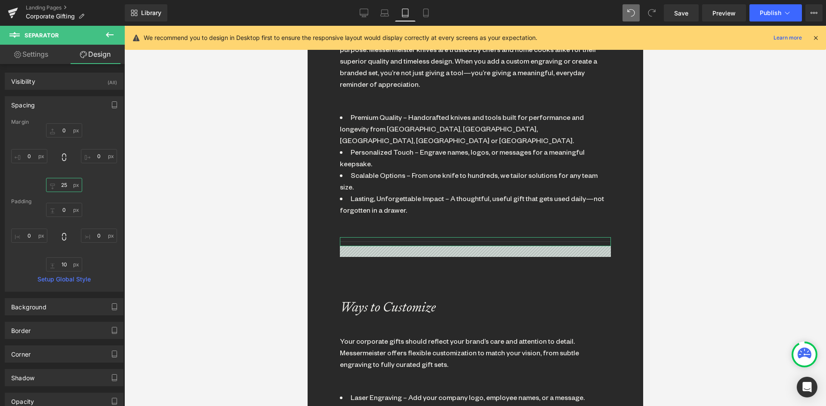
click at [64, 189] on input "25" at bounding box center [64, 185] width 36 height 14
type input "."
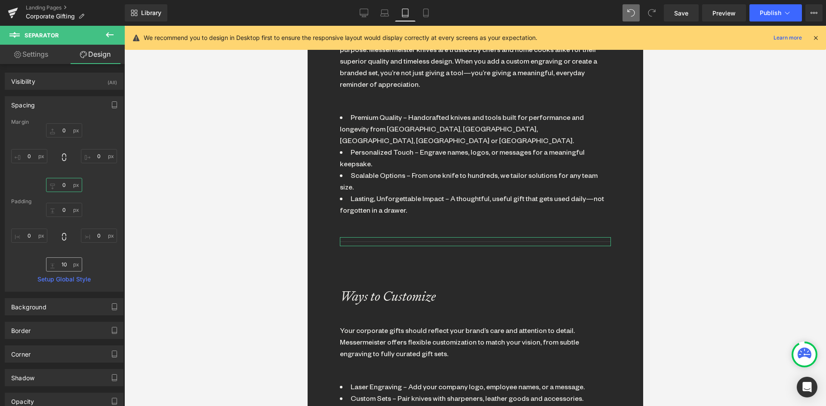
type input "0"
click at [57, 264] on input "10" at bounding box center [64, 265] width 36 height 14
type input "0"
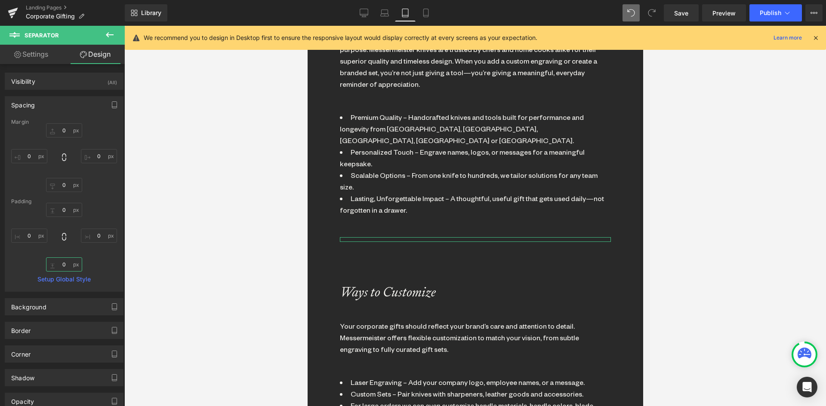
scroll to position [2438, 329]
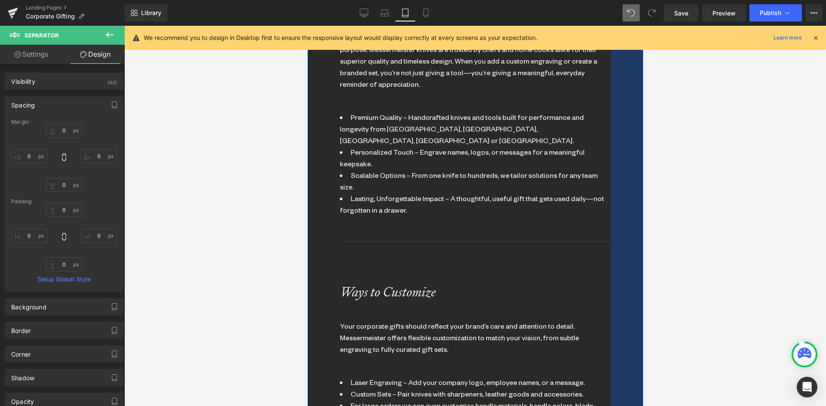
click at [610, 296] on div "Why Choose Messermeister for Corporate Gifting? Heading Make a lasting impressi…" at bounding box center [474, 352] width 335 height 796
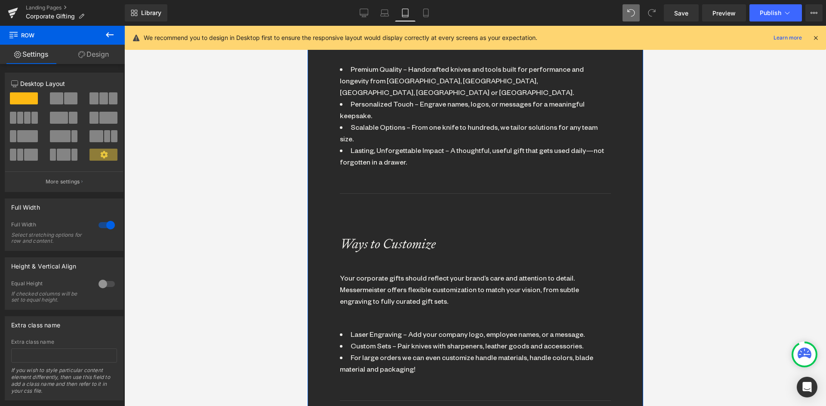
scroll to position [873, 0]
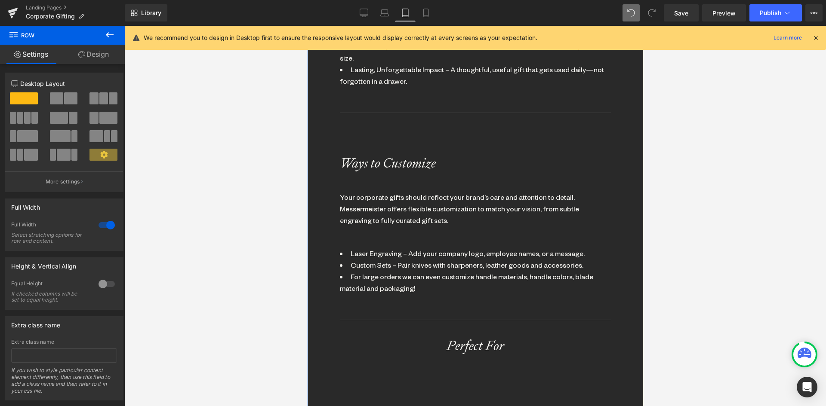
click at [372, 104] on div "Why Choose Messermeister for Corporate Gifting? Heading Make a lasting impressi…" at bounding box center [474, 207] width 271 height 764
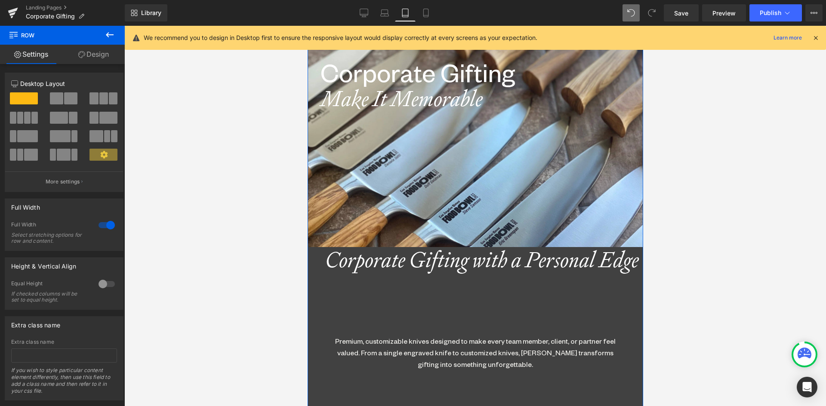
scroll to position [258, 0]
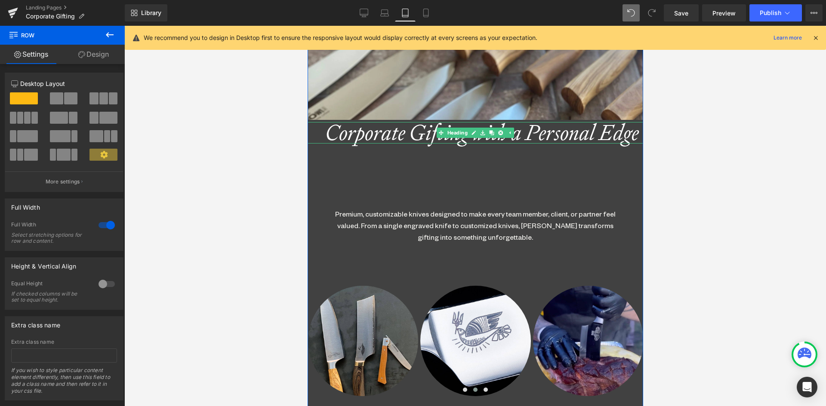
click at [424, 135] on icon "Corporate Gifting with a Personal Edge" at bounding box center [481, 133] width 313 height 28
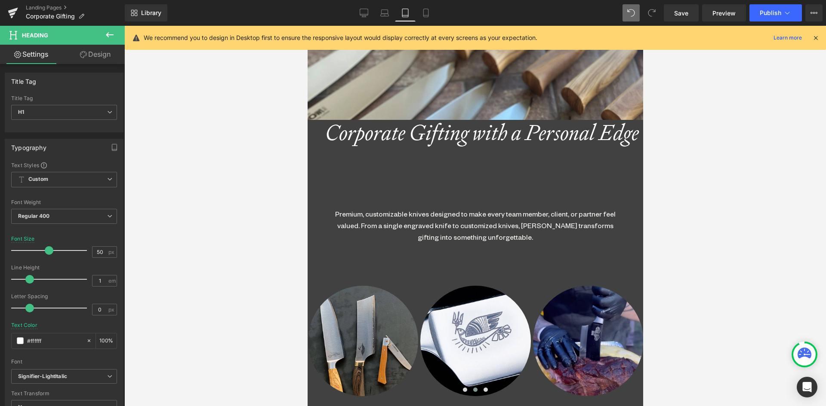
click at [104, 54] on link "Design" at bounding box center [95, 54] width 62 height 19
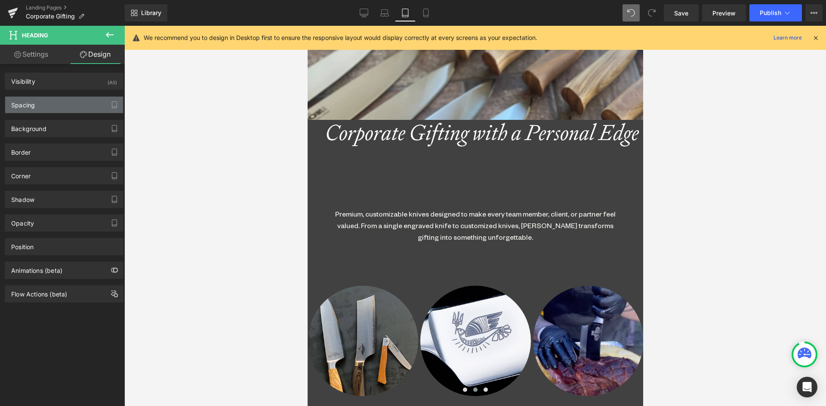
click at [47, 111] on div "Spacing" at bounding box center [64, 105] width 118 height 16
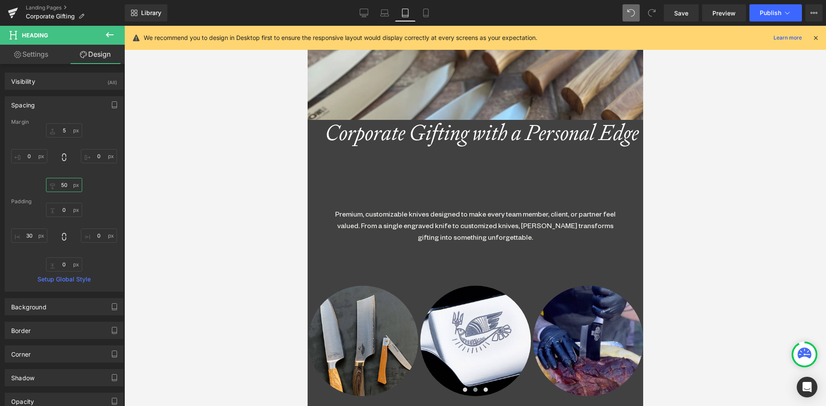
click at [61, 184] on input "50" at bounding box center [64, 185] width 36 height 14
click at [65, 129] on input "5" at bounding box center [64, 130] width 36 height 14
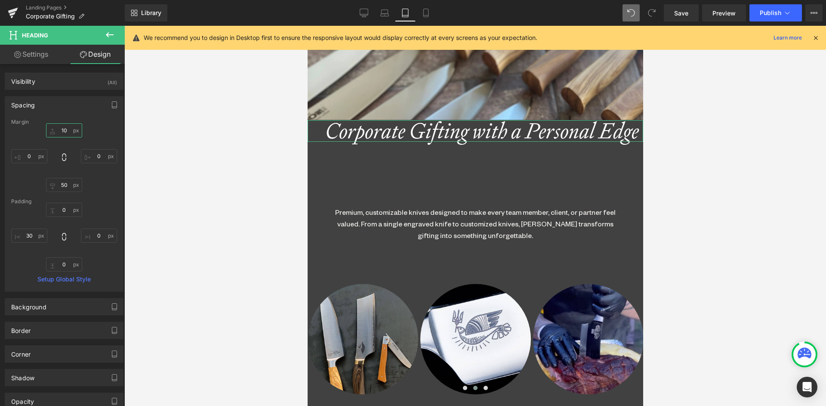
scroll to position [2440, 329]
type input "100"
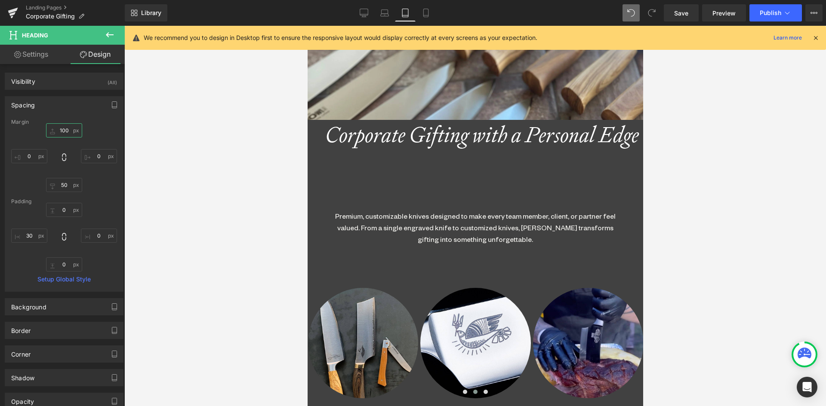
scroll to position [2479, 329]
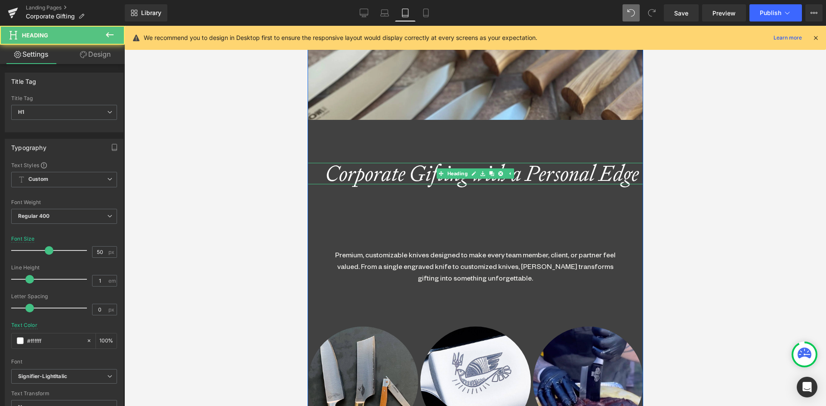
click at [386, 177] on icon "Corporate Gifting with a Personal Edge" at bounding box center [481, 174] width 313 height 28
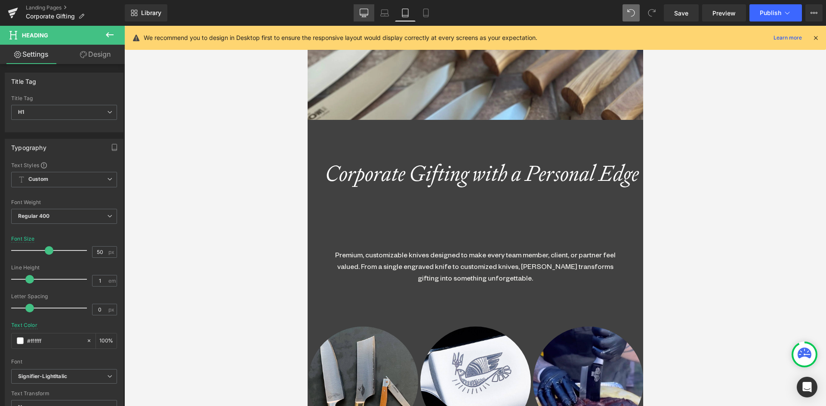
click at [367, 11] on icon at bounding box center [363, 13] width 9 height 9
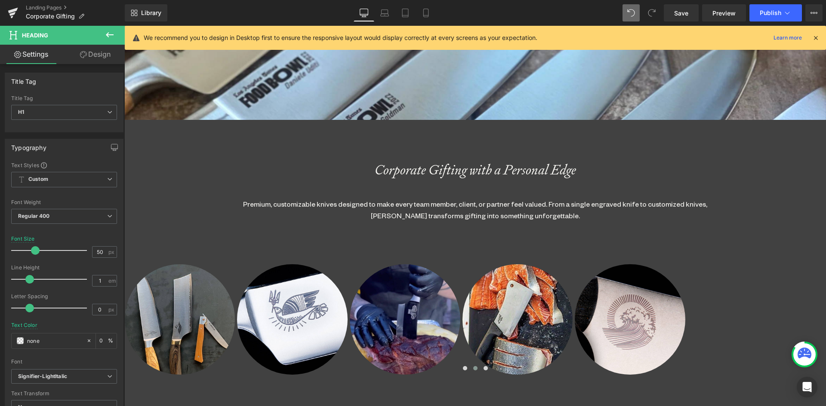
scroll to position [2063, 695]
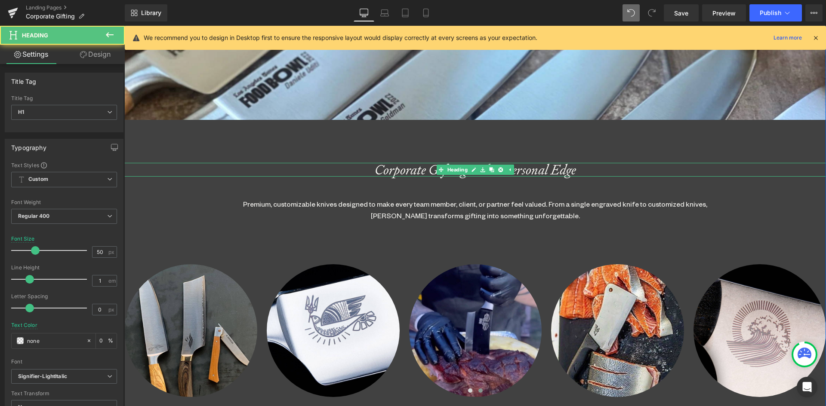
click at [393, 169] on icon "Corporate Gifting with a Personal Edge" at bounding box center [475, 170] width 201 height 18
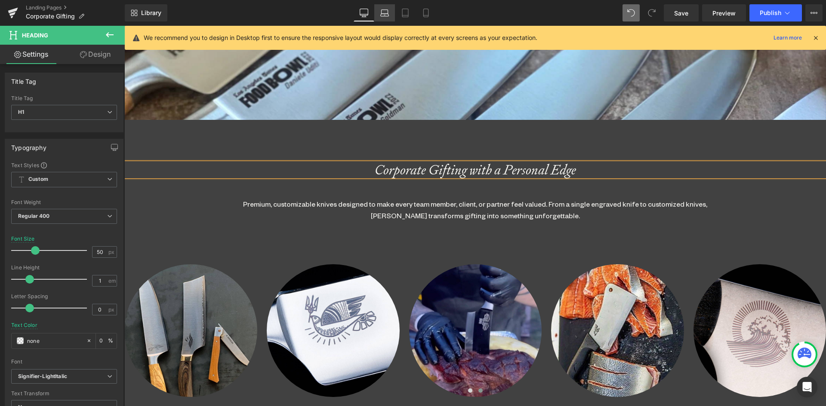
click at [384, 12] on icon at bounding box center [384, 13] width 9 height 9
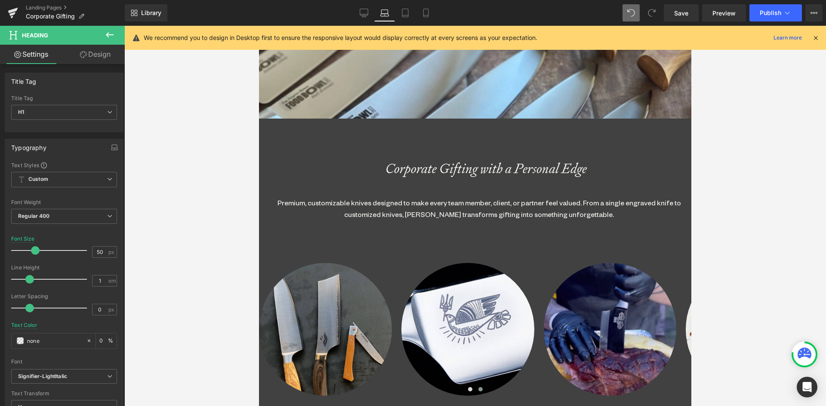
scroll to position [249, 0]
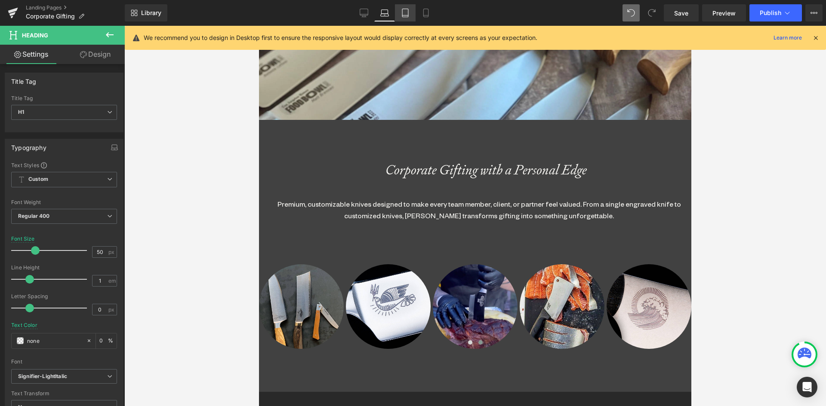
click at [405, 15] on icon at bounding box center [405, 13] width 9 height 9
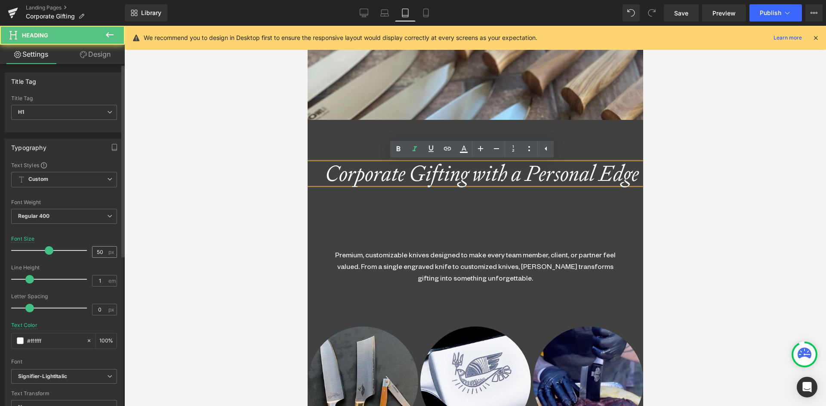
scroll to position [2479, 329]
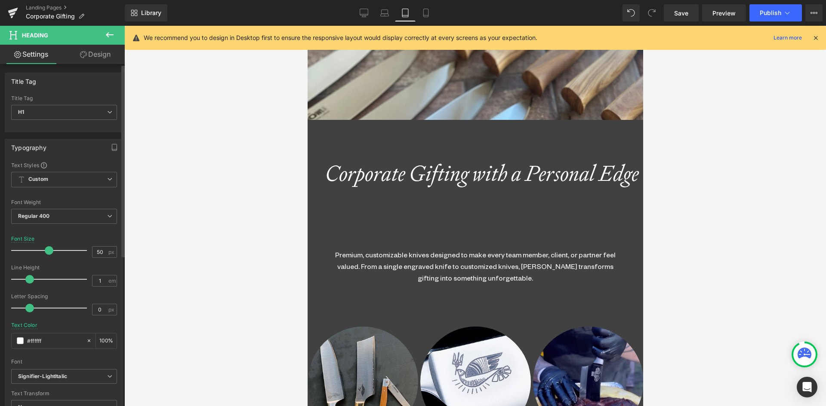
drag, startPoint x: 100, startPoint y: 252, endPoint x: 77, endPoint y: 252, distance: 22.4
click at [77, 252] on div "Font Size 50 px" at bounding box center [64, 250] width 106 height 29
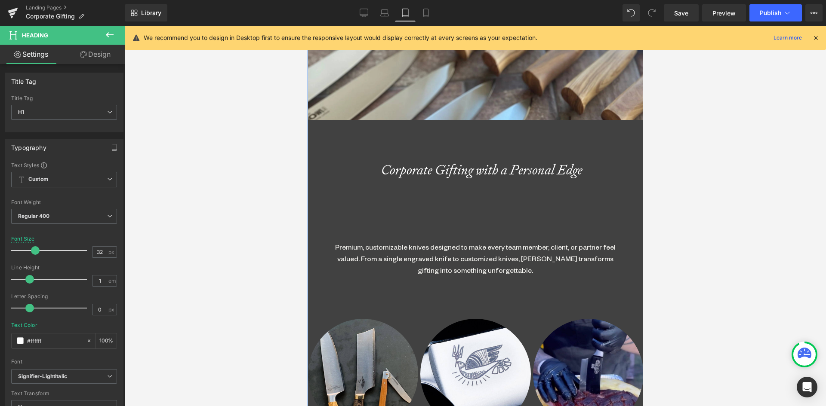
scroll to position [2471, 329]
type input "32"
click at [465, 174] on div "Corporate Gifting with a Personal Edge Heading" at bounding box center [474, 170] width 335 height 14
click at [98, 50] on link "Design" at bounding box center [95, 54] width 62 height 19
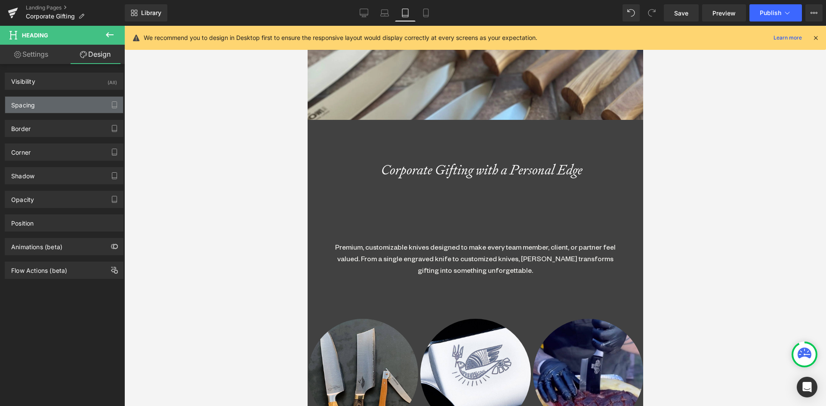
click at [39, 110] on div "Spacing" at bounding box center [64, 105] width 118 height 16
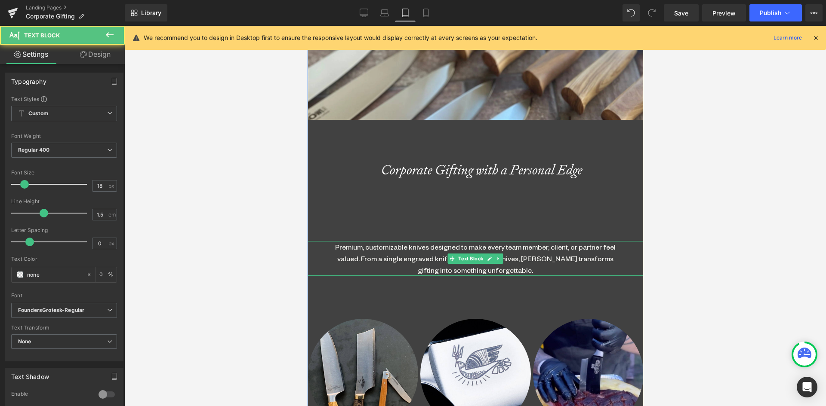
drag, startPoint x: 439, startPoint y: 250, endPoint x: 568, endPoint y: 181, distance: 146.6
click at [439, 250] on div "Premium, customizable knives designed to make every team member, client, or par…" at bounding box center [475, 258] width 292 height 35
click at [101, 52] on link "Design" at bounding box center [95, 54] width 62 height 19
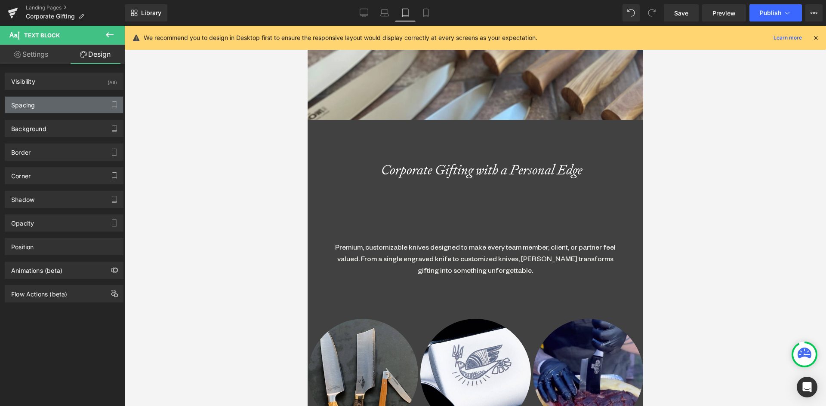
click at [25, 104] on div "Spacing" at bounding box center [23, 103] width 24 height 12
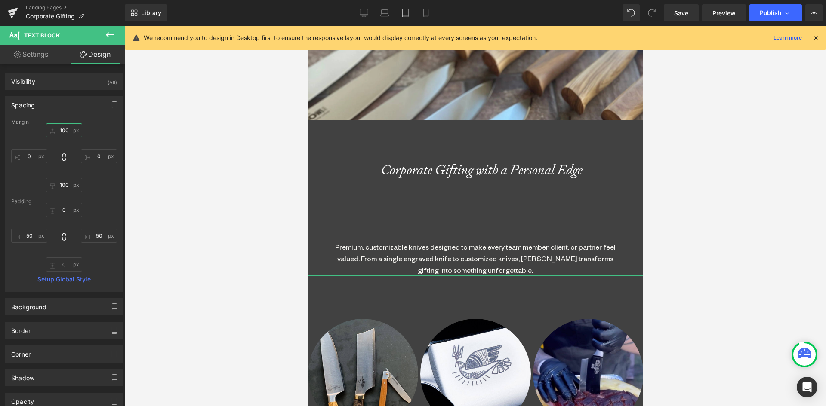
click at [63, 130] on input "100" at bounding box center [64, 130] width 36 height 14
type input "0"
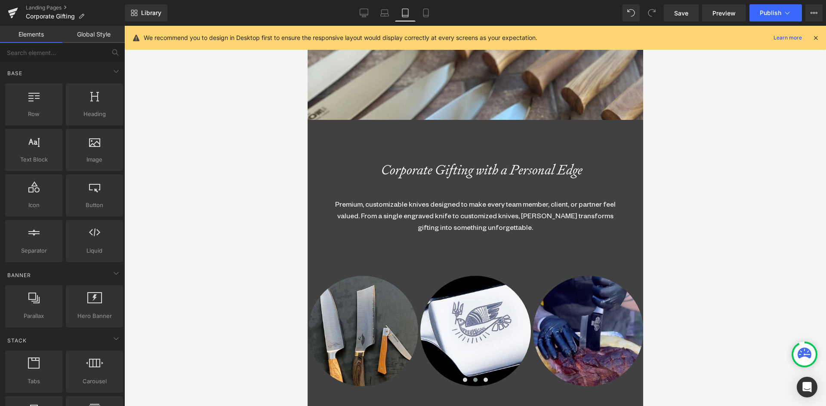
click at [750, 157] on div at bounding box center [474, 216] width 701 height 381
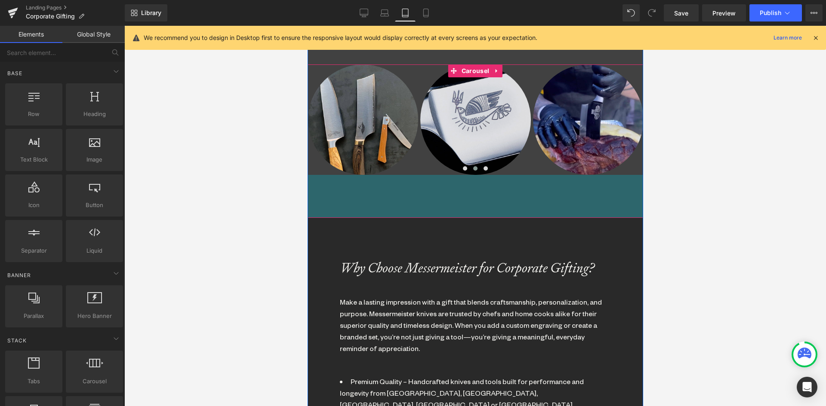
scroll to position [387, 0]
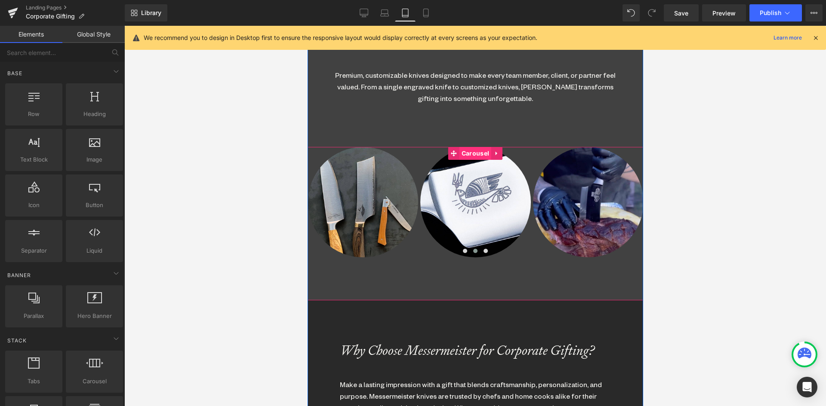
click at [477, 153] on span "Carousel" at bounding box center [475, 153] width 32 height 13
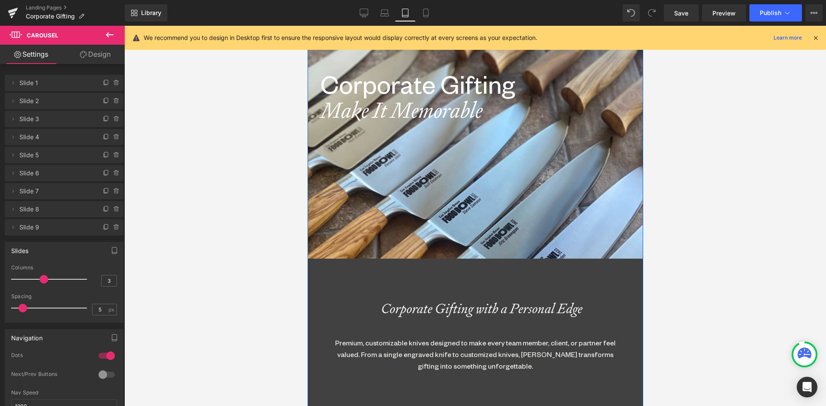
scroll to position [0, 0]
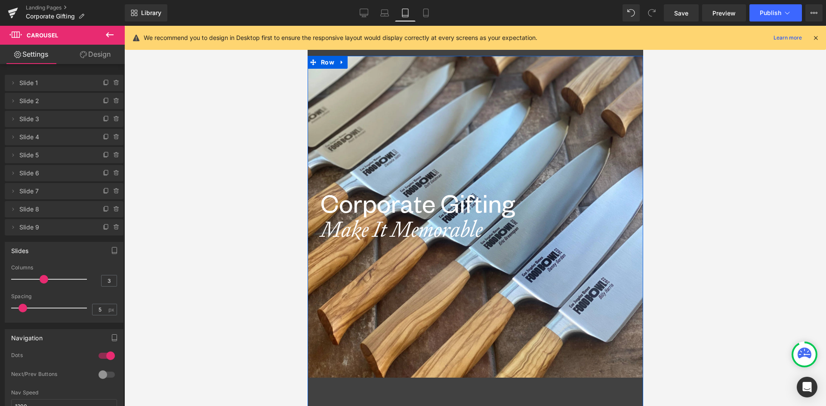
click at [381, 199] on h1 "Corporate Gifting" at bounding box center [481, 203] width 323 height 28
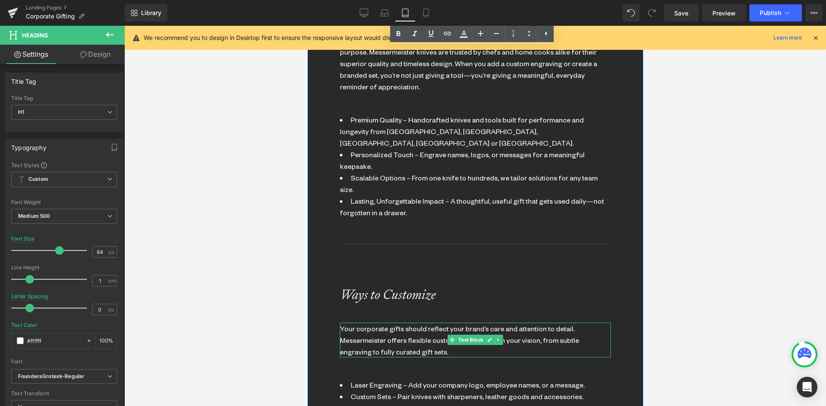
scroll to position [731, 0]
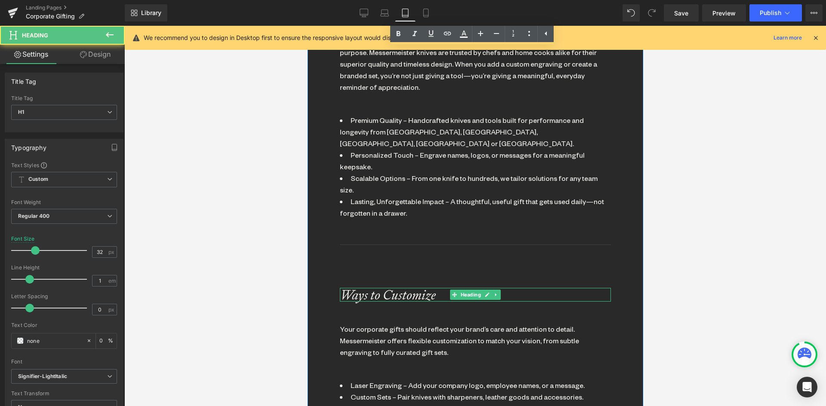
click at [390, 286] on icon "Ways to Customize" at bounding box center [387, 295] width 96 height 18
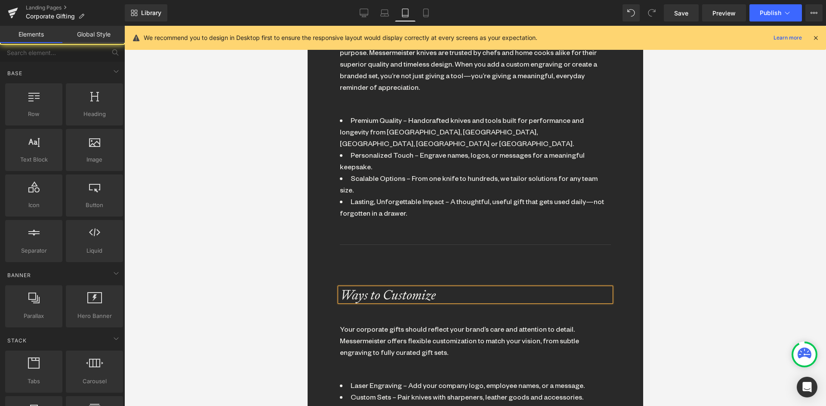
drag, startPoint x: 751, startPoint y: 256, endPoint x: 676, endPoint y: 257, distance: 74.4
click at [749, 256] on div at bounding box center [474, 216] width 701 height 381
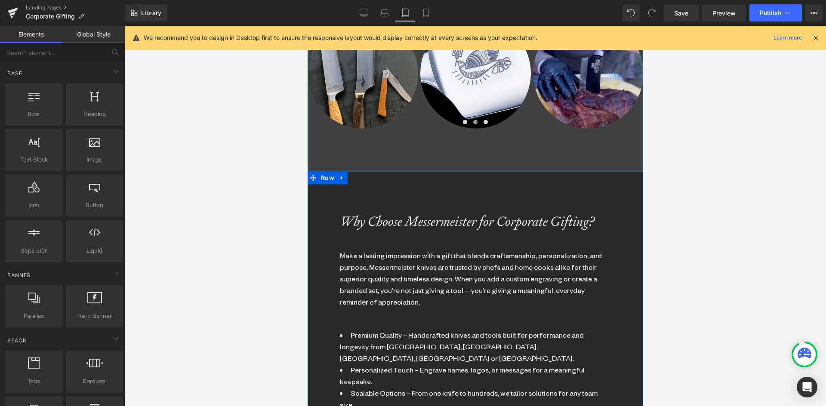
scroll to position [774, 0]
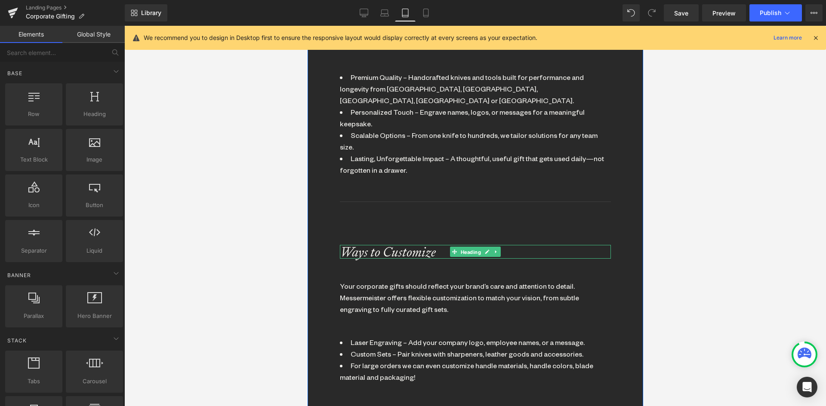
drag, startPoint x: 467, startPoint y: 214, endPoint x: 432, endPoint y: 216, distance: 34.9
click at [465, 247] on span "Heading" at bounding box center [470, 252] width 24 height 10
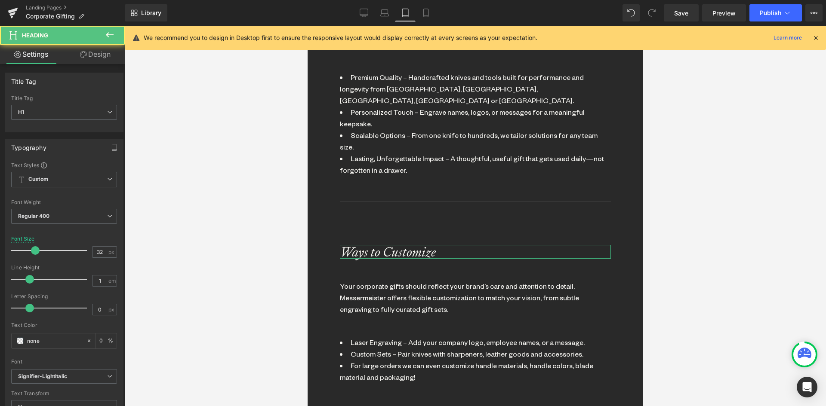
click at [104, 49] on link "Design" at bounding box center [95, 54] width 62 height 19
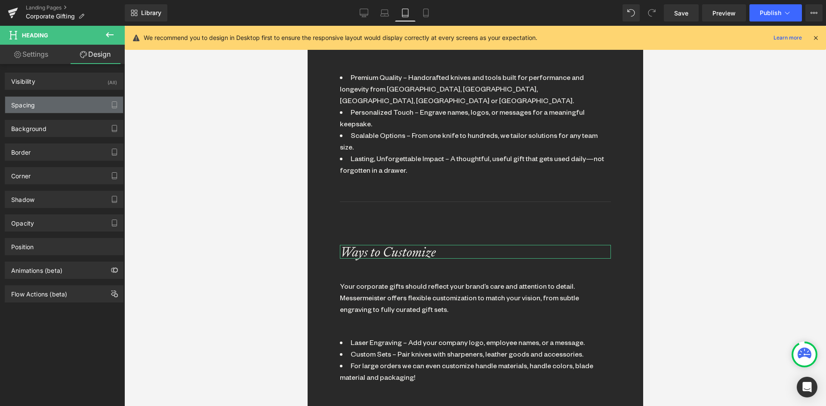
drag, startPoint x: 47, startPoint y: 104, endPoint x: 38, endPoint y: 132, distance: 30.2
click at [47, 104] on div "Spacing" at bounding box center [64, 105] width 118 height 16
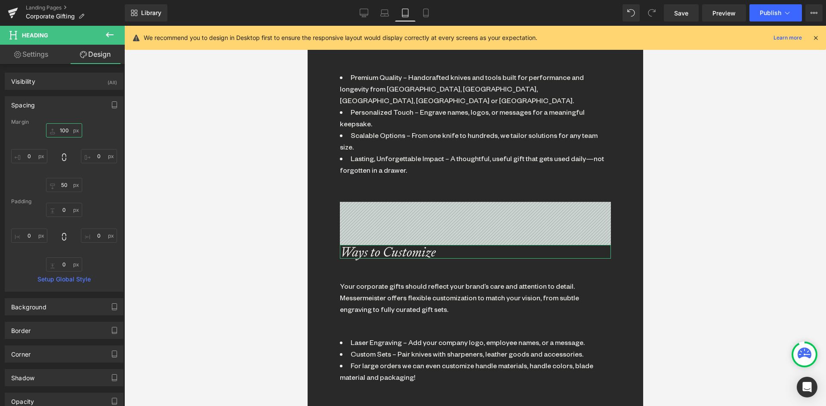
click at [67, 128] on input "100" at bounding box center [64, 130] width 36 height 14
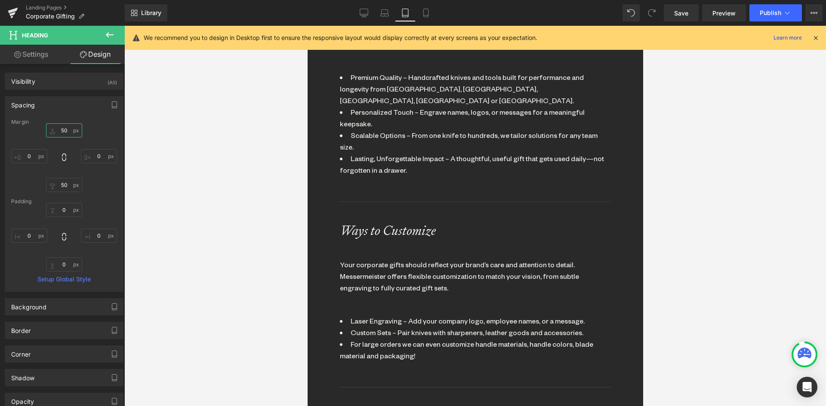
scroll to position [2407, 329]
type input "50"
click at [491, 225] on link at bounding box center [495, 230] width 9 height 10
click at [488, 228] on icon at bounding box center [490, 230] width 5 height 5
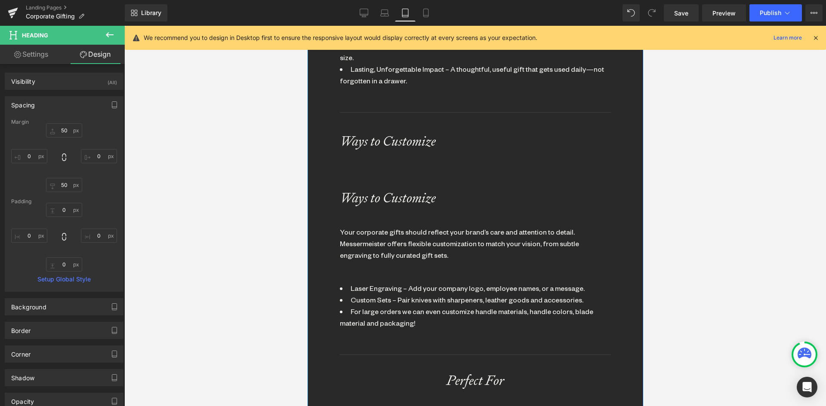
scroll to position [860, 0]
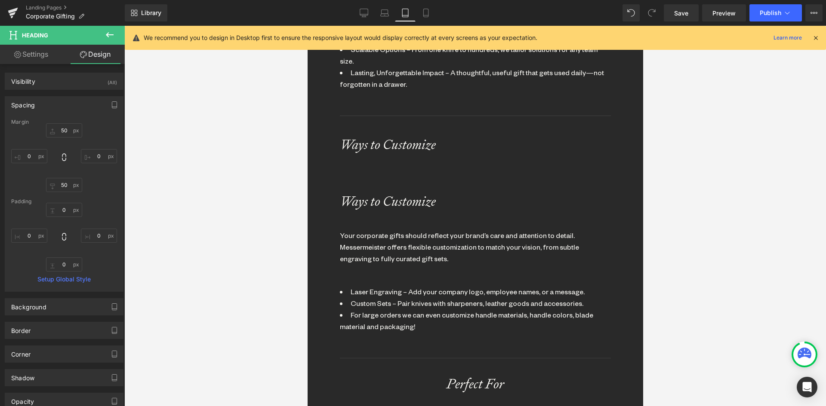
click at [736, 140] on div at bounding box center [474, 216] width 701 height 381
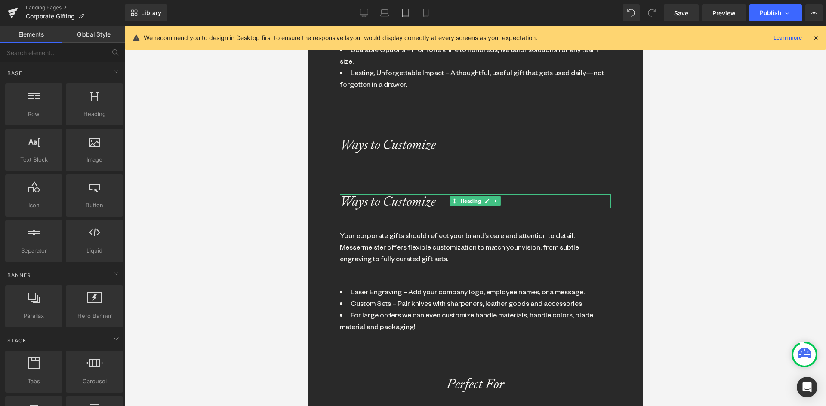
scroll to position [2471, 329]
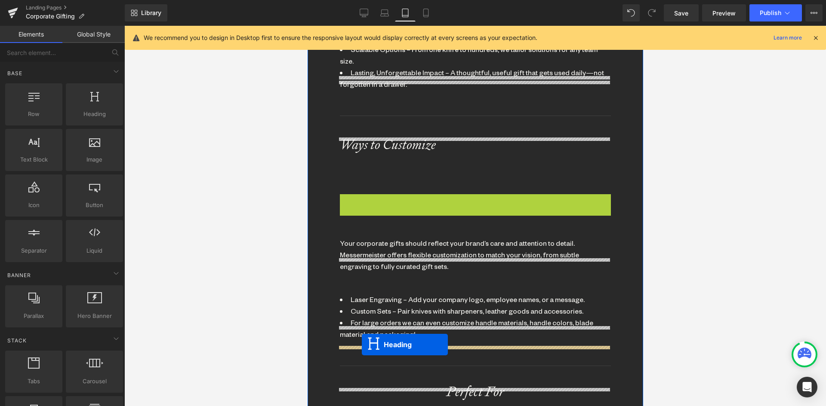
drag, startPoint x: 452, startPoint y: 166, endPoint x: 374, endPoint y: 347, distance: 198.0
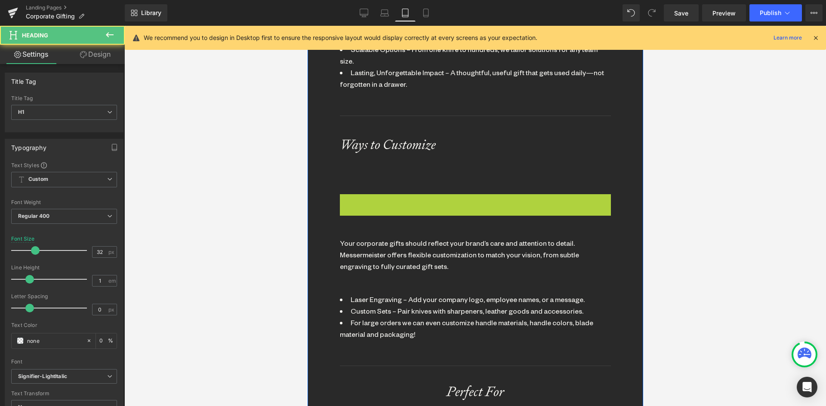
scroll to position [2463, 329]
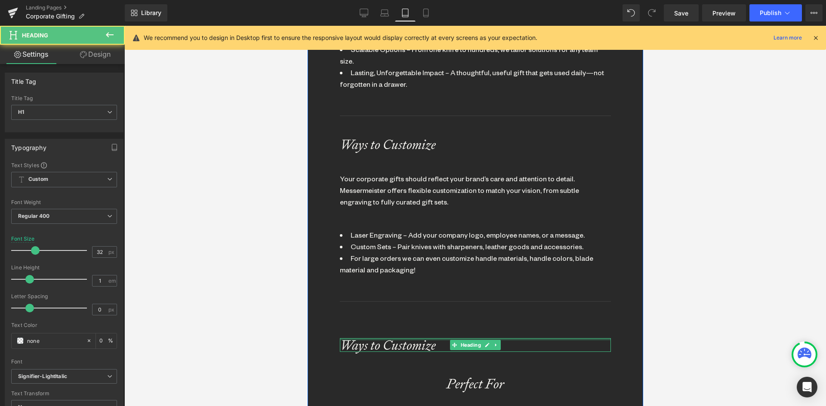
click at [368, 338] on div at bounding box center [474, 339] width 271 height 2
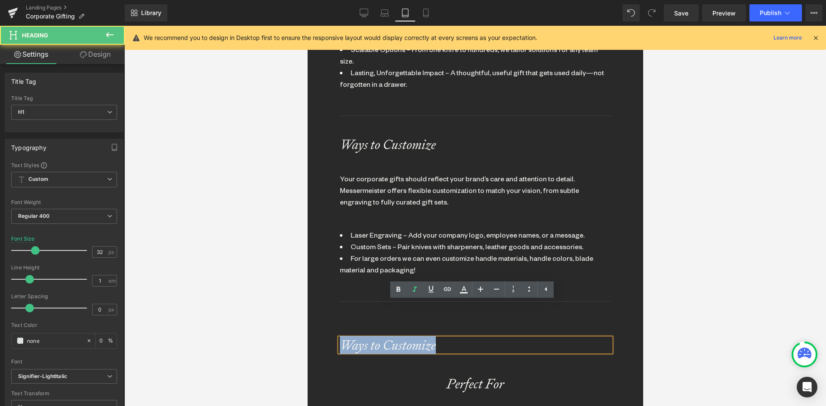
drag, startPoint x: 443, startPoint y: 310, endPoint x: 157, endPoint y: 312, distance: 286.8
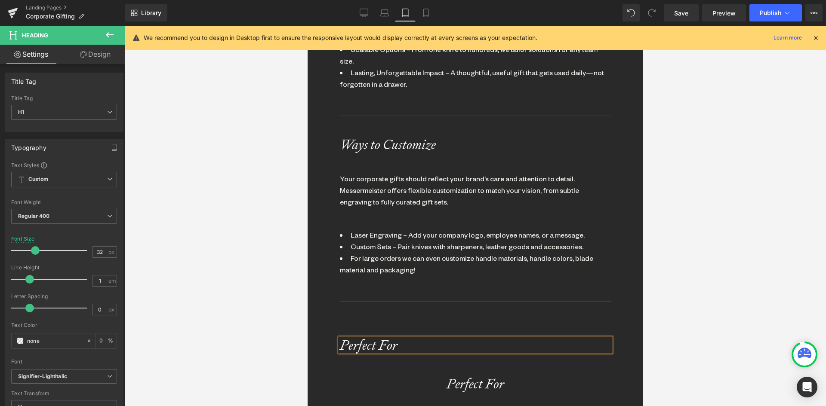
click at [725, 279] on div at bounding box center [474, 216] width 701 height 381
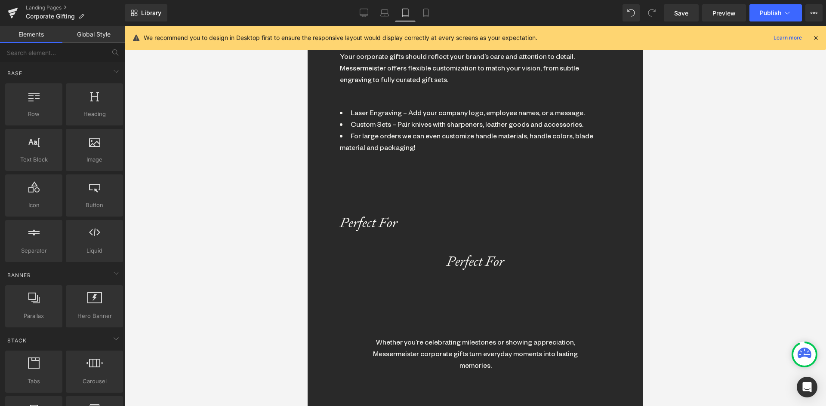
scroll to position [1032, 0]
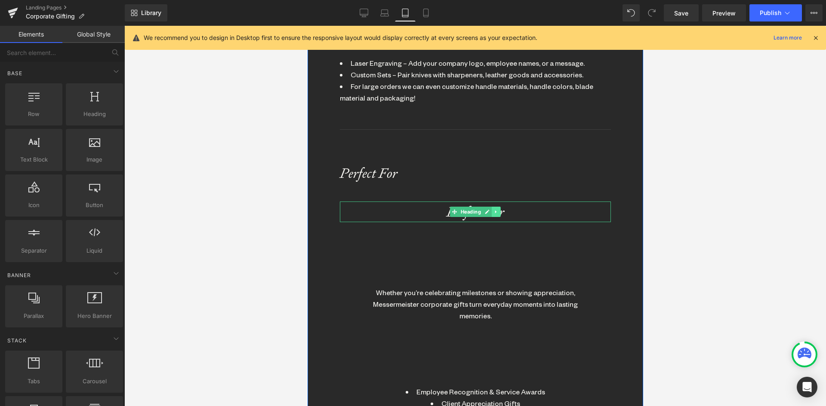
click at [491, 207] on link at bounding box center [495, 212] width 9 height 10
click at [498, 209] on icon at bounding box center [500, 211] width 5 height 5
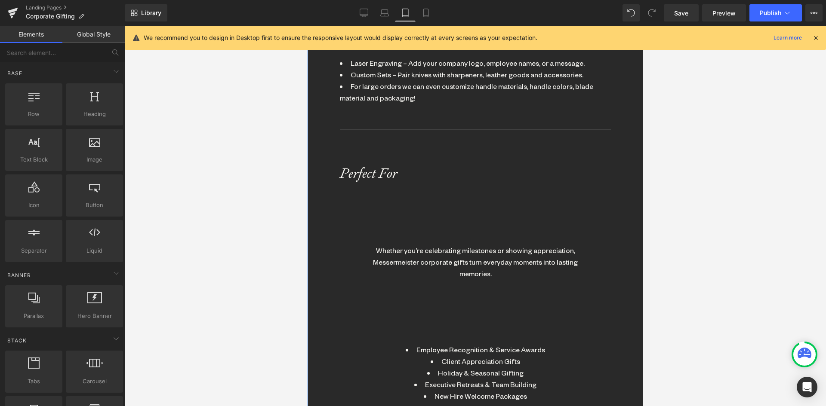
scroll to position [2421, 329]
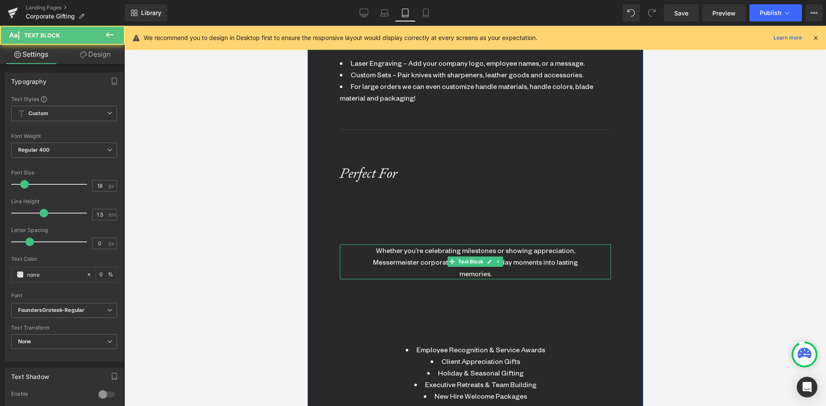
click at [431, 245] on div "Whether you’re celebrating milestones or showing appreciation, Messermeister co…" at bounding box center [475, 262] width 228 height 35
click at [104, 58] on link "Design" at bounding box center [95, 54] width 62 height 19
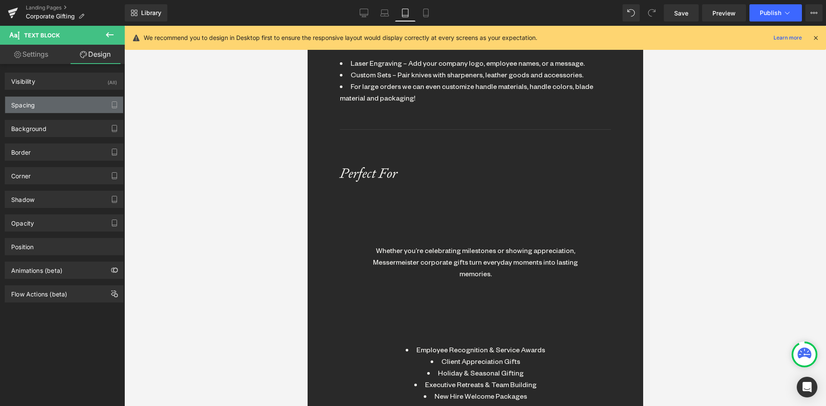
click at [50, 105] on div "Spacing" at bounding box center [64, 105] width 118 height 16
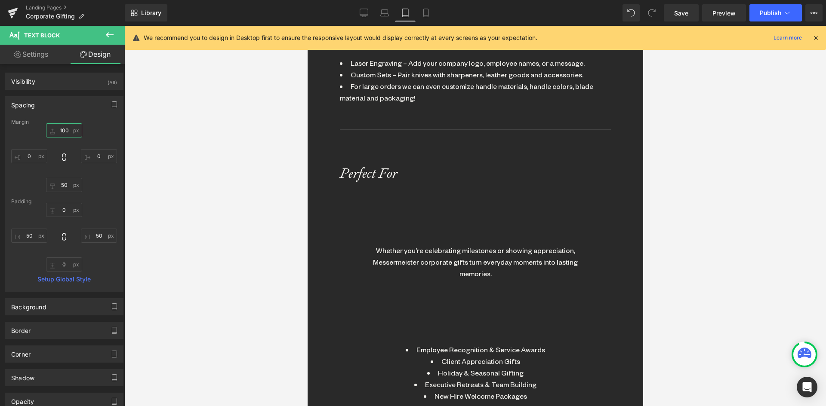
click at [62, 131] on input "100" at bounding box center [64, 130] width 36 height 14
type input "0"
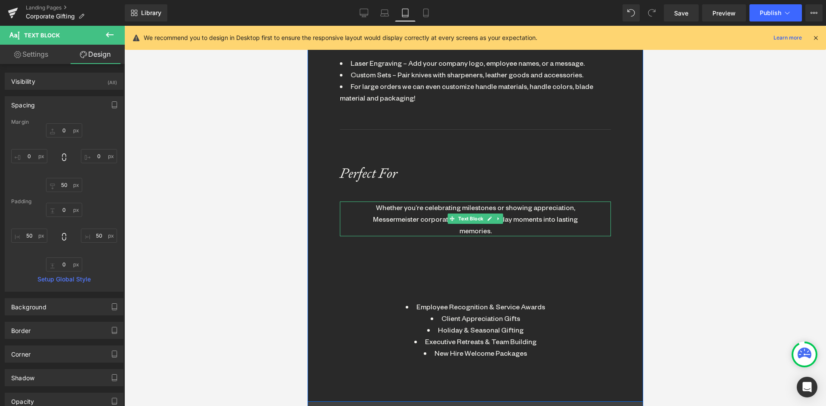
click at [428, 202] on div "Whether you’re celebrating milestones or showing appreciation, Messermeister co…" at bounding box center [475, 219] width 228 height 35
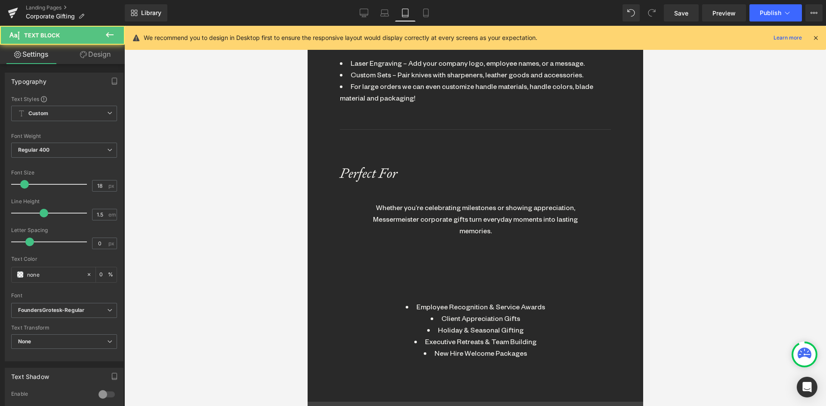
click at [95, 55] on link "Design" at bounding box center [95, 54] width 62 height 19
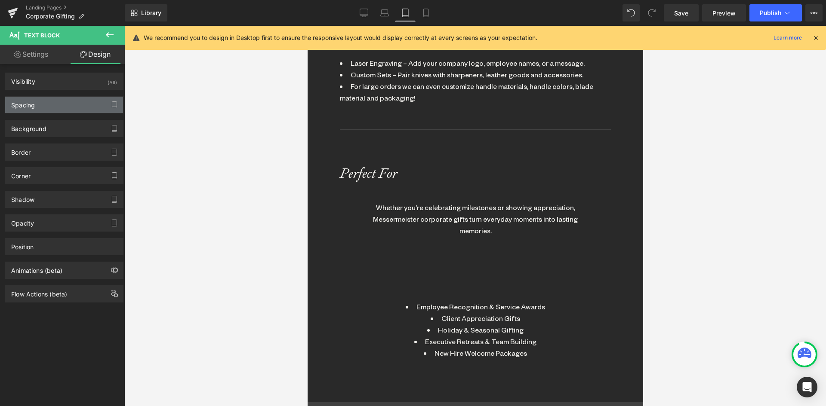
click at [22, 106] on div "Spacing" at bounding box center [23, 103] width 24 height 12
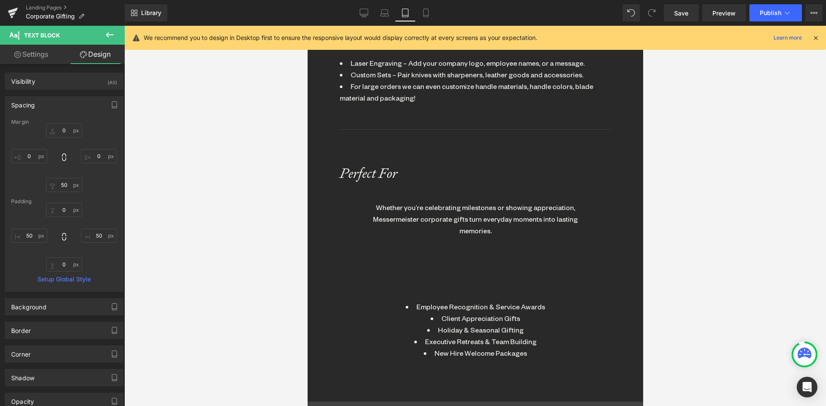
click at [28, 244] on div "0px 0 50px 50 0px 0 50px 50" at bounding box center [64, 237] width 106 height 69
click at [29, 227] on div "0px 0 50px 50 0px 0 50px 50" at bounding box center [64, 237] width 106 height 69
click at [28, 235] on input "50" at bounding box center [29, 236] width 36 height 14
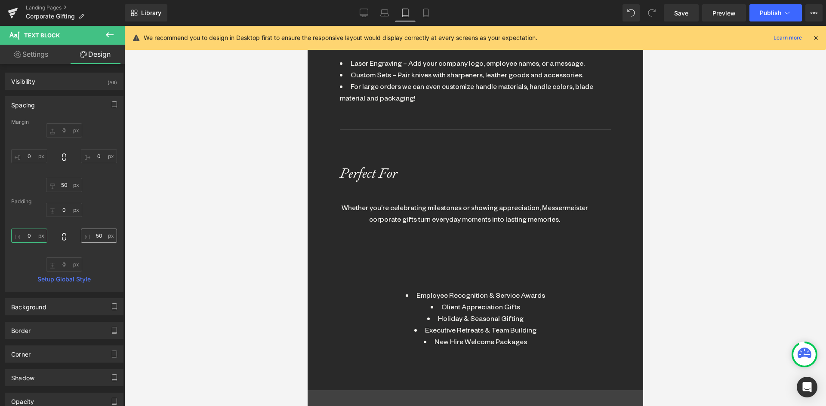
type input "0"
click at [98, 237] on input "50" at bounding box center [99, 236] width 36 height 14
type input "0"
click at [40, 53] on link "Settings" at bounding box center [31, 54] width 62 height 19
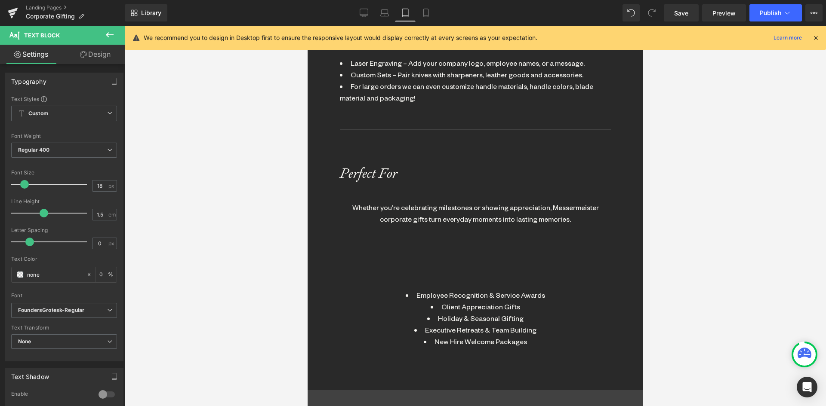
type input "0"
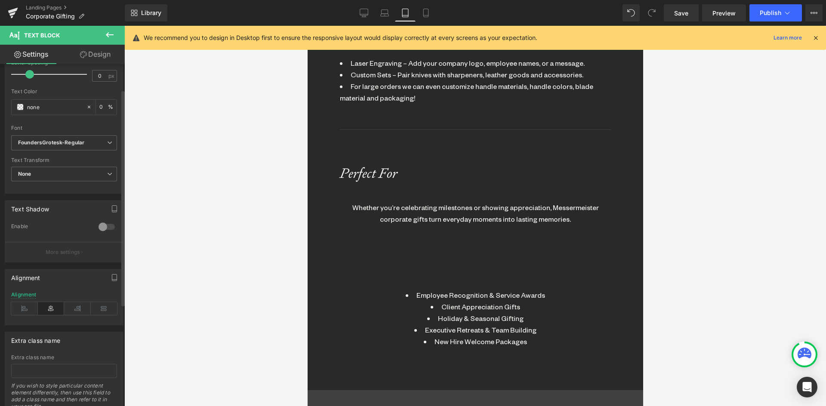
scroll to position [172, 0]
click at [24, 299] on icon at bounding box center [24, 304] width 27 height 13
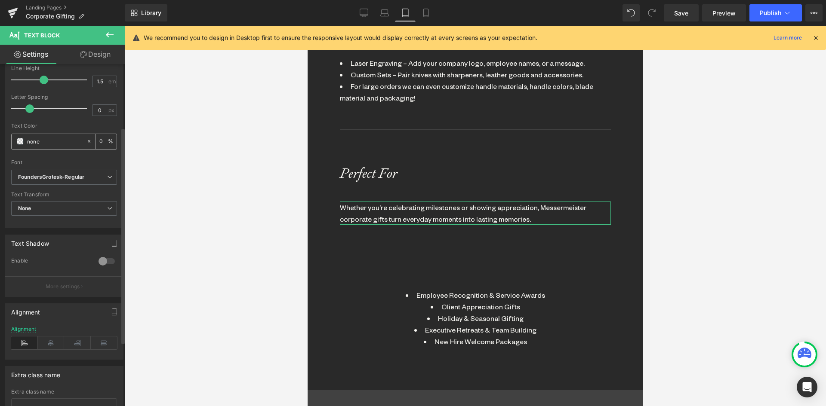
scroll to position [86, 0]
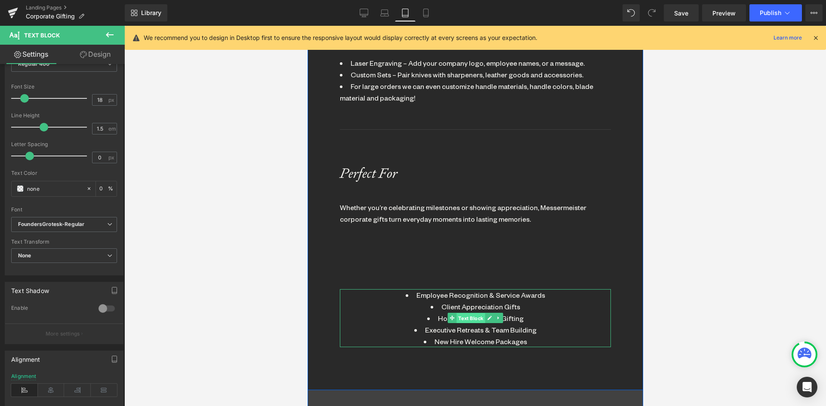
click at [462, 313] on span "Text Block" at bounding box center [470, 318] width 28 height 10
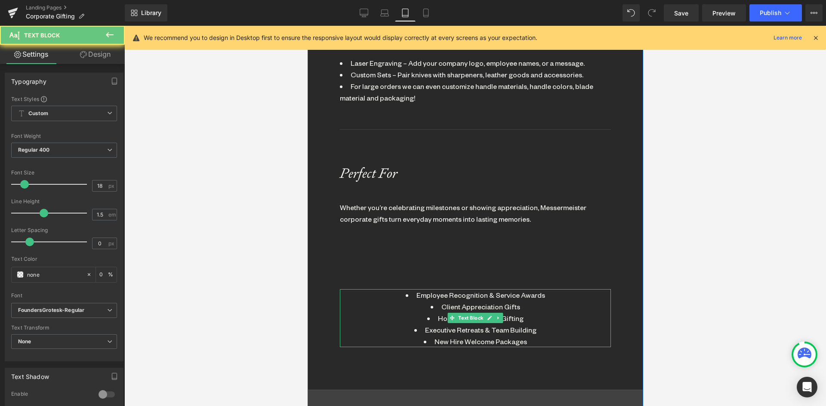
click at [444, 289] on li "Employee Recognition & Service Awards" at bounding box center [475, 295] width 228 height 12
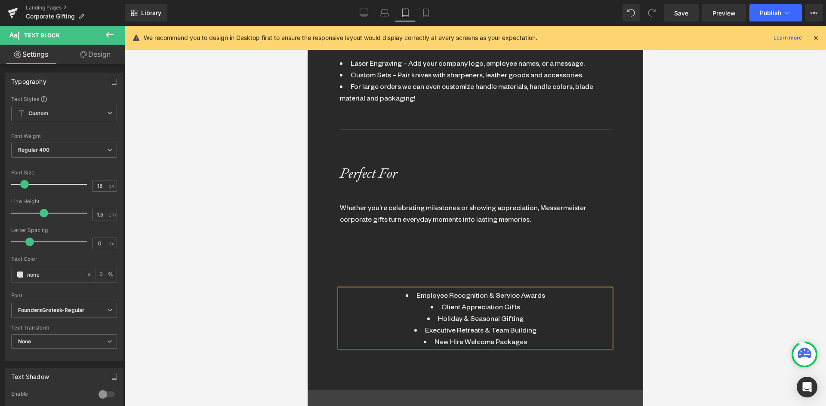
drag, startPoint x: 108, startPoint y: 52, endPoint x: 54, endPoint y: 102, distance: 73.3
click at [107, 52] on link "Design" at bounding box center [95, 54] width 62 height 19
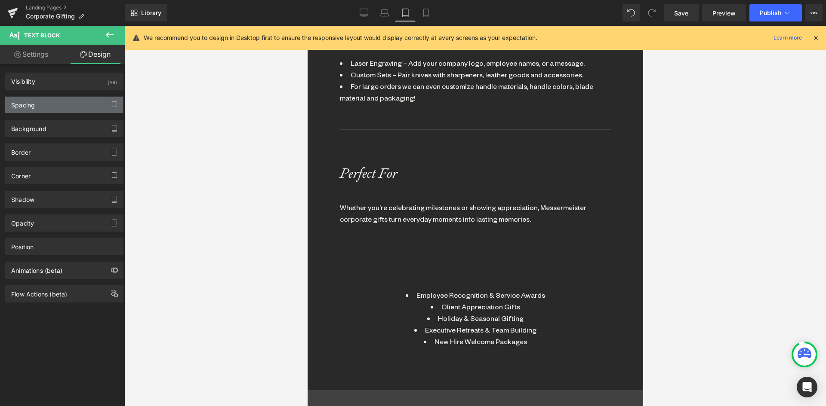
drag, startPoint x: 44, startPoint y: 106, endPoint x: 77, endPoint y: 182, distance: 83.2
click at [44, 107] on div "Spacing" at bounding box center [64, 105] width 118 height 16
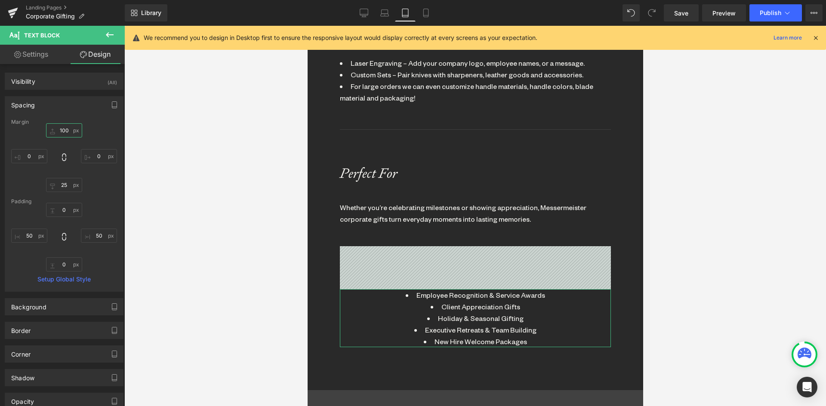
click at [61, 132] on input "100" at bounding box center [64, 130] width 36 height 14
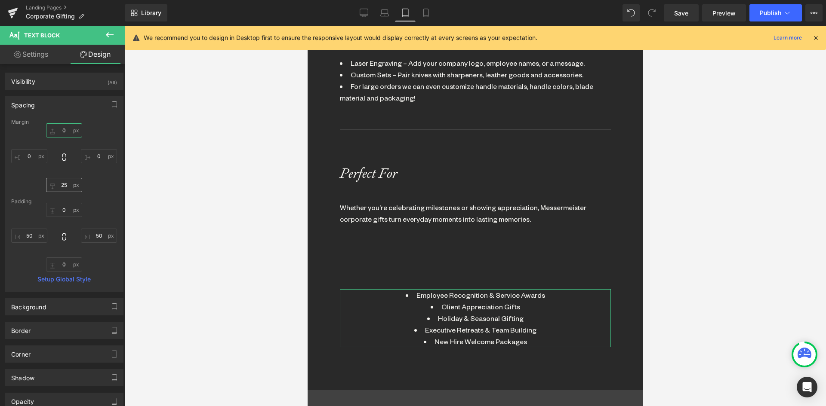
scroll to position [2324, 329]
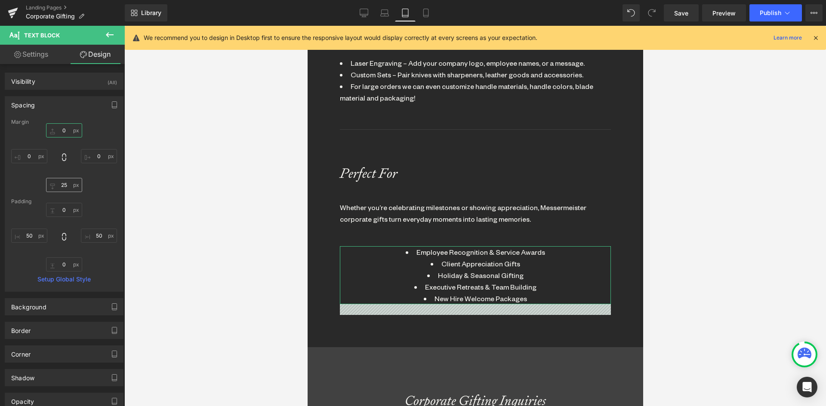
type input "0"
click at [65, 185] on input "25" at bounding box center [64, 185] width 36 height 14
drag, startPoint x: 61, startPoint y: 187, endPoint x: 68, endPoint y: 187, distance: 6.5
click at [68, 187] on input "25" at bounding box center [64, 185] width 36 height 14
type input "2"
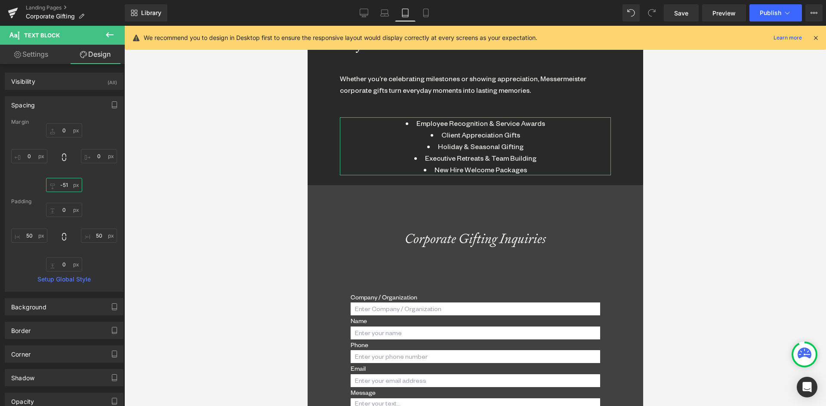
scroll to position [0, 0]
type input "-"
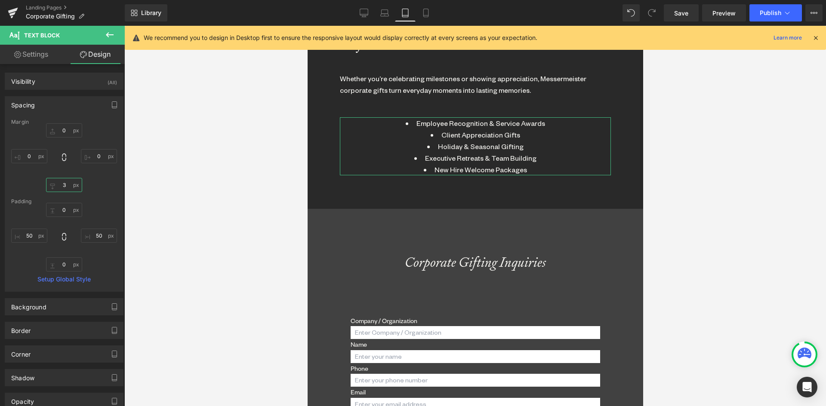
click at [66, 183] on input "3" at bounding box center [64, 185] width 36 height 14
click at [52, 185] on input "3" at bounding box center [64, 185] width 36 height 14
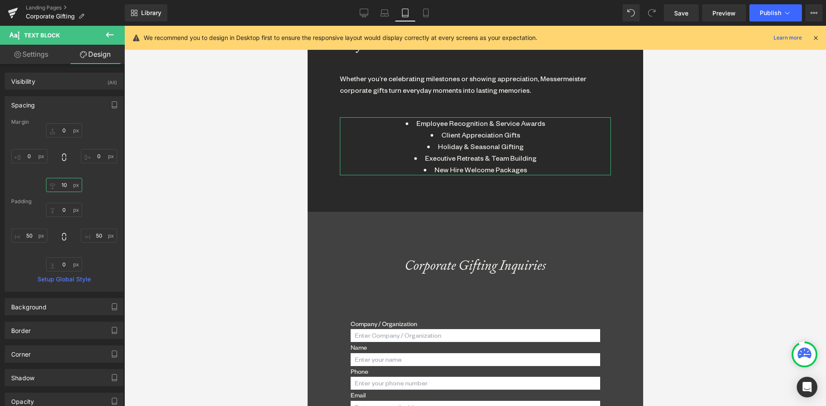
type input "100"
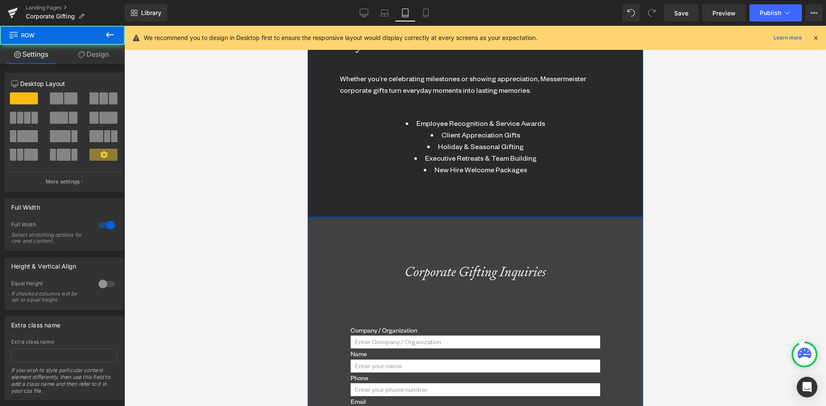
drag, startPoint x: 455, startPoint y: 208, endPoint x: 458, endPoint y: 152, distance: 55.5
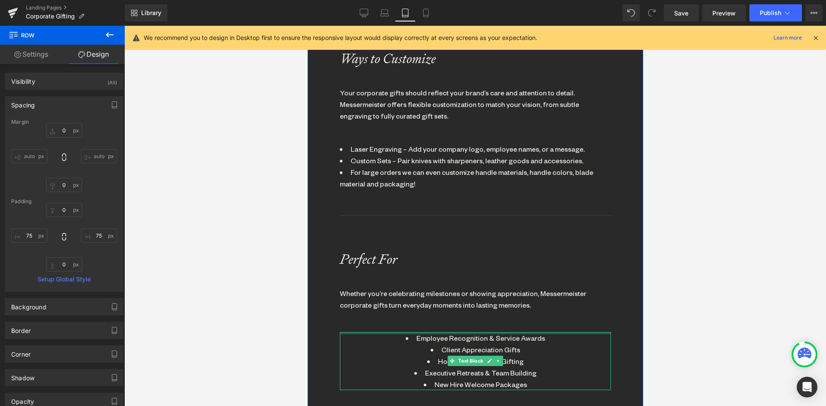
click at [440, 332] on div at bounding box center [474, 333] width 271 height 2
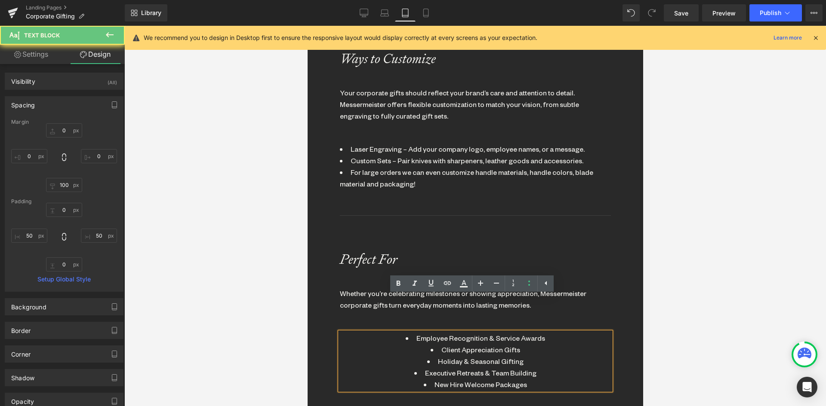
click at [437, 332] on li "Employee Recognition & Service Awards" at bounding box center [475, 338] width 228 height 12
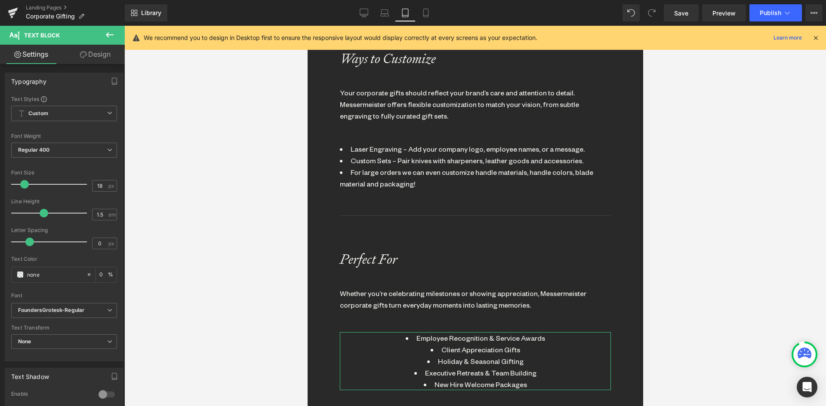
click at [104, 57] on link "Design" at bounding box center [95, 54] width 62 height 19
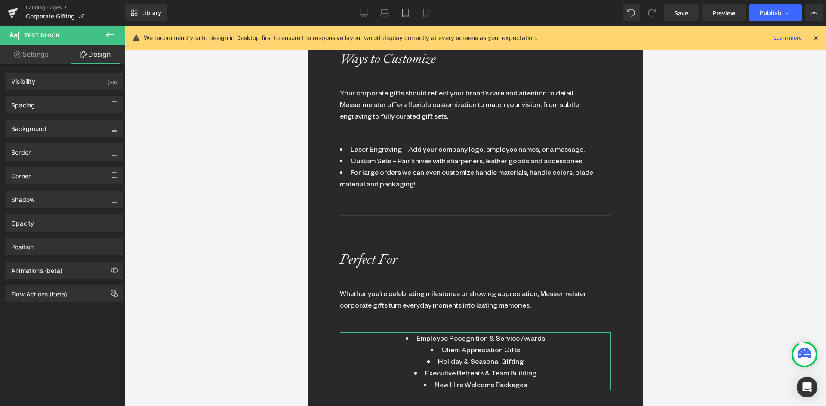
click at [43, 49] on link "Settings" at bounding box center [31, 54] width 62 height 19
type input "0"
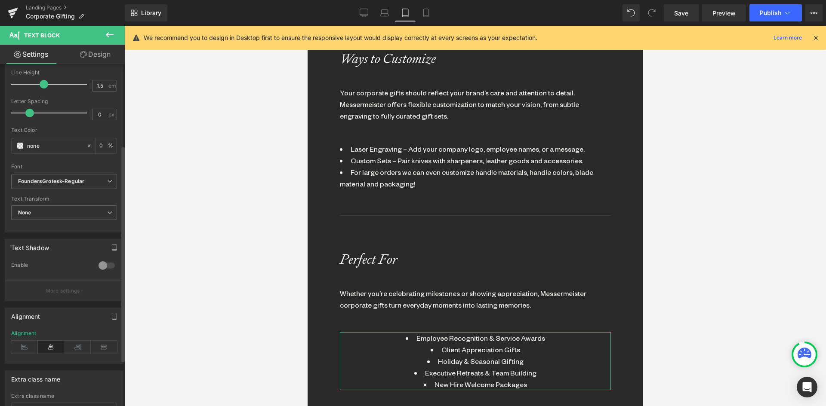
drag, startPoint x: 24, startPoint y: 343, endPoint x: 80, endPoint y: 131, distance: 218.9
click at [24, 342] on icon at bounding box center [24, 347] width 27 height 13
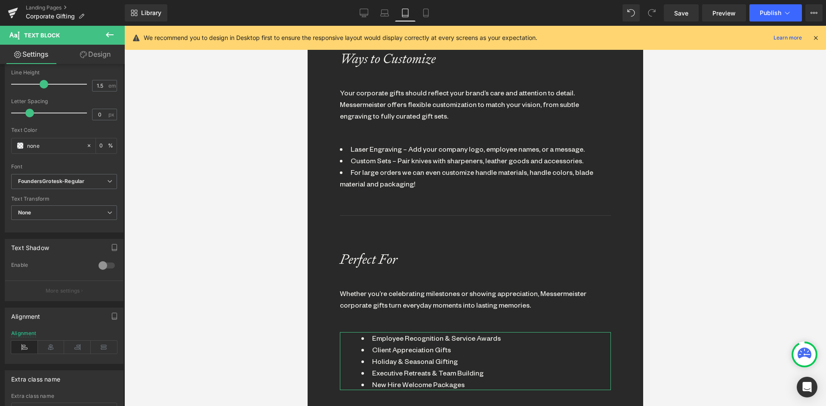
drag, startPoint x: 104, startPoint y: 51, endPoint x: 101, endPoint y: 73, distance: 22.7
click at [104, 52] on link "Design" at bounding box center [95, 54] width 62 height 19
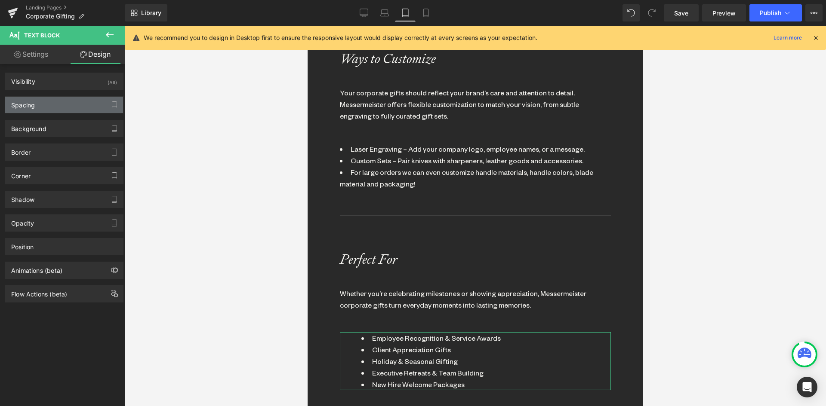
drag, startPoint x: 40, startPoint y: 100, endPoint x: 41, endPoint y: 168, distance: 68.4
click at [40, 101] on div "Spacing" at bounding box center [64, 105] width 118 height 16
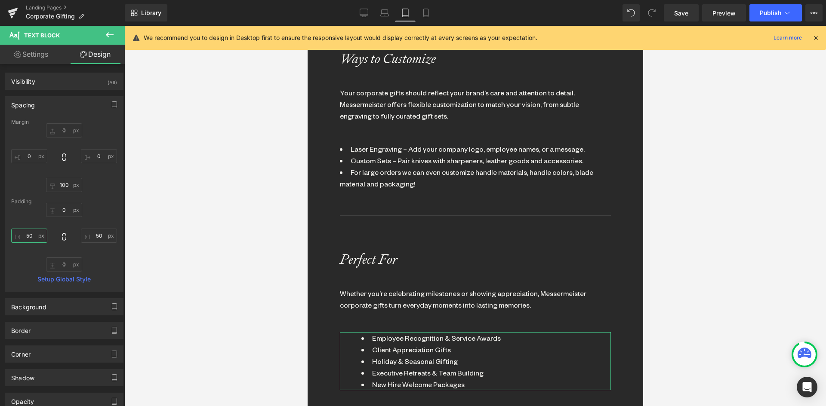
click at [23, 236] on input "50" at bounding box center [29, 236] width 36 height 14
type input "0"
click at [91, 228] on div "0px 0 50px 50 0px 0 0 0" at bounding box center [64, 237] width 106 height 69
click at [97, 235] on input "50" at bounding box center [99, 236] width 36 height 14
type input "0"
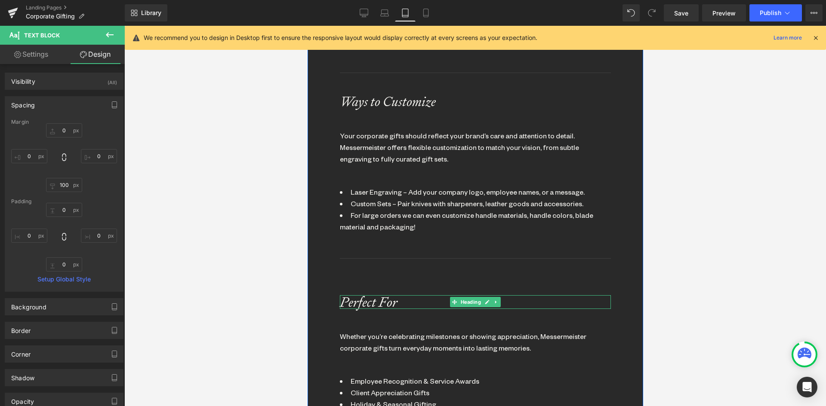
drag, startPoint x: 369, startPoint y: 269, endPoint x: 382, endPoint y: 234, distance: 37.4
click at [369, 293] on icon "Perfect For" at bounding box center [368, 302] width 58 height 18
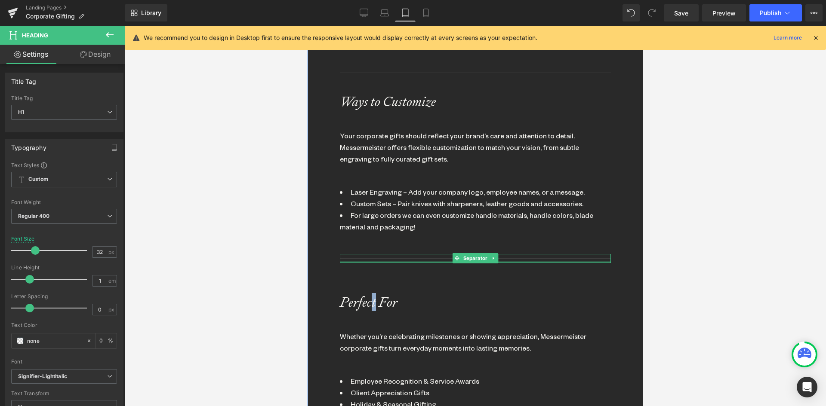
click at [388, 261] on div at bounding box center [474, 262] width 271 height 2
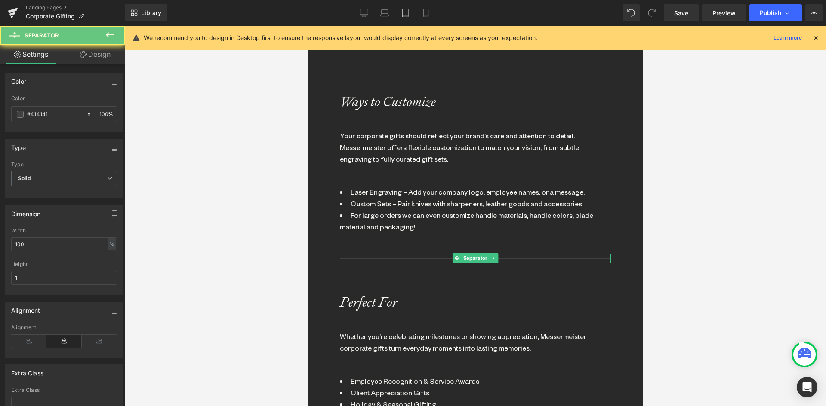
drag, startPoint x: 385, startPoint y: 222, endPoint x: 612, endPoint y: 233, distance: 227.3
click at [385, 254] on div at bounding box center [474, 258] width 271 height 9
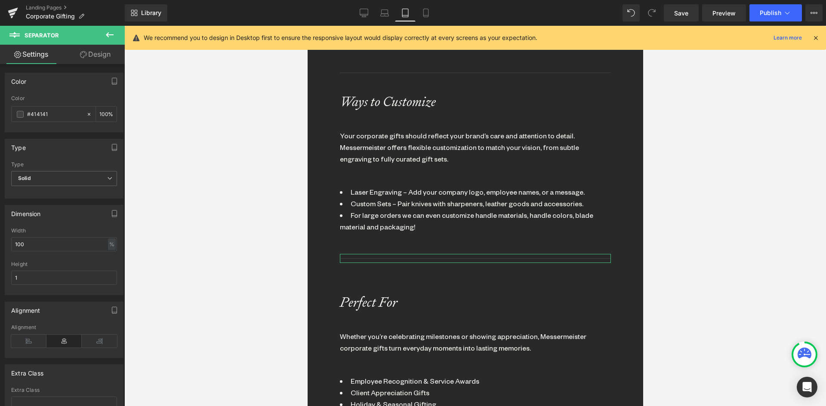
click at [100, 55] on link "Design" at bounding box center [95, 54] width 62 height 19
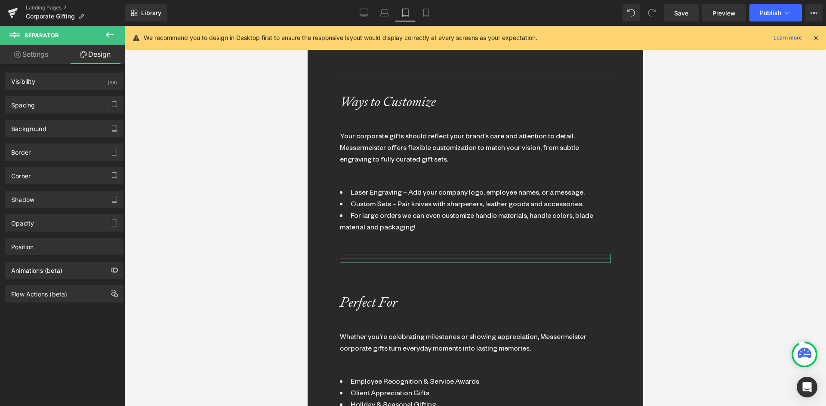
drag, startPoint x: 46, startPoint y: 106, endPoint x: 60, endPoint y: 148, distance: 44.5
click at [46, 107] on div "Spacing" at bounding box center [64, 105] width 118 height 16
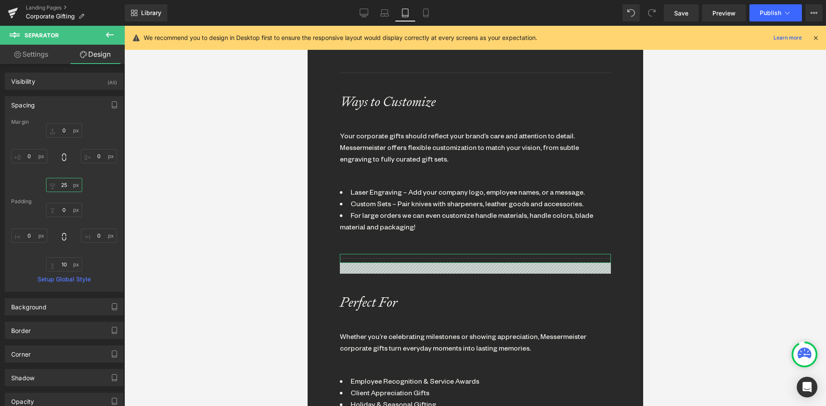
click at [68, 187] on input "25" at bounding box center [64, 185] width 36 height 14
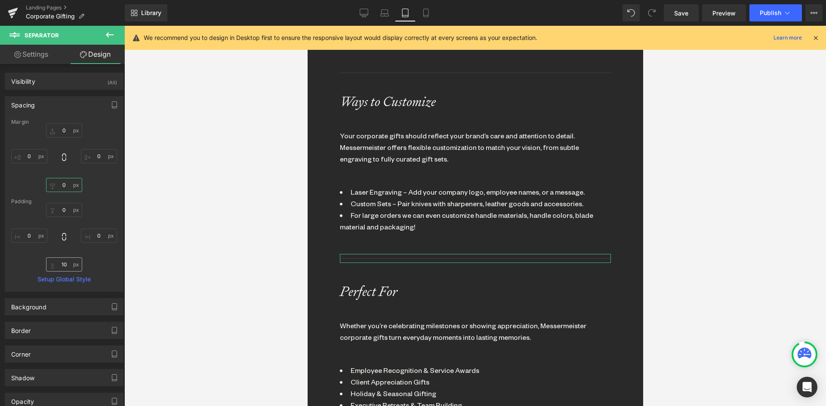
type input "0"
click at [64, 263] on input "10" at bounding box center [64, 265] width 36 height 14
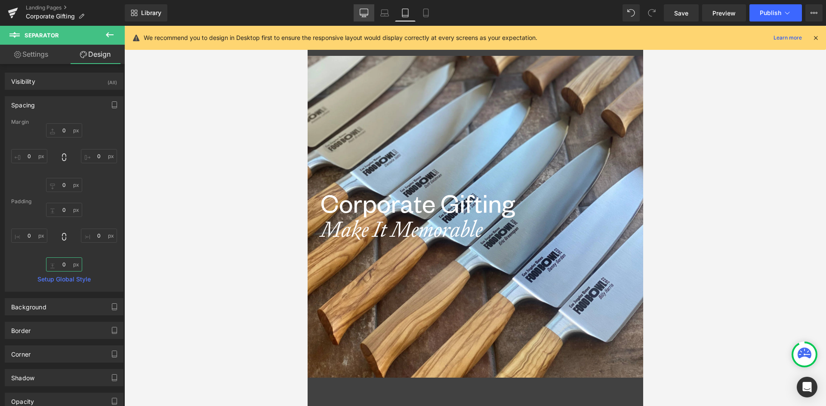
type input "0"
click at [365, 9] on icon at bounding box center [363, 13] width 9 height 9
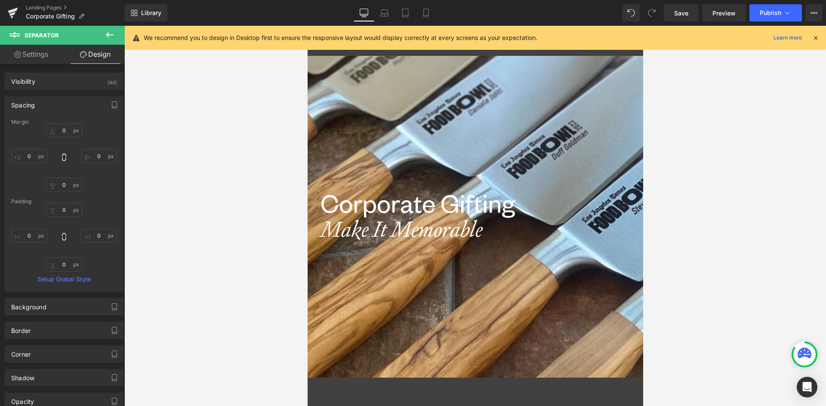
type input "0"
type input "25"
type input "0"
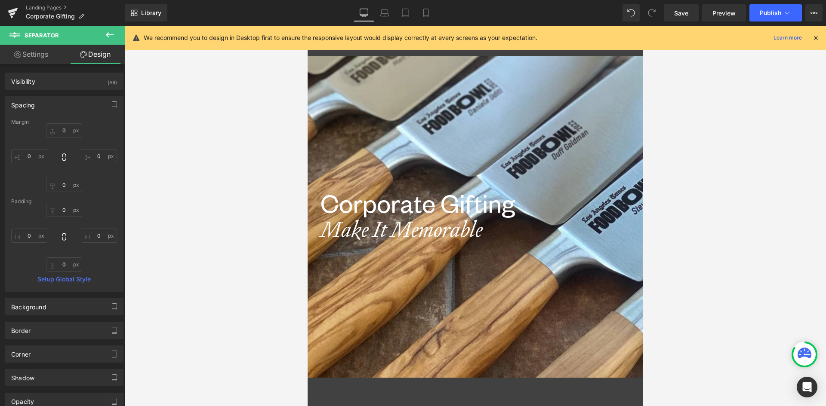
type input "0"
type input "10"
type input "0"
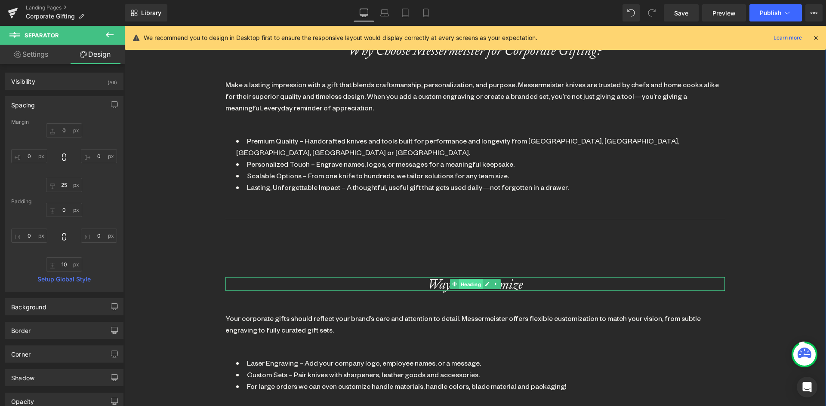
click at [458, 279] on span "Heading" at bounding box center [470, 284] width 24 height 10
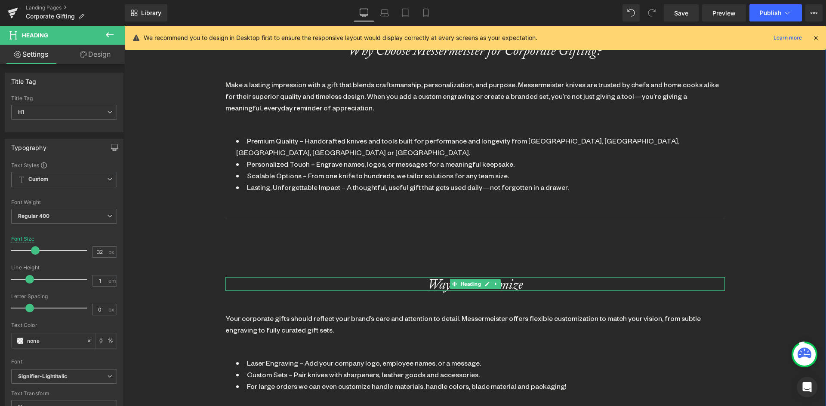
drag, startPoint x: 469, startPoint y: 272, endPoint x: 444, endPoint y: 263, distance: 26.5
click at [468, 279] on span "Heading" at bounding box center [470, 284] width 24 height 10
click at [106, 56] on link "Design" at bounding box center [95, 54] width 62 height 19
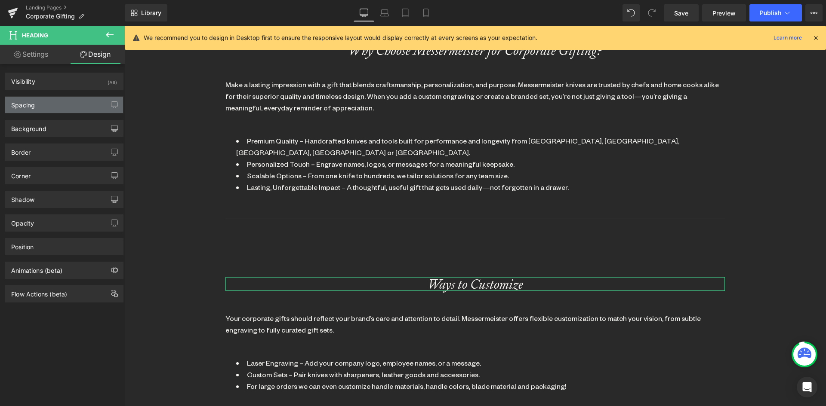
click at [52, 103] on div "Spacing" at bounding box center [64, 105] width 118 height 16
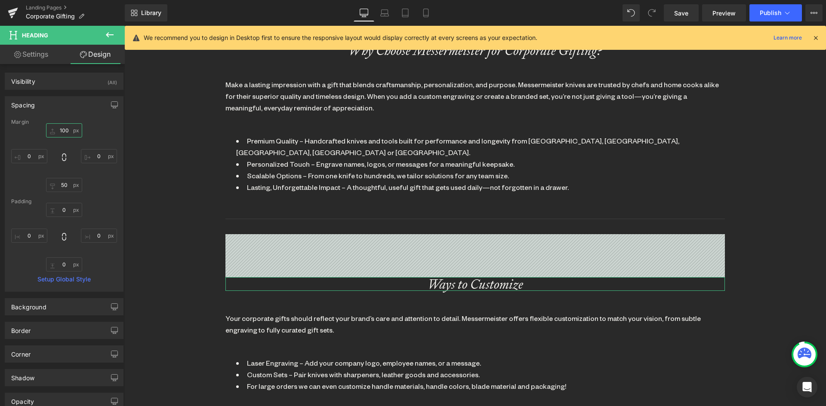
click at [65, 128] on input "100" at bounding box center [64, 130] width 36 height 14
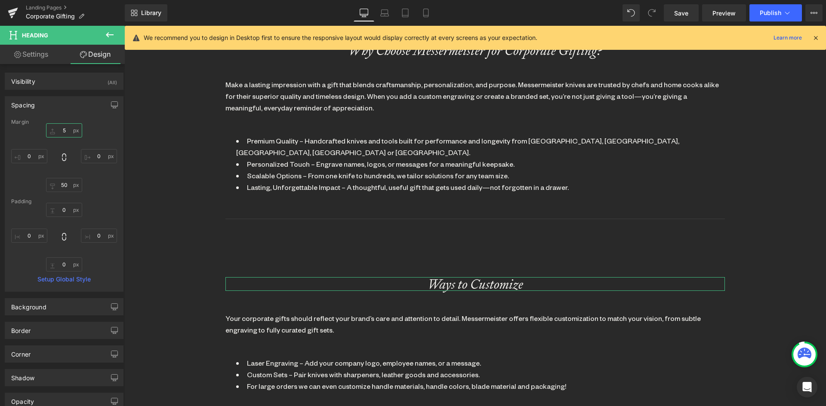
type input "50"
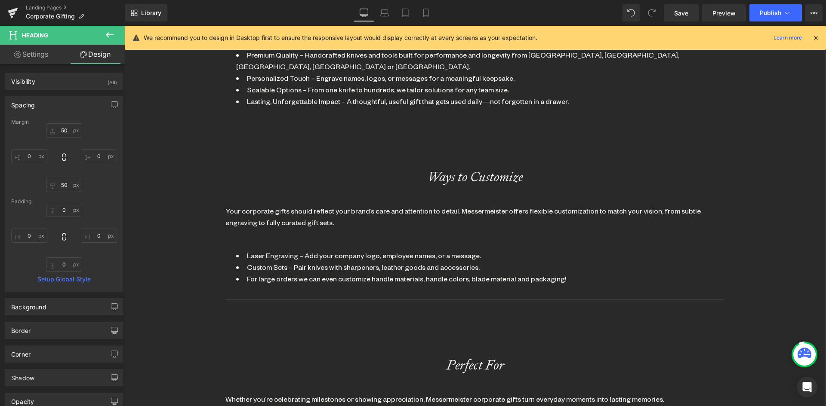
click at [457, 271] on div "Laser Engraving – Add your company logo, employee names, or a message. Custom S…" at bounding box center [474, 267] width 499 height 35
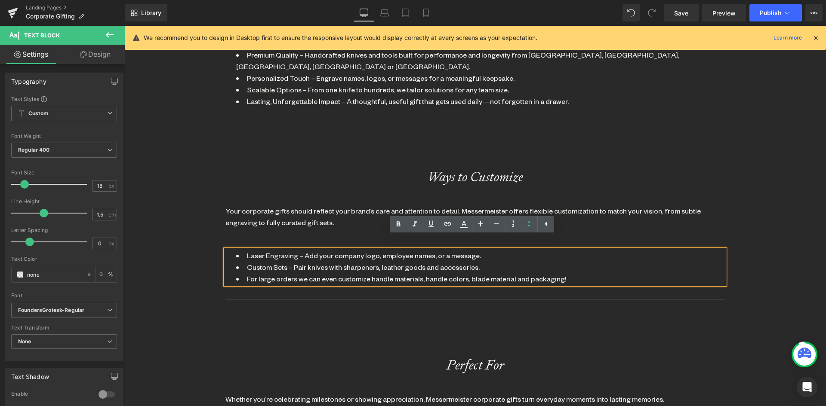
drag, startPoint x: 737, startPoint y: 361, endPoint x: 674, endPoint y: 332, distance: 69.6
click at [737, 361] on div "Why Choose Messermeister for Corporate Gifting? Heading Make a lasting impressi…" at bounding box center [474, 199] width 701 height 656
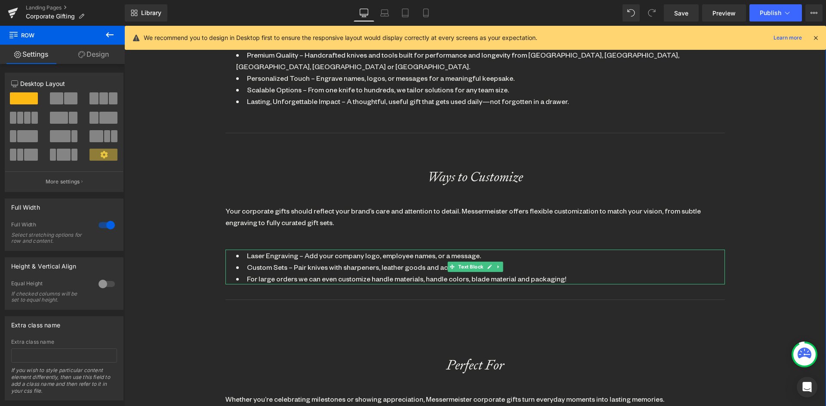
drag, startPoint x: 476, startPoint y: 255, endPoint x: 246, endPoint y: 172, distance: 244.0
click at [473, 262] on span "Text Block" at bounding box center [470, 267] width 28 height 10
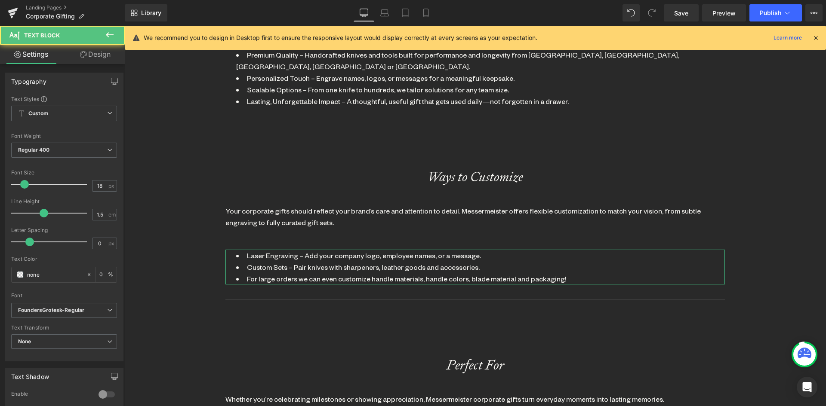
drag, startPoint x: 96, startPoint y: 55, endPoint x: 54, endPoint y: 95, distance: 57.8
click at [95, 55] on link "Design" at bounding box center [95, 54] width 62 height 19
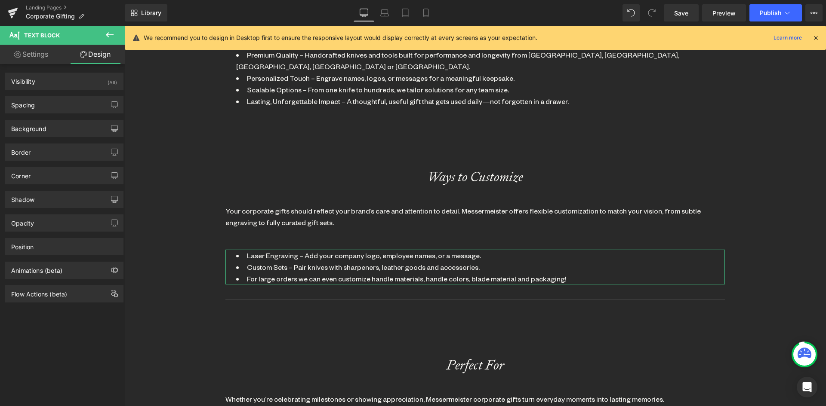
drag, startPoint x: 45, startPoint y: 101, endPoint x: 45, endPoint y: 125, distance: 24.1
click at [43, 102] on div "Spacing" at bounding box center [64, 105] width 118 height 16
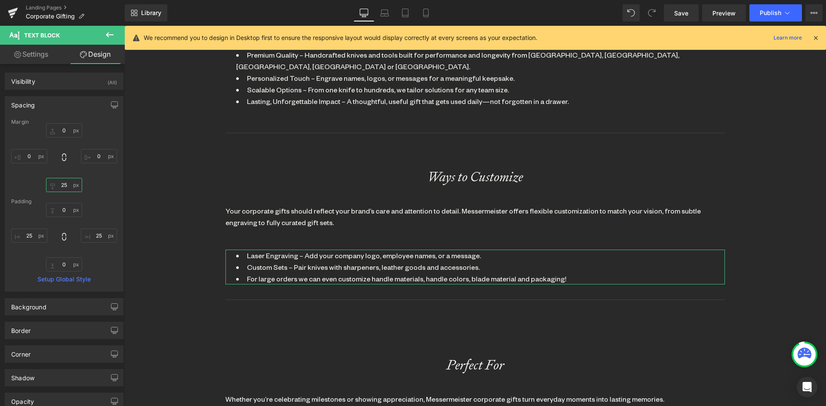
click at [58, 190] on input "25" at bounding box center [64, 185] width 36 height 14
type input "50"
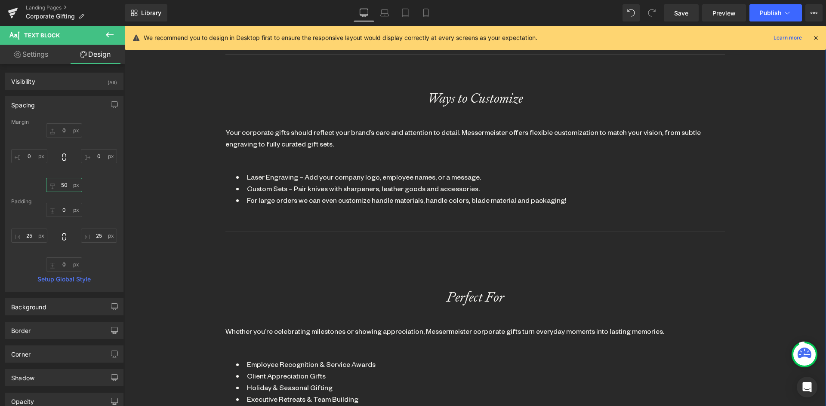
scroll to position [946, 0]
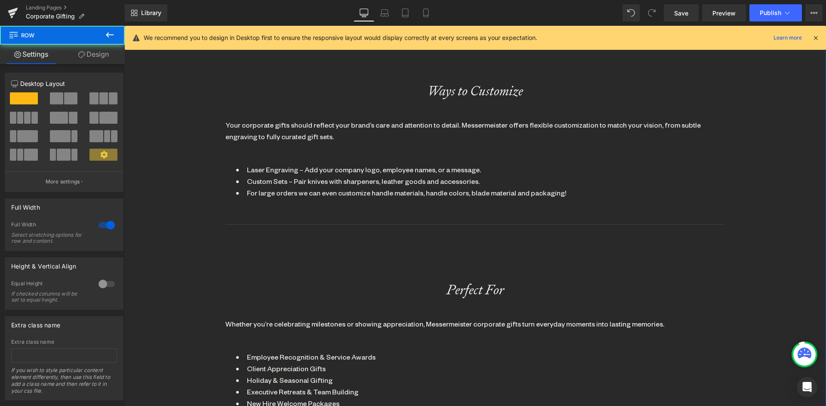
click at [467, 267] on div "Why Choose Messermeister for Corporate Gifting? Heading Make a lasting impressi…" at bounding box center [474, 124] width 499 height 592
click at [460, 285] on span "Heading" at bounding box center [470, 290] width 24 height 10
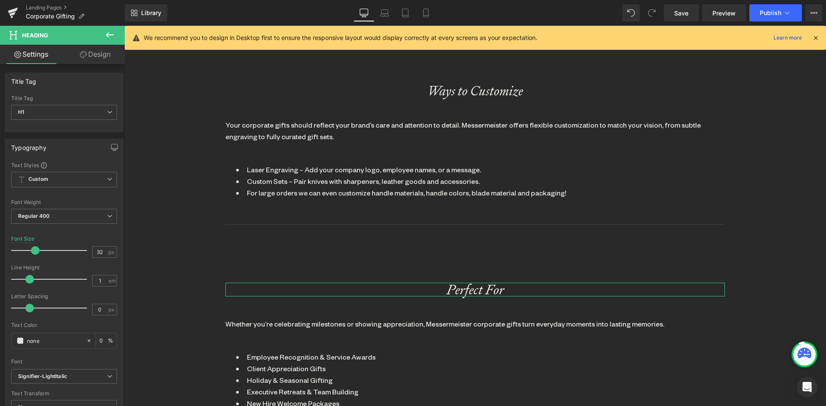
drag, startPoint x: 98, startPoint y: 55, endPoint x: 64, endPoint y: 95, distance: 53.1
click at [98, 55] on link "Design" at bounding box center [95, 54] width 62 height 19
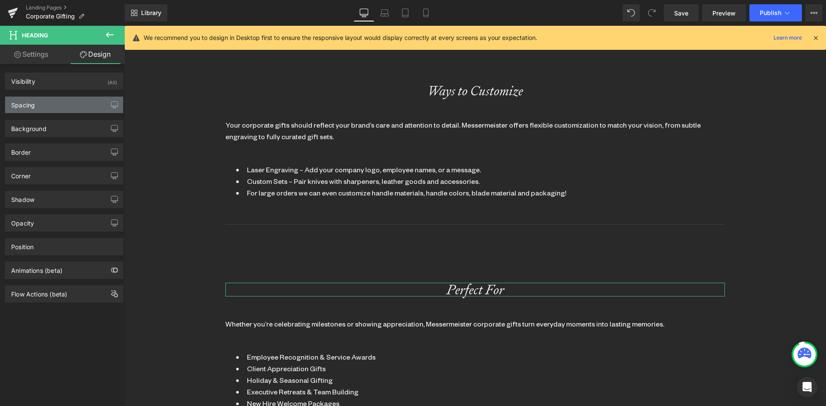
type input "100"
type input "0"
type input "50"
type input "0"
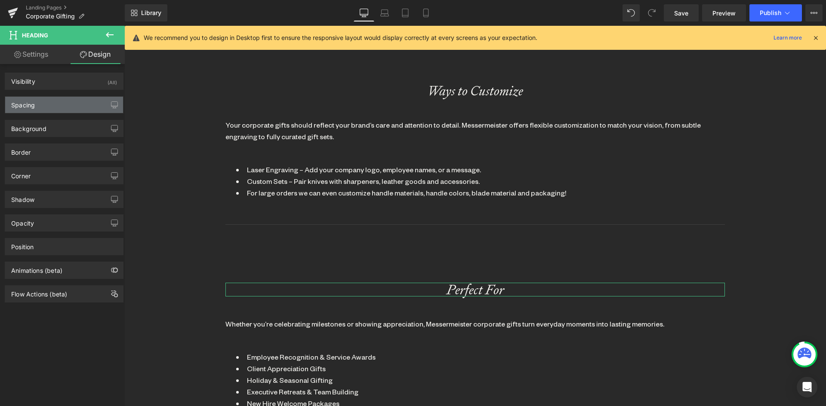
type input "0"
drag, startPoint x: 51, startPoint y: 108, endPoint x: 56, endPoint y: 114, distance: 7.7
click at [55, 113] on div "Spacing" at bounding box center [64, 105] width 118 height 16
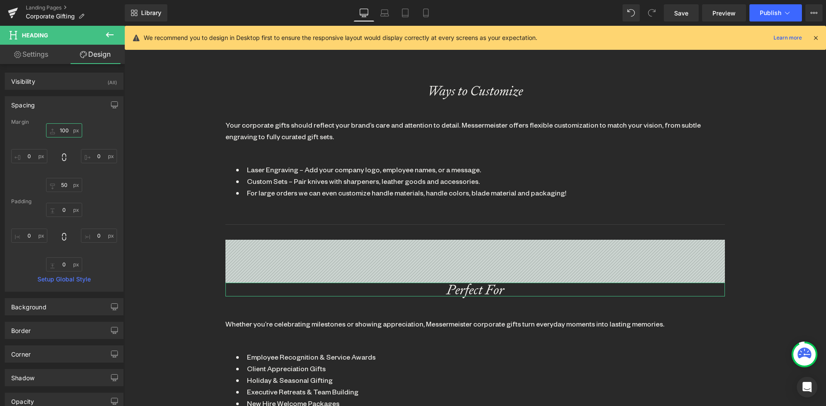
click at [65, 130] on input "100" at bounding box center [64, 130] width 36 height 14
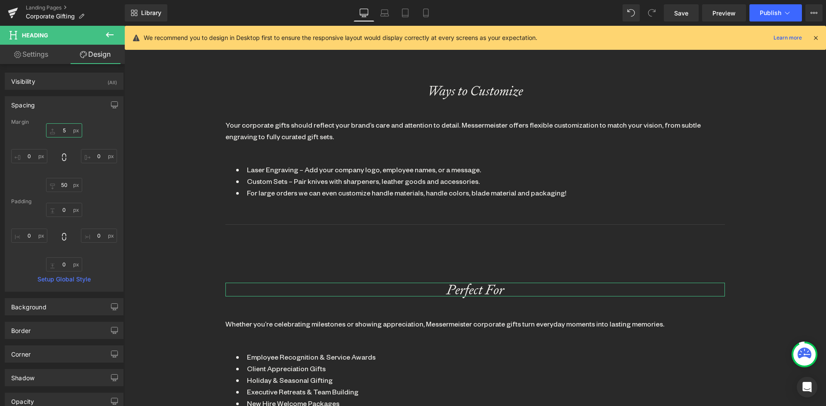
type input "50"
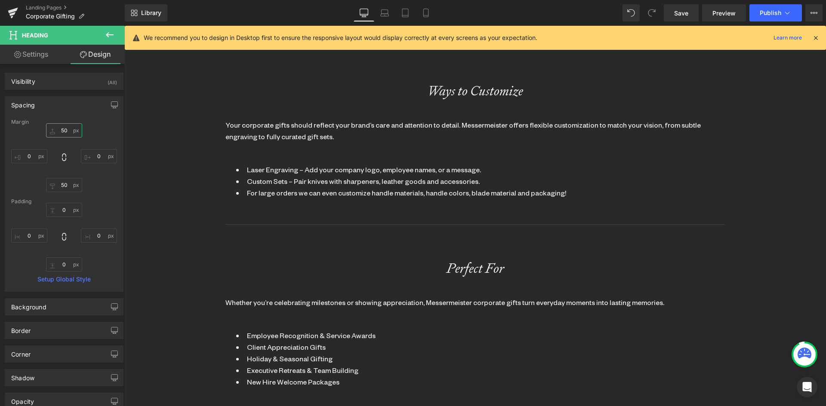
scroll to position [2077, 695]
drag, startPoint x: 475, startPoint y: 212, endPoint x: 170, endPoint y: 162, distance: 309.0
click at [474, 219] on span "Separator" at bounding box center [475, 224] width 28 height 10
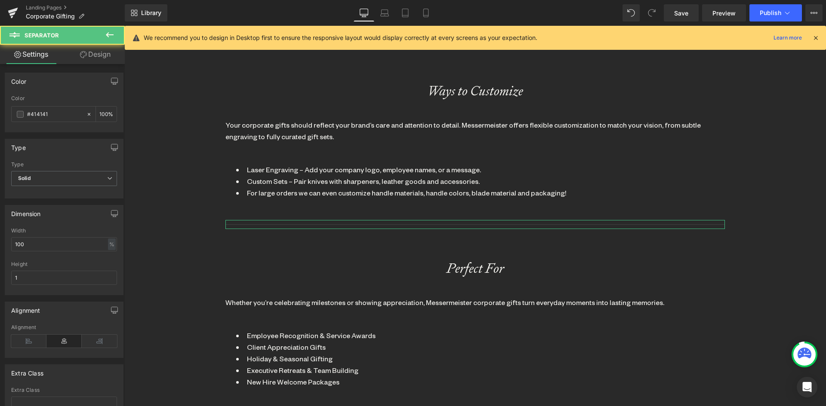
click at [95, 53] on link "Design" at bounding box center [95, 54] width 62 height 19
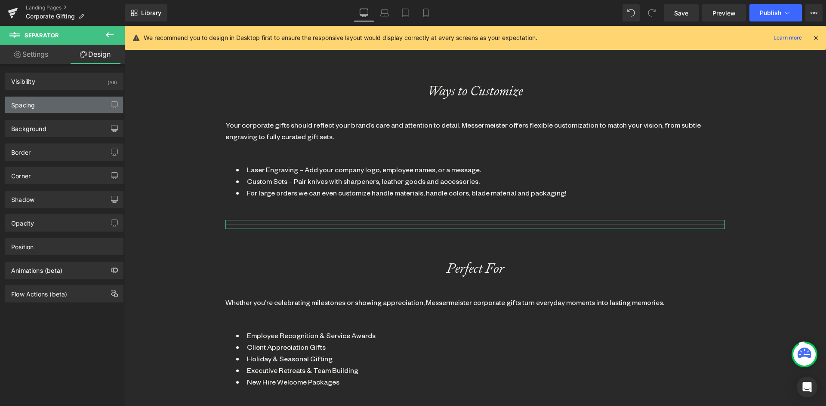
click at [47, 105] on div "Spacing" at bounding box center [64, 105] width 118 height 16
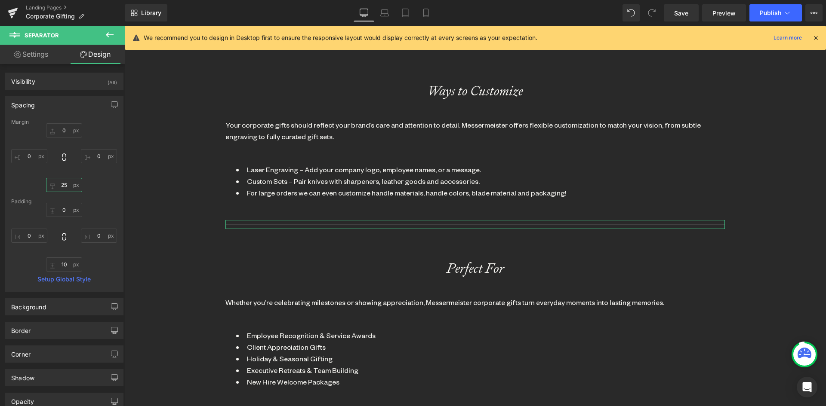
click at [65, 189] on input "25" at bounding box center [64, 185] width 36 height 14
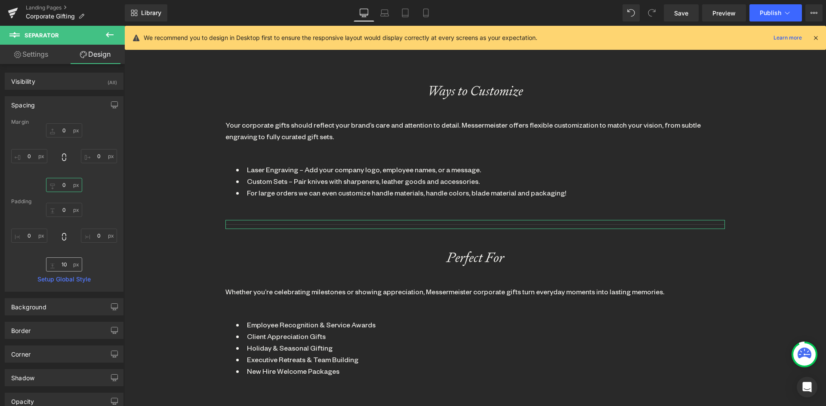
type input "0"
click at [64, 262] on input "10" at bounding box center [64, 265] width 36 height 14
type input "0"
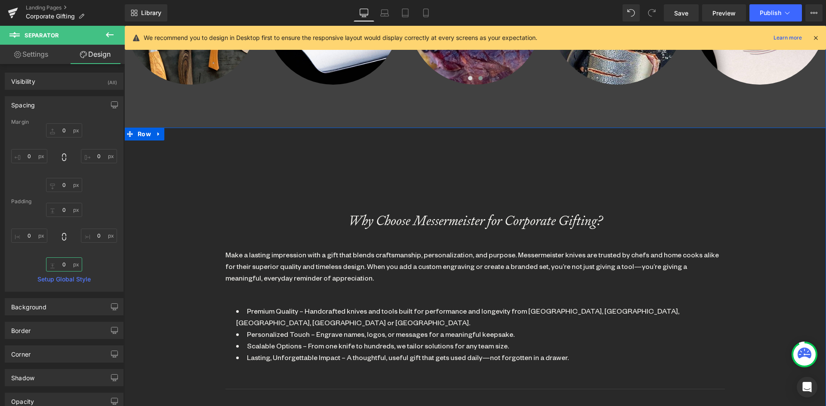
scroll to position [602, 0]
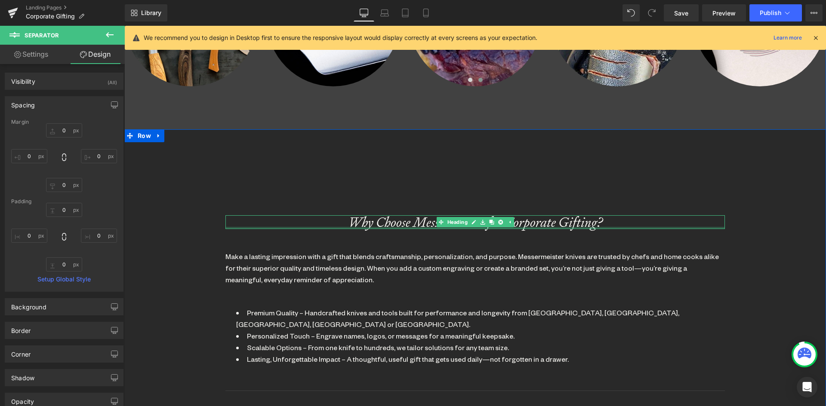
click at [386, 227] on div at bounding box center [474, 228] width 499 height 2
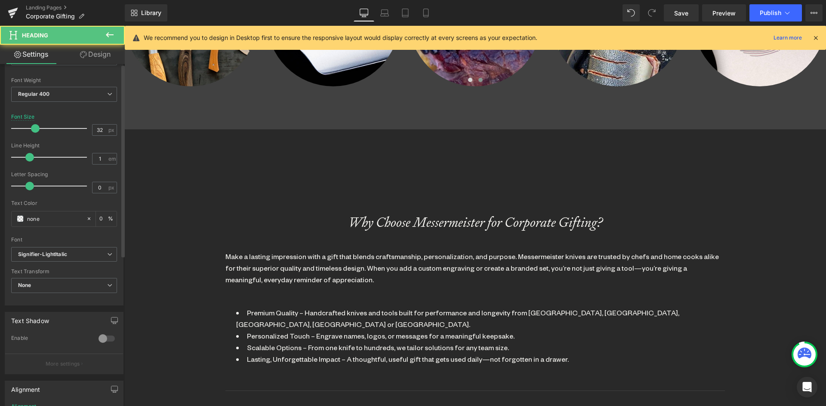
scroll to position [215, 0]
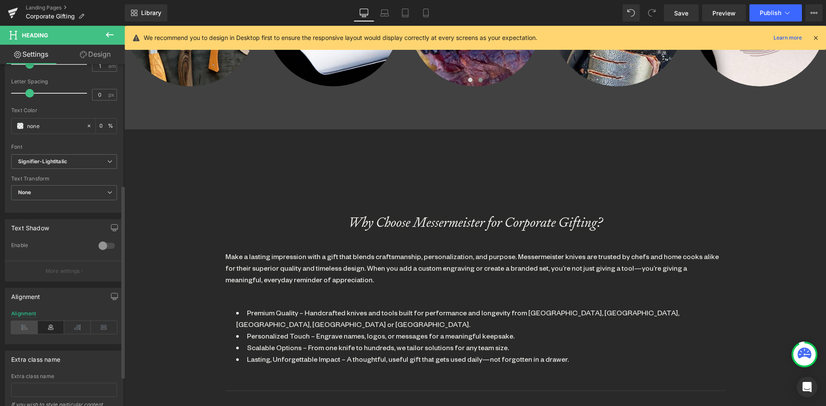
drag, startPoint x: 20, startPoint y: 326, endPoint x: 120, endPoint y: 308, distance: 101.4
click at [22, 326] on icon at bounding box center [24, 327] width 27 height 13
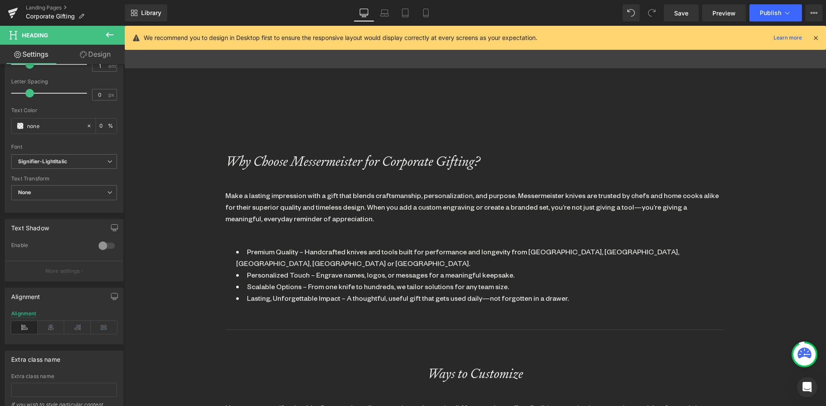
scroll to position [817, 0]
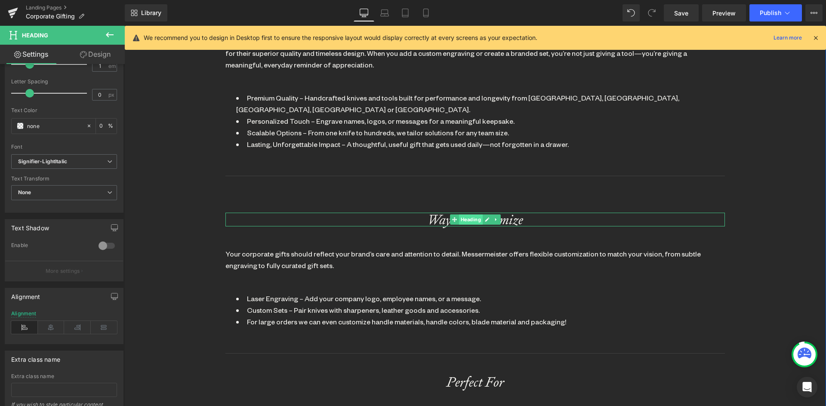
click at [466, 215] on span "Heading" at bounding box center [470, 220] width 24 height 10
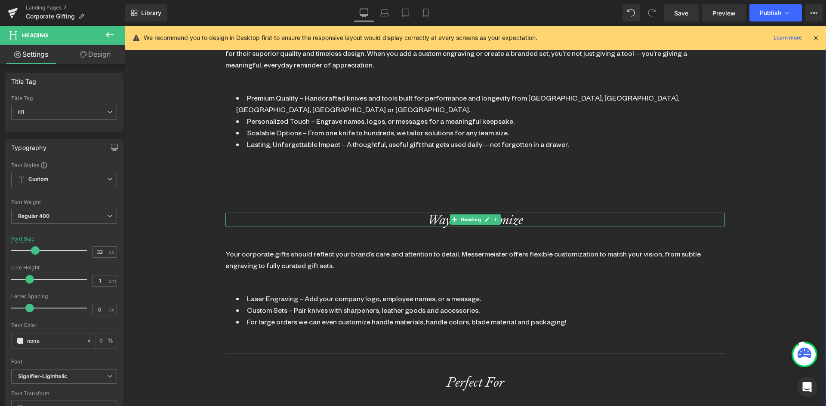
click at [434, 211] on icon "Ways to Customize" at bounding box center [475, 220] width 96 height 18
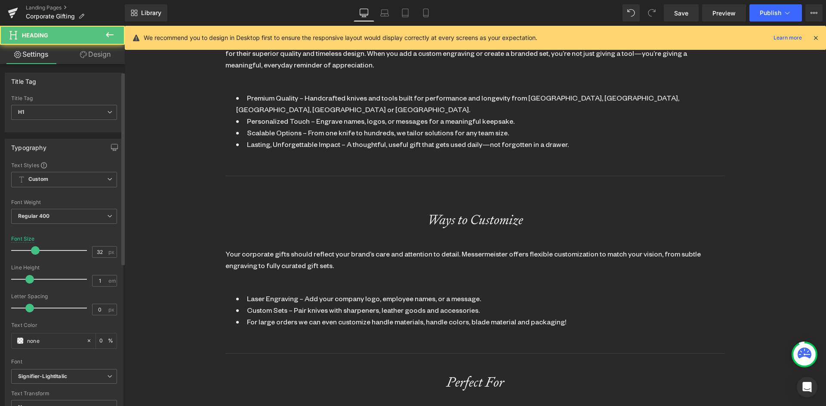
scroll to position [172, 0]
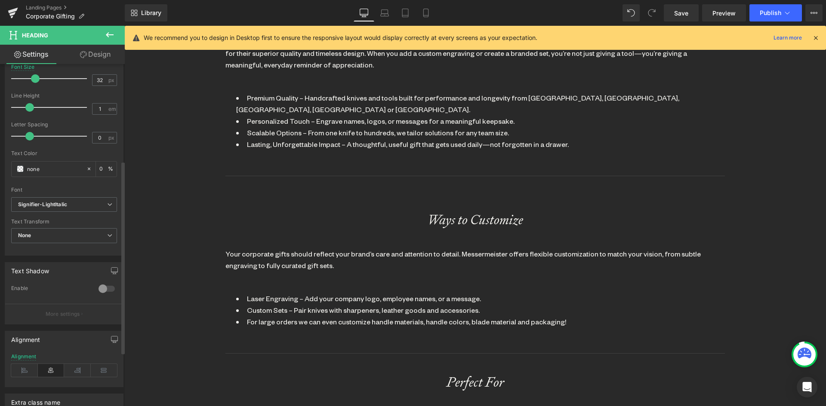
click at [29, 363] on div "Alignment" at bounding box center [64, 370] width 106 height 33
click at [31, 369] on icon at bounding box center [24, 370] width 27 height 13
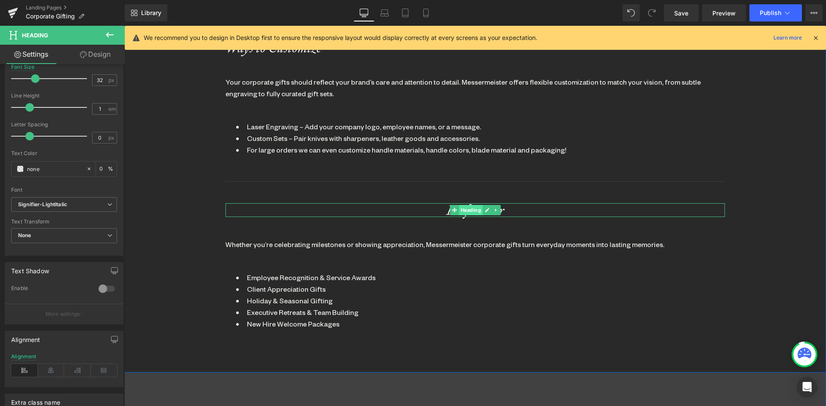
drag, startPoint x: 452, startPoint y: 197, endPoint x: 462, endPoint y: 199, distance: 10.4
click at [453, 208] on icon at bounding box center [454, 210] width 5 height 5
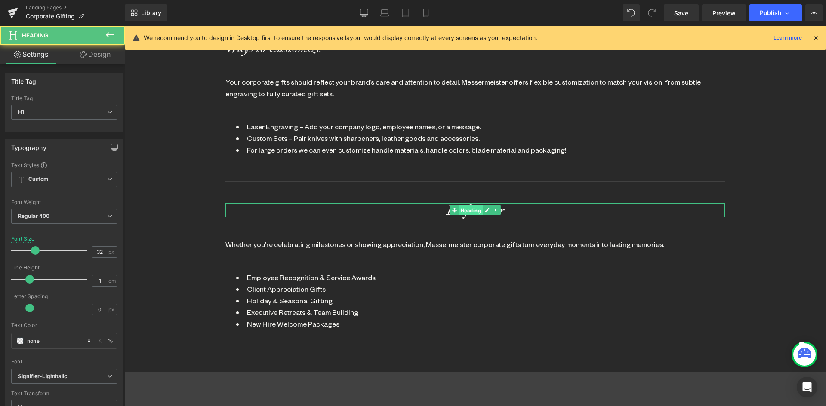
click at [466, 205] on span "Heading" at bounding box center [470, 210] width 24 height 10
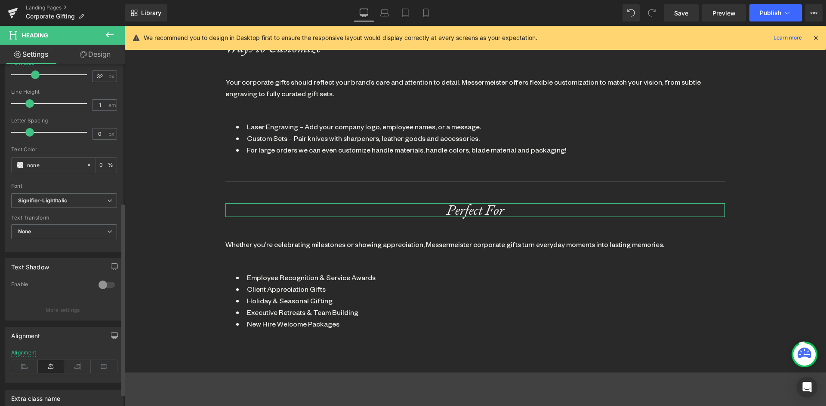
scroll to position [268, 0]
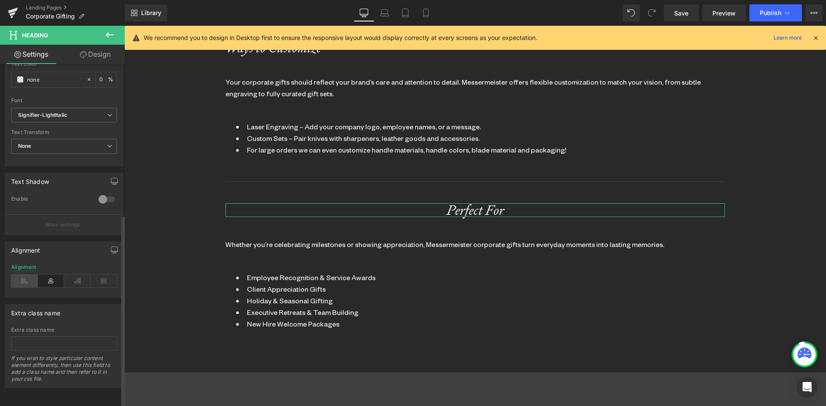
click at [25, 276] on icon at bounding box center [24, 281] width 27 height 13
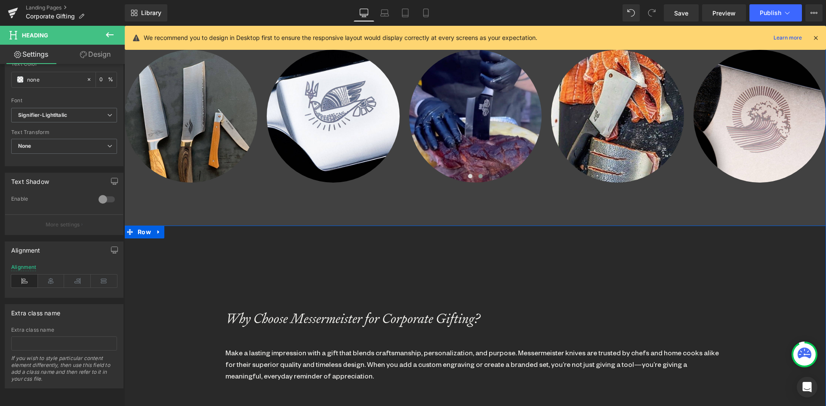
scroll to position [301, 0]
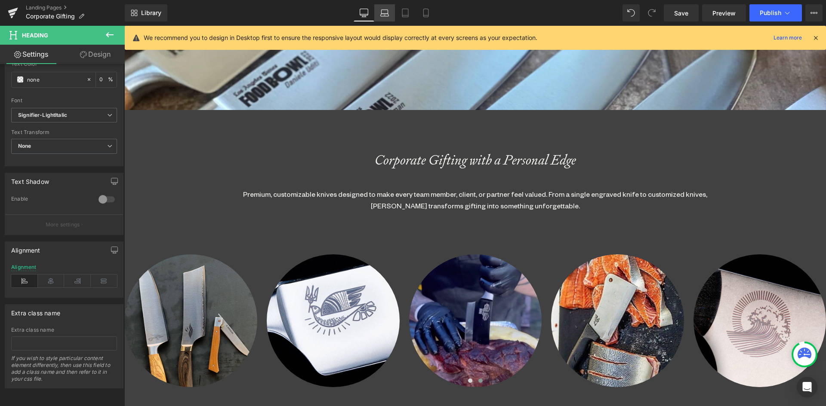
click at [384, 10] on icon at bounding box center [384, 13] width 9 height 9
type input "0"
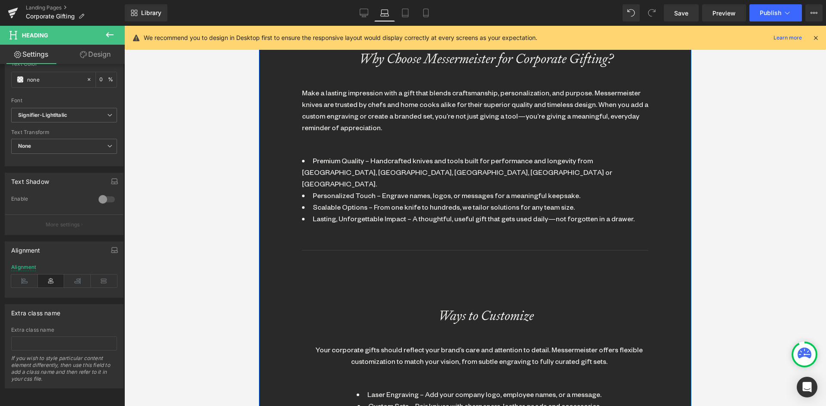
scroll to position [502, 0]
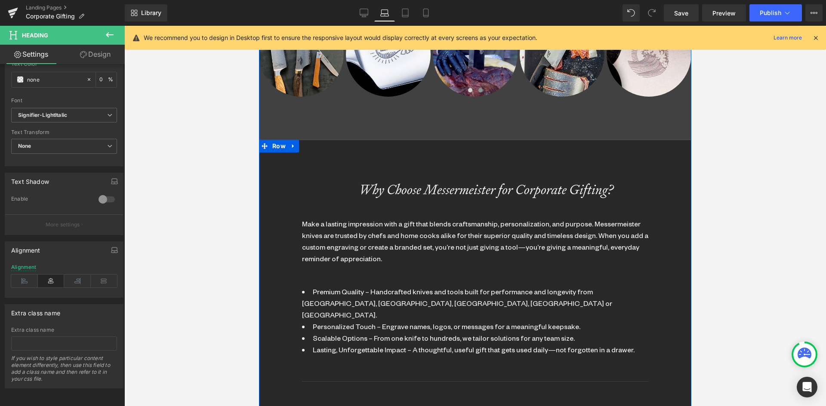
click at [398, 190] on icon "Why Choose Messermeister for Corporate Gifting?" at bounding box center [486, 190] width 255 height 18
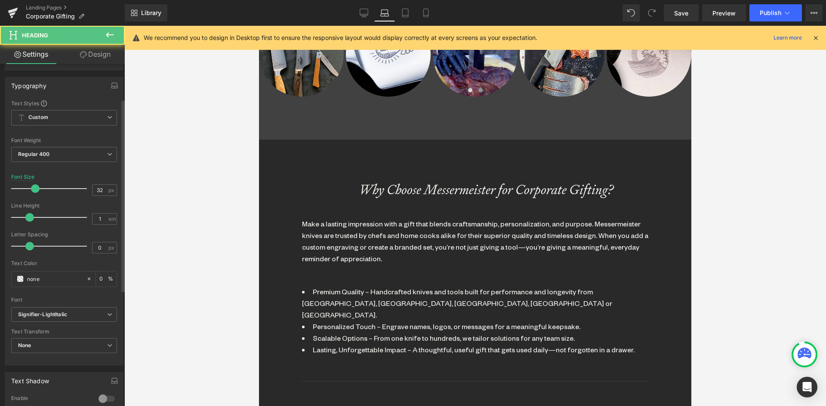
scroll to position [215, 0]
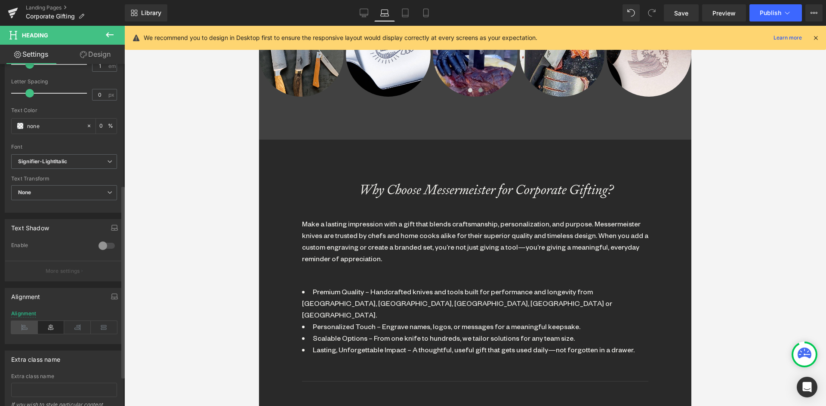
click at [28, 327] on icon at bounding box center [24, 327] width 27 height 13
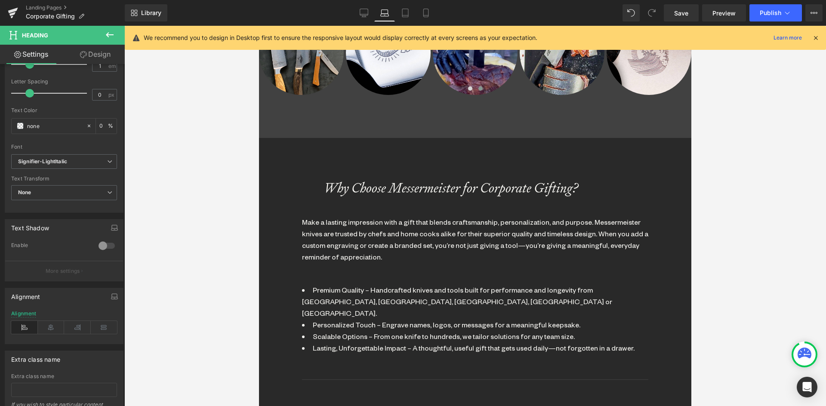
scroll to position [502, 0]
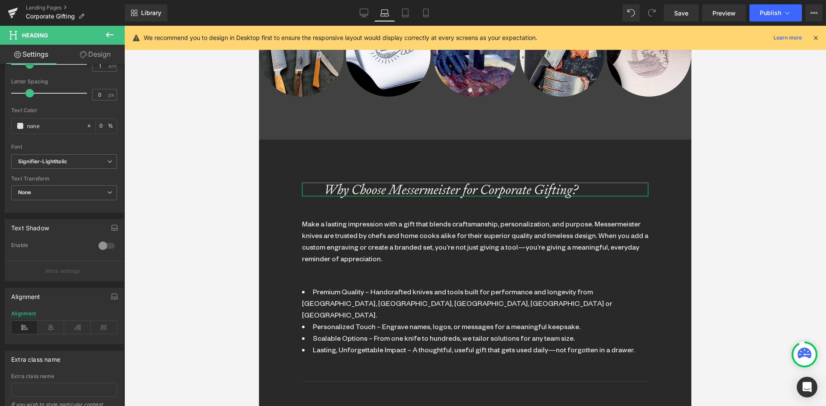
drag, startPoint x: 103, startPoint y: 49, endPoint x: 98, endPoint y: 55, distance: 7.9
click at [102, 49] on link "Design" at bounding box center [95, 54] width 62 height 19
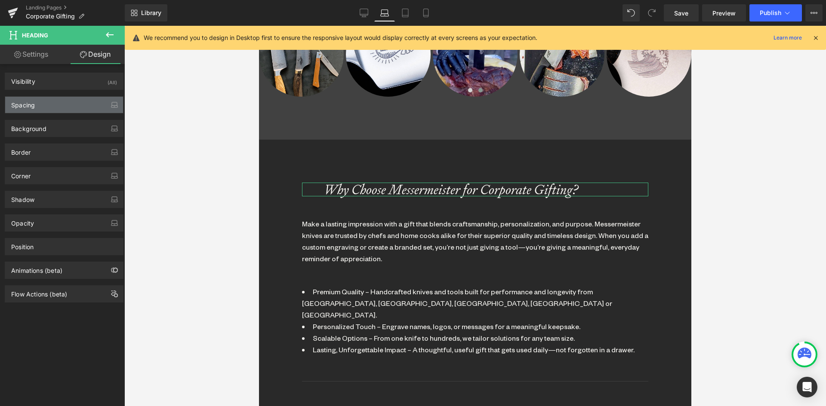
click at [40, 106] on div "Spacing" at bounding box center [64, 105] width 118 height 16
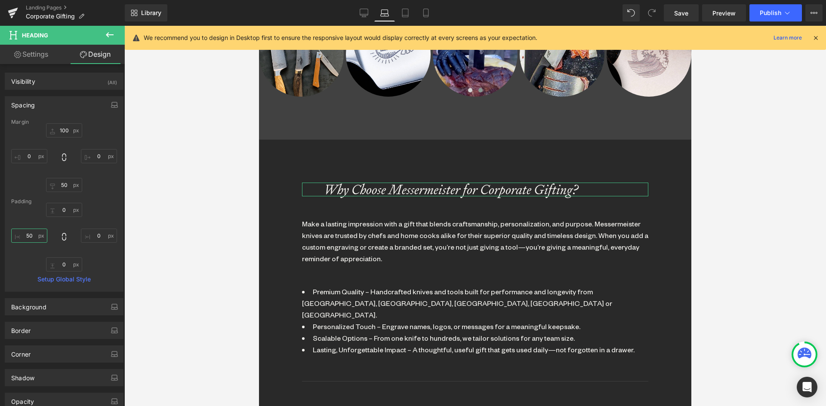
click at [31, 235] on input "50" at bounding box center [29, 236] width 36 height 14
type input "0"
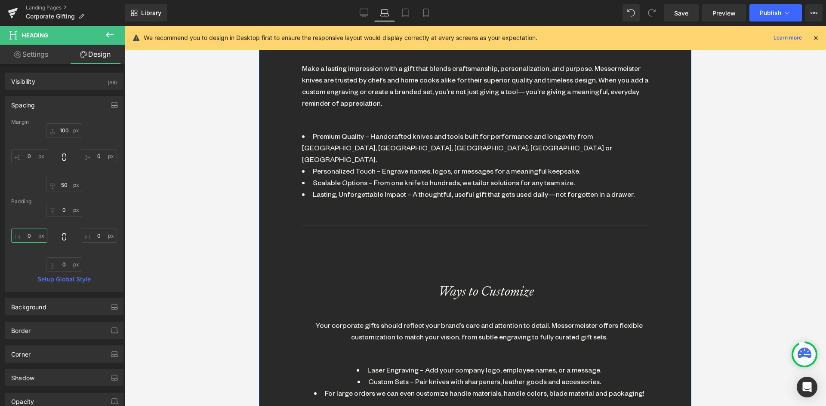
scroll to position [674, 0]
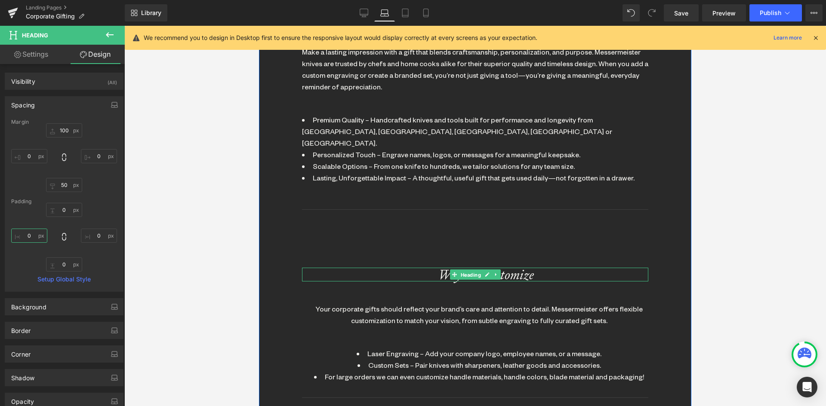
drag, startPoint x: 467, startPoint y: 264, endPoint x: 369, endPoint y: 218, distance: 108.3
click at [467, 270] on span "Heading" at bounding box center [470, 275] width 24 height 10
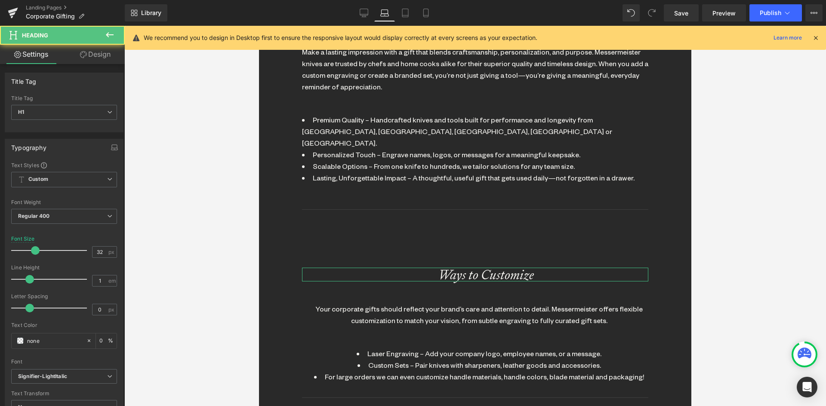
drag, startPoint x: 98, startPoint y: 52, endPoint x: 67, endPoint y: 105, distance: 61.1
click at [97, 52] on link "Design" at bounding box center [95, 54] width 62 height 19
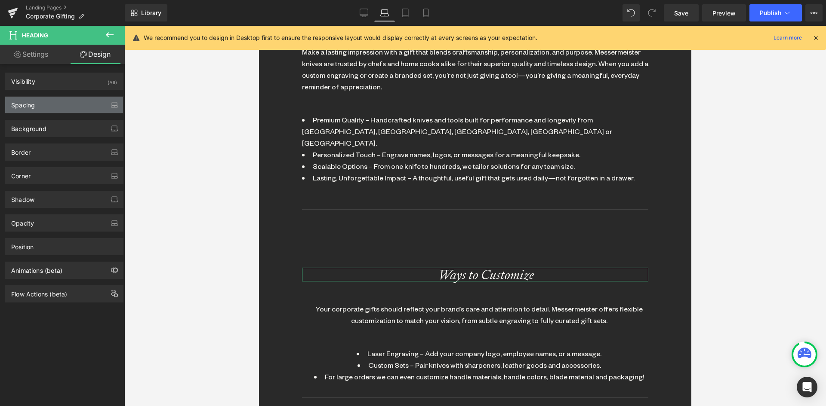
click at [47, 105] on div "Spacing" at bounding box center [64, 105] width 118 height 16
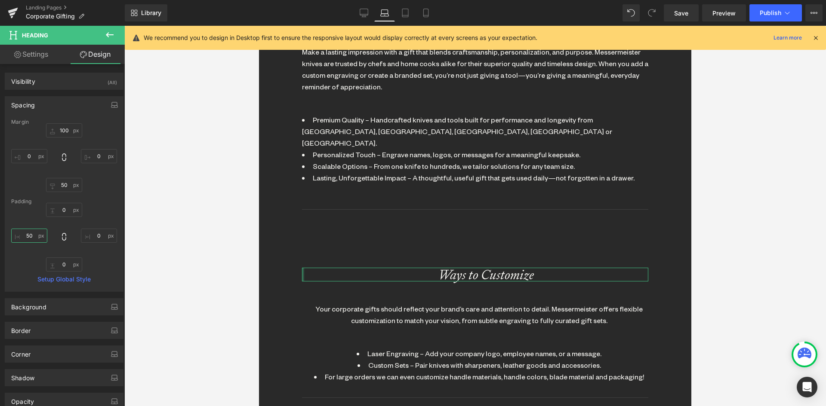
click at [33, 229] on input "50" at bounding box center [29, 236] width 36 height 14
type input "0"
click at [65, 129] on input "100" at bounding box center [64, 130] width 36 height 14
type input "50"
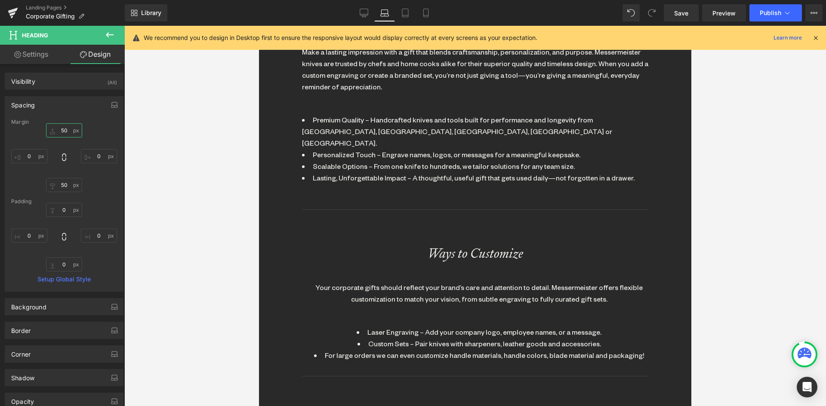
scroll to position [2258, 426]
drag, startPoint x: 468, startPoint y: 240, endPoint x: 445, endPoint y: 233, distance: 23.9
click at [467, 249] on span "Heading" at bounding box center [470, 254] width 24 height 10
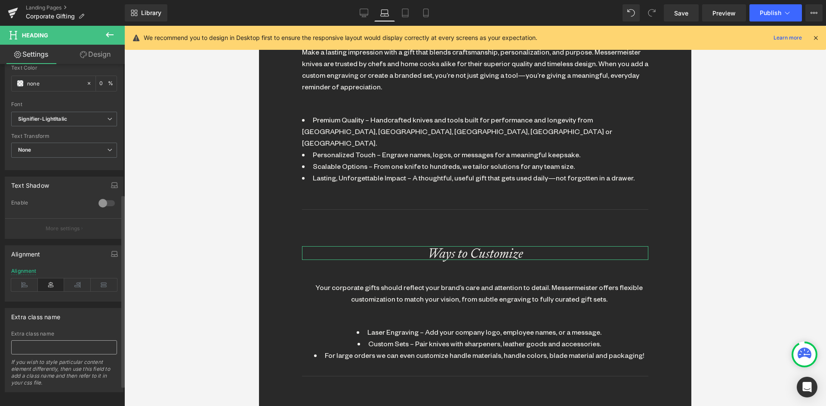
scroll to position [258, 0]
click at [25, 278] on div "Alignment" at bounding box center [64, 284] width 106 height 33
click at [26, 284] on icon at bounding box center [24, 284] width 27 height 13
click at [399, 205] on div at bounding box center [475, 209] width 346 height 9
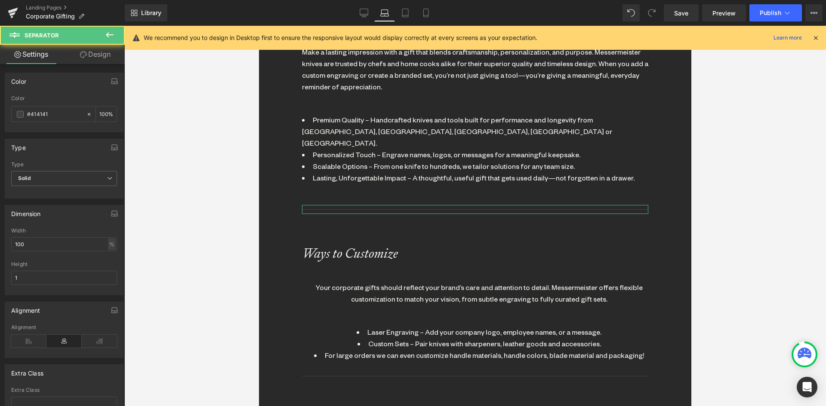
click at [90, 53] on link "Design" at bounding box center [95, 54] width 62 height 19
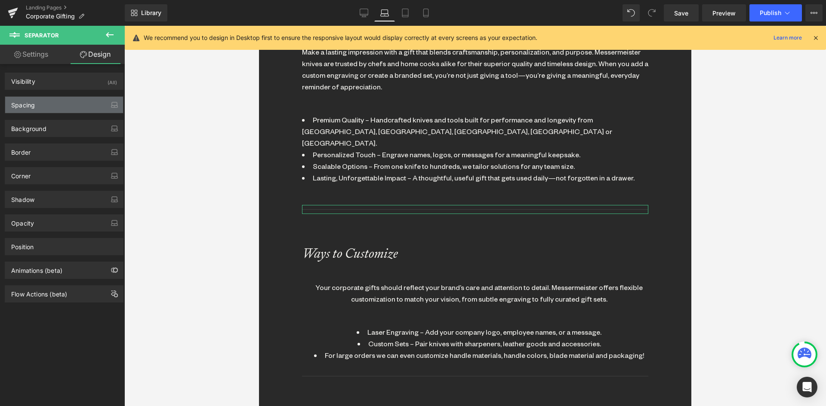
click at [46, 105] on div "Spacing" at bounding box center [64, 105] width 118 height 16
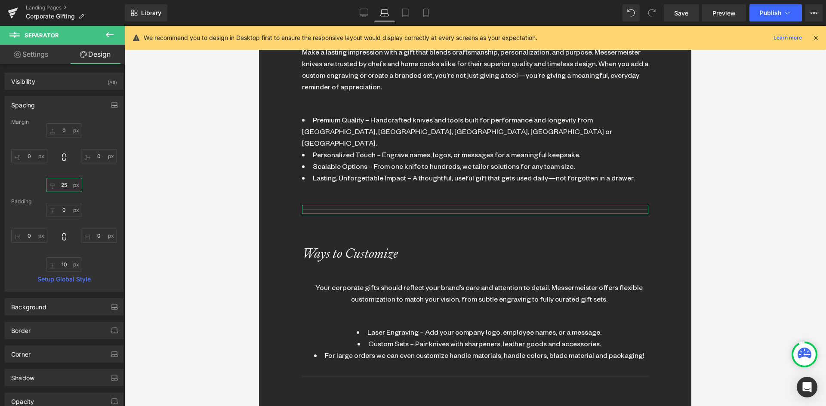
click at [61, 187] on input "25" at bounding box center [64, 185] width 36 height 14
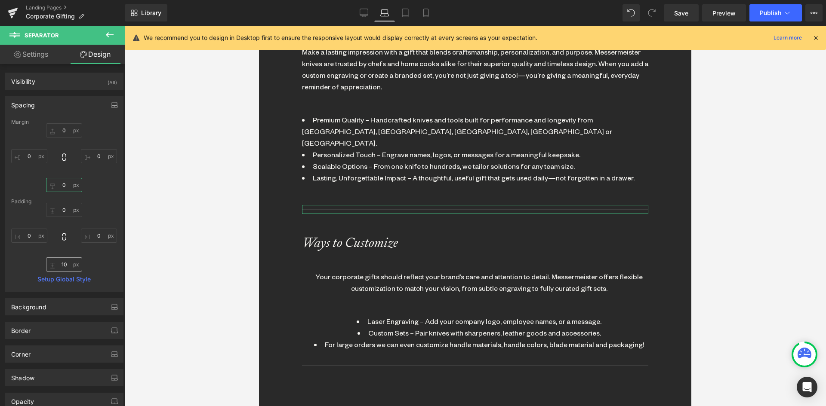
type input "0"
drag, startPoint x: 63, startPoint y: 268, endPoint x: 122, endPoint y: 271, distance: 58.5
click at [63, 269] on input "10" at bounding box center [64, 265] width 36 height 14
type input "0"
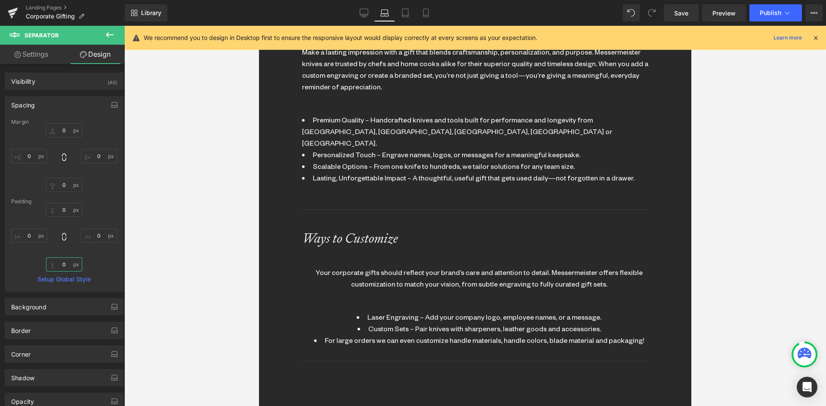
scroll to position [2242, 426]
click at [377, 267] on div "Your corporate gifts should reflect your brand’s care and attention to detail. …" at bounding box center [478, 278] width 337 height 23
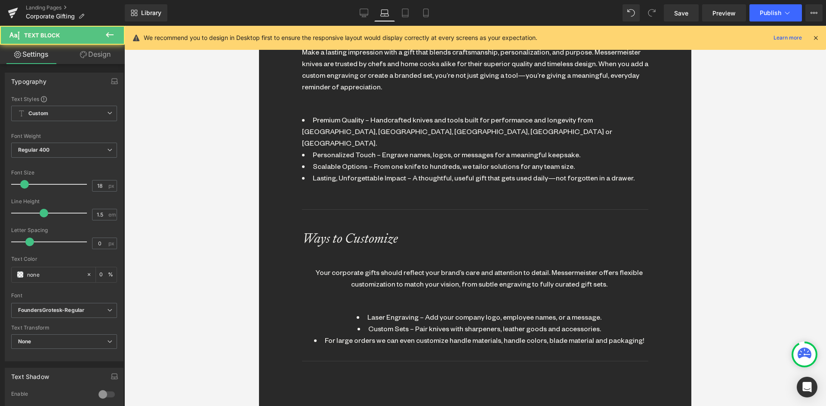
click at [89, 49] on link "Design" at bounding box center [95, 54] width 62 height 19
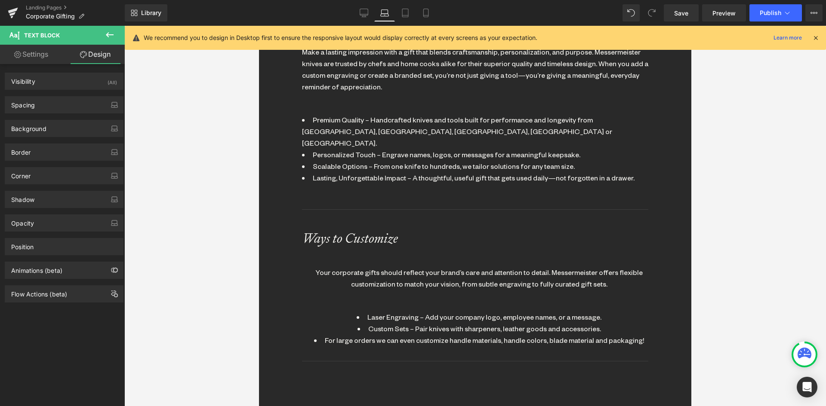
click at [43, 54] on link "Settings" at bounding box center [31, 54] width 62 height 19
type input "0"
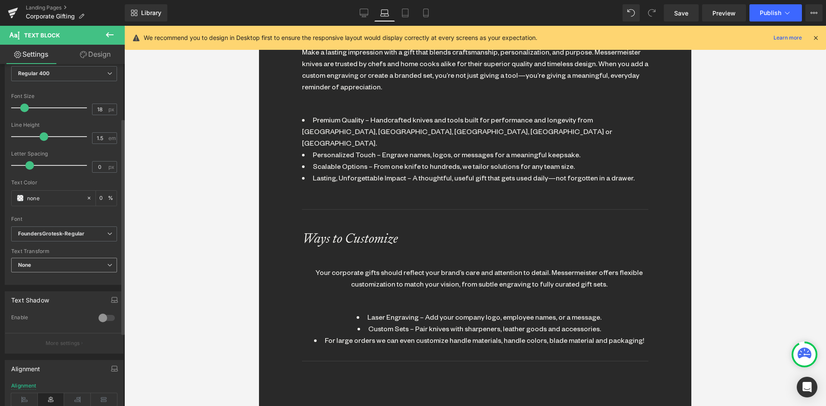
scroll to position [86, 0]
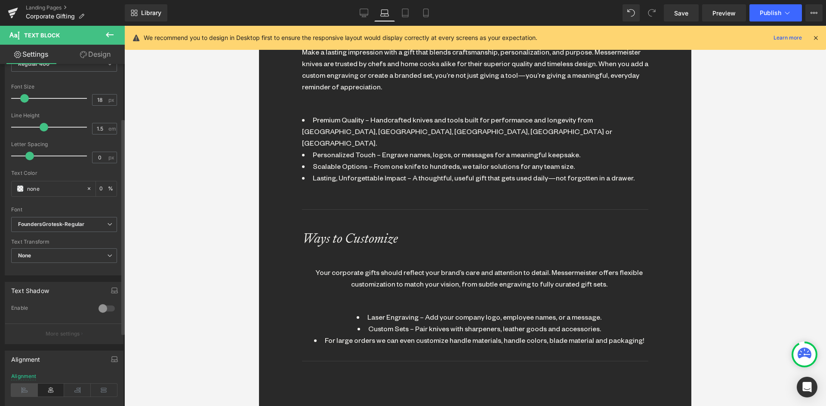
click at [26, 391] on icon at bounding box center [24, 390] width 27 height 13
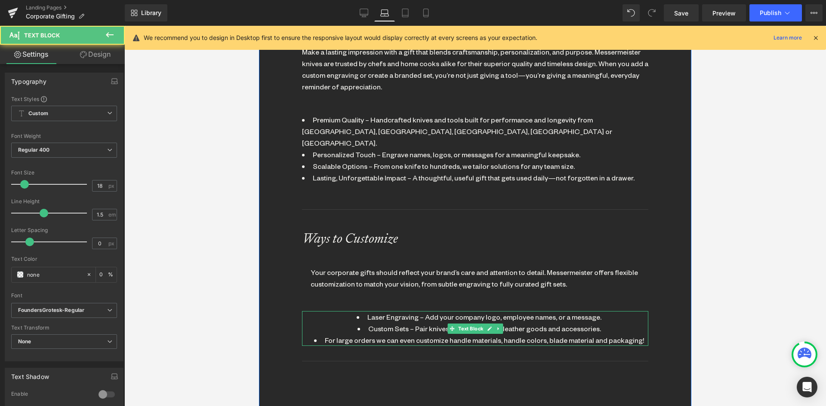
click at [376, 311] on li "Laser Engraving – Add your company logo, employee names, or a message." at bounding box center [478, 317] width 337 height 12
click at [89, 58] on link "Design" at bounding box center [95, 54] width 62 height 19
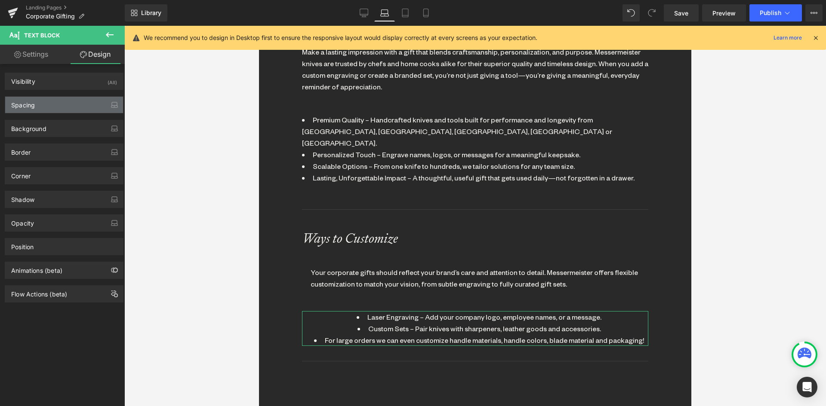
click at [34, 107] on div "Spacing" at bounding box center [23, 103] width 24 height 12
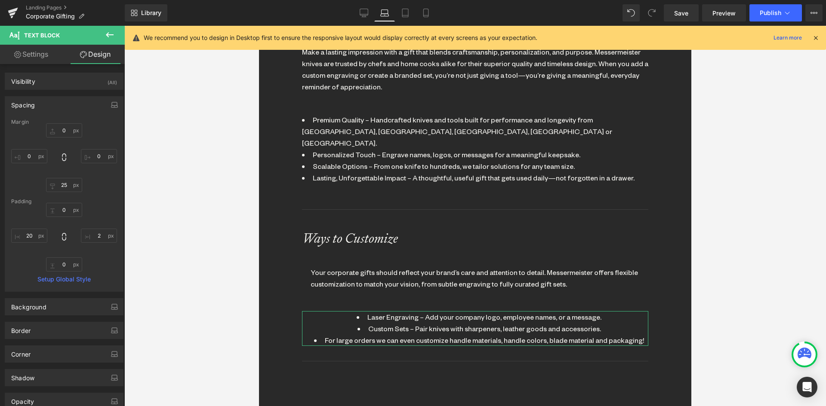
click at [31, 226] on div "0px 0 2px 2 0px 0 20px 20" at bounding box center [64, 237] width 106 height 69
click at [26, 232] on input "20" at bounding box center [29, 236] width 36 height 14
type input "0"
click at [98, 236] on input "2" at bounding box center [99, 236] width 36 height 14
type input "0"
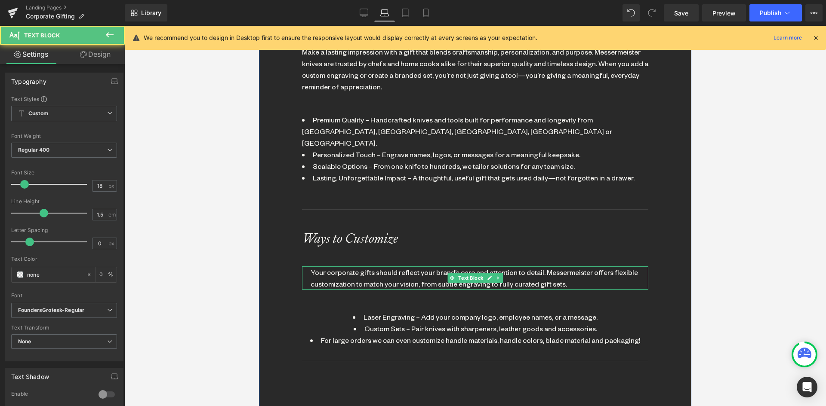
drag, startPoint x: 380, startPoint y: 261, endPoint x: 483, endPoint y: 192, distance: 124.0
click at [380, 267] on div "Your corporate gifts should reflect your brand’s care and attention to detail. …" at bounding box center [478, 278] width 337 height 23
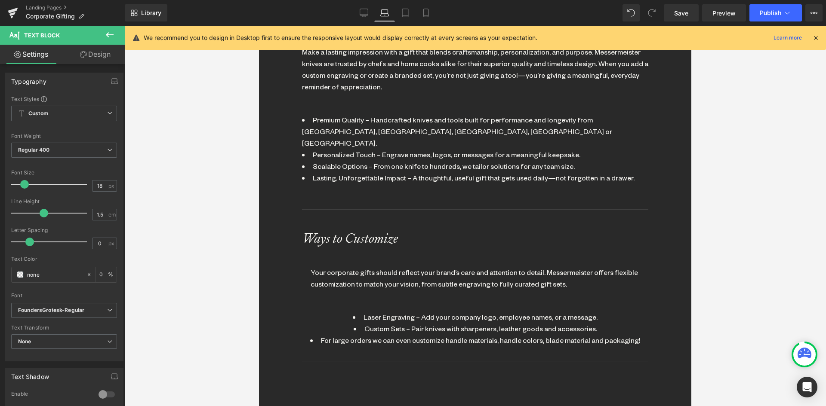
click at [98, 57] on link "Design" at bounding box center [95, 54] width 62 height 19
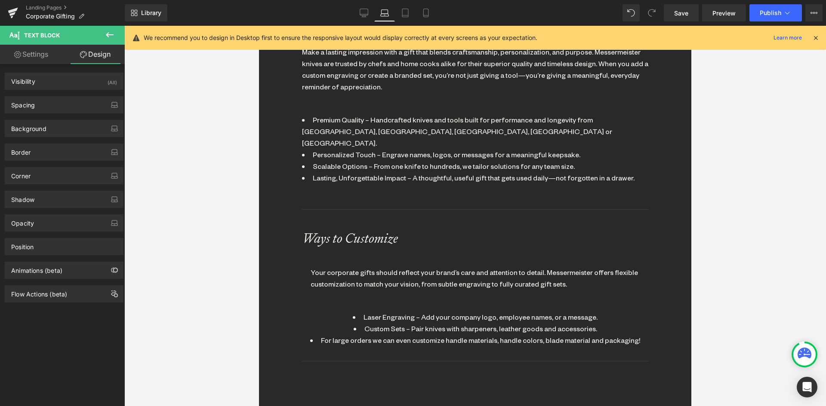
drag, startPoint x: 40, startPoint y: 104, endPoint x: 47, endPoint y: 168, distance: 64.9
click at [40, 106] on div "Spacing" at bounding box center [64, 105] width 118 height 16
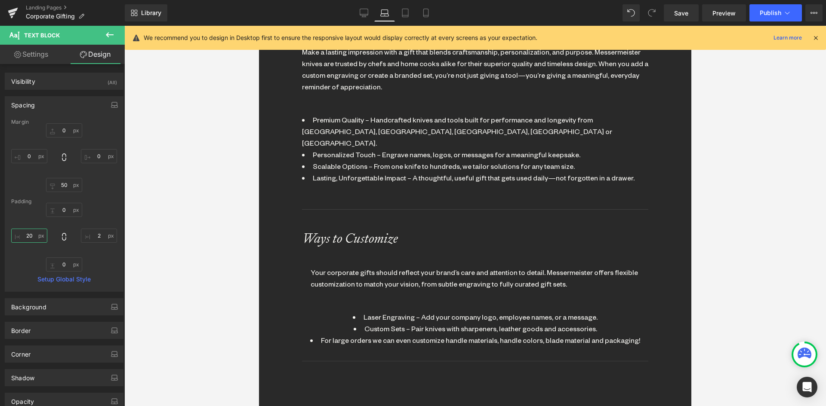
drag, startPoint x: 31, startPoint y: 236, endPoint x: 85, endPoint y: 245, distance: 54.9
click at [31, 237] on input "20" at bounding box center [29, 236] width 36 height 14
type input "0"
click at [95, 233] on input "2" at bounding box center [99, 236] width 36 height 14
type input "0"
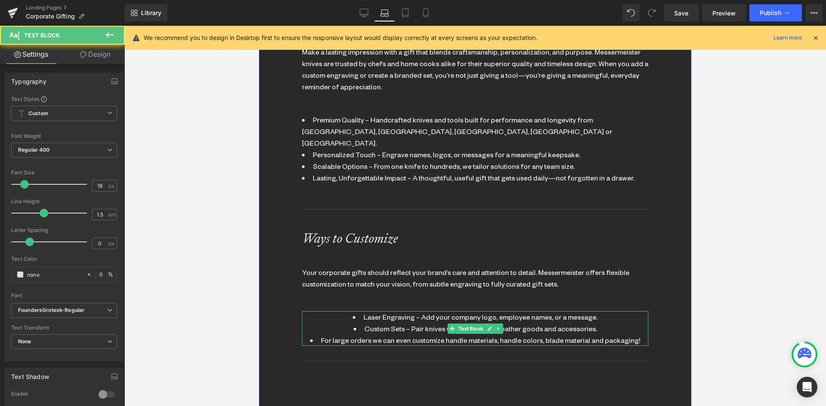
click at [399, 323] on li "Custom Sets – Pair knives with sharpeners, leather goods and accessories." at bounding box center [475, 329] width 346 height 12
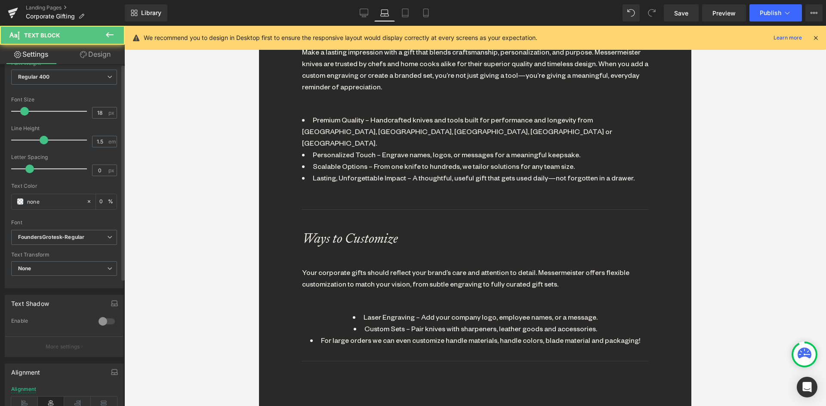
scroll to position [202, 0]
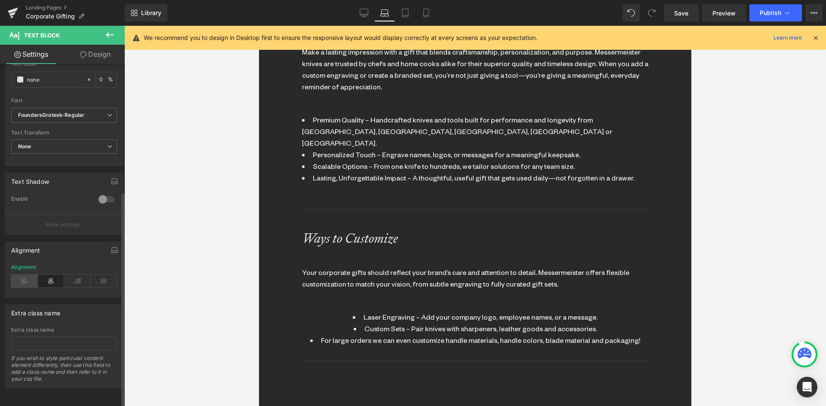
click at [31, 275] on icon at bounding box center [24, 281] width 27 height 13
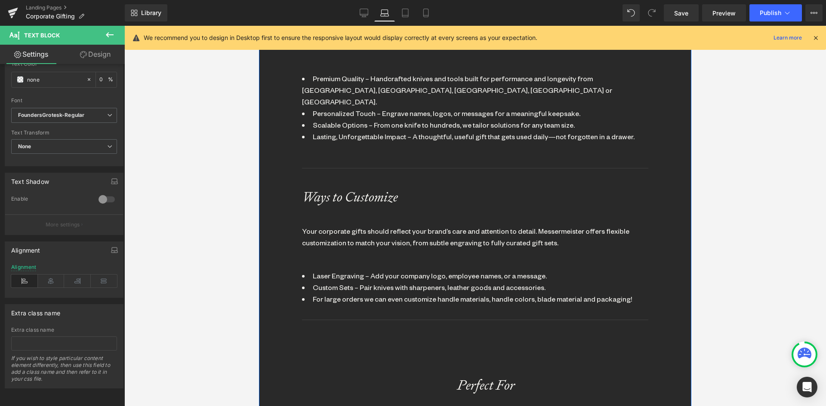
scroll to position [717, 0]
click at [464, 281] on span "Text Block" at bounding box center [470, 286] width 28 height 10
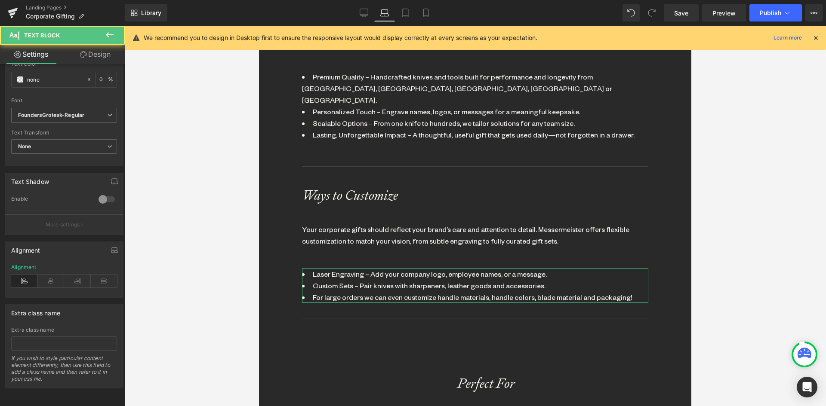
click at [96, 56] on link "Design" at bounding box center [95, 54] width 62 height 19
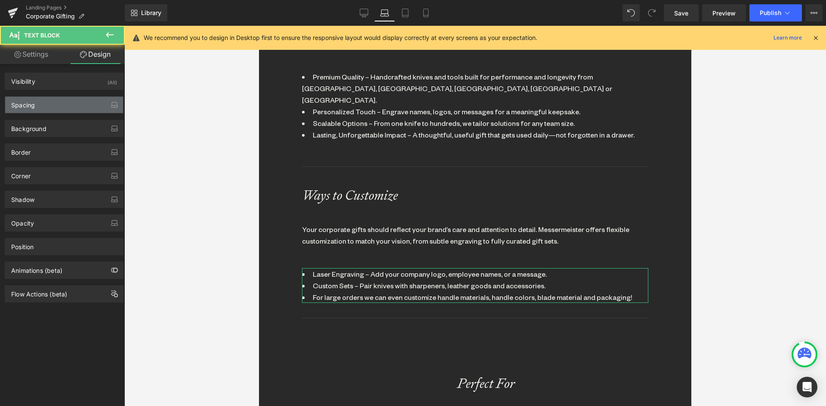
type input "0"
type input "25"
type input "0"
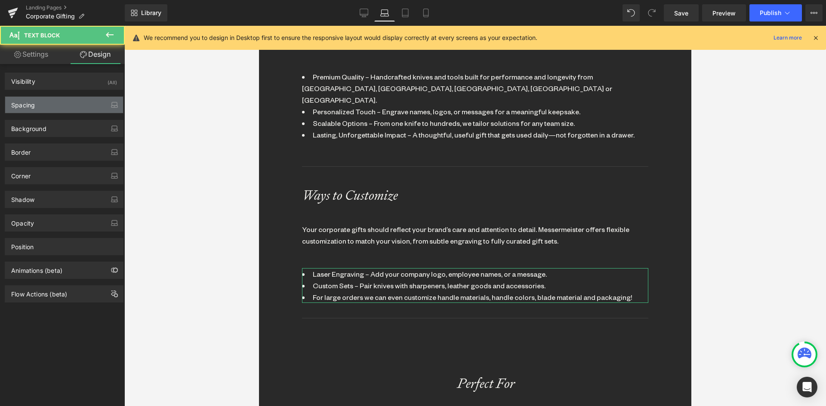
type input "0"
click at [44, 98] on div "Spacing" at bounding box center [64, 105] width 118 height 16
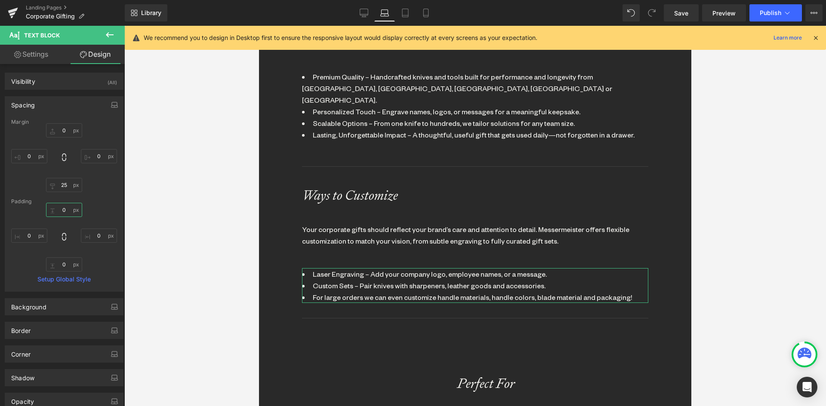
click at [63, 209] on input "0" at bounding box center [64, 210] width 36 height 14
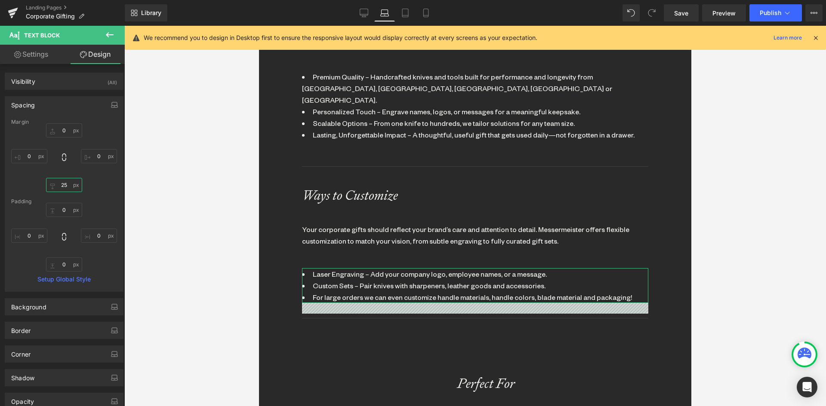
click at [64, 185] on input "25" at bounding box center [64, 185] width 36 height 14
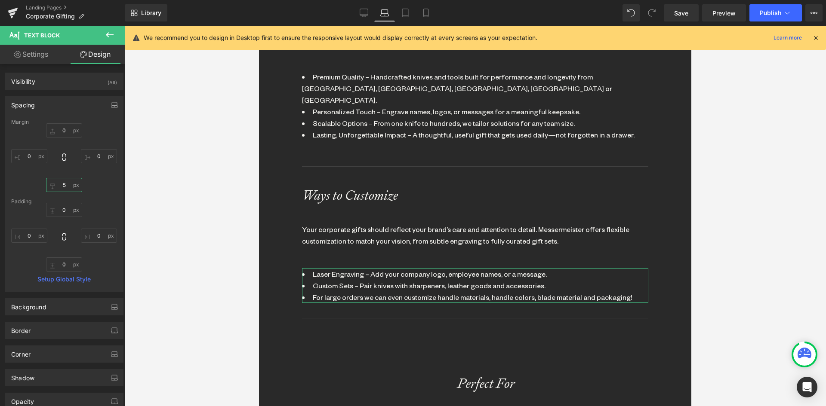
type input "50"
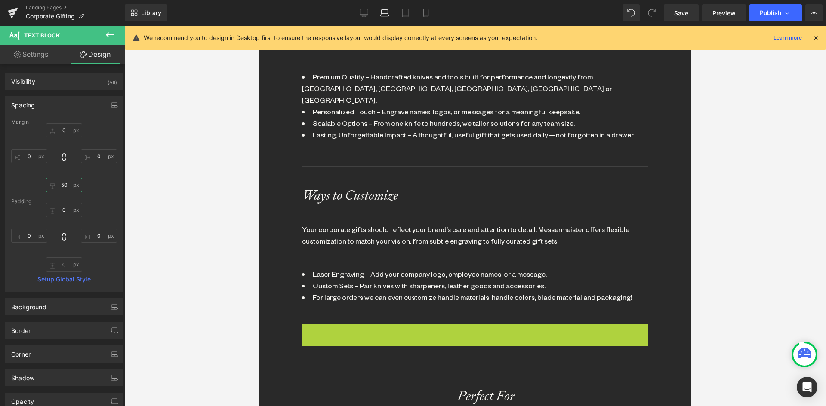
drag, startPoint x: 476, startPoint y: 316, endPoint x: 340, endPoint y: 248, distance: 153.1
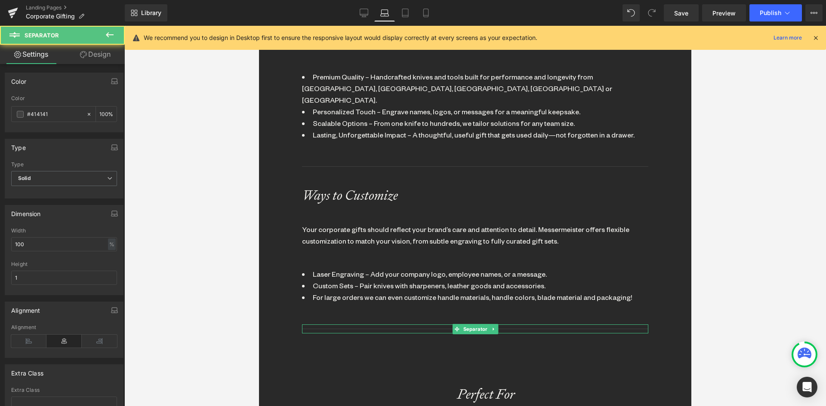
click at [95, 54] on link "Design" at bounding box center [95, 54] width 62 height 19
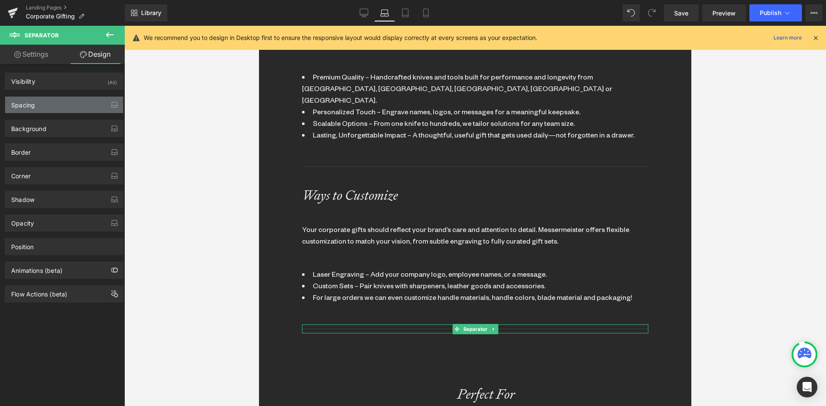
drag, startPoint x: 51, startPoint y: 108, endPoint x: 52, endPoint y: 113, distance: 5.7
click at [51, 108] on div "Spacing" at bounding box center [64, 105] width 118 height 16
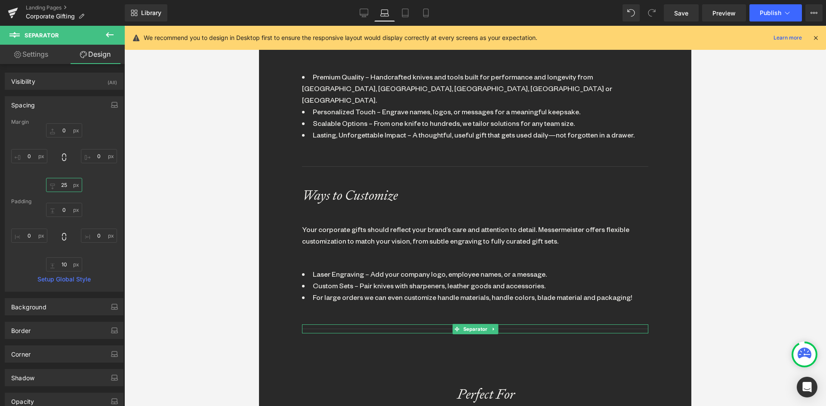
click at [61, 184] on input "25" at bounding box center [64, 185] width 36 height 14
type input "0"
drag, startPoint x: 67, startPoint y: 264, endPoint x: 66, endPoint y: 259, distance: 5.6
click at [66, 264] on input "10" at bounding box center [64, 265] width 36 height 14
type input "0"
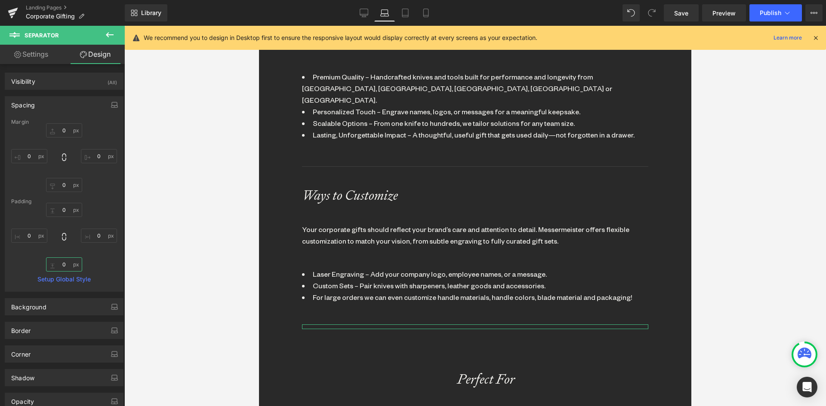
scroll to position [2238, 426]
drag, startPoint x: 468, startPoint y: 367, endPoint x: 330, endPoint y: 278, distance: 164.2
click at [466, 375] on span "Heading" at bounding box center [470, 380] width 24 height 10
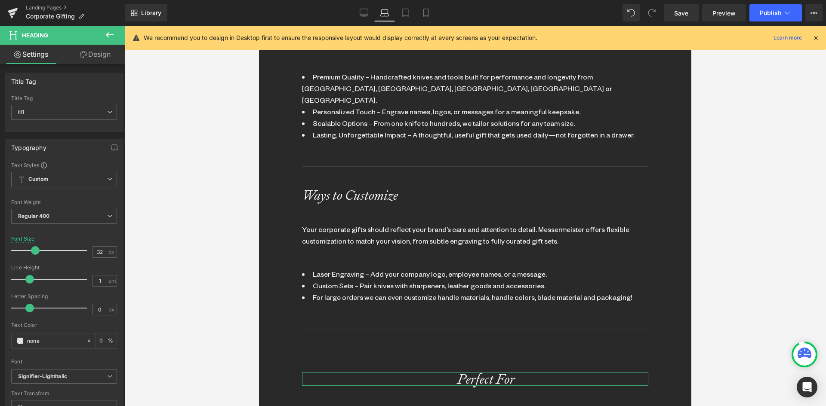
click at [94, 58] on link "Design" at bounding box center [95, 54] width 62 height 19
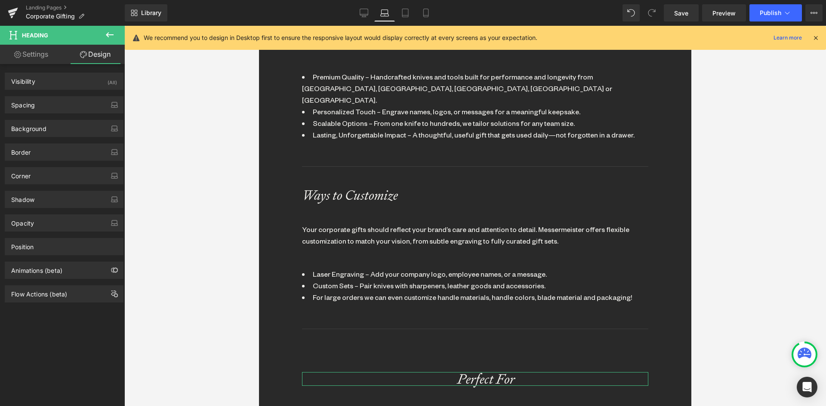
drag, startPoint x: 53, startPoint y: 106, endPoint x: 65, endPoint y: 157, distance: 53.0
click at [53, 107] on div "Spacing" at bounding box center [64, 105] width 118 height 16
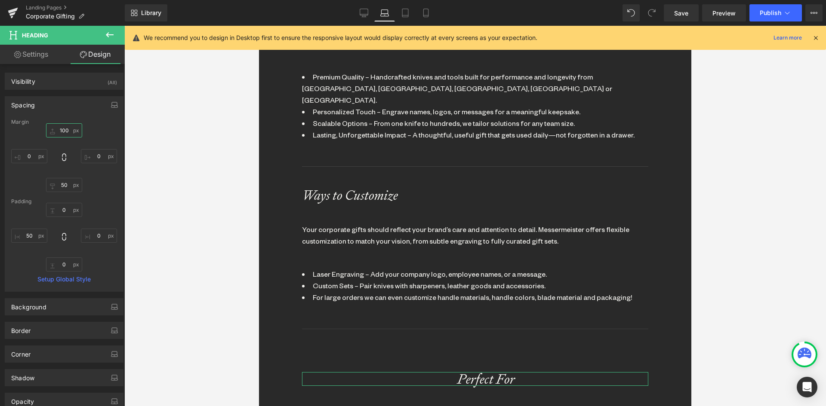
click at [60, 128] on input "100" at bounding box center [64, 130] width 36 height 14
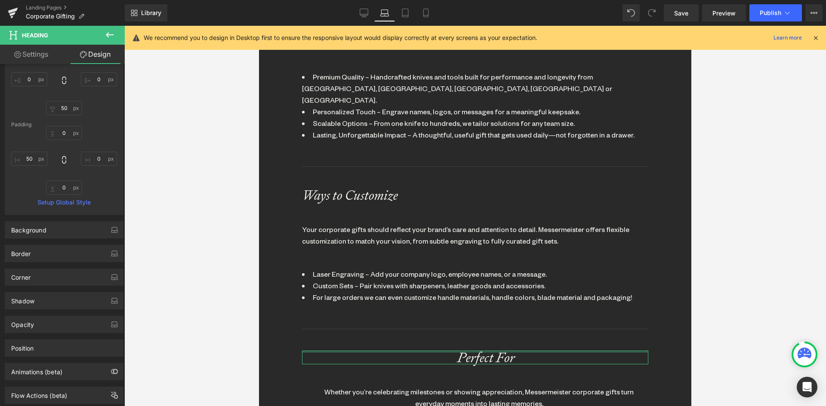
scroll to position [86, 0]
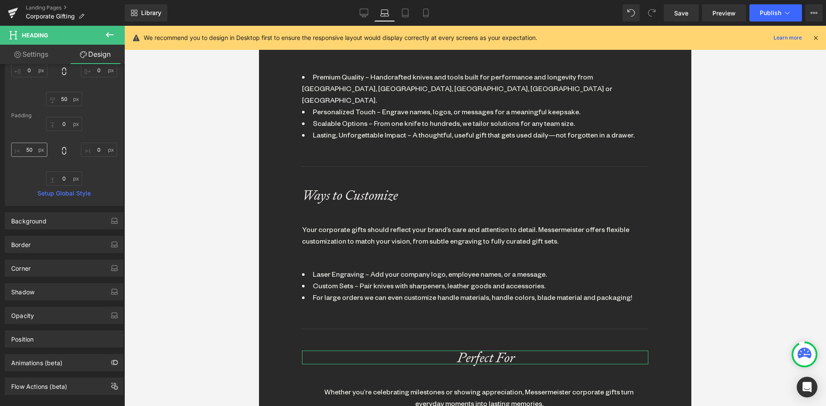
type input "50"
drag, startPoint x: 33, startPoint y: 151, endPoint x: 31, endPoint y: 140, distance: 11.0
click at [32, 151] on input "50" at bounding box center [29, 150] width 36 height 14
type input "0"
click at [40, 56] on link "Settings" at bounding box center [31, 54] width 62 height 19
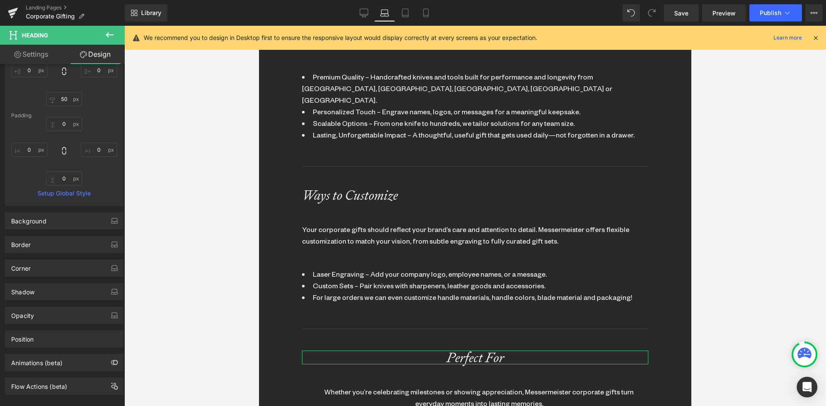
type input "0"
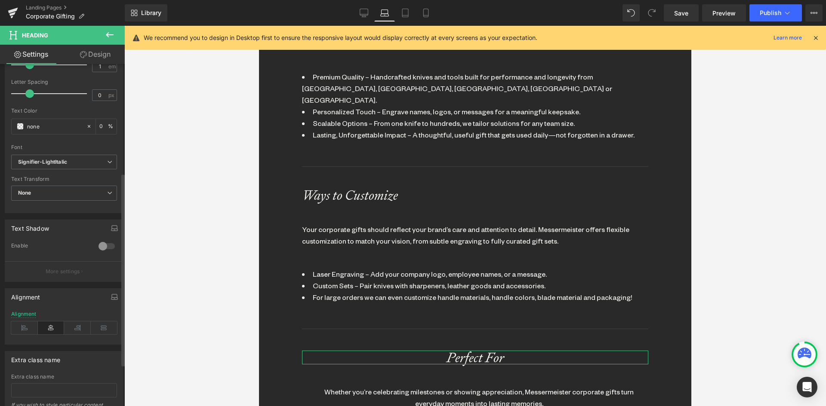
scroll to position [215, 0]
click at [25, 333] on icon at bounding box center [24, 327] width 27 height 13
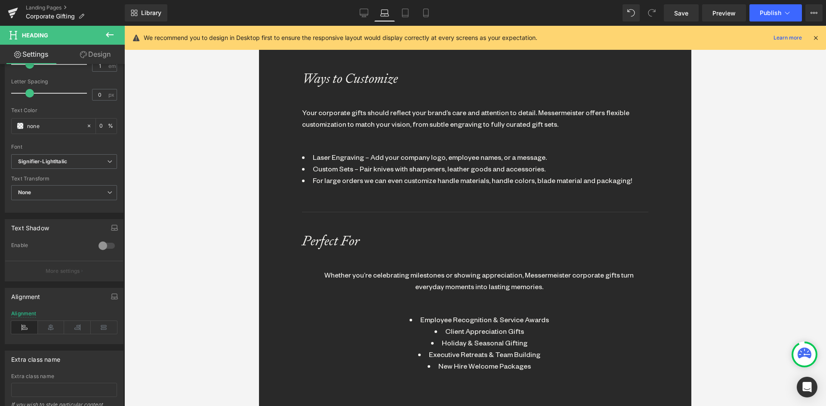
scroll to position [846, 0]
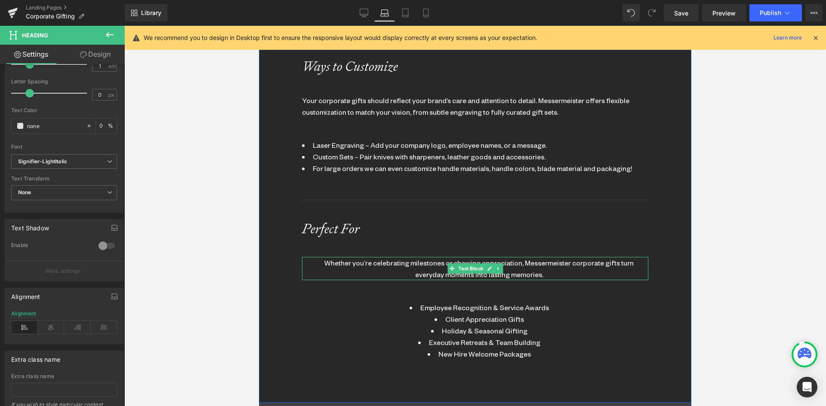
click at [413, 257] on div "Whether you’re celebrating milestones or showing appreciation, Messermeister co…" at bounding box center [478, 268] width 337 height 23
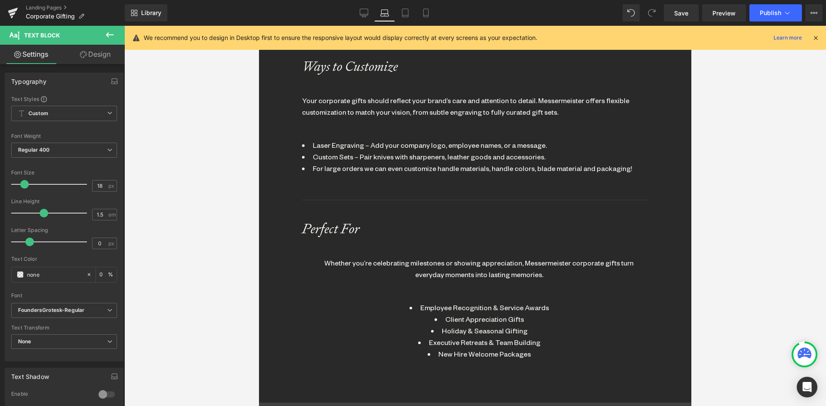
click at [107, 53] on link "Design" at bounding box center [95, 54] width 62 height 19
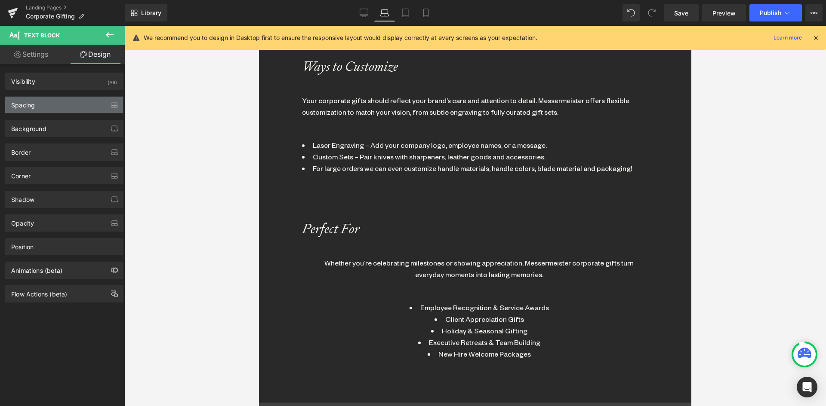
drag, startPoint x: 26, startPoint y: 105, endPoint x: 60, endPoint y: 314, distance: 211.7
click at [26, 107] on div "Spacing" at bounding box center [23, 103] width 24 height 12
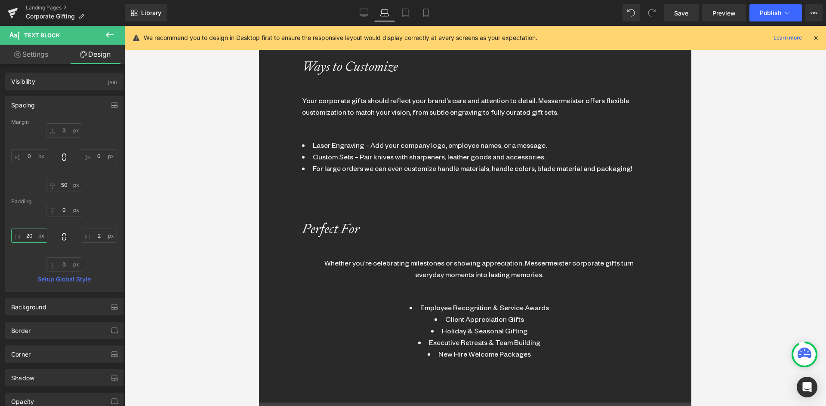
click at [27, 237] on input "20" at bounding box center [29, 236] width 36 height 14
type input "0"
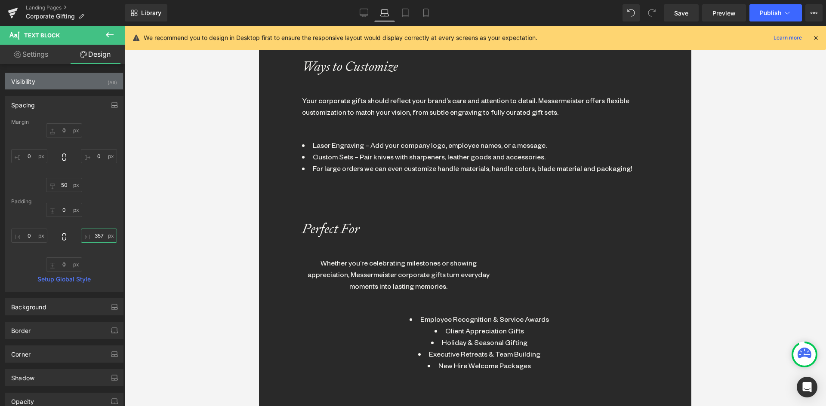
scroll to position [2228, 426]
type input "419"
click at [43, 58] on link "Settings" at bounding box center [31, 54] width 62 height 19
type input "0"
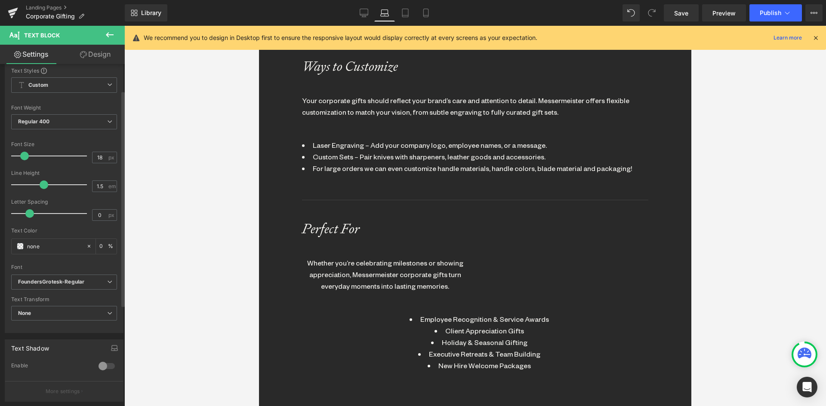
scroll to position [172, 0]
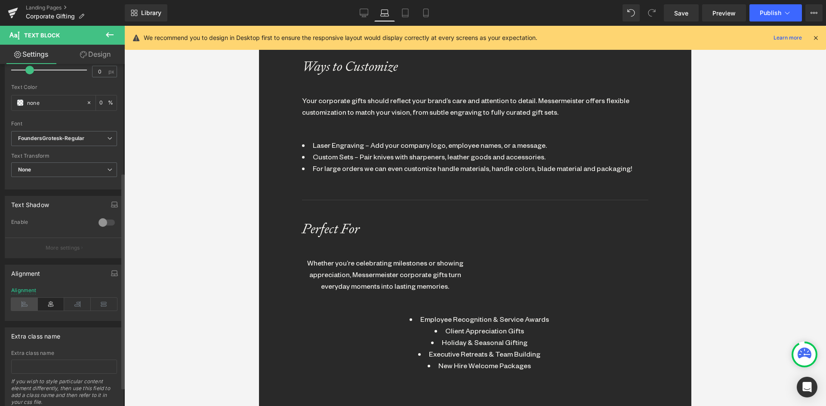
click at [23, 307] on icon at bounding box center [24, 304] width 27 height 13
click at [85, 50] on link "Design" at bounding box center [95, 54] width 62 height 19
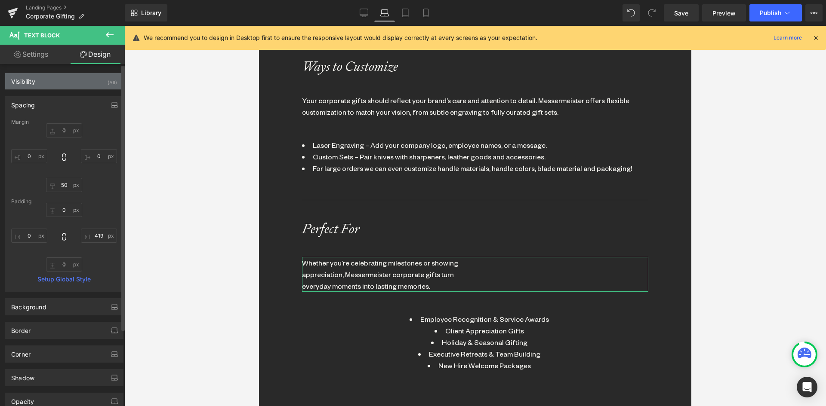
type input "0"
type input "50"
type input "0"
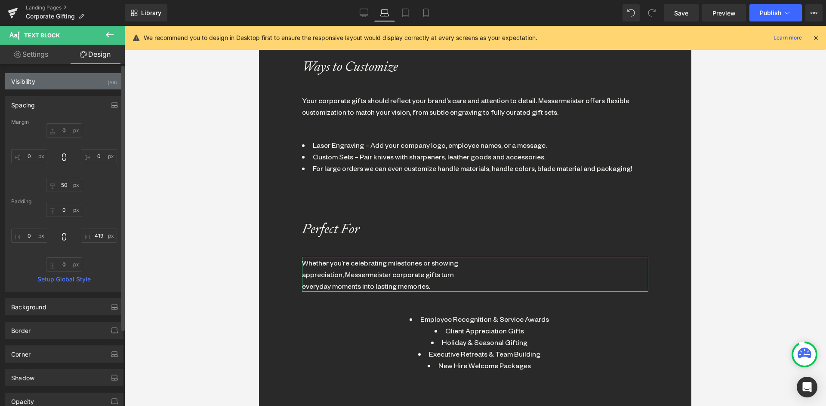
type input "419"
type input "0"
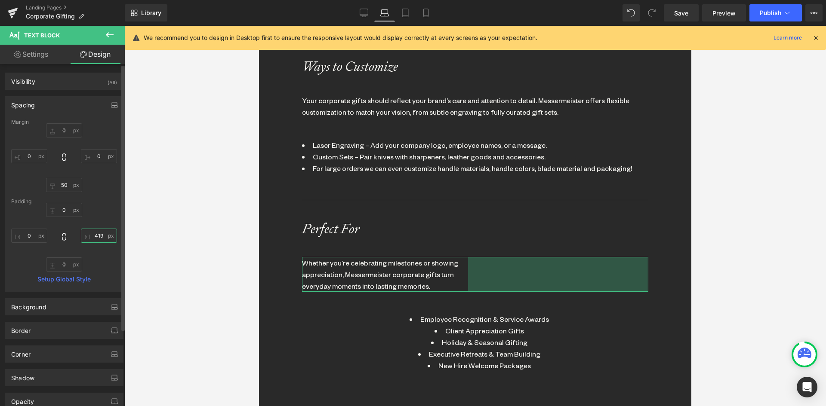
click at [96, 242] on input "419" at bounding box center [99, 236] width 36 height 14
type input "0"
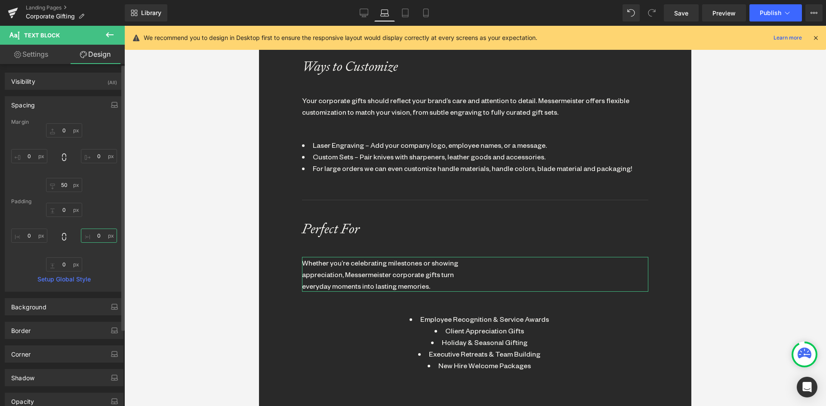
scroll to position [2217, 426]
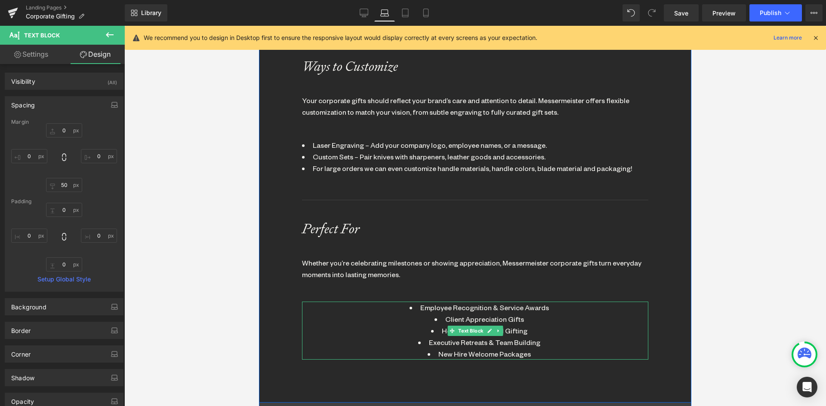
click at [488, 313] on li "Client Appreciation Gifts" at bounding box center [478, 319] width 337 height 12
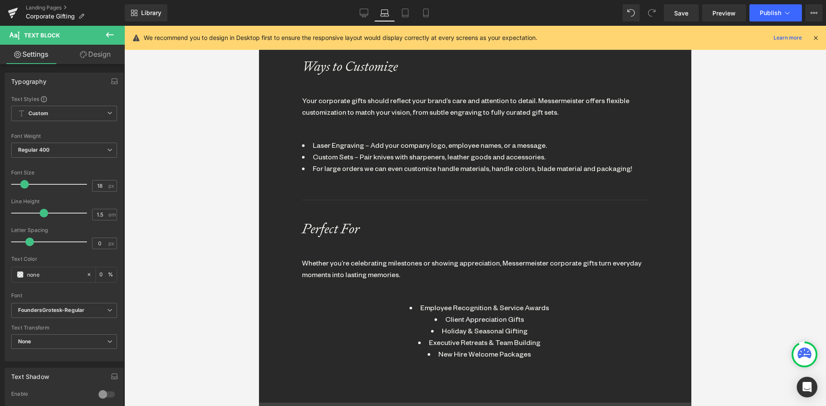
click at [103, 49] on link "Design" at bounding box center [95, 54] width 62 height 19
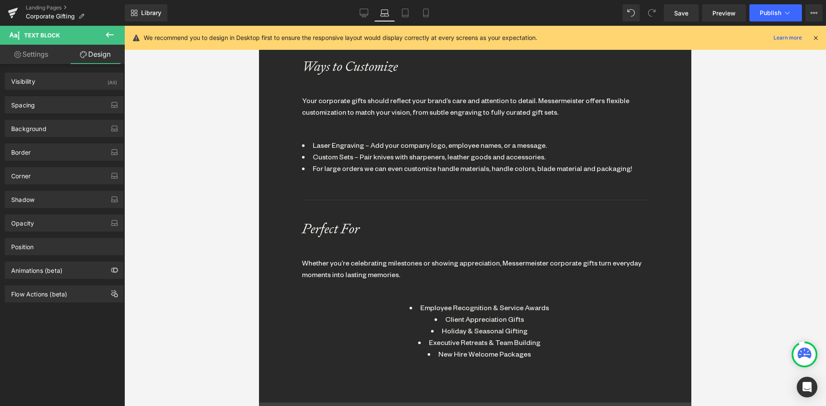
drag, startPoint x: 48, startPoint y: 110, endPoint x: 46, endPoint y: 116, distance: 6.7
click at [46, 114] on div "Visibility (All) 0|0|0|0 1 Show on Desktop 1 Show on Laptop 1 Show on Tablet 1 …" at bounding box center [64, 183] width 129 height 239
drag, startPoint x: 40, startPoint y: 107, endPoint x: 40, endPoint y: 120, distance: 13.8
click at [40, 107] on div "Spacing" at bounding box center [64, 105] width 118 height 16
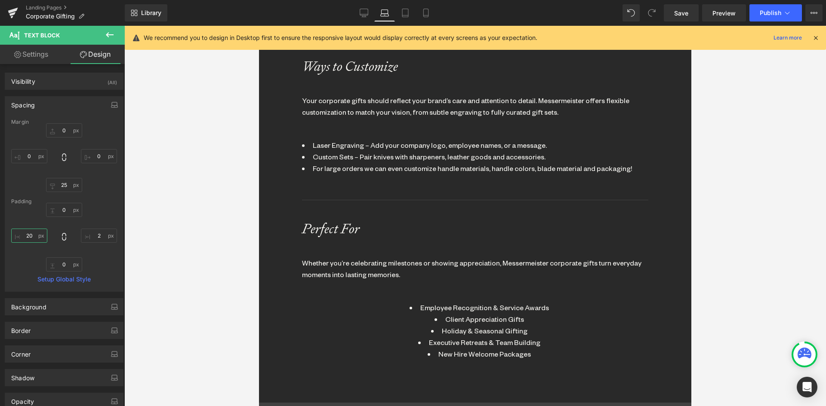
click at [28, 238] on input "20" at bounding box center [29, 236] width 36 height 14
type input "0"
click at [95, 233] on input "2" at bounding box center [99, 236] width 36 height 14
type input "0"
drag, startPoint x: 34, startPoint y: 56, endPoint x: 49, endPoint y: 101, distance: 46.9
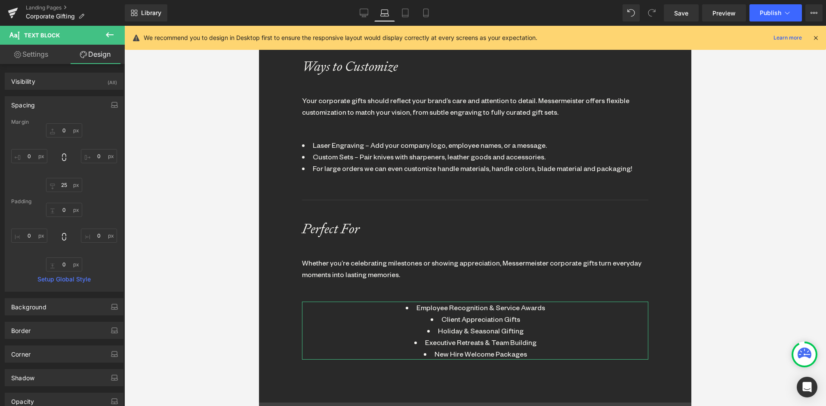
click at [34, 57] on link "Settings" at bounding box center [31, 54] width 62 height 19
type input "0"
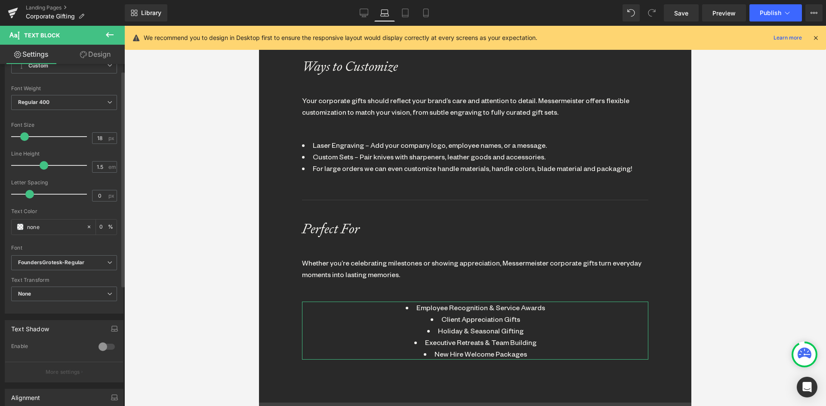
scroll to position [172, 0]
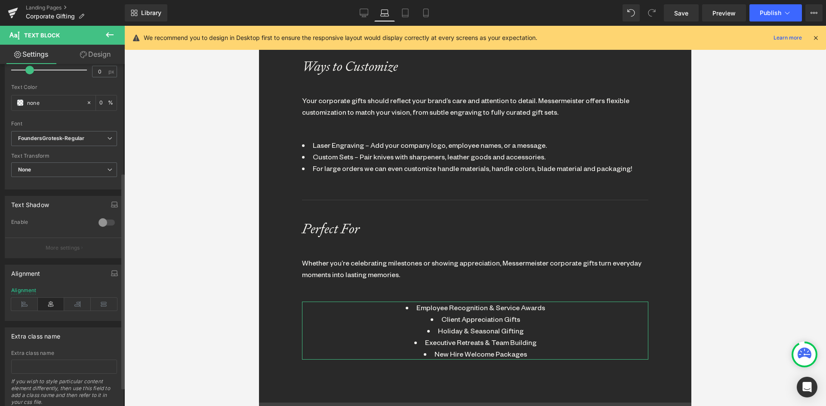
click at [22, 297] on div "Alignment" at bounding box center [64, 304] width 106 height 33
click at [21, 298] on div "Alignment" at bounding box center [64, 304] width 106 height 33
click at [24, 306] on icon at bounding box center [24, 304] width 27 height 13
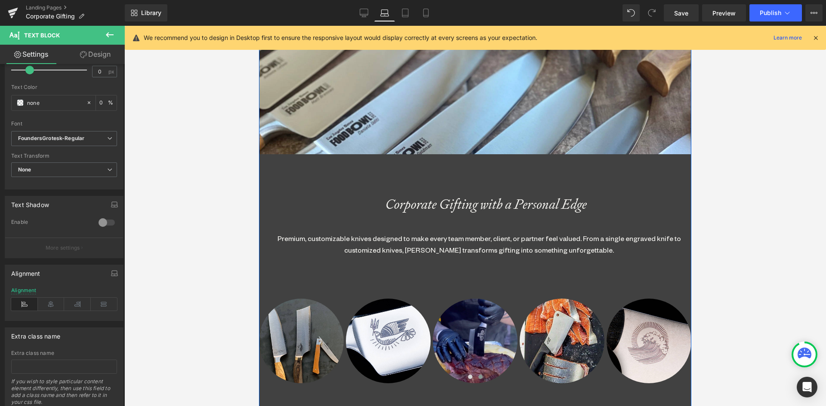
scroll to position [387, 0]
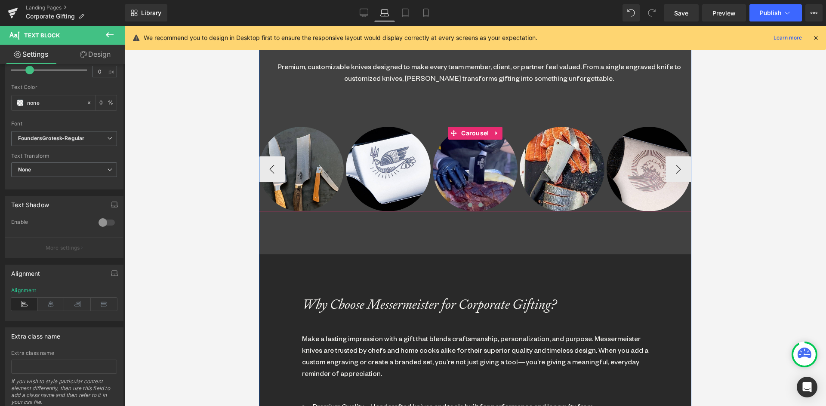
click at [469, 203] on button at bounding box center [470, 205] width 10 height 9
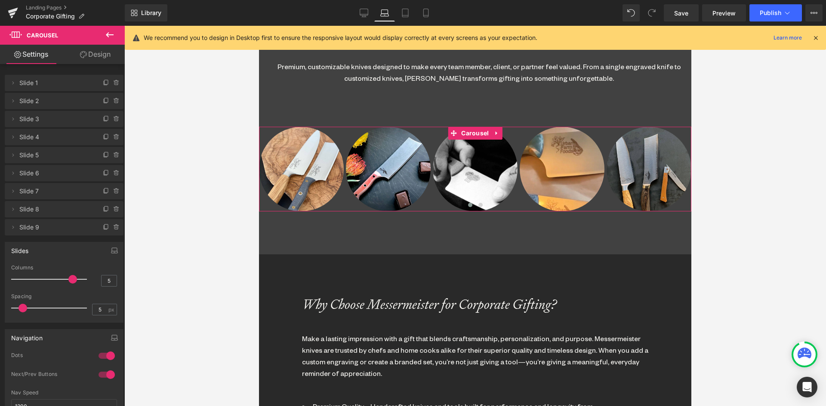
click at [101, 49] on link "Design" at bounding box center [95, 54] width 62 height 19
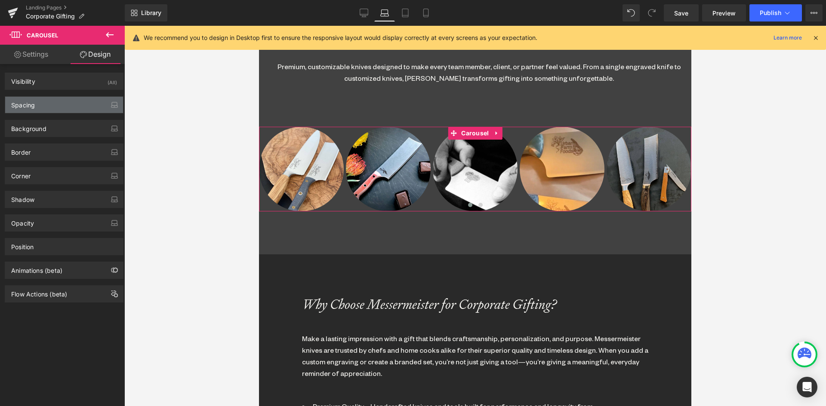
click at [51, 110] on div "Spacing" at bounding box center [64, 105] width 118 height 16
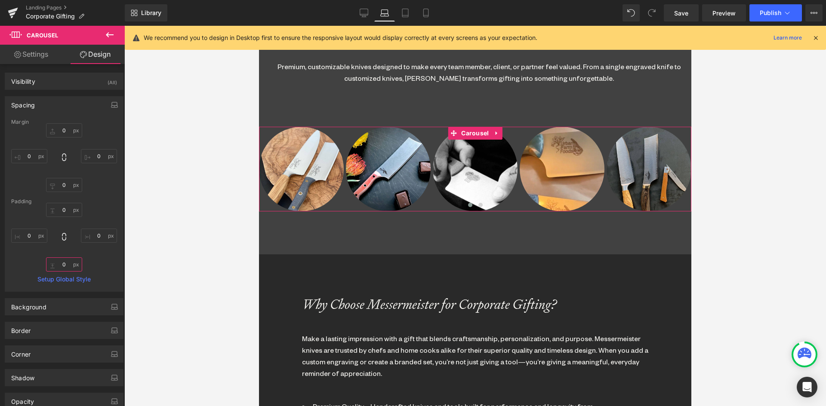
click at [57, 267] on input "0" at bounding box center [64, 265] width 36 height 14
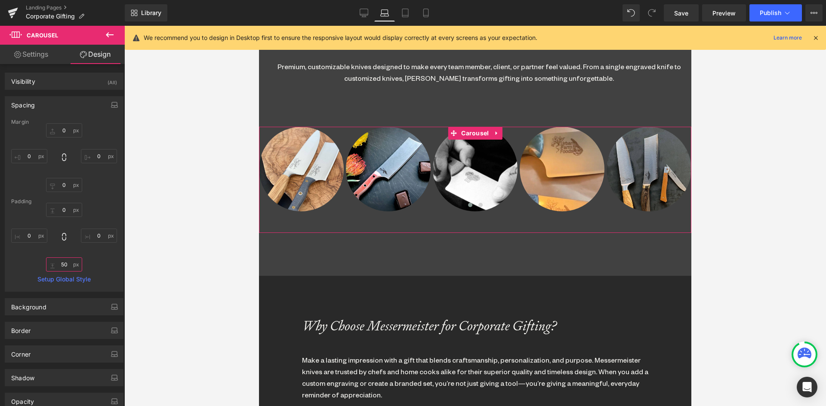
scroll to position [4, 4]
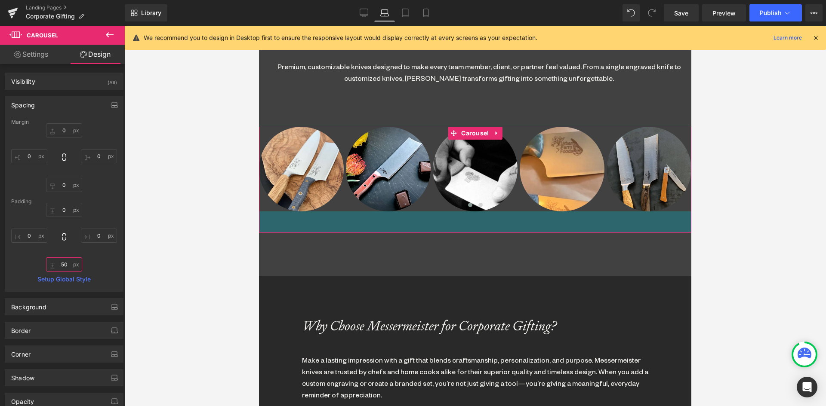
drag, startPoint x: 68, startPoint y: 261, endPoint x: 42, endPoint y: 258, distance: 26.5
click at [43, 258] on div "0px 0 0px 0 50 50 0px 0" at bounding box center [64, 237] width 106 height 69
click at [65, 262] on input "50" at bounding box center [64, 265] width 36 height 14
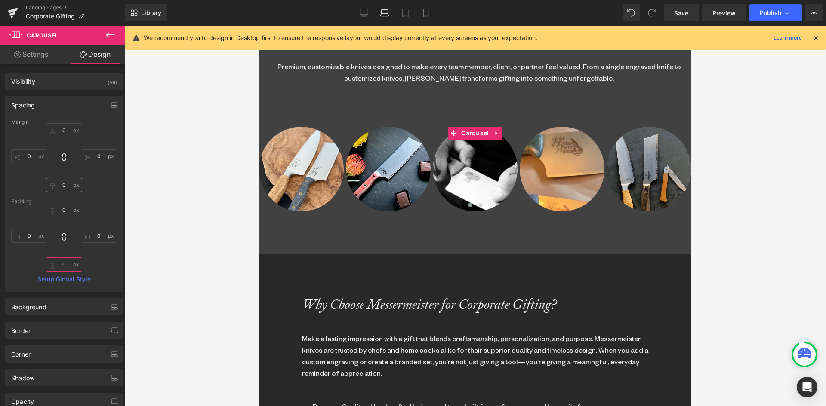
scroll to position [2217, 426]
type input "0"
click at [64, 184] on input "0" at bounding box center [64, 185] width 36 height 14
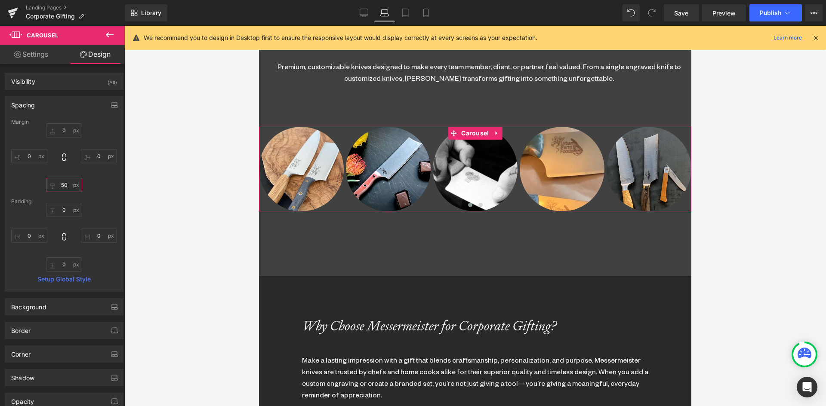
scroll to position [4, 4]
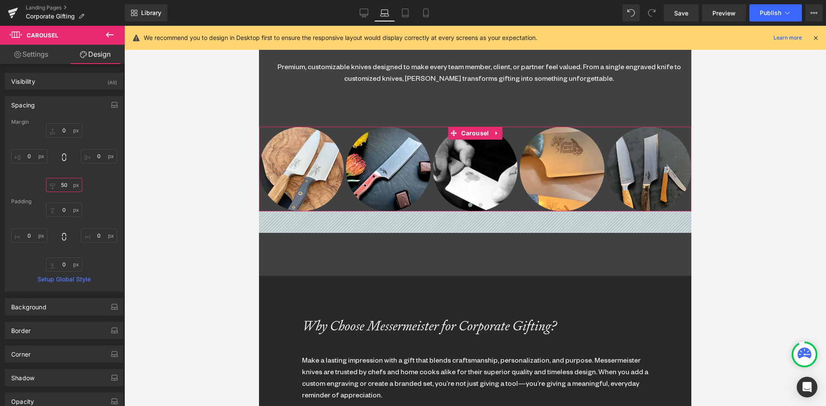
drag, startPoint x: 66, startPoint y: 188, endPoint x: 57, endPoint y: 186, distance: 9.3
click at [57, 186] on input "50" at bounding box center [64, 185] width 36 height 14
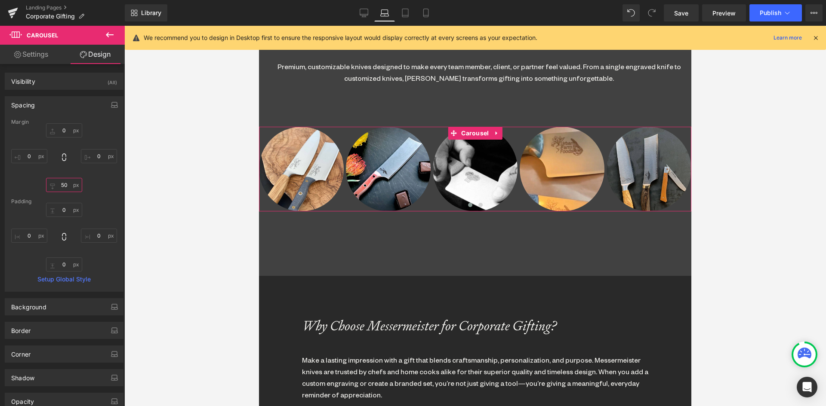
type input "0"
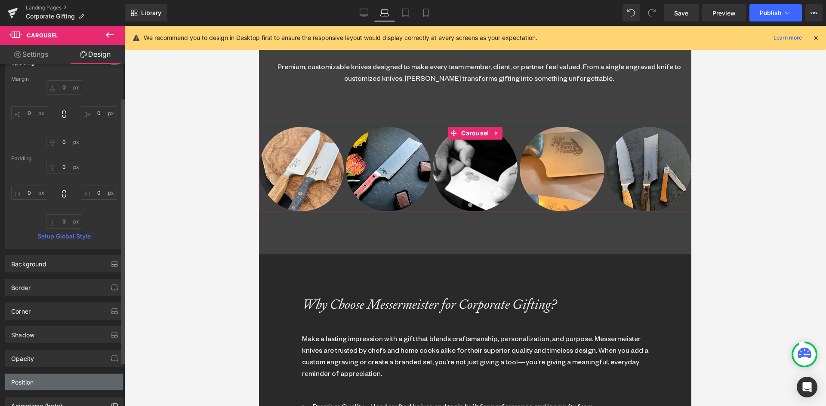
click at [39, 384] on div "Position" at bounding box center [64, 382] width 118 height 16
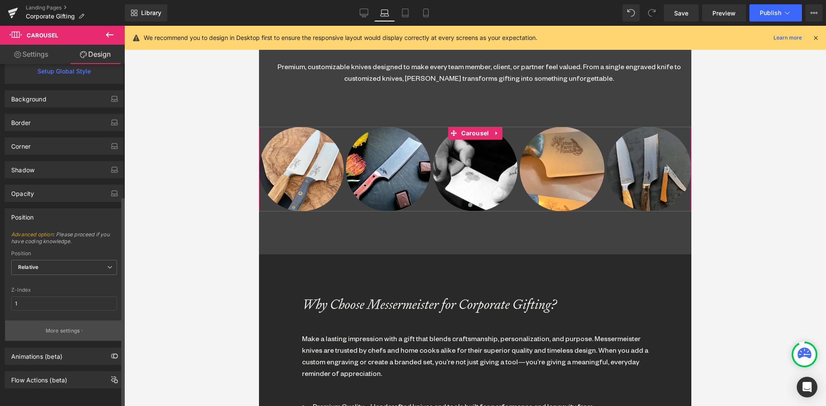
click at [54, 327] on p "More settings" at bounding box center [63, 331] width 34 height 8
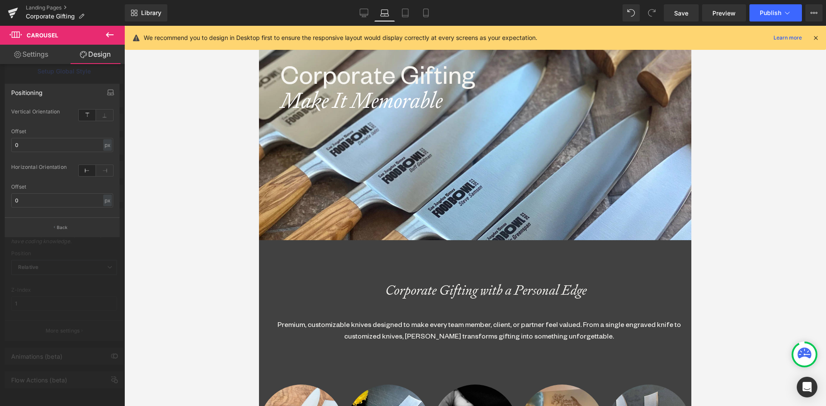
click at [816, 43] on div "We recommend you to design in Desktop first to ensure the responsive layout wou…" at bounding box center [481, 38] width 675 height 10
click at [819, 34] on icon at bounding box center [815, 38] width 8 height 8
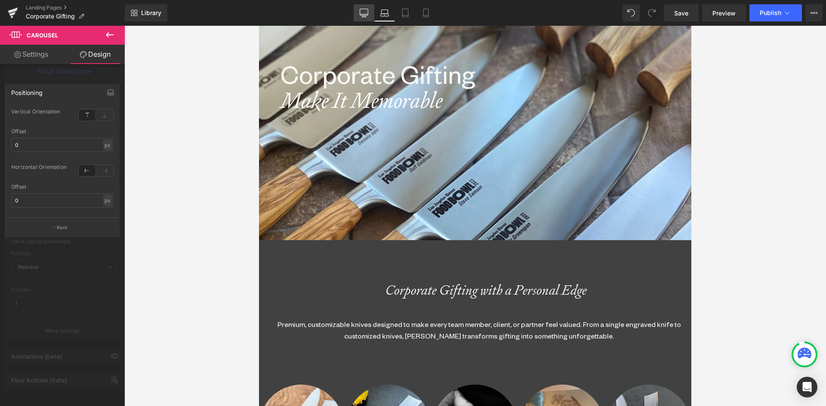
click at [361, 11] on icon at bounding box center [363, 13] width 9 height 9
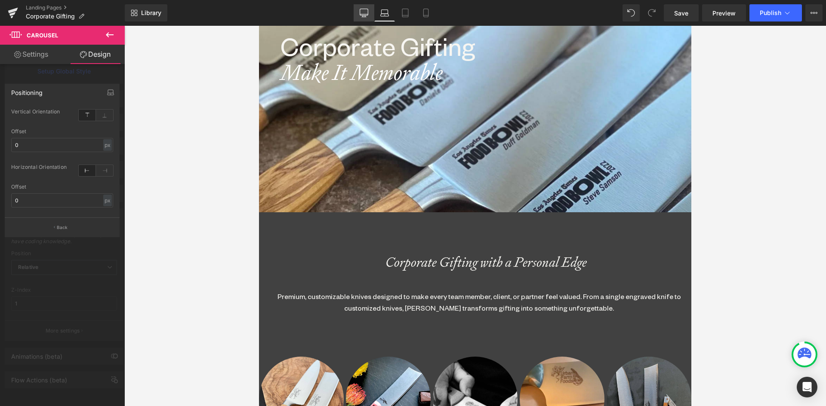
type input "0"
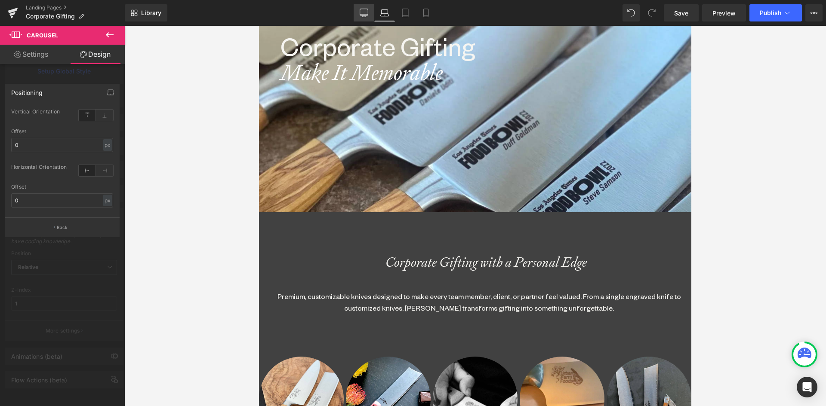
type input "0"
type input "21.707"
type input "0"
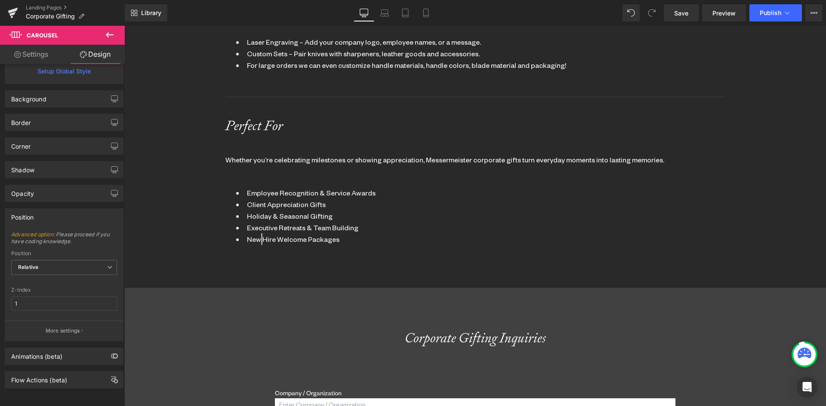
click at [262, 233] on li "New Hire Welcome Packages" at bounding box center [475, 239] width 478 height 12
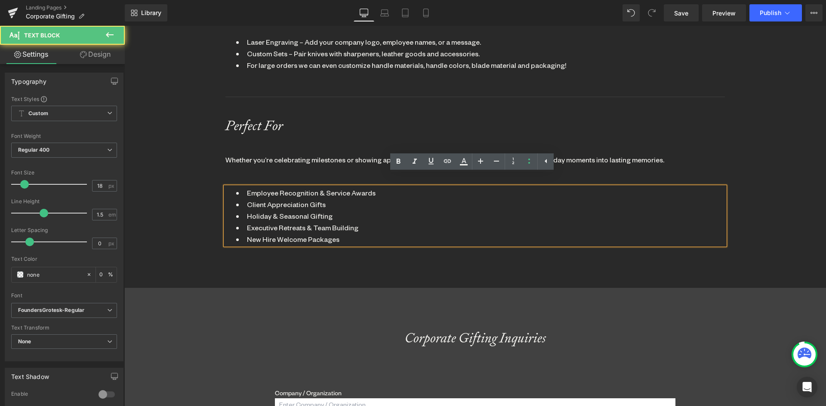
drag, startPoint x: 353, startPoint y: 299, endPoint x: 394, endPoint y: 252, distance: 62.7
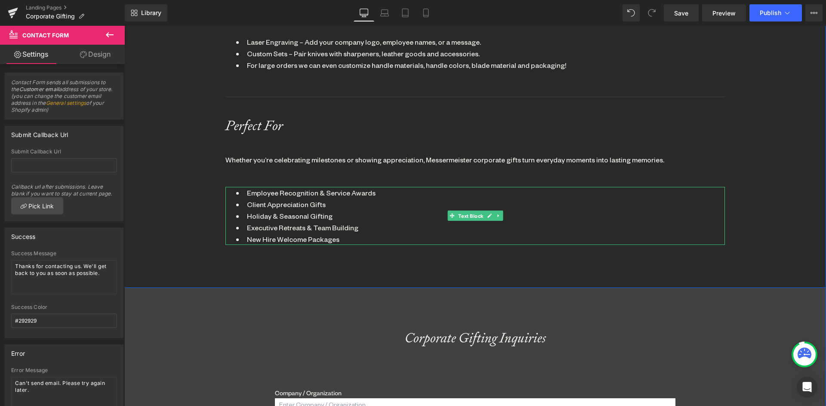
drag, startPoint x: 466, startPoint y: 207, endPoint x: 183, endPoint y: 141, distance: 290.6
click at [465, 211] on span "Text Block" at bounding box center [470, 216] width 28 height 10
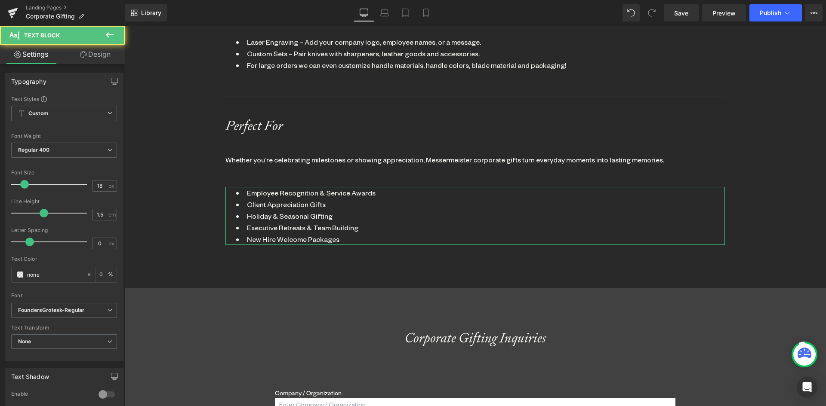
click at [92, 55] on link "Design" at bounding box center [95, 54] width 62 height 19
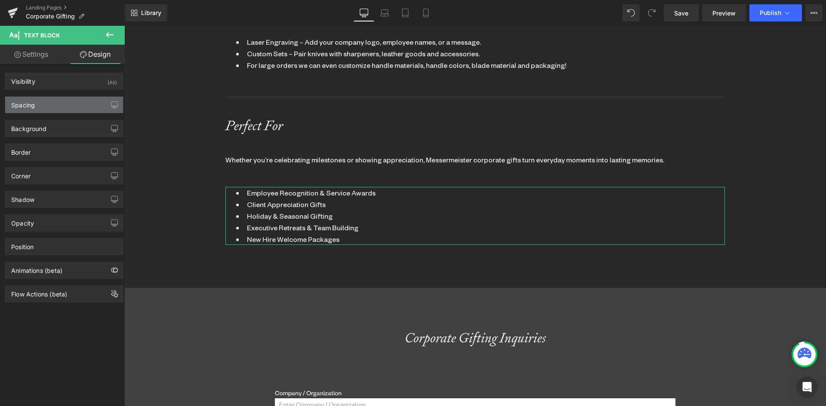
click at [35, 104] on div "Spacing" at bounding box center [23, 103] width 24 height 12
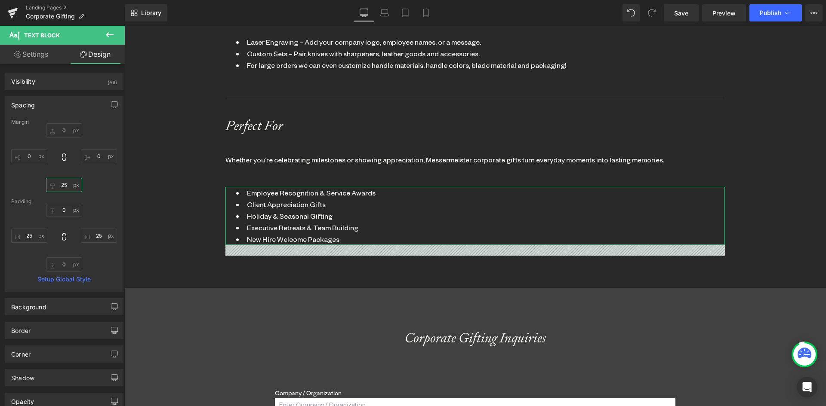
click at [66, 186] on input "25" at bounding box center [64, 185] width 36 height 14
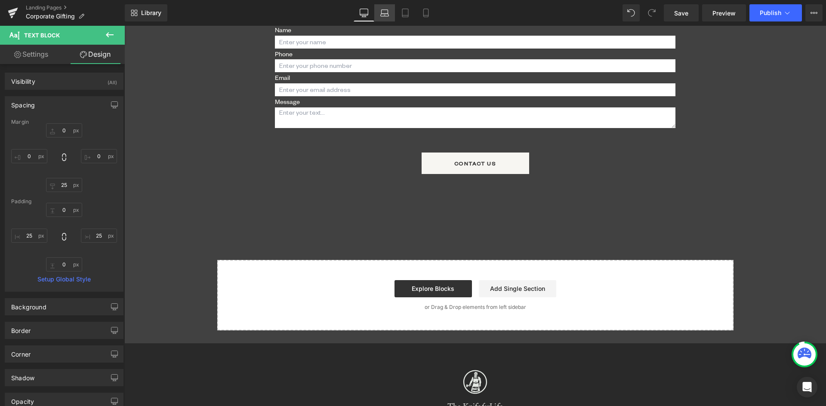
drag, startPoint x: 383, startPoint y: 12, endPoint x: 382, endPoint y: 16, distance: 4.8
click at [383, 12] on icon at bounding box center [384, 13] width 9 height 9
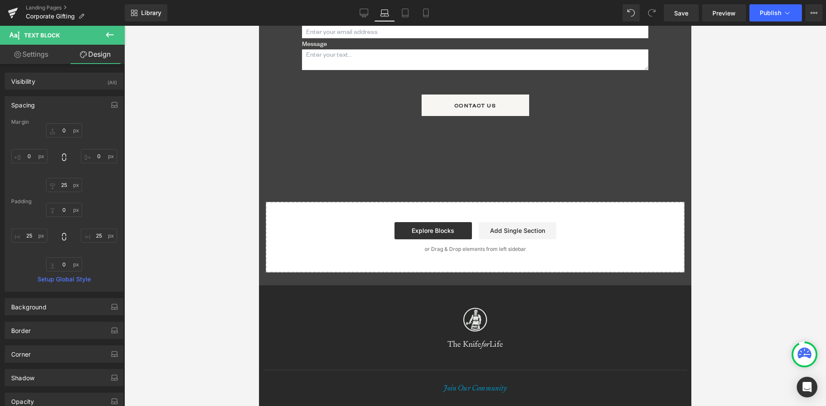
type input "0"
type input "25"
type input "0"
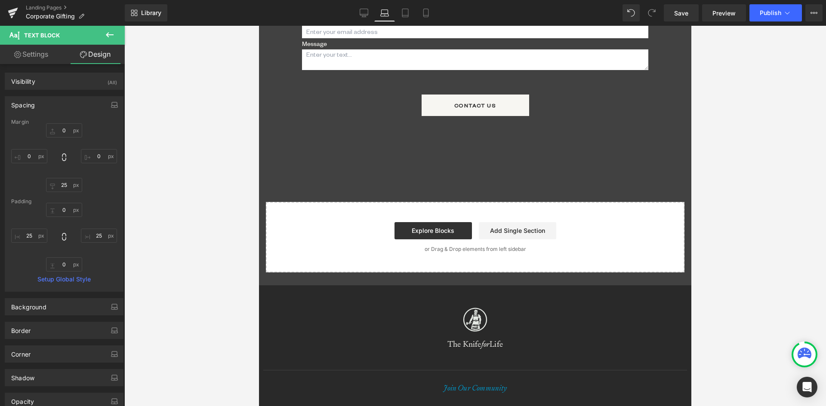
type input "0"
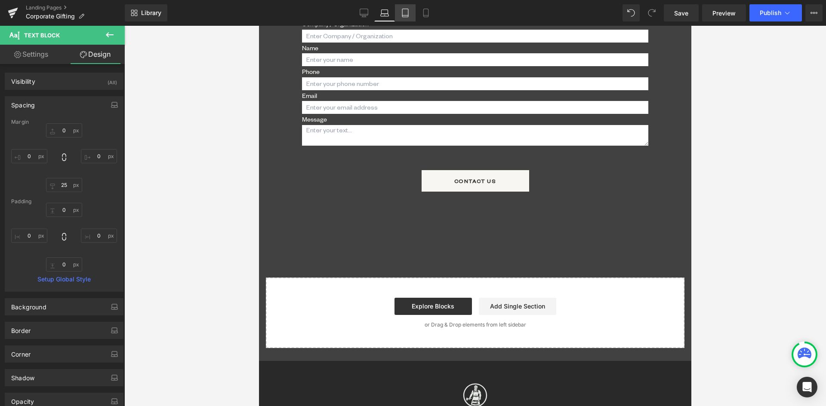
click at [405, 12] on icon at bounding box center [405, 13] width 9 height 9
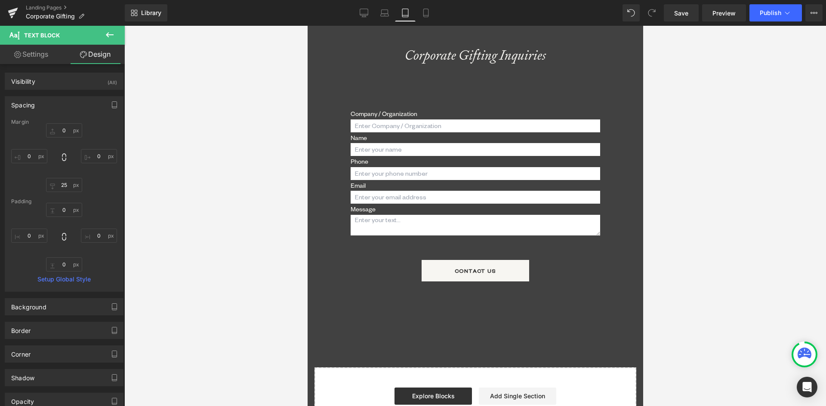
type input "0"
type input "100"
type input "0"
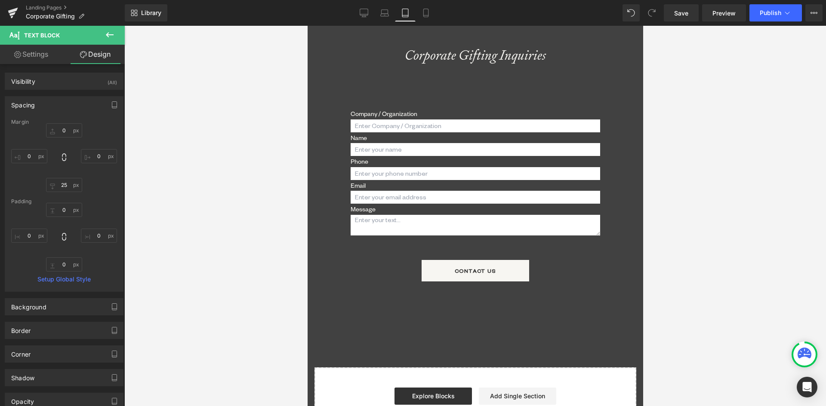
type input "0"
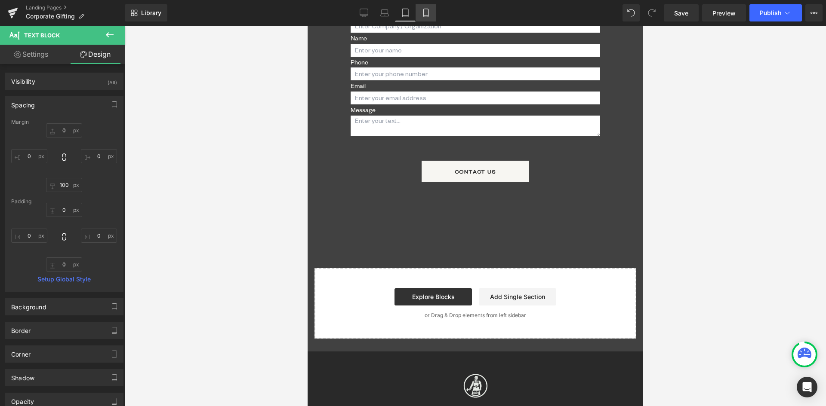
click at [425, 12] on icon at bounding box center [425, 13] width 9 height 9
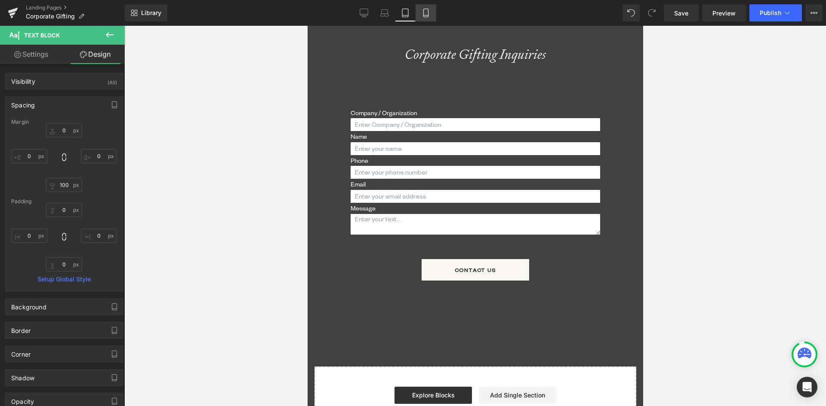
type input "0"
type input "25"
type input "0"
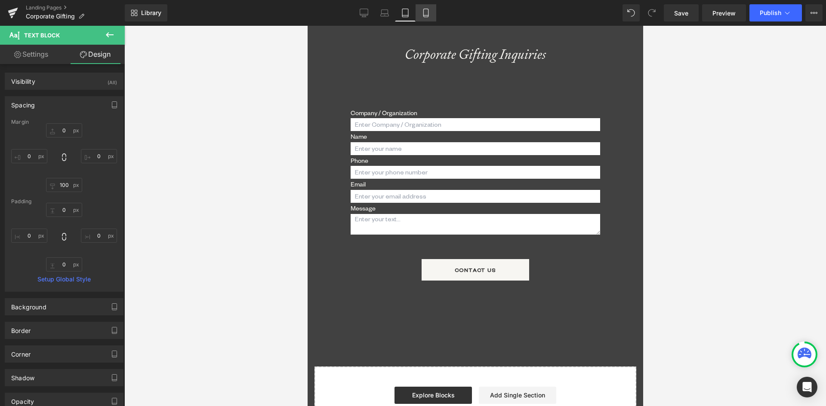
type input "15"
type input "0"
type input "15"
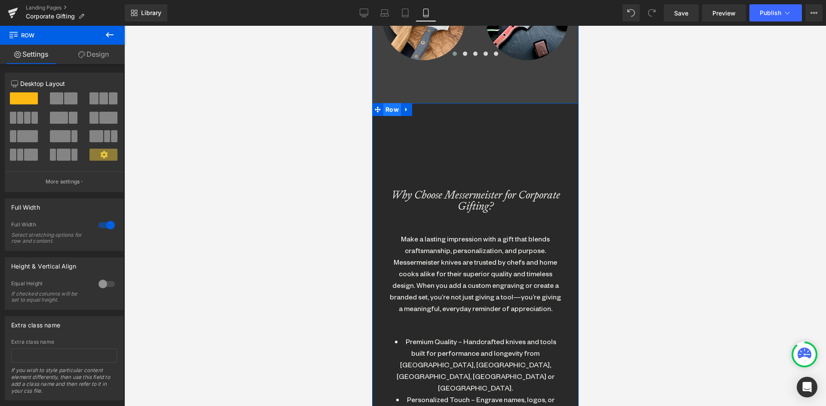
click at [388, 108] on span "Row" at bounding box center [392, 109] width 18 height 13
click at [95, 52] on link "Design" at bounding box center [93, 54] width 62 height 19
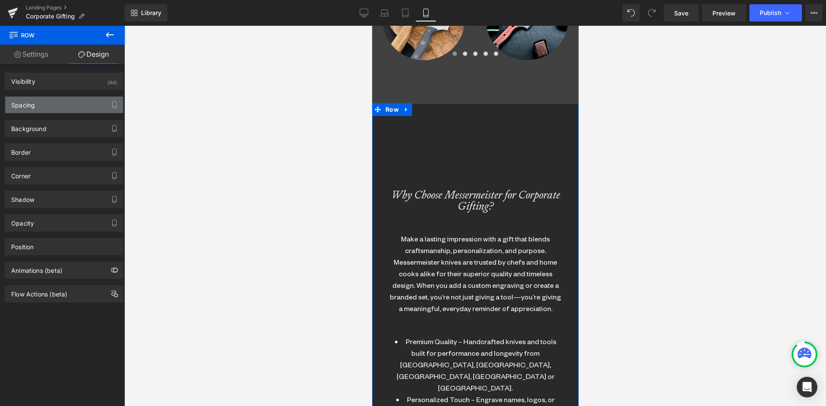
click at [31, 105] on div "Spacing" at bounding box center [23, 103] width 24 height 12
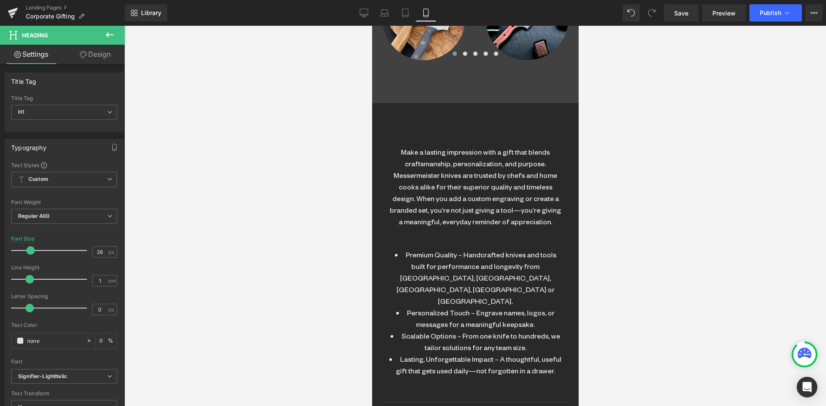
click at [94, 56] on link "Design" at bounding box center [95, 54] width 62 height 19
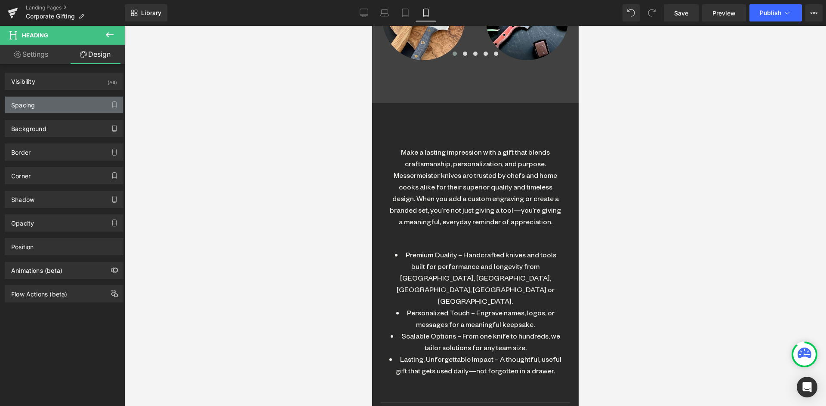
click at [45, 104] on div "Spacing" at bounding box center [64, 105] width 118 height 16
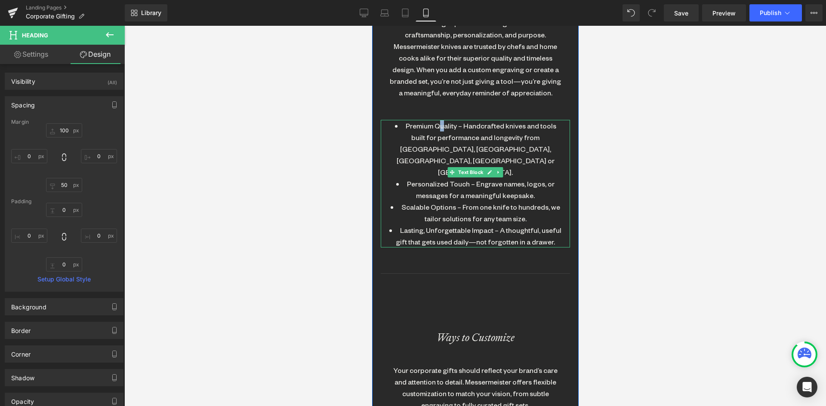
click at [438, 128] on li "Premium Quality – Handcrafted knives and tools built for performance and longev…" at bounding box center [475, 149] width 172 height 58
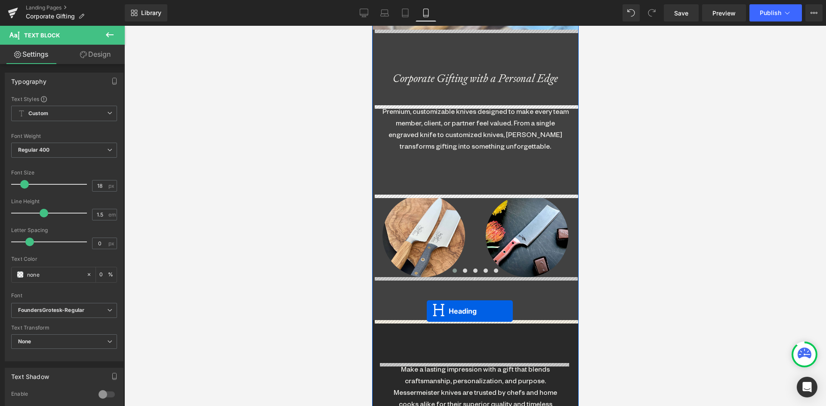
drag, startPoint x: 450, startPoint y: 111, endPoint x: 426, endPoint y: 311, distance: 201.8
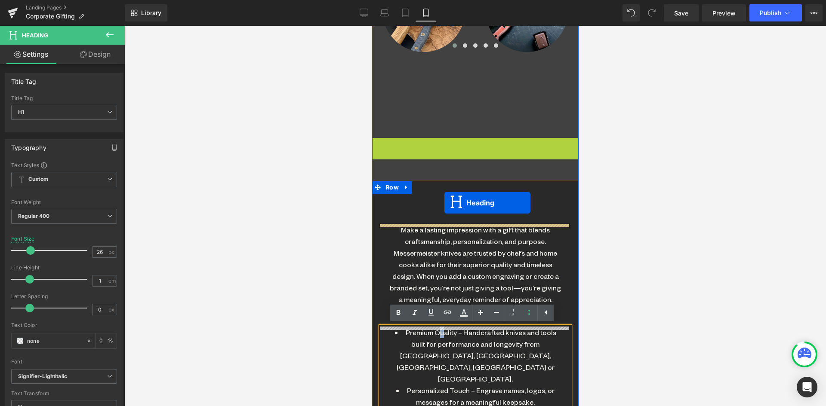
drag, startPoint x: 448, startPoint y: 153, endPoint x: 444, endPoint y: 203, distance: 50.1
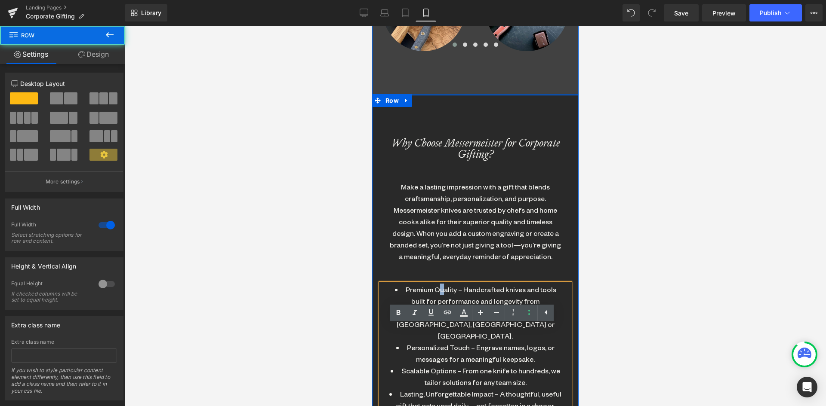
drag, startPoint x: 457, startPoint y: 119, endPoint x: 455, endPoint y: 68, distance: 51.2
click at [455, 68] on div "Corporate Gifting Heading Make It Memorable Heading Parallax 310px Corporate Gi…" at bounding box center [475, 375] width 206 height 1737
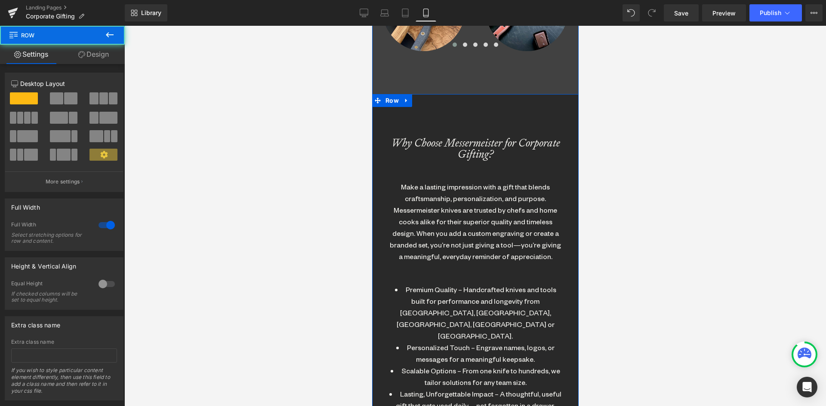
click at [461, 151] on span "Heading" at bounding box center [470, 148] width 24 height 10
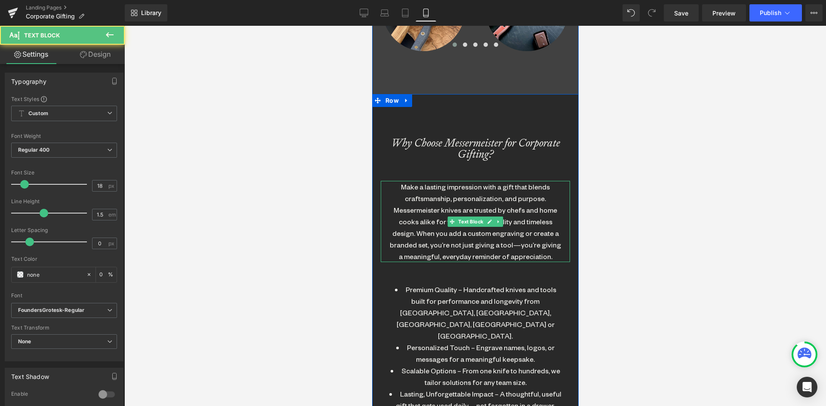
drag, startPoint x: 415, startPoint y: 209, endPoint x: 793, endPoint y: 193, distance: 379.1
click at [415, 209] on div "Make a lasting impression with a gift that blends craftsmanship, personalizatio…" at bounding box center [475, 221] width 172 height 81
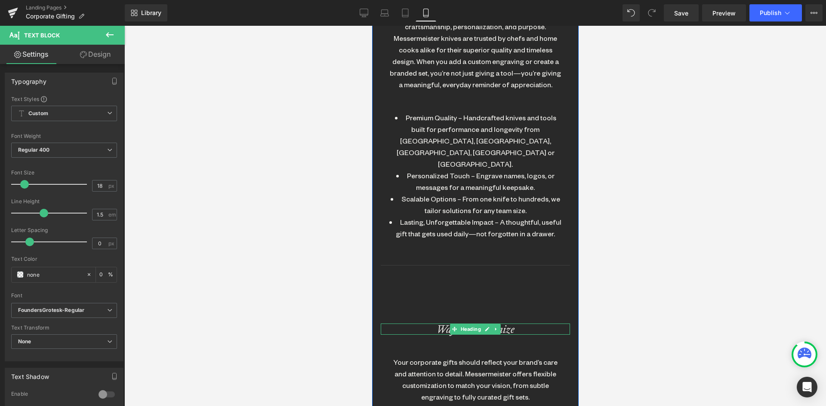
drag, startPoint x: 462, startPoint y: 308, endPoint x: 416, endPoint y: 279, distance: 54.3
click at [464, 324] on span "Heading" at bounding box center [470, 329] width 24 height 10
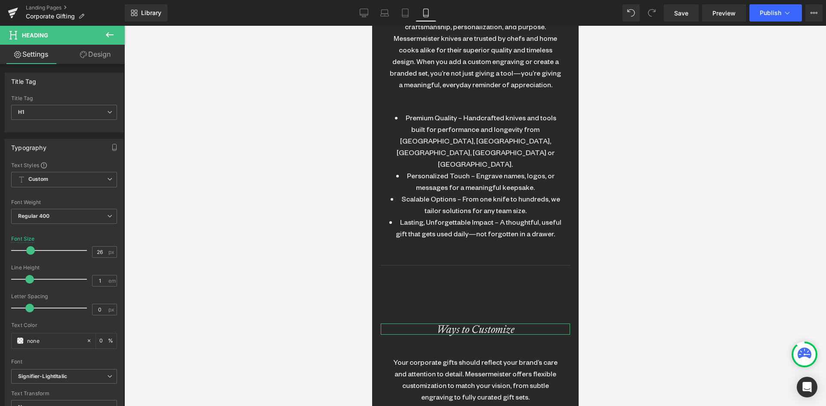
click at [101, 51] on link "Design" at bounding box center [95, 54] width 62 height 19
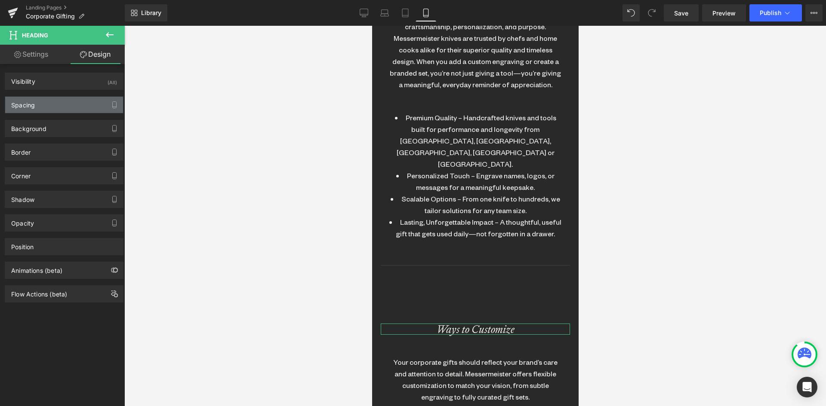
click at [47, 109] on div "Spacing" at bounding box center [64, 105] width 118 height 16
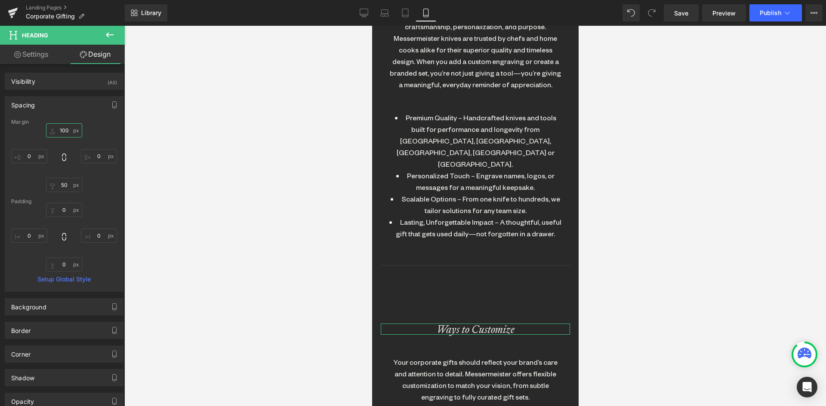
click at [61, 129] on input "100" at bounding box center [64, 130] width 36 height 14
type input "50"
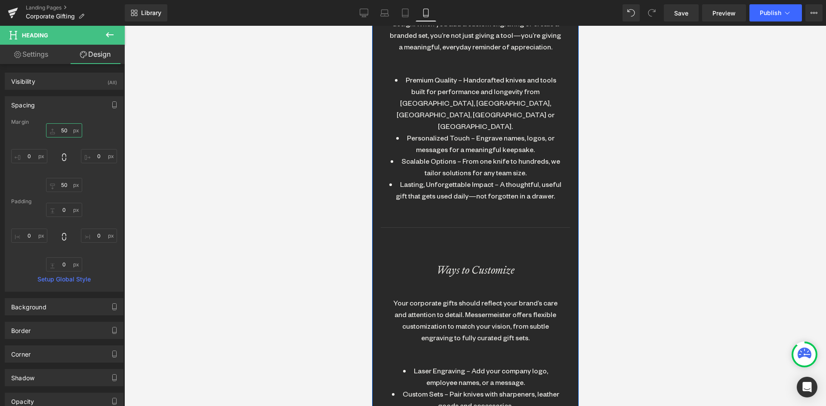
scroll to position [764, 0]
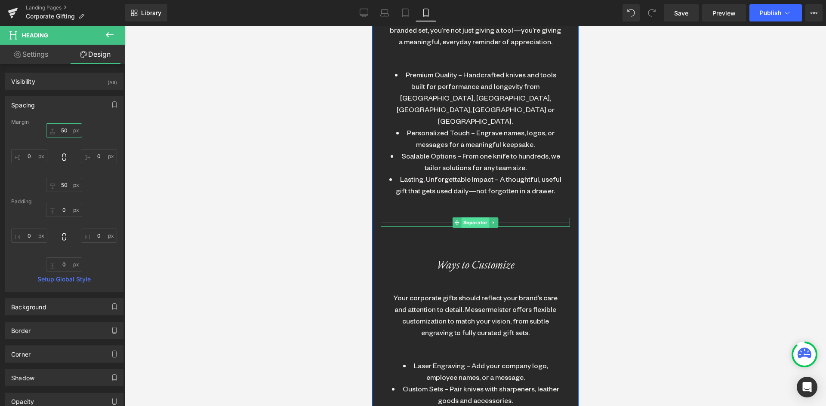
drag, startPoint x: 461, startPoint y: 196, endPoint x: 466, endPoint y: 197, distance: 5.3
click at [461, 218] on span "Separator" at bounding box center [475, 223] width 28 height 10
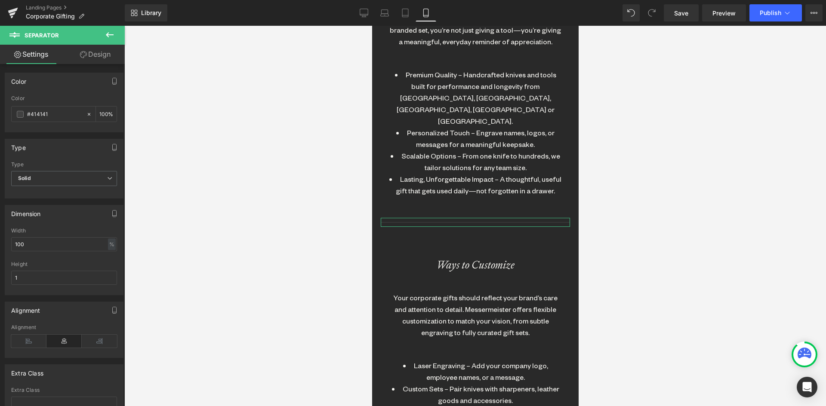
click at [92, 54] on link "Design" at bounding box center [95, 54] width 62 height 19
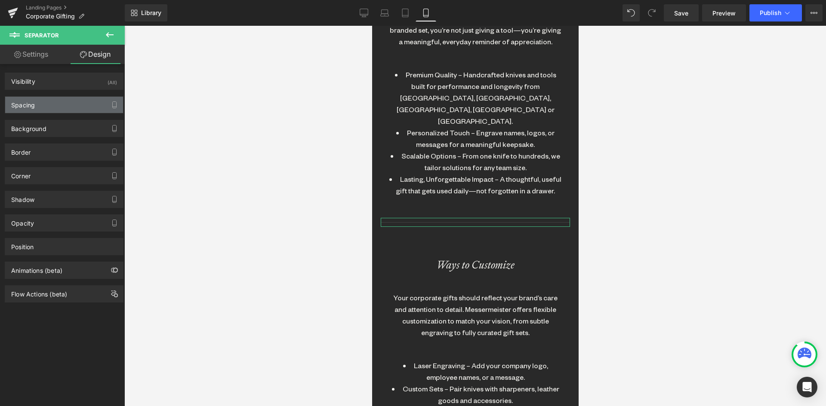
click at [43, 102] on div "Spacing" at bounding box center [64, 105] width 118 height 16
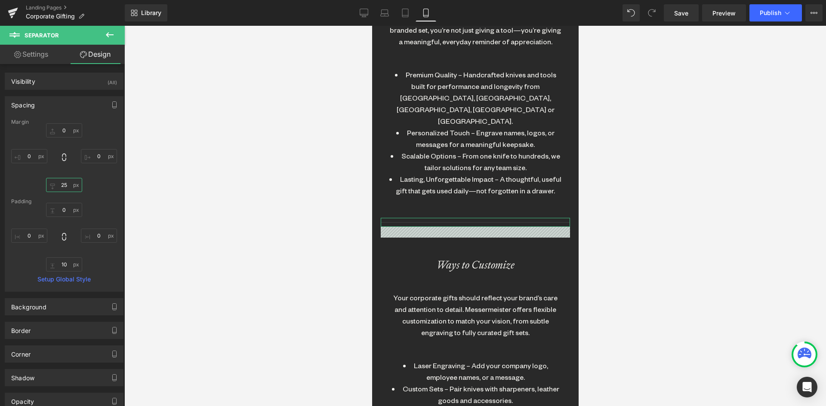
click at [61, 182] on input "25" at bounding box center [64, 185] width 36 height 14
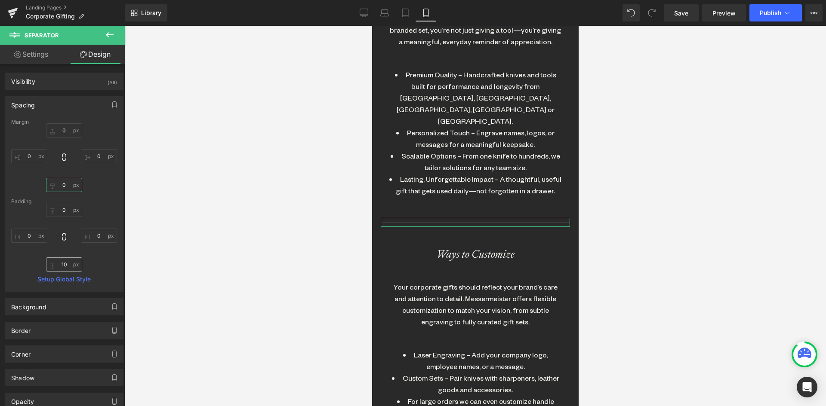
type input "0"
click at [67, 271] on input "10" at bounding box center [64, 265] width 36 height 14
type input "0"
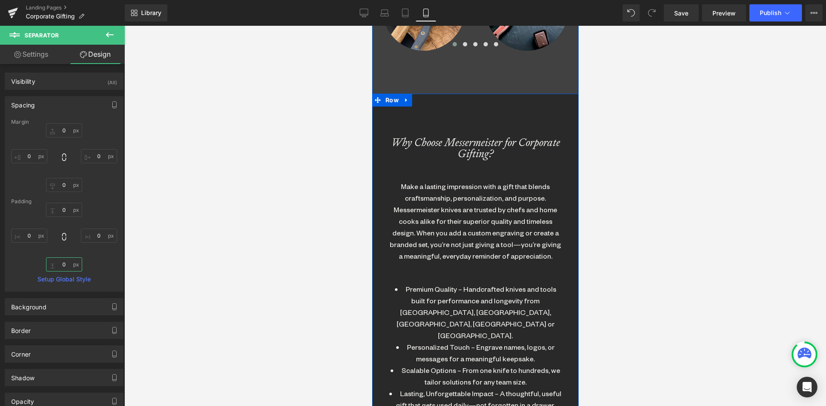
scroll to position [549, 0]
click at [444, 203] on div "Make a lasting impression with a gift that blends craftsmanship, personalizatio…" at bounding box center [475, 221] width 172 height 81
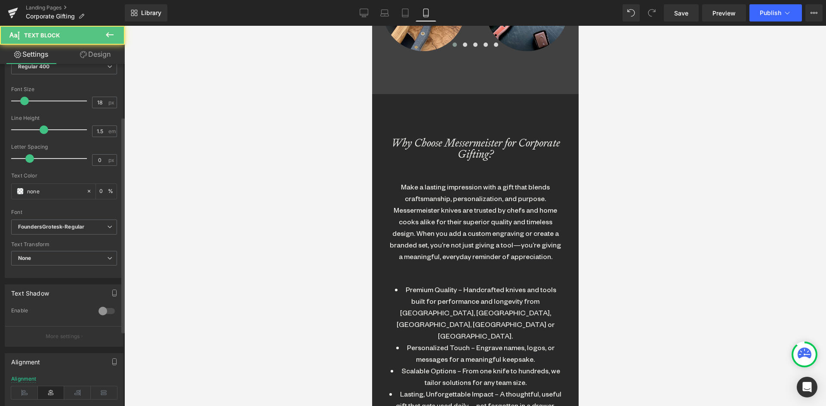
scroll to position [129, 0]
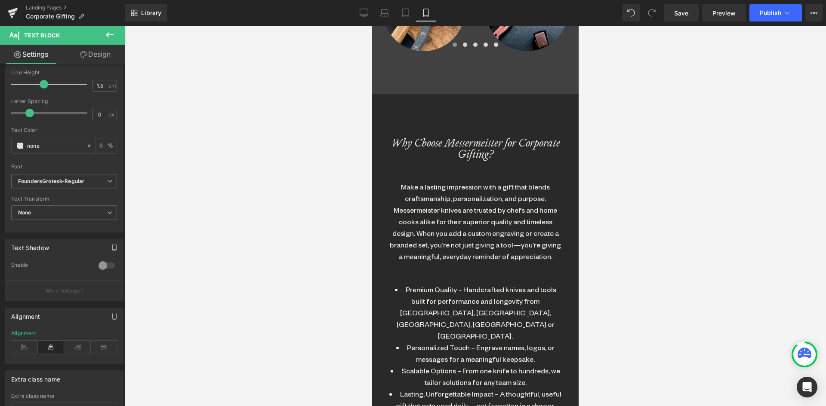
drag, startPoint x: 26, startPoint y: 350, endPoint x: 218, endPoint y: 207, distance: 239.4
click at [25, 350] on icon at bounding box center [24, 347] width 27 height 13
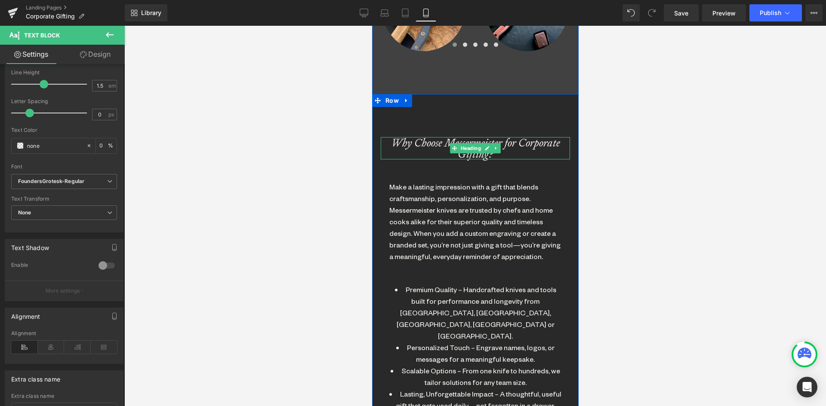
click at [409, 139] on icon "Why Choose Messermeister for Corporate Gifting?" at bounding box center [474, 148] width 169 height 26
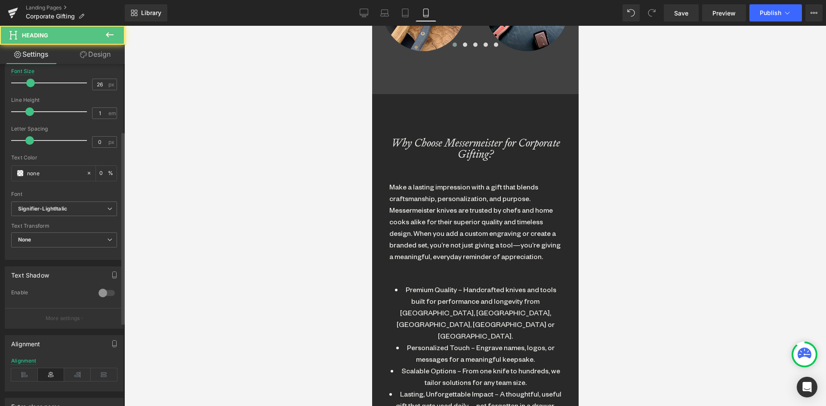
scroll to position [172, 0]
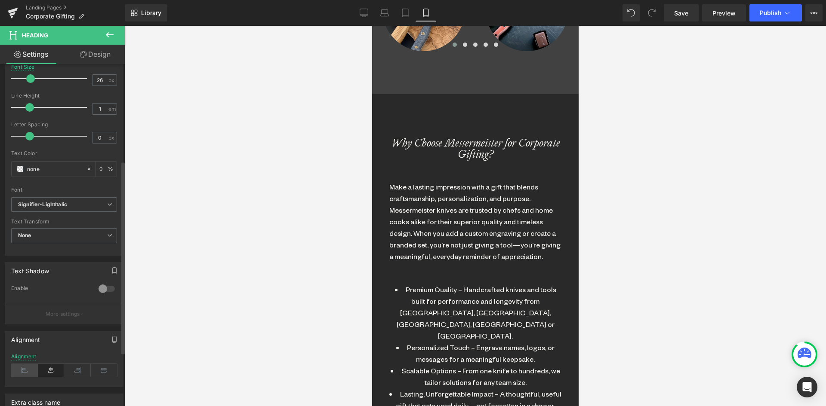
click at [28, 374] on icon at bounding box center [24, 370] width 27 height 13
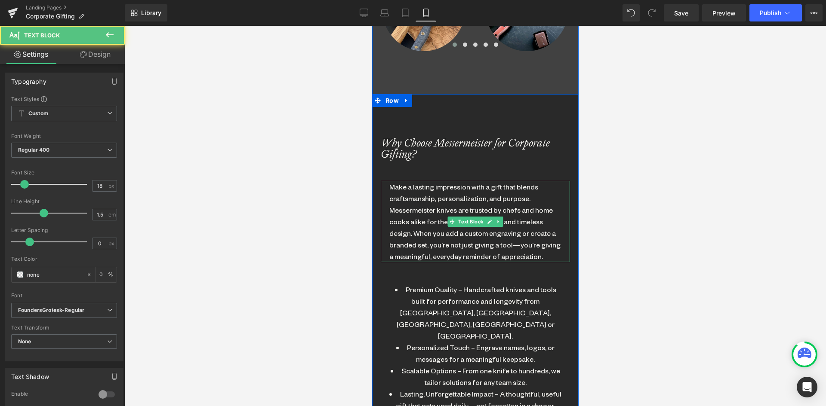
drag, startPoint x: 405, startPoint y: 195, endPoint x: 696, endPoint y: 188, distance: 290.8
click at [405, 195] on div "Make a lasting impression with a gift that blends craftsmanship, personalizatio…" at bounding box center [475, 221] width 172 height 81
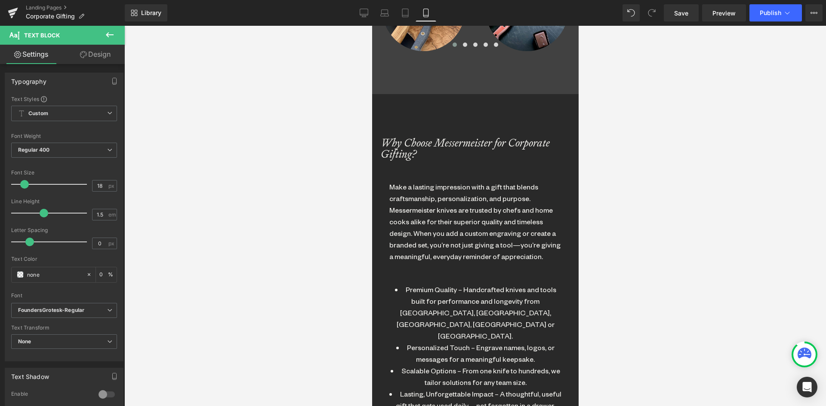
drag, startPoint x: 104, startPoint y: 55, endPoint x: 100, endPoint y: 61, distance: 7.1
click at [103, 56] on link "Design" at bounding box center [95, 54] width 62 height 19
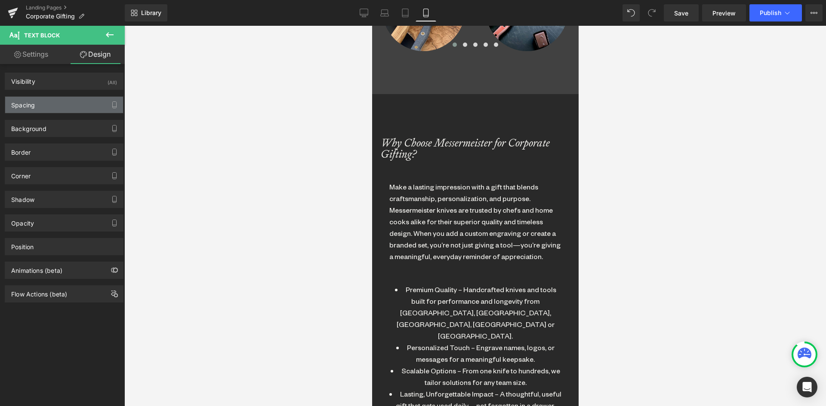
click at [60, 104] on div "Spacing" at bounding box center [64, 105] width 118 height 16
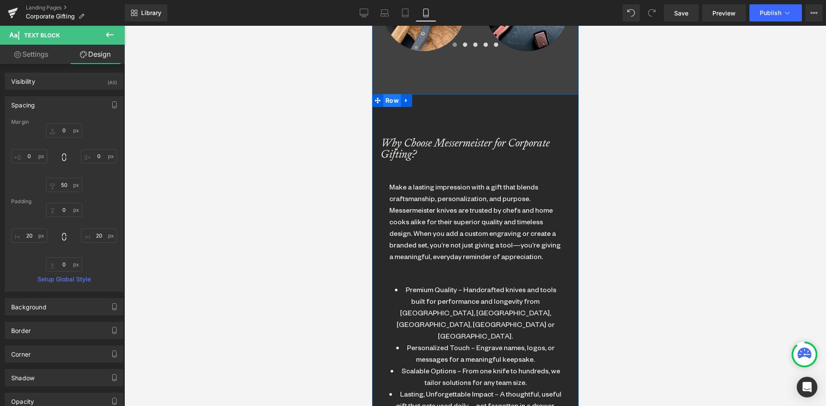
click at [389, 101] on span "Row" at bounding box center [392, 100] width 18 height 13
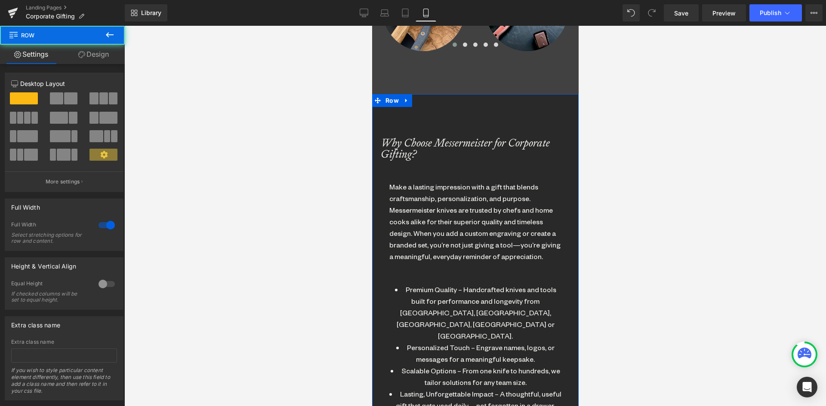
click at [102, 57] on link "Design" at bounding box center [93, 54] width 62 height 19
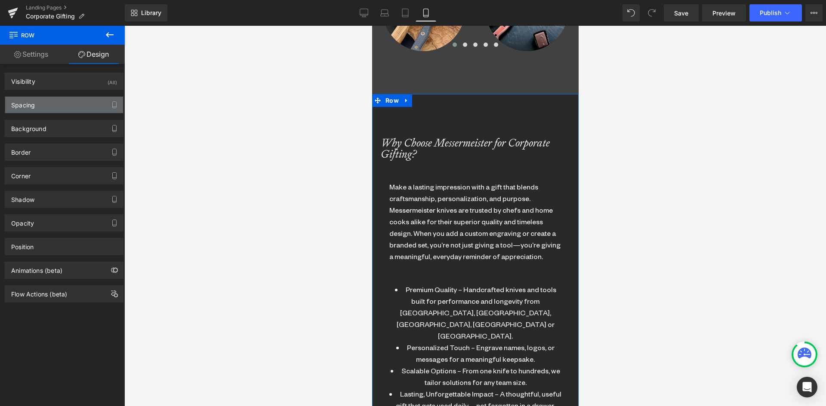
click at [38, 105] on div "Spacing" at bounding box center [64, 105] width 118 height 16
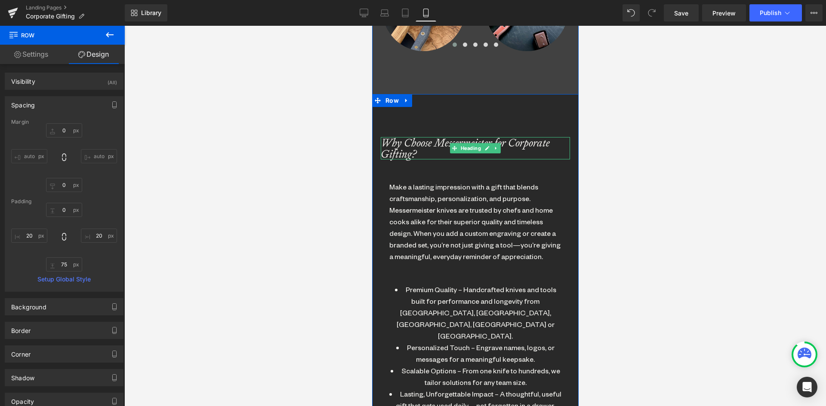
click at [425, 142] on icon "Why Choose Messermeister for Corporate Gifting?" at bounding box center [464, 148] width 169 height 26
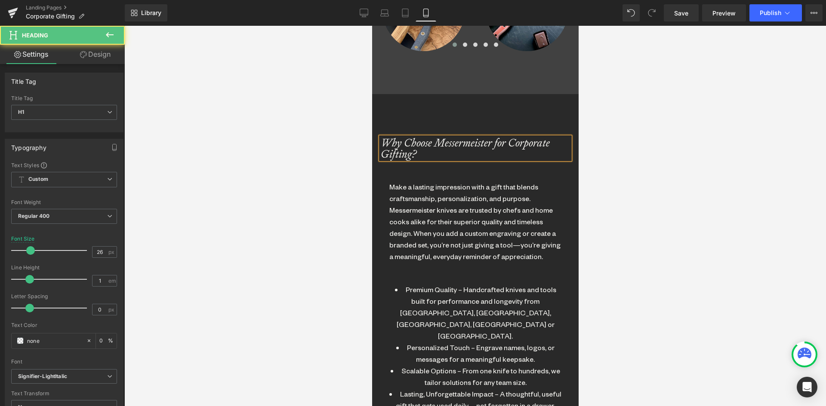
drag, startPoint x: 109, startPoint y: 56, endPoint x: 101, endPoint y: 58, distance: 8.7
click at [108, 56] on link "Design" at bounding box center [95, 54] width 62 height 19
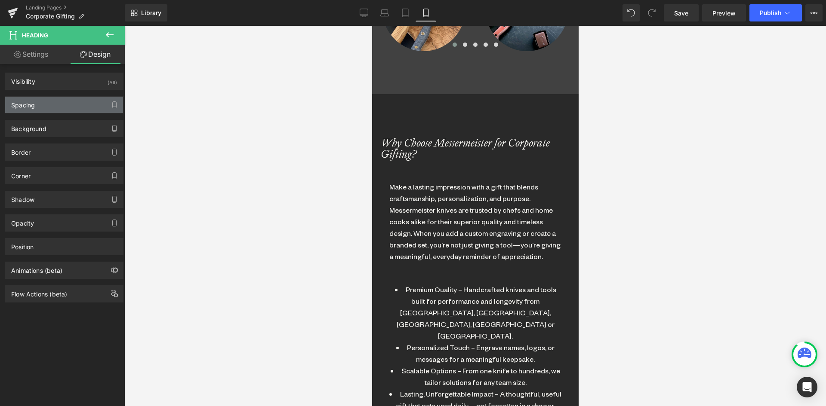
click at [32, 101] on div "Spacing" at bounding box center [23, 103] width 24 height 12
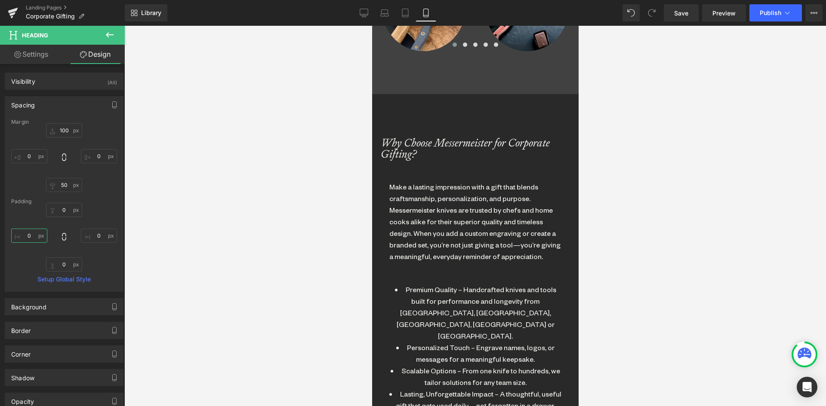
click at [29, 234] on input "0" at bounding box center [29, 236] width 36 height 14
type input "20"
click at [94, 236] on input "0" at bounding box center [99, 236] width 36 height 14
type input "20"
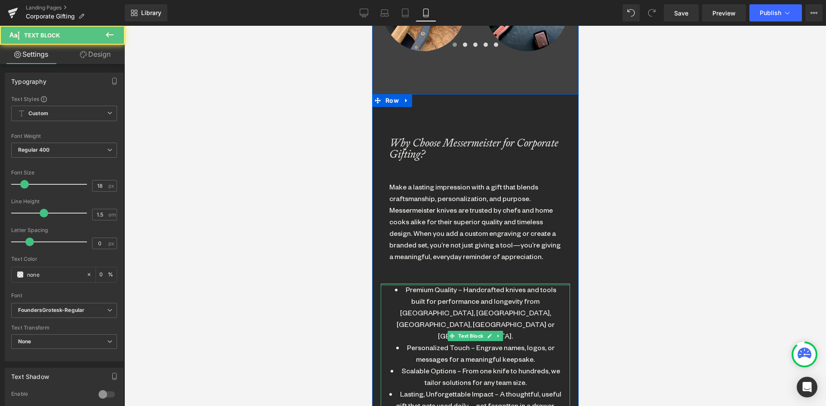
click at [430, 292] on li "Premium Quality – Handcrafted knives and tools built for performance and longev…" at bounding box center [475, 313] width 172 height 58
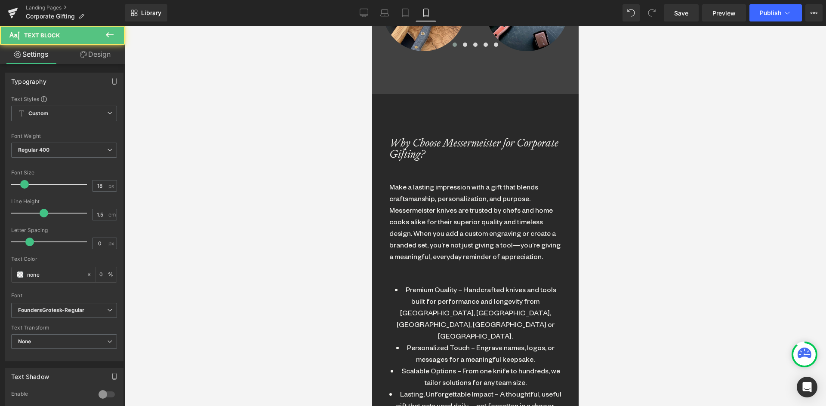
click at [90, 53] on link "Design" at bounding box center [95, 54] width 62 height 19
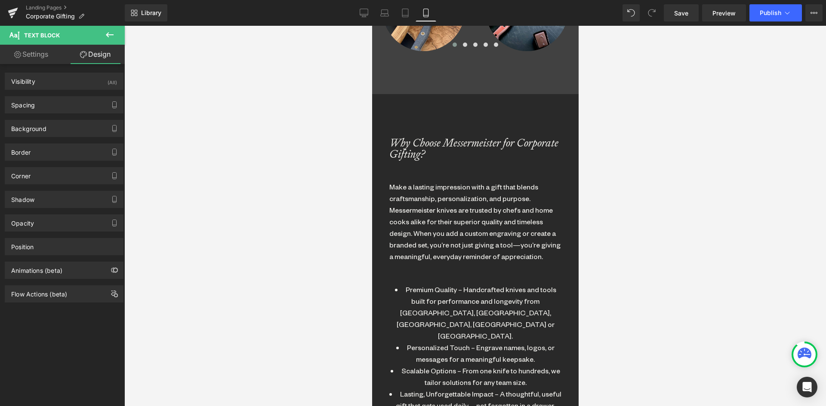
click at [32, 53] on link "Settings" at bounding box center [31, 54] width 62 height 19
type input "0"
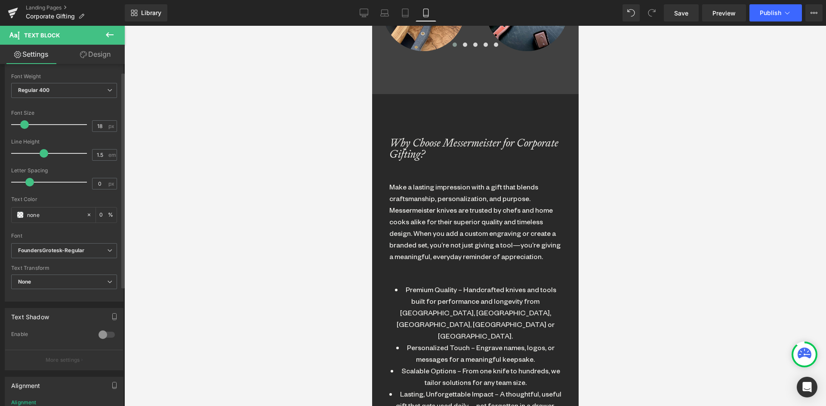
scroll to position [202, 0]
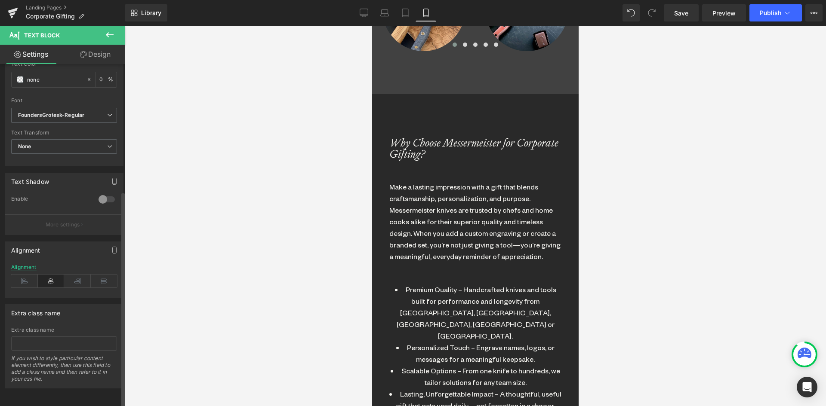
click at [29, 265] on div "Alignment" at bounding box center [23, 267] width 25 height 6
click at [61, 256] on div "Alignment Left Center Right Justify Alignment Alignment Apply styles for all sc…" at bounding box center [64, 266] width 129 height 63
click at [22, 275] on icon at bounding box center [24, 281] width 27 height 13
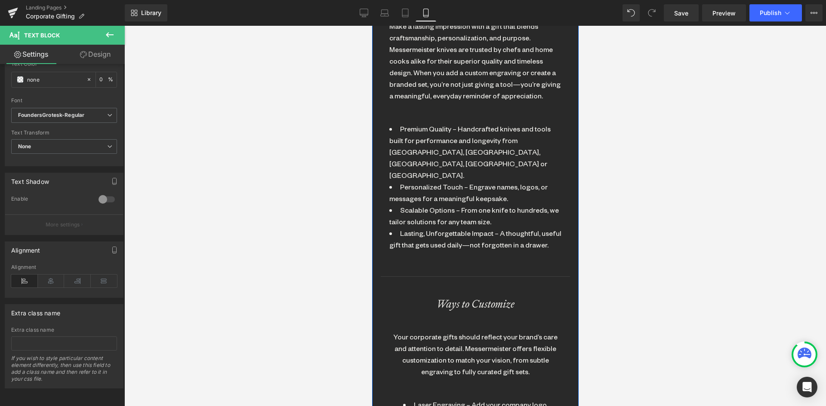
scroll to position [721, 0]
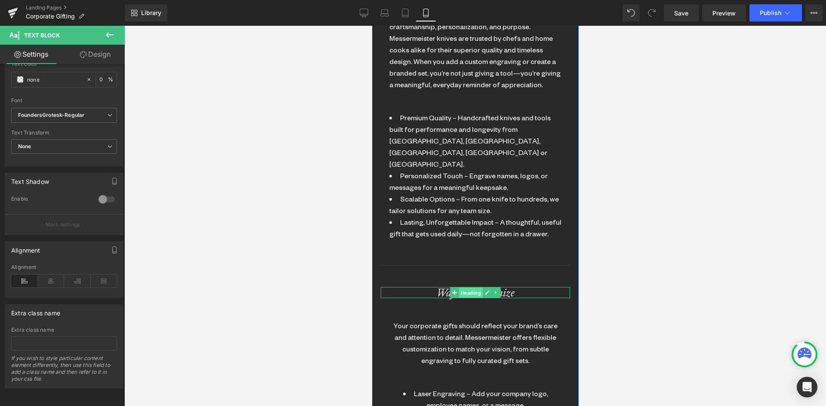
click at [458, 288] on span "Heading" at bounding box center [470, 293] width 24 height 10
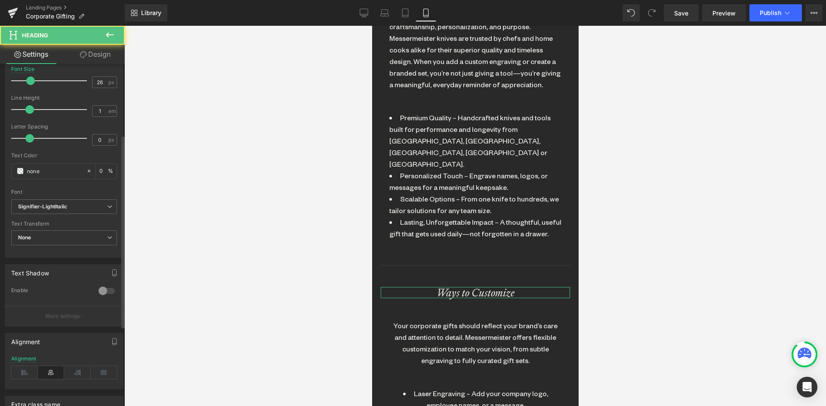
scroll to position [172, 0]
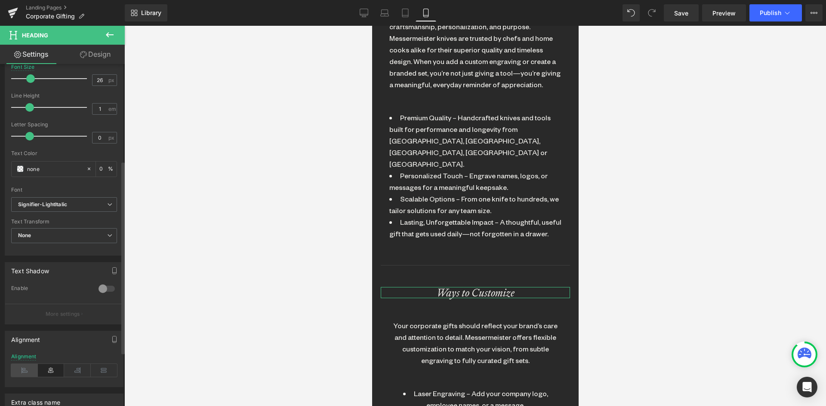
click at [26, 368] on icon at bounding box center [24, 370] width 27 height 13
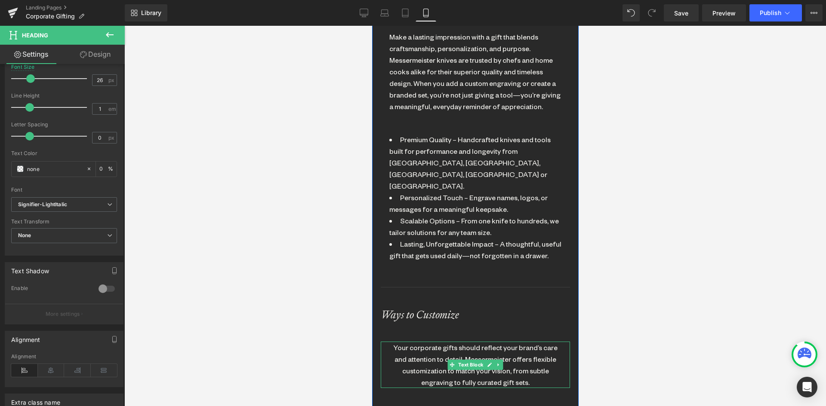
scroll to position [678, 0]
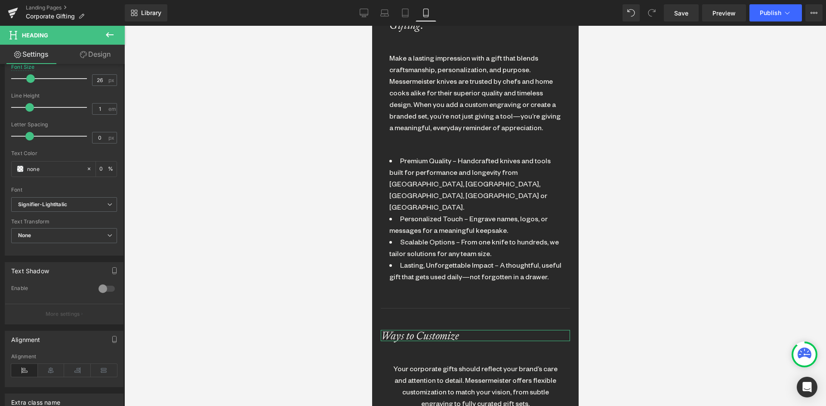
click at [96, 58] on link "Design" at bounding box center [95, 54] width 62 height 19
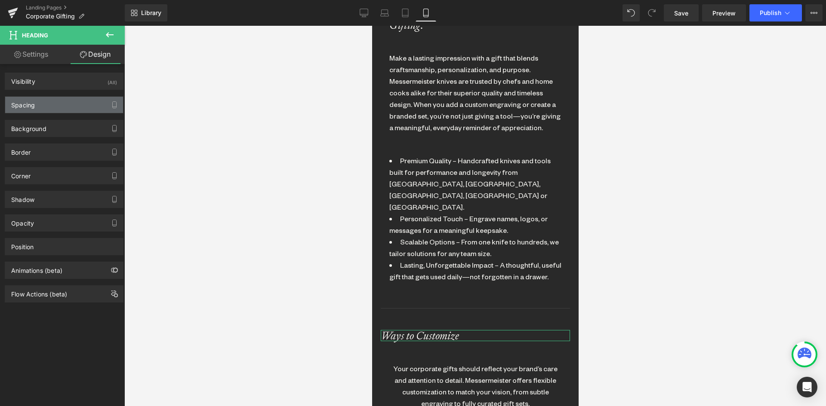
click at [25, 107] on div "Spacing" at bounding box center [23, 103] width 24 height 12
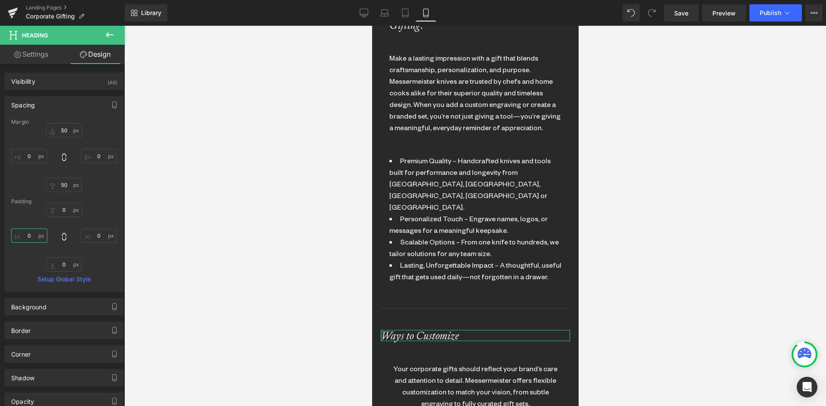
drag, startPoint x: 30, startPoint y: 234, endPoint x: 37, endPoint y: 236, distance: 7.1
click at [30, 234] on input "0" at bounding box center [29, 236] width 36 height 14
type input "20"
click at [445, 363] on div "Your corporate gifts should reflect your brand’s care and attention to detail. …" at bounding box center [475, 386] width 176 height 46
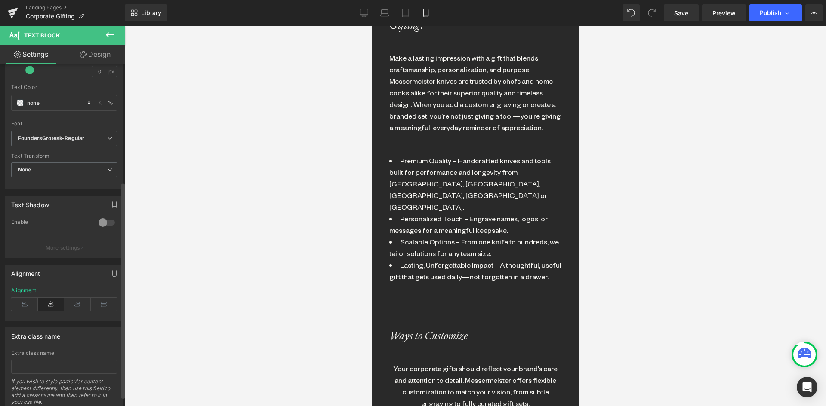
scroll to position [202, 0]
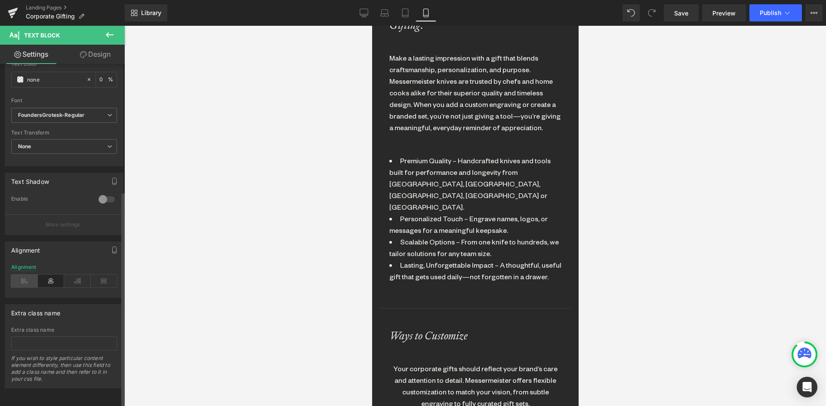
click at [29, 275] on icon at bounding box center [24, 281] width 27 height 13
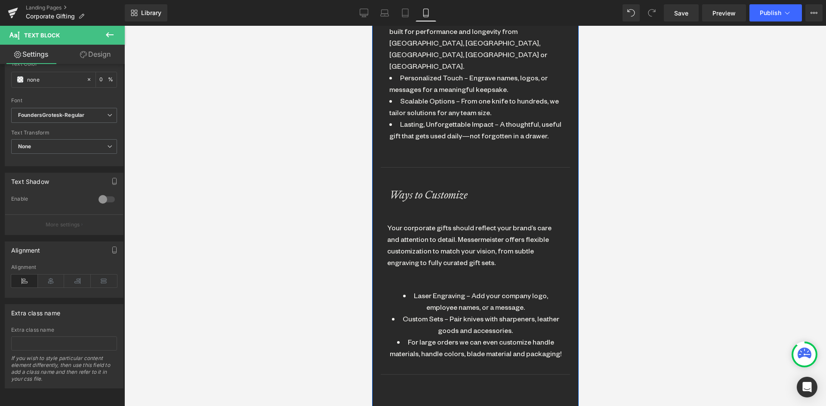
scroll to position [850, 0]
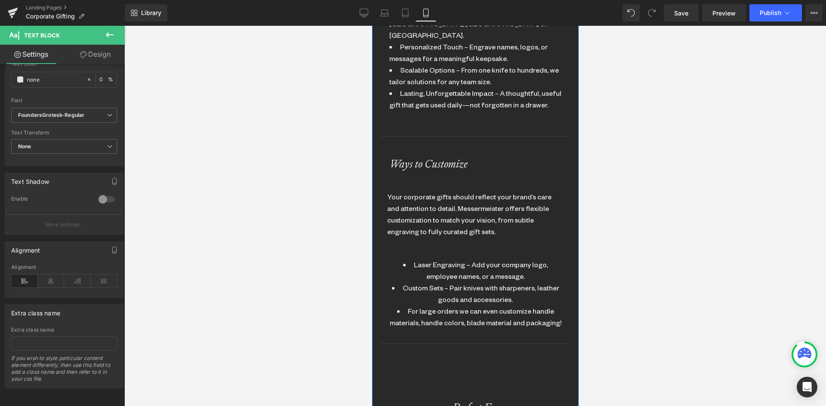
click at [436, 233] on div "Why Choose Messermeister for Corporate Gifting? Heading Make a lasting impressi…" at bounding box center [474, 176] width 189 height 767
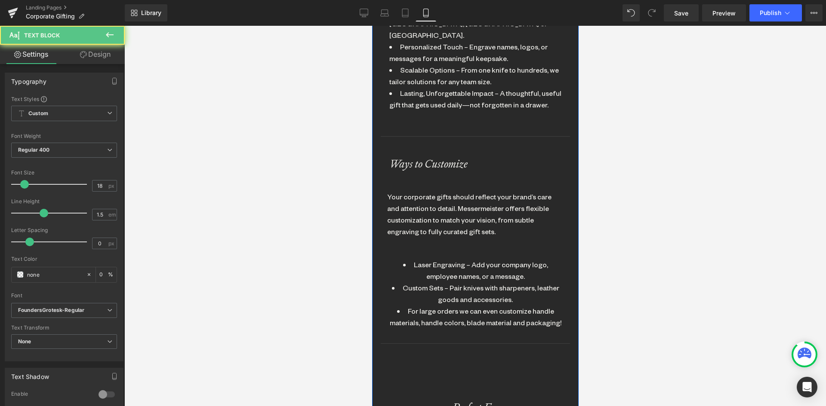
click at [435, 259] on li "Laser Engraving – Add your company logo, employee names, or a message." at bounding box center [475, 270] width 176 height 23
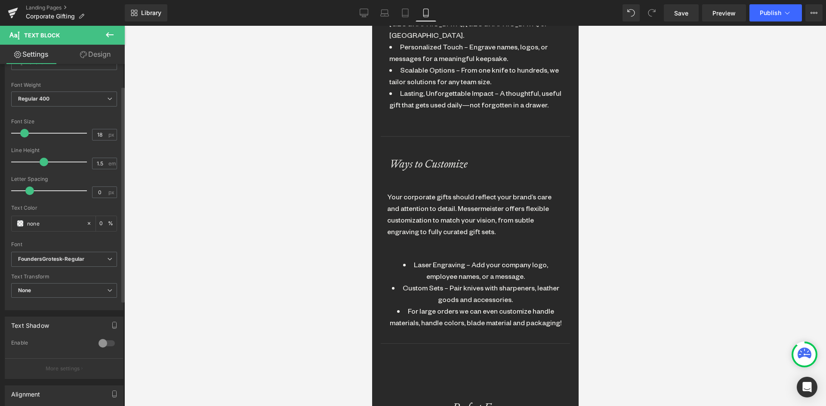
scroll to position [172, 0]
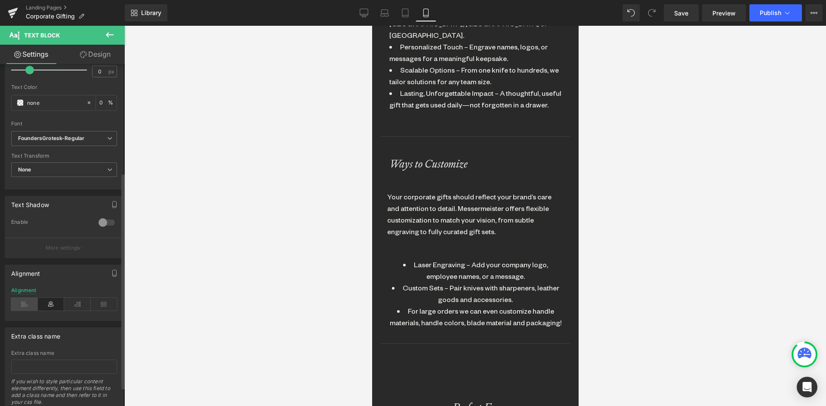
click at [30, 303] on icon at bounding box center [24, 304] width 27 height 13
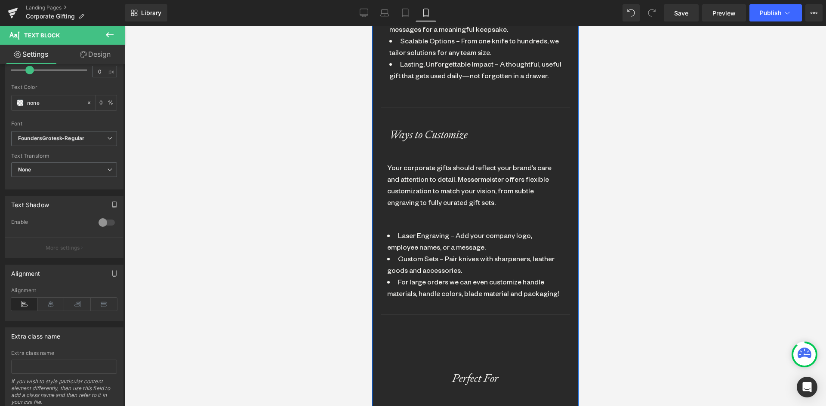
scroll to position [893, 0]
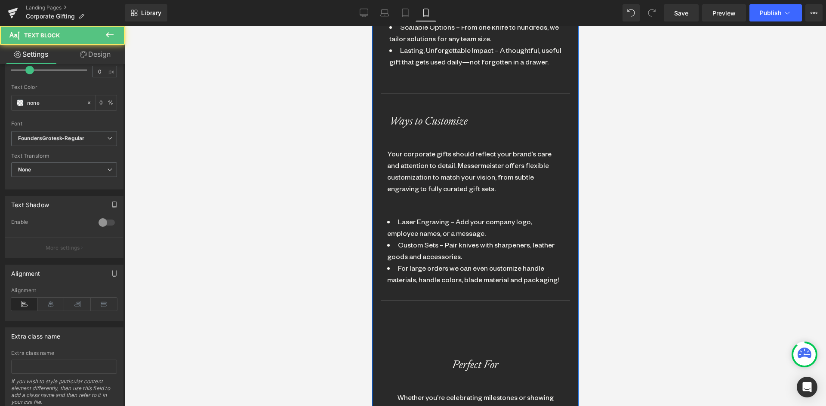
drag, startPoint x: 438, startPoint y: 258, endPoint x: 668, endPoint y: 219, distance: 233.2
click at [438, 262] on li "For large orders we can even customize handle materials, handle colors, blade m…" at bounding box center [475, 273] width 176 height 23
click at [91, 56] on link "Design" at bounding box center [95, 54] width 62 height 19
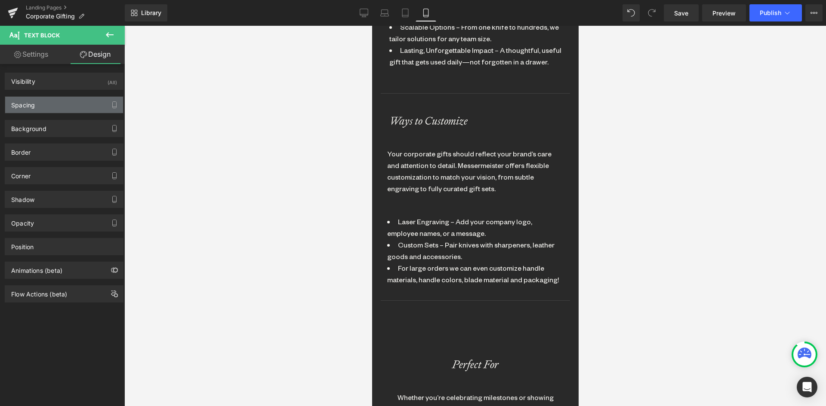
click at [53, 99] on div "Spacing" at bounding box center [64, 105] width 118 height 16
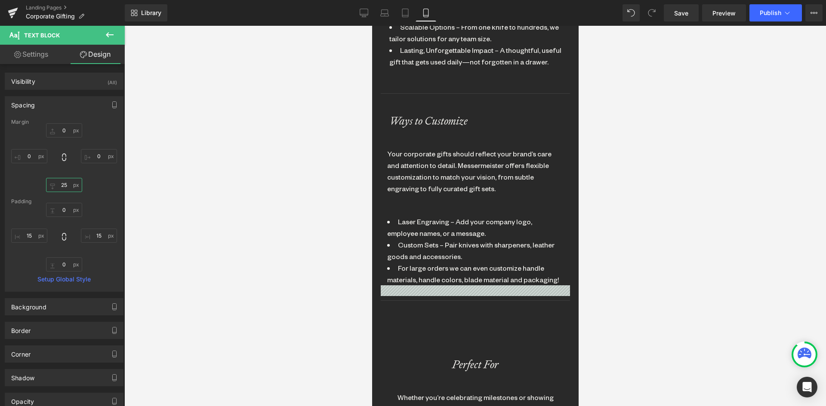
click at [60, 183] on input "25" at bounding box center [64, 185] width 36 height 14
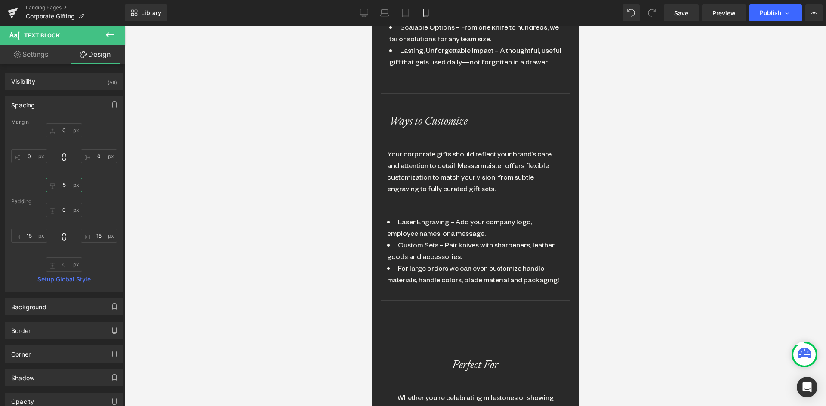
type input "50"
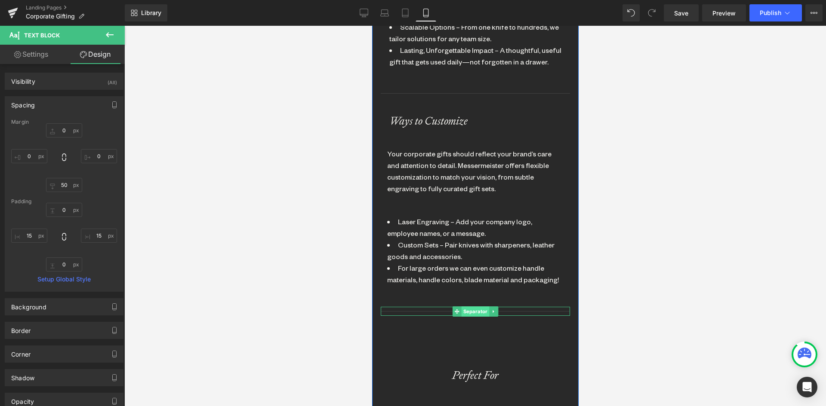
click at [469, 307] on span "Separator" at bounding box center [475, 312] width 28 height 10
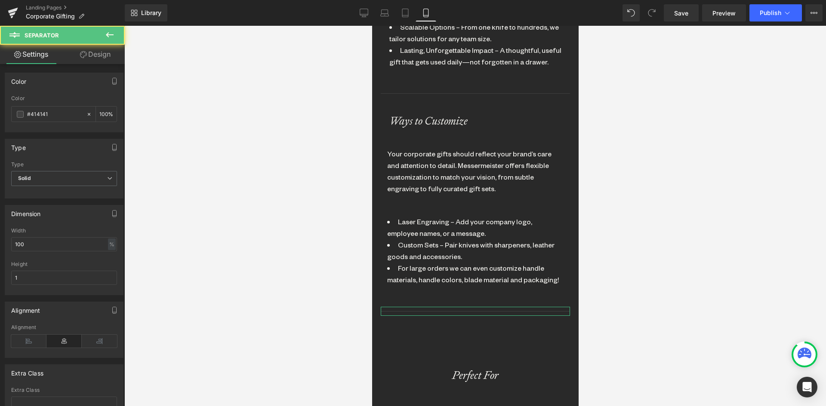
click at [99, 58] on link "Design" at bounding box center [95, 54] width 62 height 19
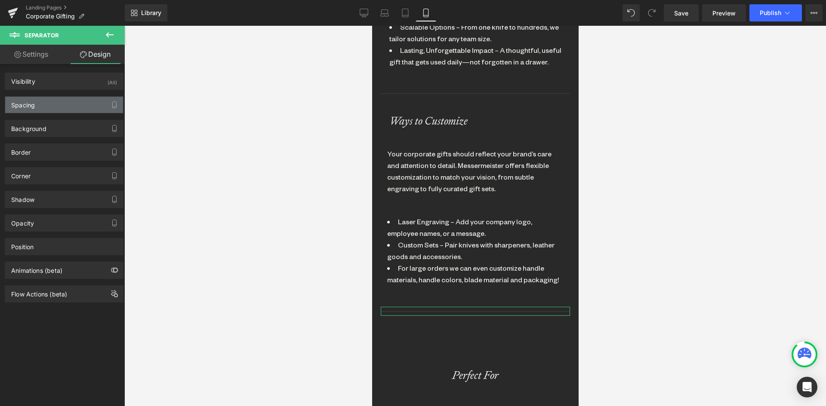
click at [63, 101] on div "Spacing" at bounding box center [64, 105] width 118 height 16
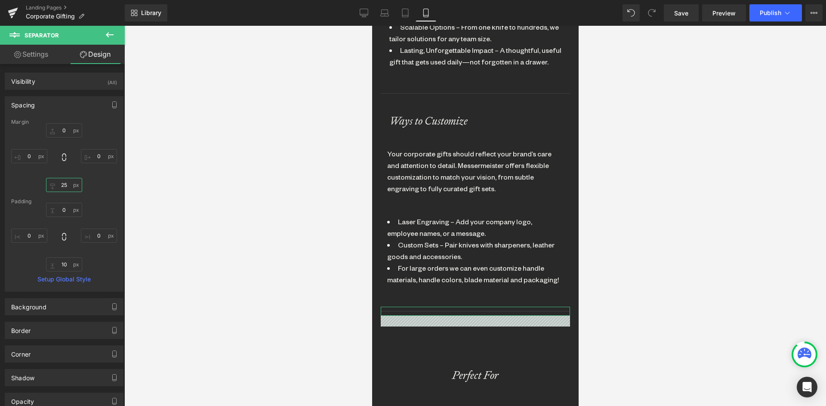
click at [63, 189] on input "25" at bounding box center [64, 185] width 36 height 14
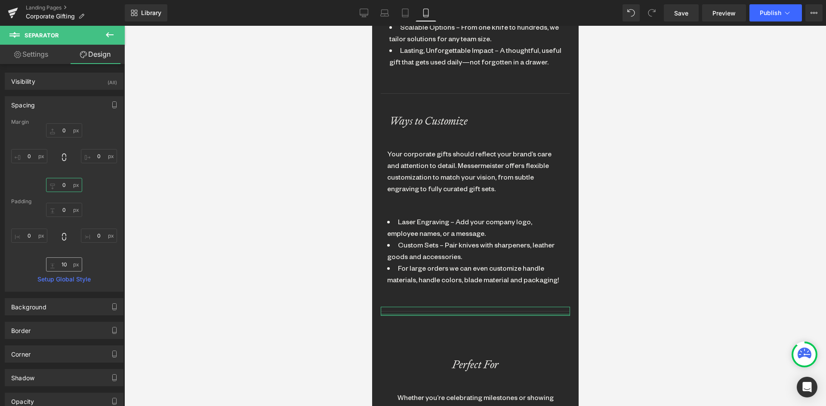
type input "0"
click at [62, 263] on input "10" at bounding box center [64, 265] width 36 height 14
type input "0"
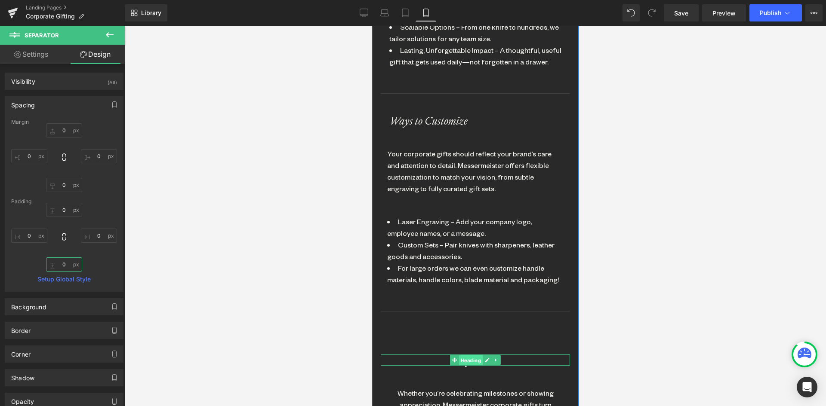
drag, startPoint x: 465, startPoint y: 334, endPoint x: 646, endPoint y: 280, distance: 189.0
click at [465, 356] on span "Heading" at bounding box center [470, 361] width 24 height 10
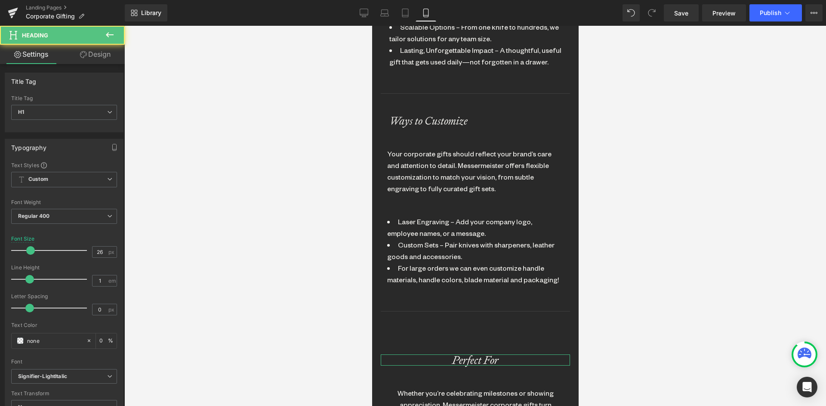
click at [101, 54] on link "Design" at bounding box center [95, 54] width 62 height 19
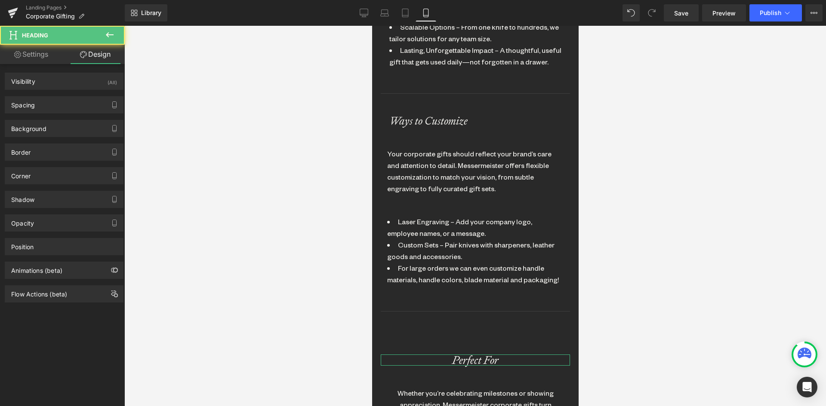
type input "100"
type input "0"
type input "50"
type input "0"
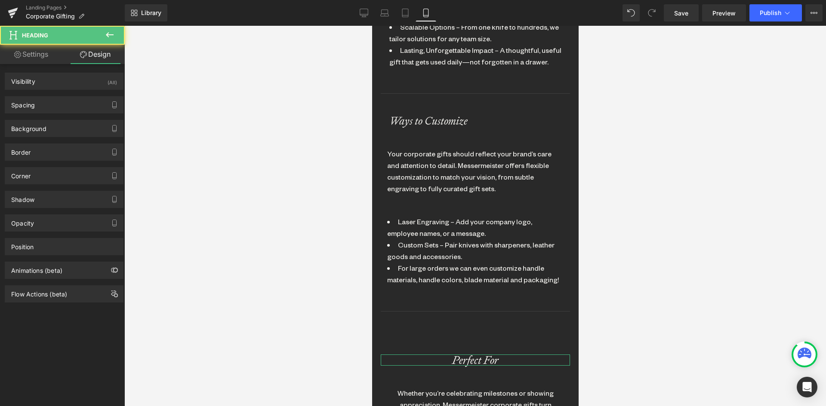
type input "0"
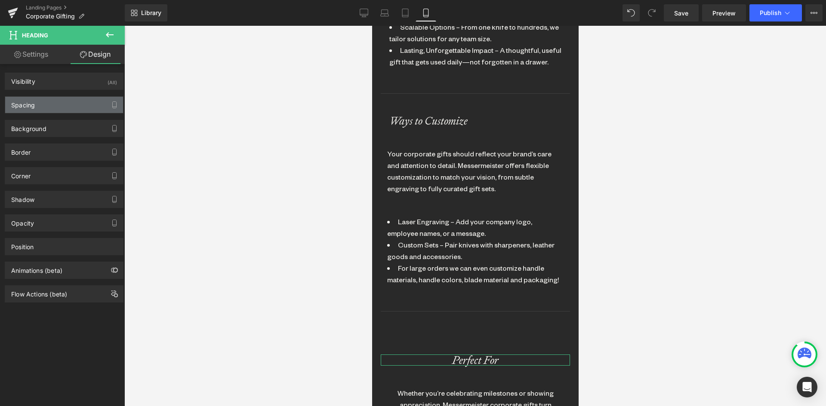
drag, startPoint x: 29, startPoint y: 104, endPoint x: 62, endPoint y: 164, distance: 68.0
click at [29, 105] on div "Spacing" at bounding box center [23, 103] width 24 height 12
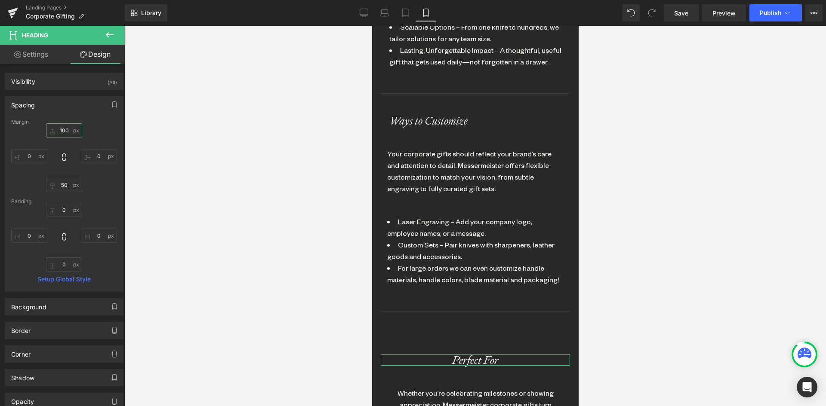
click at [62, 130] on input "100" at bounding box center [64, 130] width 36 height 14
type input "50"
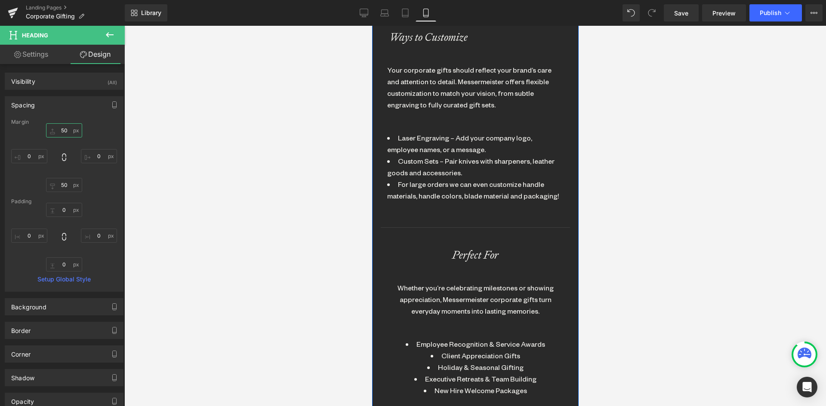
scroll to position [979, 0]
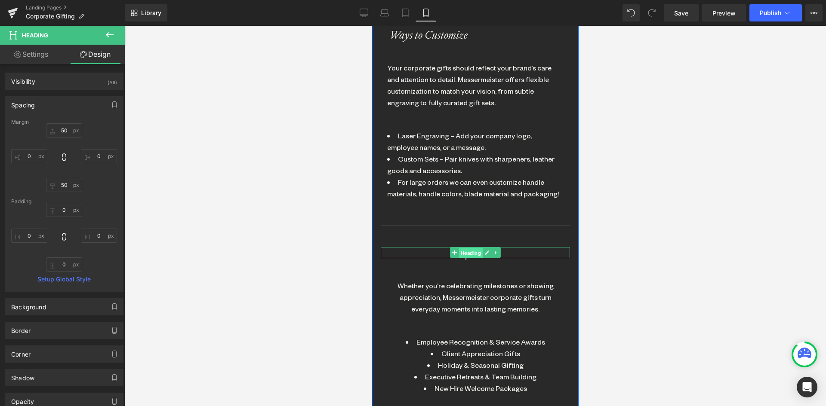
click at [462, 248] on span "Heading" at bounding box center [470, 253] width 24 height 10
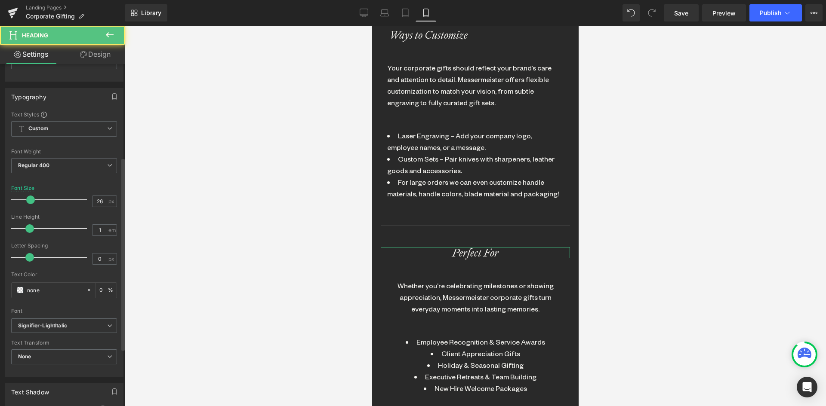
scroll to position [172, 0]
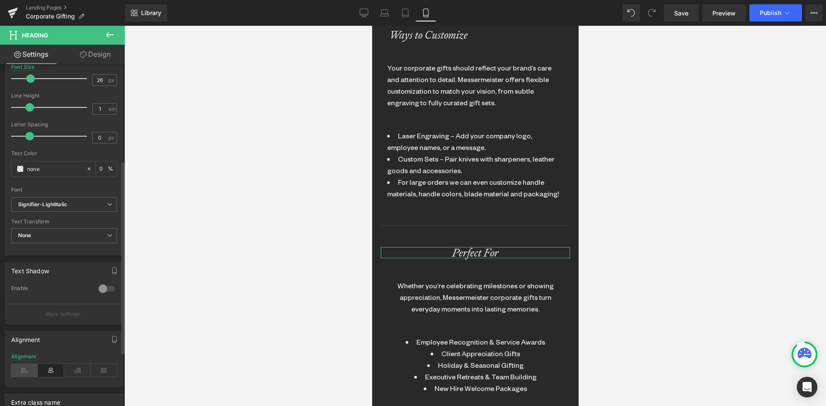
drag, startPoint x: 30, startPoint y: 366, endPoint x: 84, endPoint y: 153, distance: 220.1
click at [30, 366] on icon at bounding box center [24, 370] width 27 height 13
click at [101, 54] on link "Design" at bounding box center [95, 54] width 62 height 19
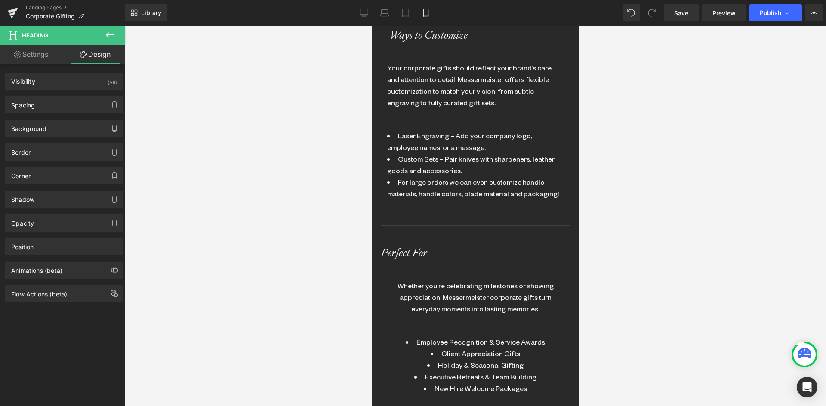
drag, startPoint x: 30, startPoint y: 102, endPoint x: 30, endPoint y: 135, distance: 32.3
click at [30, 106] on div "Spacing" at bounding box center [23, 103] width 24 height 12
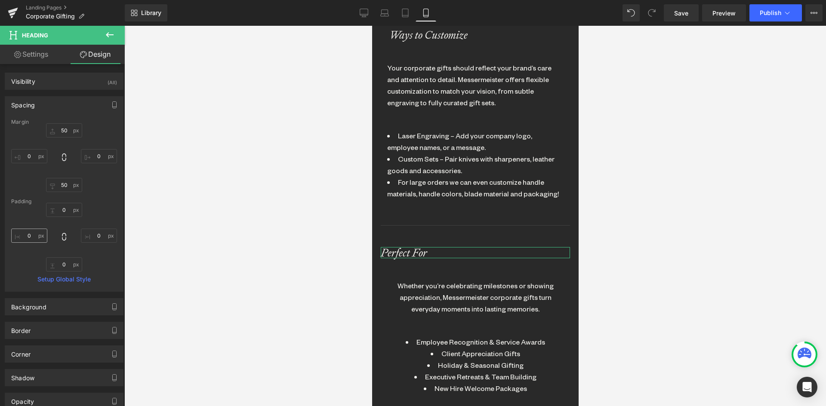
click at [26, 228] on div "0px 0 0px 0 0px 0 0px 0" at bounding box center [64, 237] width 106 height 69
type input "20"
click at [426, 280] on div "Whether you’re celebrating milestones or showing appreciation, Messermeister co…" at bounding box center [475, 297] width 176 height 35
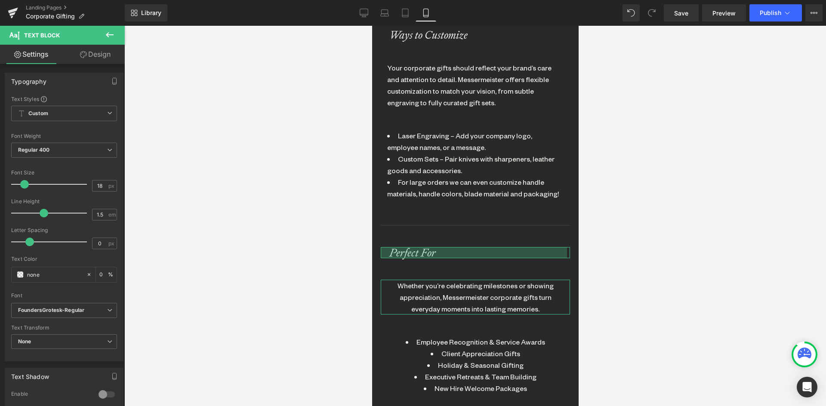
click at [105, 51] on link "Design" at bounding box center [95, 54] width 62 height 19
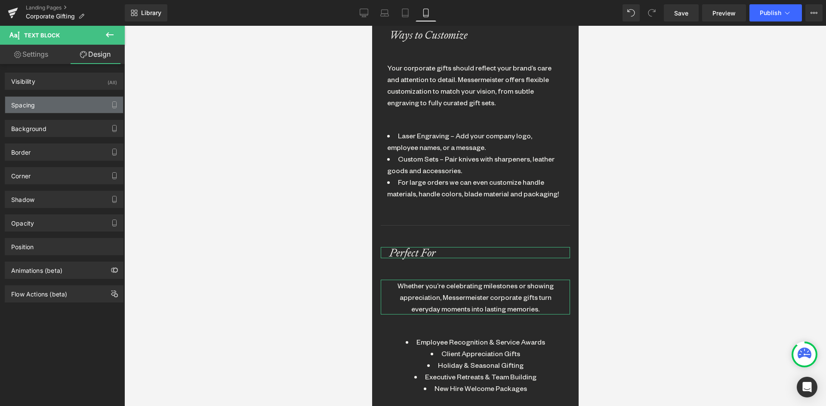
click at [31, 99] on div "Spacing" at bounding box center [23, 103] width 24 height 12
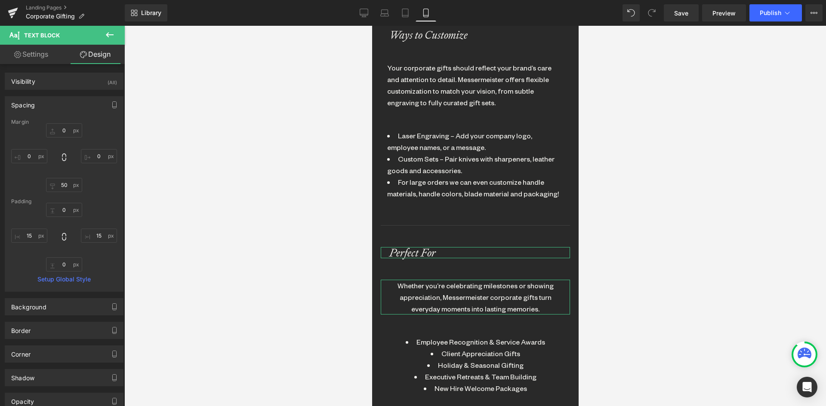
click at [29, 108] on div "Spacing" at bounding box center [23, 103] width 24 height 12
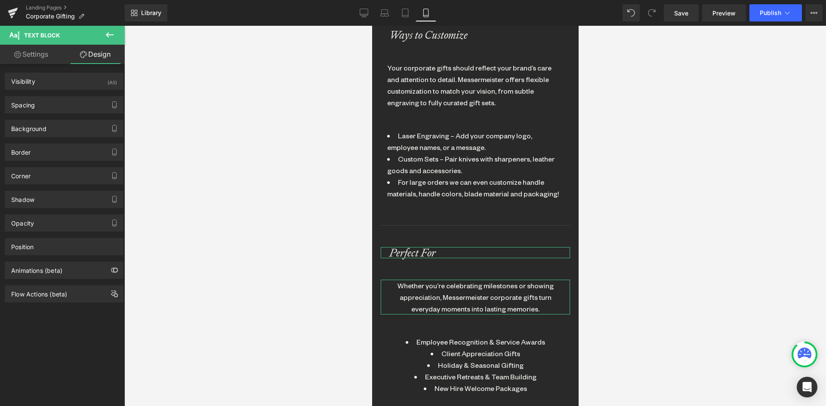
click at [97, 51] on link "Design" at bounding box center [95, 54] width 62 height 19
drag, startPoint x: 38, startPoint y: 106, endPoint x: 24, endPoint y: 169, distance: 64.0
click at [38, 107] on div "Spacing" at bounding box center [64, 105] width 118 height 16
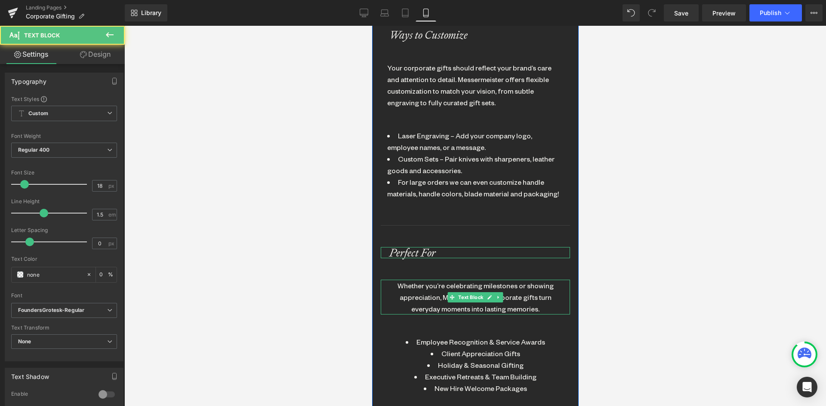
click at [411, 280] on div "Whether you’re celebrating milestones or showing appreciation, Messermeister co…" at bounding box center [475, 297] width 176 height 35
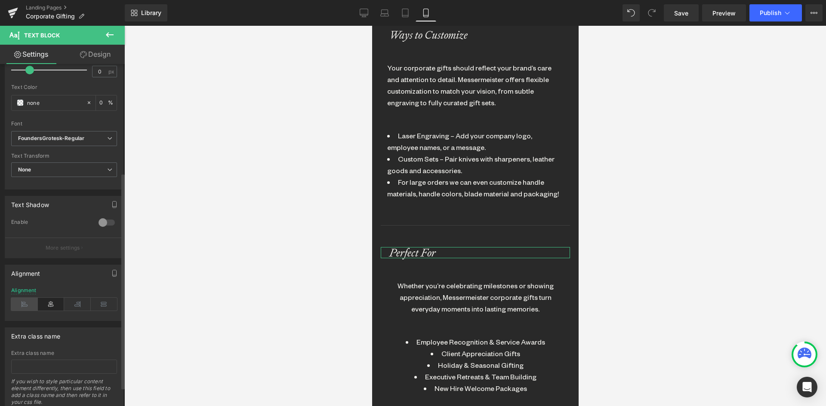
click at [23, 304] on icon at bounding box center [24, 304] width 27 height 13
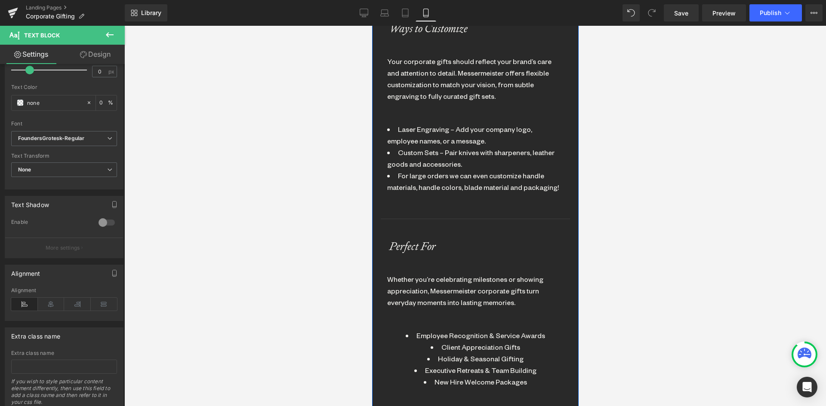
scroll to position [1108, 0]
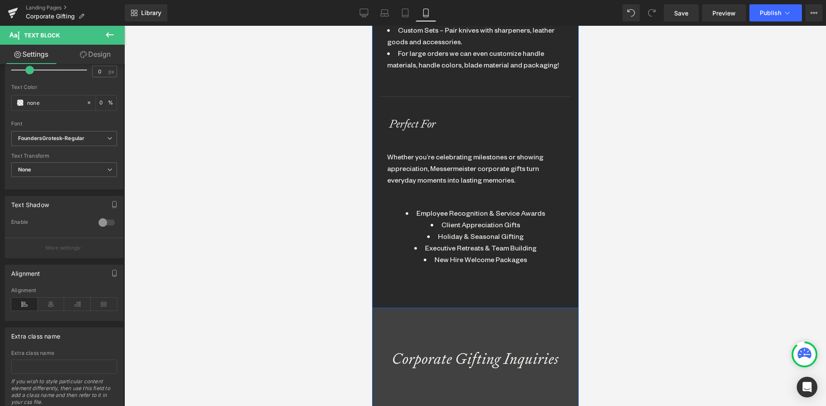
click at [425, 219] on li "Client Appreciation Gifts" at bounding box center [475, 225] width 176 height 12
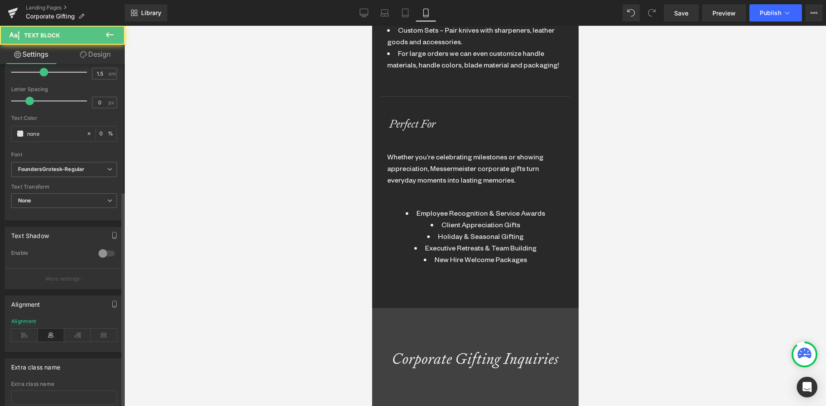
scroll to position [202, 0]
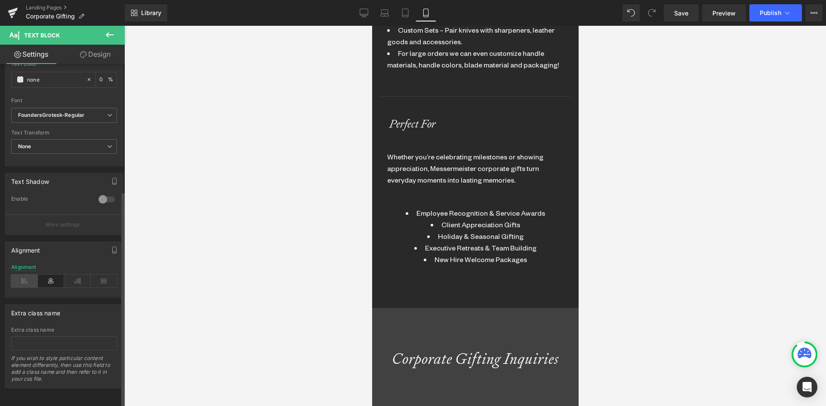
click at [21, 275] on icon at bounding box center [24, 281] width 27 height 13
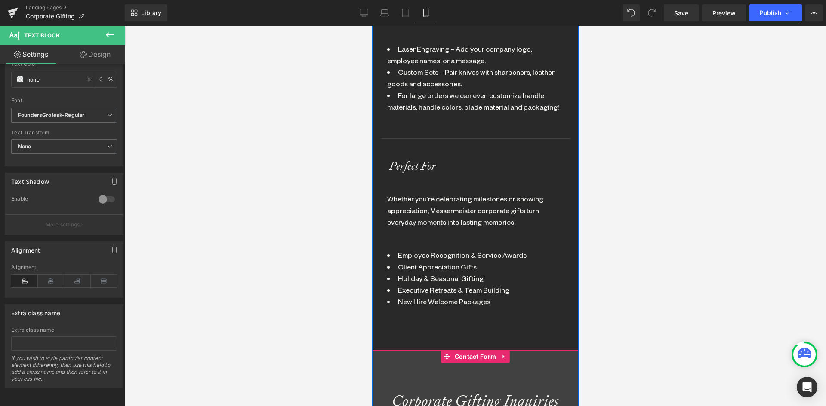
scroll to position [1065, 0]
drag, startPoint x: 735, startPoint y: 140, endPoint x: 639, endPoint y: 148, distance: 96.3
click at [734, 140] on div at bounding box center [474, 216] width 701 height 381
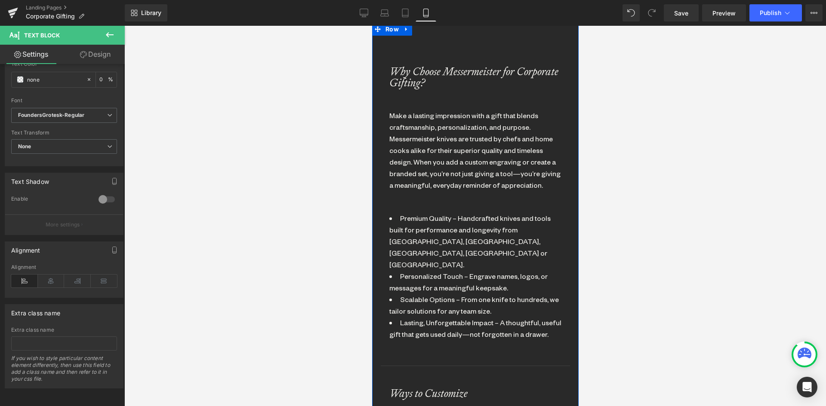
scroll to position [506, 0]
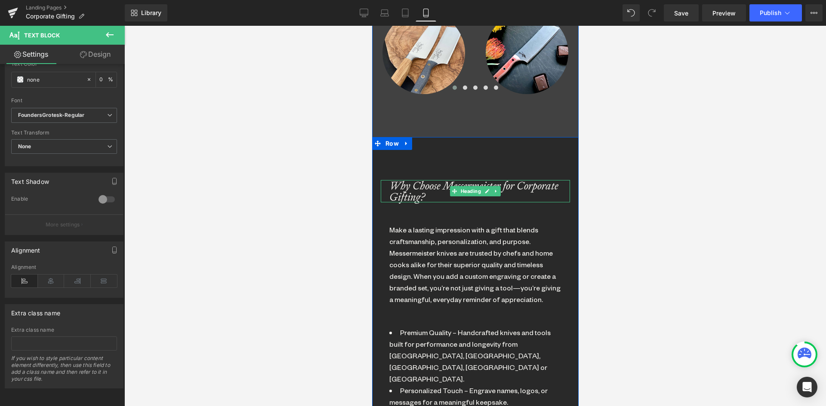
click at [493, 189] on icon at bounding box center [495, 191] width 5 height 5
click at [488, 190] on icon at bounding box center [490, 191] width 5 height 5
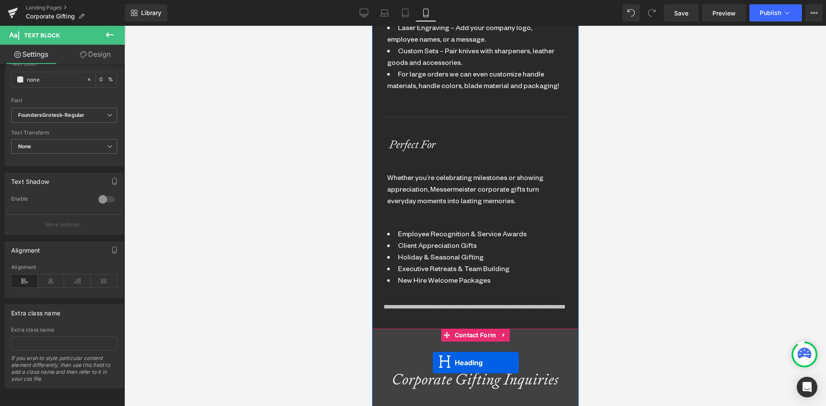
scroll to position [1174, 0]
drag, startPoint x: 451, startPoint y: 278, endPoint x: 421, endPoint y: 357, distance: 84.7
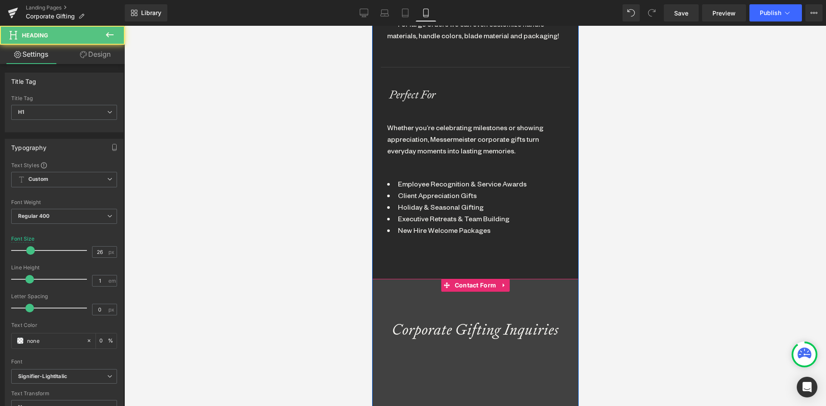
scroll to position [1260, 0]
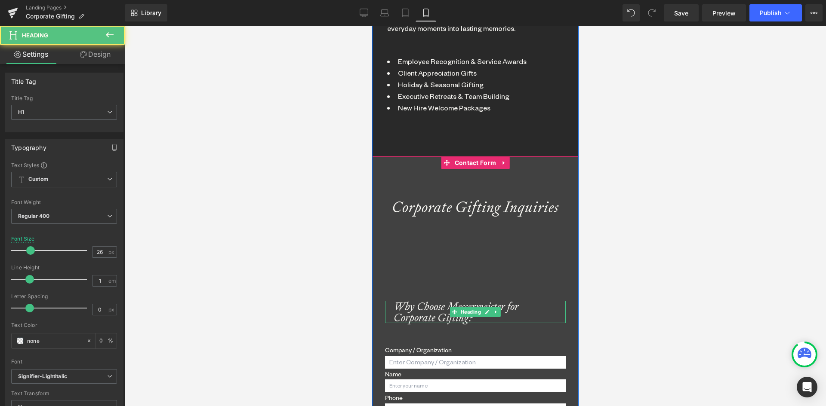
click at [422, 299] on icon "Why Choose Messermeister for Corporate Gifting?" at bounding box center [455, 312] width 125 height 26
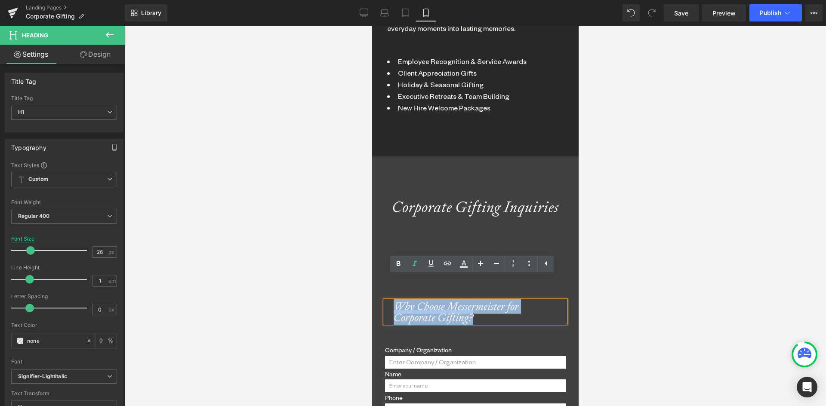
drag, startPoint x: 475, startPoint y: 296, endPoint x: 705, endPoint y: 286, distance: 229.8
click at [372, 260] on html "Use code "LABORDAY20" for 20% OFF AT CHECKOUT Use code "LABORDAY20" for 20% OFF…" at bounding box center [475, 11] width 206 height 2490
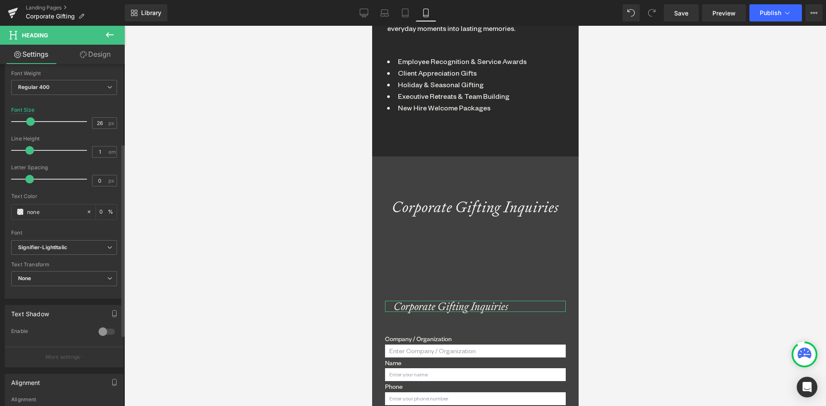
scroll to position [258, 0]
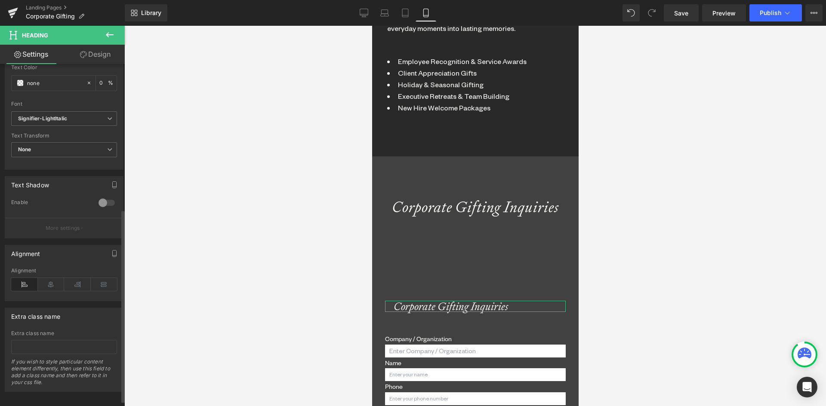
drag, startPoint x: 52, startPoint y: 286, endPoint x: 112, endPoint y: 93, distance: 202.0
click at [52, 286] on icon at bounding box center [51, 284] width 27 height 13
click at [89, 53] on link "Design" at bounding box center [95, 54] width 62 height 19
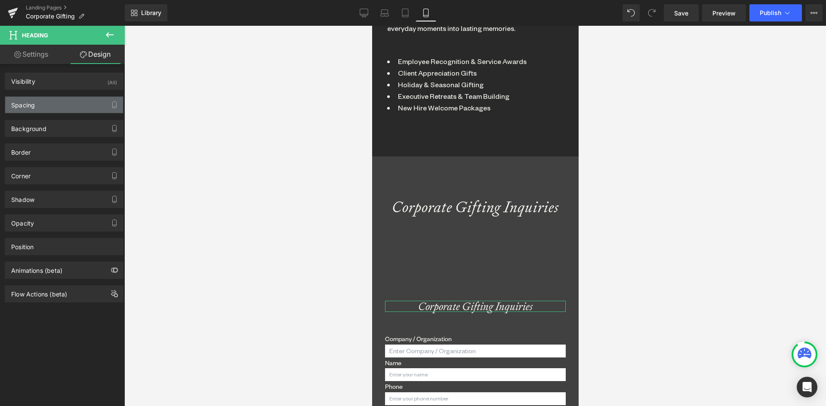
click at [38, 104] on div "Spacing" at bounding box center [64, 105] width 118 height 16
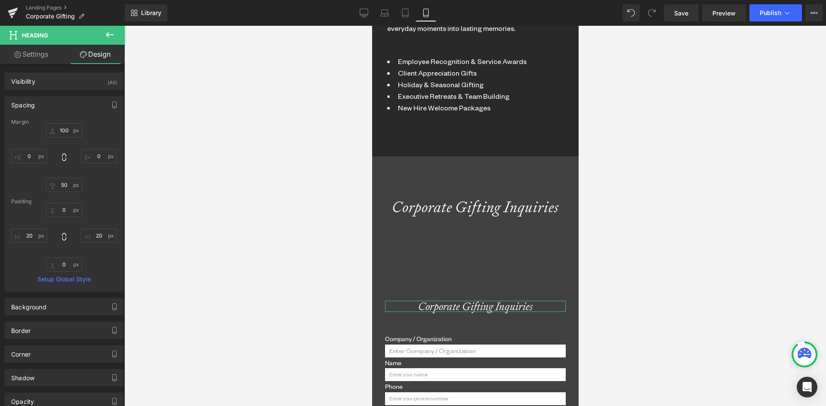
drag, startPoint x: 27, startPoint y: 227, endPoint x: 33, endPoint y: 227, distance: 6.5
click at [27, 227] on div "0px 0 20px 20 0px 0 20px 20" at bounding box center [64, 237] width 106 height 69
click at [25, 234] on input "20" at bounding box center [29, 236] width 36 height 14
type input "0"
click at [93, 234] on input "20" at bounding box center [99, 236] width 36 height 14
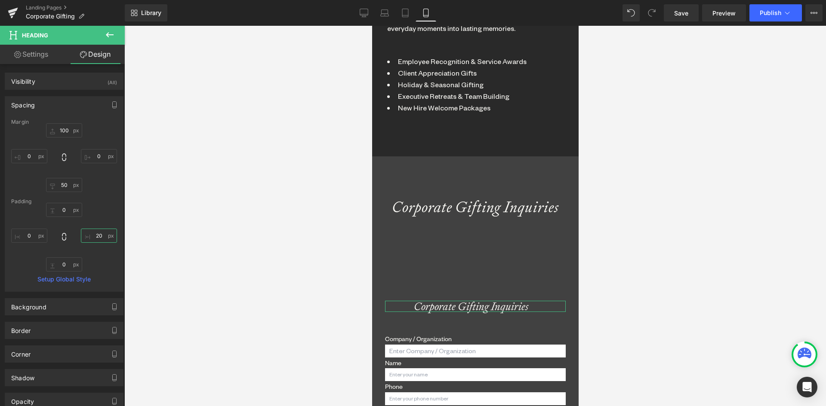
type input "0"
click at [409, 200] on div "Corporate Gifting Inquiries" at bounding box center [474, 207] width 181 height 15
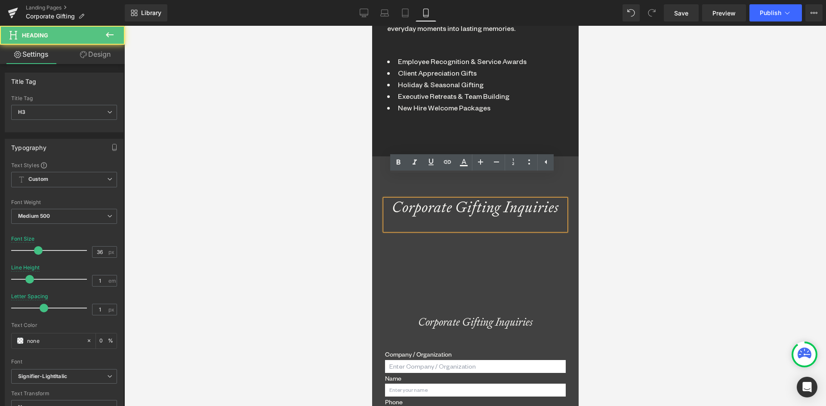
scroll to position [2471, 200]
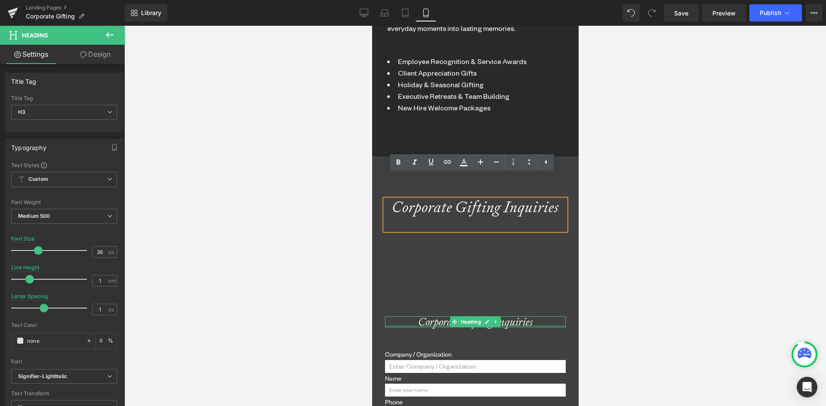
click at [441, 326] on div at bounding box center [474, 327] width 181 height 2
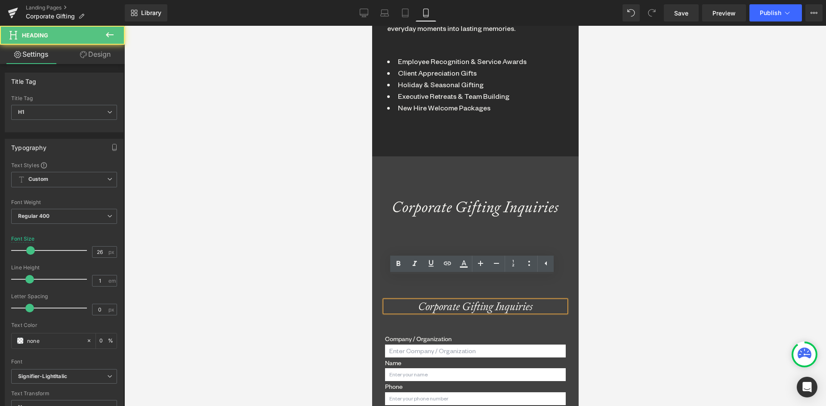
scroll to position [2456, 200]
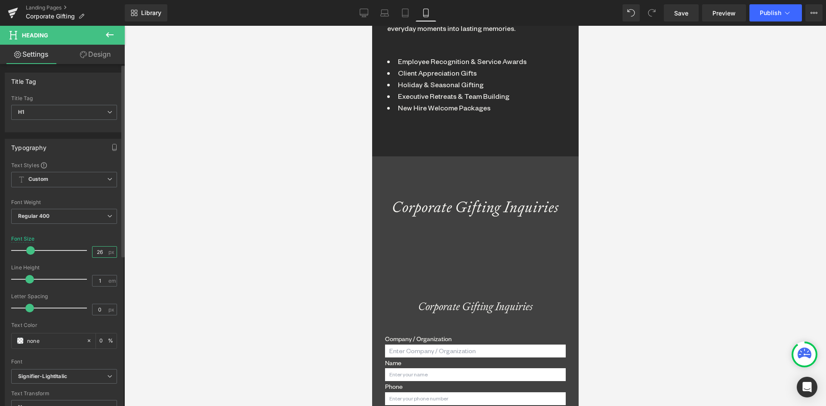
drag, startPoint x: 101, startPoint y: 256, endPoint x: 84, endPoint y: 255, distance: 17.2
click at [84, 255] on div "Font Size 26 px" at bounding box center [64, 250] width 106 height 29
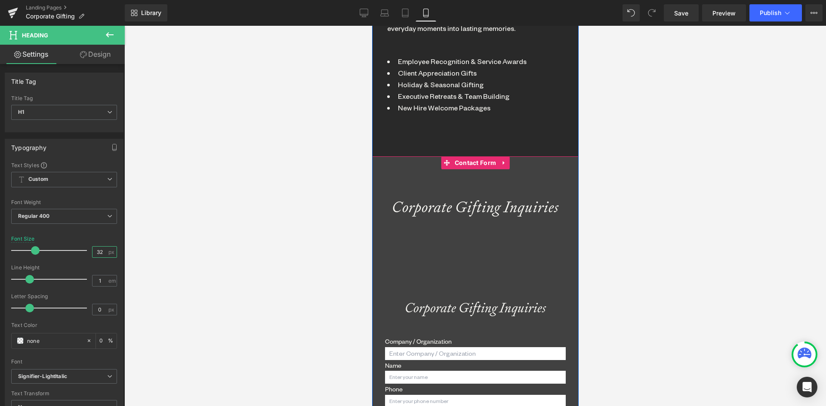
scroll to position [2458, 200]
type input "32"
click at [493, 205] on icon at bounding box center [495, 207] width 5 height 5
click at [498, 205] on icon at bounding box center [500, 207] width 5 height 5
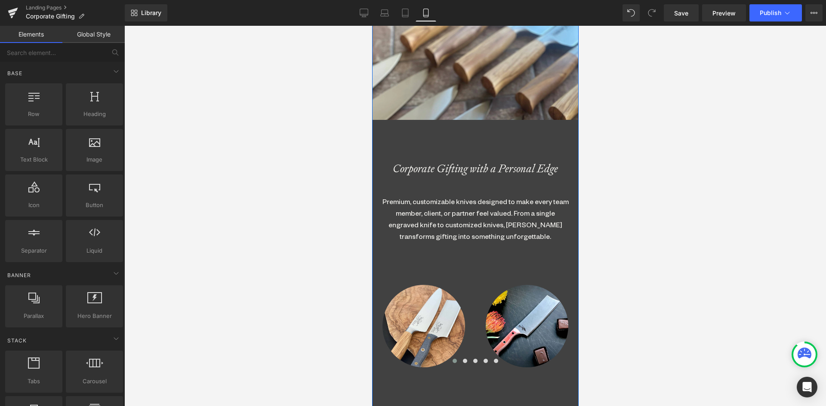
scroll to position [344, 0]
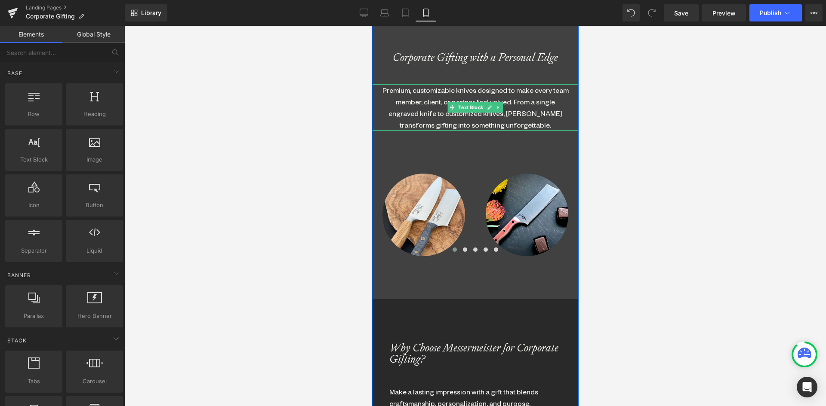
click at [447, 93] on div "Premium, customizable knives designed to make every team member, client, or par…" at bounding box center [474, 107] width 189 height 46
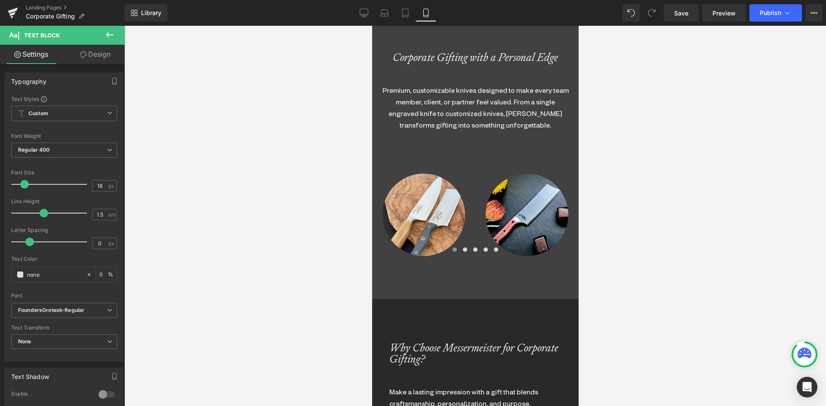
click at [92, 55] on link "Design" at bounding box center [95, 54] width 62 height 19
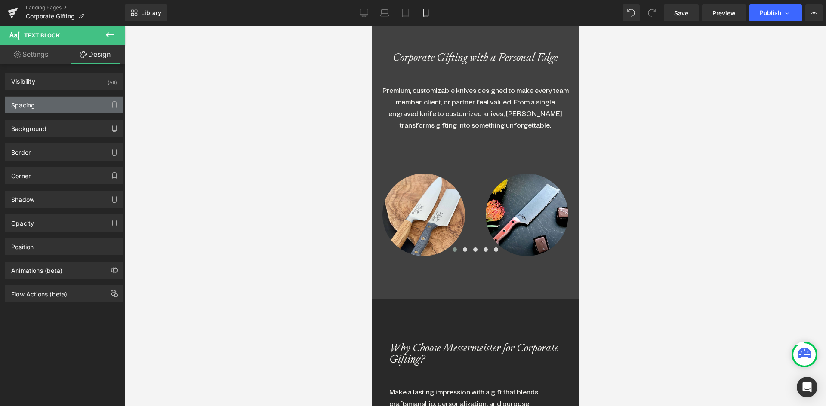
click at [48, 104] on div "Spacing" at bounding box center [64, 105] width 118 height 16
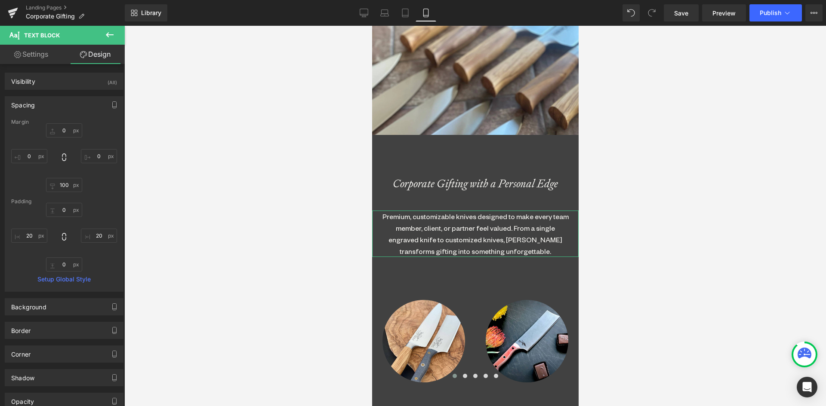
scroll to position [215, 0]
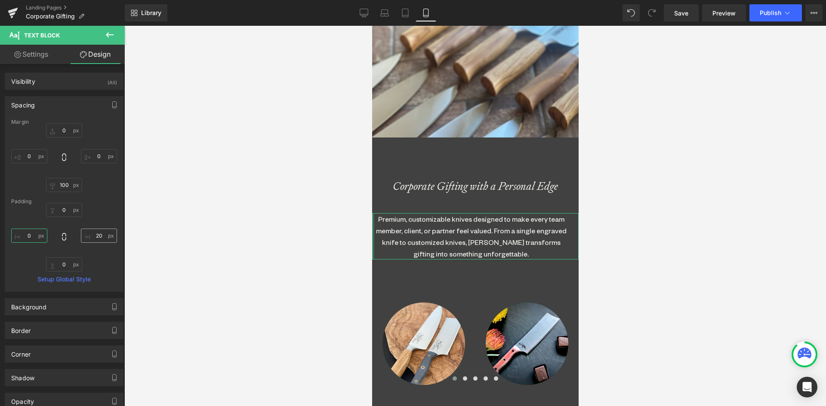
type input "0"
click at [98, 236] on input "20" at bounding box center [99, 236] width 36 height 14
type input "40"
click at [29, 237] on input "0" at bounding box center [29, 236] width 36 height 14
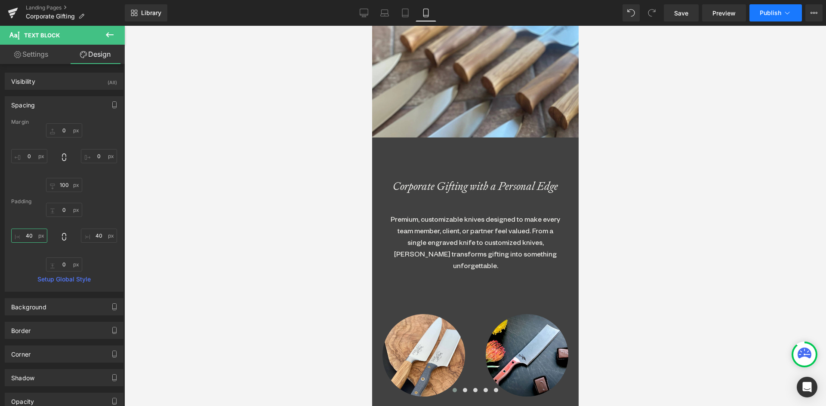
type input "40"
click at [768, 21] on button "Publish" at bounding box center [775, 12] width 52 height 17
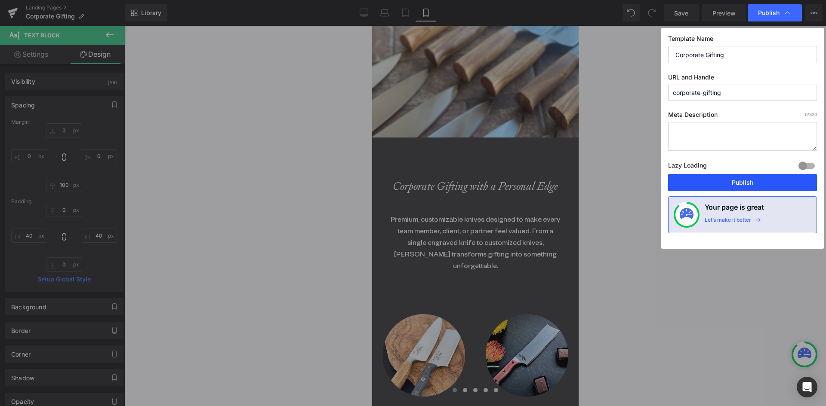
click at [747, 183] on button "Publish" at bounding box center [742, 182] width 149 height 17
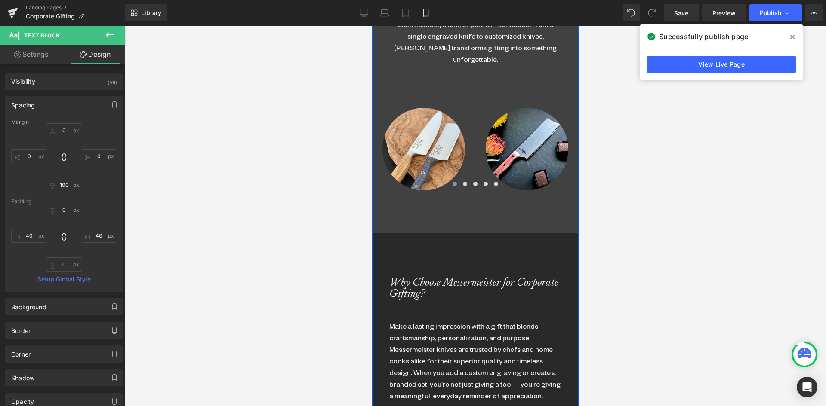
scroll to position [430, 0]
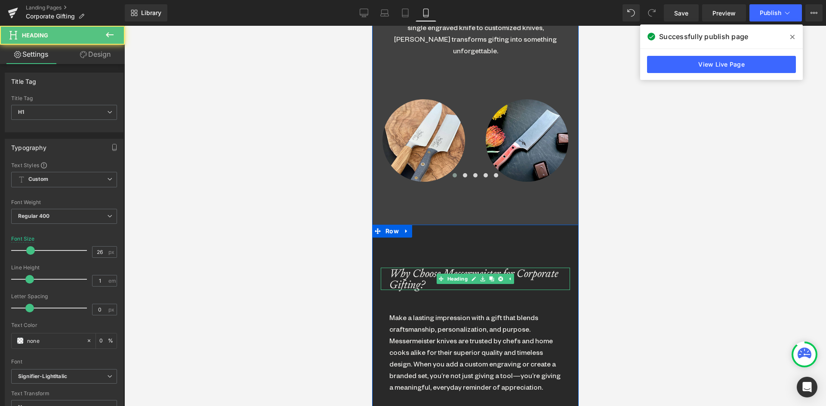
click at [418, 273] on icon "Why Choose Messermeister for Corporate Gifting?" at bounding box center [473, 279] width 169 height 26
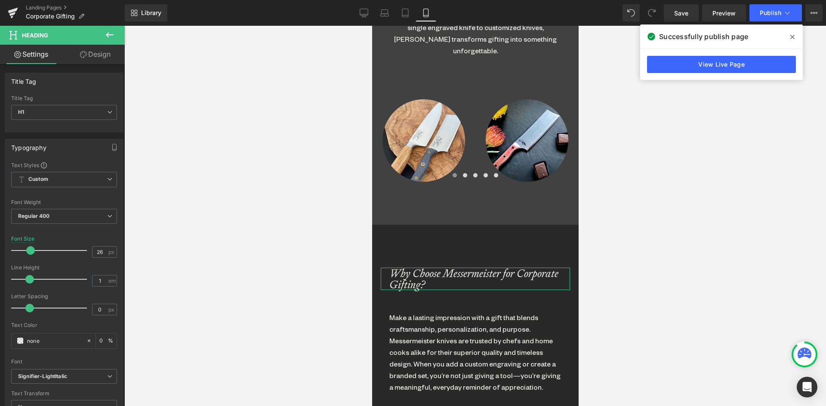
click at [93, 51] on link "Design" at bounding box center [95, 54] width 62 height 19
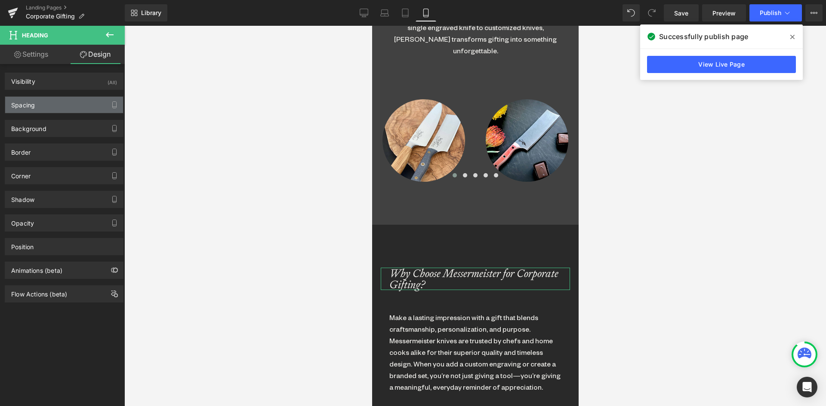
click at [33, 107] on div "Spacing" at bounding box center [23, 103] width 24 height 12
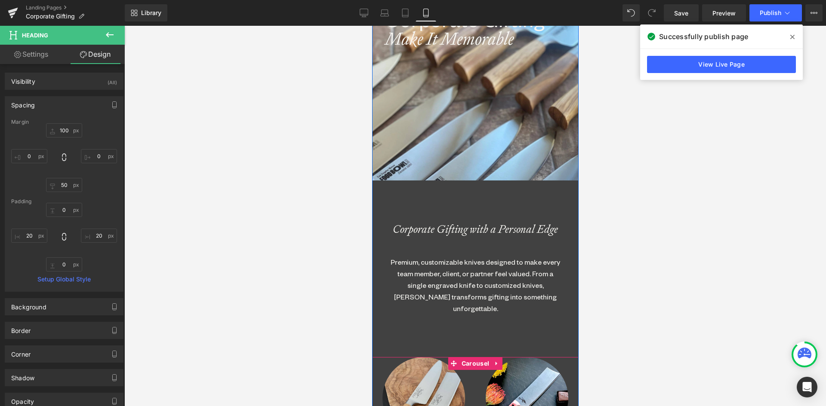
scroll to position [0, 0]
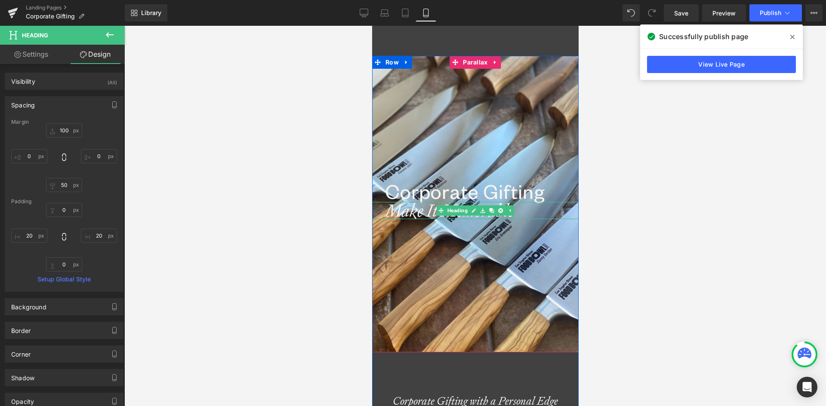
click at [406, 212] on icon "Make It Memorable" at bounding box center [448, 211] width 129 height 22
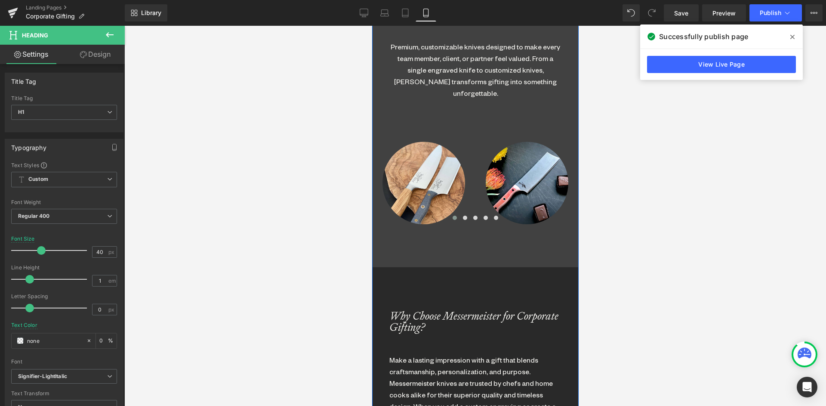
scroll to position [387, 0]
click at [434, 184] on icon at bounding box center [436, 183] width 5 height 5
click at [477, 147] on span "Carousel" at bounding box center [475, 148] width 32 height 13
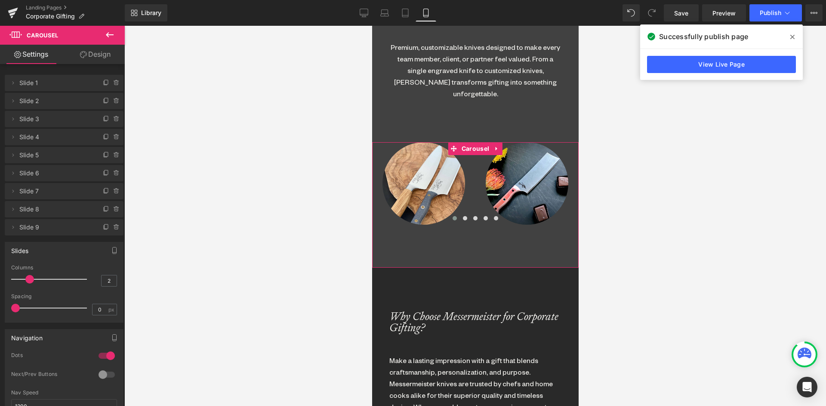
click at [95, 48] on link "Design" at bounding box center [95, 54] width 62 height 19
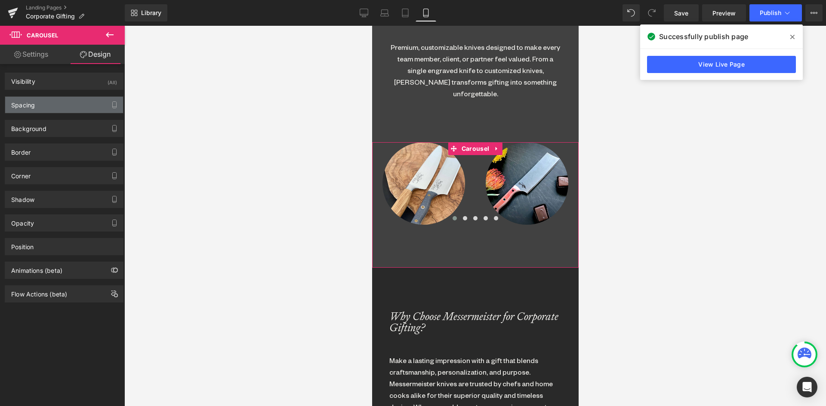
click at [15, 104] on div "Spacing" at bounding box center [23, 103] width 24 height 12
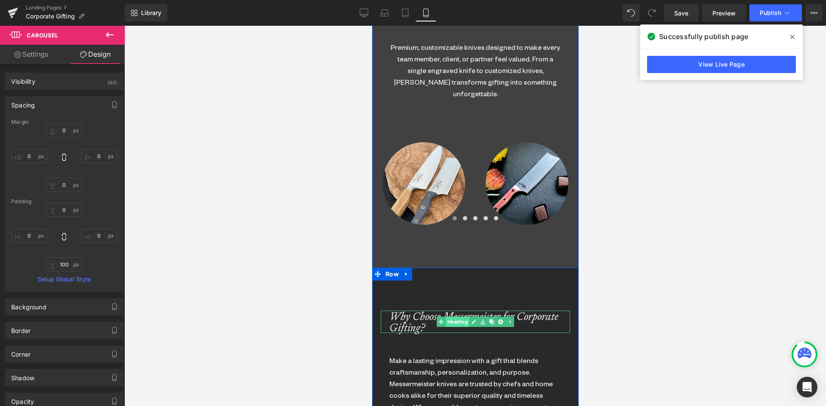
click at [453, 320] on link "Heading" at bounding box center [452, 322] width 33 height 10
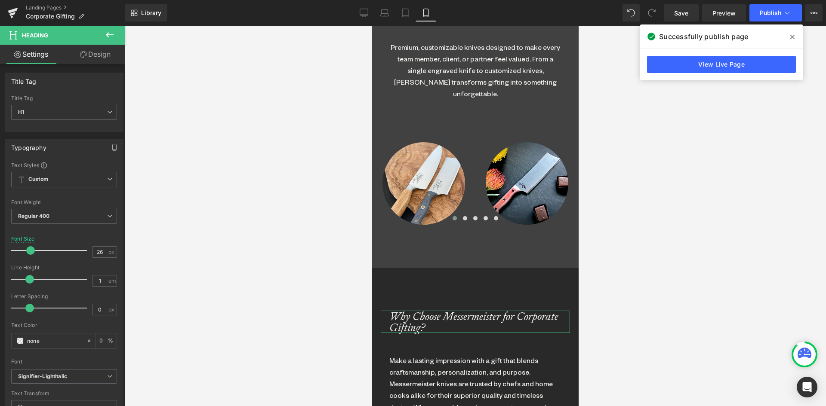
click at [112, 51] on link "Design" at bounding box center [95, 54] width 62 height 19
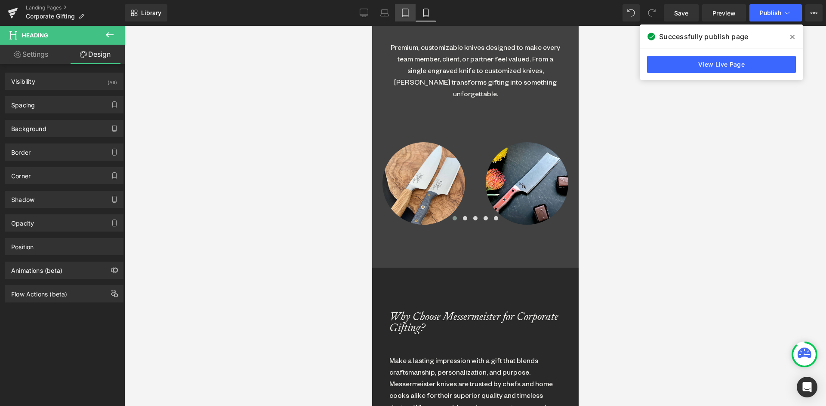
click at [408, 12] on icon at bounding box center [405, 13] width 9 height 9
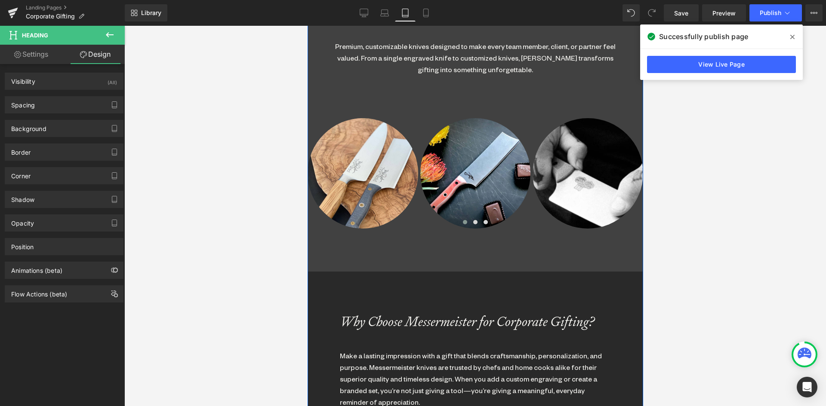
scroll to position [392, 0]
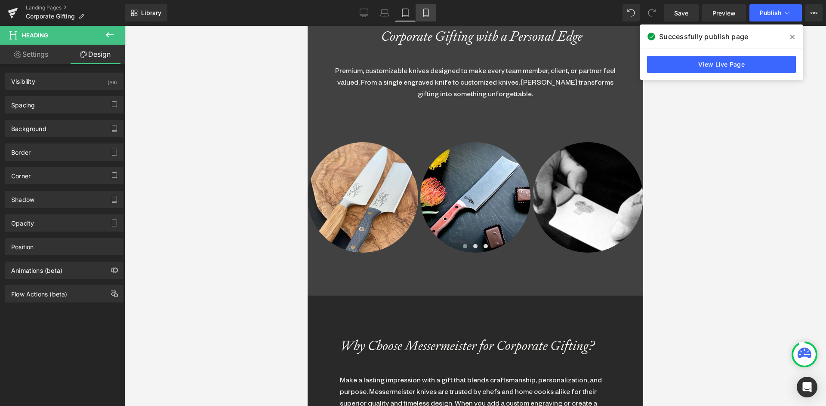
click at [423, 13] on icon at bounding box center [425, 13] width 9 height 9
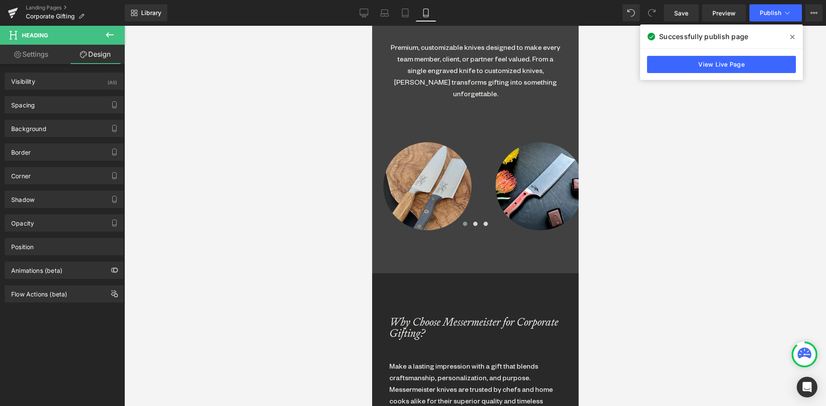
scroll to position [2368, 200]
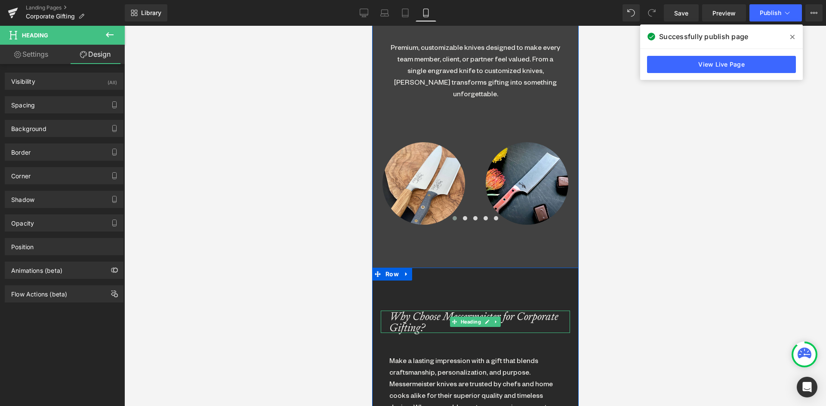
click at [405, 316] on icon "Why Choose Messermeister for Corporate Gifting?" at bounding box center [473, 322] width 169 height 26
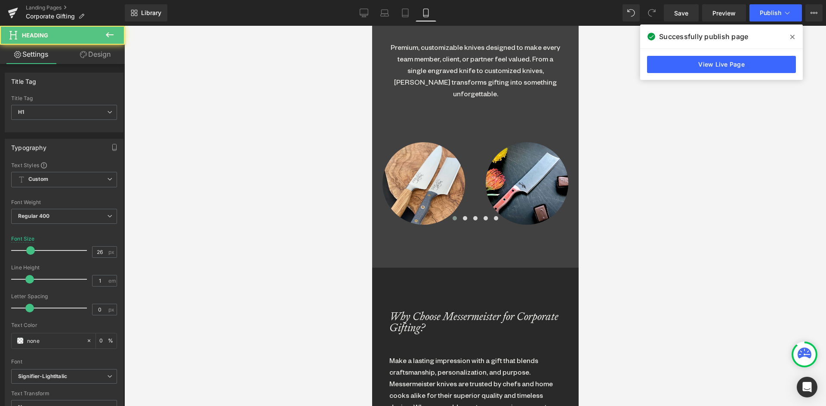
click at [106, 50] on link "Design" at bounding box center [95, 54] width 62 height 19
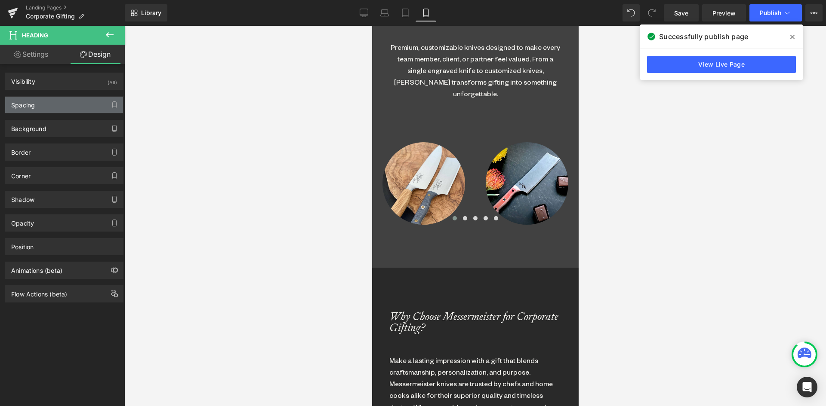
click at [51, 111] on div "Spacing" at bounding box center [64, 105] width 118 height 16
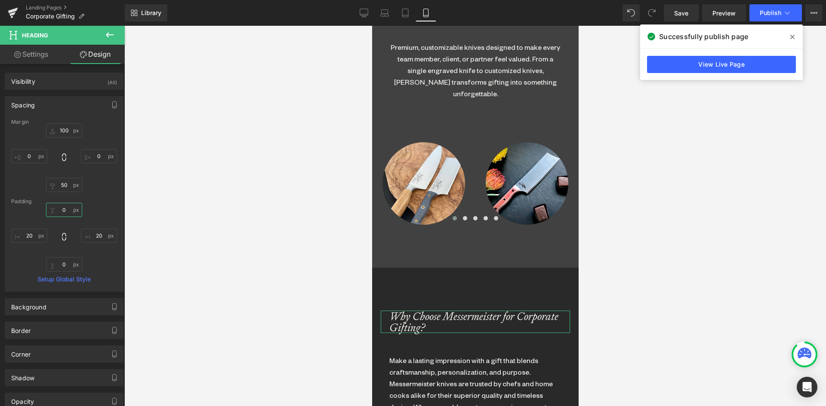
click at [58, 206] on input "0" at bounding box center [64, 210] width 36 height 14
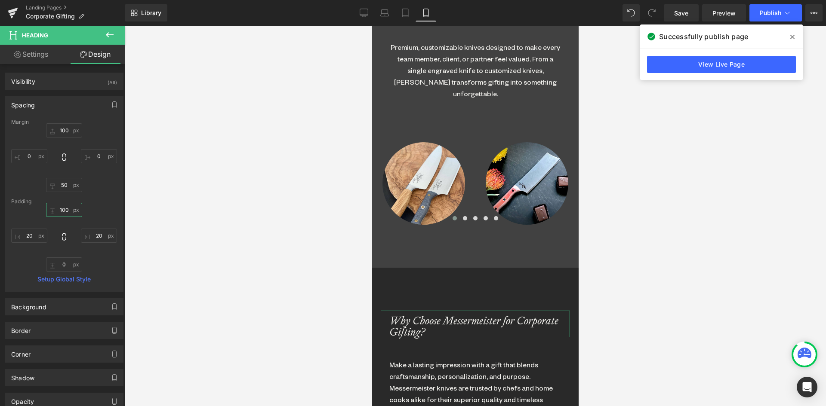
scroll to position [2411, 200]
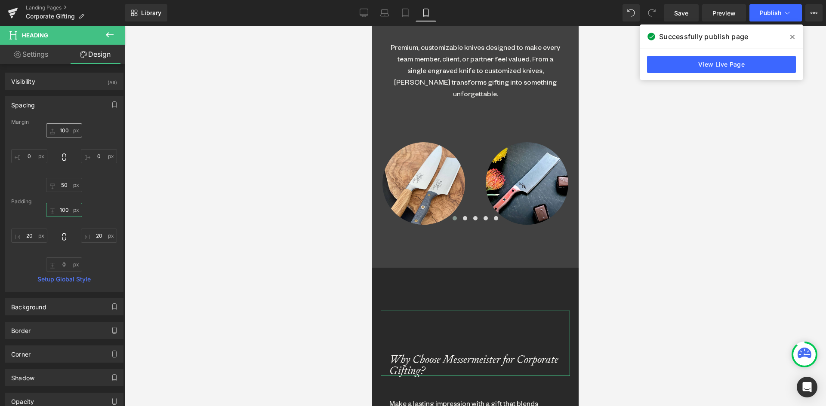
type input "100"
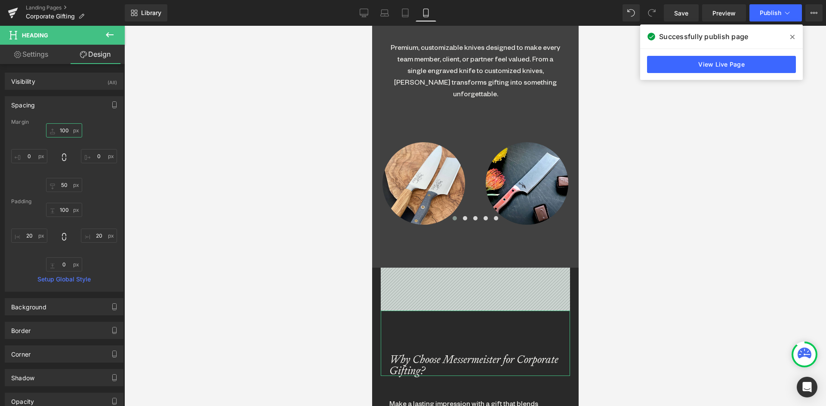
click at [62, 137] on input "100" at bounding box center [64, 130] width 36 height 14
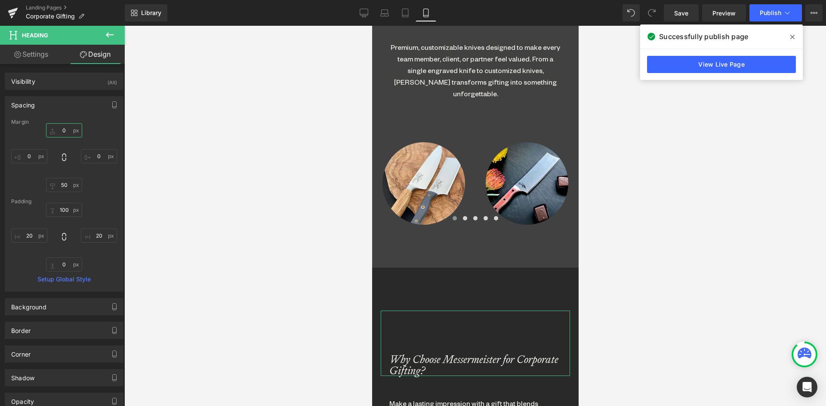
scroll to position [2368, 200]
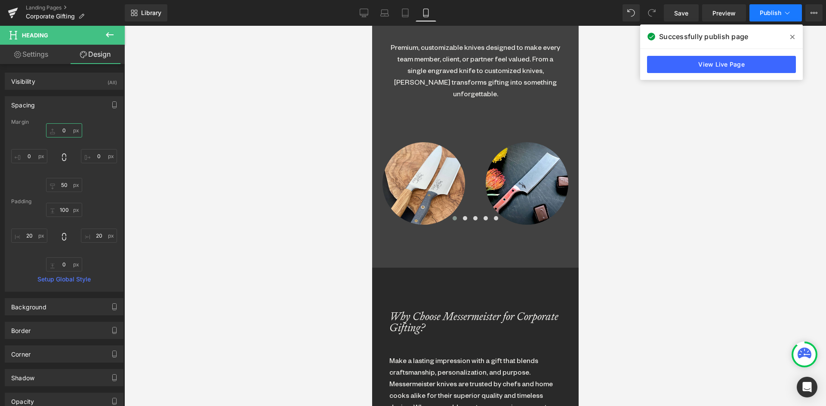
type input "0"
click at [770, 11] on span "Publish" at bounding box center [770, 12] width 22 height 7
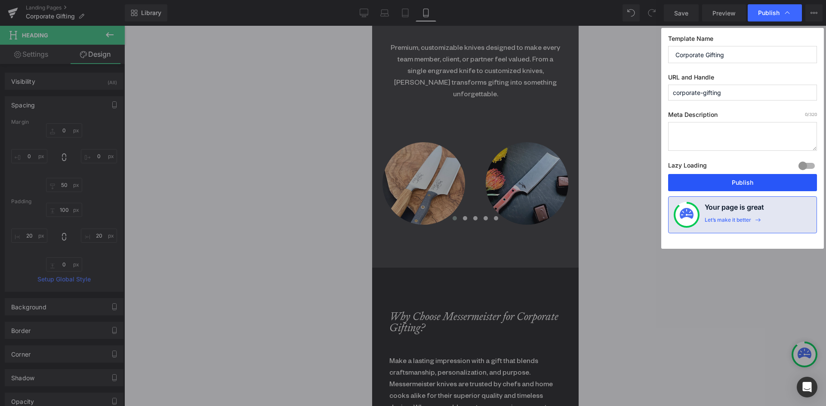
click at [756, 183] on button "Publish" at bounding box center [742, 182] width 149 height 17
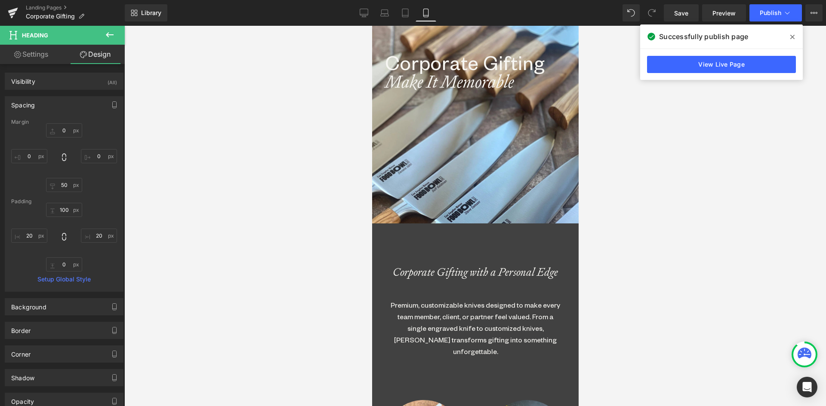
scroll to position [0, 0]
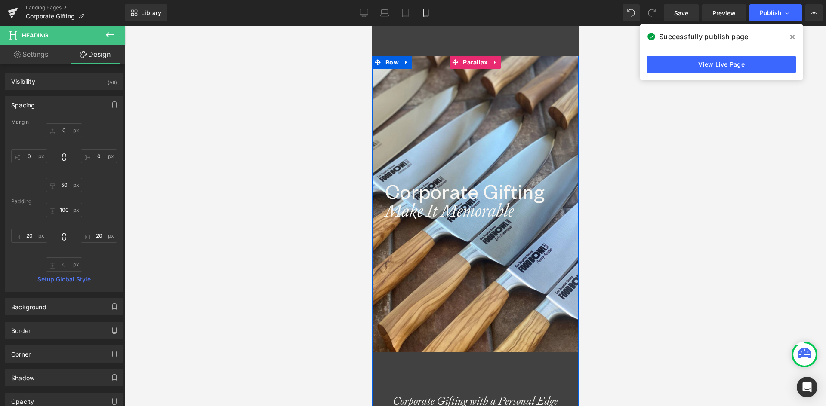
click at [409, 215] on icon "Make It Memorable" at bounding box center [448, 211] width 129 height 22
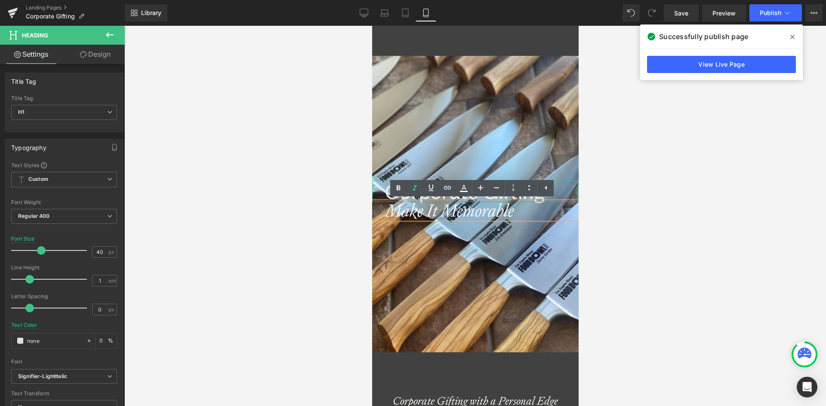
click at [378, 197] on div "Corporate Gifting" at bounding box center [475, 192] width 206 height 22
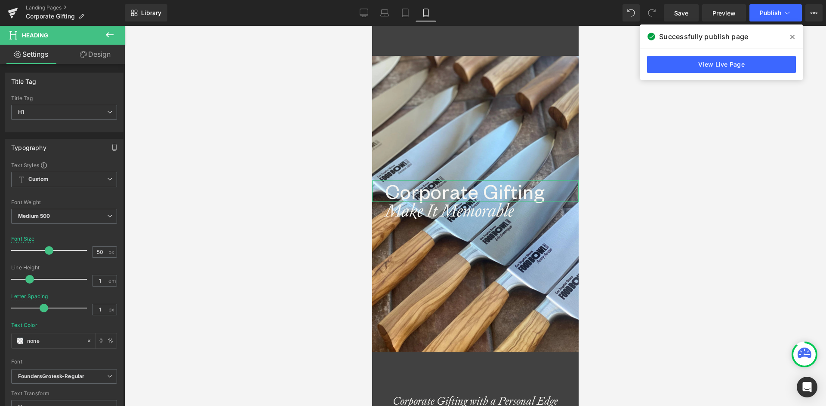
click at [96, 48] on link "Design" at bounding box center [95, 54] width 62 height 19
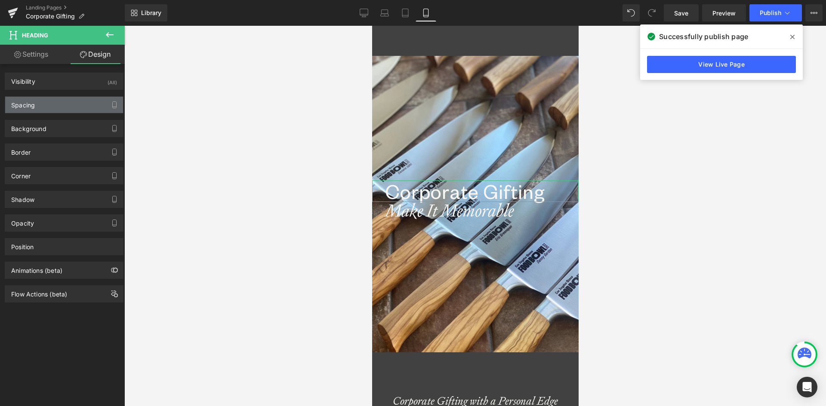
click at [46, 104] on div "Spacing" at bounding box center [64, 105] width 118 height 16
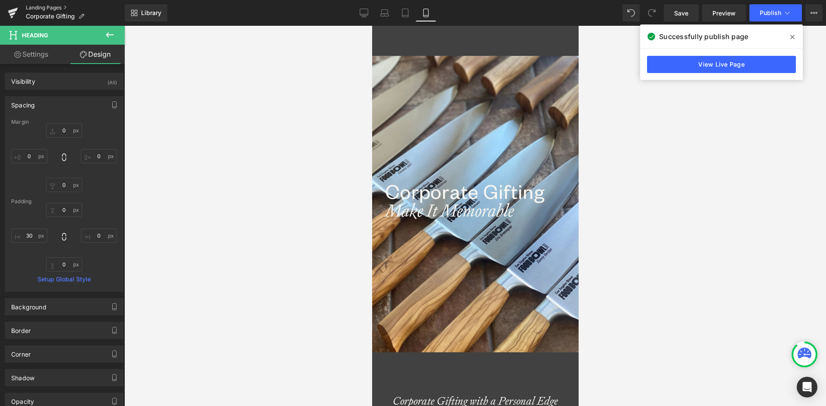
click at [43, 5] on link "Landing Pages" at bounding box center [75, 7] width 99 height 7
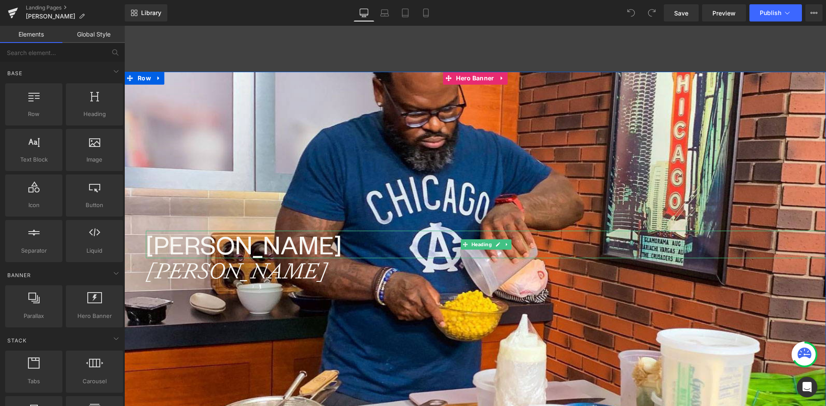
click at [157, 246] on h1 "Lamar" at bounding box center [486, 245] width 680 height 28
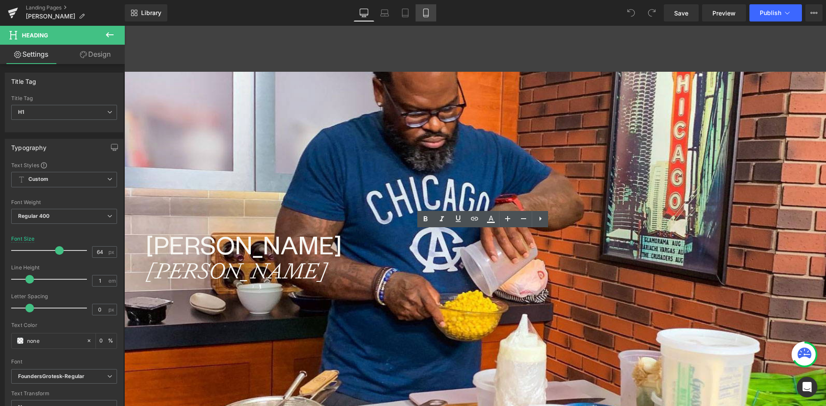
click at [426, 12] on icon at bounding box center [425, 13] width 9 height 9
type input "50"
type input "0"
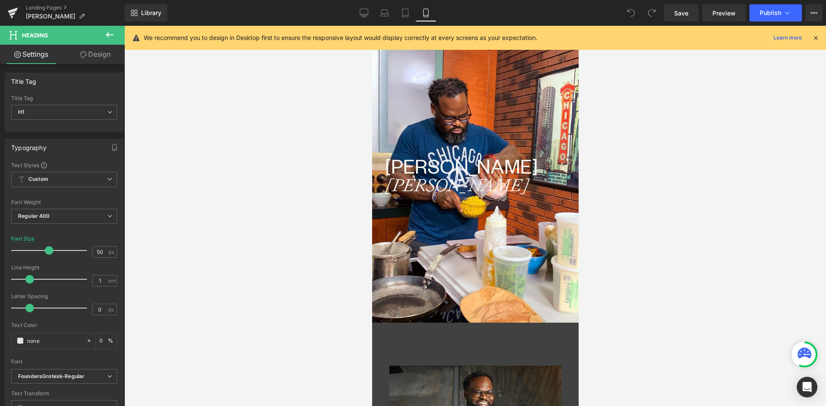
scroll to position [31, 0]
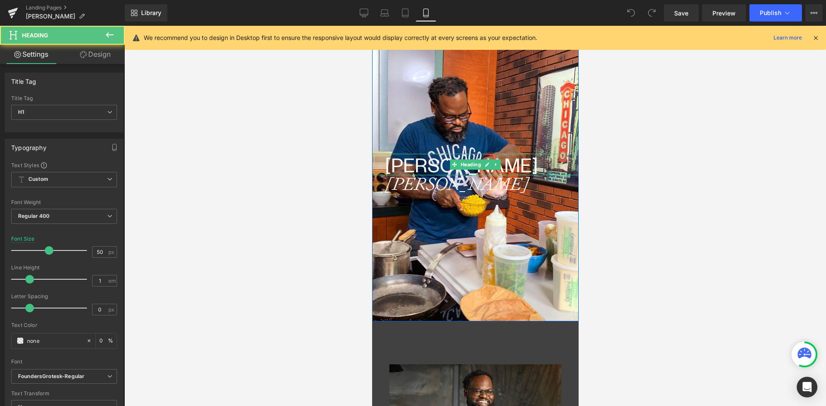
click at [405, 167] on h1 "Lamar" at bounding box center [481, 165] width 194 height 22
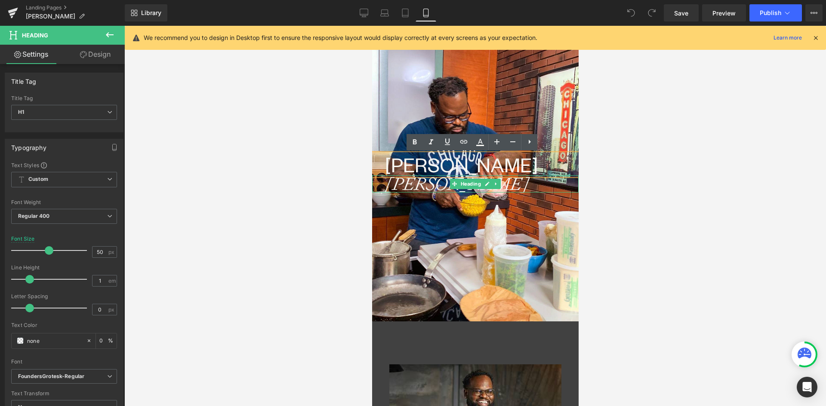
click at [408, 185] on icon "Moore" at bounding box center [456, 184] width 144 height 22
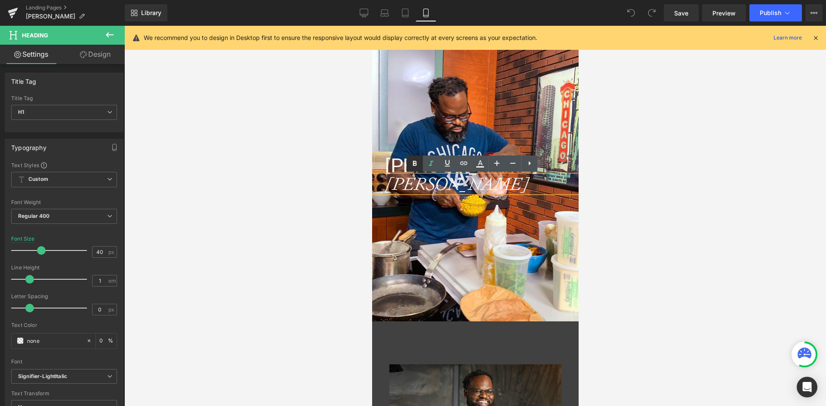
click at [408, 170] on link at bounding box center [414, 164] width 16 height 16
click at [400, 169] on h1 "Lamar" at bounding box center [481, 165] width 194 height 22
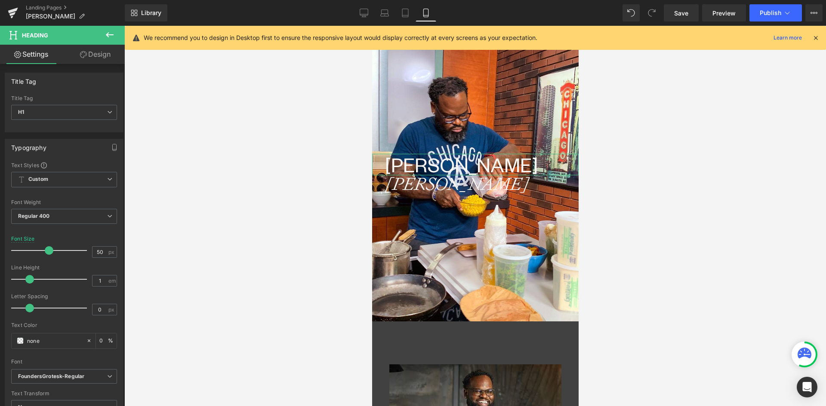
click at [96, 55] on link "Design" at bounding box center [95, 54] width 62 height 19
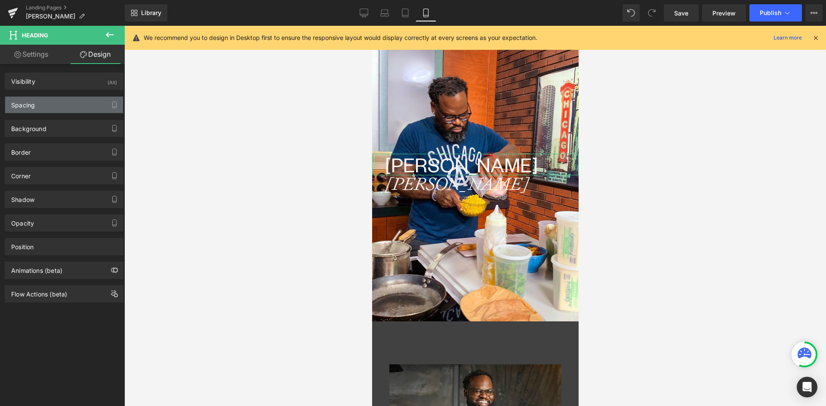
click at [56, 105] on div "Spacing" at bounding box center [64, 105] width 118 height 16
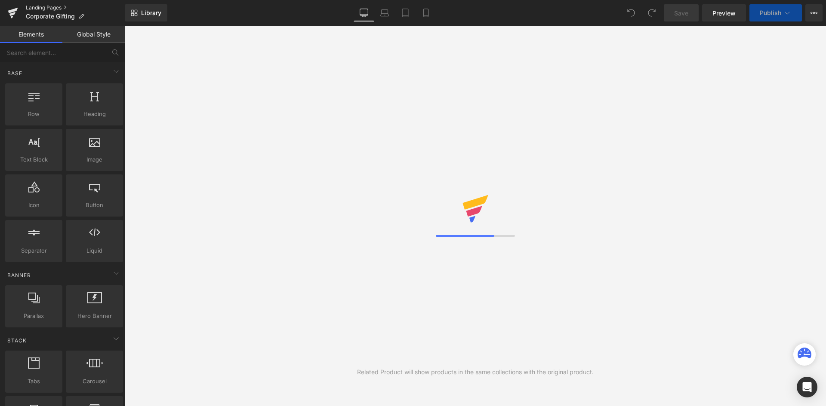
click at [41, 10] on link "Landing Pages" at bounding box center [75, 7] width 99 height 7
